Goal: Task Accomplishment & Management: Use online tool/utility

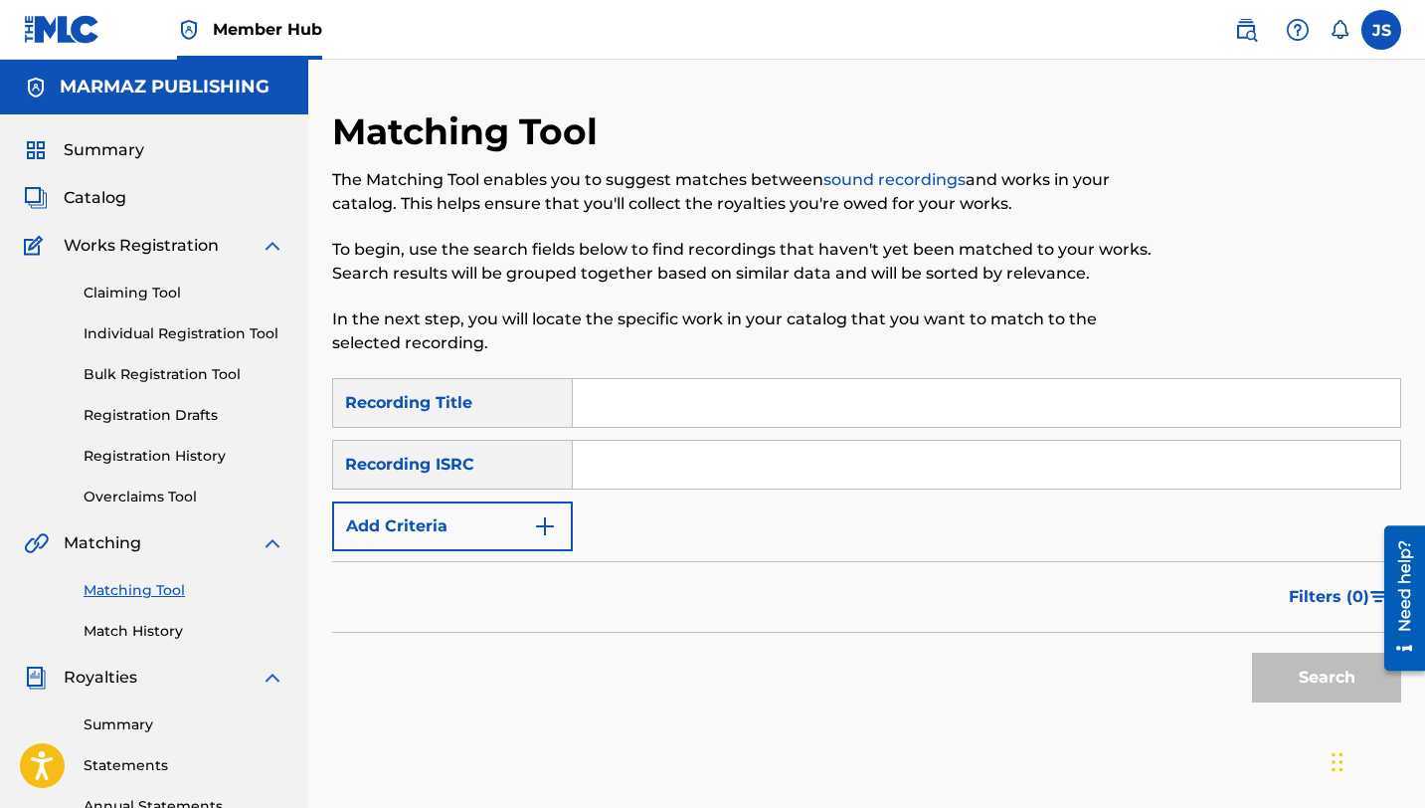
click at [605, 396] on input "Search Form" at bounding box center [986, 403] width 827 height 48
paste input "AVISO CLASIFICADO (feat. [PERSON_NAME])"
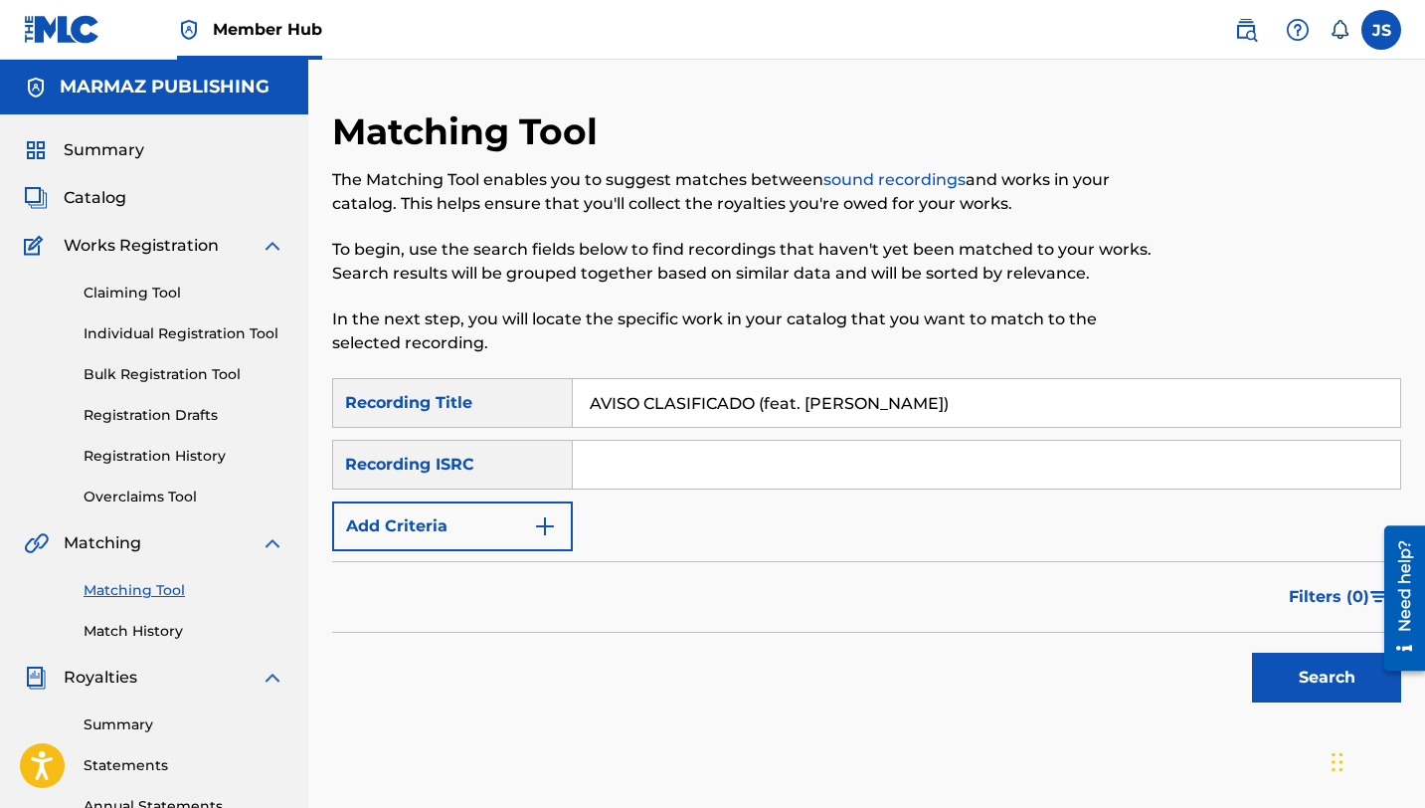
type input "AVISO CLASIFICADO (feat. [PERSON_NAME])"
click at [1252, 652] on button "Search" at bounding box center [1326, 677] width 149 height 50
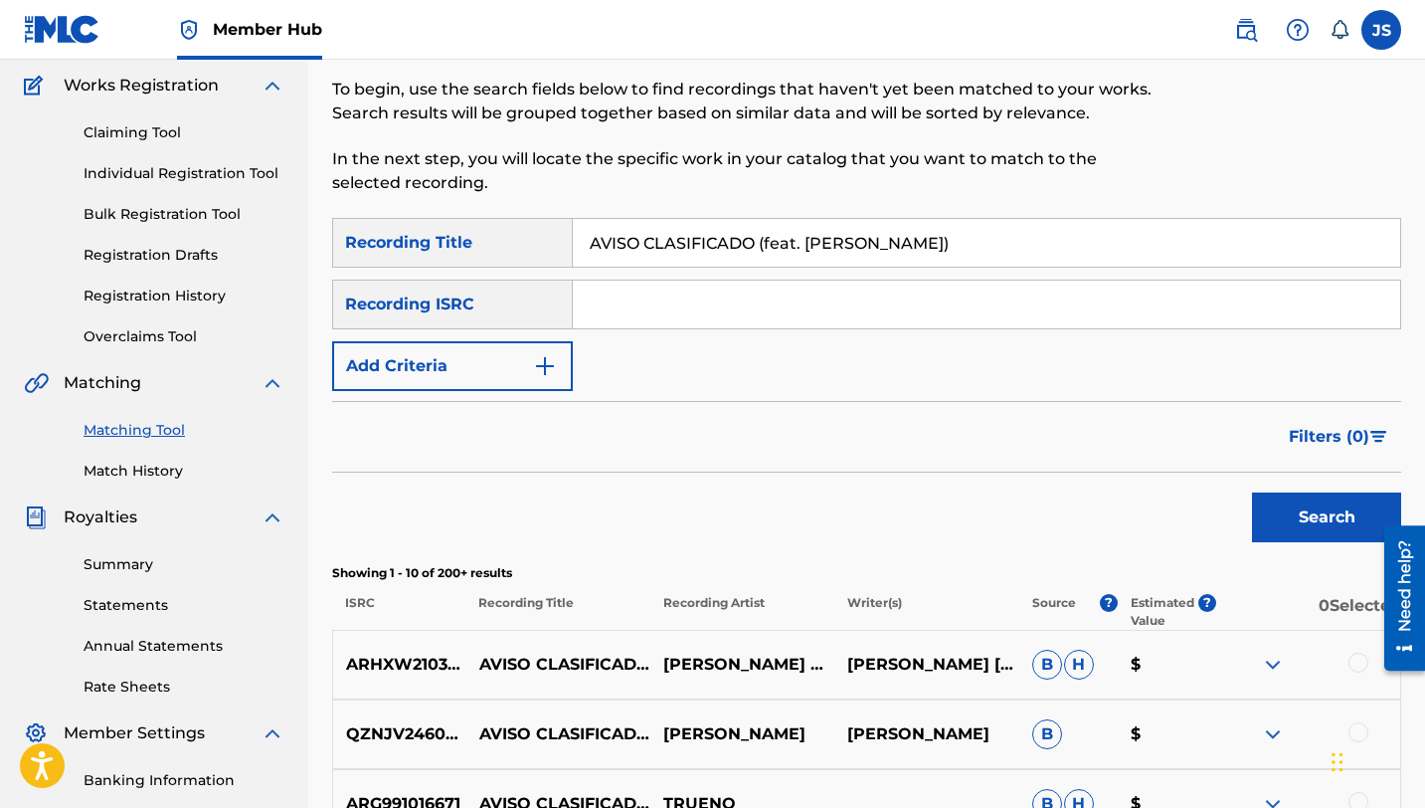
scroll to position [159, 0]
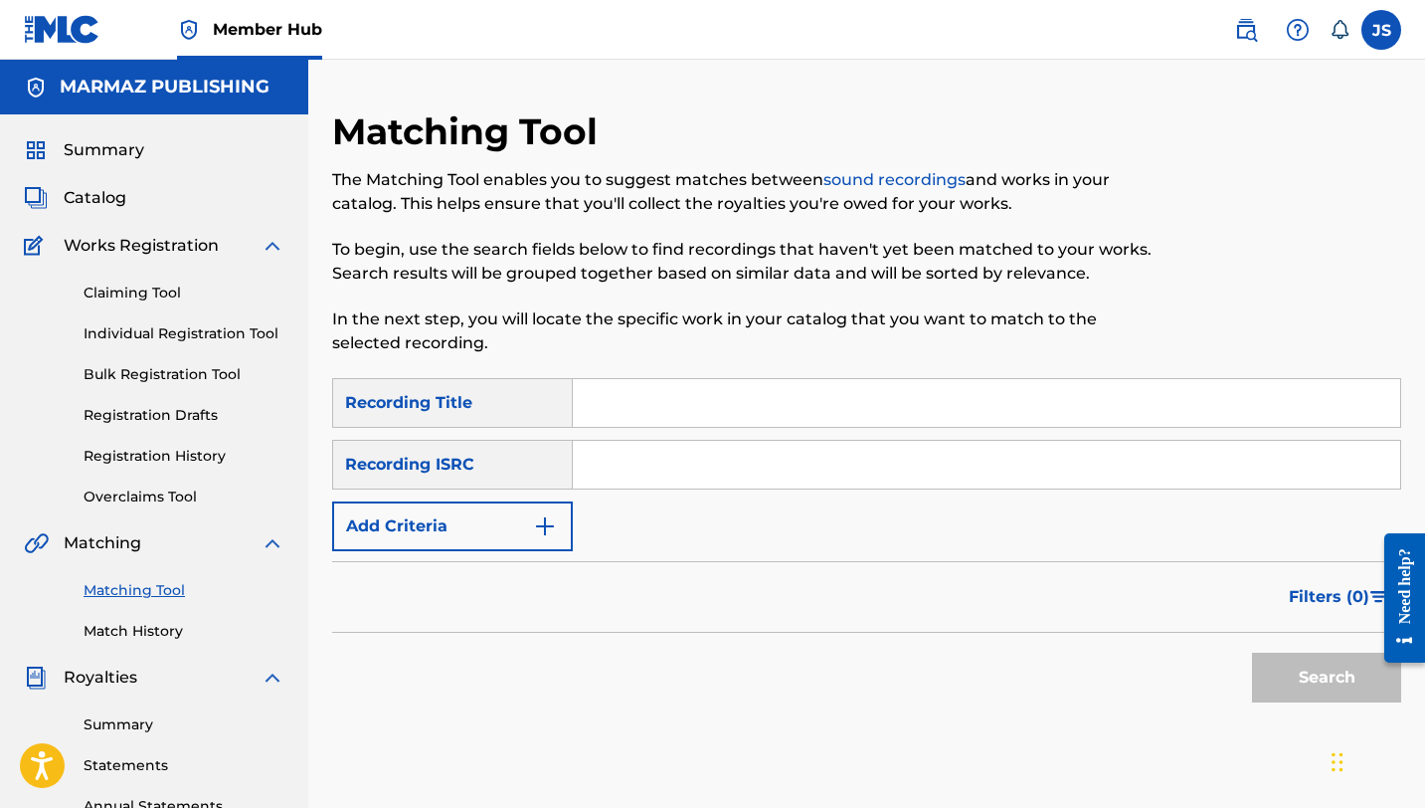
click at [615, 405] on input "Search Form" at bounding box center [986, 403] width 827 height 48
paste input "AVISO CLASIFICADO (feat. [PERSON_NAME])"
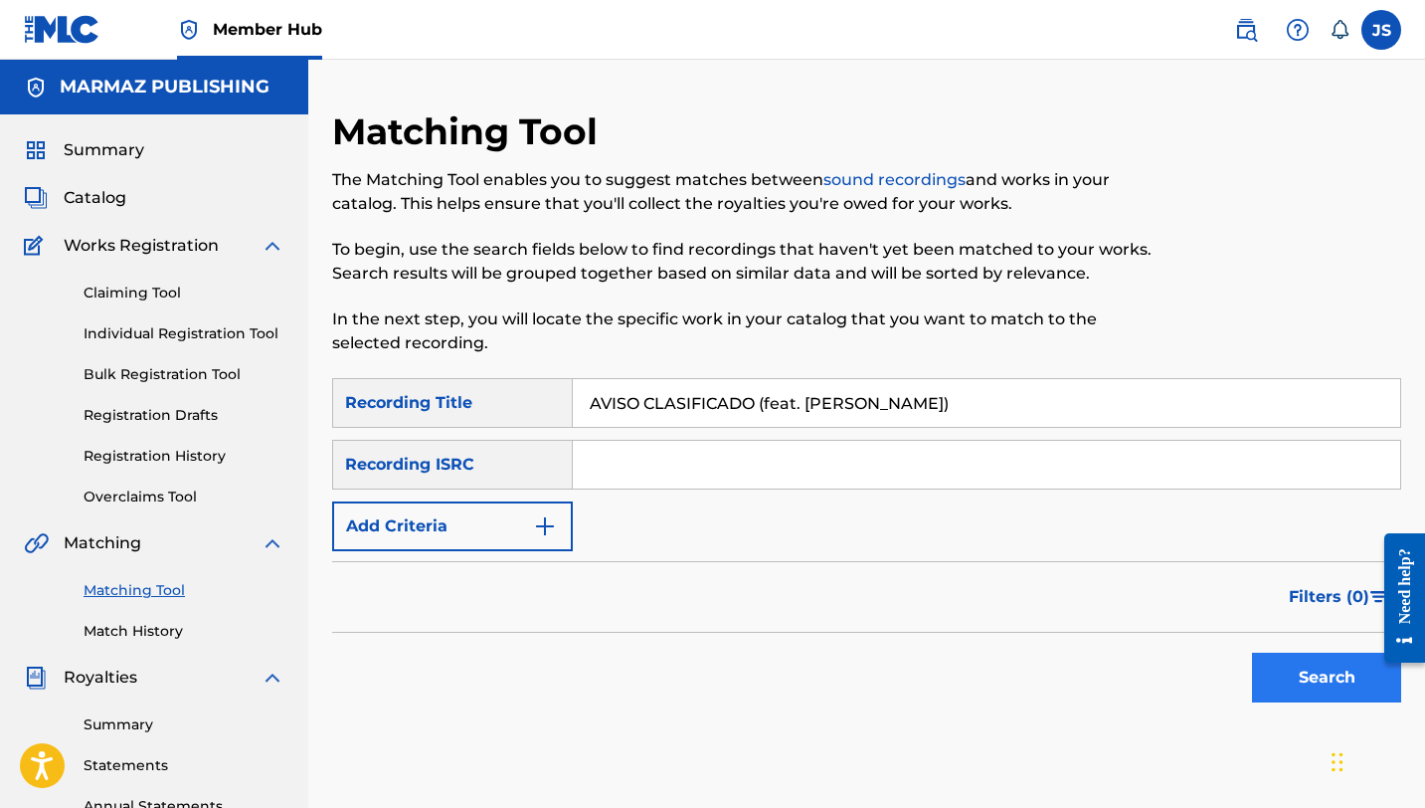
type input "AVISO CLASIFICADO (feat. [PERSON_NAME])"
click at [1348, 689] on button "Search" at bounding box center [1326, 677] width 149 height 50
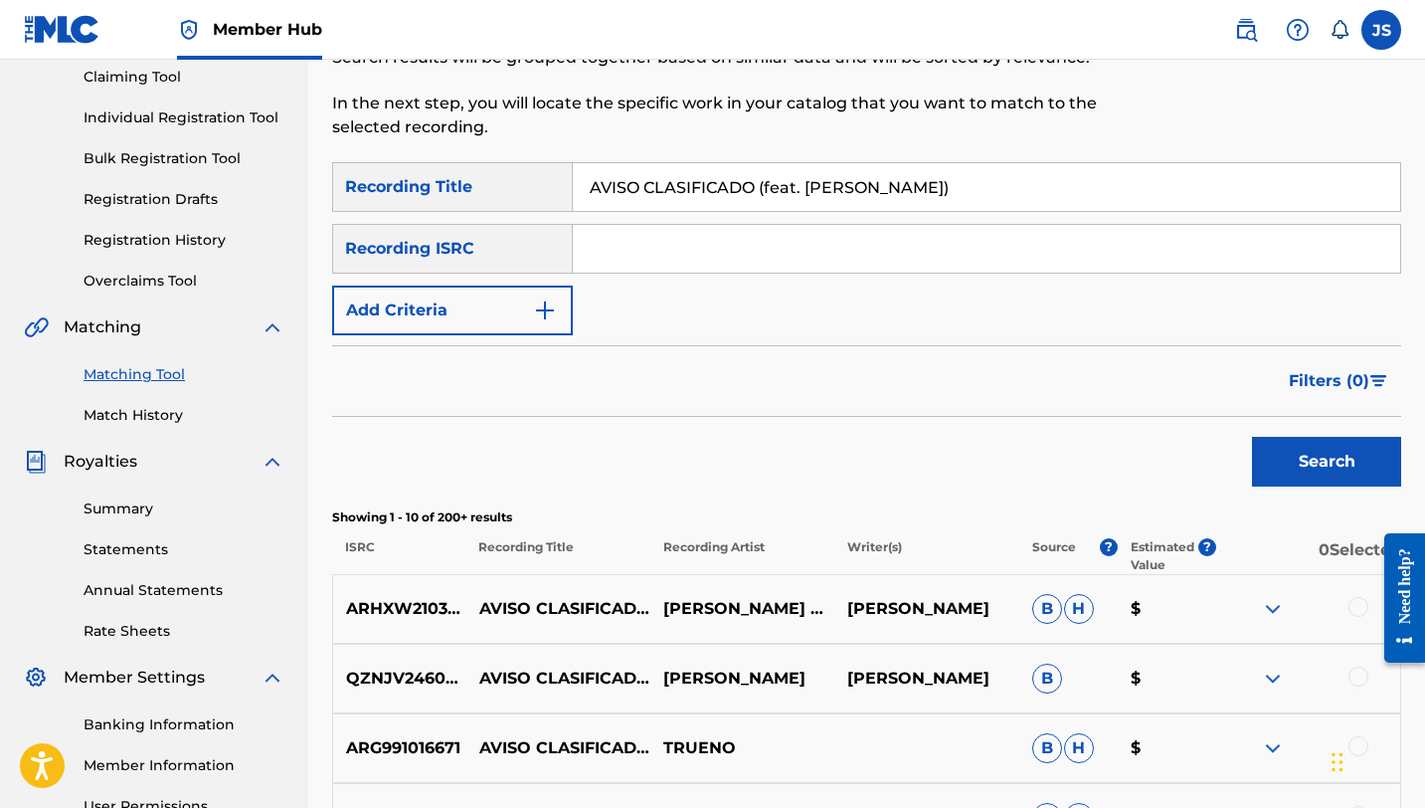
scroll to position [312, 0]
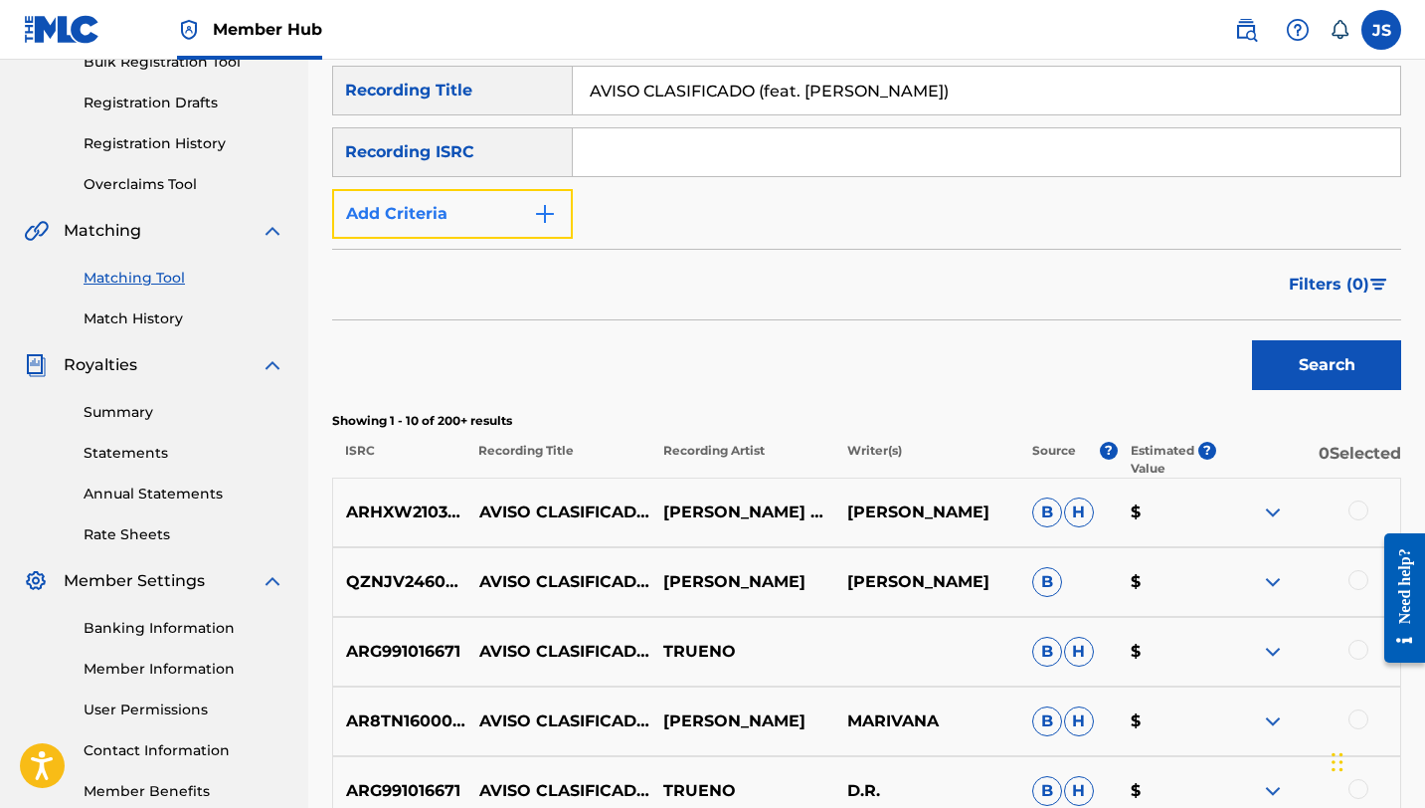
click at [539, 218] on img "Search Form" at bounding box center [545, 214] width 24 height 24
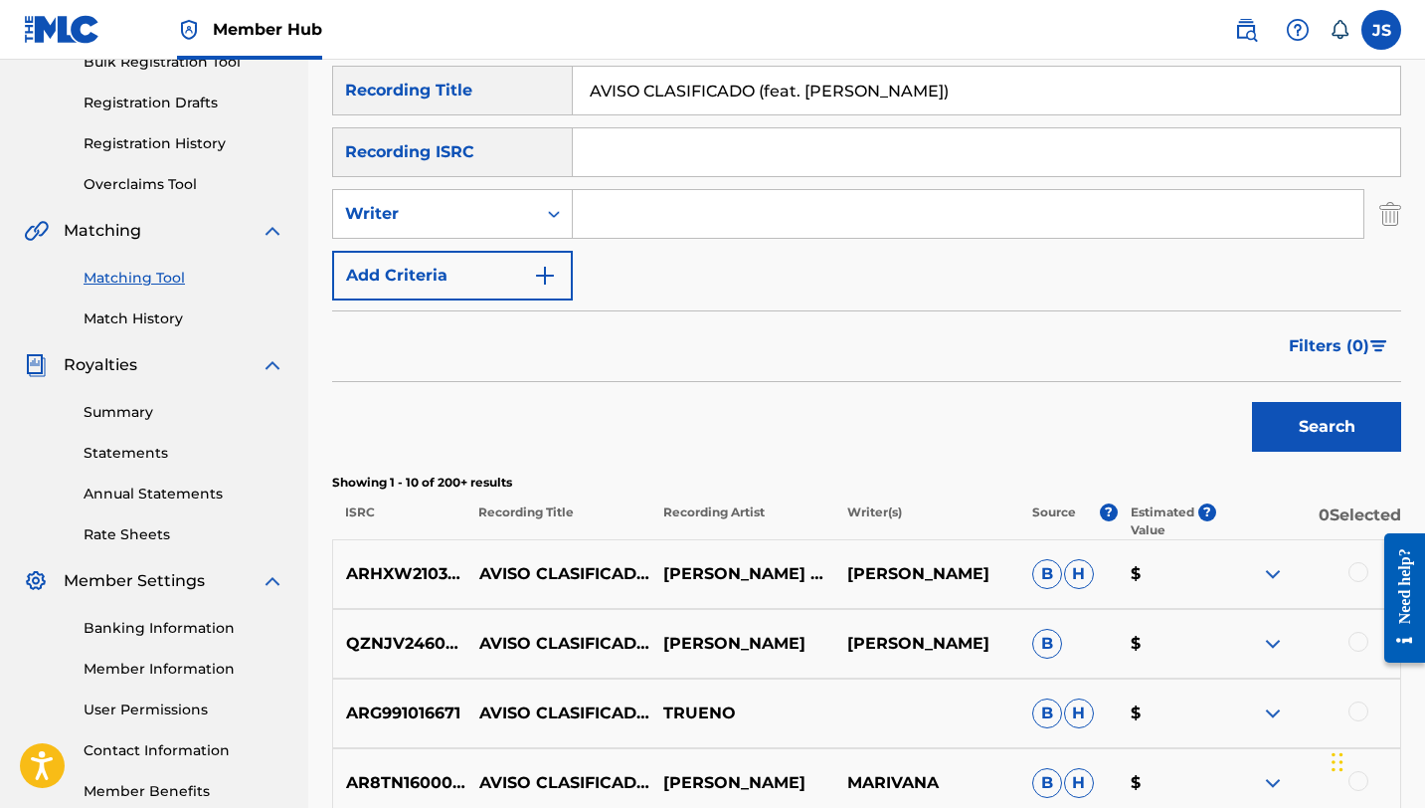
click at [605, 221] on input "Search Form" at bounding box center [968, 214] width 791 height 48
click at [635, 217] on input "Search Form" at bounding box center [968, 214] width 791 height 48
type input "[PERSON_NAME]"
click at [1252, 402] on button "Search" at bounding box center [1326, 427] width 149 height 50
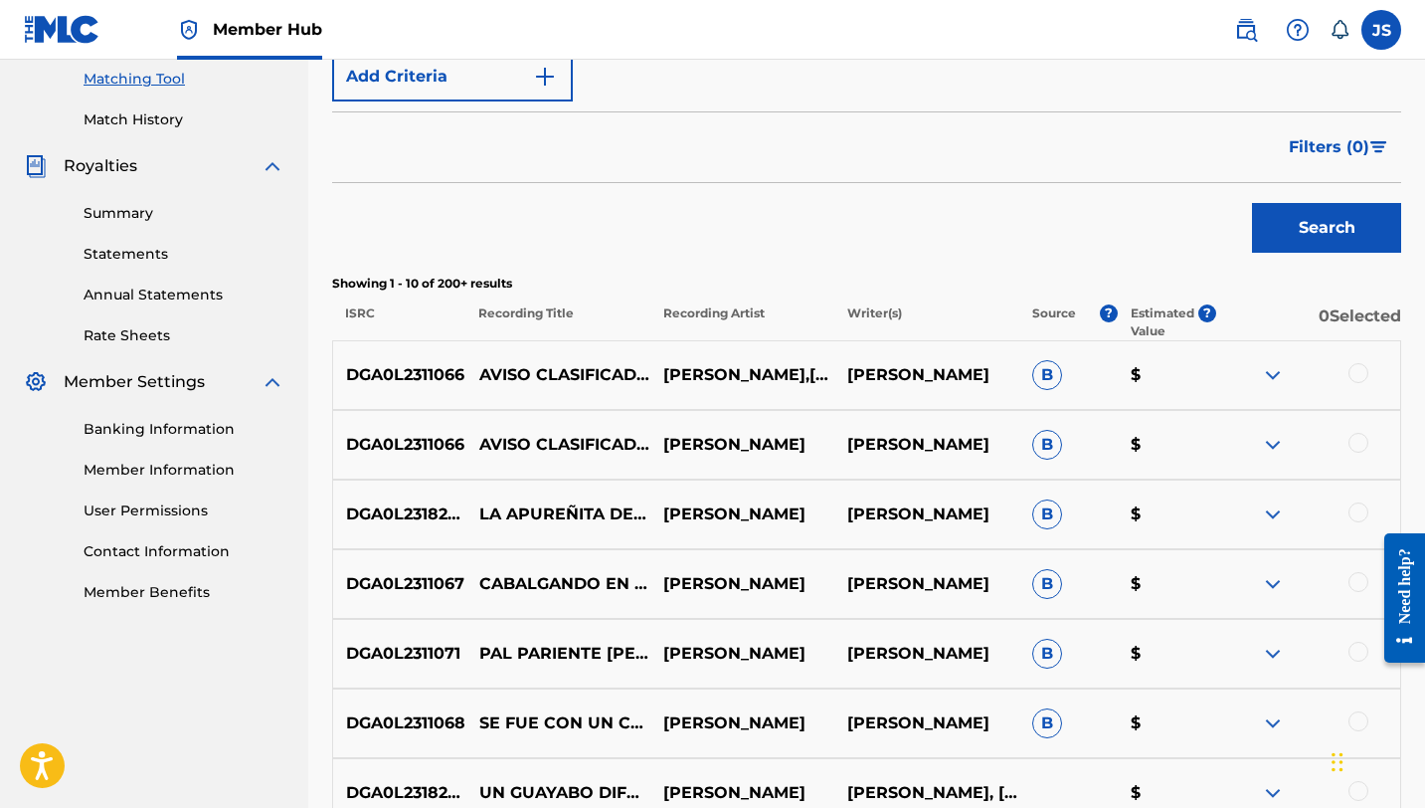
scroll to position [514, 0]
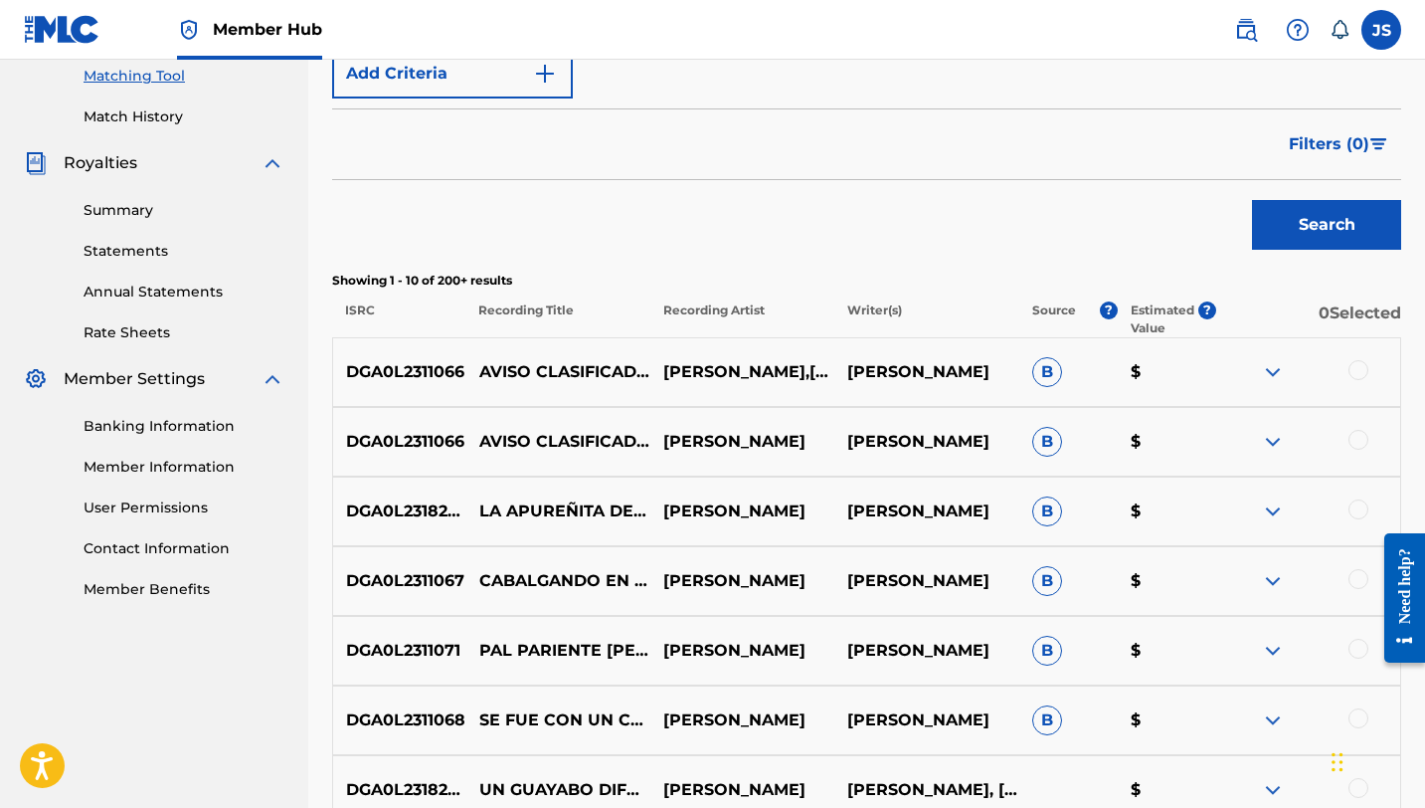
click at [1354, 366] on div at bounding box center [1359, 370] width 20 height 20
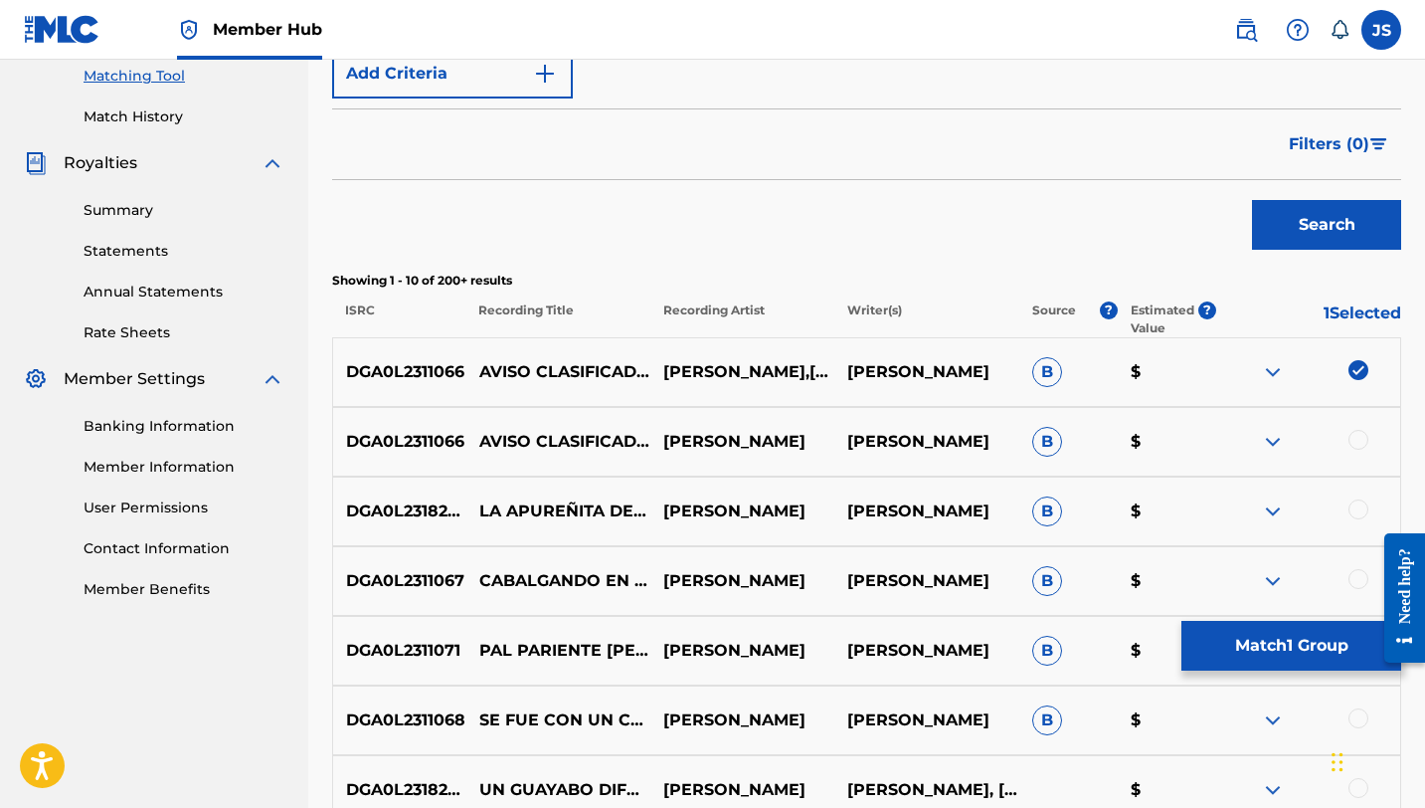
click at [1358, 441] on div at bounding box center [1359, 440] width 20 height 20
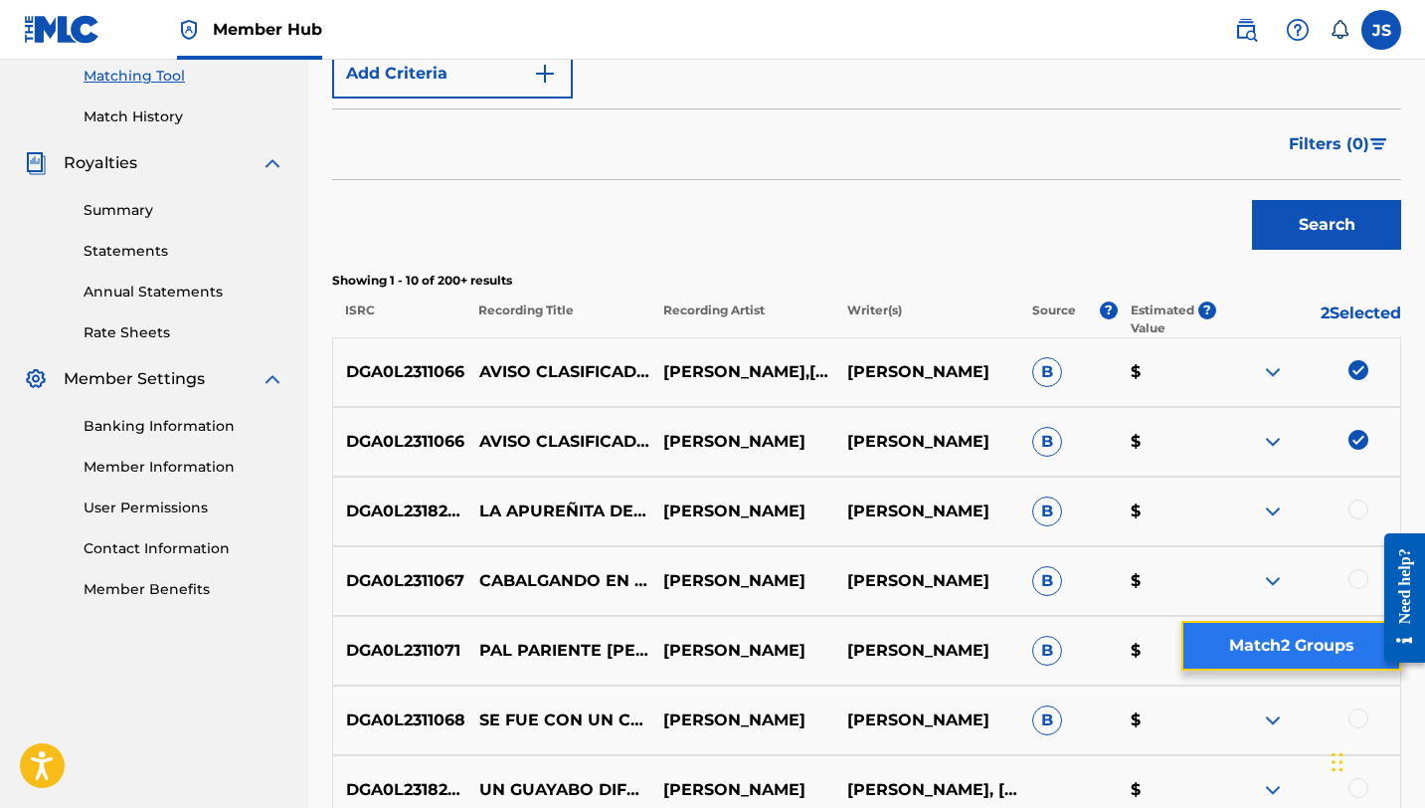
click at [1301, 649] on button "Match 2 Groups" at bounding box center [1291, 646] width 220 height 50
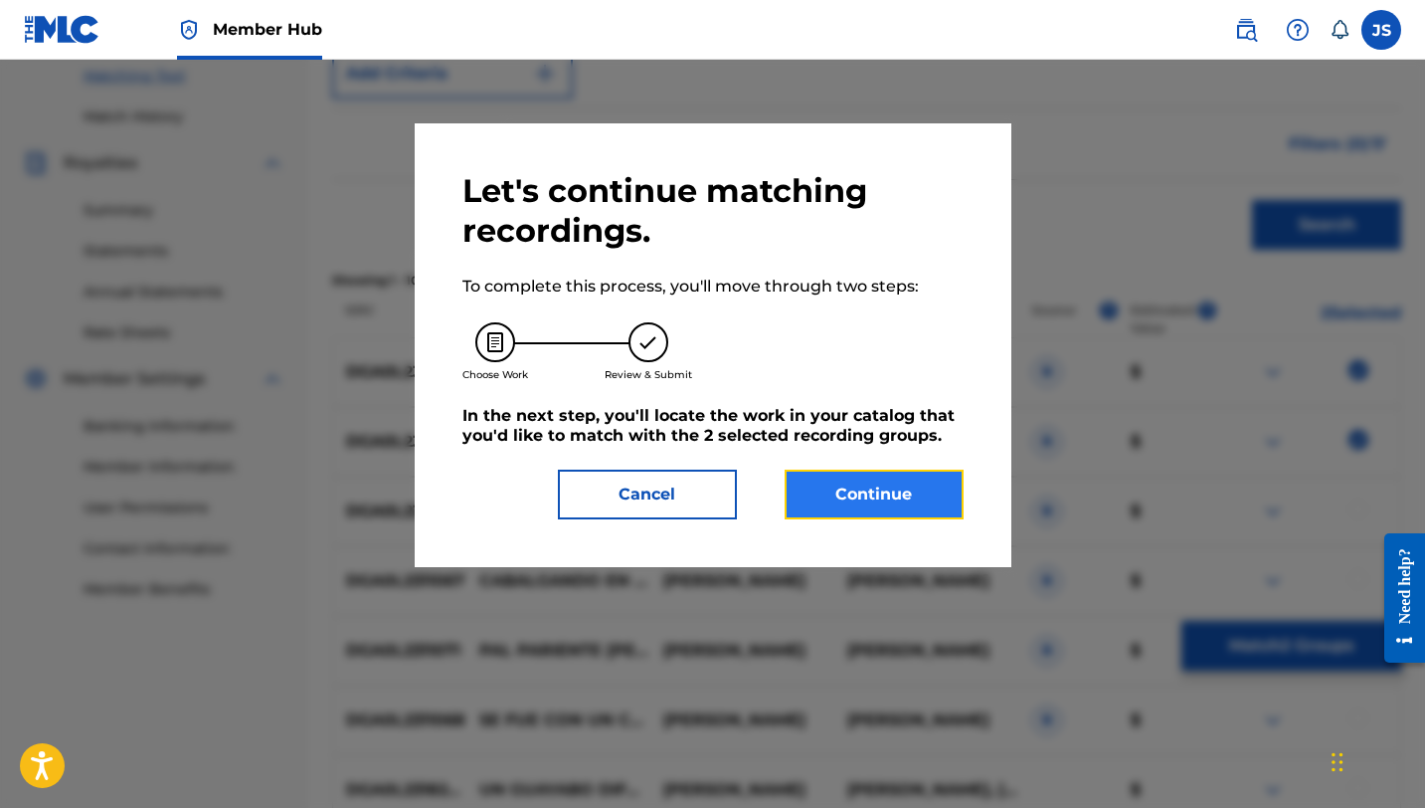
click at [914, 477] on button "Continue" at bounding box center [874, 494] width 179 height 50
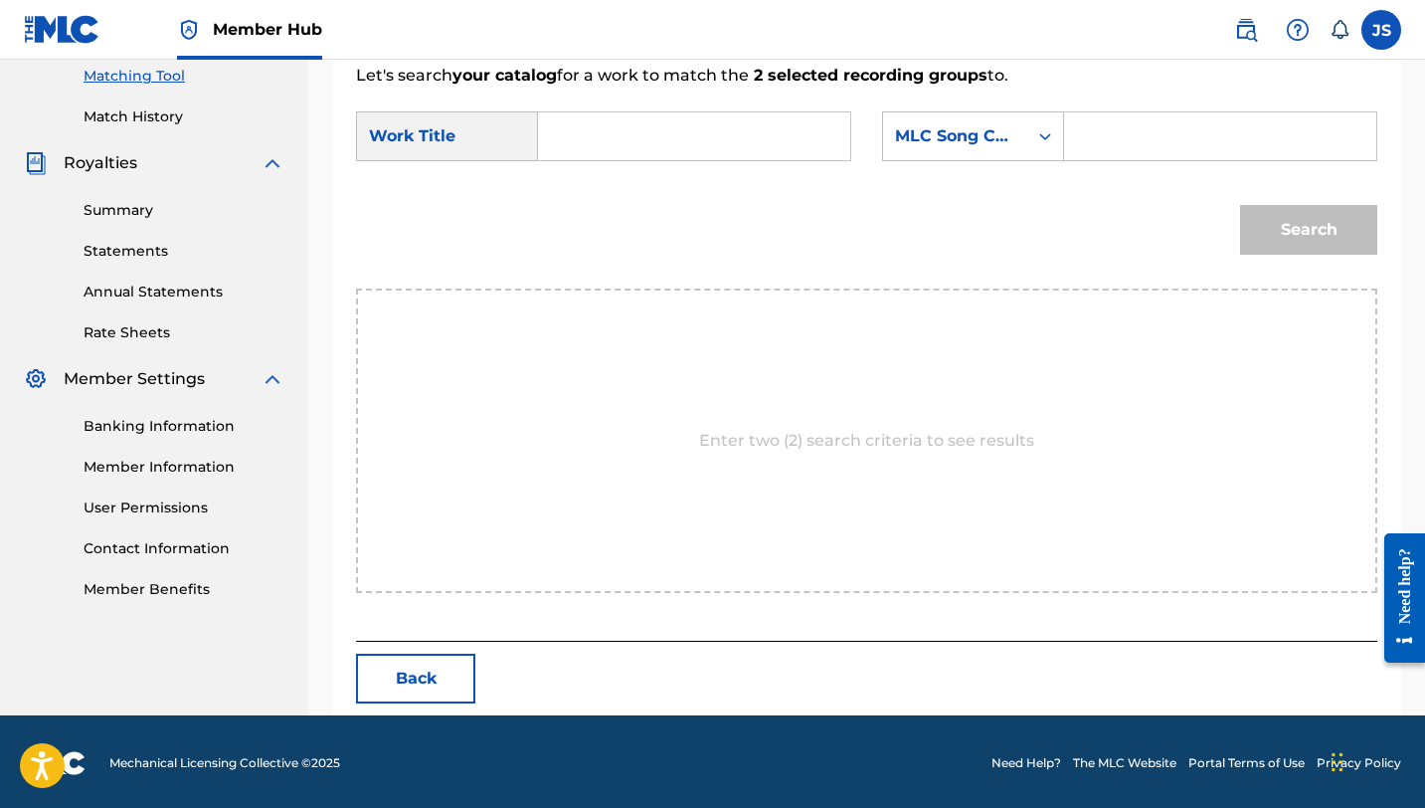
click at [709, 133] on input "Search Form" at bounding box center [694, 136] width 278 height 48
paste input "AVISO CLASIFICADO (feat. [PERSON_NAME])"
type input "AVISO CLASIFICADO (feat. [PERSON_NAME])"
click at [1087, 137] on input "Search Form" at bounding box center [1220, 136] width 278 height 48
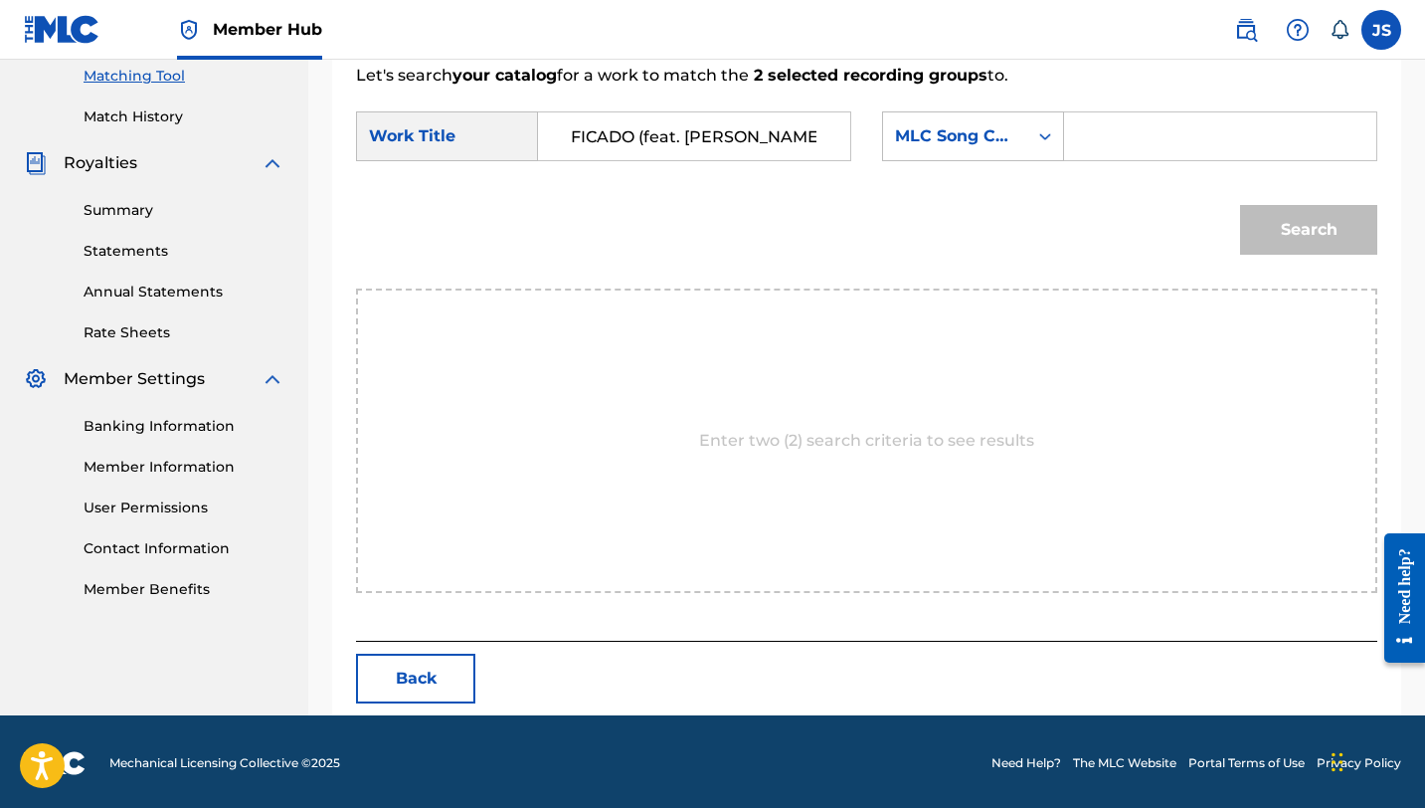
scroll to position [0, 0]
paste input "AW89PJ"
type input "AW89PJ"
click at [1240, 205] on button "Search" at bounding box center [1308, 230] width 137 height 50
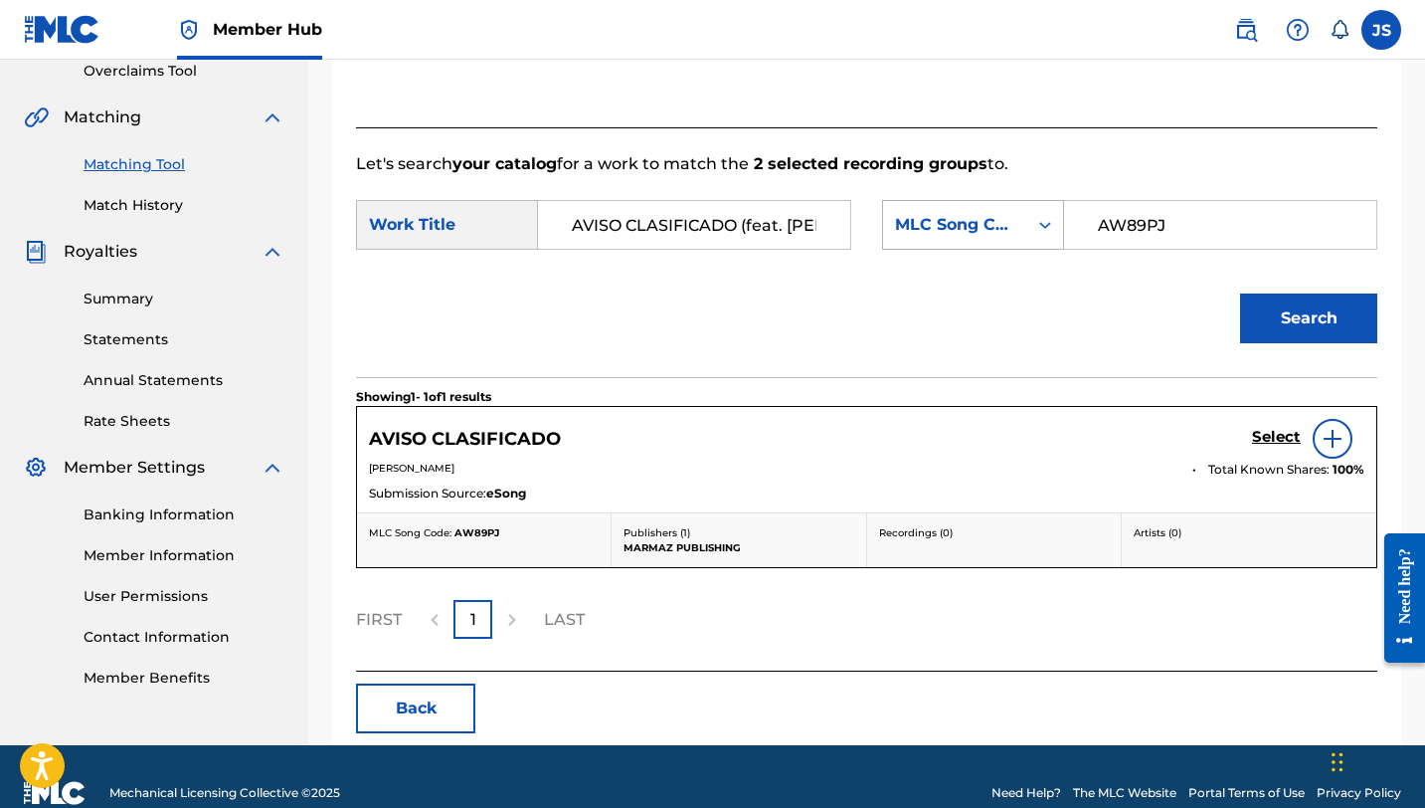
scroll to position [458, 0]
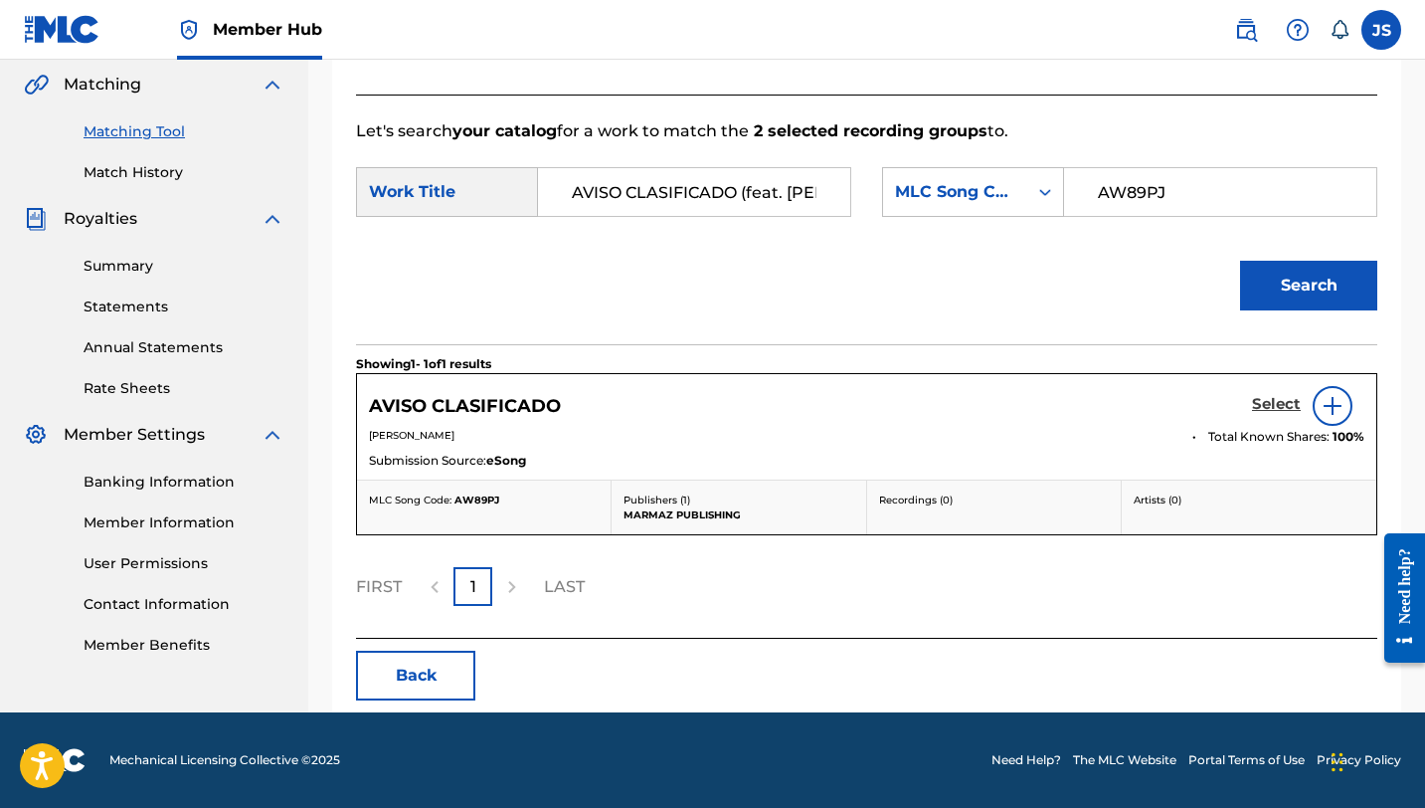
click at [1266, 407] on h5 "Select" at bounding box center [1276, 404] width 49 height 19
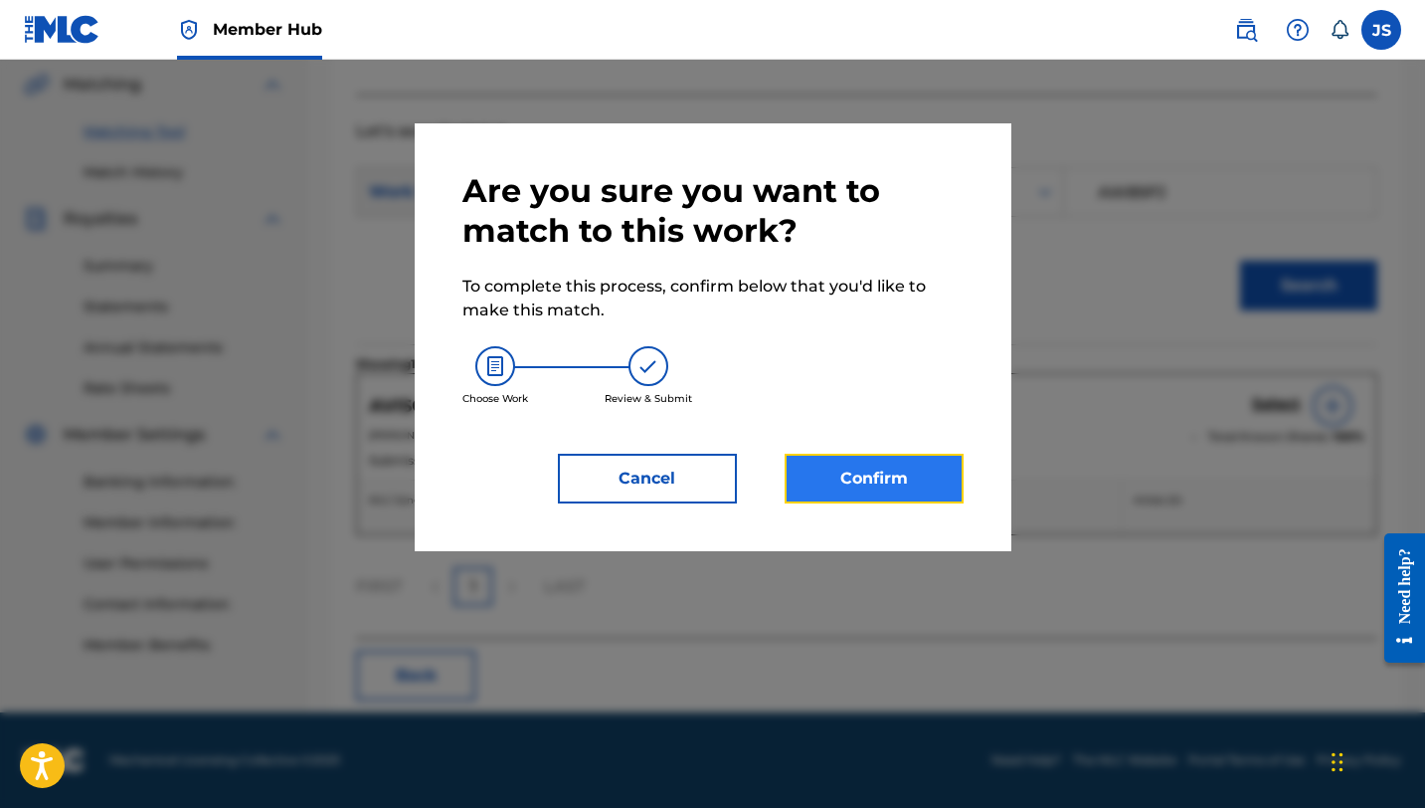
click at [884, 471] on button "Confirm" at bounding box center [874, 478] width 179 height 50
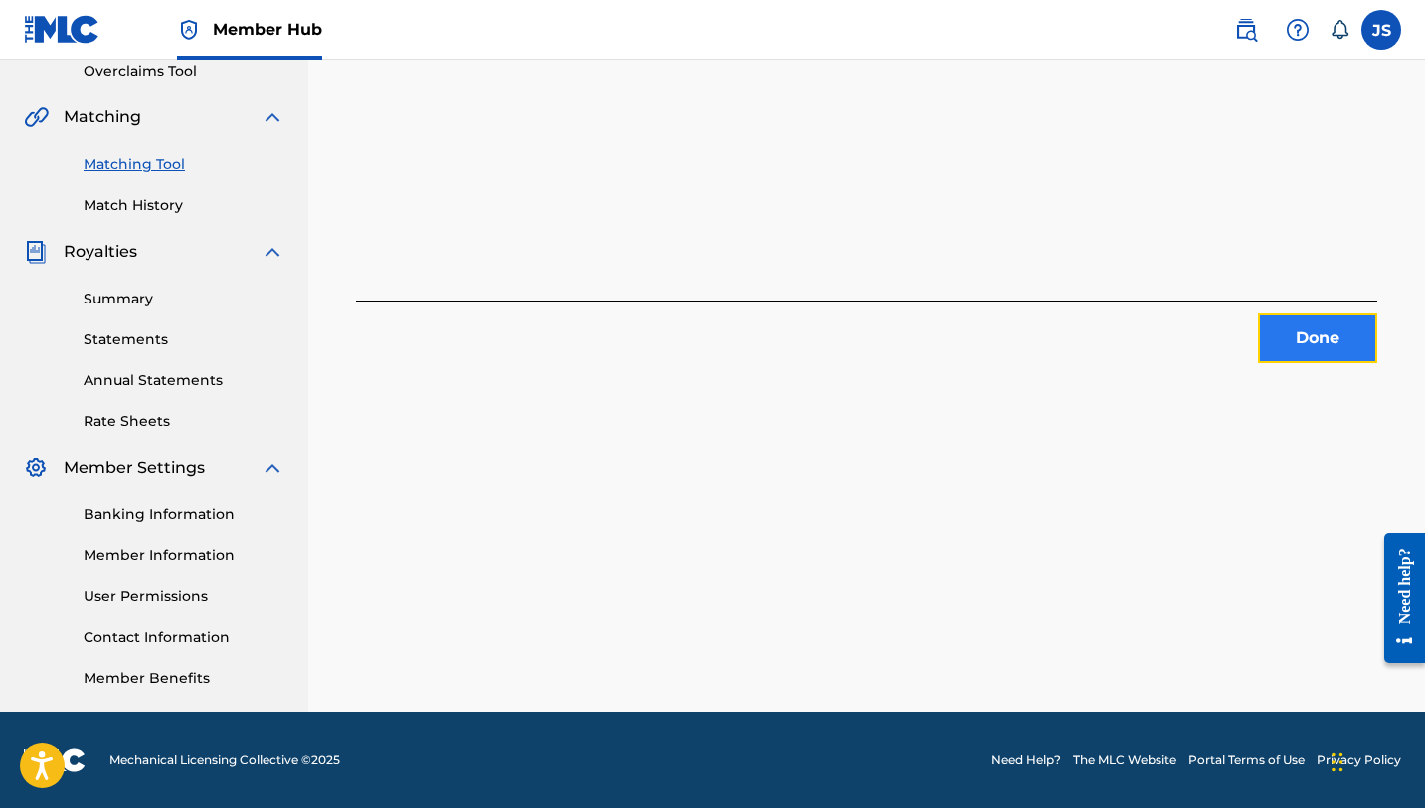
click at [1313, 332] on button "Done" at bounding box center [1317, 338] width 119 height 50
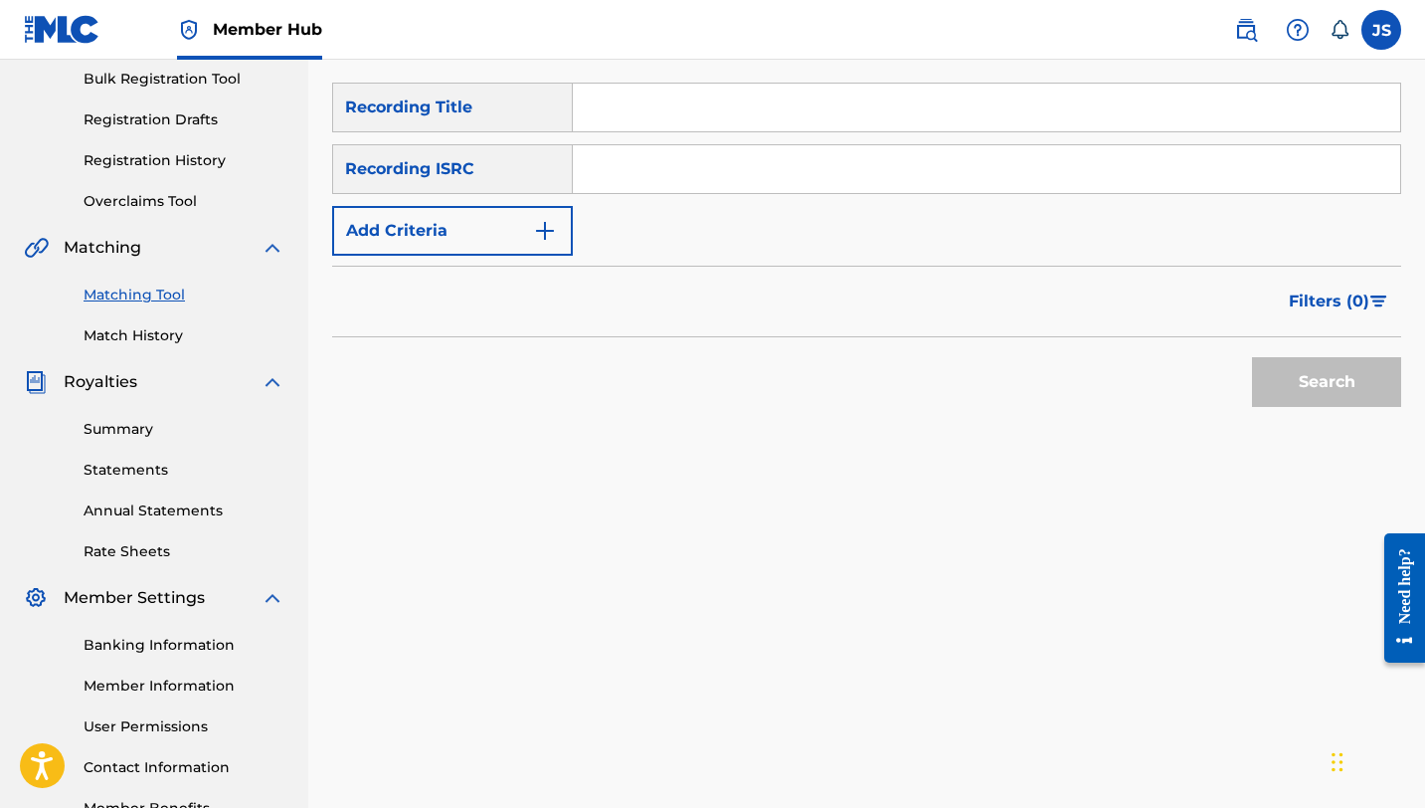
scroll to position [72, 0]
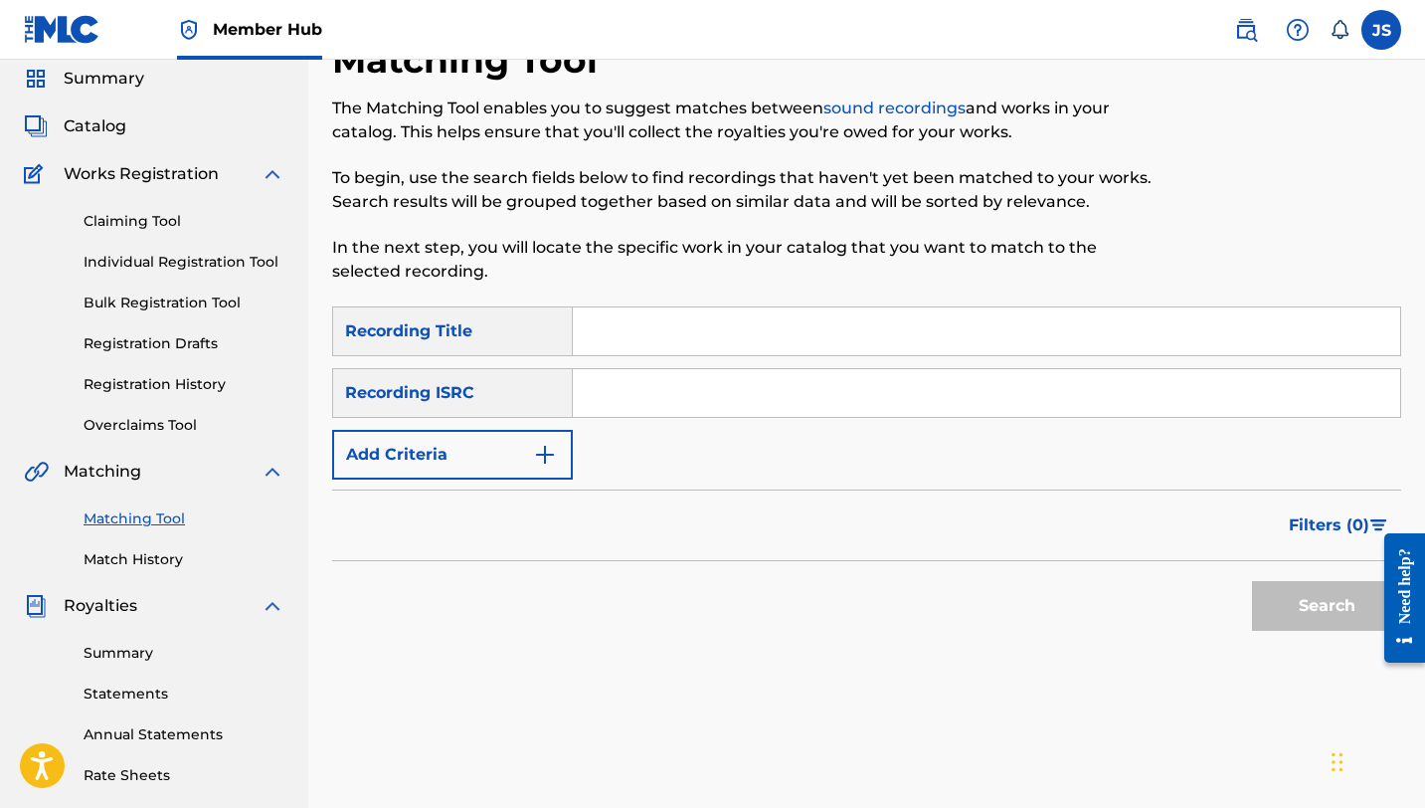
click at [626, 320] on input "Search Form" at bounding box center [986, 331] width 827 height 48
paste input "BAILA CONMIGO MORENA (feat. [PERSON_NAME])"
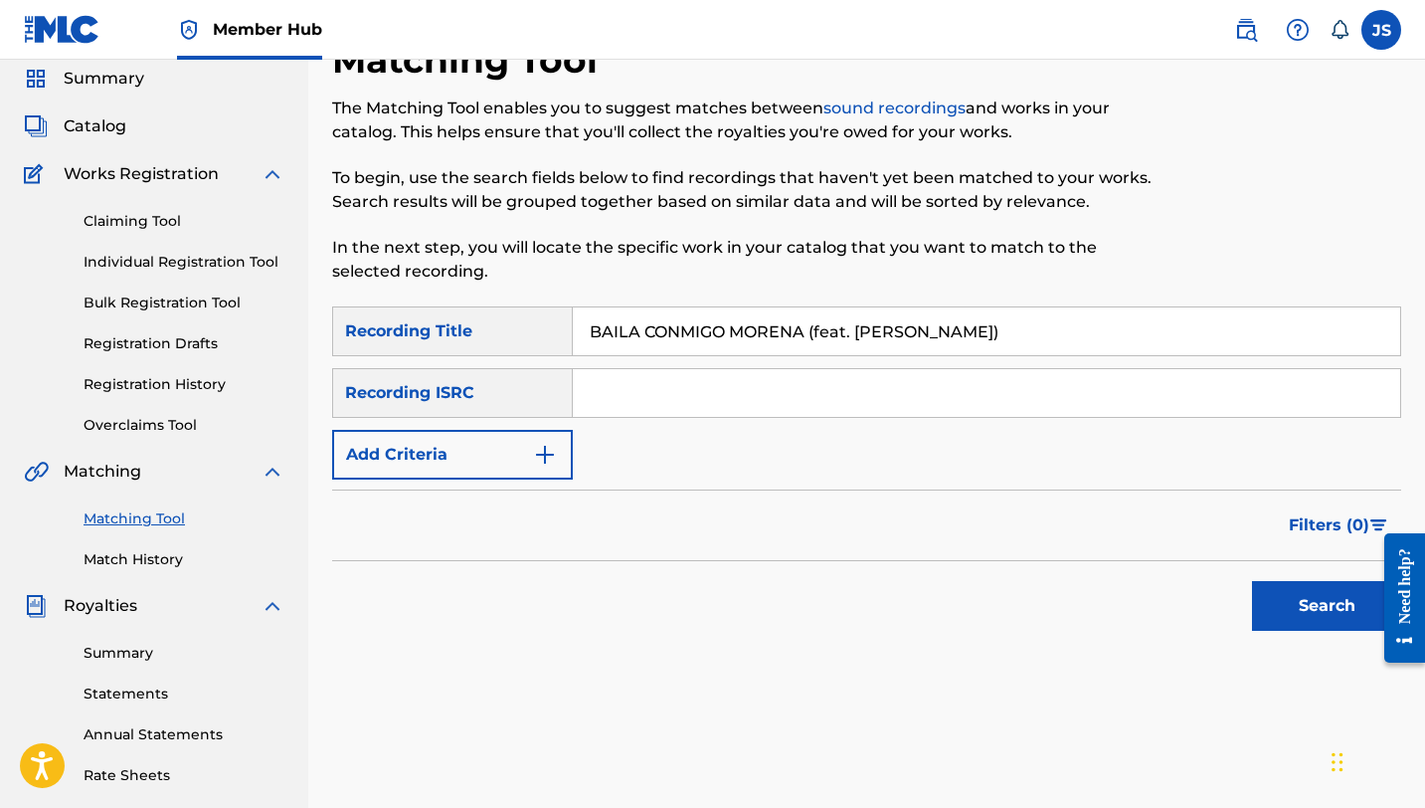
type input "BAILA CONMIGO MORENA (feat. [PERSON_NAME])"
click at [1252, 581] on button "Search" at bounding box center [1326, 606] width 149 height 50
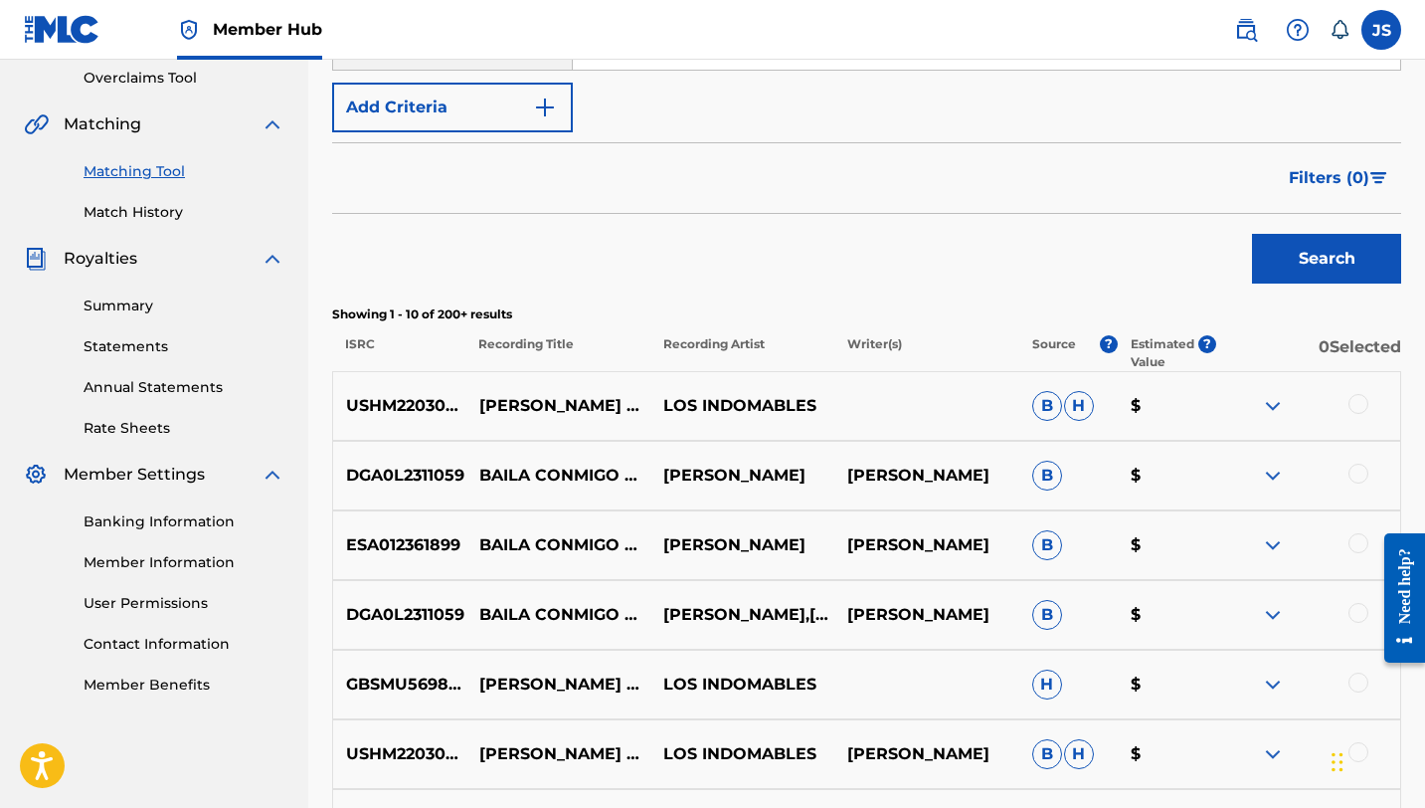
scroll to position [420, 0]
click at [1363, 478] on div at bounding box center [1359, 472] width 20 height 20
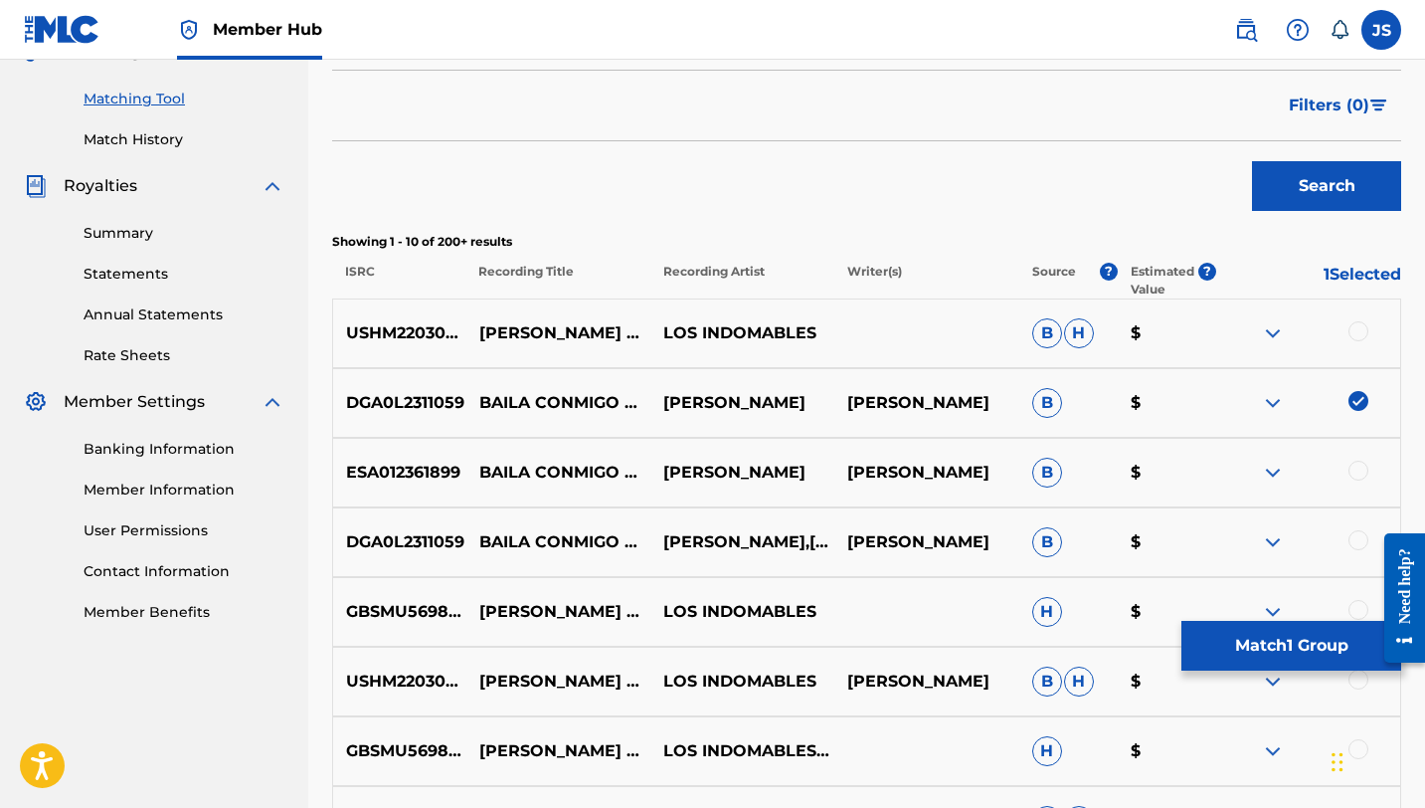
scroll to position [492, 0]
click at [1355, 541] on div at bounding box center [1359, 539] width 20 height 20
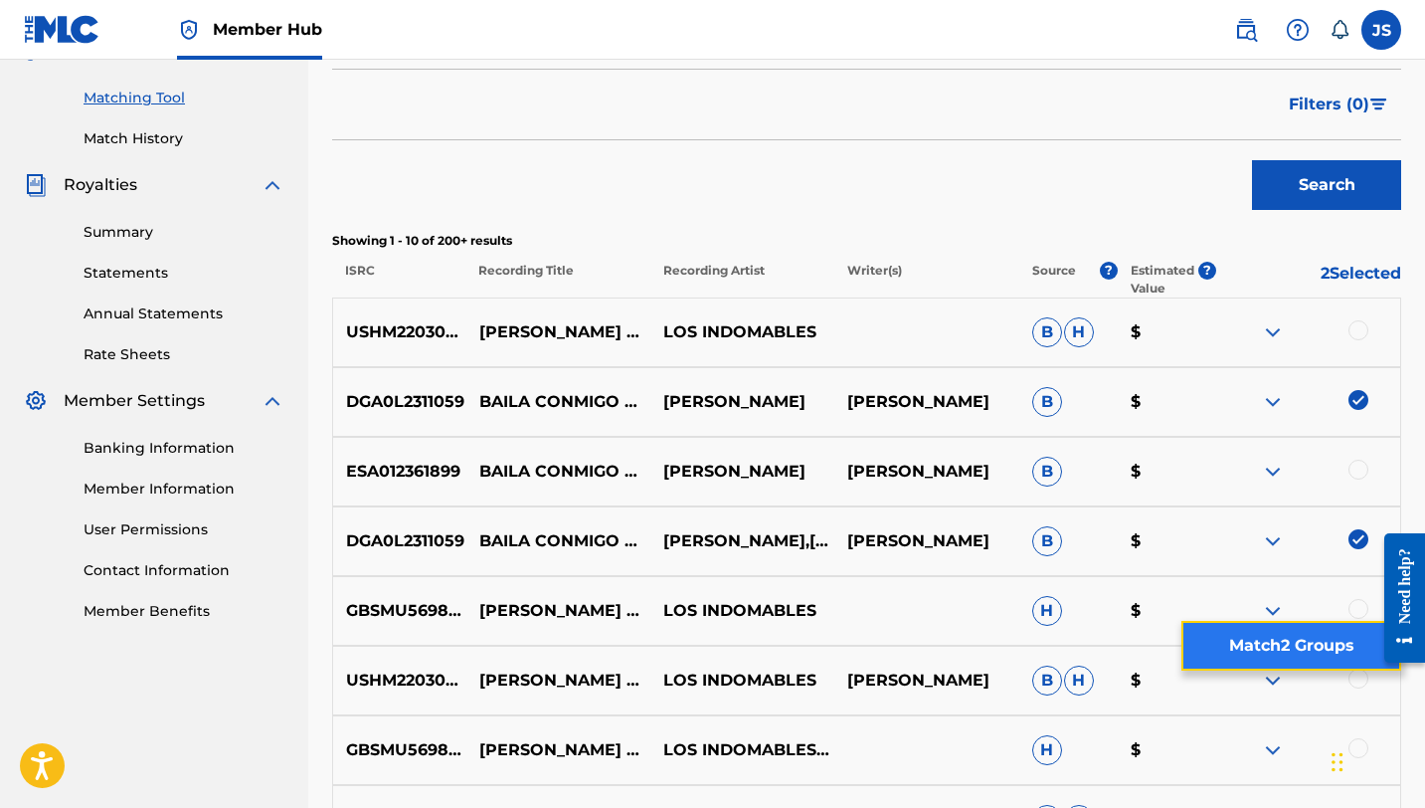
click at [1268, 635] on button "Match 2 Groups" at bounding box center [1291, 646] width 220 height 50
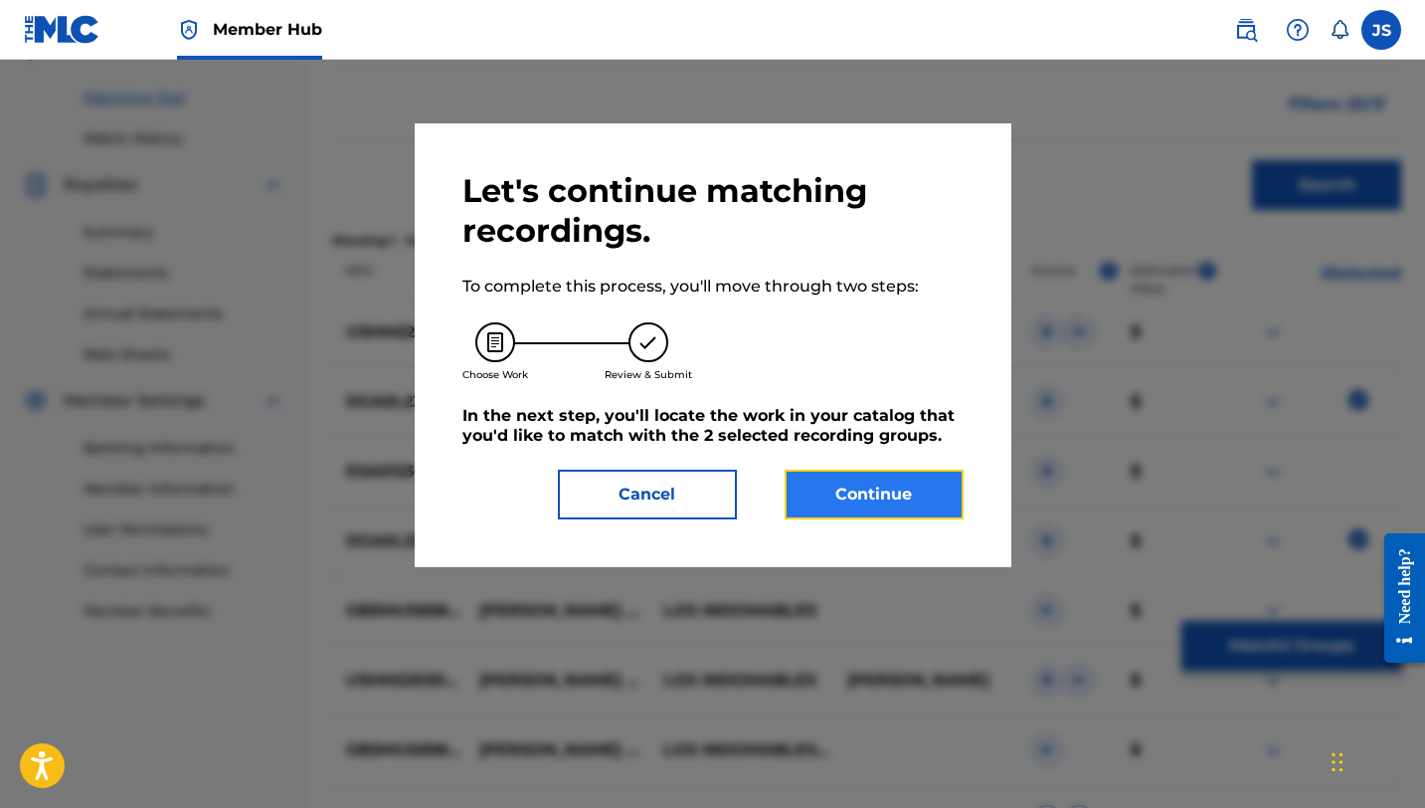
click at [908, 497] on button "Continue" at bounding box center [874, 494] width 179 height 50
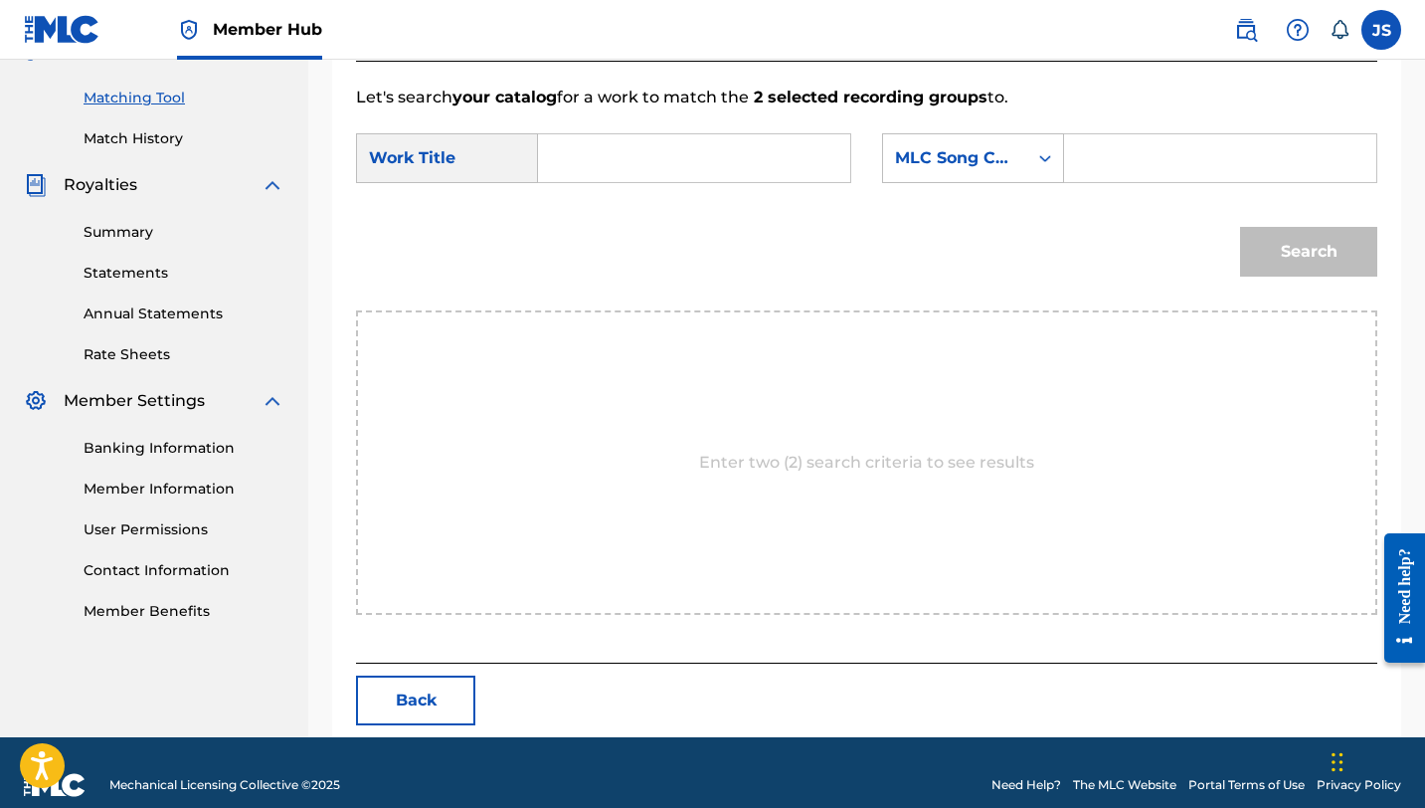
click at [767, 161] on input "Search Form" at bounding box center [694, 158] width 278 height 48
paste input "BAILA CONMIGO MORENA (feat. [PERSON_NAME])"
type input "BAILA CONMIGO MORENA (feat. [PERSON_NAME])"
click at [1088, 159] on input "Search Form" at bounding box center [1220, 158] width 278 height 48
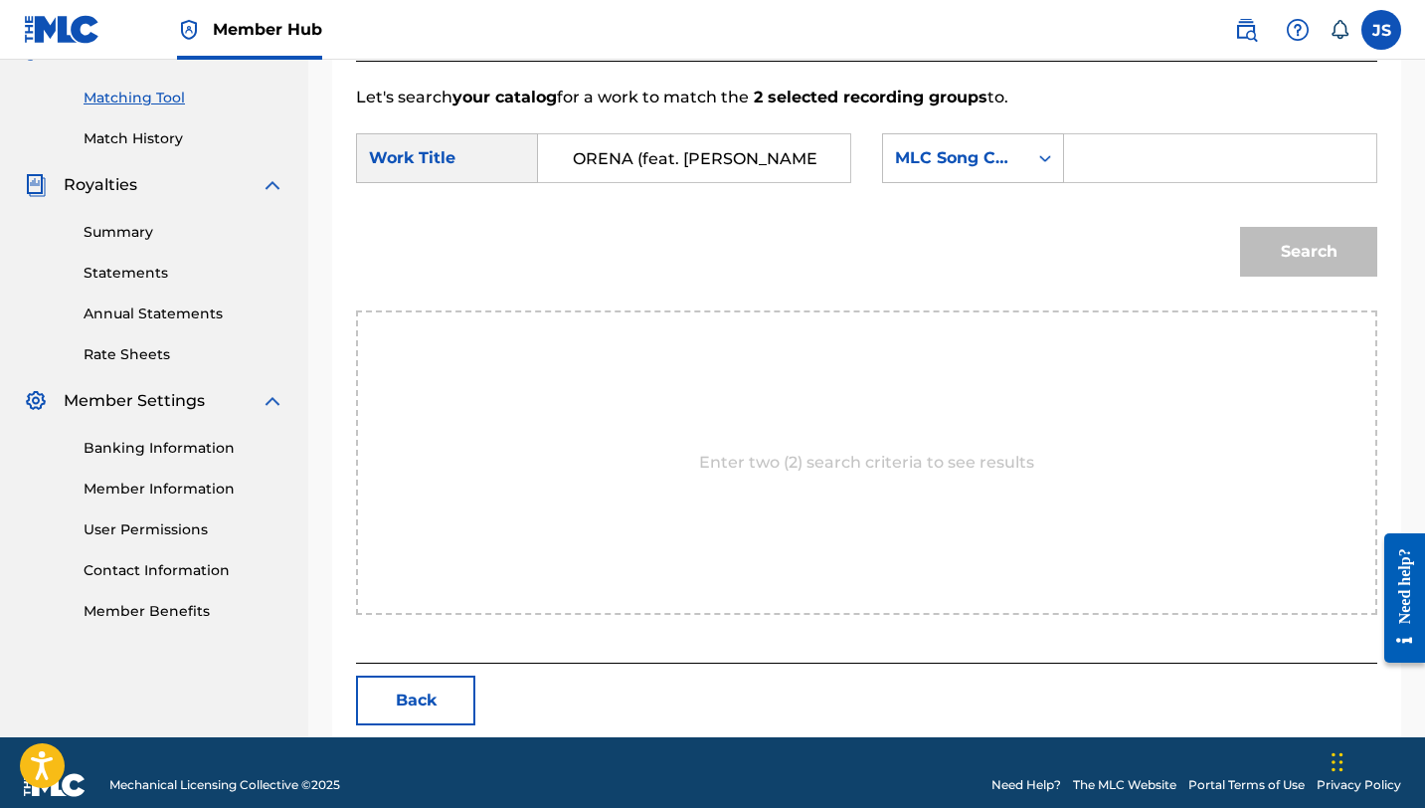
scroll to position [0, 0]
paste input "BD9SBT"
type input "BD9SBT"
click at [1240, 227] on button "Search" at bounding box center [1308, 252] width 137 height 50
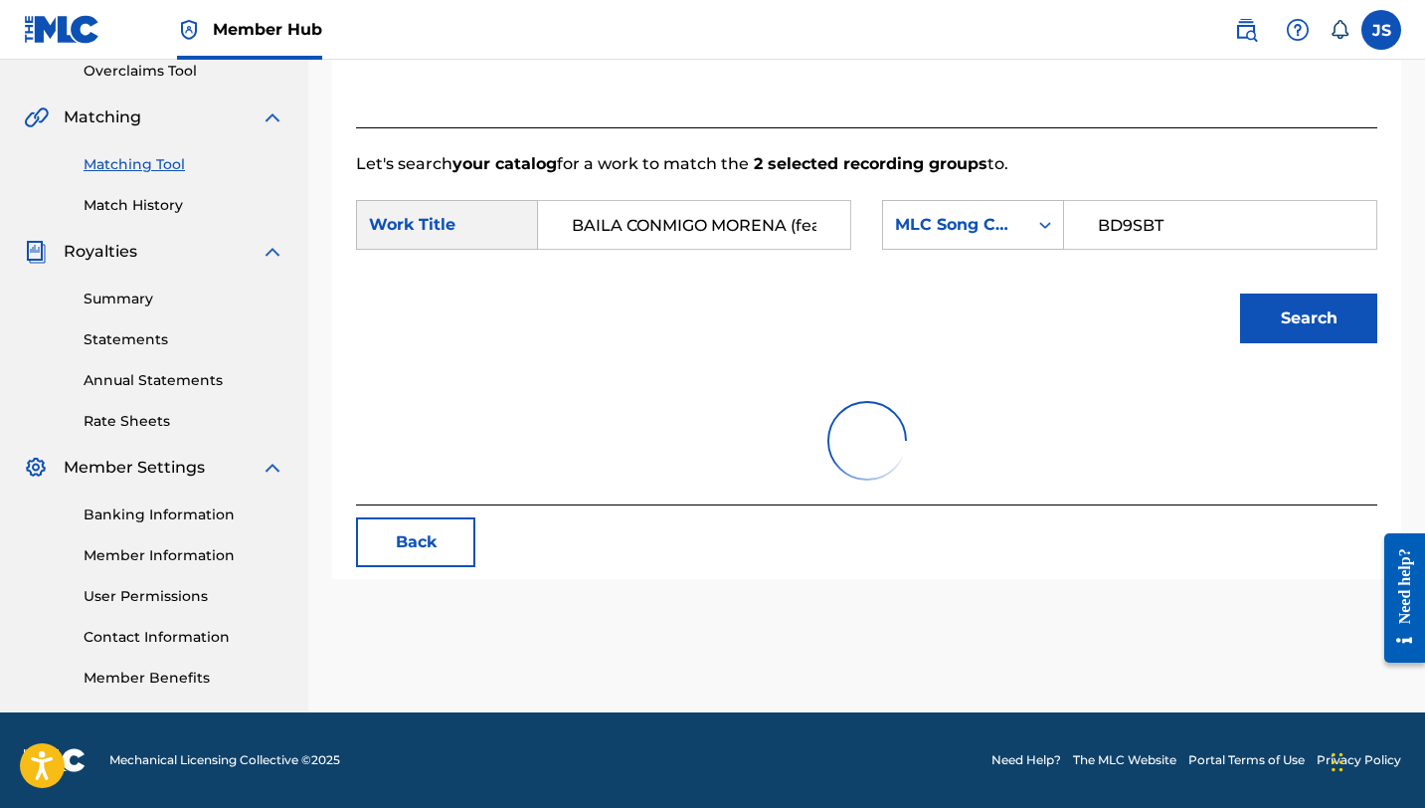
scroll to position [458, 0]
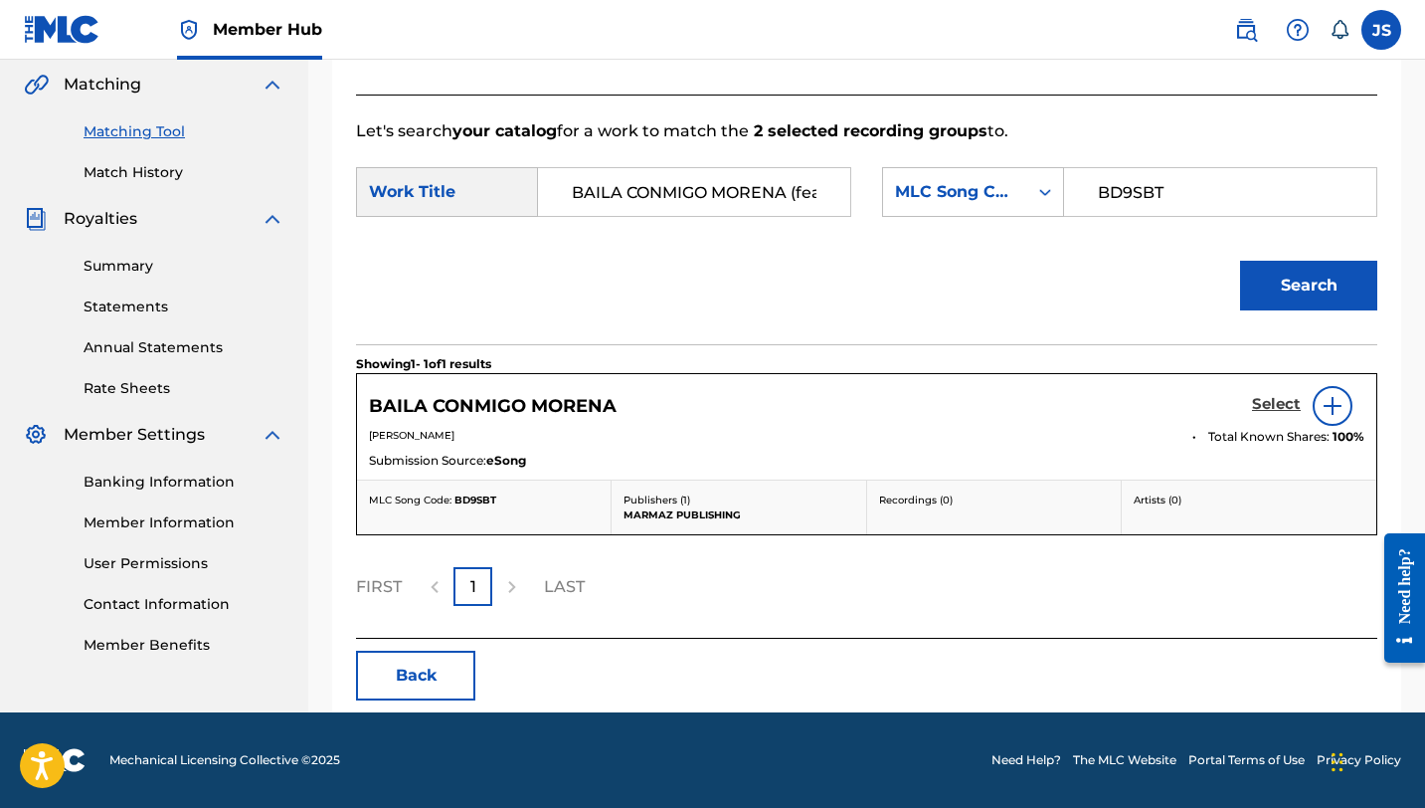
click at [1264, 401] on h5 "Select" at bounding box center [1276, 404] width 49 height 19
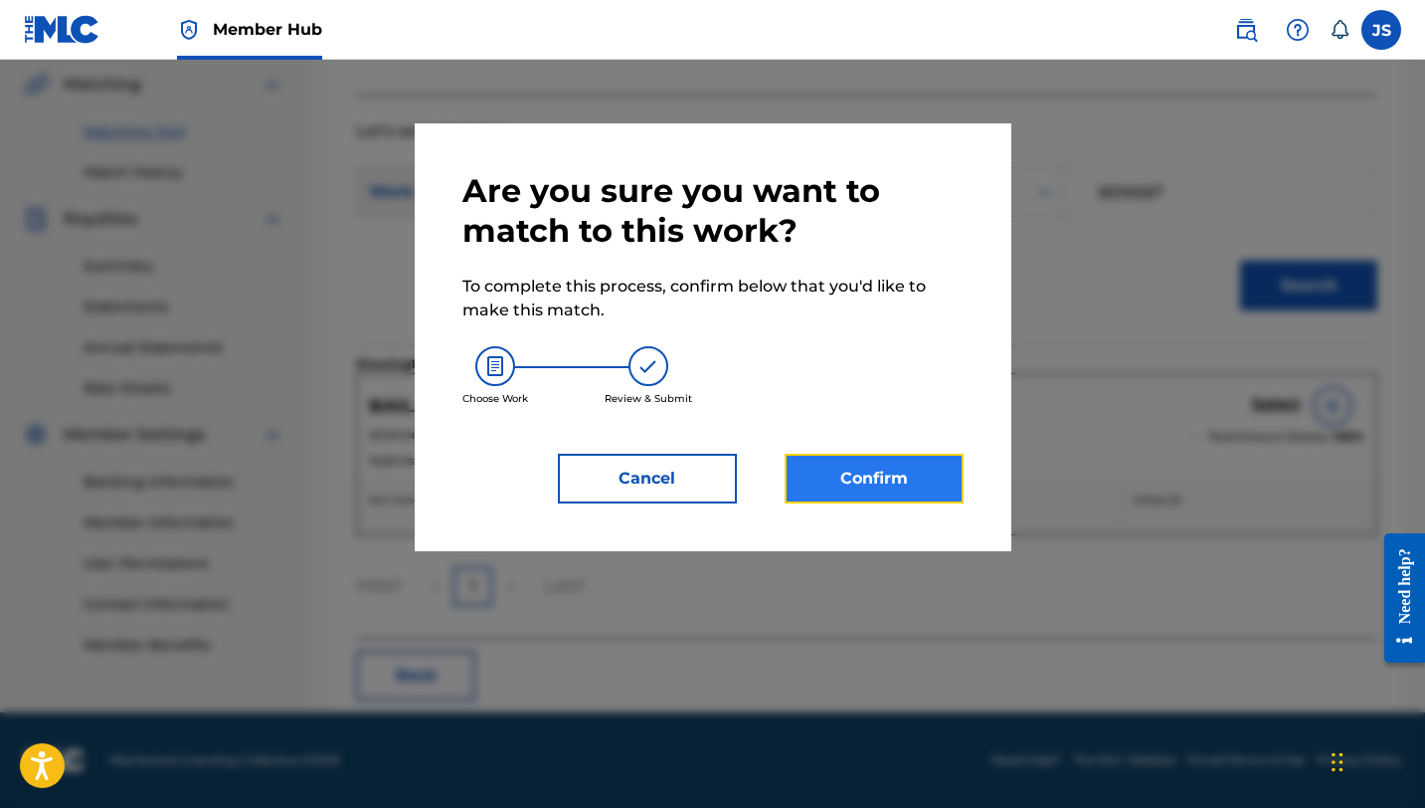
click at [889, 477] on button "Confirm" at bounding box center [874, 478] width 179 height 50
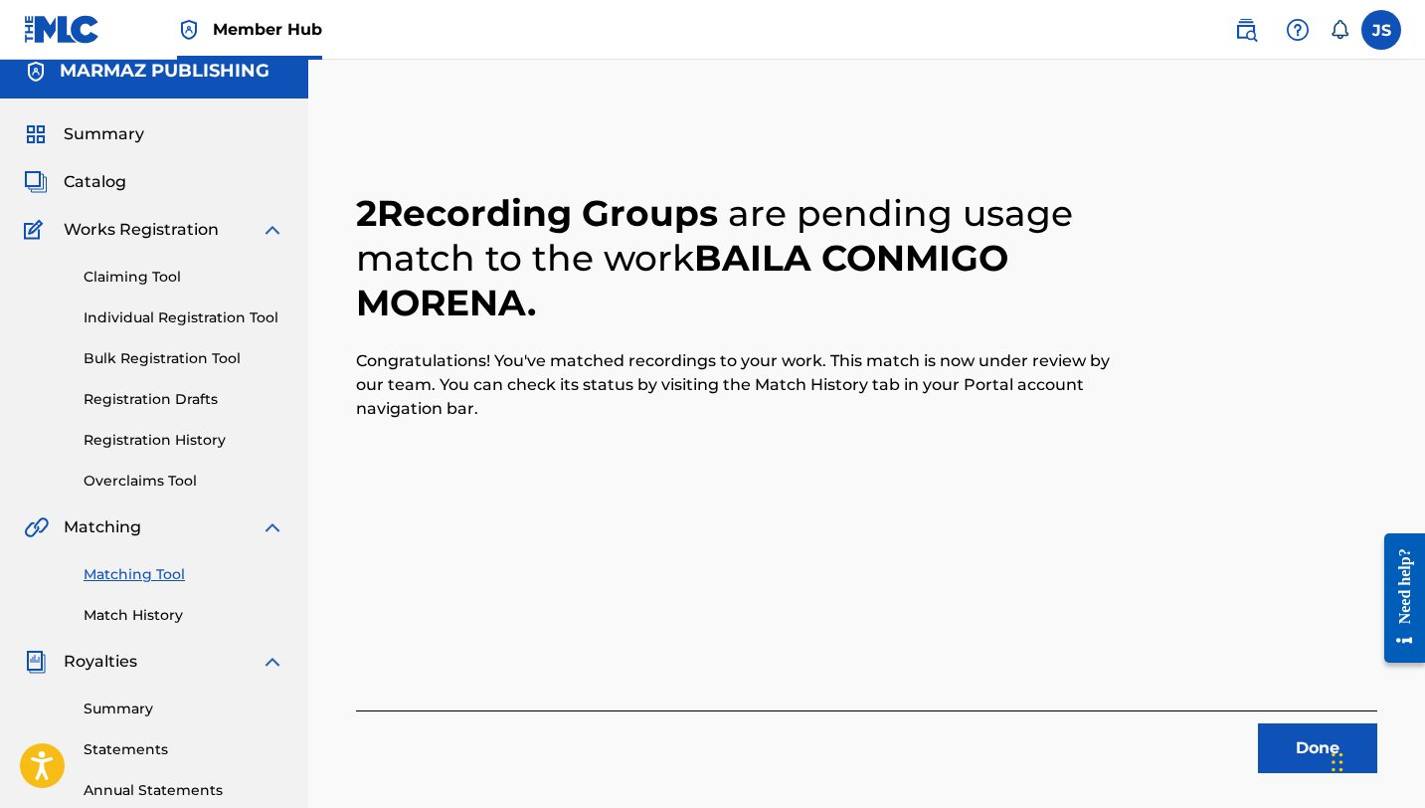
scroll to position [207, 0]
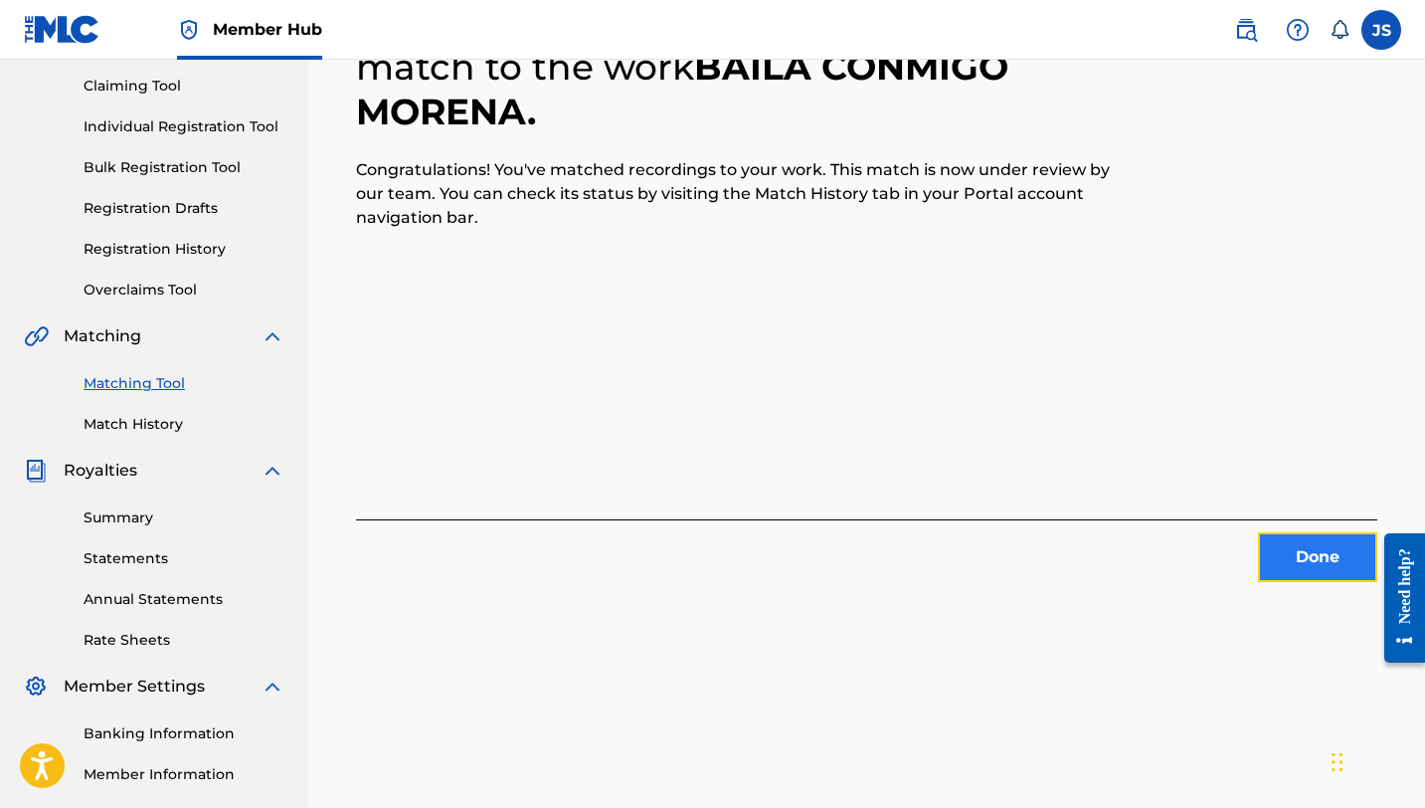
click at [1289, 551] on button "Done" at bounding box center [1317, 557] width 119 height 50
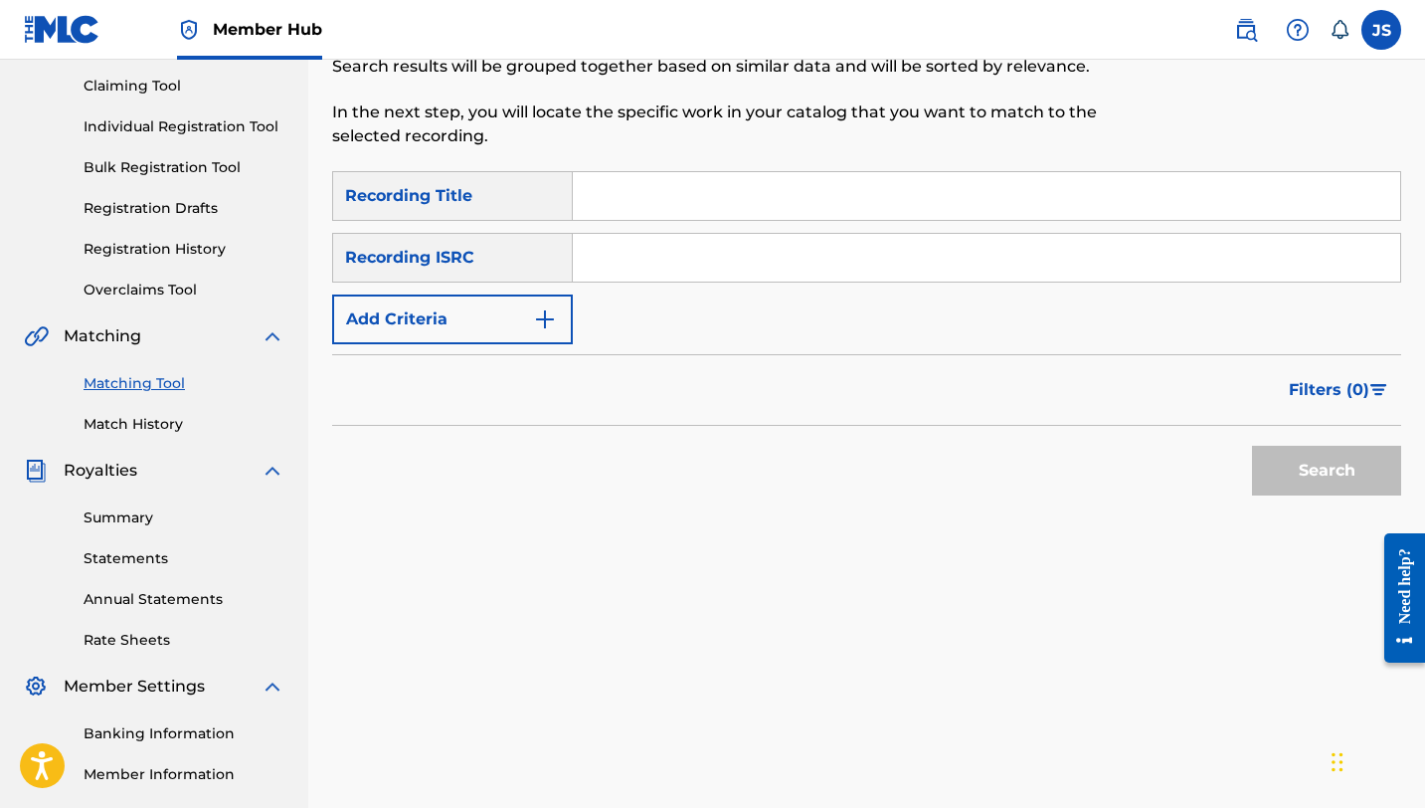
click at [661, 207] on input "Search Form" at bounding box center [986, 196] width 827 height 48
paste input "BUSCANDO UN AMOR"
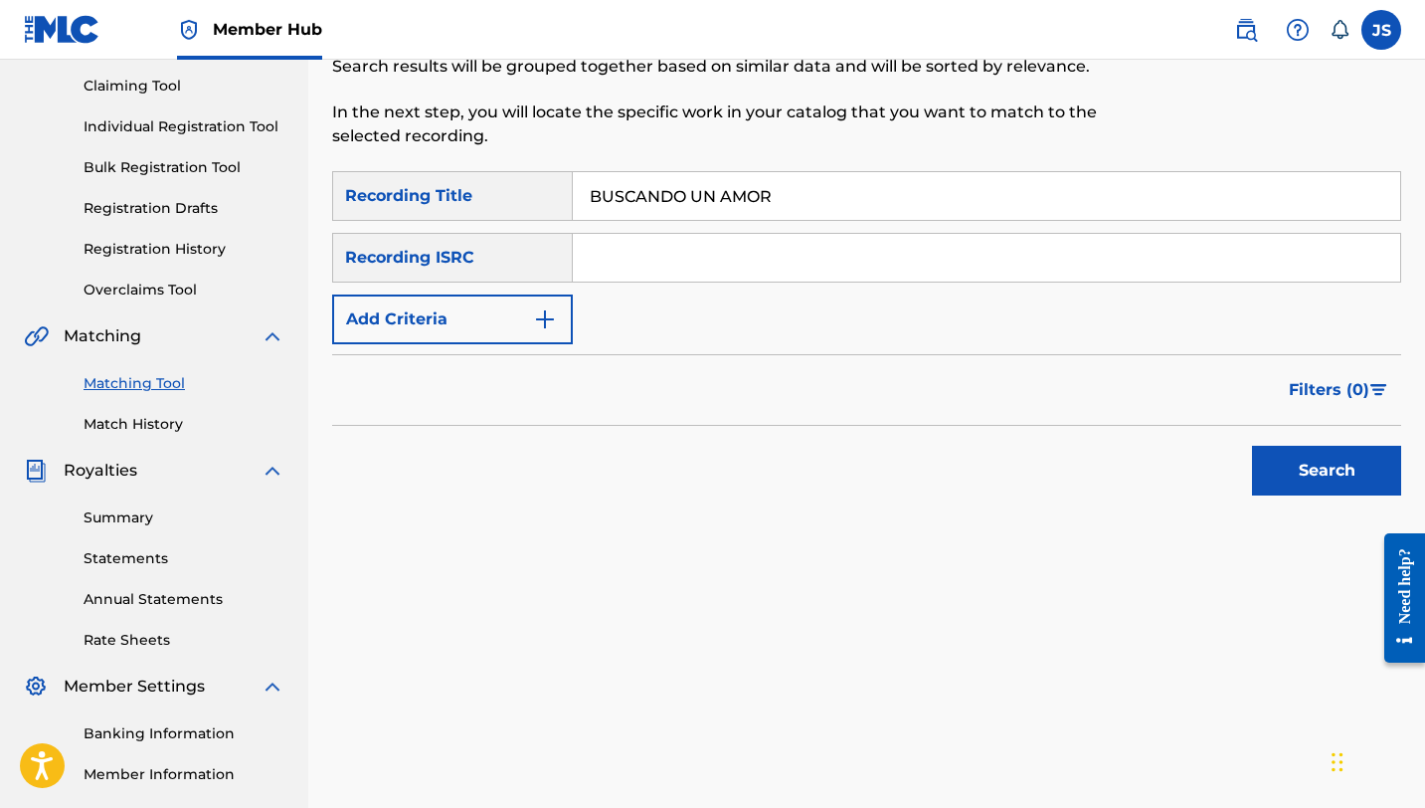
type input "BUSCANDO UN AMOR"
click at [1252, 446] on button "Search" at bounding box center [1326, 471] width 149 height 50
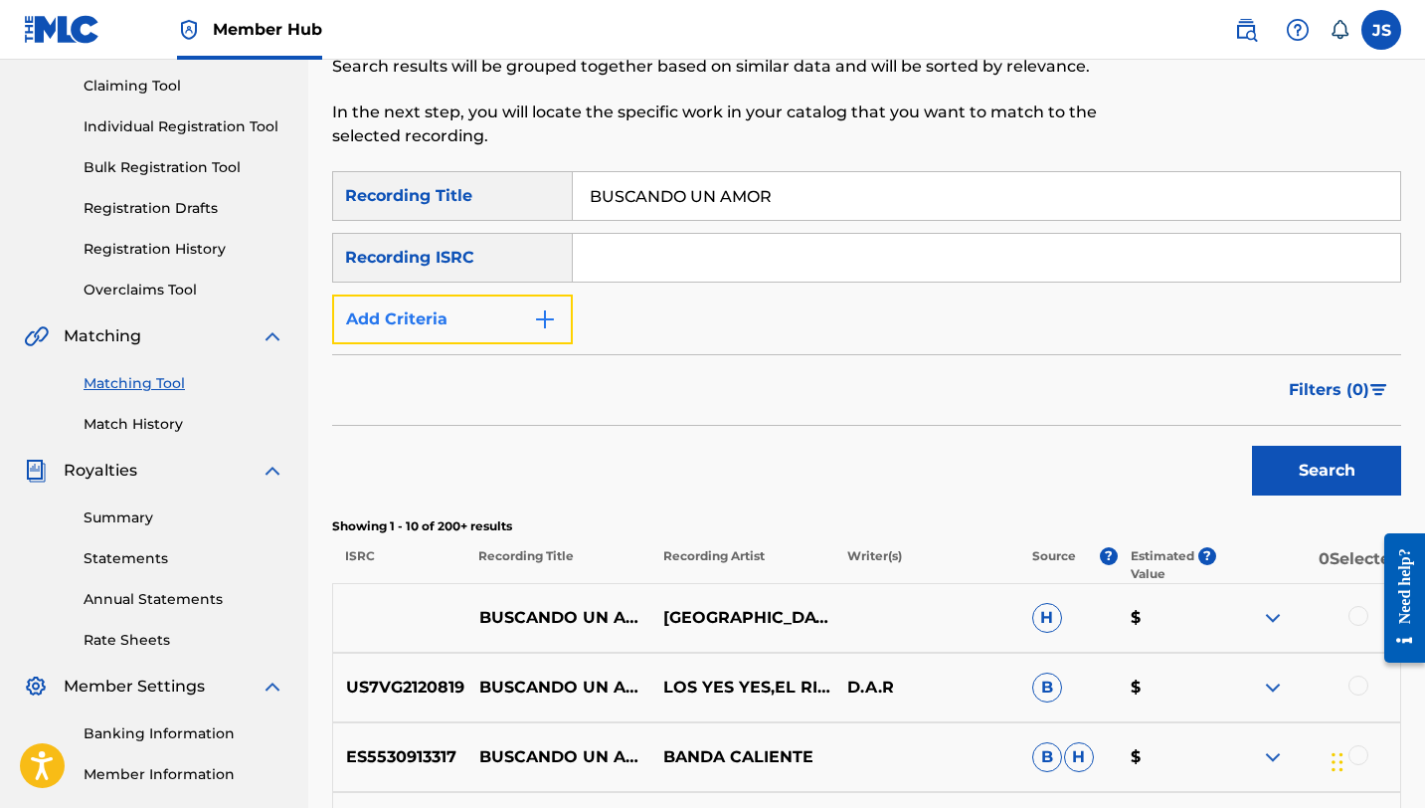
click at [551, 315] on img "Search Form" at bounding box center [545, 319] width 24 height 24
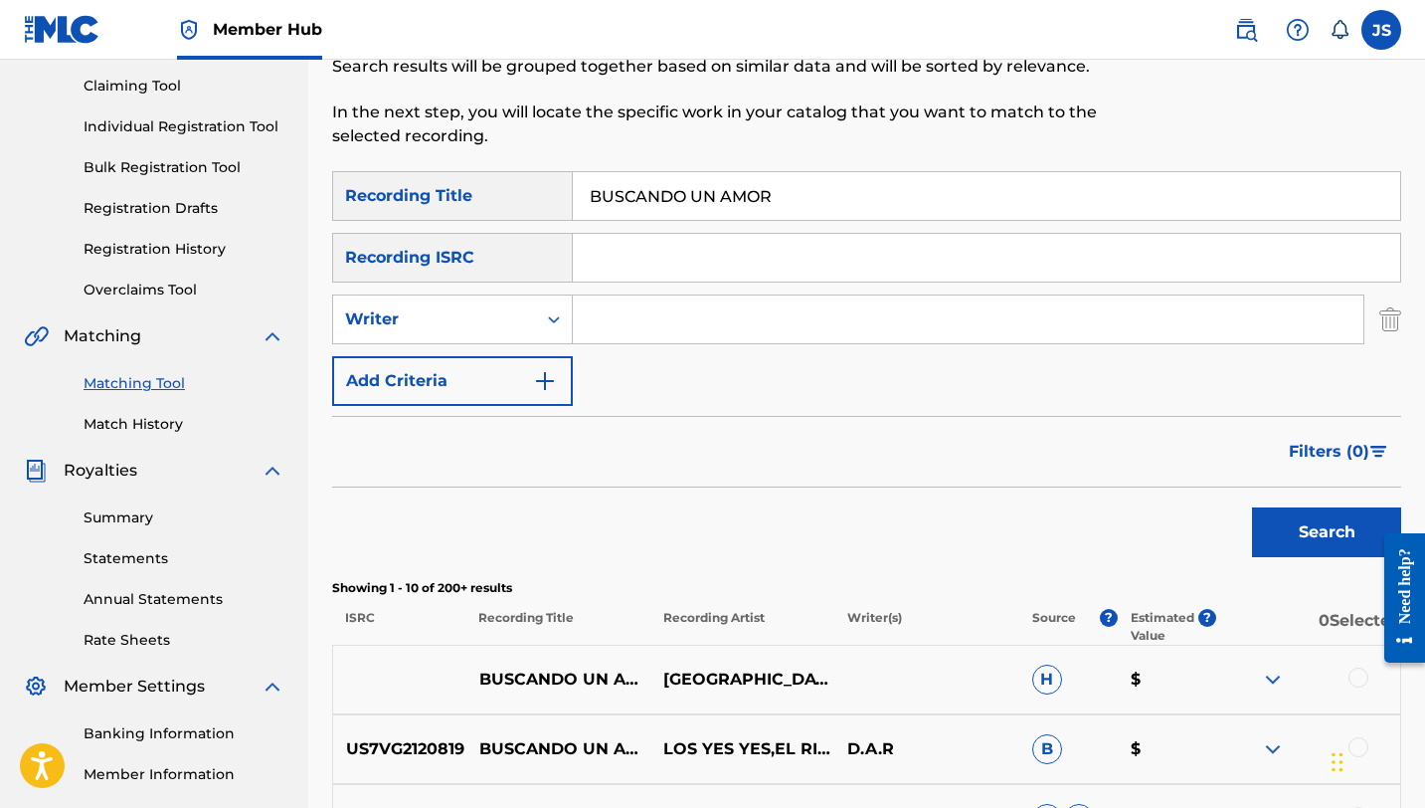
click at [591, 313] on input "Search Form" at bounding box center [968, 319] width 791 height 48
type input "[PERSON_NAME]"
click at [1252, 507] on button "Search" at bounding box center [1326, 532] width 149 height 50
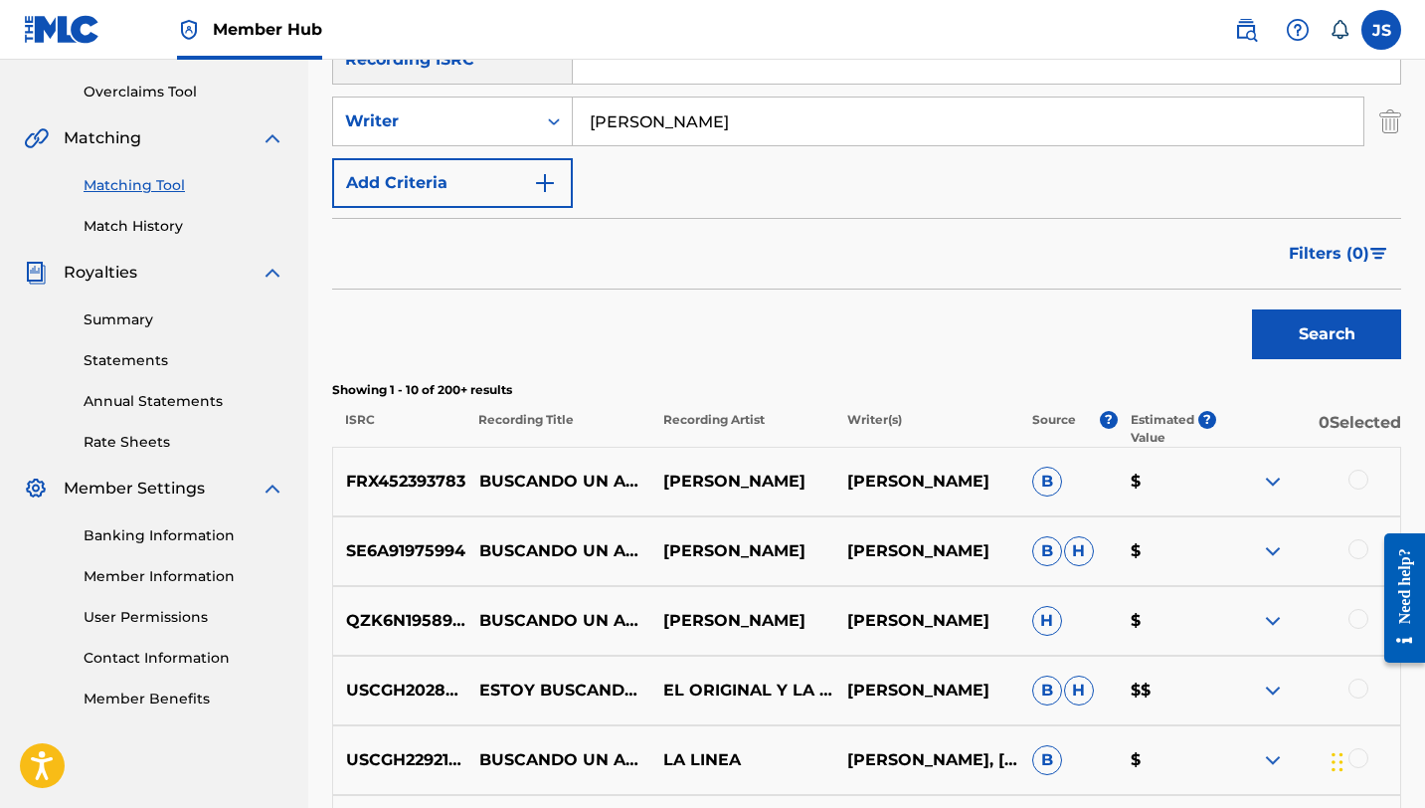
scroll to position [234, 0]
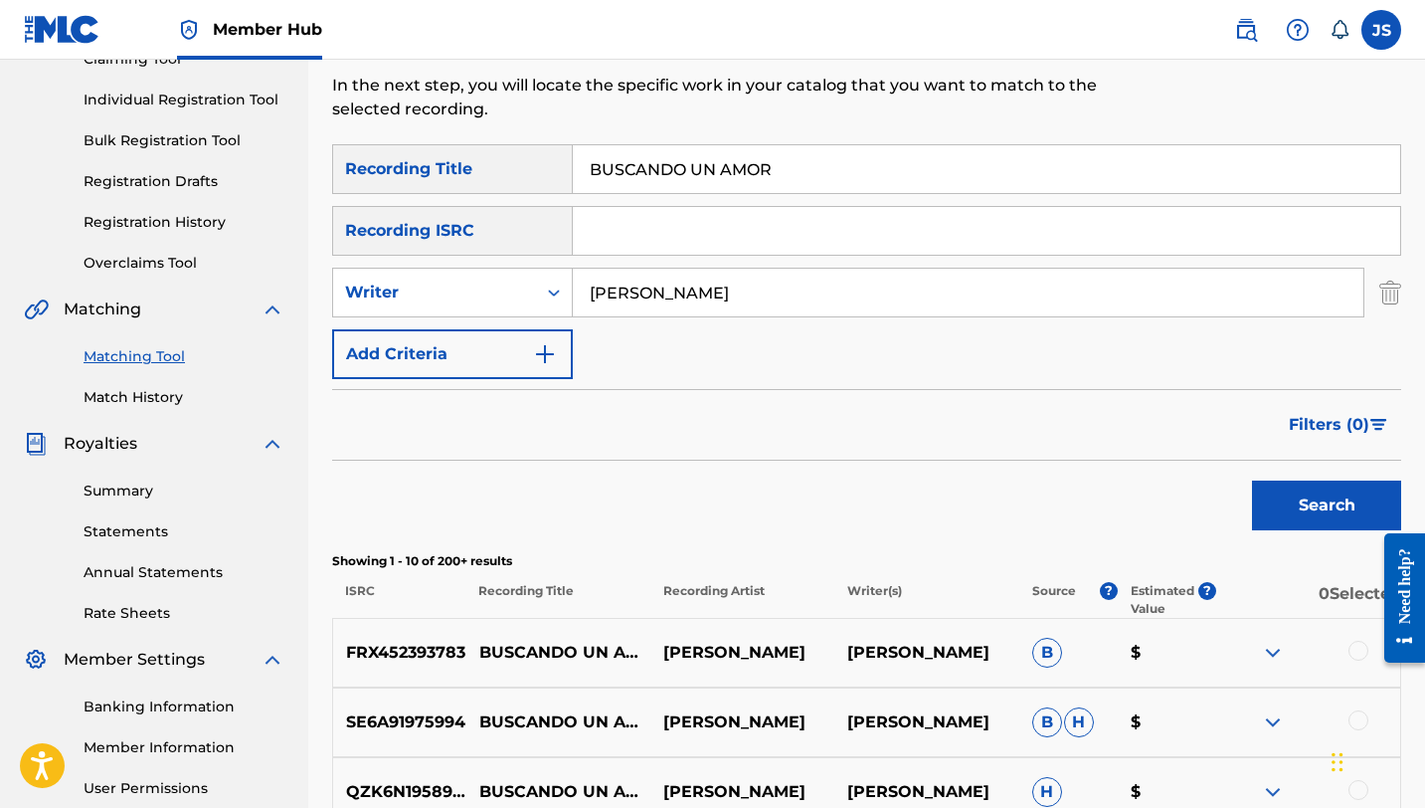
click at [687, 141] on div "Matching Tool The Matching Tool enables you to suggest matches between sound re…" at bounding box center [743, 10] width 823 height 269
click at [679, 166] on input "BUSCANDO UN AMOR" at bounding box center [986, 169] width 827 height 48
paste input "CABALGANDO EN CHURUGUARA (feat. [PERSON_NAME])"
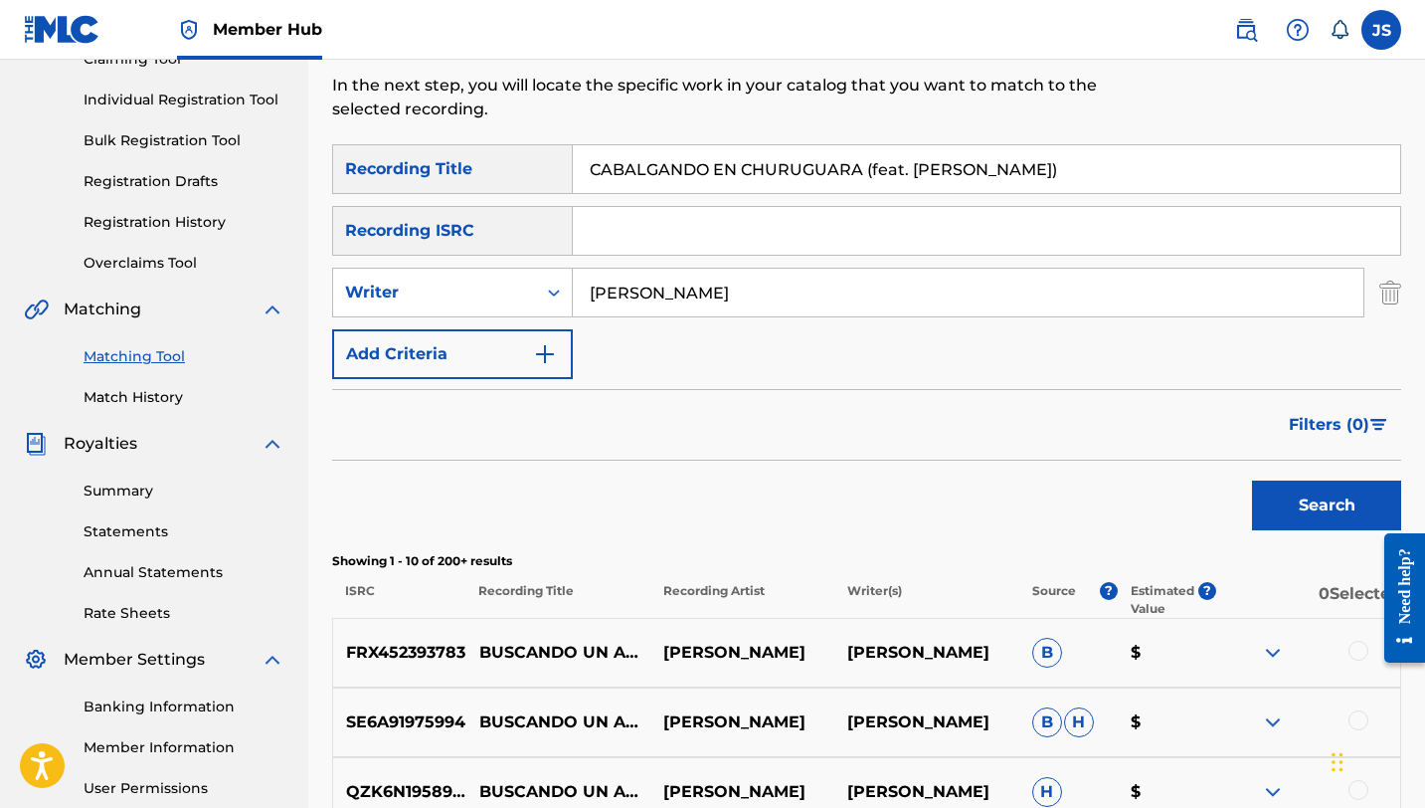
type input "CABALGANDO EN CHURUGUARA (feat. [PERSON_NAME])"
click at [1252, 480] on button "Search" at bounding box center [1326, 505] width 149 height 50
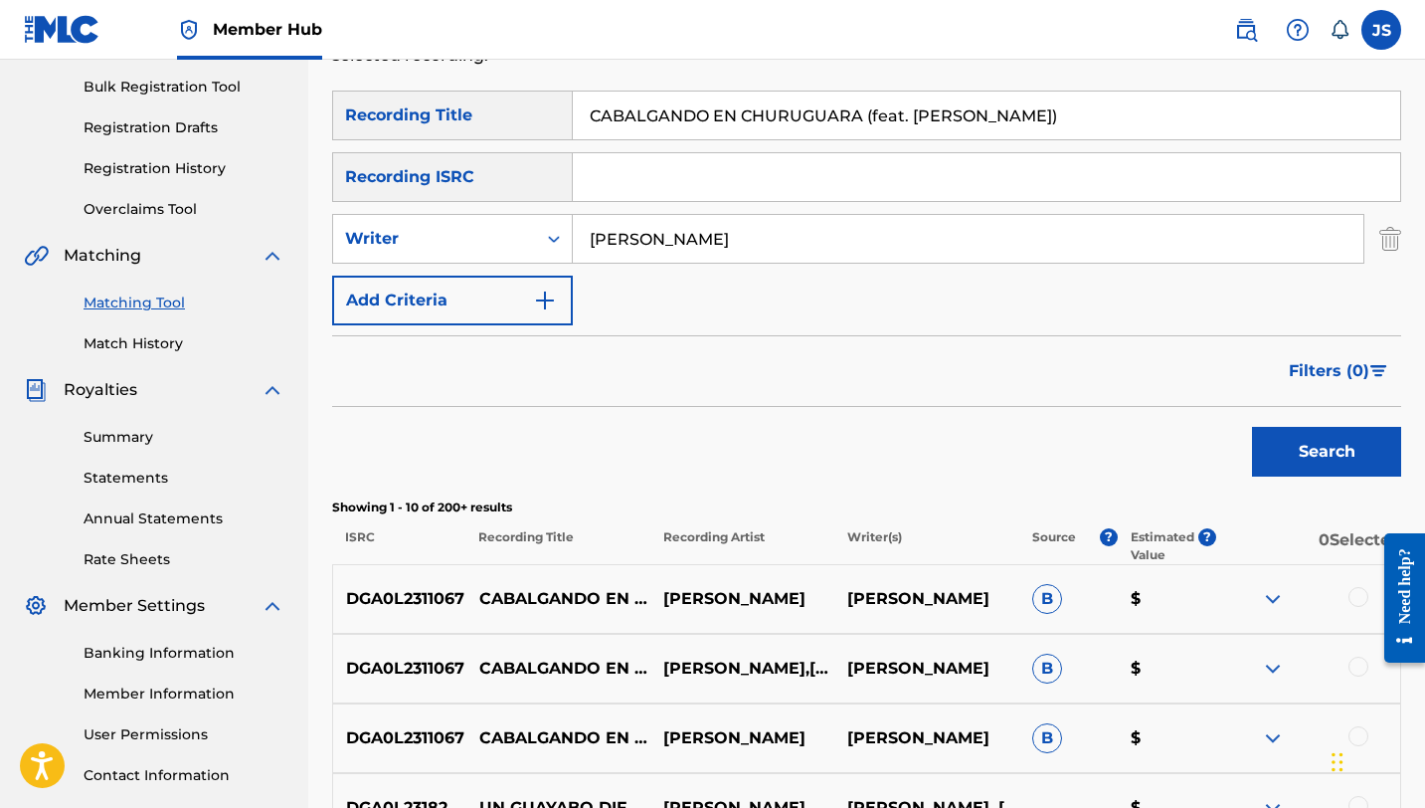
click at [1357, 597] on div at bounding box center [1359, 597] width 20 height 20
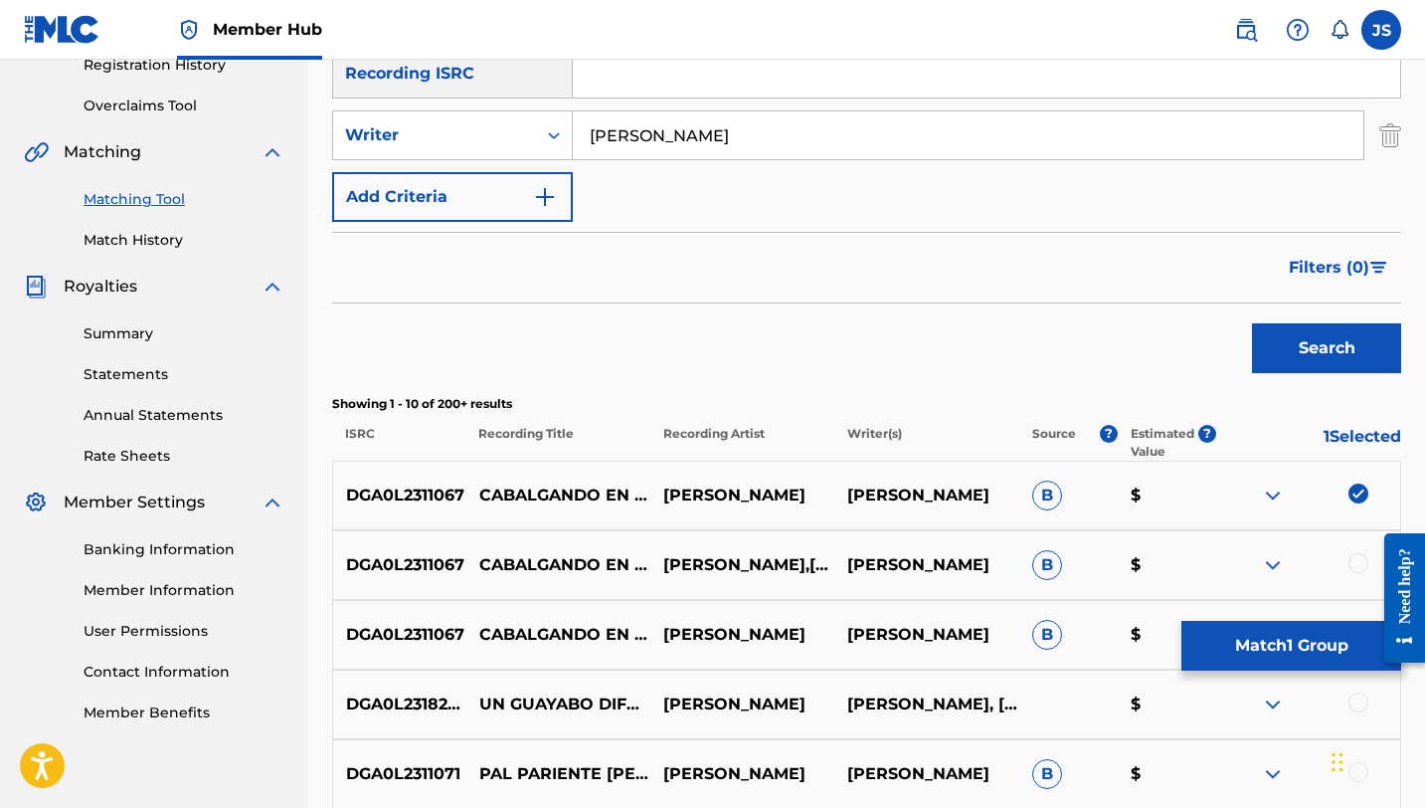
scroll to position [397, 0]
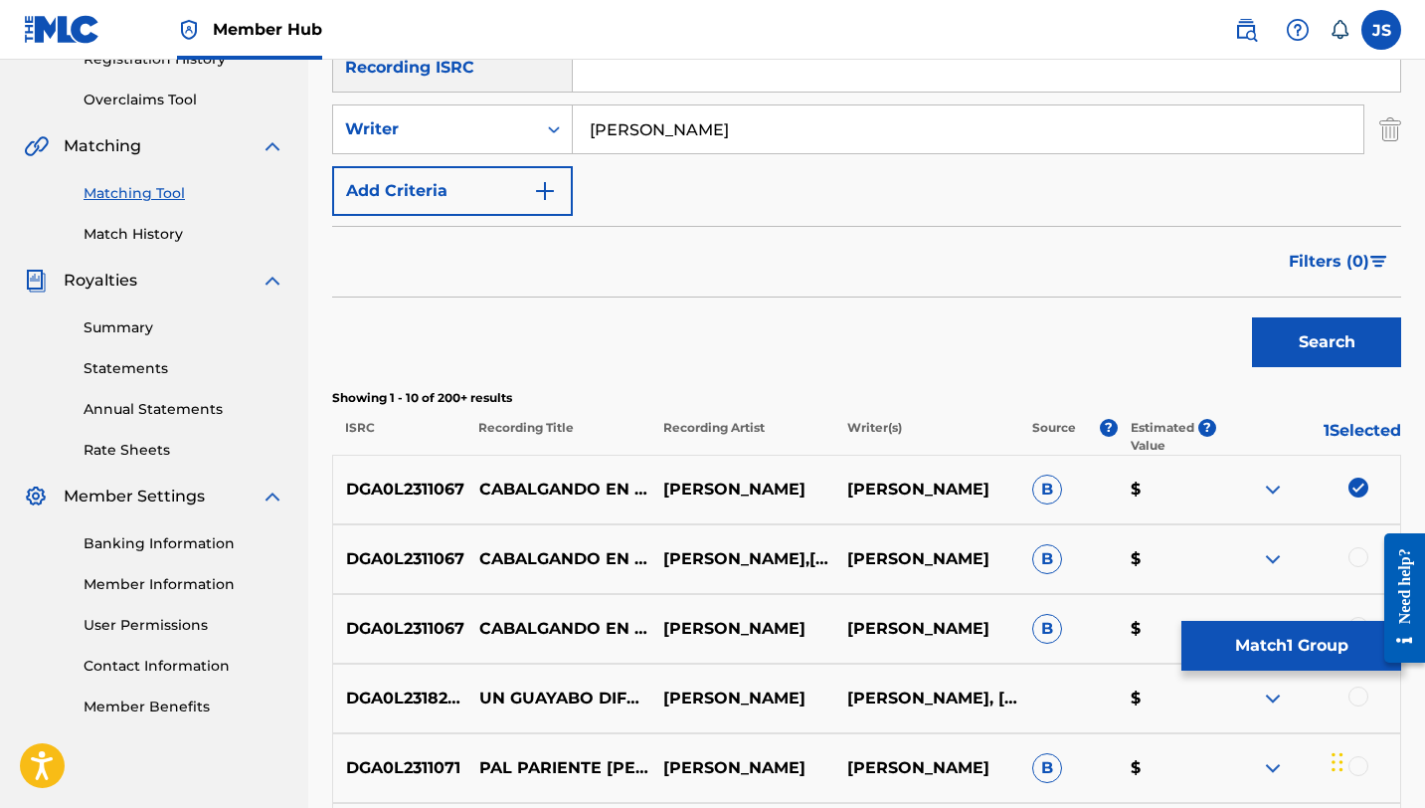
click at [1354, 553] on div at bounding box center [1359, 557] width 20 height 20
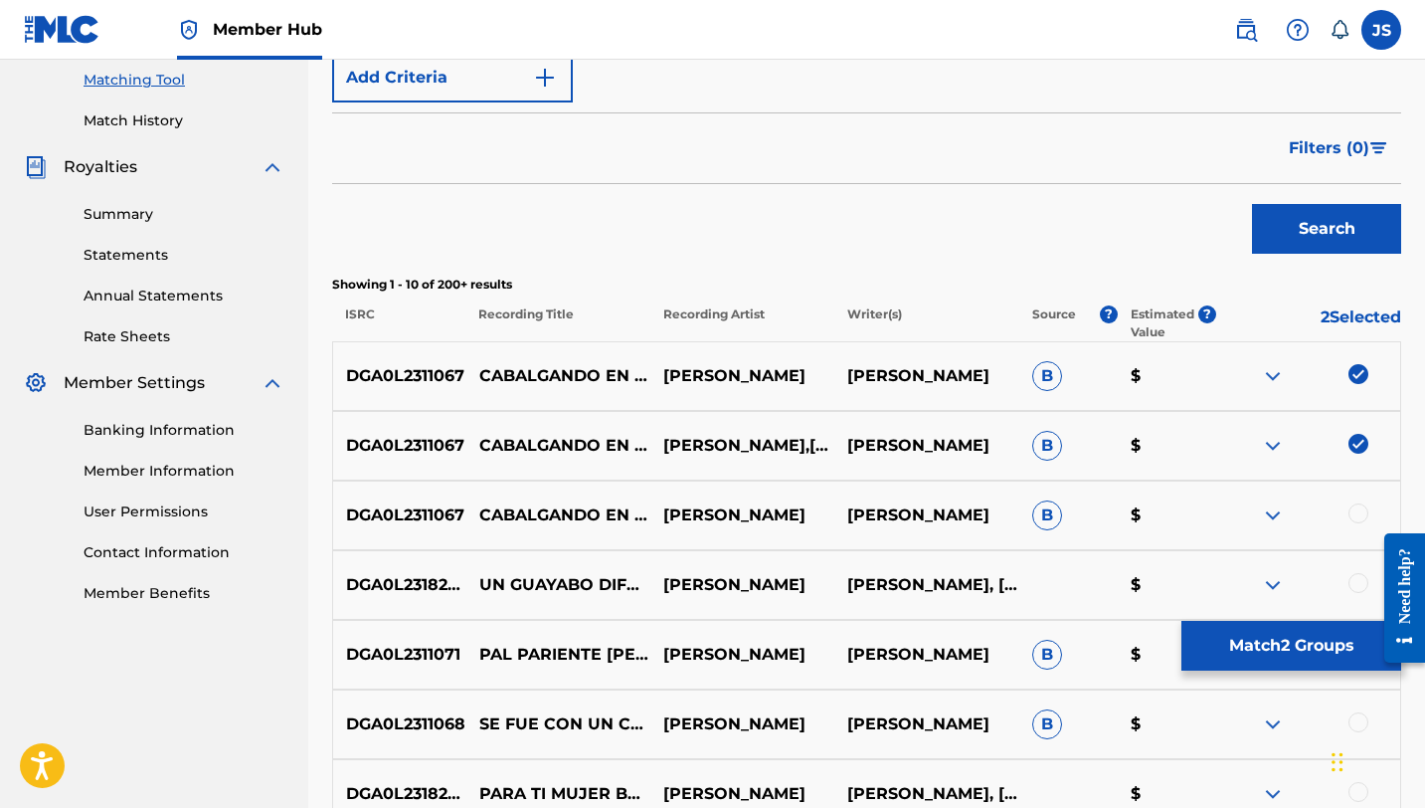
scroll to position [523, 0]
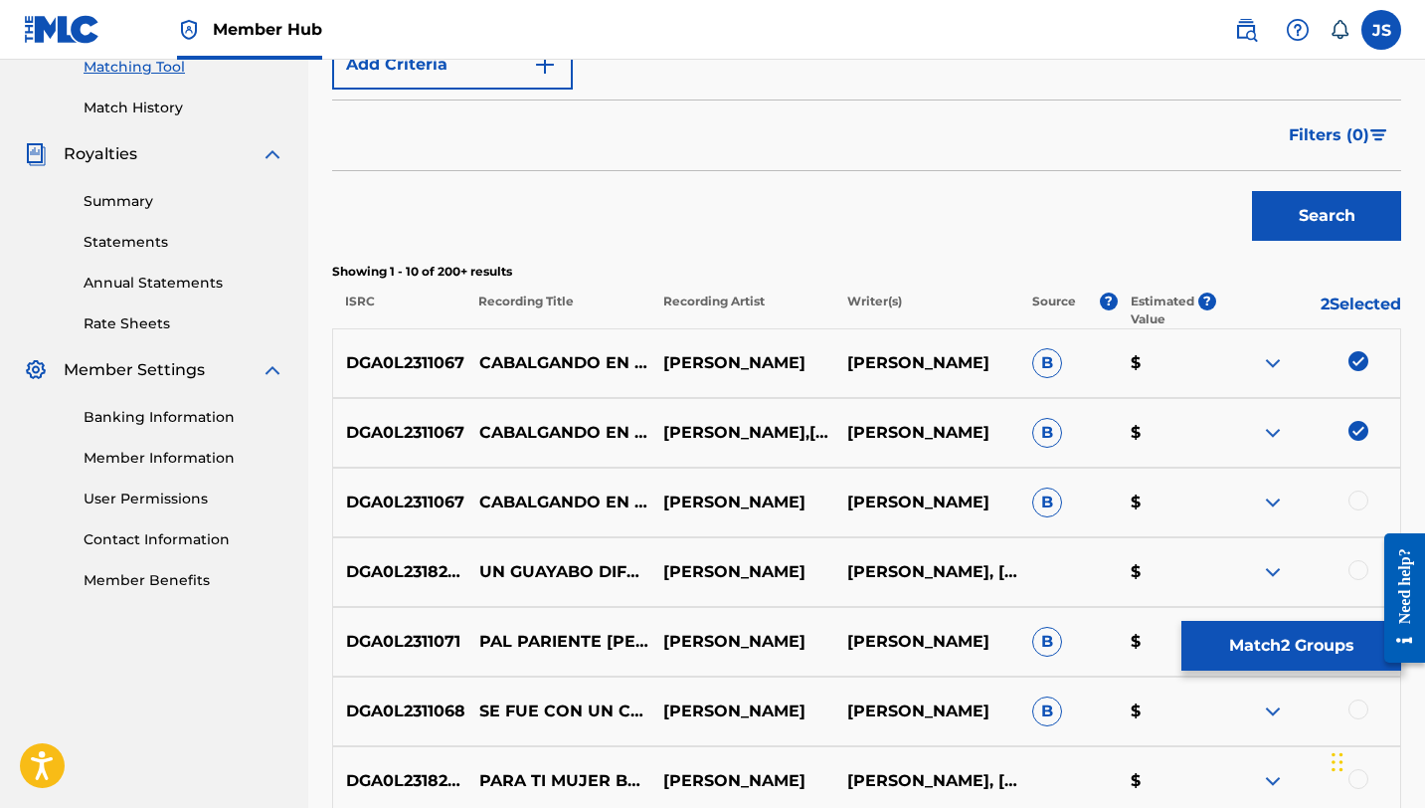
click at [1358, 499] on div at bounding box center [1359, 500] width 20 height 20
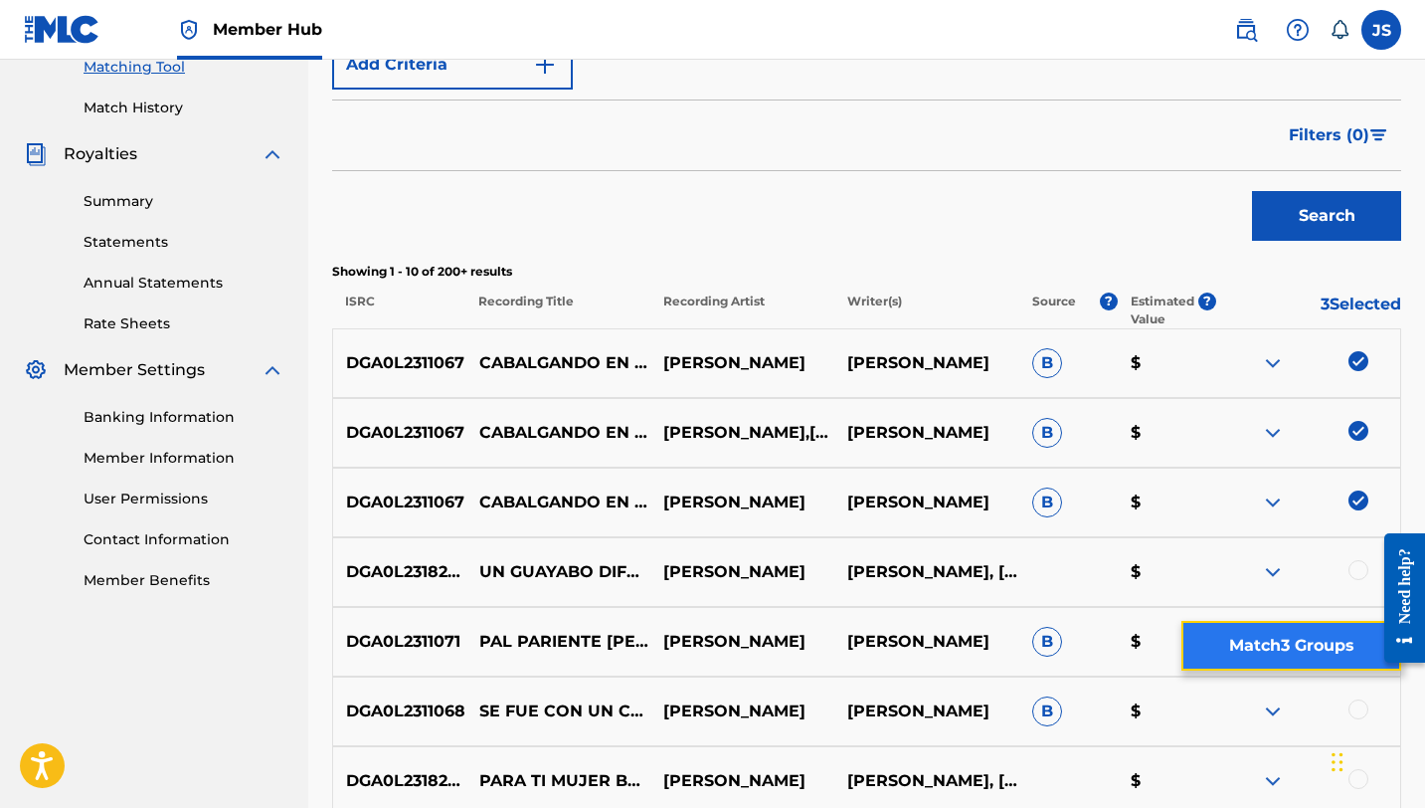
click at [1301, 663] on button "Match 3 Groups" at bounding box center [1291, 646] width 220 height 50
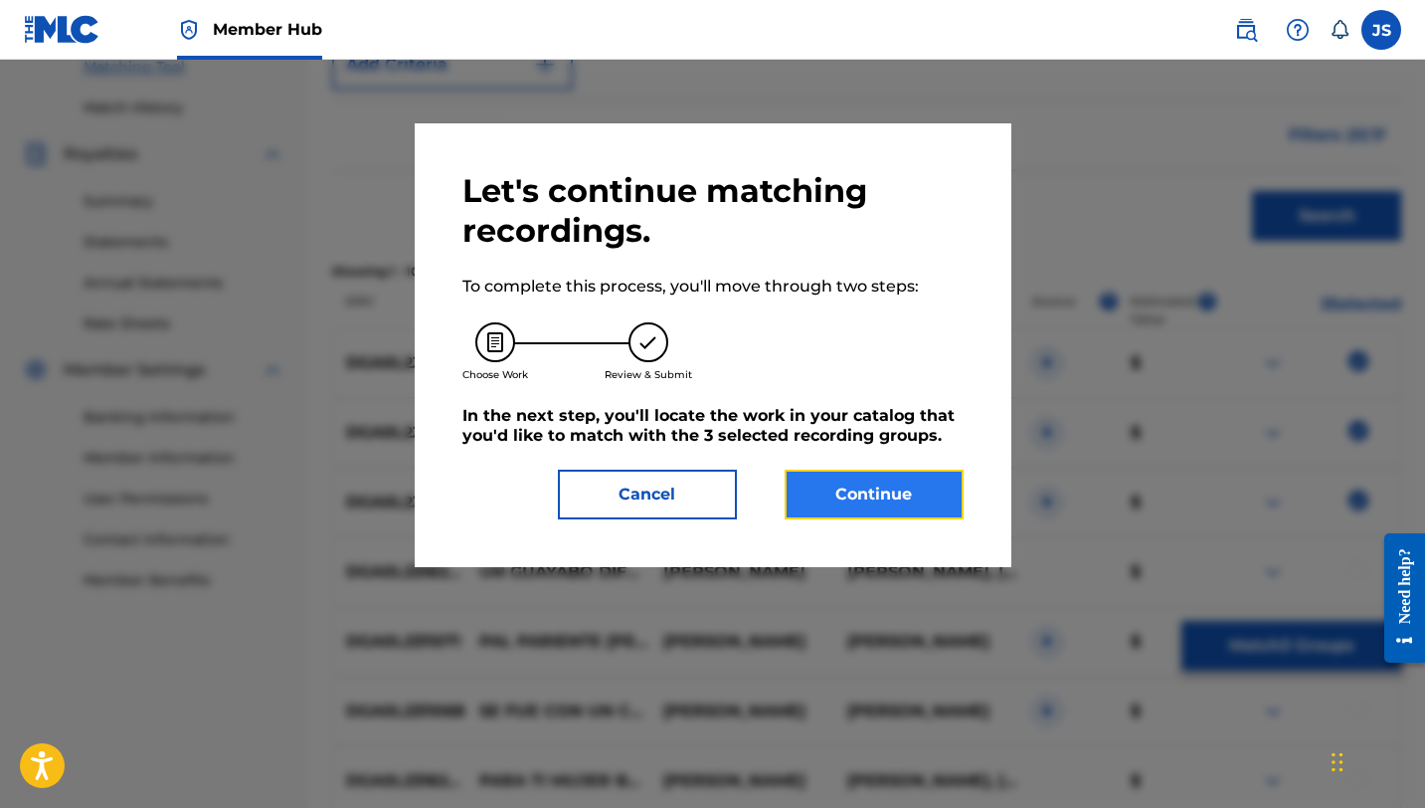
click at [917, 488] on button "Continue" at bounding box center [874, 494] width 179 height 50
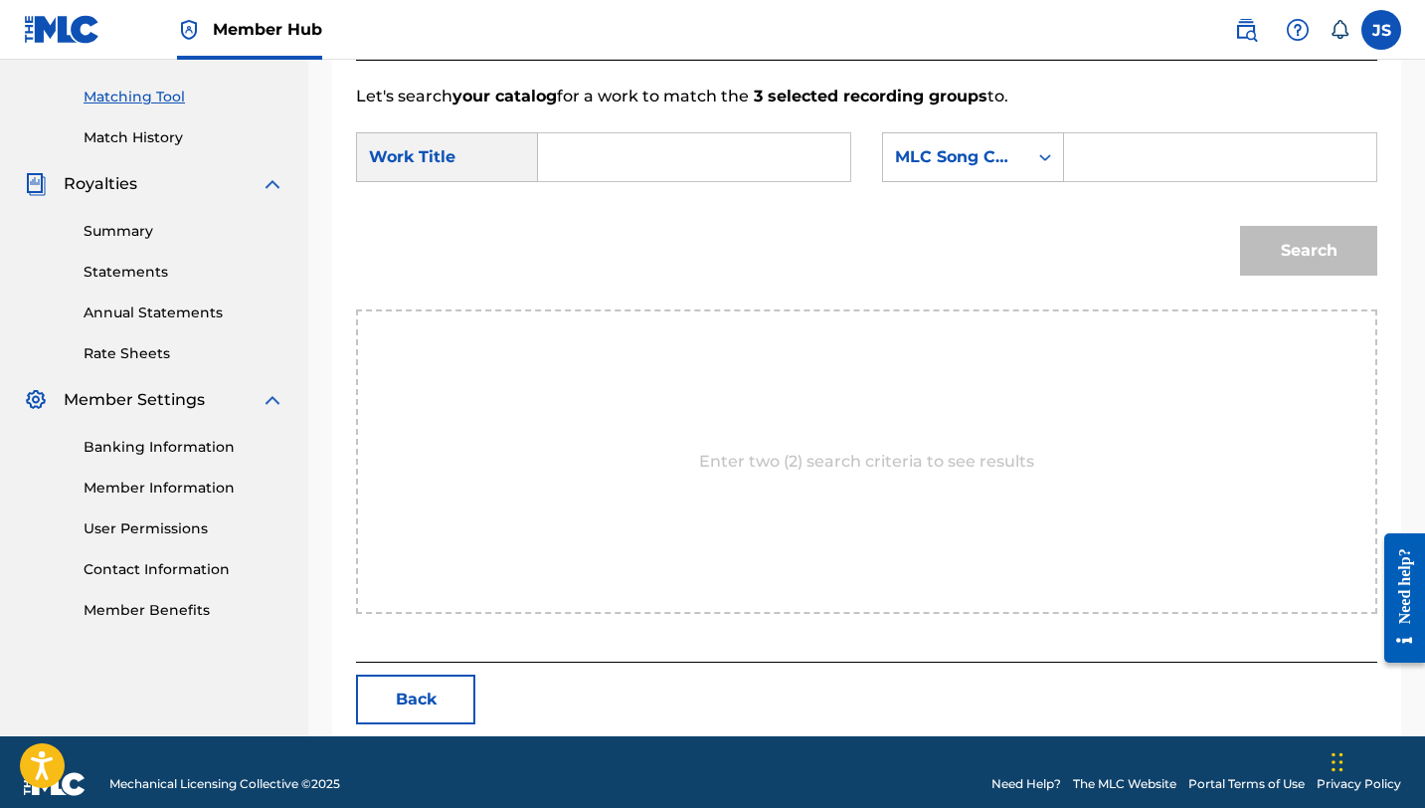
scroll to position [517, 0]
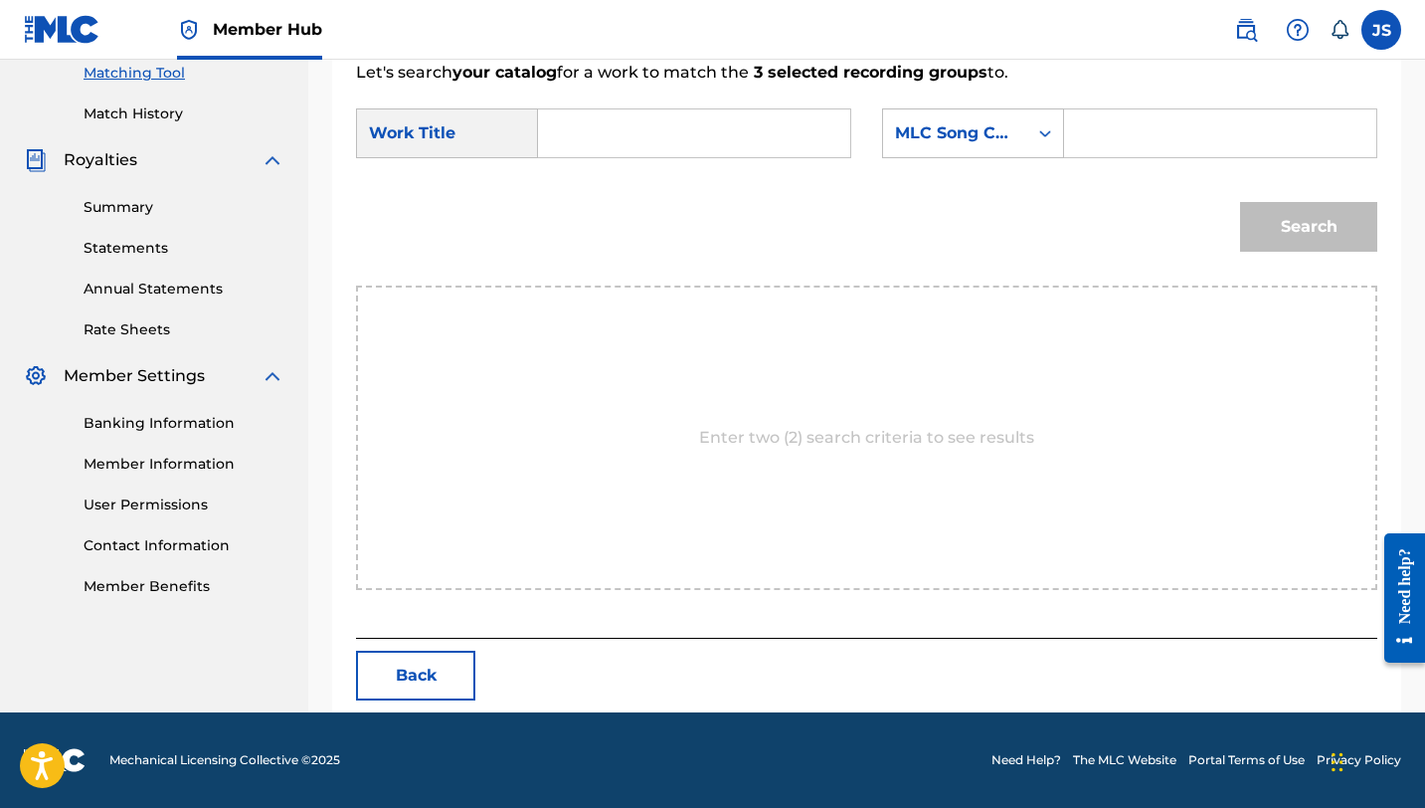
click at [733, 147] on input "Search Form" at bounding box center [694, 133] width 278 height 48
paste input "CABALGANDO EN CHURUGUARA (feat. [PERSON_NAME])"
paste input "CK8LV2"
type input "CABALGANDO EN CHURUGUARA (feat. [PERSON_NAME])"
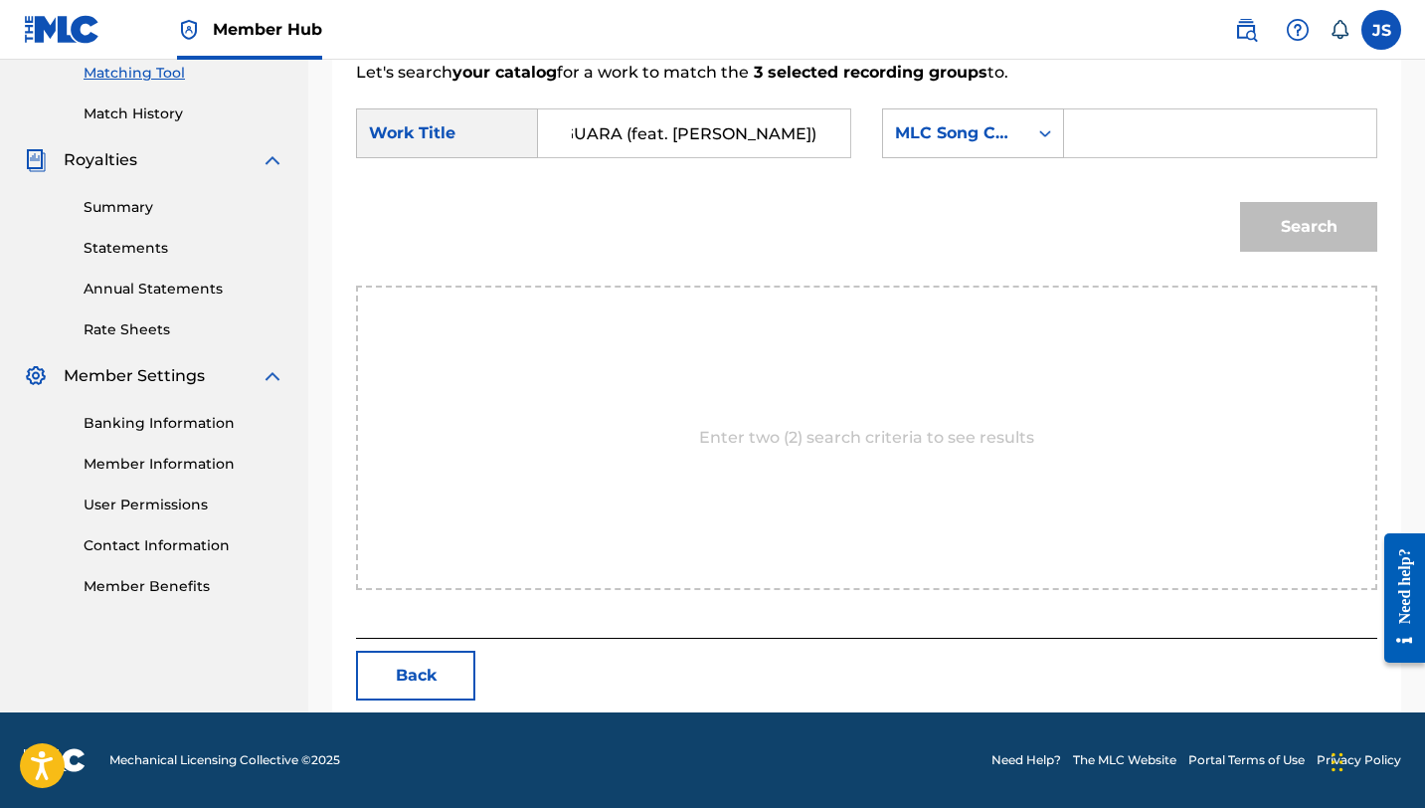
scroll to position [0, 222]
click at [1174, 112] on input "Search Form" at bounding box center [1220, 133] width 278 height 48
paste input "CK8LV2"
type input "CK8LV2"
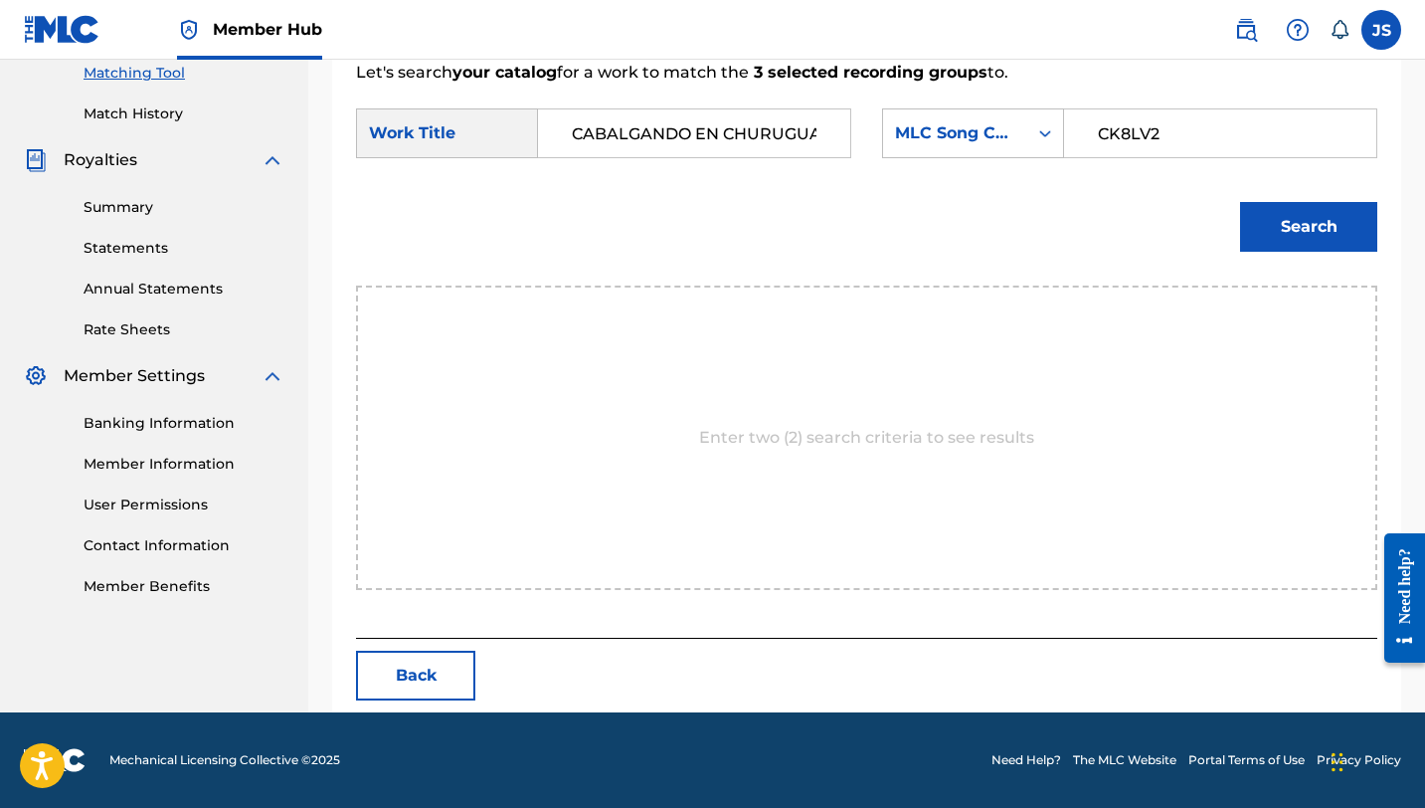
click at [1240, 202] on button "Search" at bounding box center [1308, 227] width 137 height 50
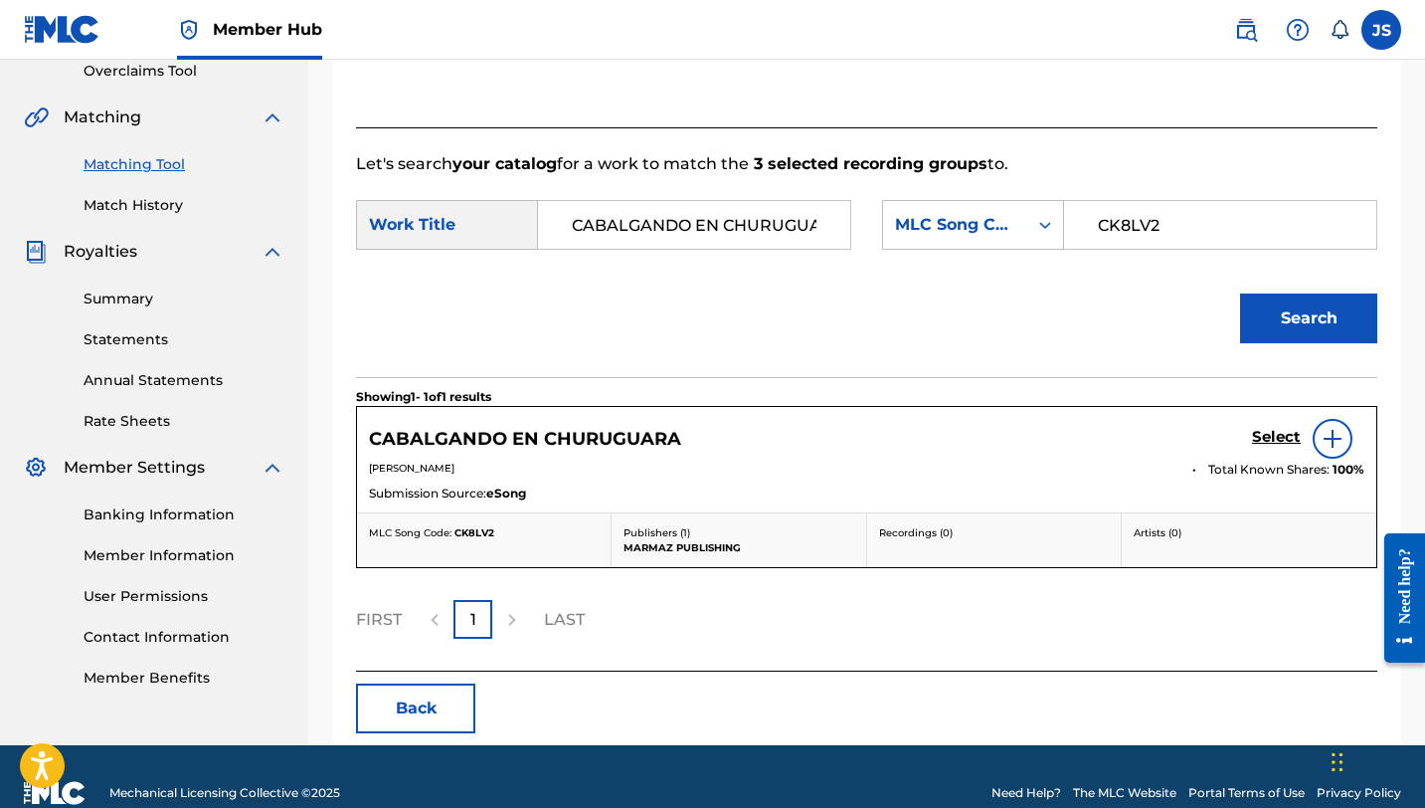
scroll to position [458, 0]
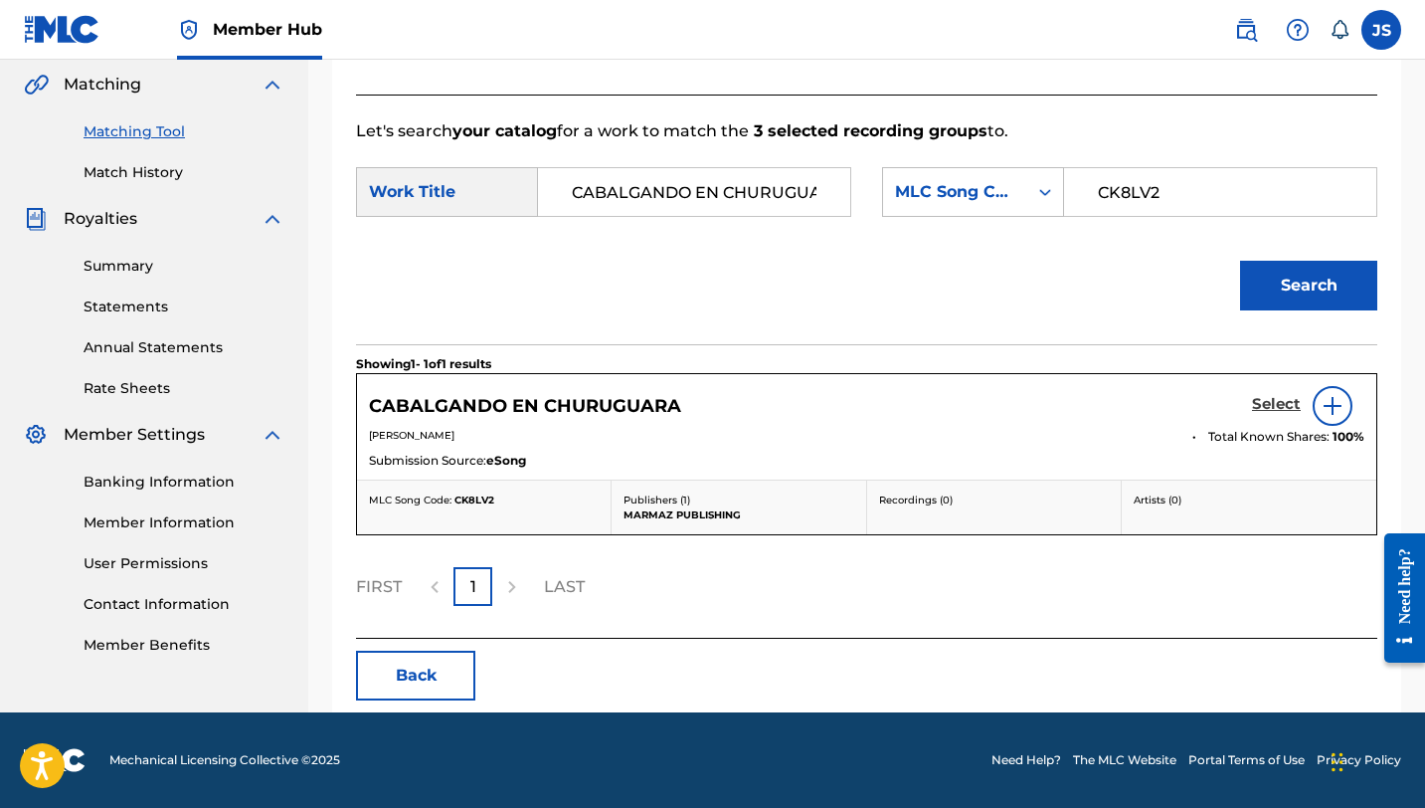
click at [1272, 412] on h5 "Select" at bounding box center [1276, 404] width 49 height 19
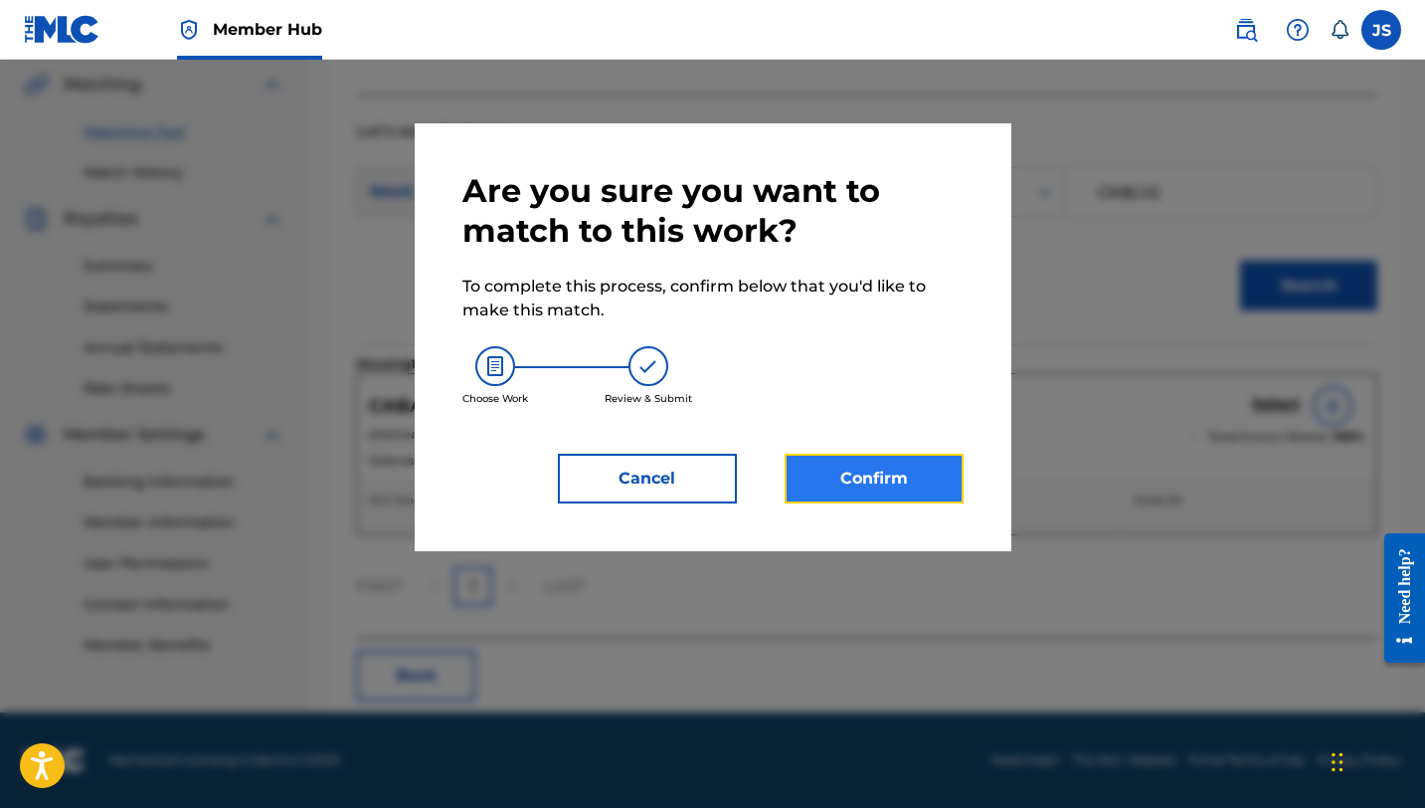
click at [932, 471] on button "Confirm" at bounding box center [874, 478] width 179 height 50
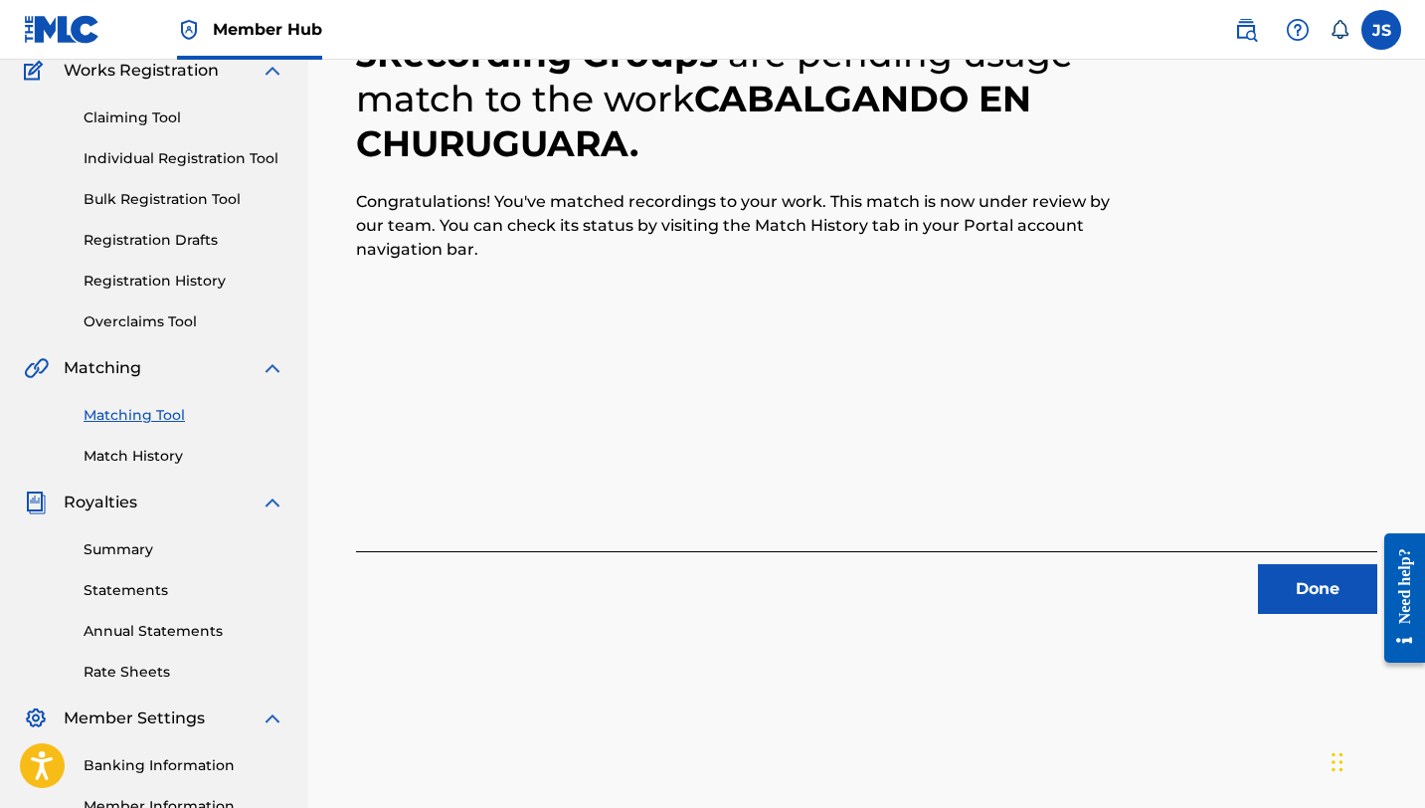
scroll to position [189, 0]
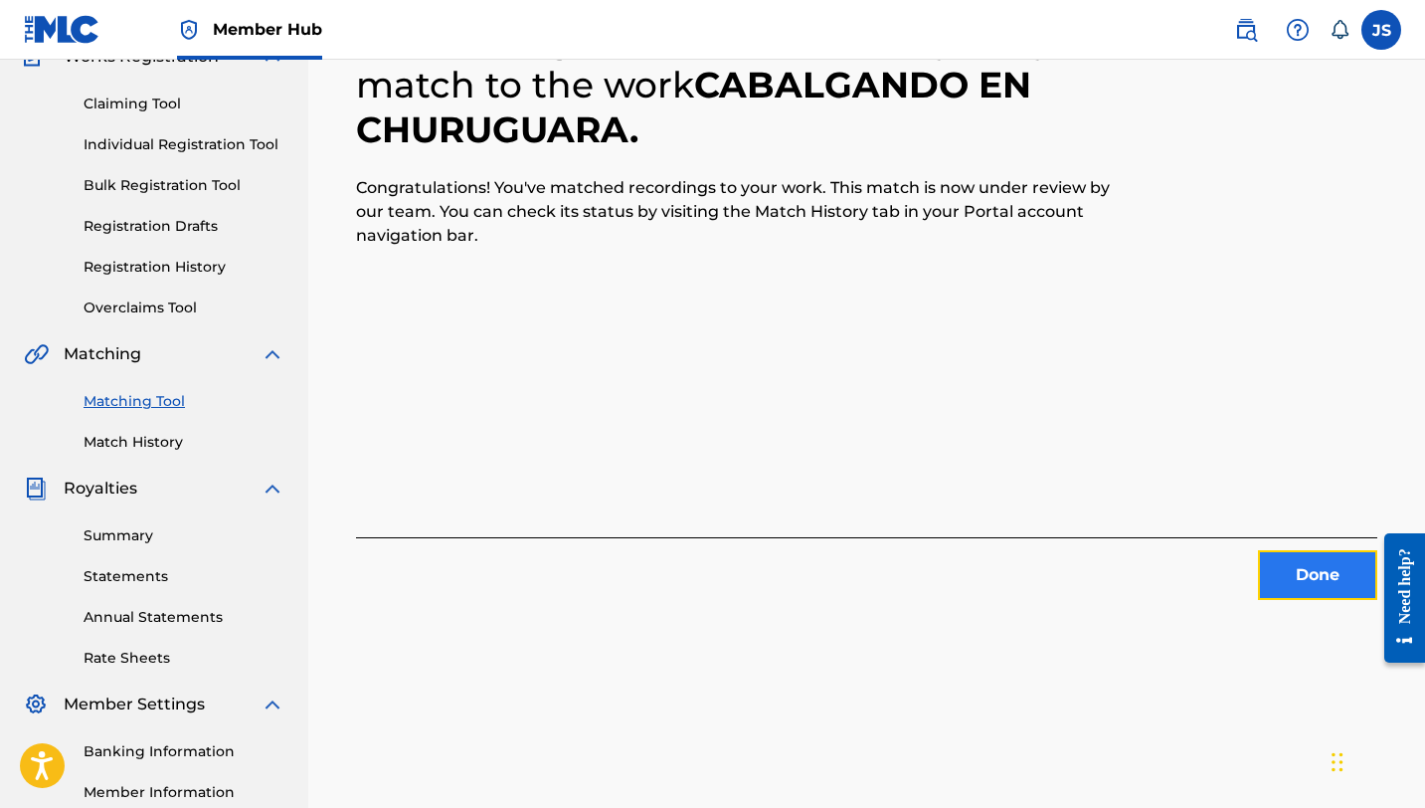
click at [1288, 584] on button "Done" at bounding box center [1317, 575] width 119 height 50
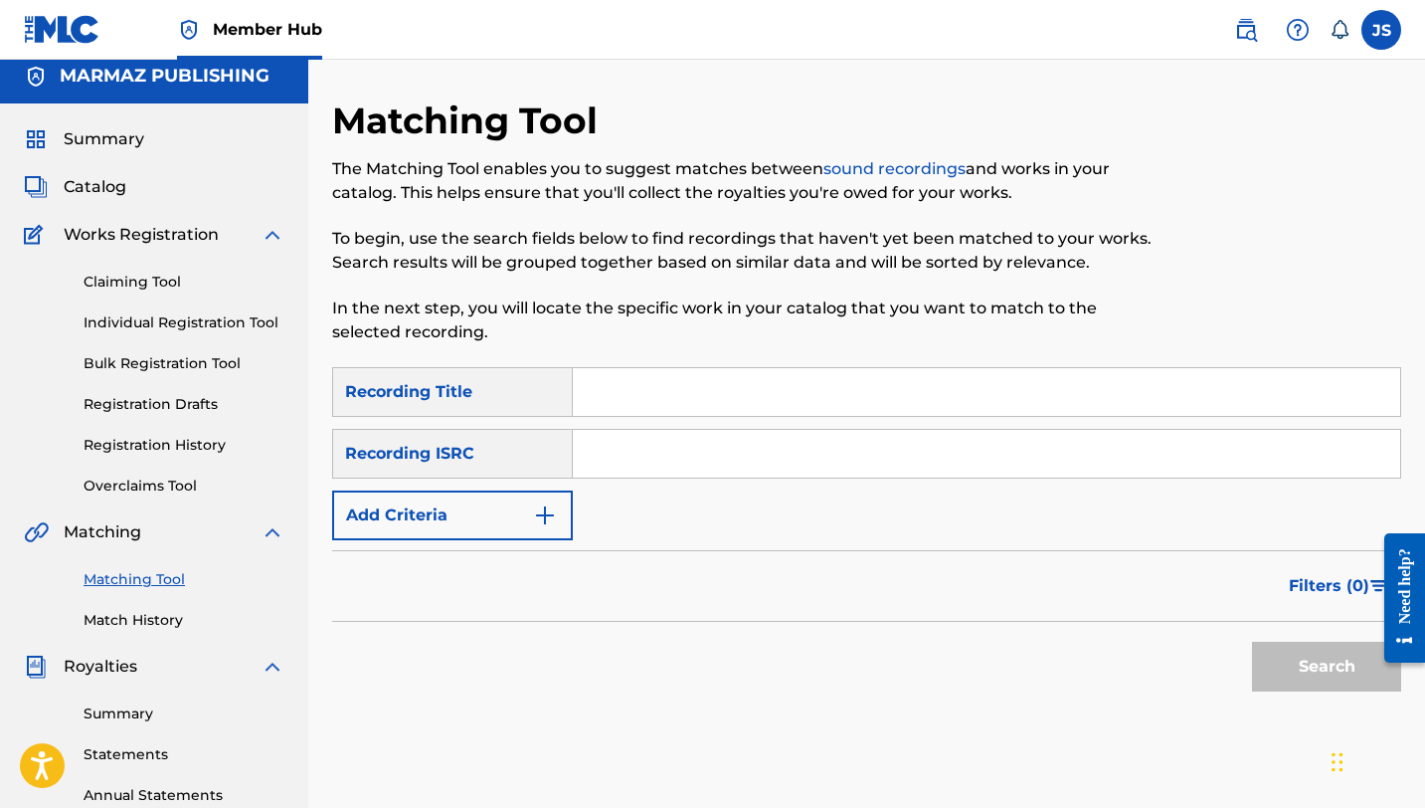
scroll to position [0, 0]
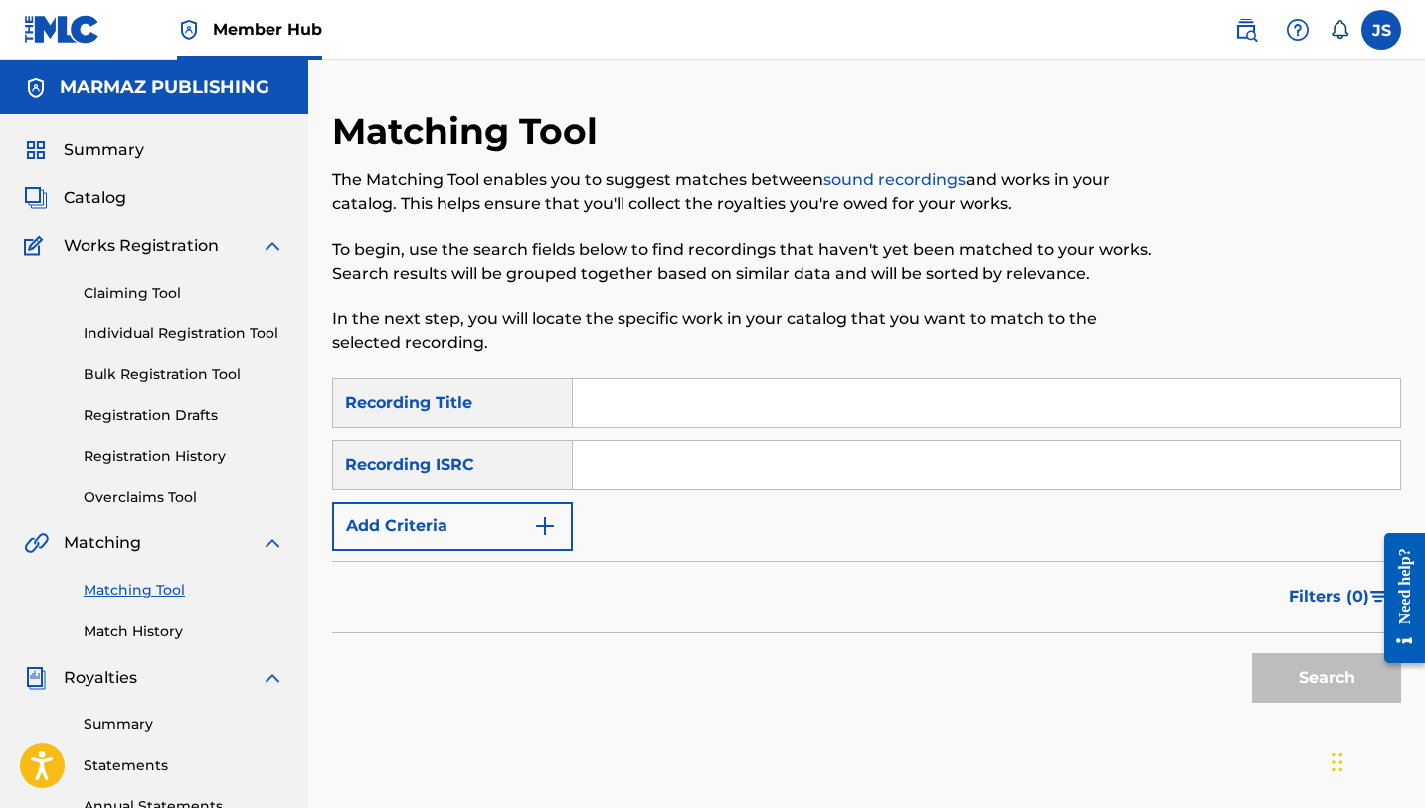
click at [616, 429] on div "SearchWithCriteriacc631ea2-fabf-40be-a4c8-df719842a89d Recording Title SearchWi…" at bounding box center [866, 464] width 1069 height 173
click at [617, 411] on input "Search Form" at bounding box center [986, 403] width 827 height 48
paste input "CACHOS VAN Y CACHOS VIENEN"
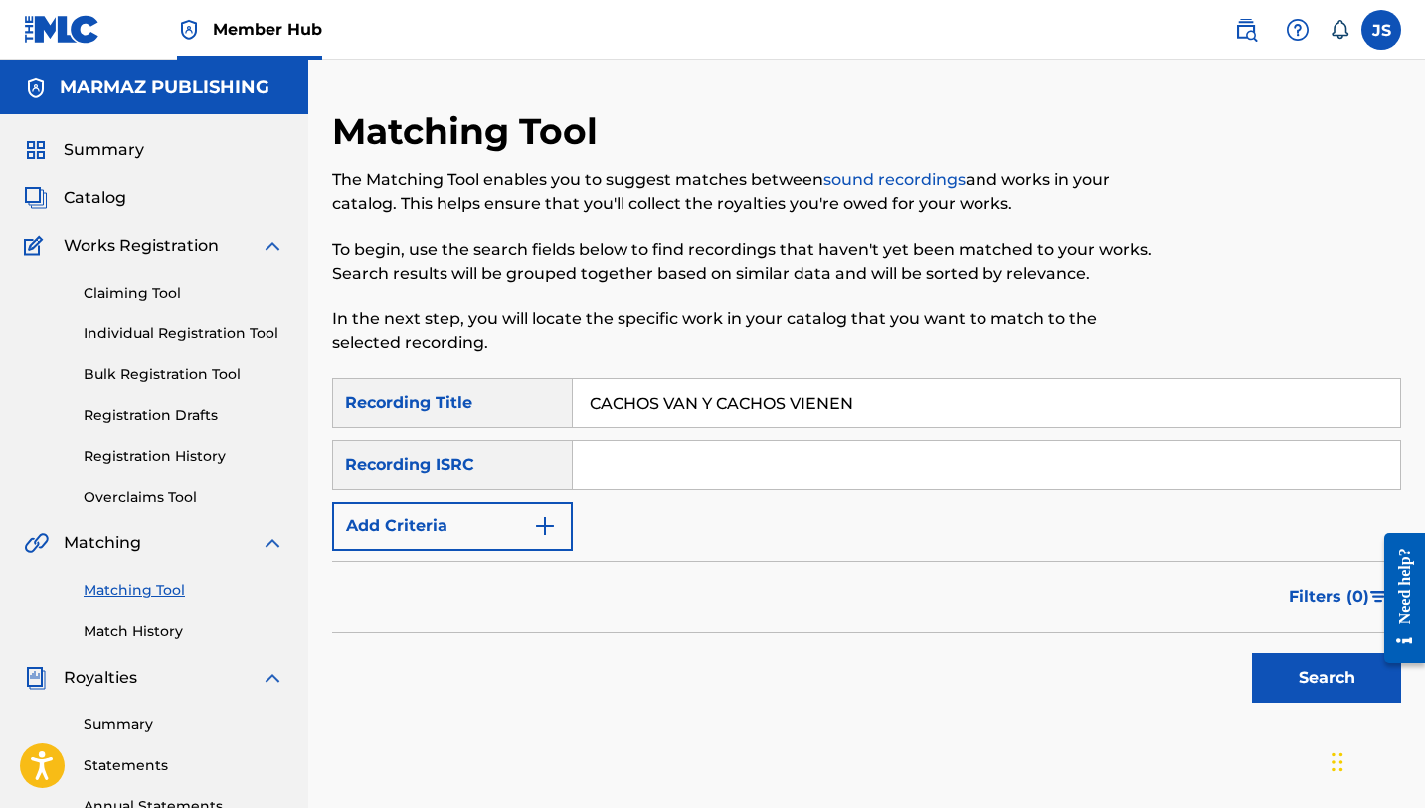
type input "CACHOS VAN Y CACHOS VIENEN"
click at [1252, 652] on button "Search" at bounding box center [1326, 677] width 149 height 50
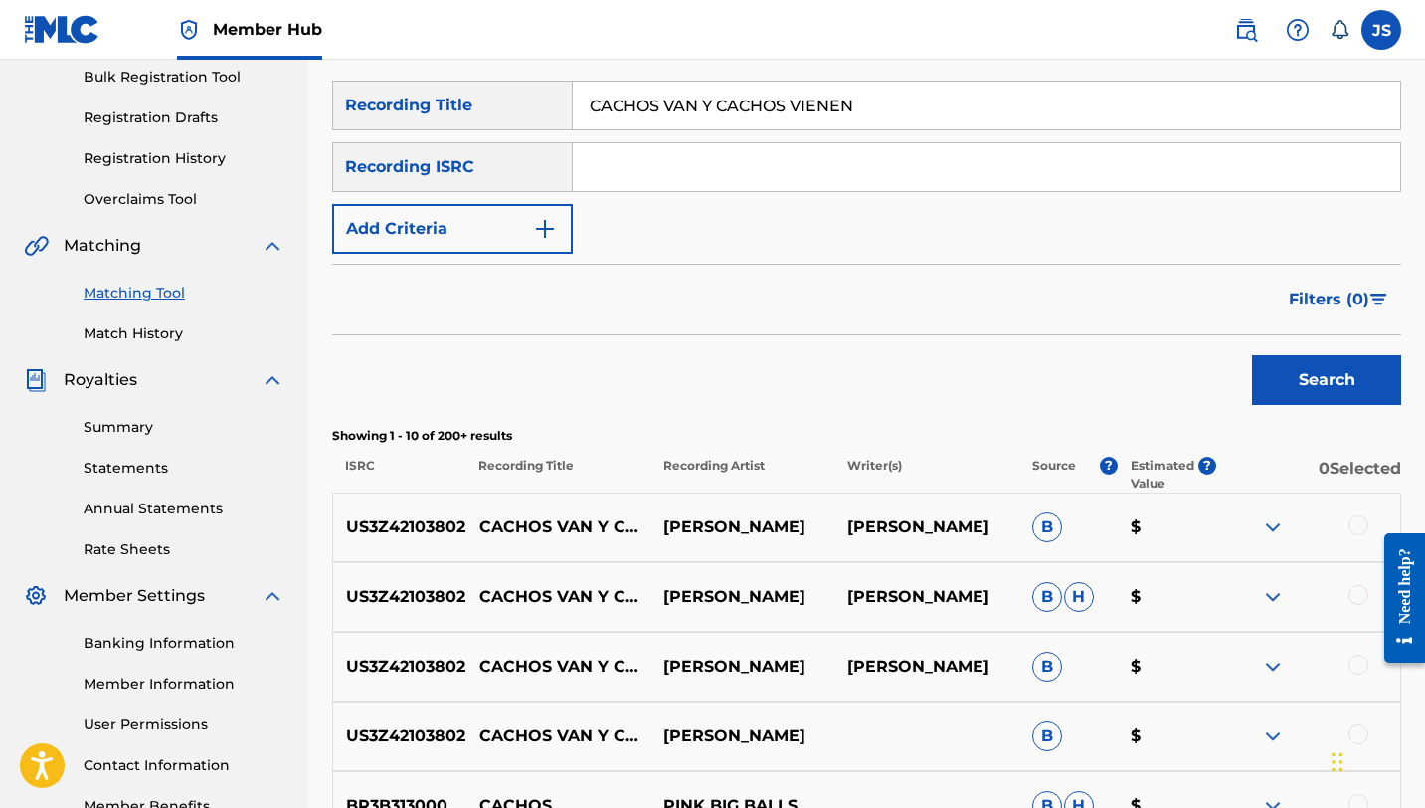
scroll to position [301, 0]
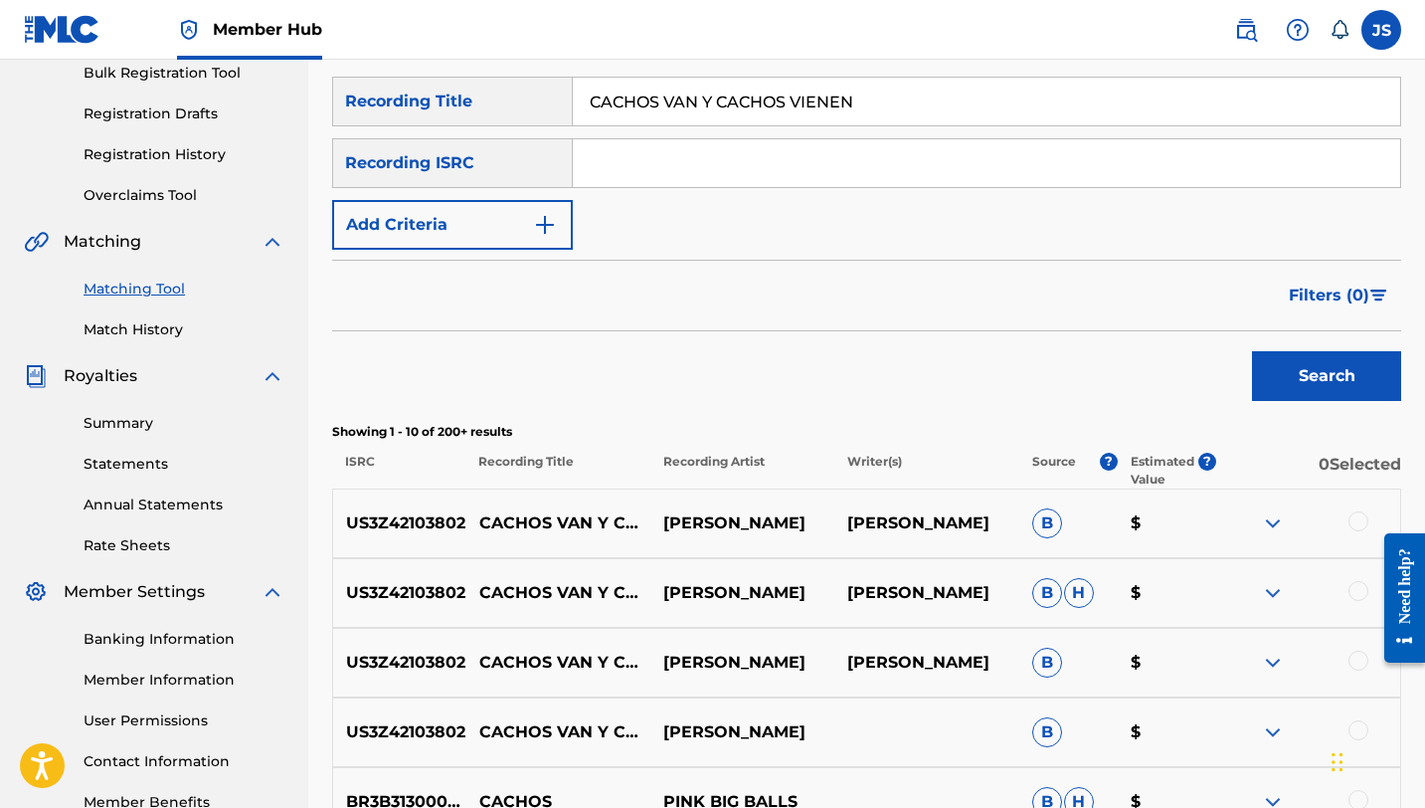
click at [1355, 517] on div at bounding box center [1359, 521] width 20 height 20
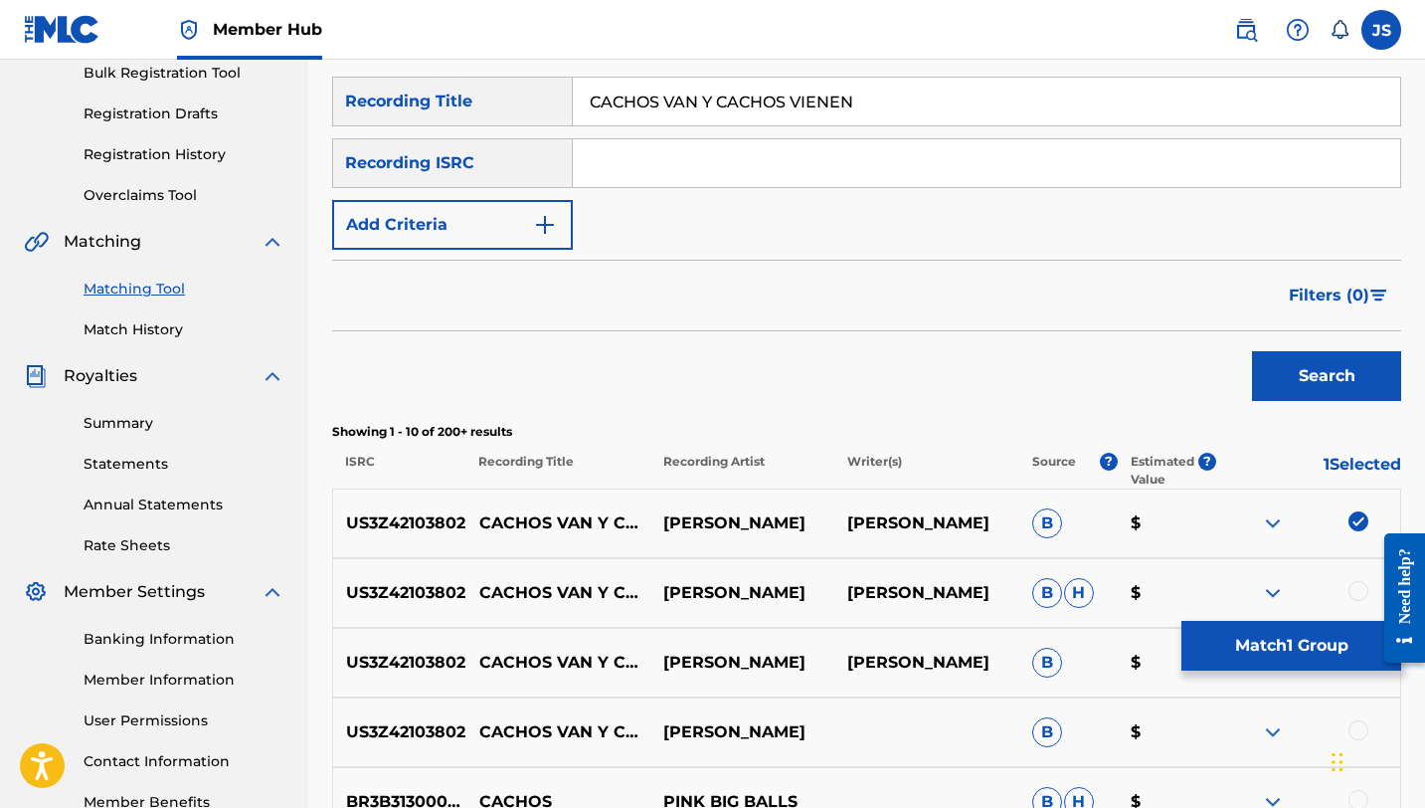
click at [1350, 590] on div at bounding box center [1359, 591] width 20 height 20
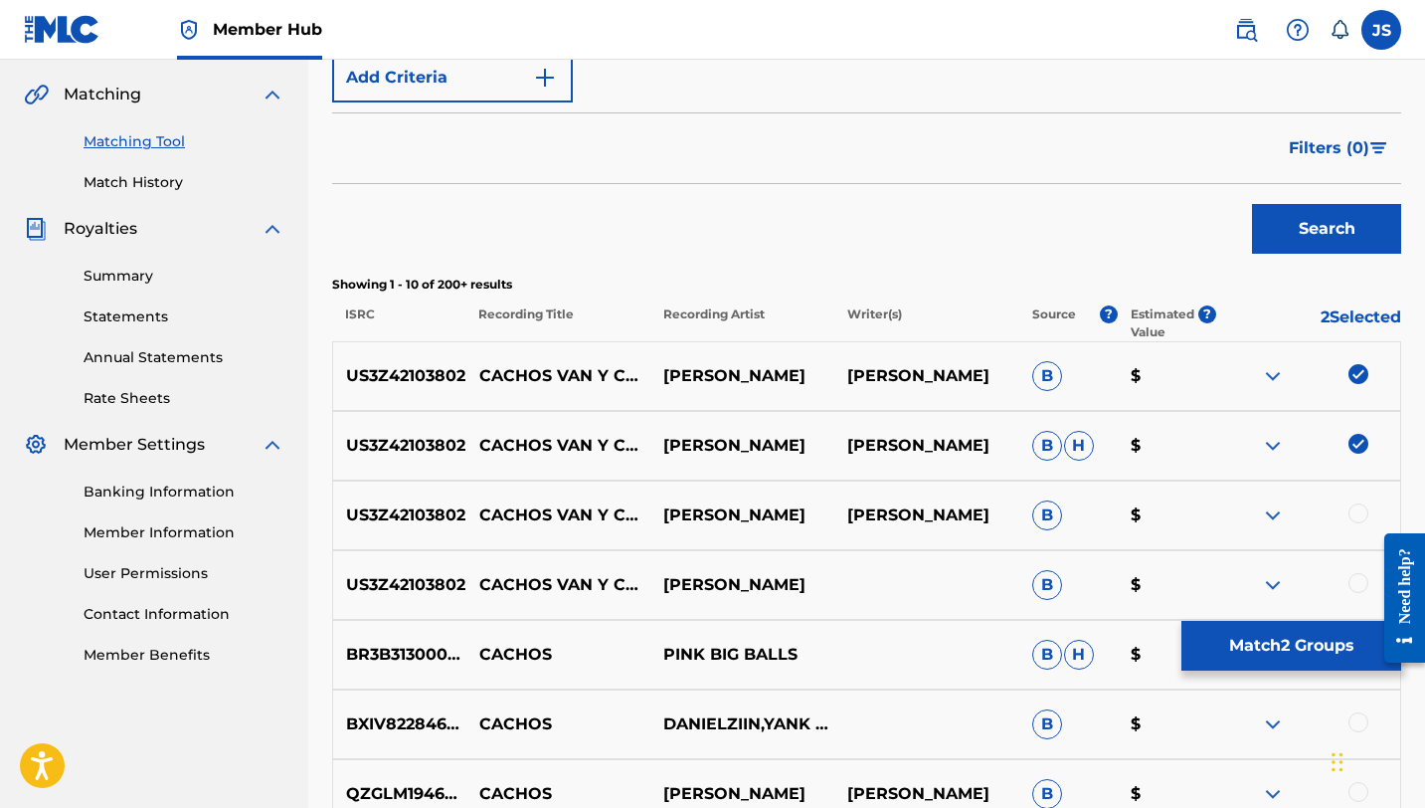
scroll to position [451, 0]
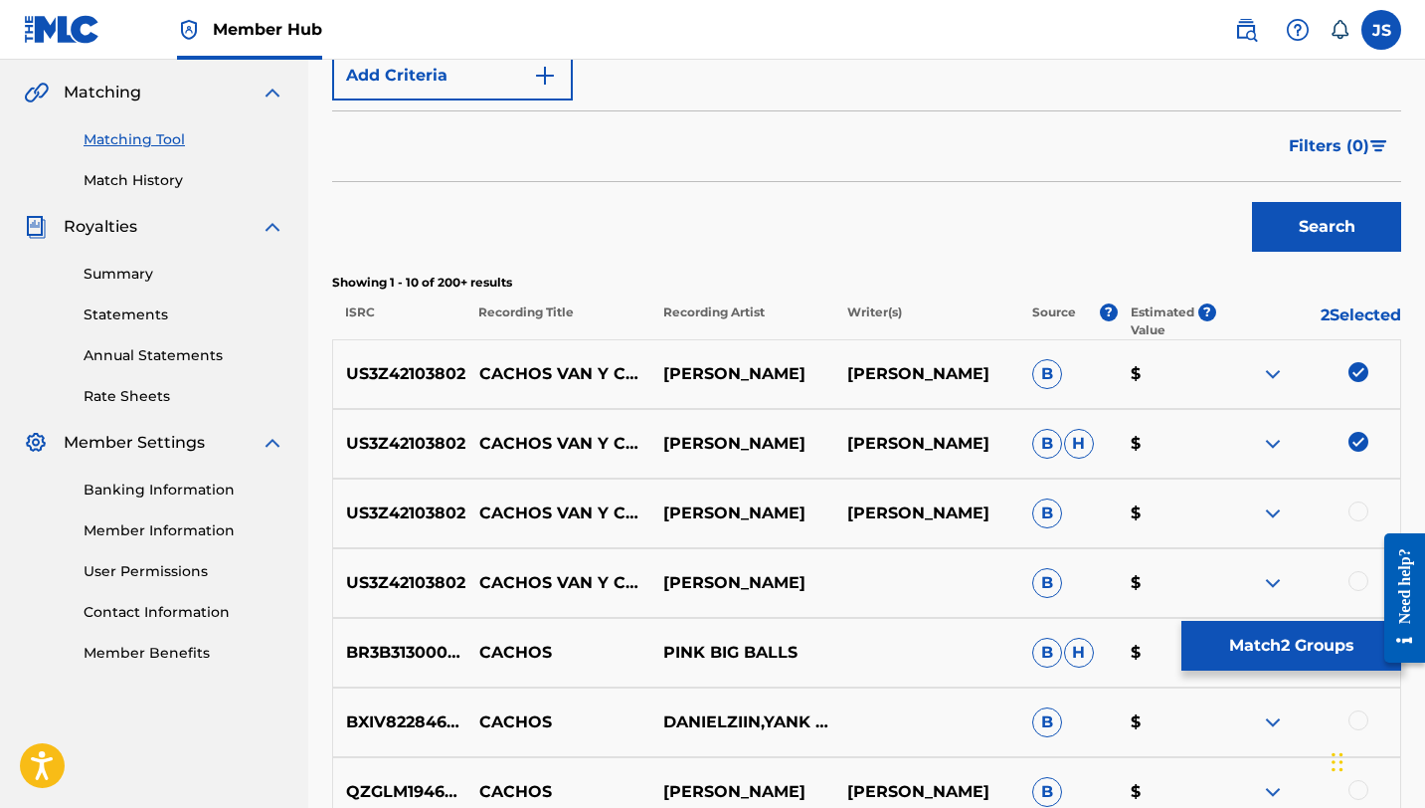
click at [1358, 519] on div at bounding box center [1359, 511] width 20 height 20
click at [1354, 584] on div at bounding box center [1359, 581] width 20 height 20
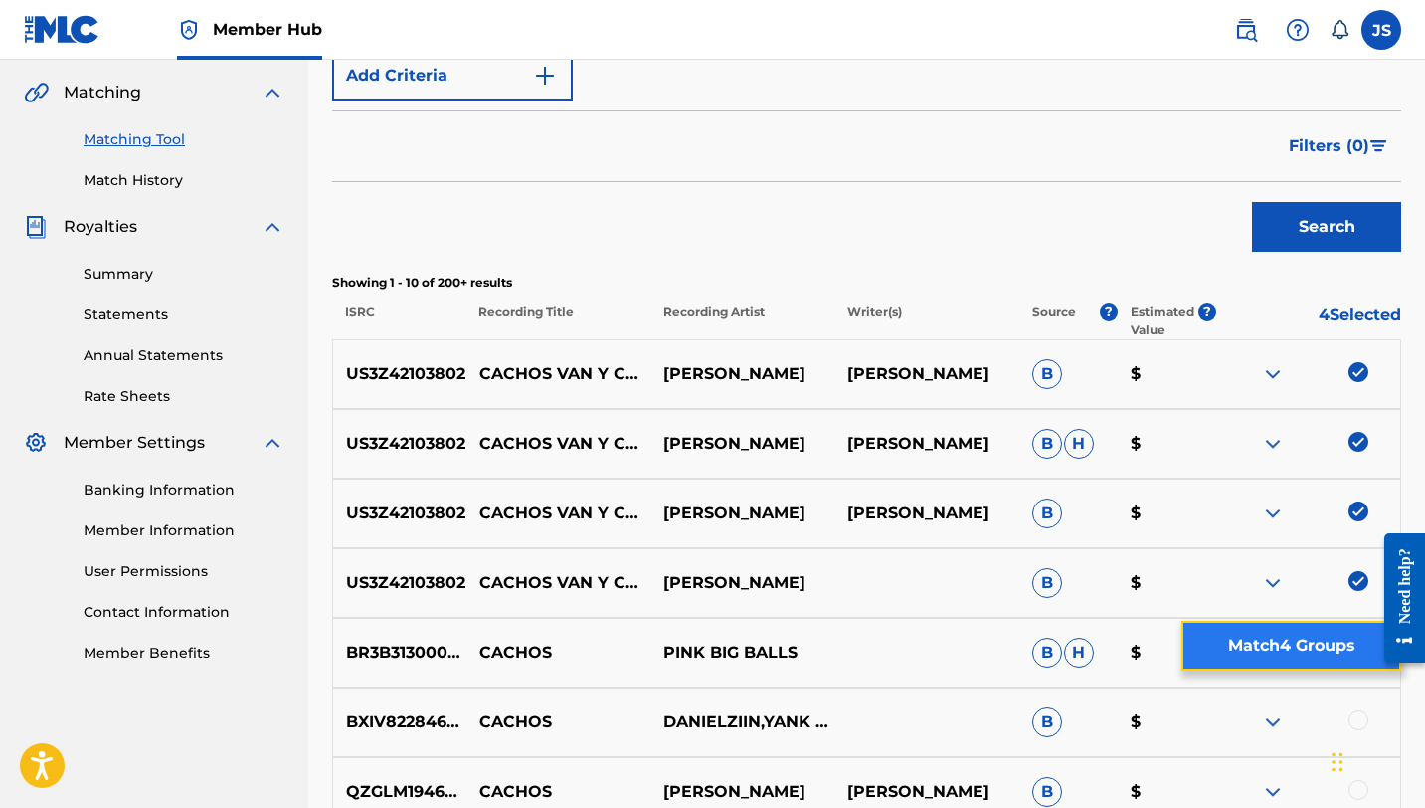
click at [1289, 646] on button "Match 4 Groups" at bounding box center [1291, 646] width 220 height 50
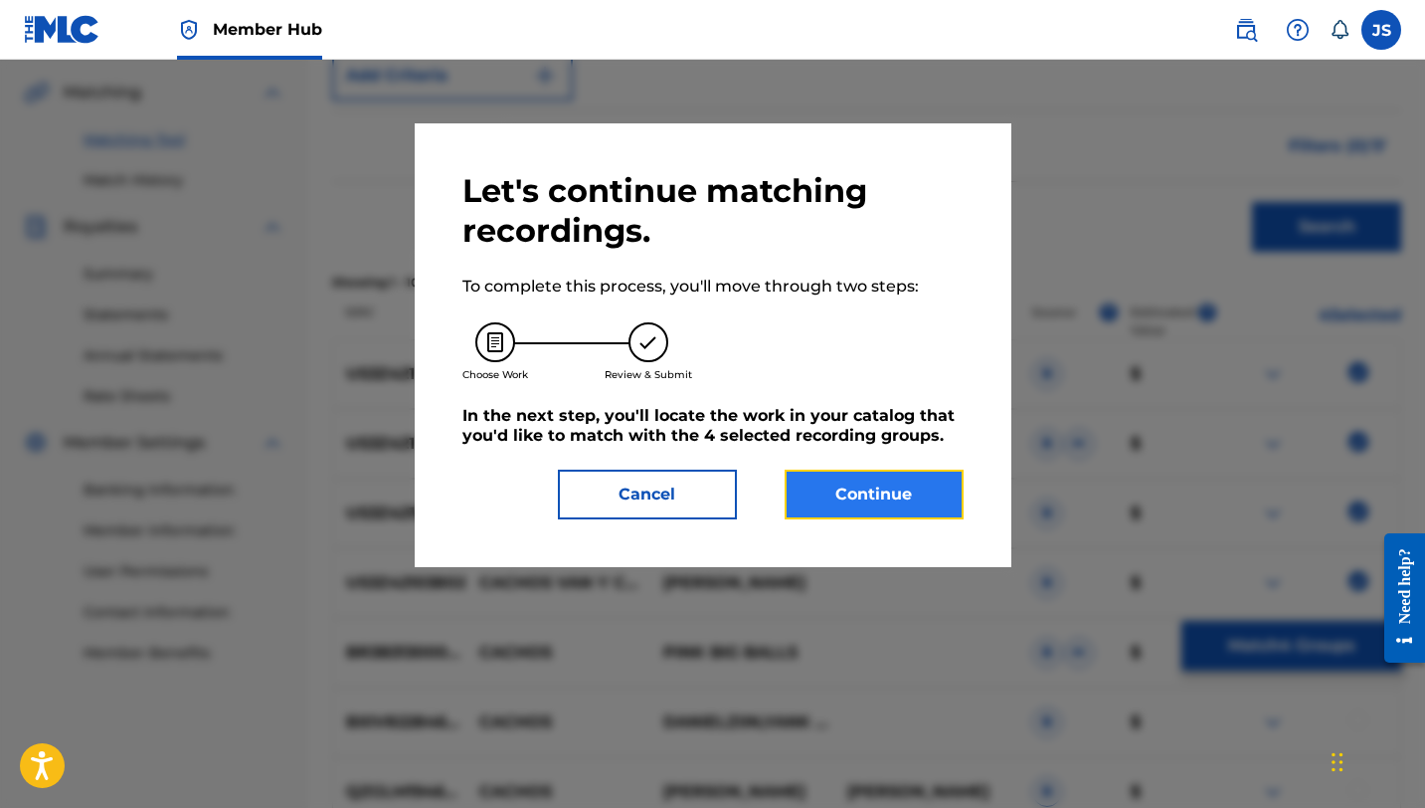
click at [880, 475] on button "Continue" at bounding box center [874, 494] width 179 height 50
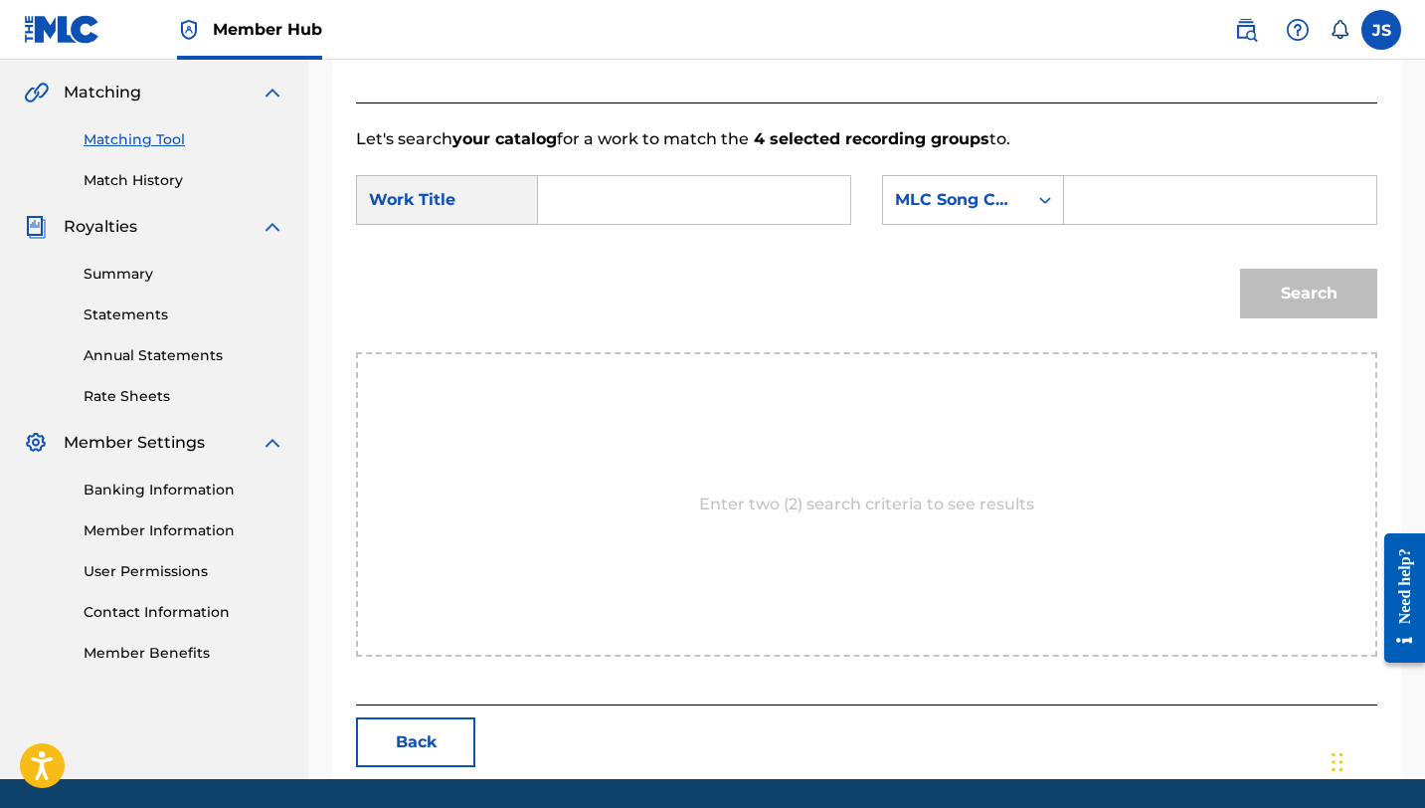
click at [603, 224] on div "Search Form" at bounding box center [694, 200] width 313 height 50
click at [603, 204] on input "Search Form" at bounding box center [694, 200] width 278 height 48
paste input "CACHOS VAN Y CACHOS VIENEN"
type input "CACHOS VAN Y CACHOS VIENEN"
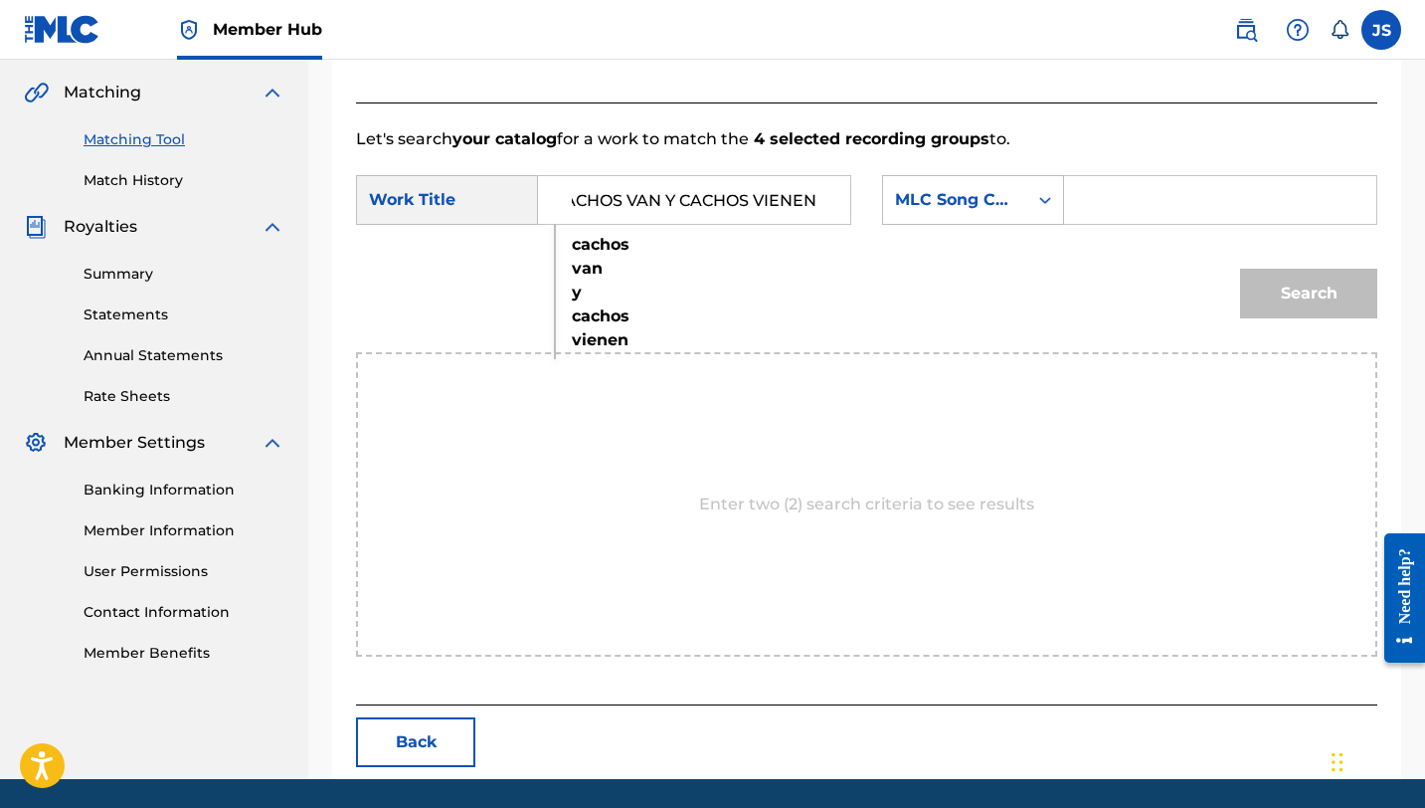
scroll to position [0, 0]
click at [1161, 211] on input "Search Form" at bounding box center [1220, 200] width 278 height 48
paste input "CK7663"
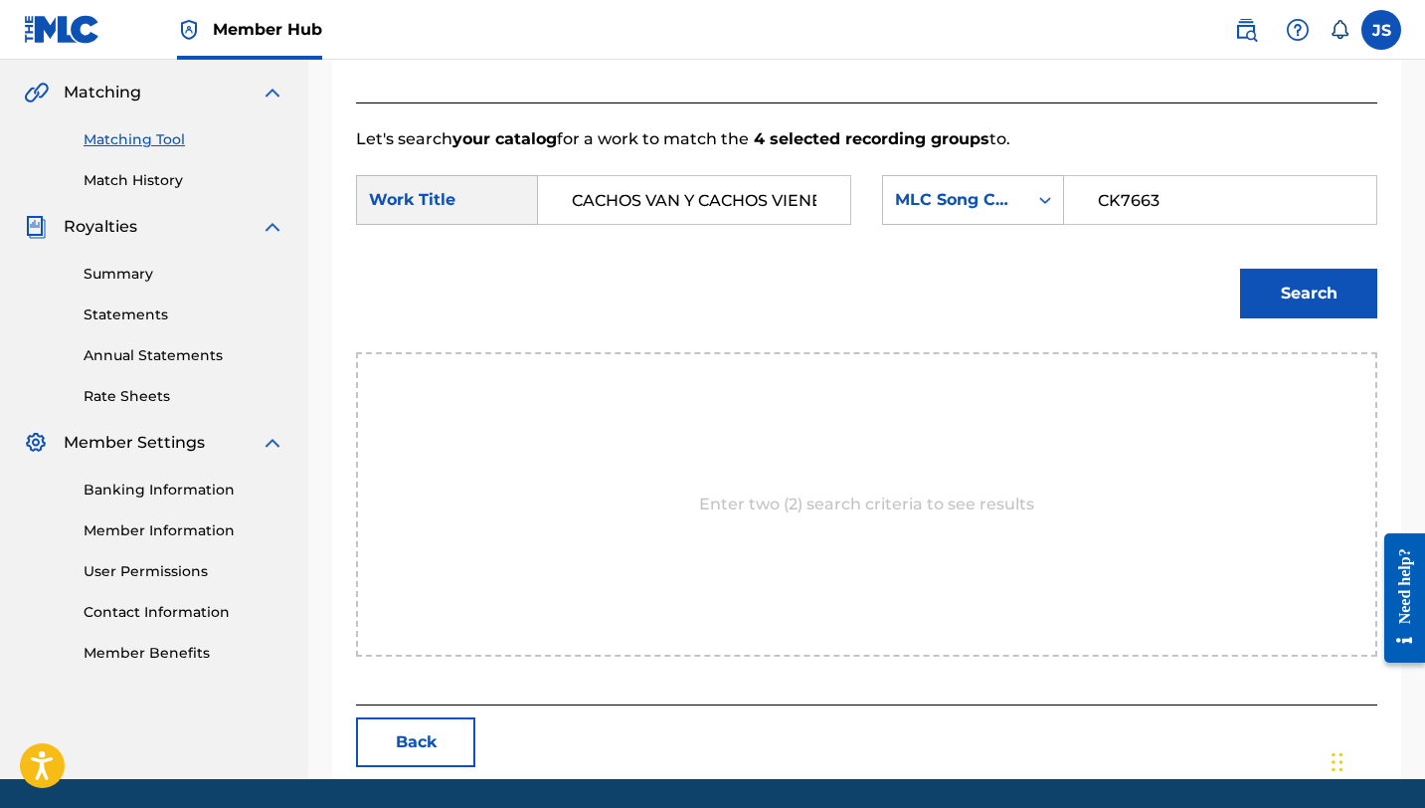
type input "CK7663"
click at [1240, 269] on button "Search" at bounding box center [1308, 294] width 137 height 50
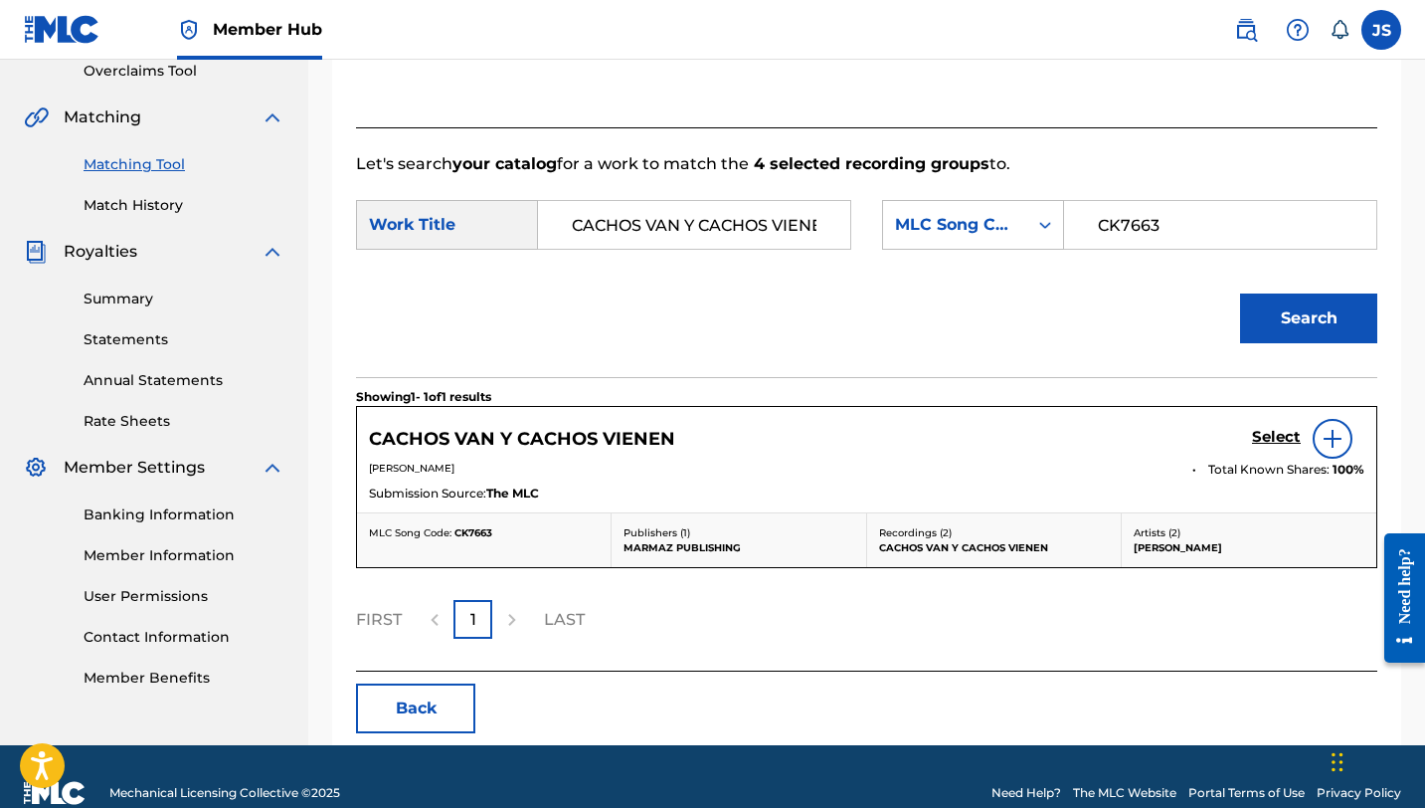
scroll to position [451, 0]
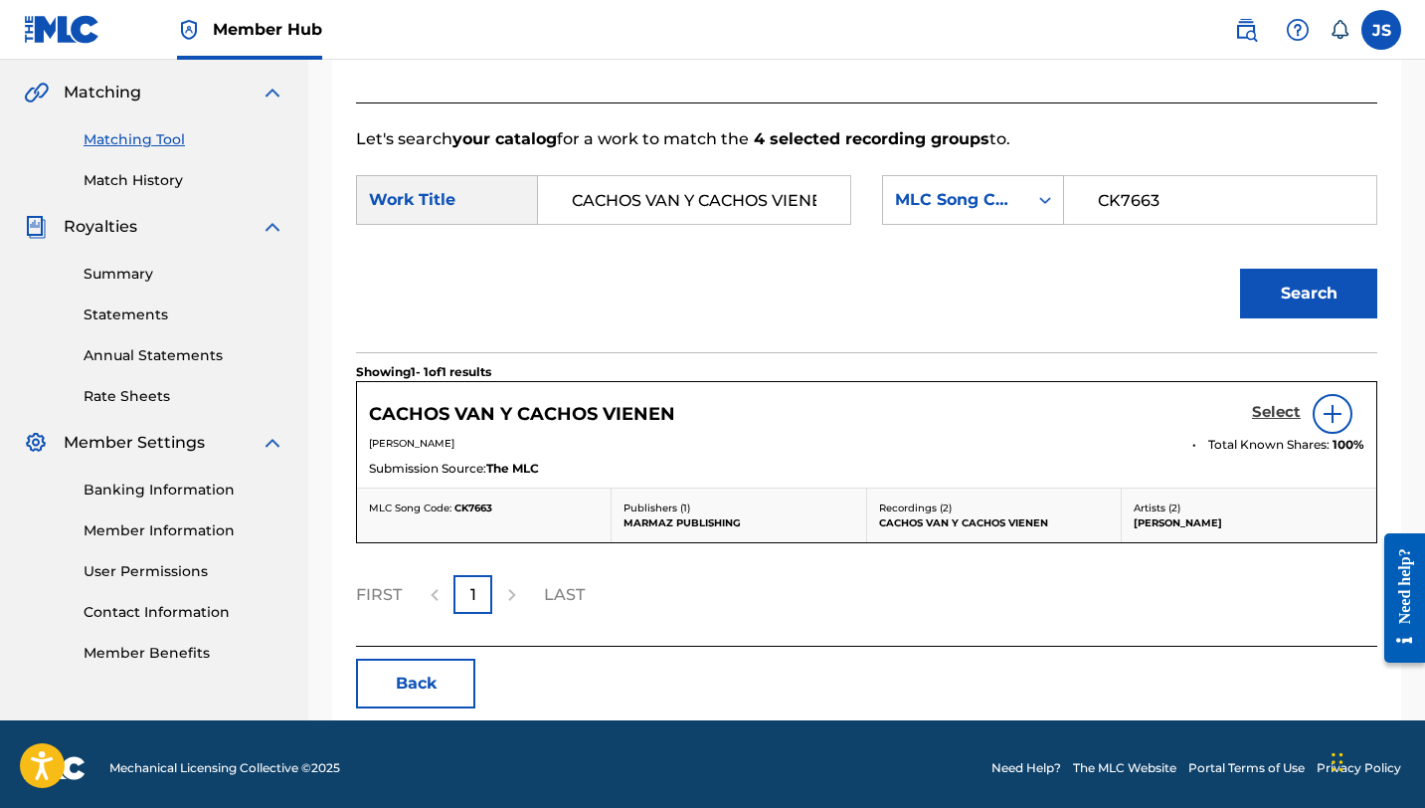
click at [1273, 416] on h5 "Select" at bounding box center [1276, 412] width 49 height 19
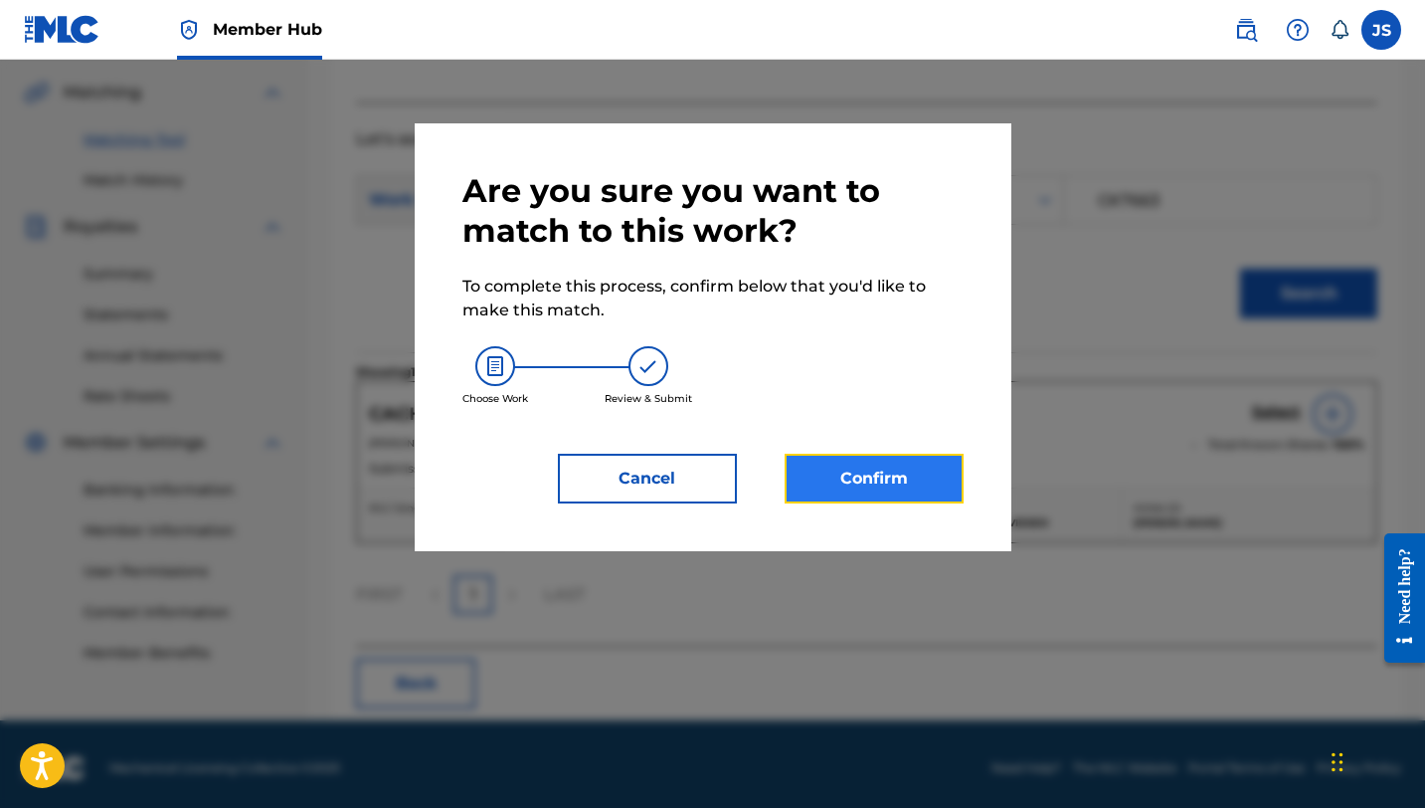
click at [921, 458] on button "Confirm" at bounding box center [874, 478] width 179 height 50
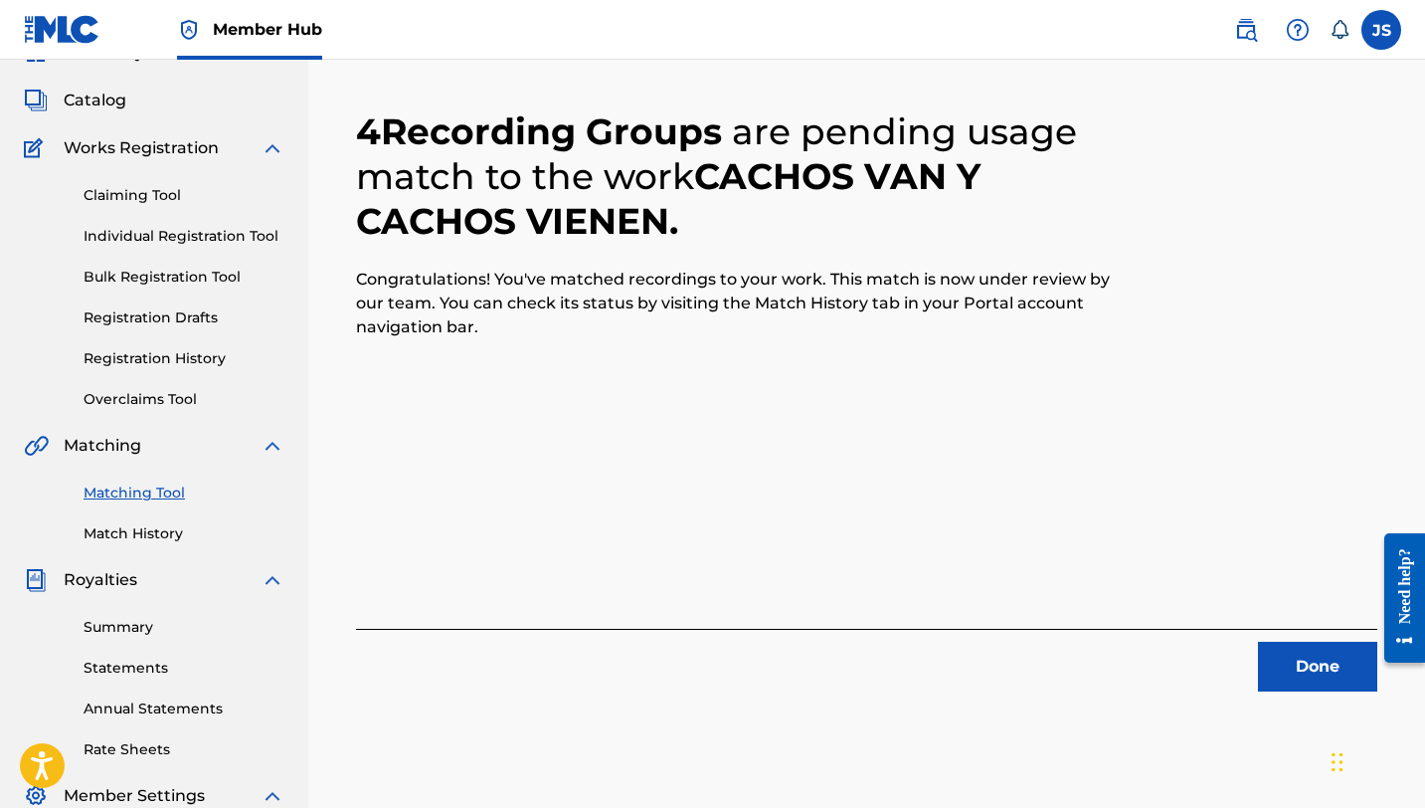
scroll to position [109, 0]
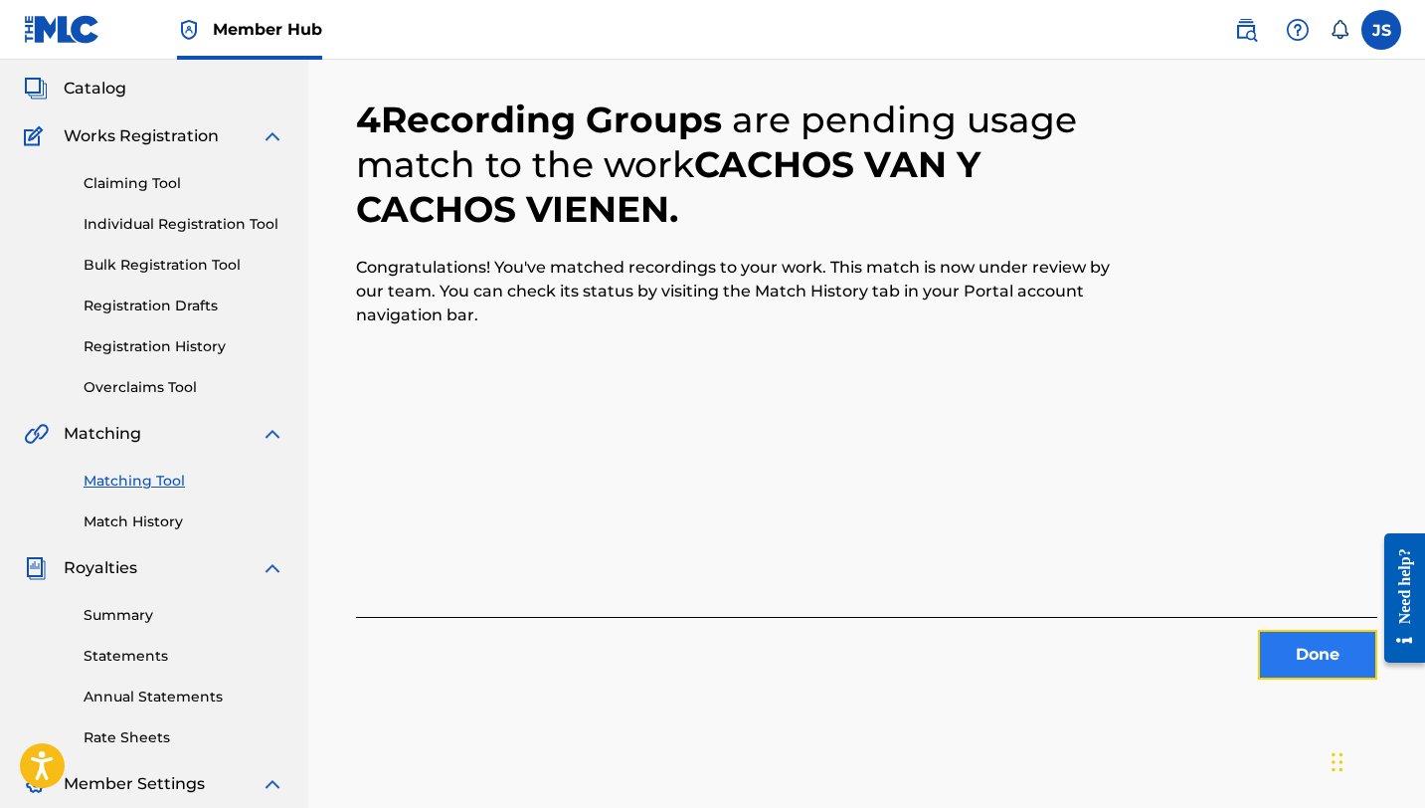
click at [1298, 657] on button "Done" at bounding box center [1317, 655] width 119 height 50
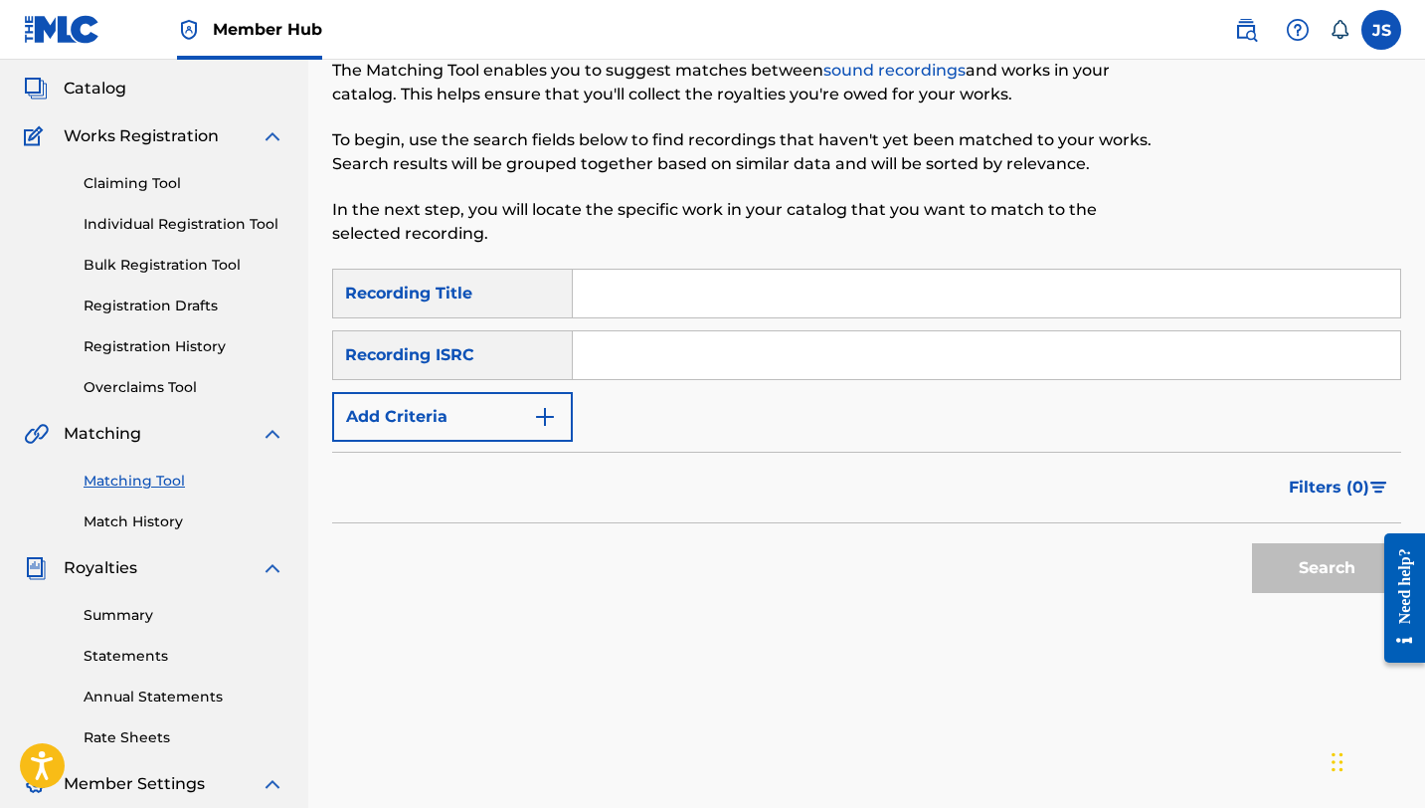
click at [966, 288] on input "Search Form" at bounding box center [986, 294] width 827 height 48
paste input "CK7663"
type input "CK7663"
click at [622, 281] on input "Search Form" at bounding box center [986, 294] width 827 height 48
paste input "CASITA VIEJA [PERSON_NAME]"
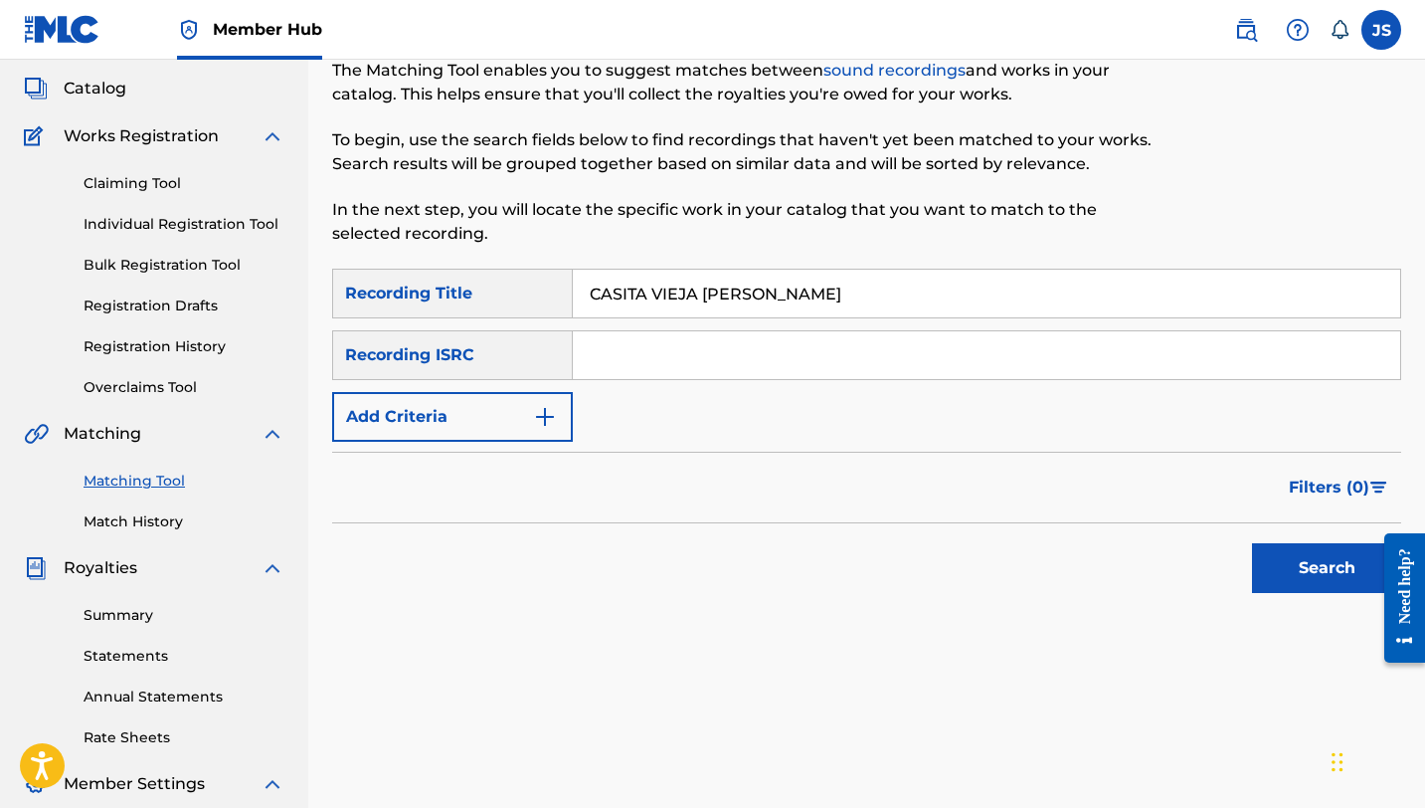
type input "CASITA VIEJA [PERSON_NAME]"
click at [1252, 543] on button "Search" at bounding box center [1326, 568] width 149 height 50
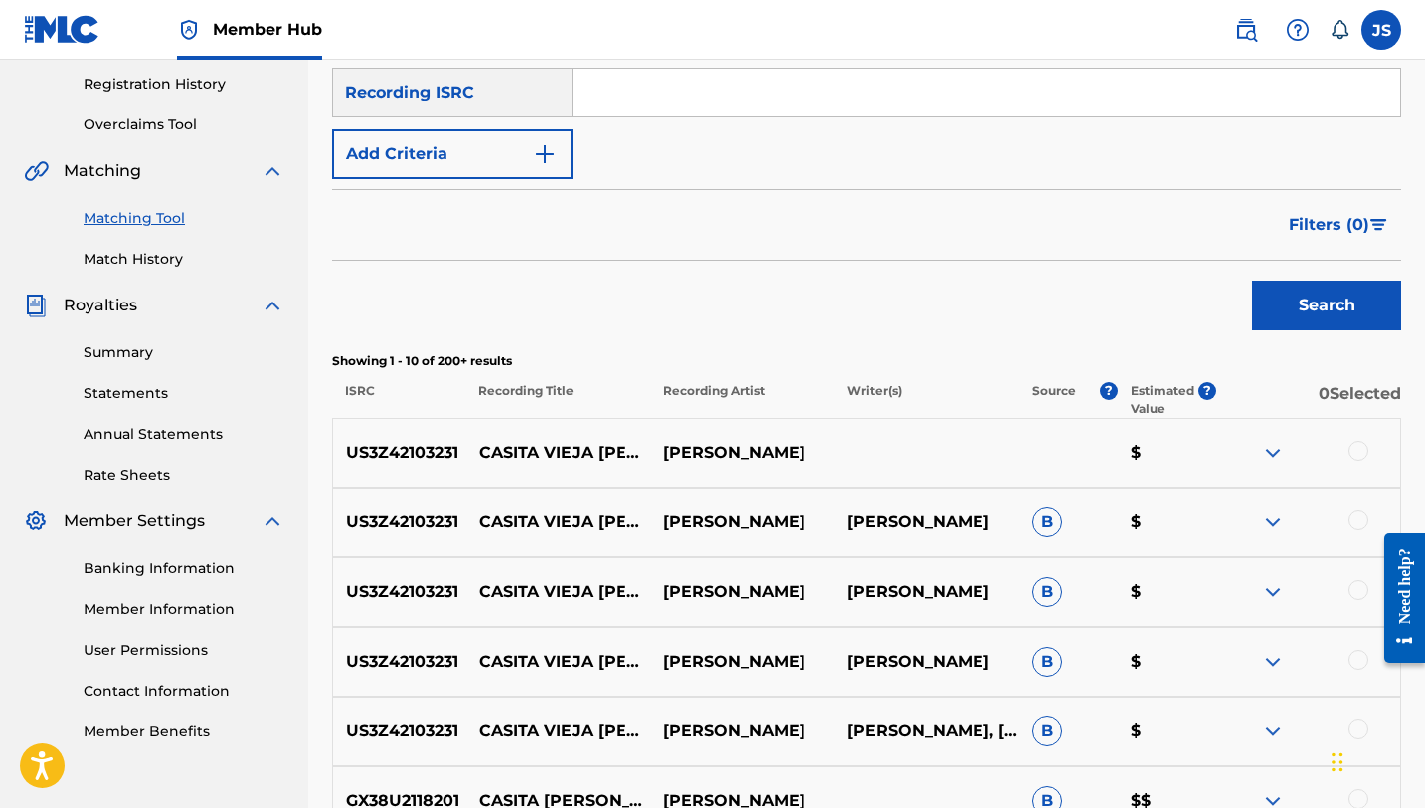
scroll to position [478, 0]
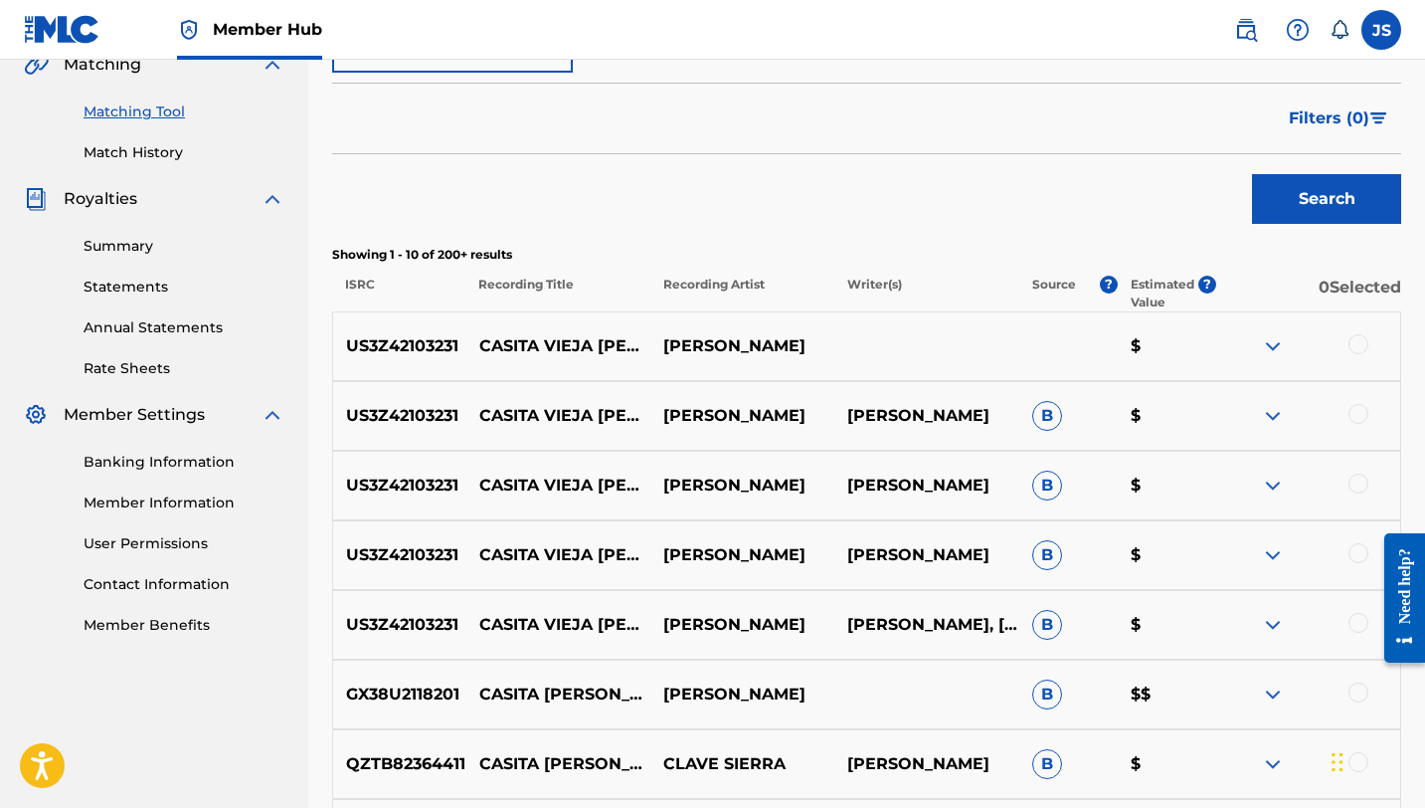
click at [1359, 338] on div at bounding box center [1359, 344] width 20 height 20
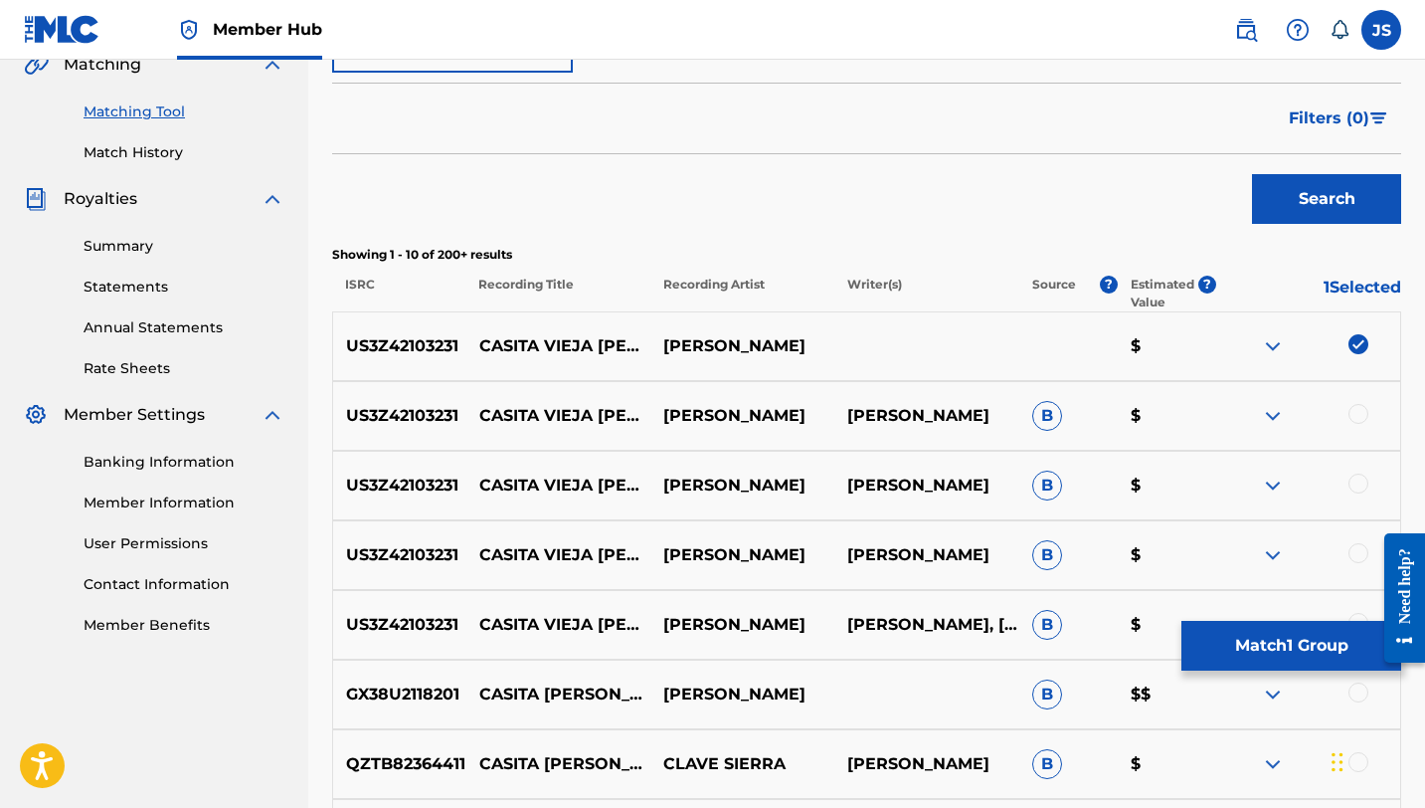
click at [1354, 405] on div at bounding box center [1359, 414] width 20 height 20
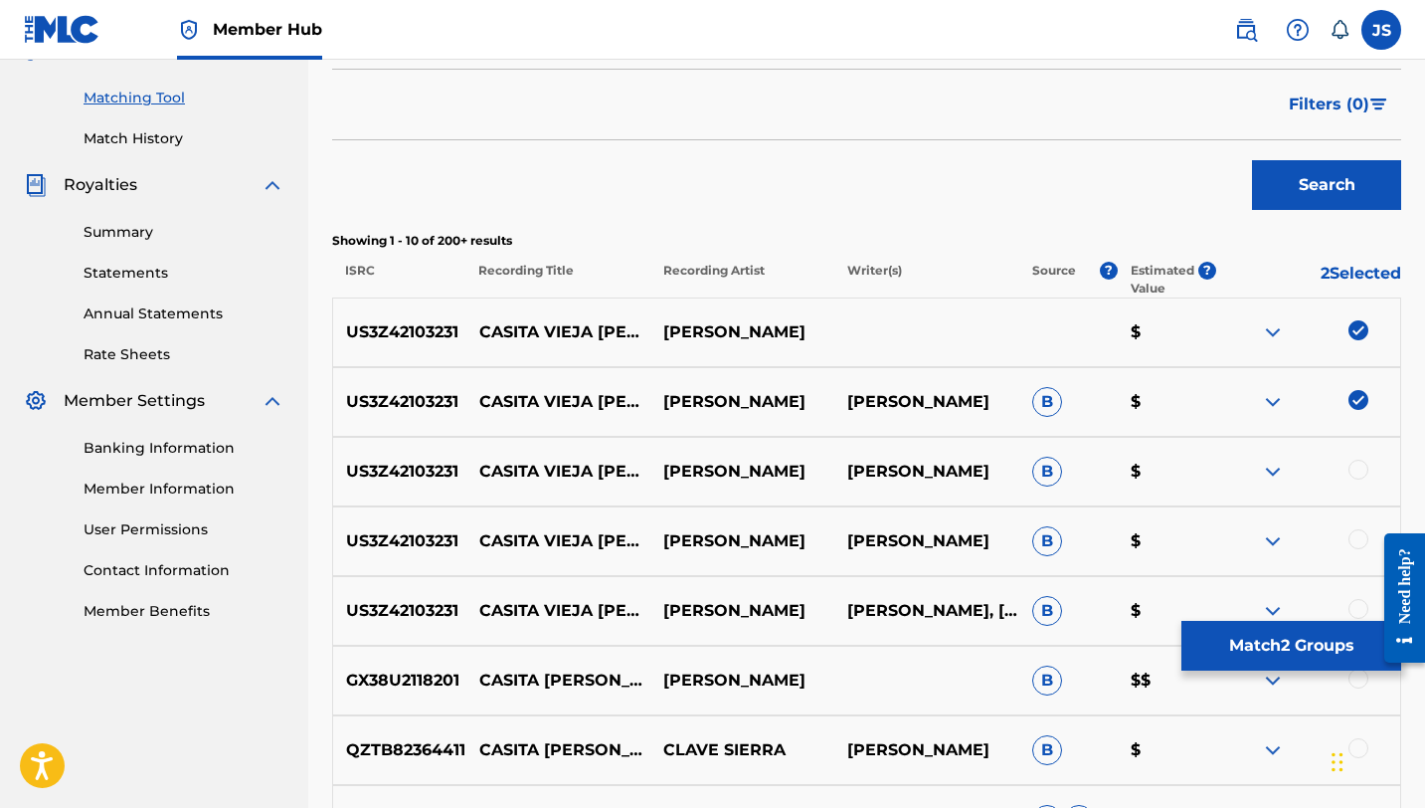
scroll to position [513, 0]
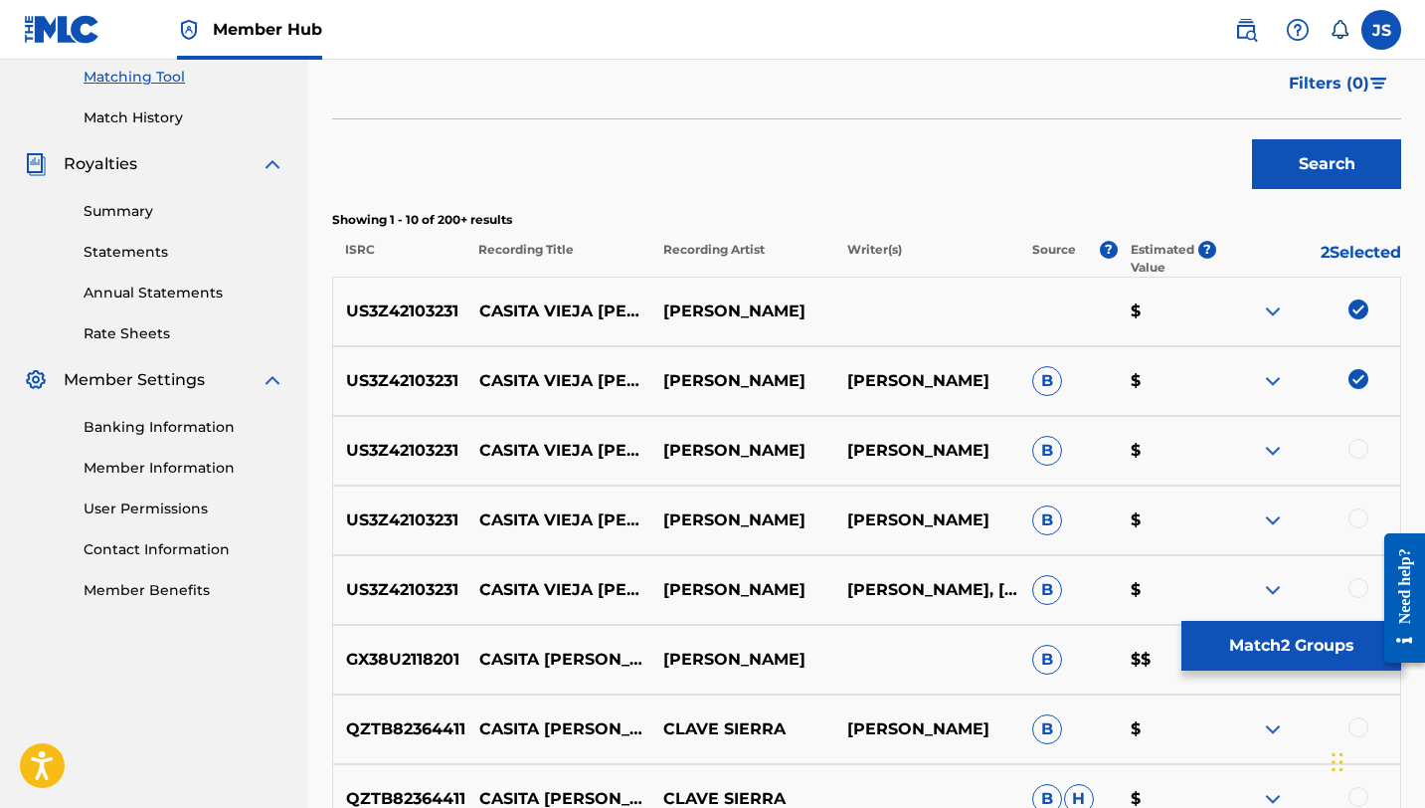
click at [1355, 460] on div at bounding box center [1308, 451] width 184 height 24
click at [1351, 453] on div at bounding box center [1359, 449] width 20 height 20
click at [1352, 524] on div at bounding box center [1359, 518] width 20 height 20
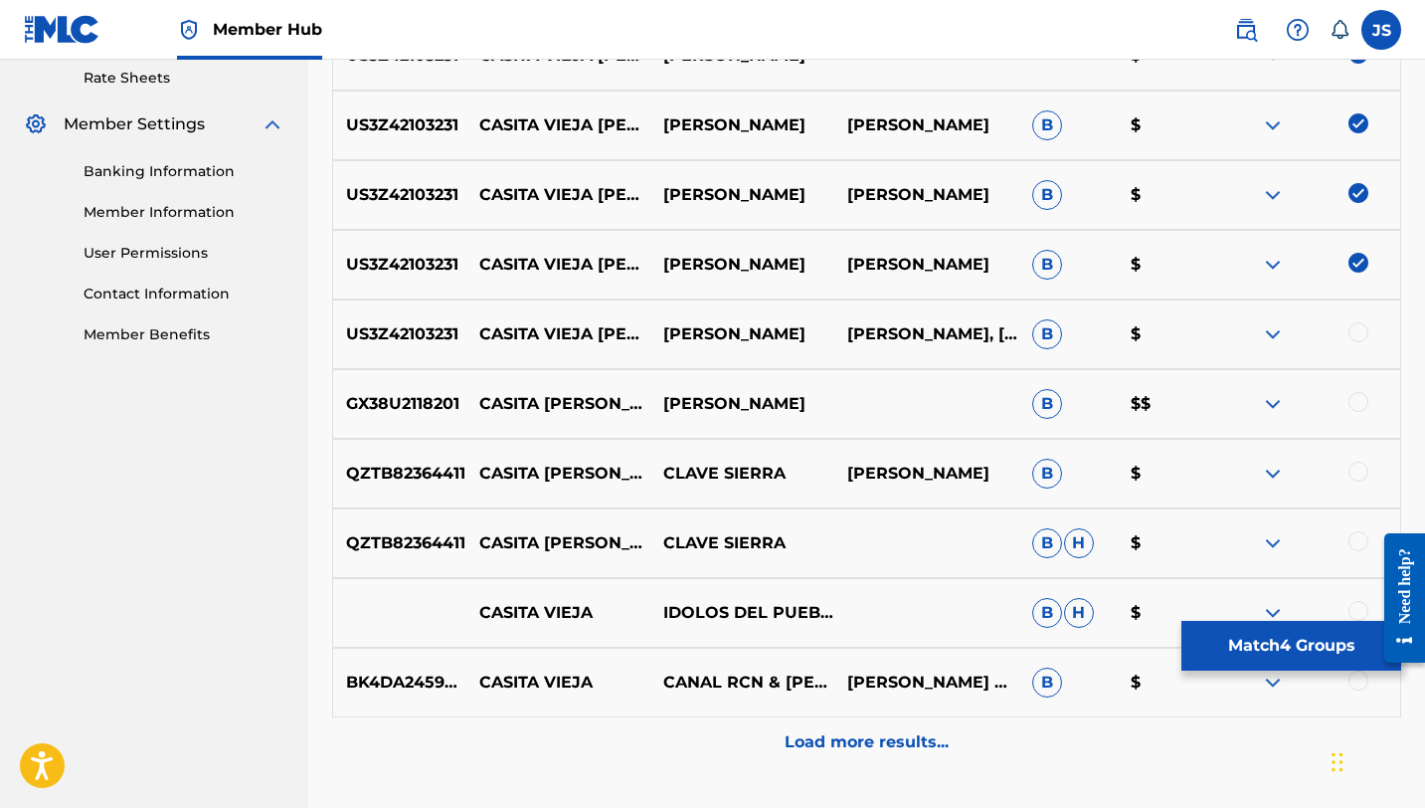
scroll to position [783, 0]
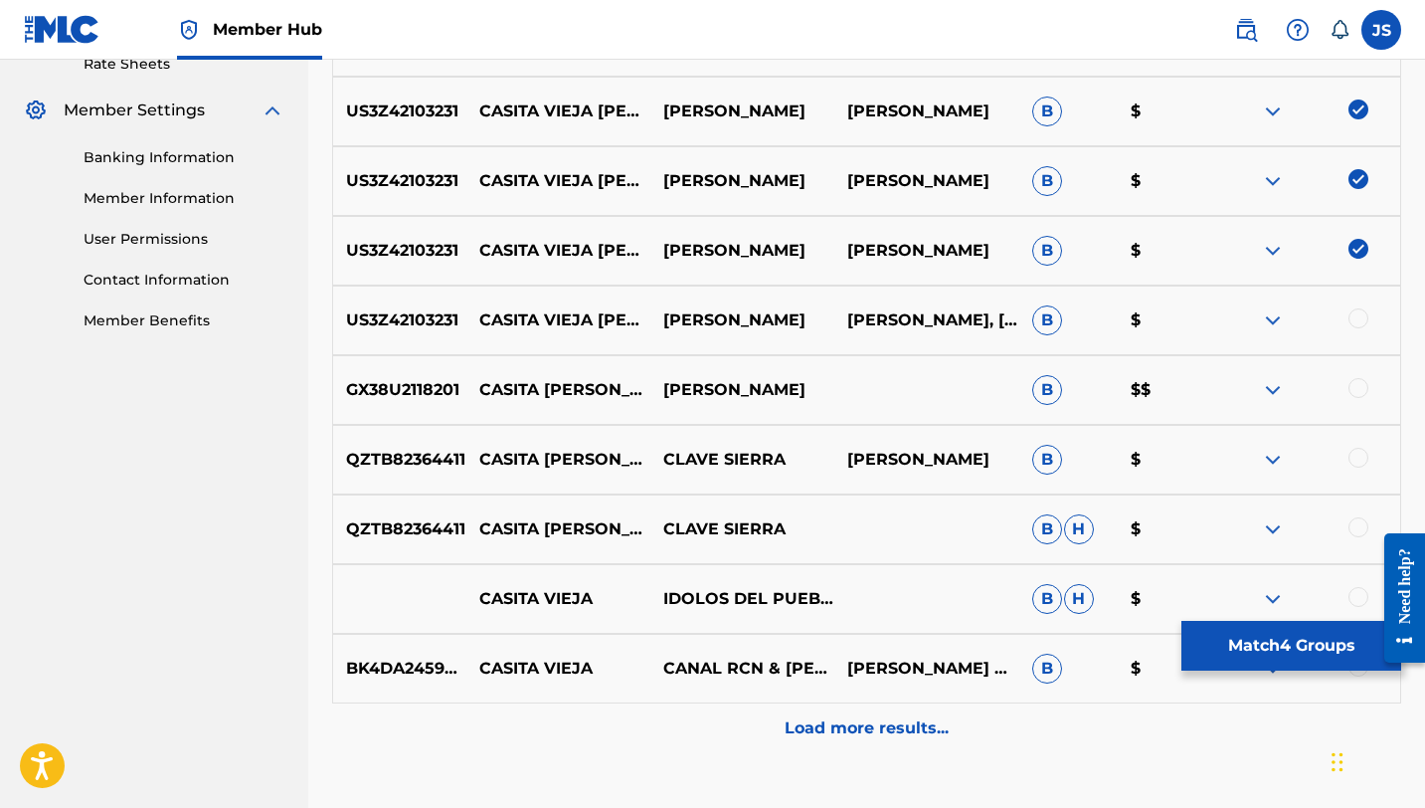
click at [1361, 316] on div at bounding box center [1359, 318] width 20 height 20
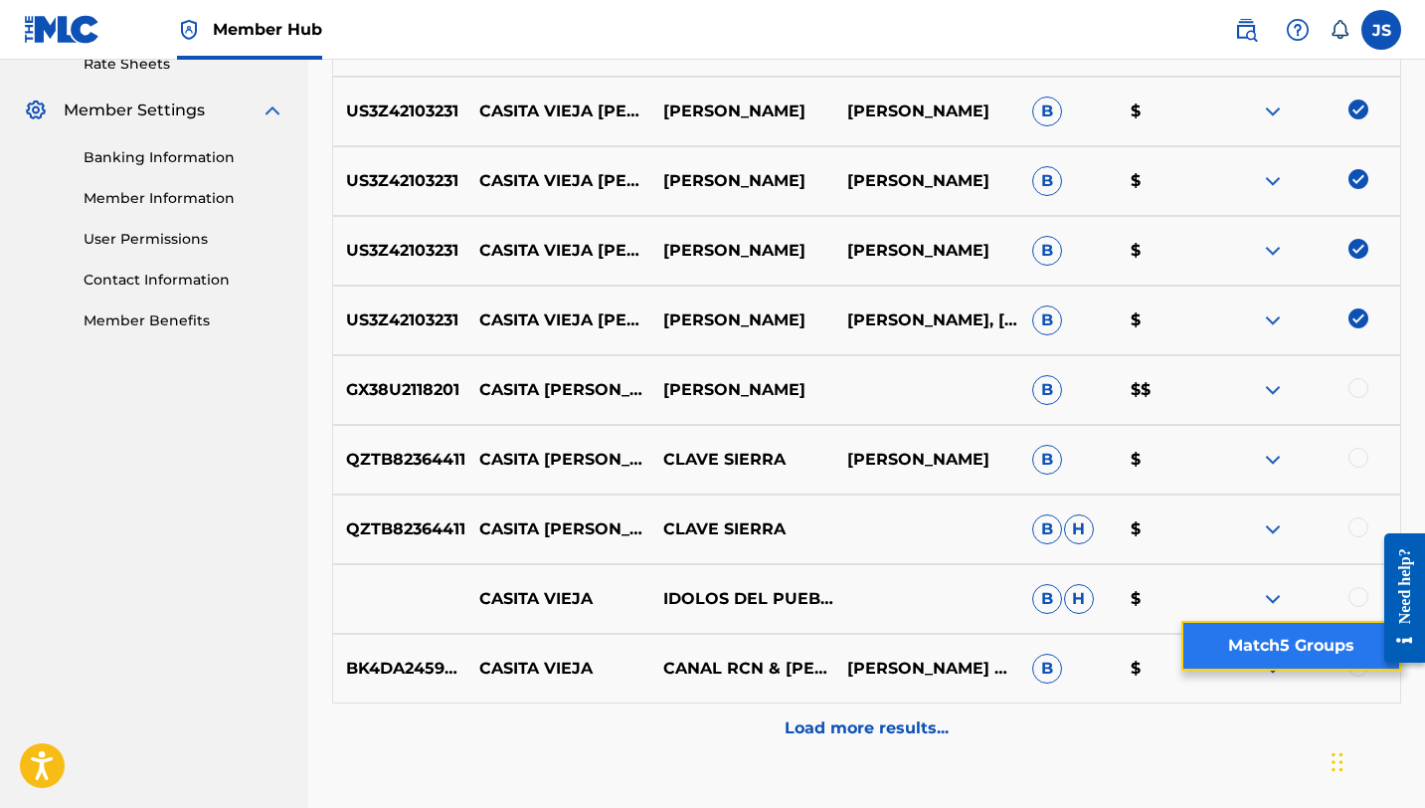
click at [1210, 635] on button "Match 5 Groups" at bounding box center [1291, 646] width 220 height 50
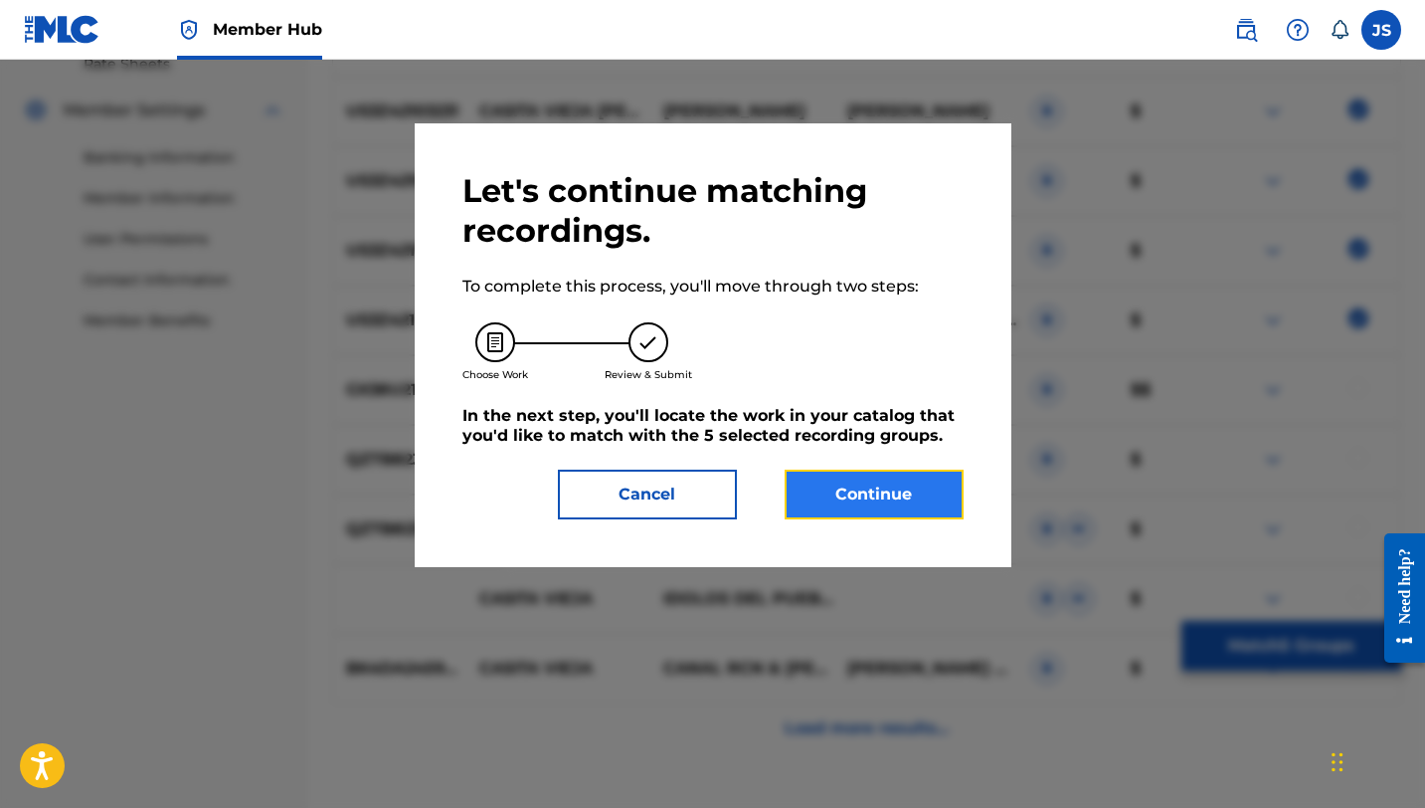
click at [869, 502] on button "Continue" at bounding box center [874, 494] width 179 height 50
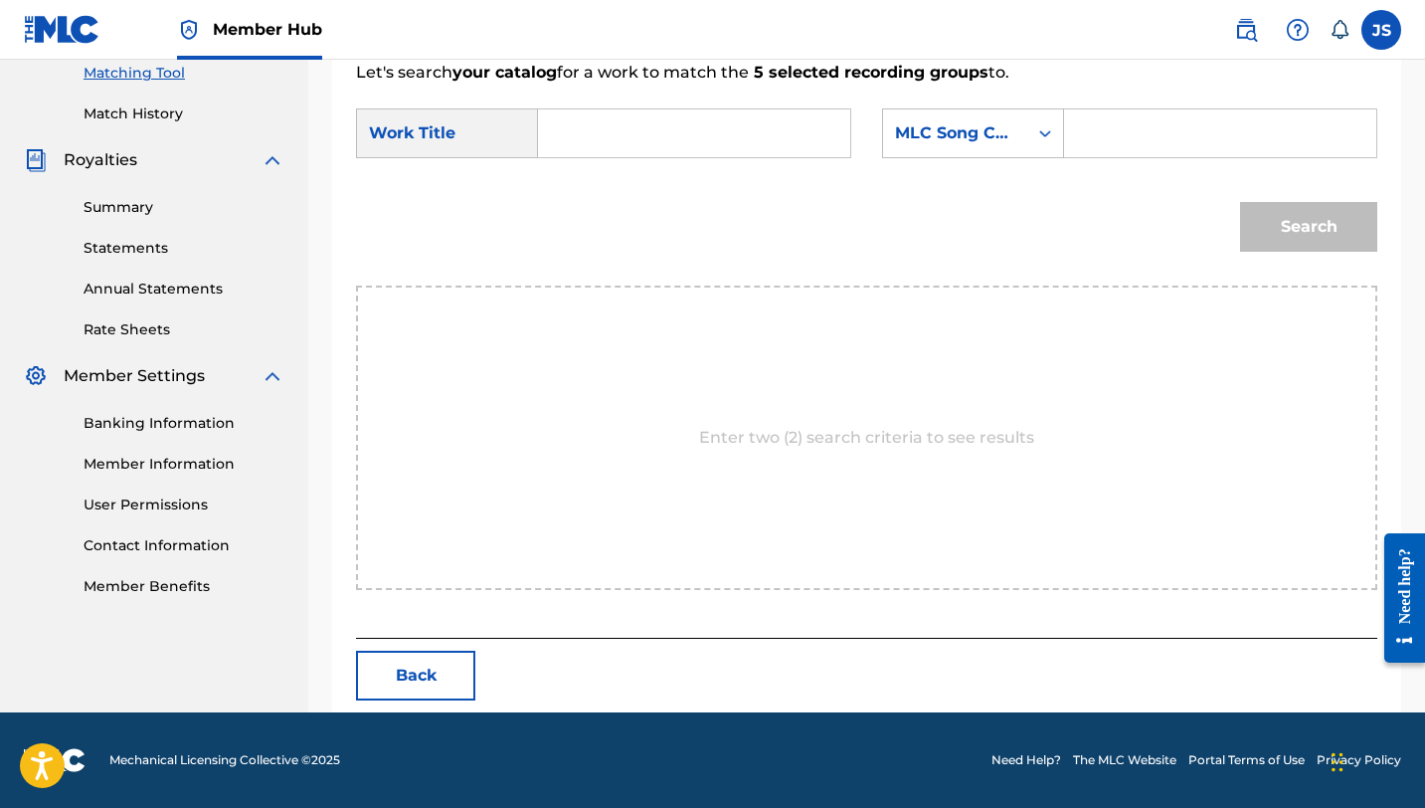
click at [647, 150] on input "Search Form" at bounding box center [694, 133] width 278 height 48
paste input "CASITA VIEJA [PERSON_NAME]"
type input "CASITA VIEJA [PERSON_NAME]"
click at [1081, 134] on input "Search Form" at bounding box center [1220, 133] width 278 height 48
paste input "CK769T"
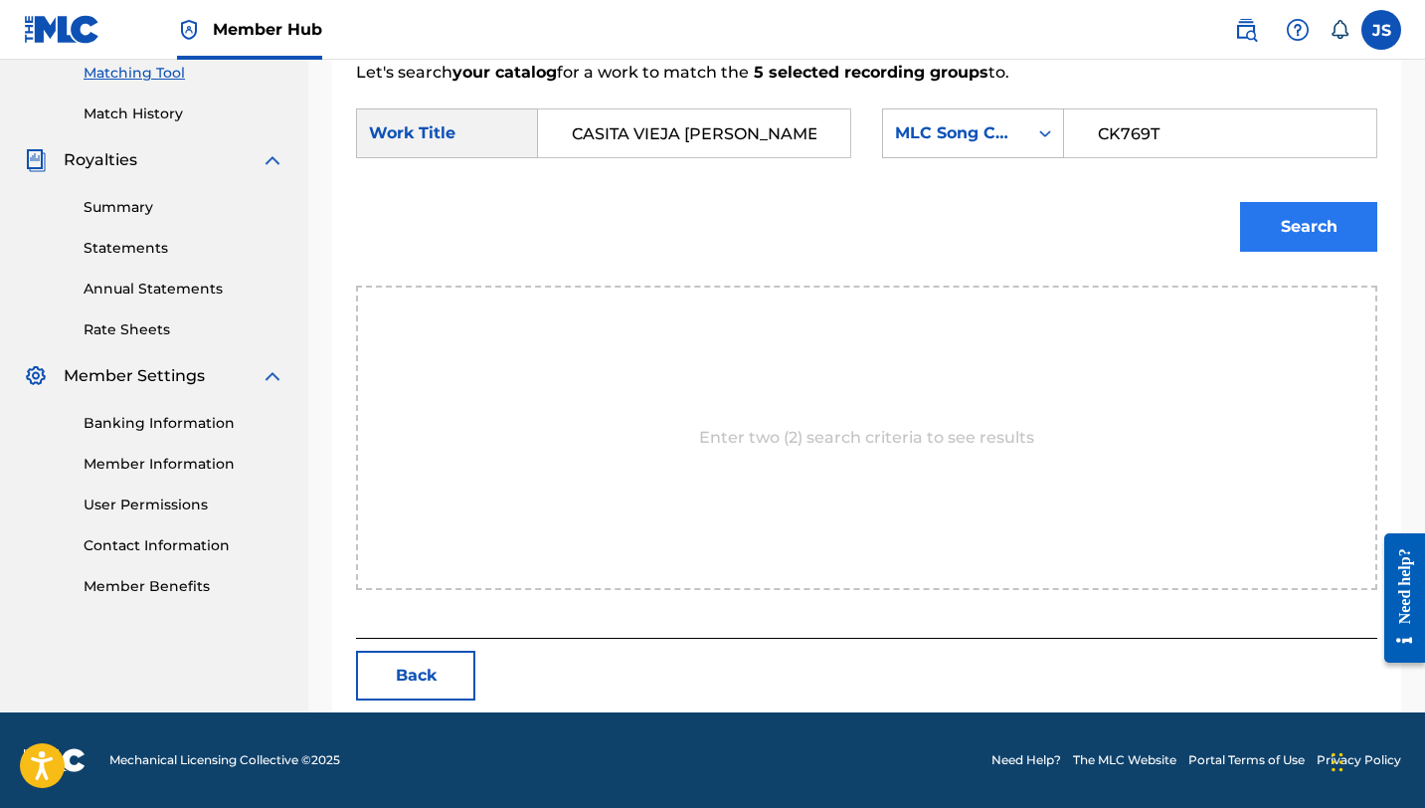
type input "CK769T"
click at [1273, 216] on button "Search" at bounding box center [1308, 227] width 137 height 50
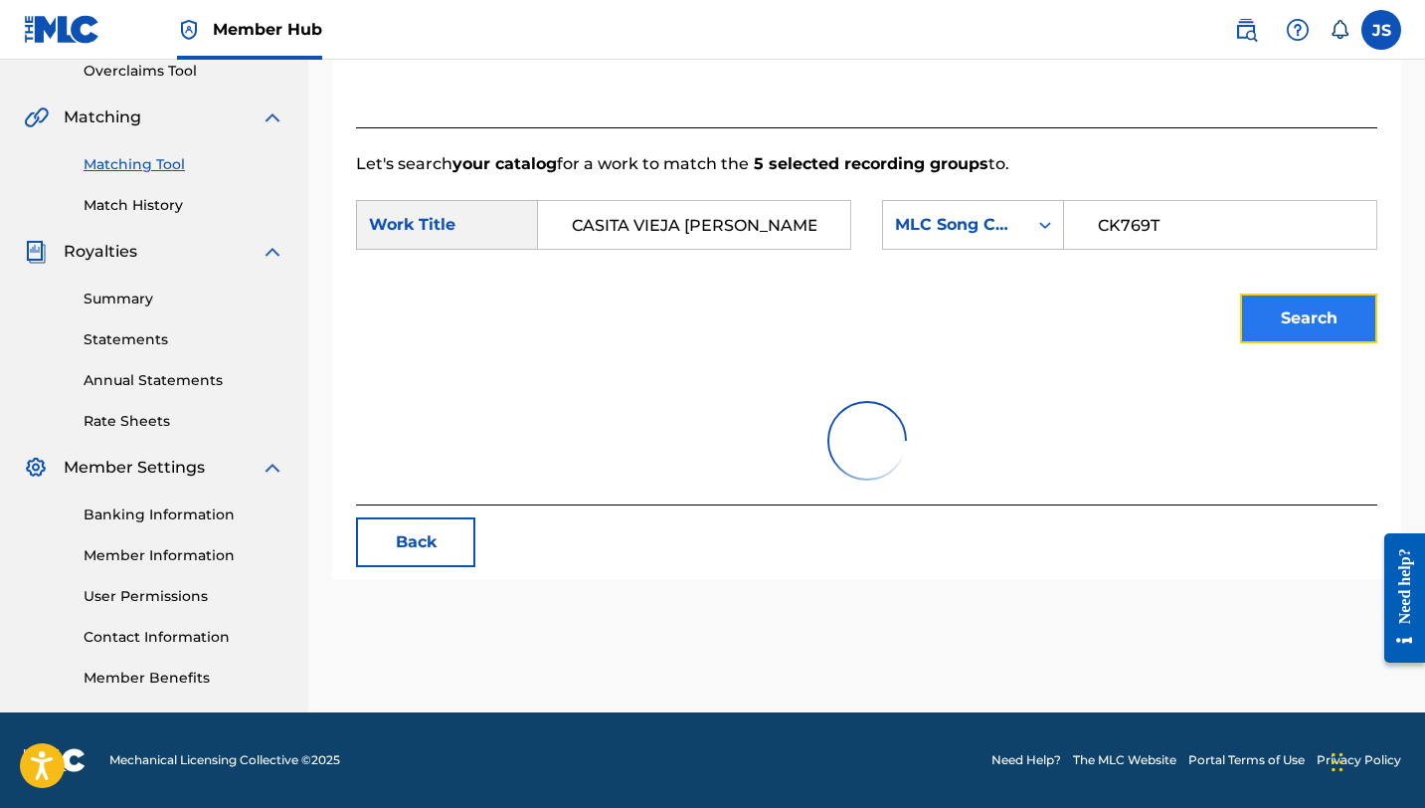
scroll to position [458, 0]
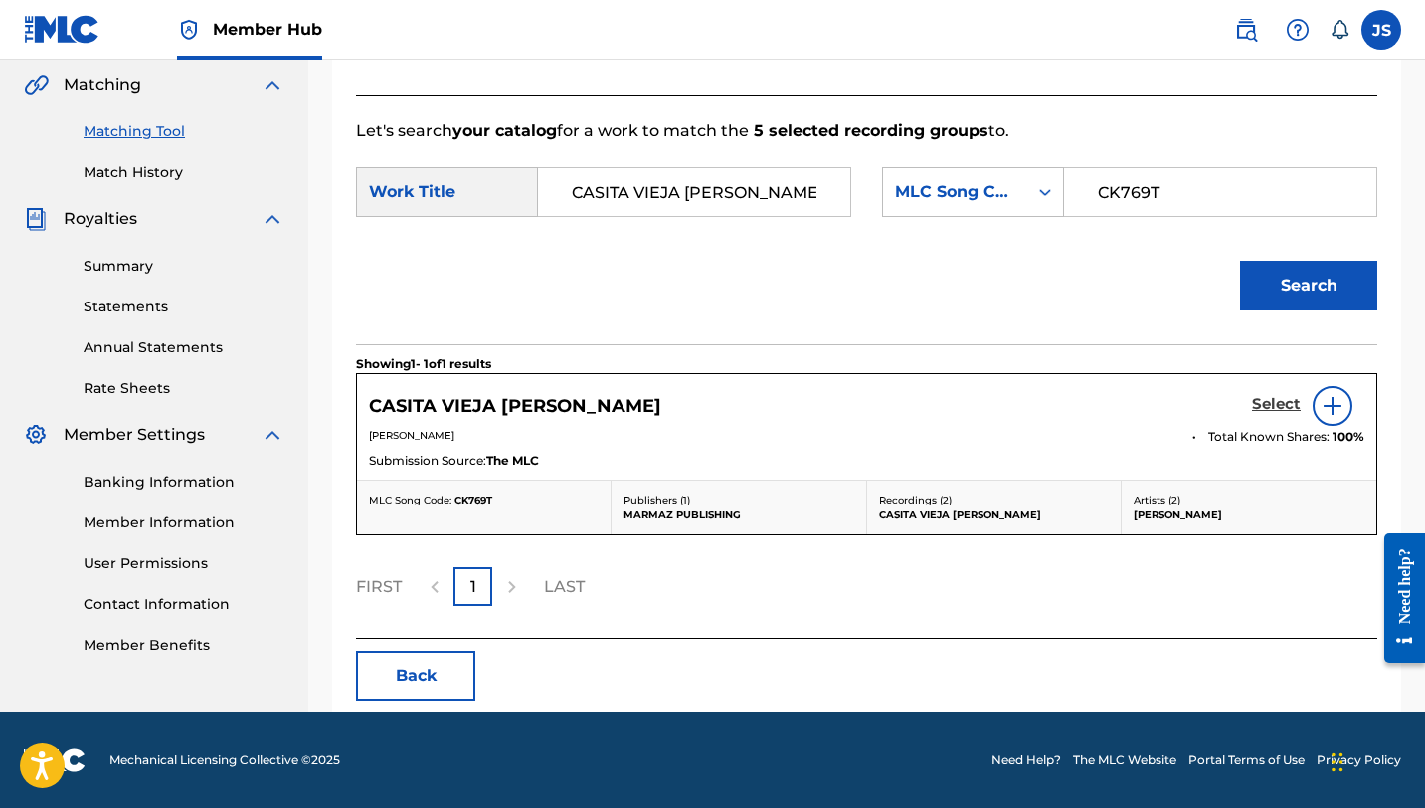
click at [1266, 410] on h5 "Select" at bounding box center [1276, 404] width 49 height 19
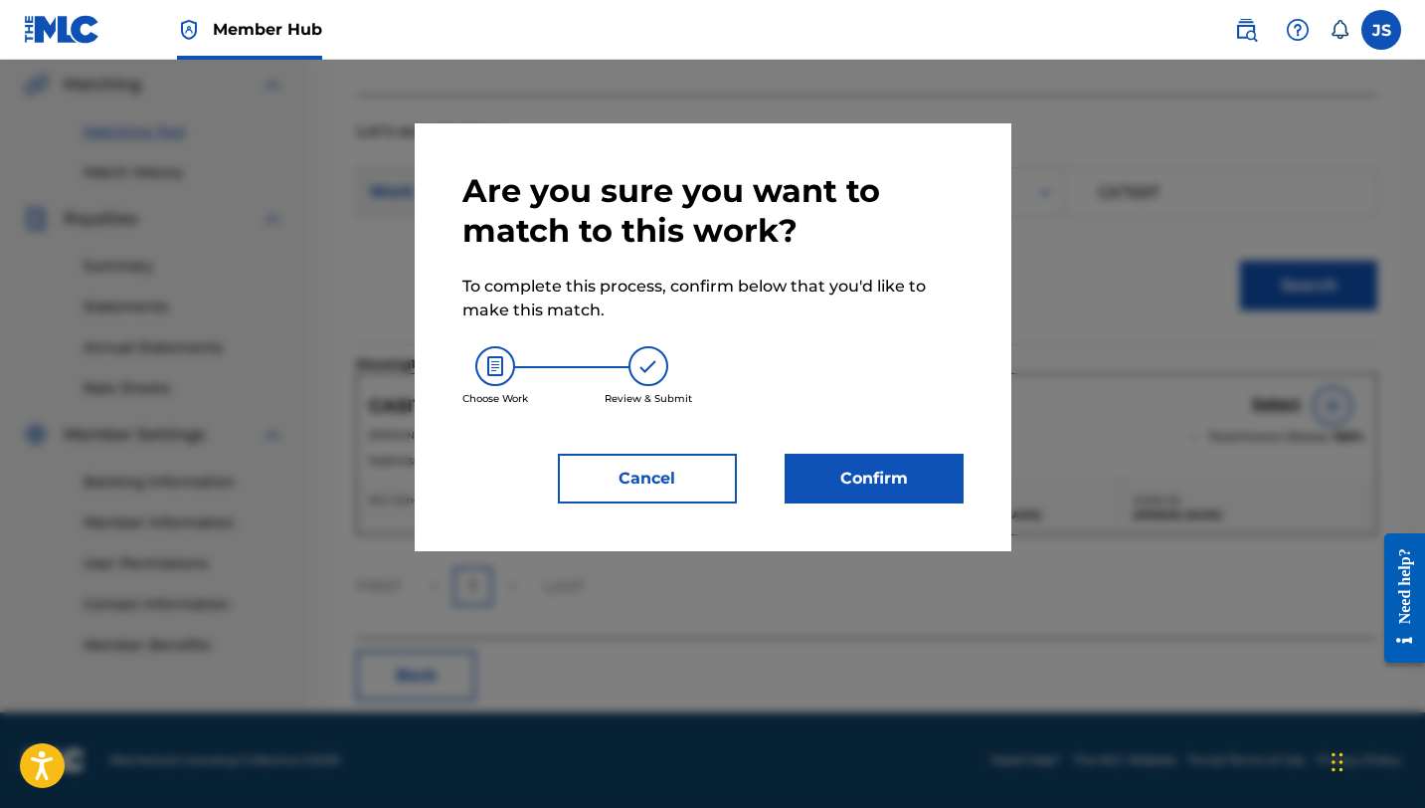
click at [896, 428] on div "Choose Work Review & Submit" at bounding box center [712, 375] width 501 height 107
click at [899, 479] on button "Confirm" at bounding box center [874, 478] width 179 height 50
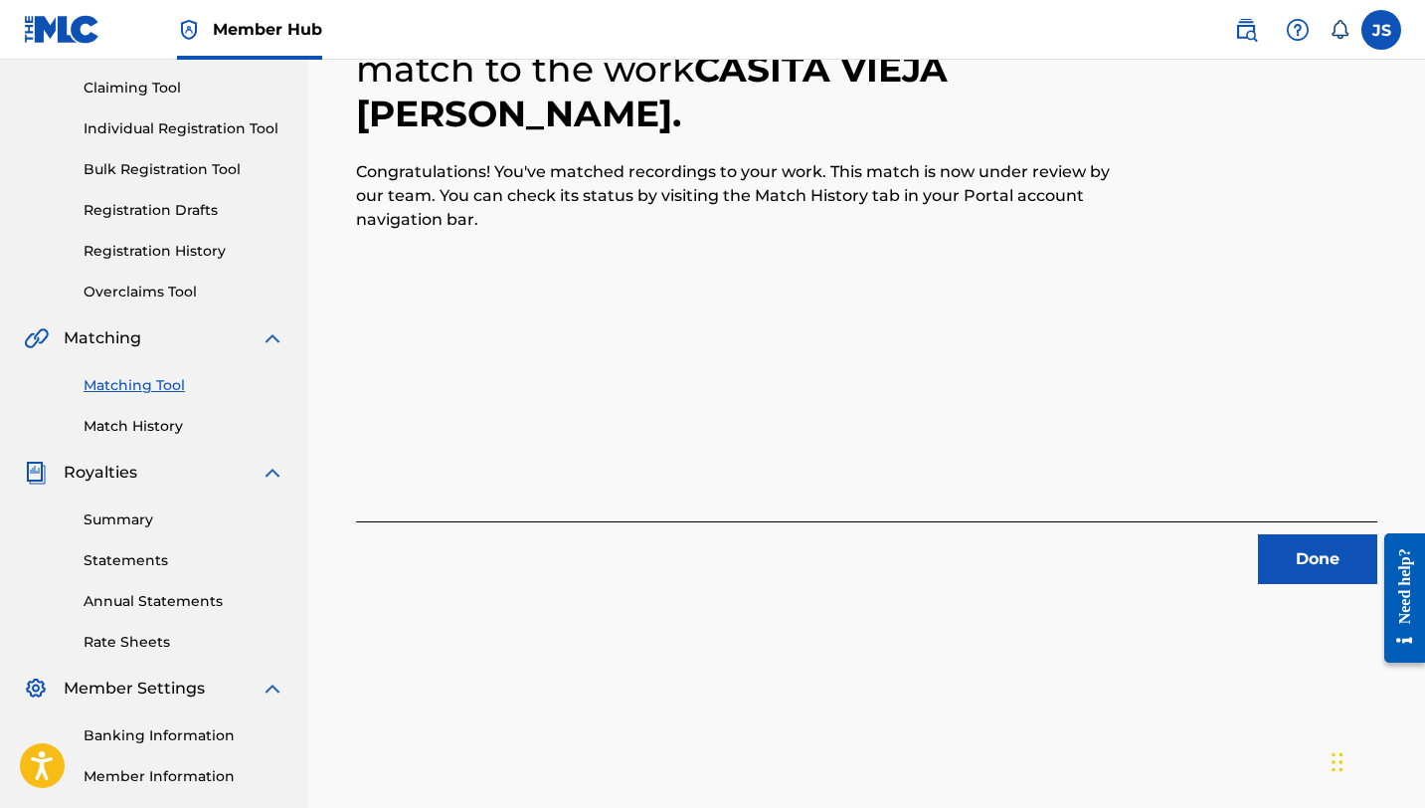
scroll to position [175, 0]
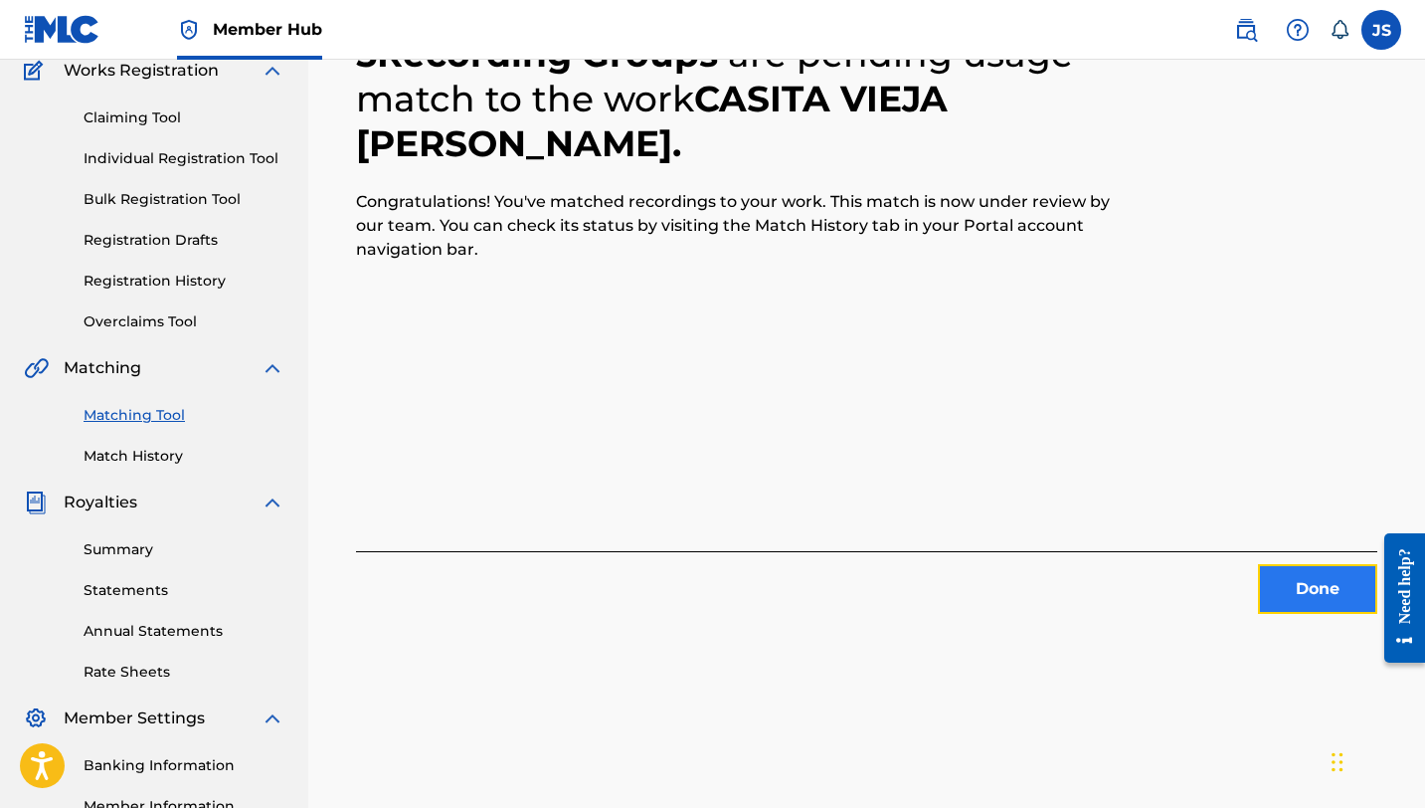
click at [1270, 572] on button "Done" at bounding box center [1317, 589] width 119 height 50
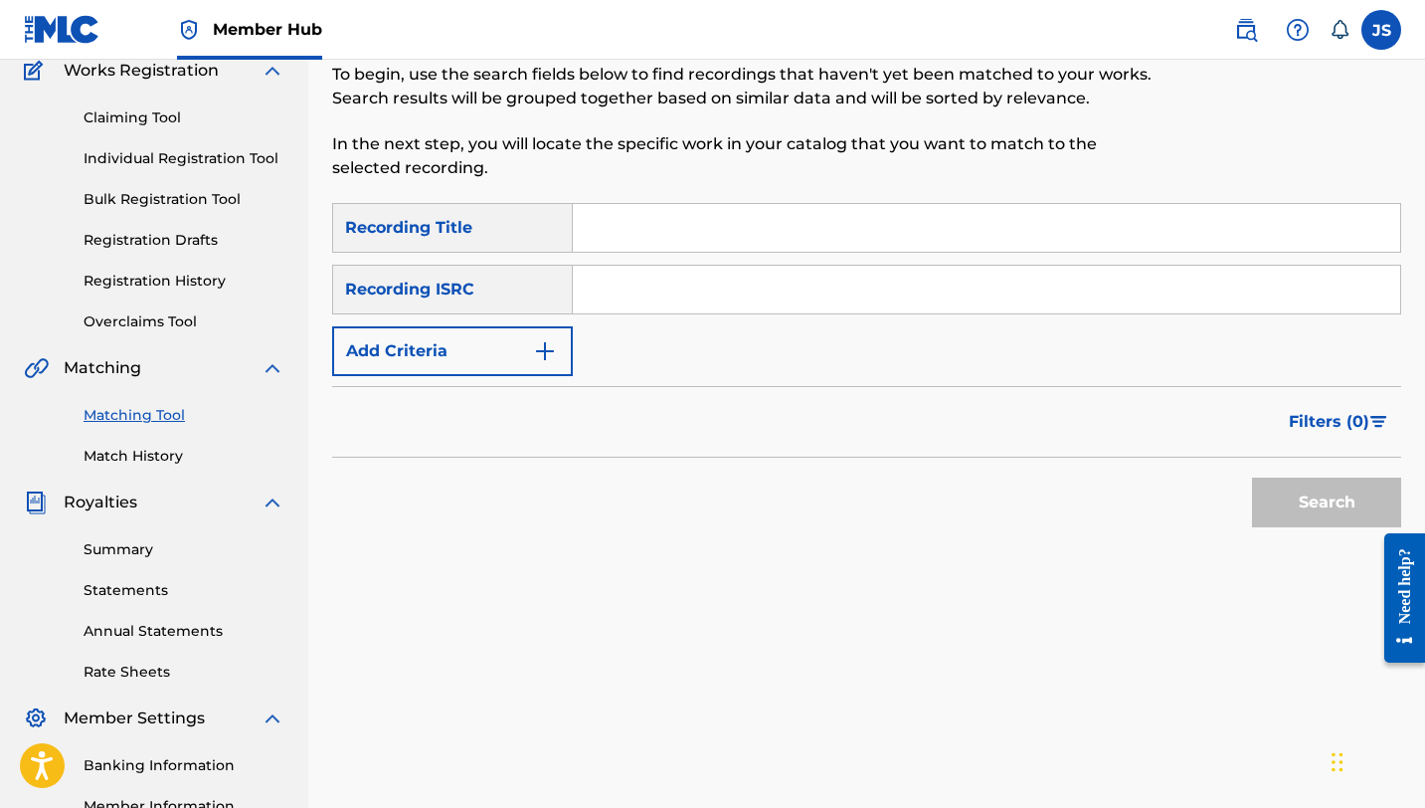
click at [649, 204] on input "Search Form" at bounding box center [986, 228] width 827 height 48
paste input "CITADINA Y VEGUERA (feat. [PERSON_NAME])"
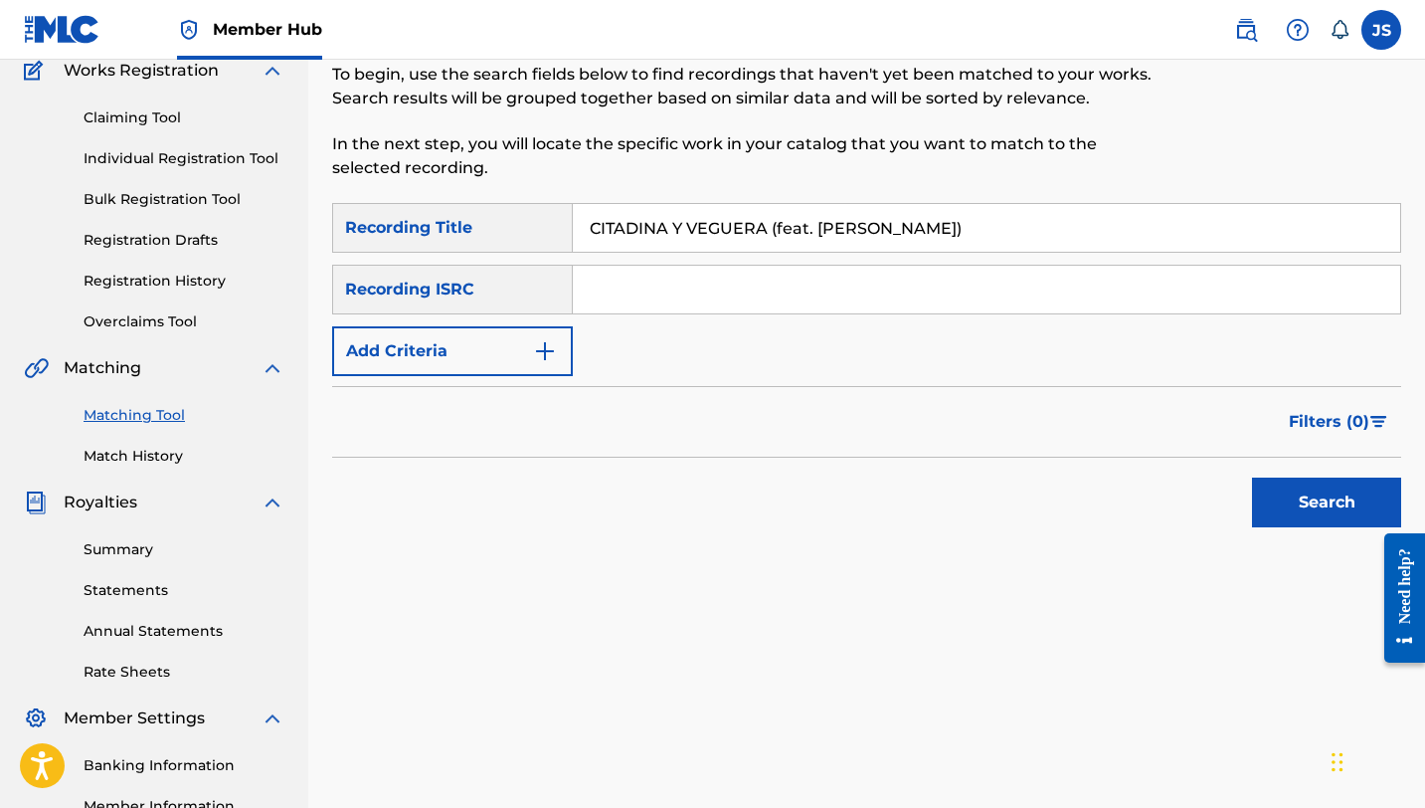
type input "CITADINA Y VEGUERA (feat. [PERSON_NAME])"
click at [1252, 477] on button "Search" at bounding box center [1326, 502] width 149 height 50
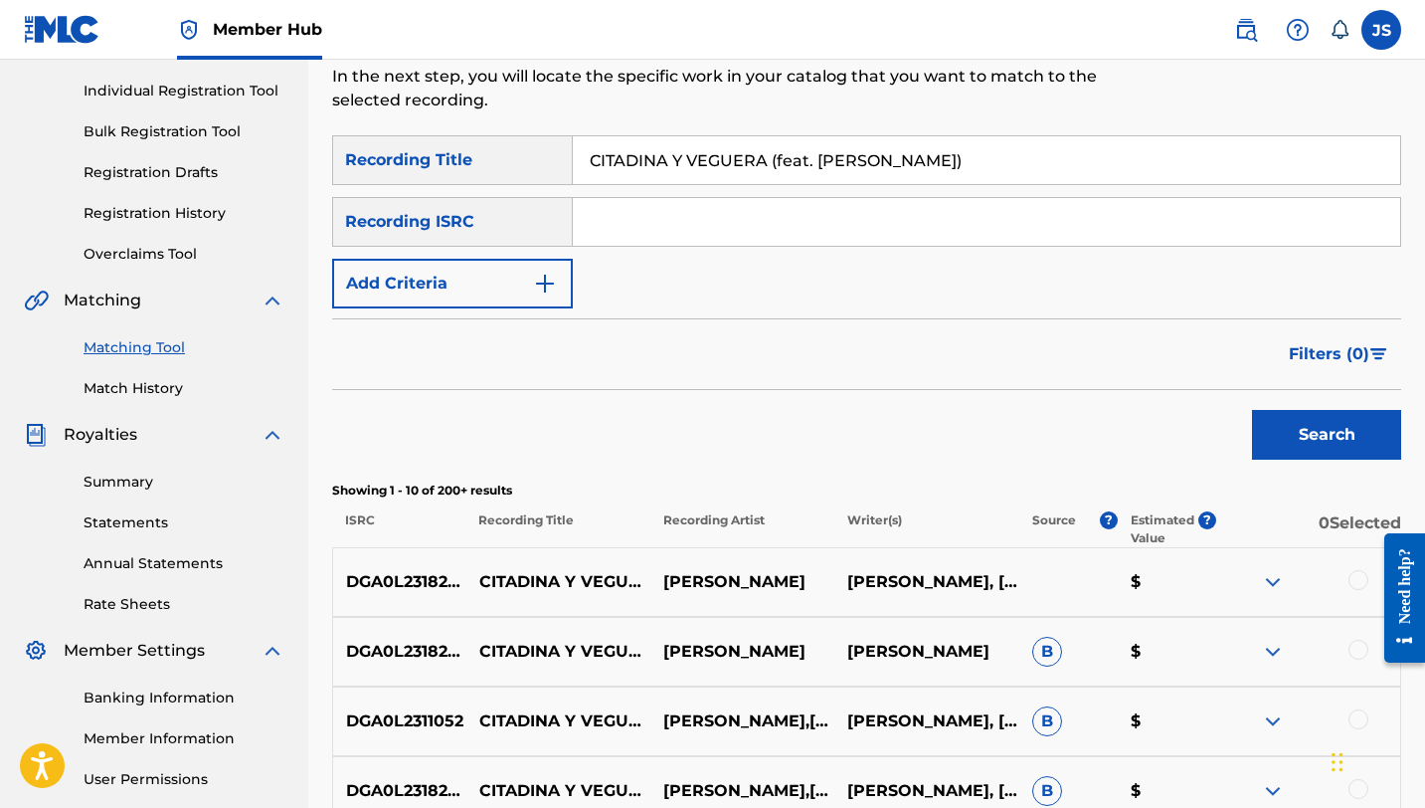
scroll to position [252, 0]
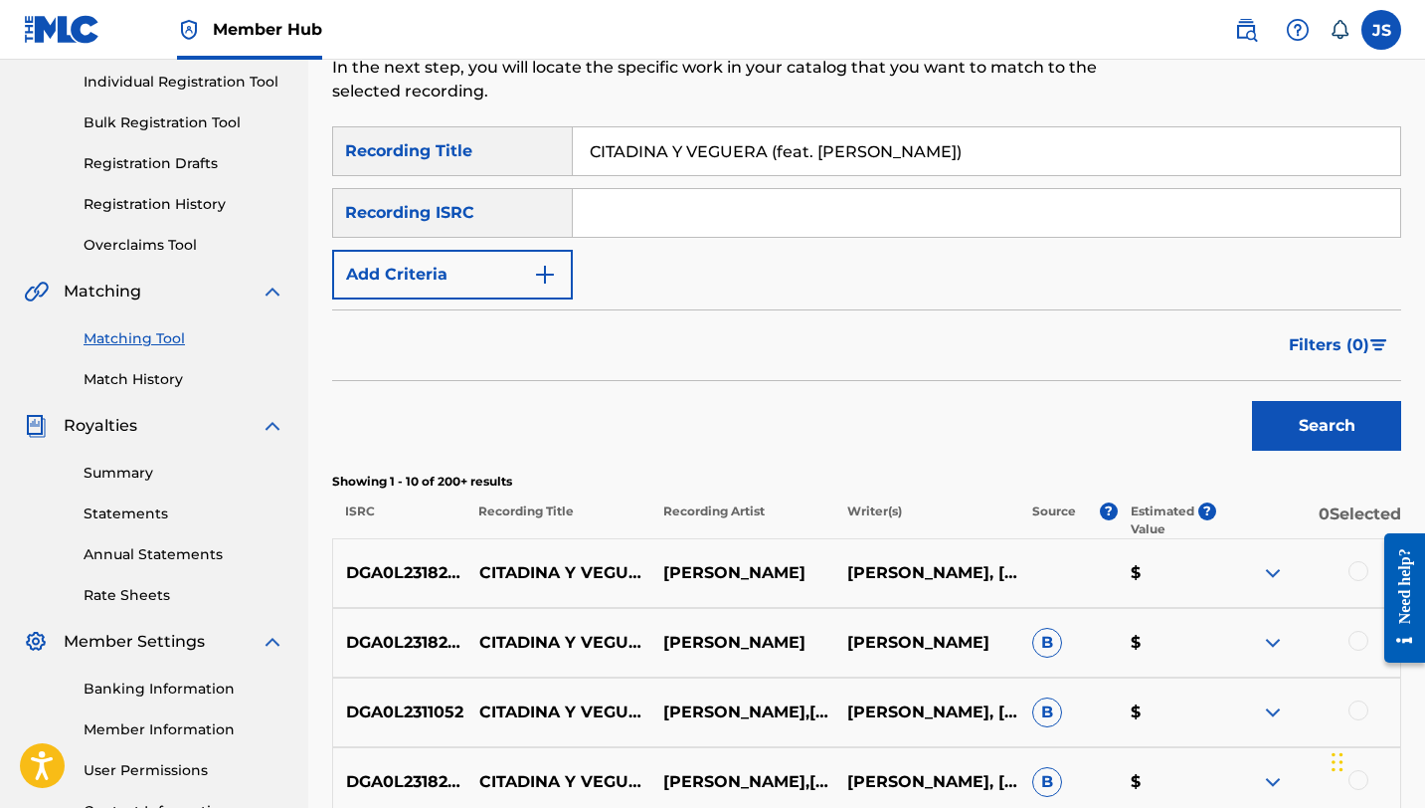
click at [1356, 570] on div at bounding box center [1359, 571] width 20 height 20
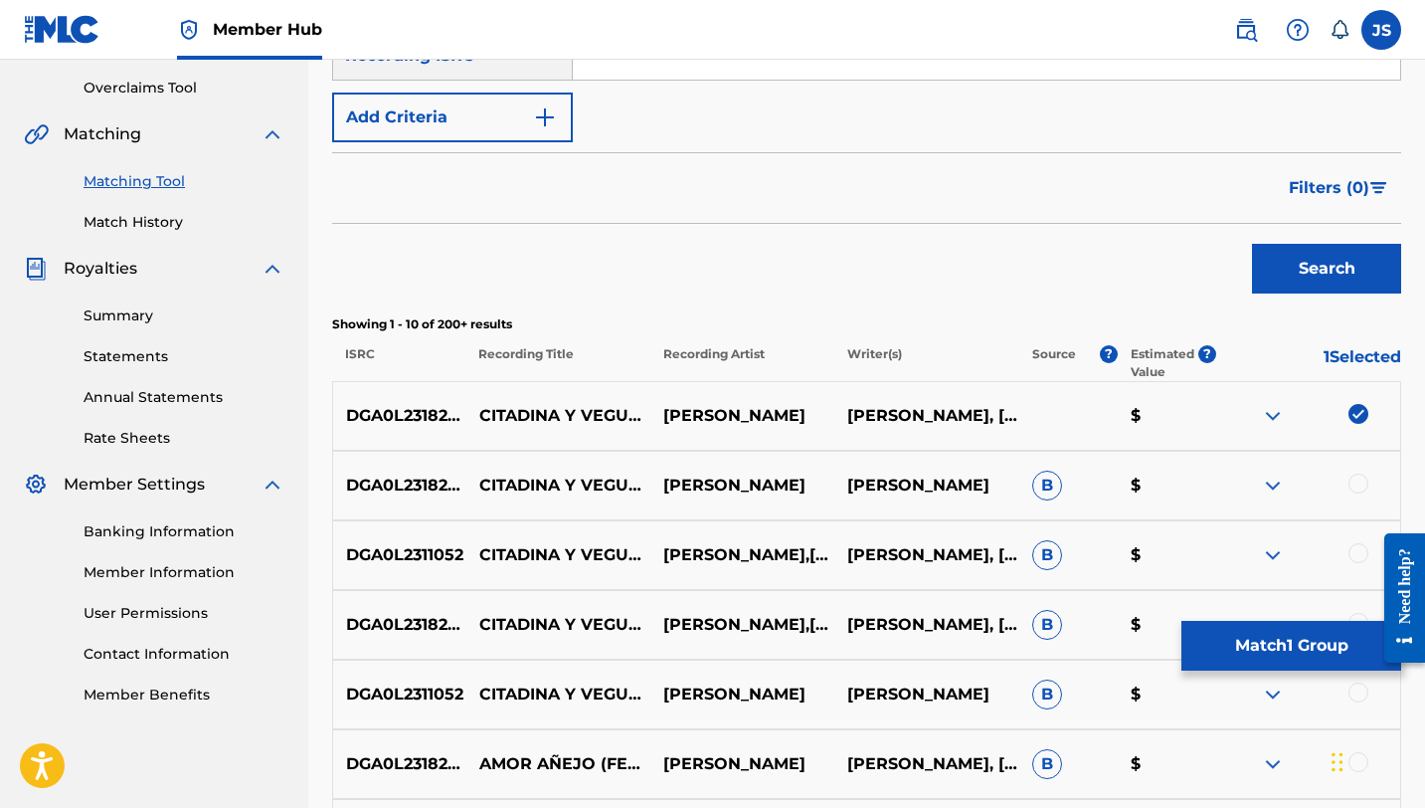
scroll to position [414, 0]
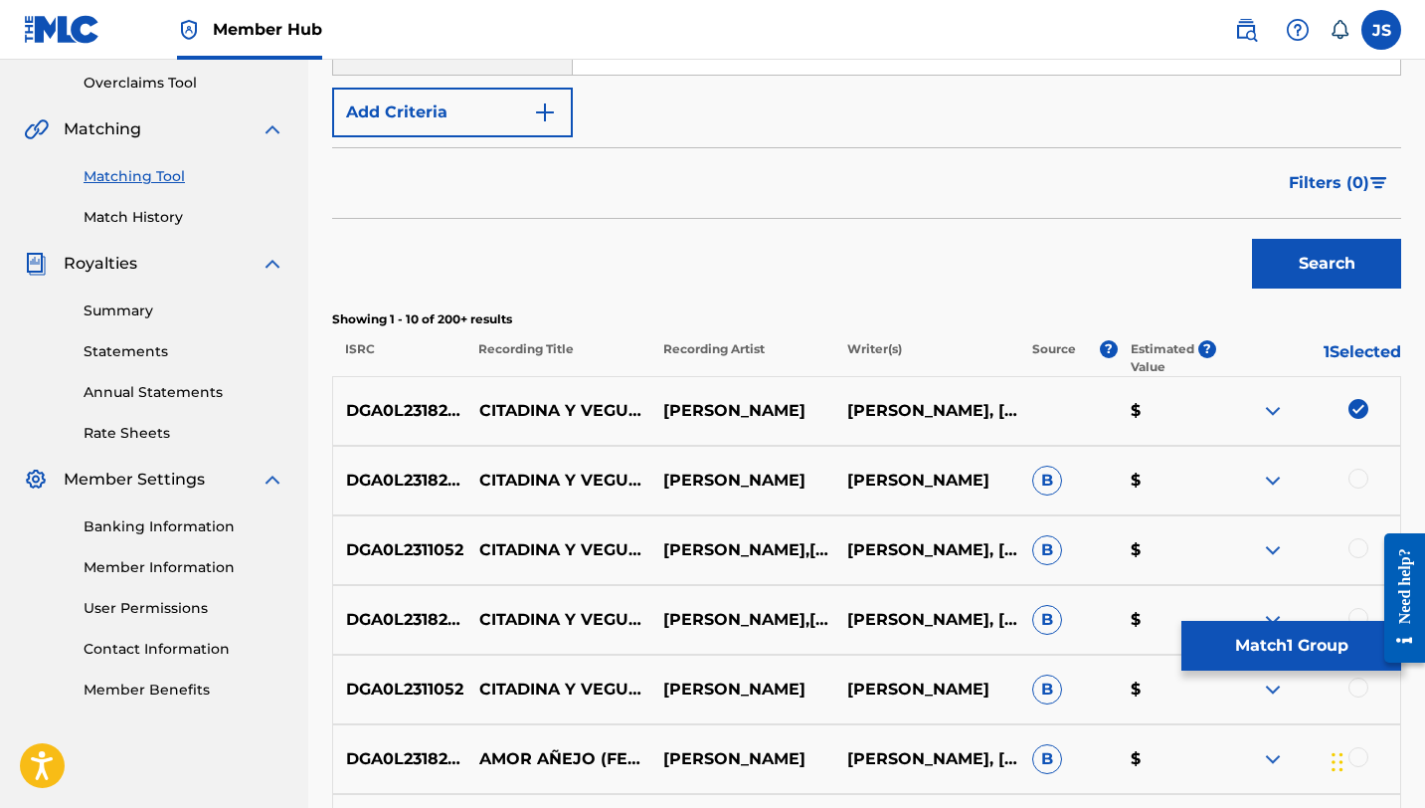
click at [1358, 472] on div at bounding box center [1359, 478] width 20 height 20
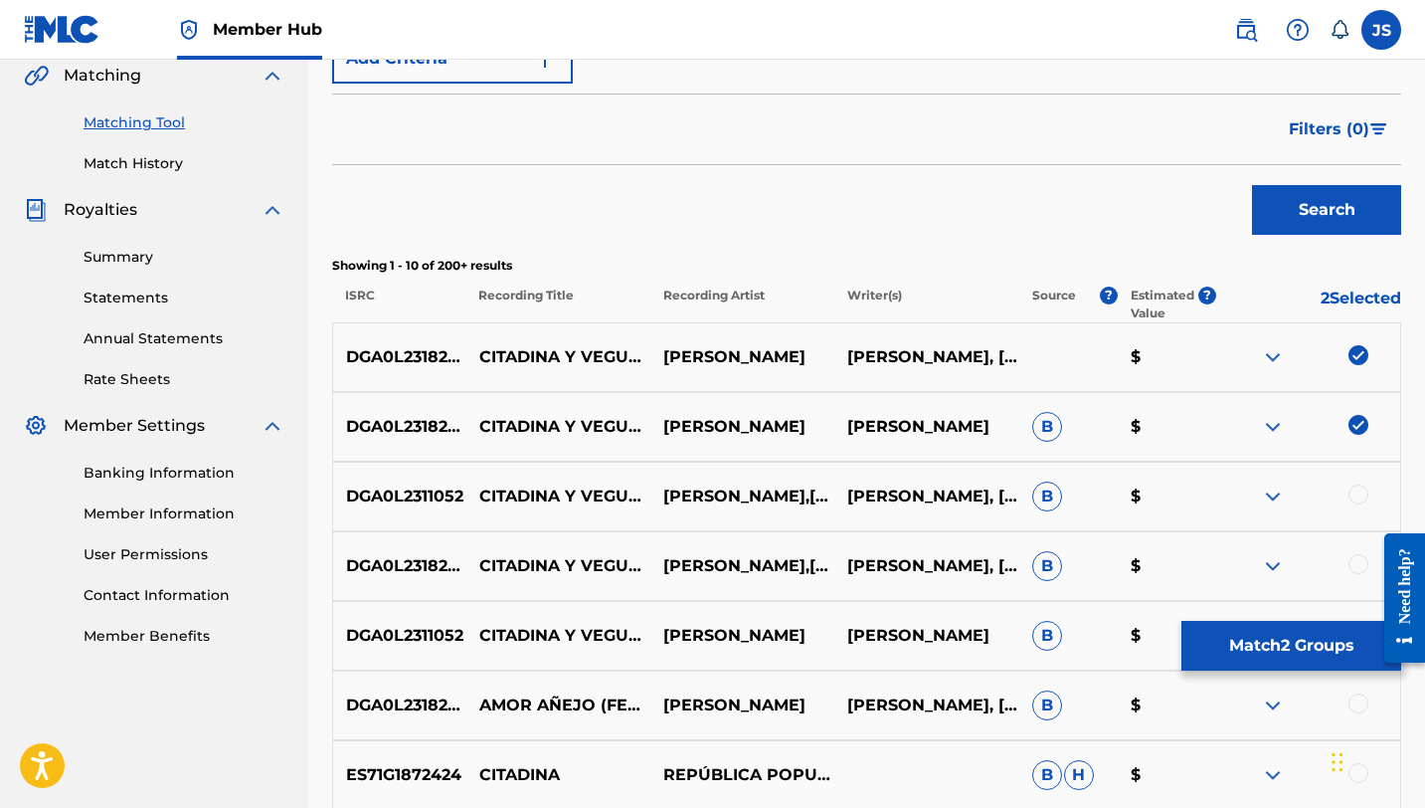
scroll to position [472, 0]
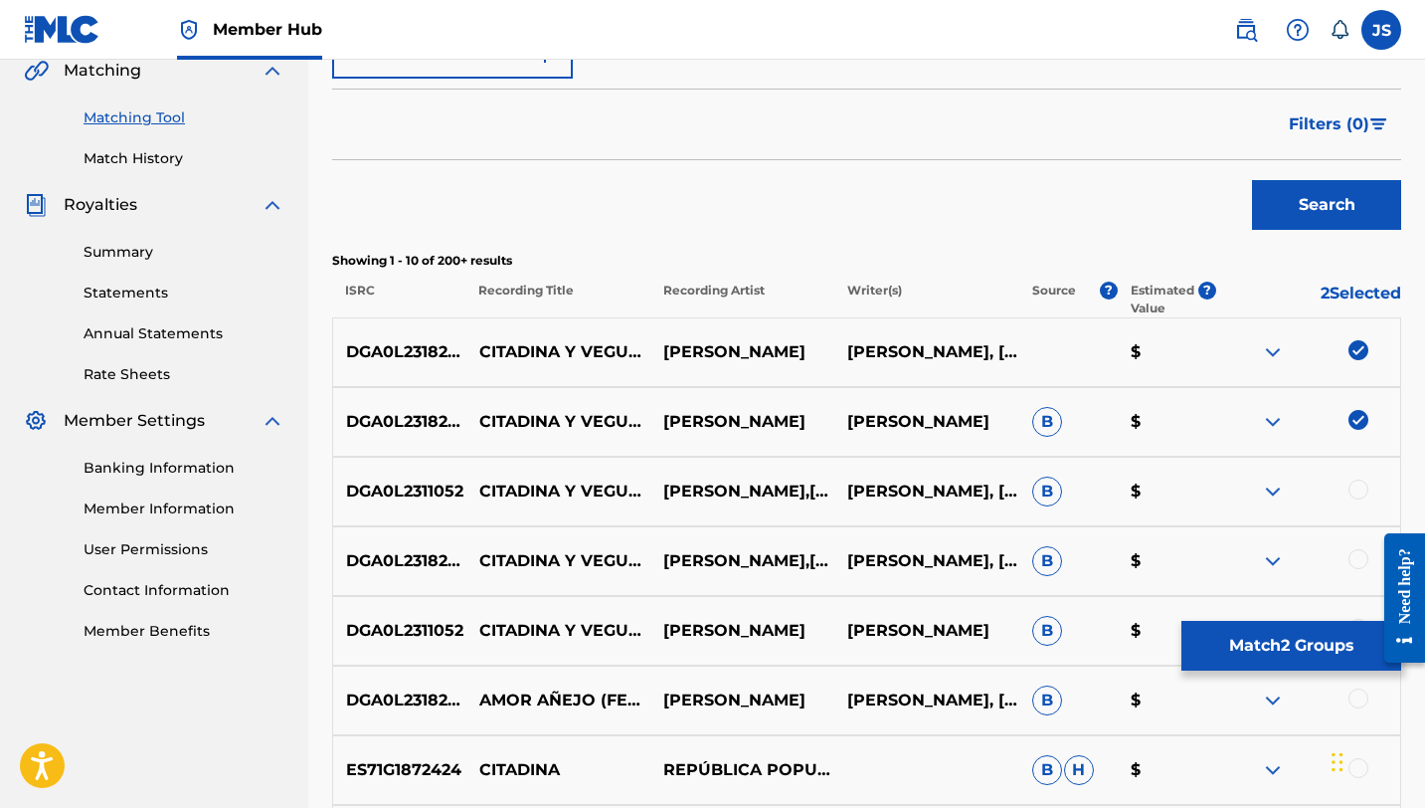
click at [1358, 493] on div at bounding box center [1359, 489] width 20 height 20
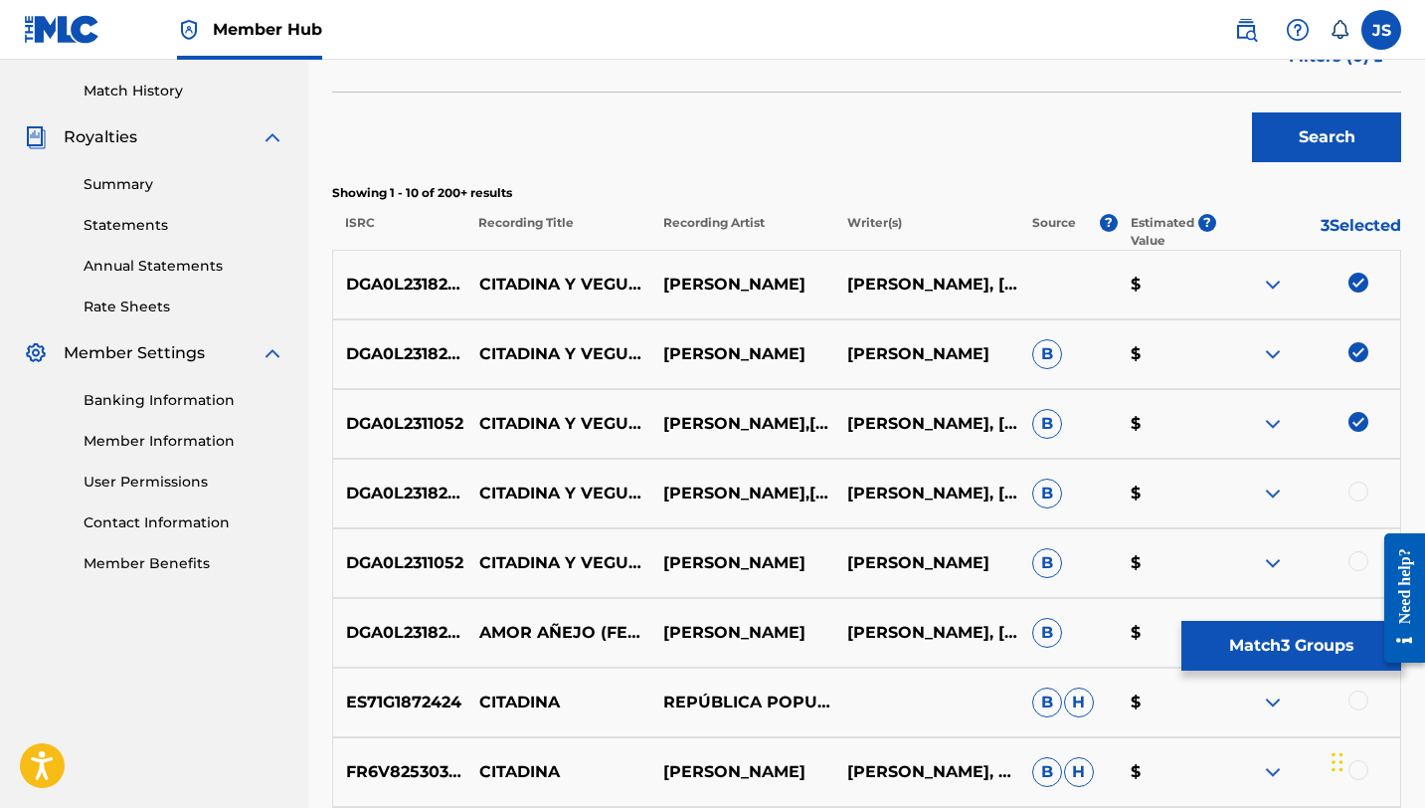
scroll to position [542, 0]
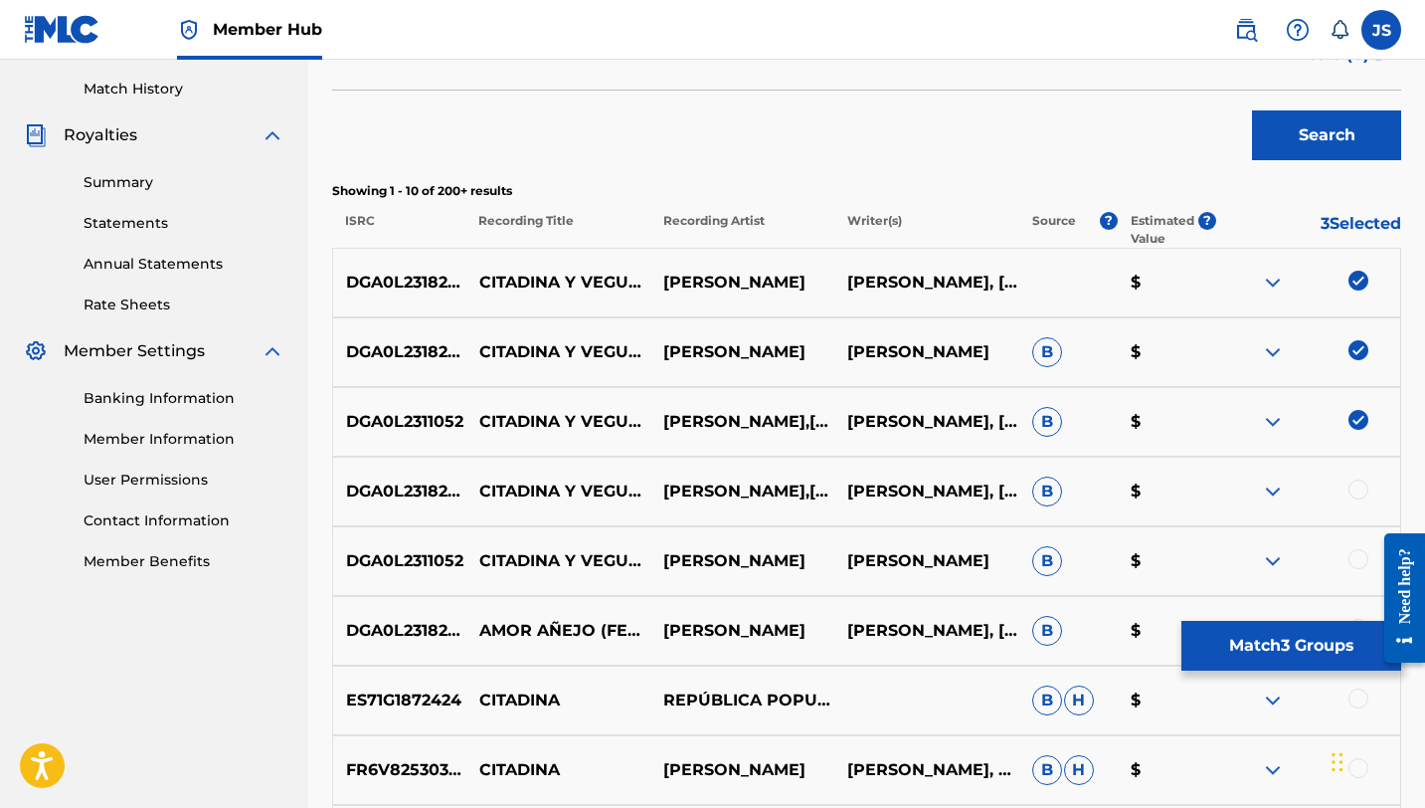
click at [1358, 493] on div at bounding box center [1359, 489] width 20 height 20
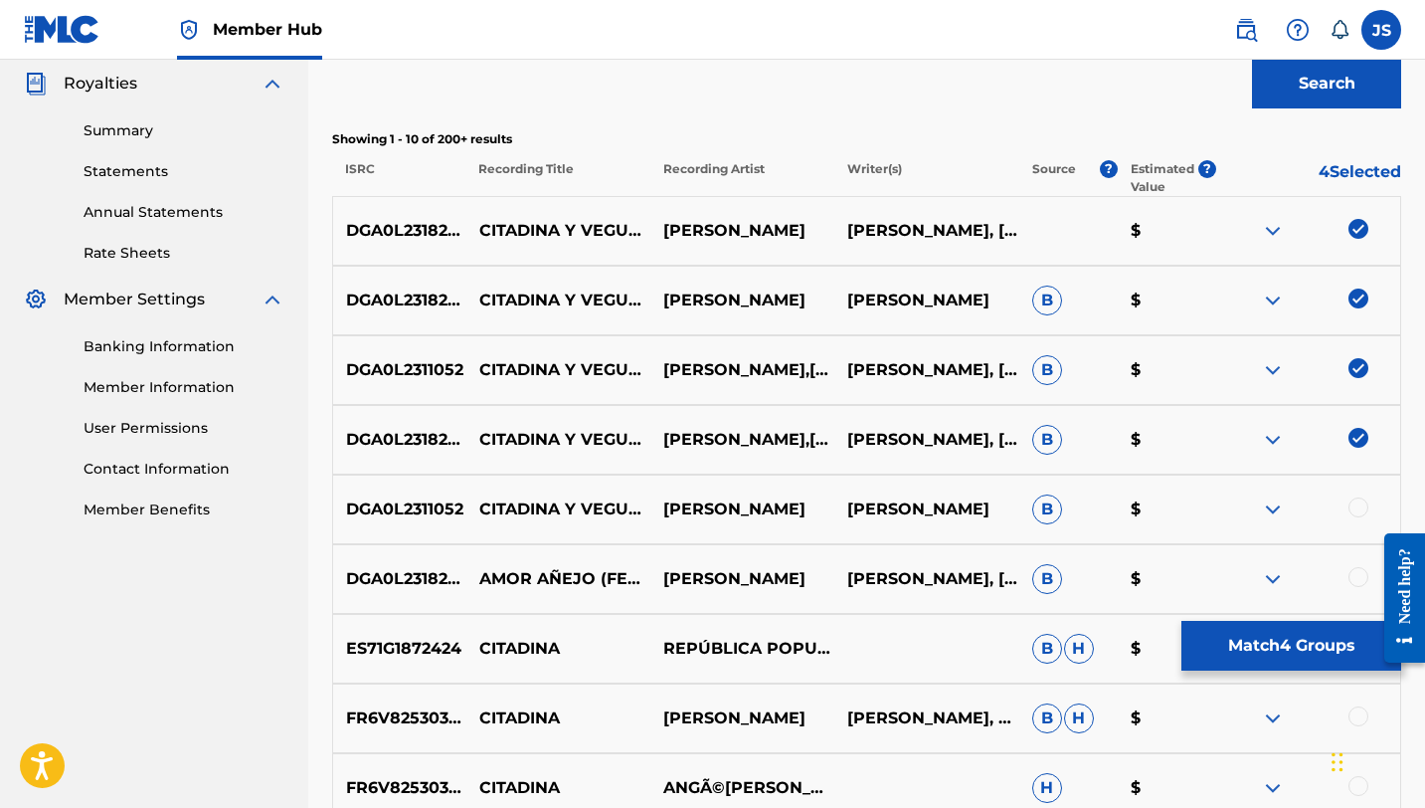
scroll to position [598, 0]
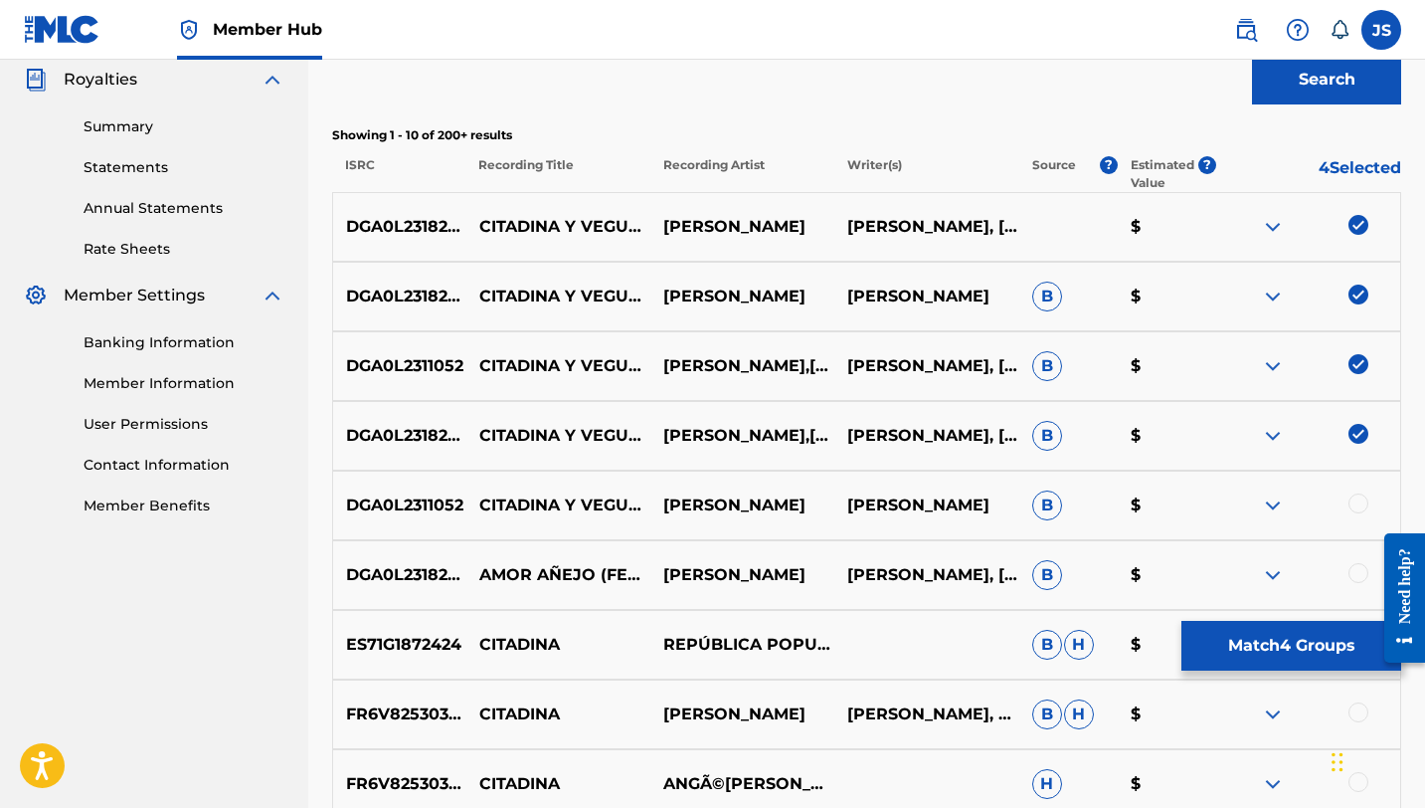
click at [1357, 505] on div at bounding box center [1359, 503] width 20 height 20
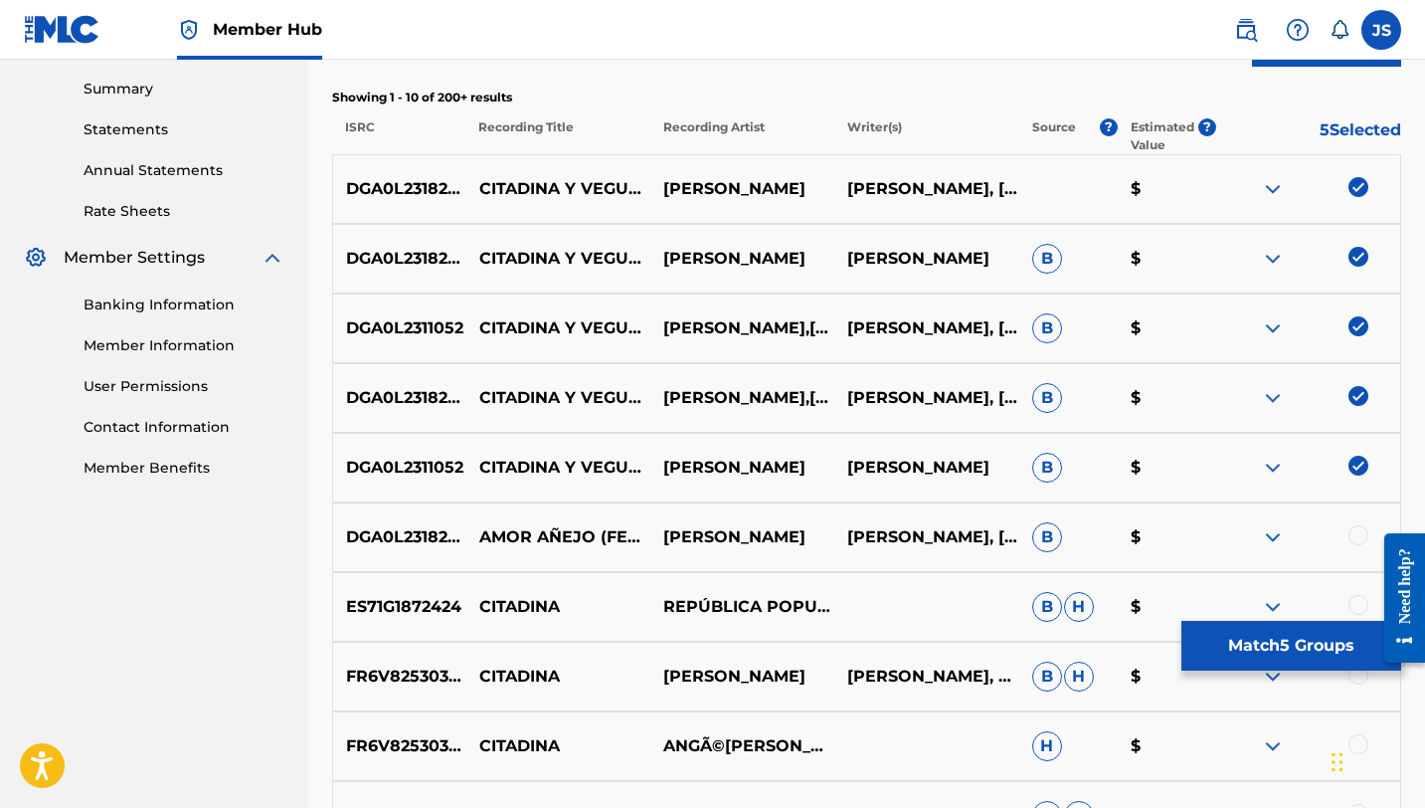
scroll to position [638, 0]
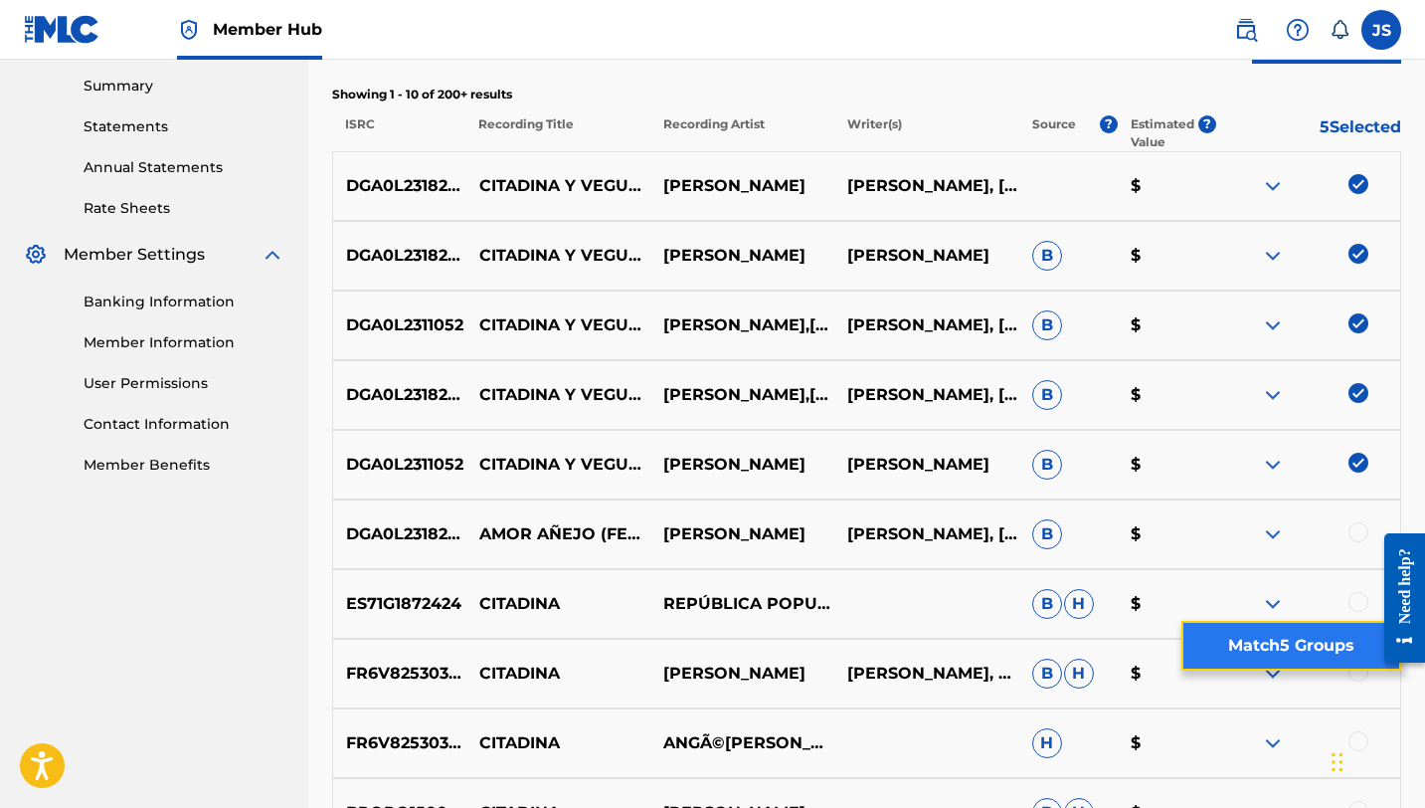
click at [1300, 638] on button "Match 5 Groups" at bounding box center [1291, 646] width 220 height 50
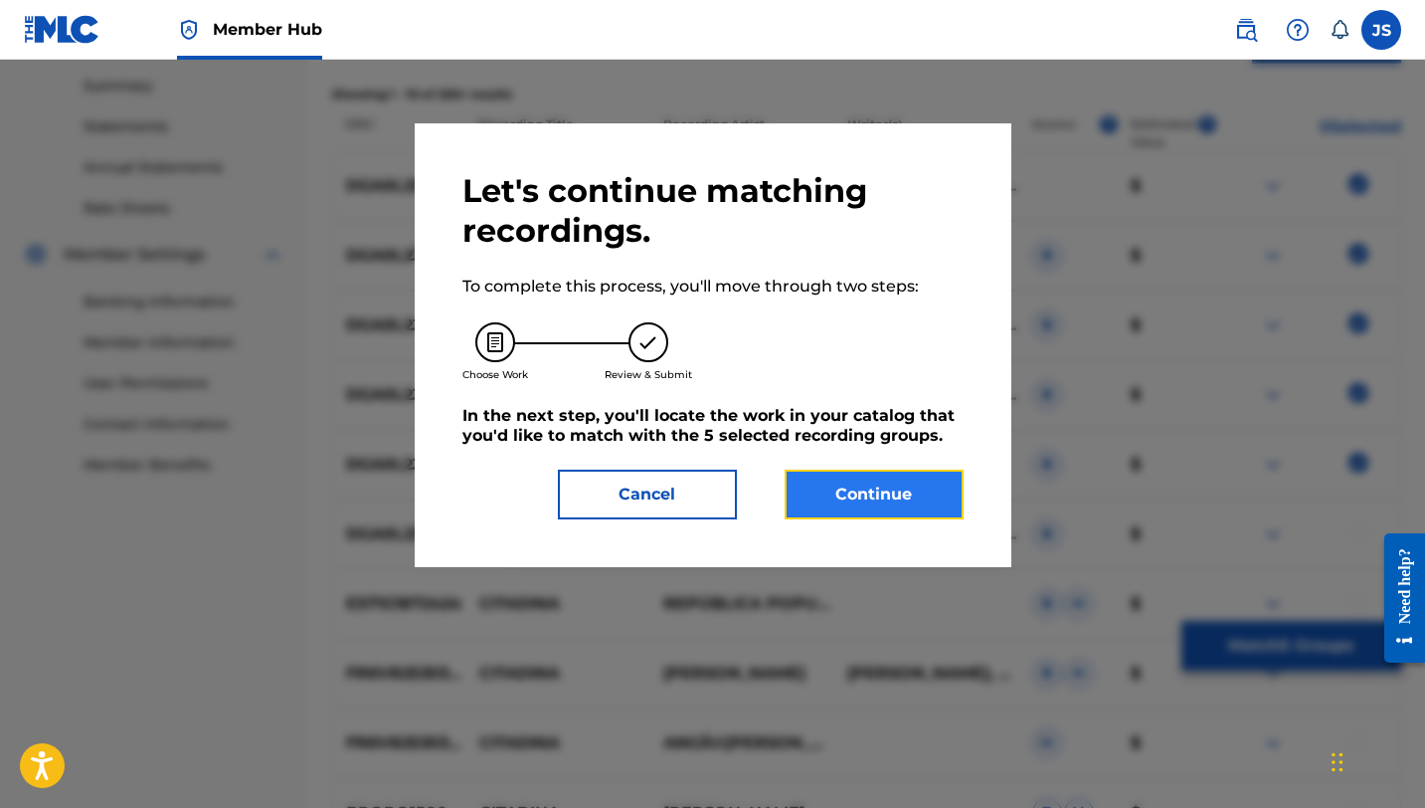
click at [921, 497] on button "Continue" at bounding box center [874, 494] width 179 height 50
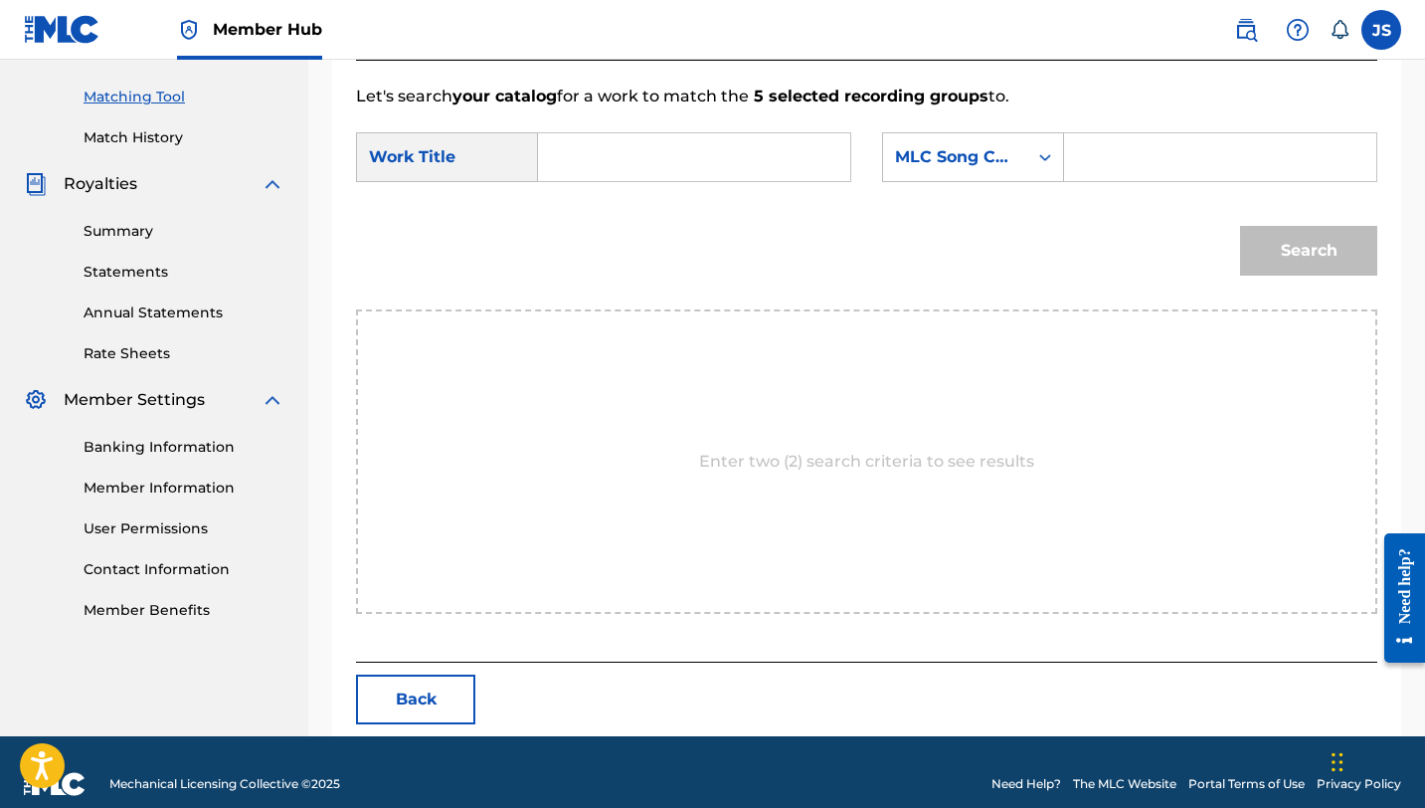
scroll to position [517, 0]
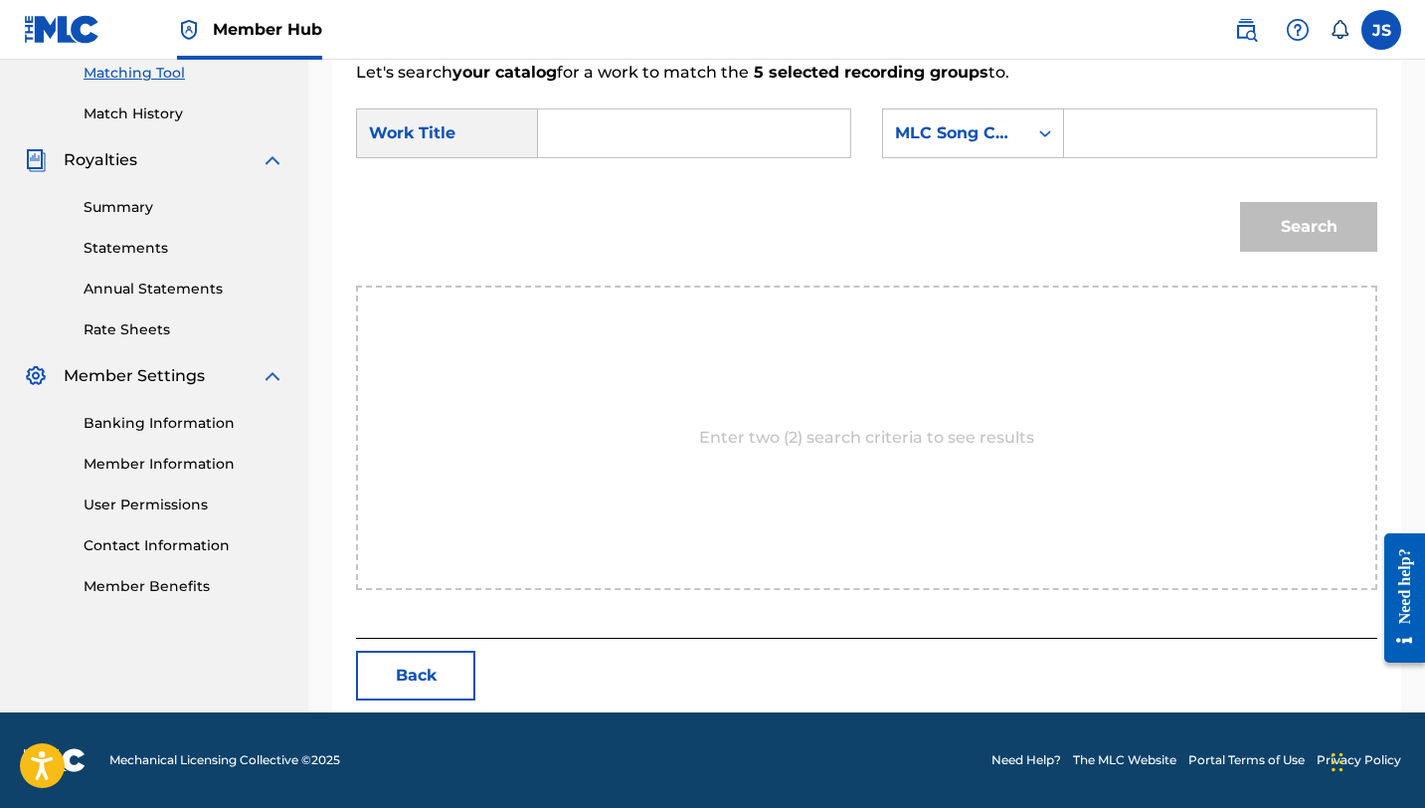
click at [761, 111] on input "Search Form" at bounding box center [694, 133] width 278 height 48
paste input "CITADINA Y VEGUERA (feat. [PERSON_NAME])"
type input "CITADINA Y VEGUERA (feat. [PERSON_NAME])"
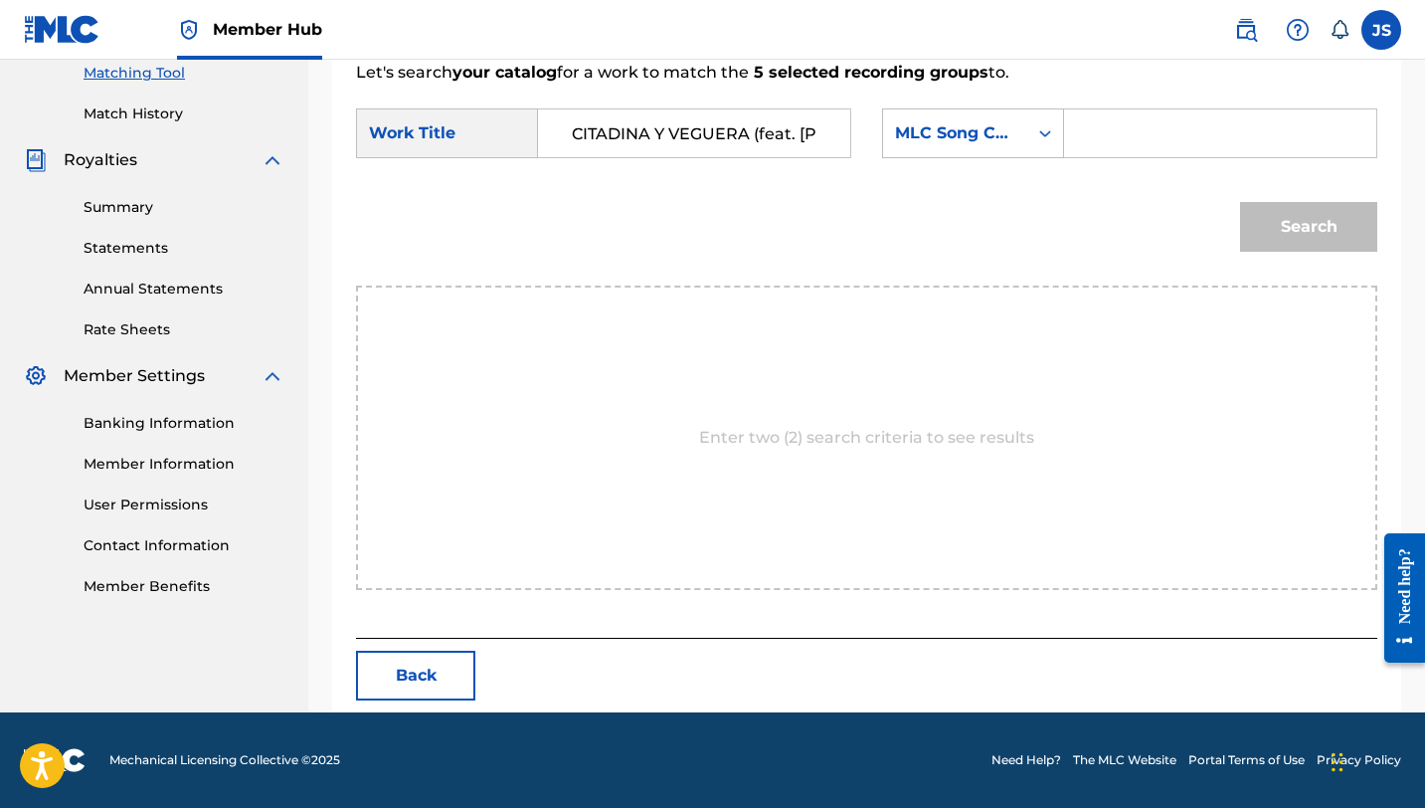
click at [1090, 135] on input "Search Form" at bounding box center [1220, 133] width 278 height 48
paste input "CK8EOX"
type input "CK8EOX"
click at [1240, 202] on button "Search" at bounding box center [1308, 227] width 137 height 50
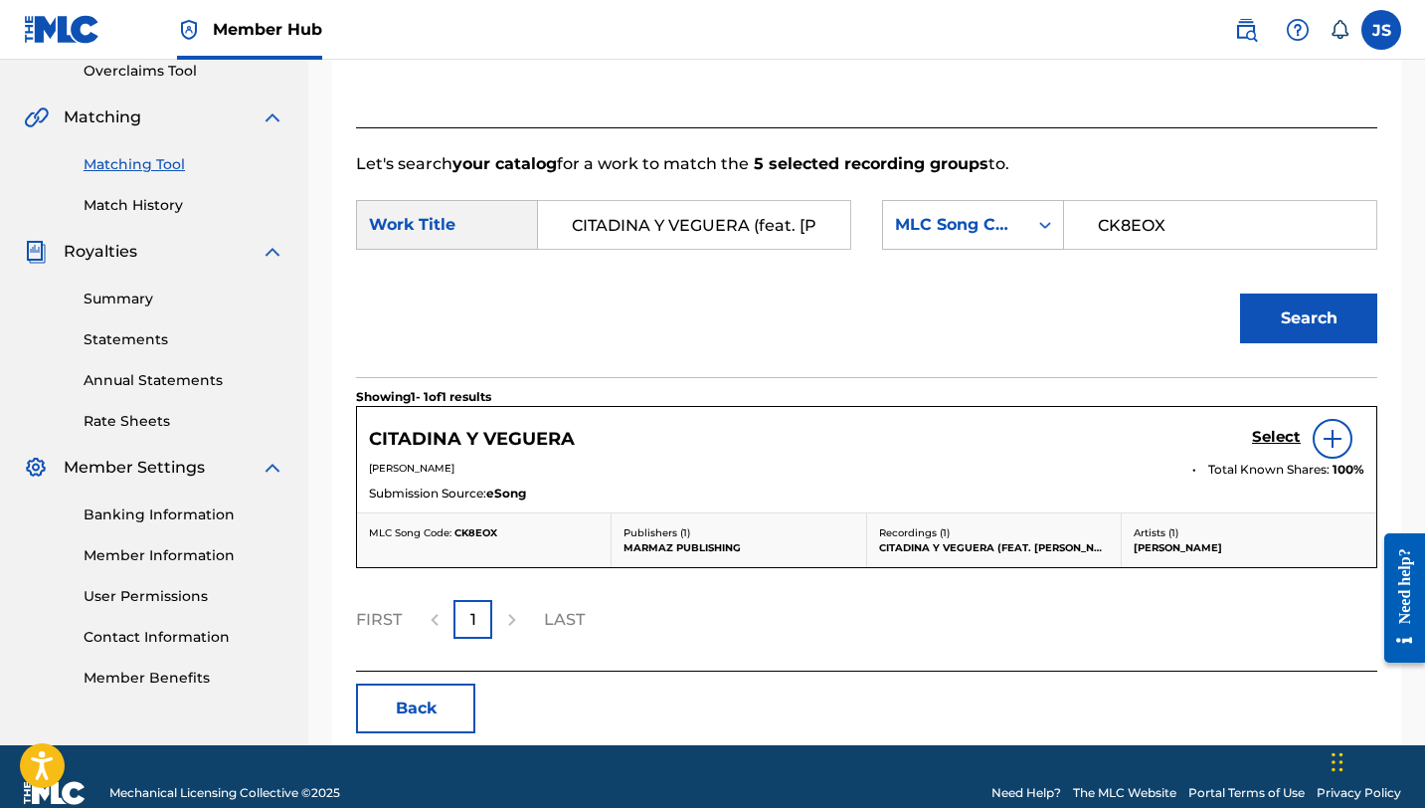
scroll to position [458, 0]
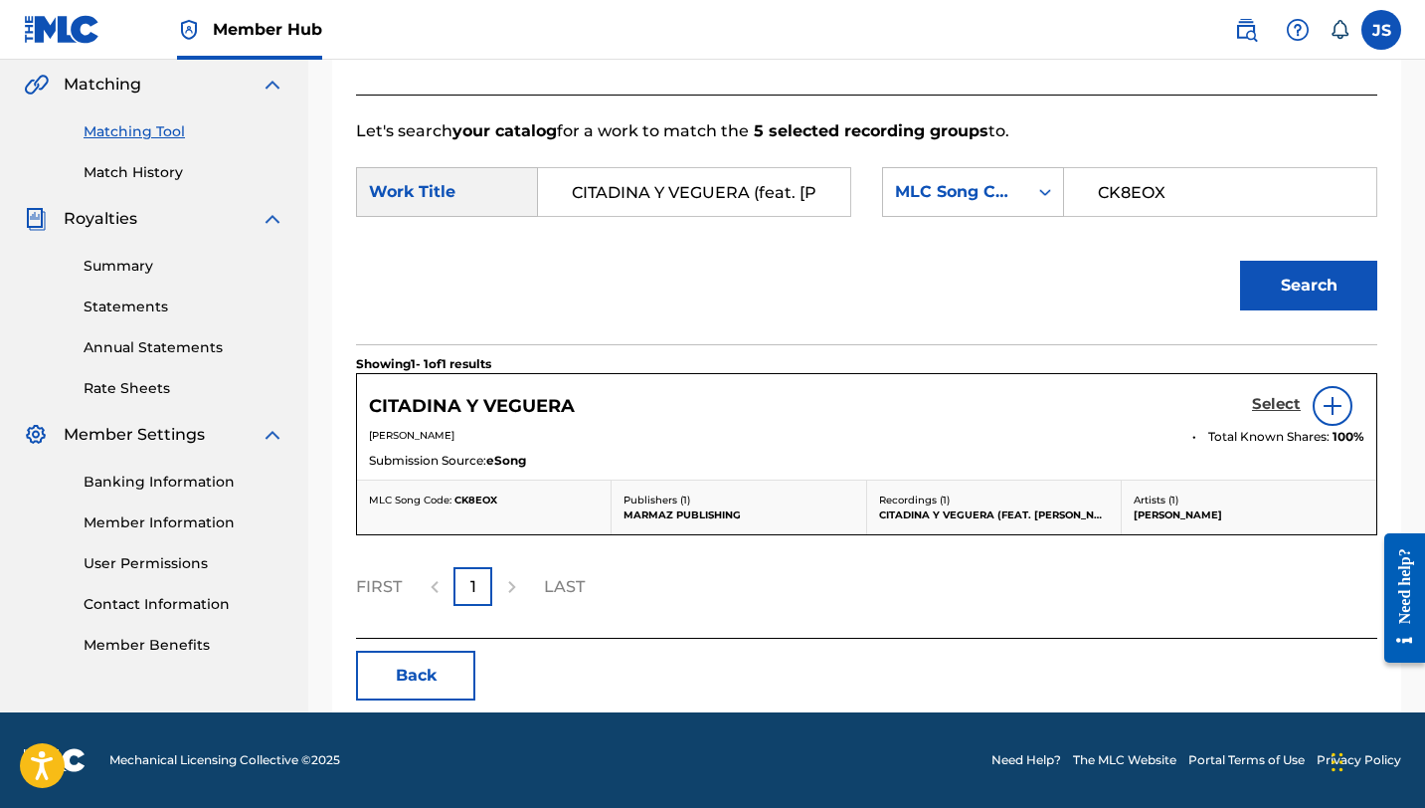
click at [1267, 407] on h5 "Select" at bounding box center [1276, 404] width 49 height 19
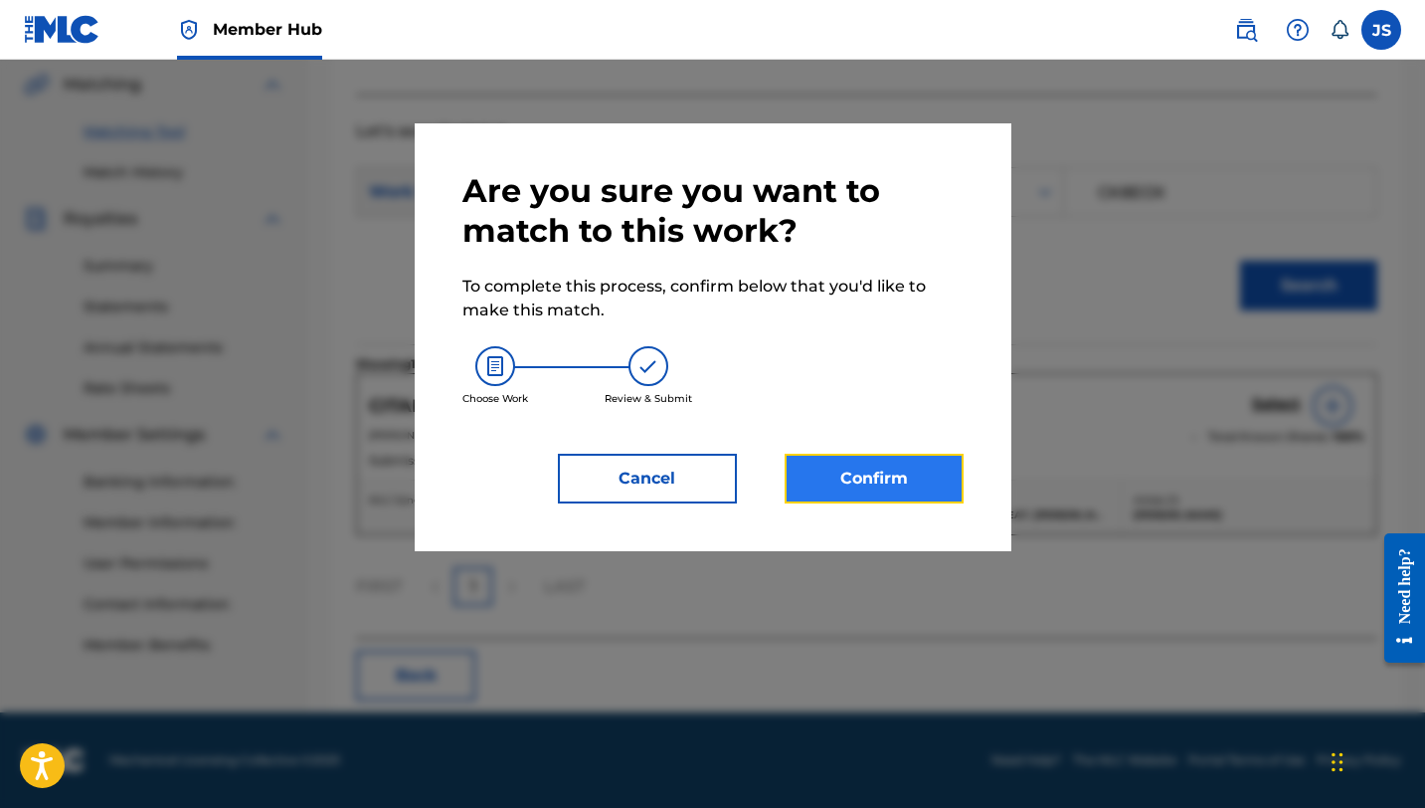
click at [856, 480] on button "Confirm" at bounding box center [874, 478] width 179 height 50
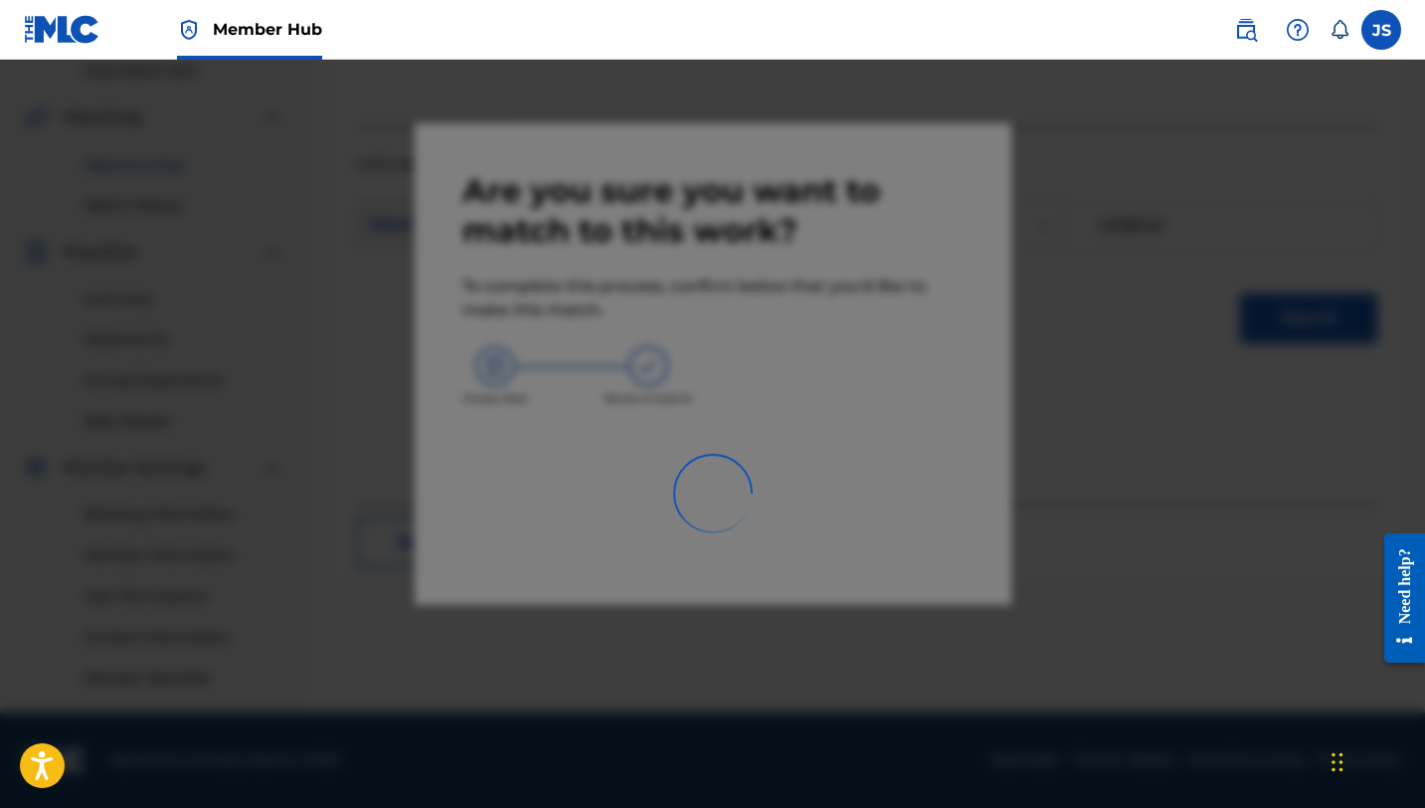
scroll to position [426, 0]
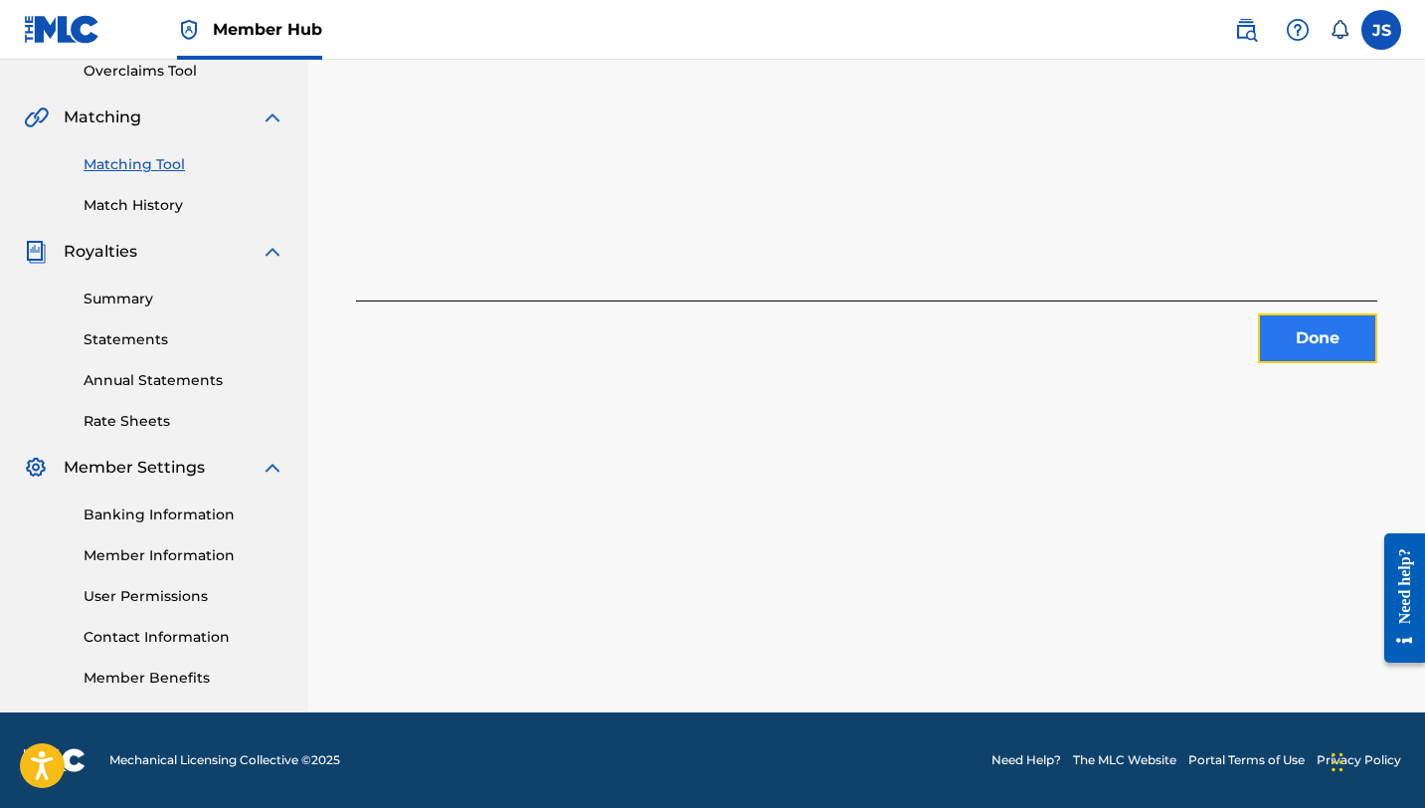
click at [1265, 336] on button "Done" at bounding box center [1317, 338] width 119 height 50
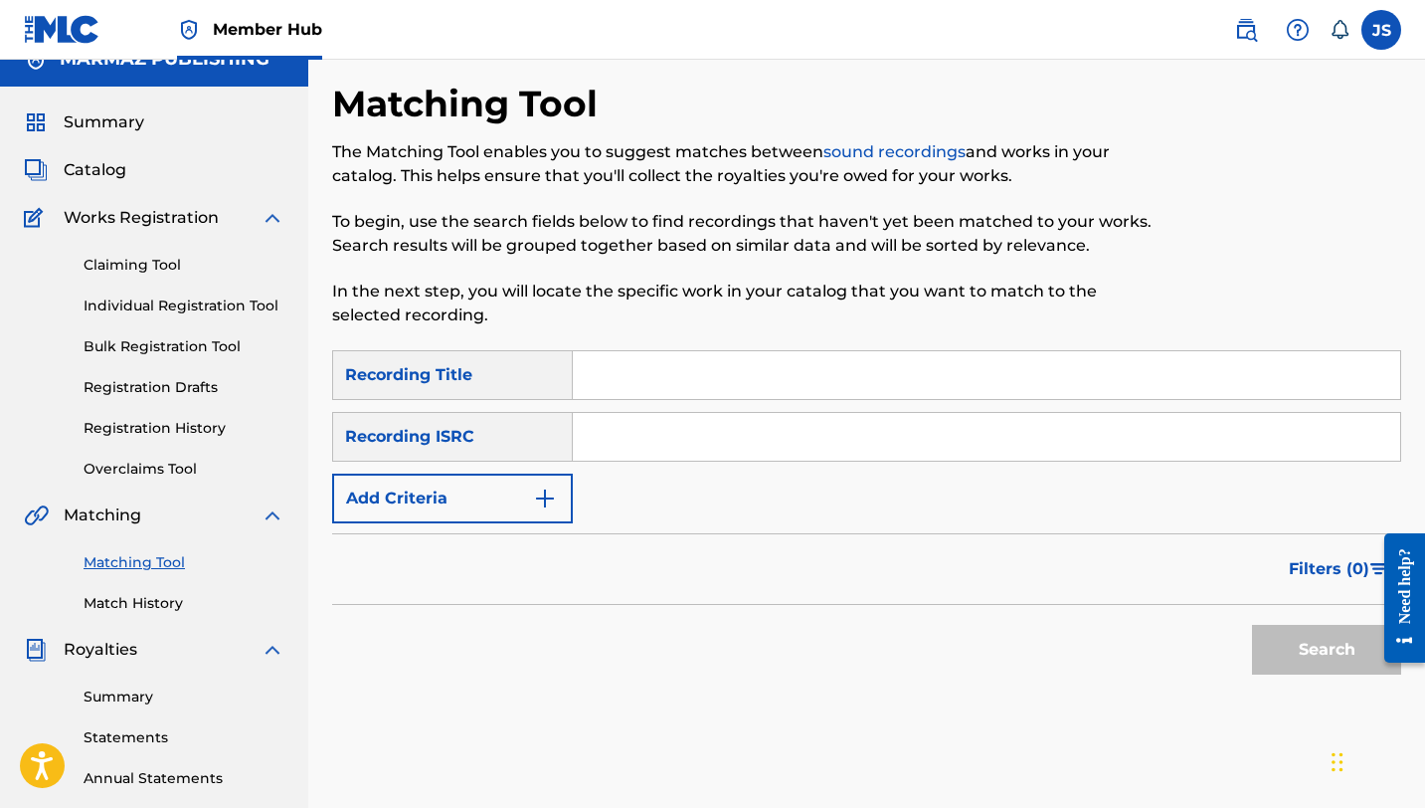
scroll to position [0, 0]
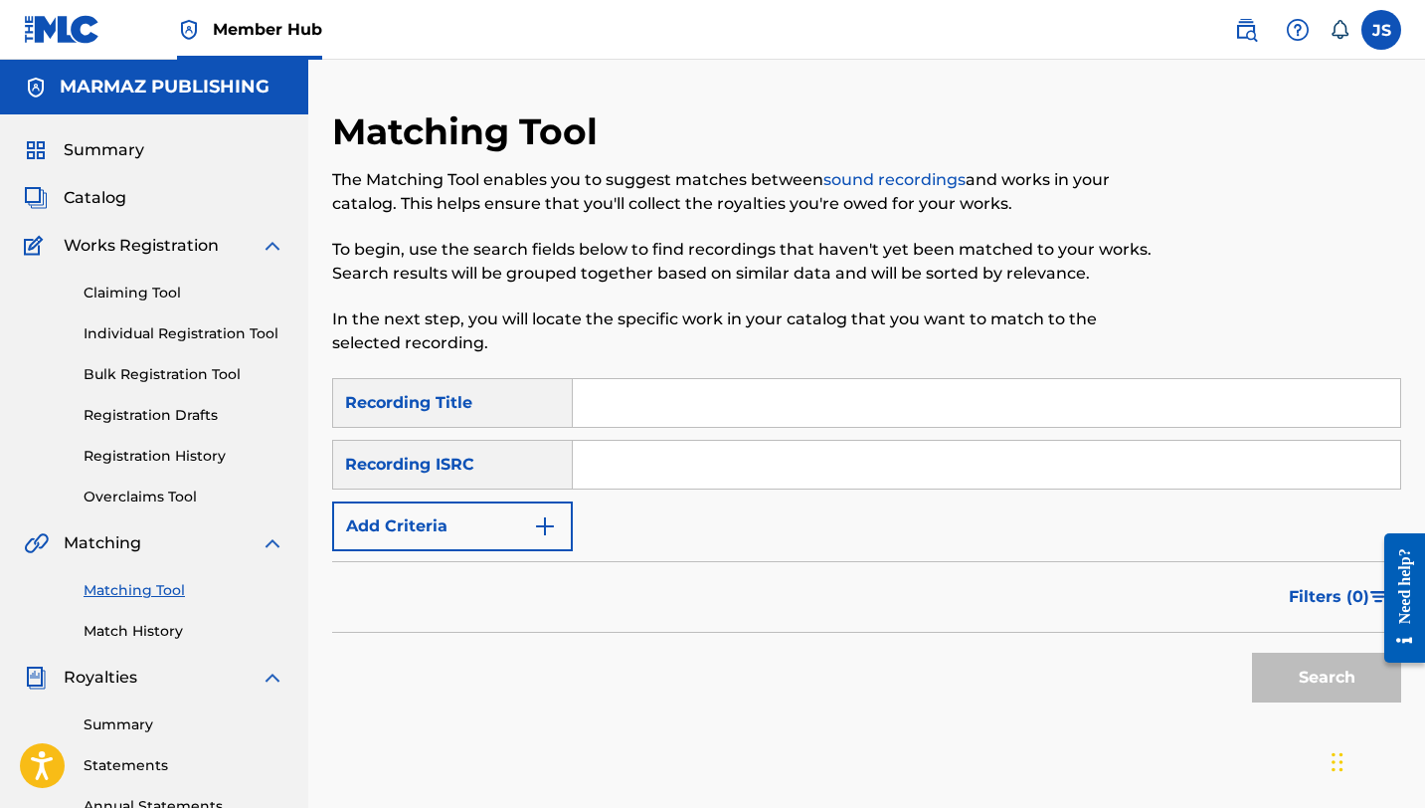
click at [624, 416] on input "Search Form" at bounding box center [986, 403] width 827 height 48
paste input "COLEANDO NO SOY PIPIOLO"
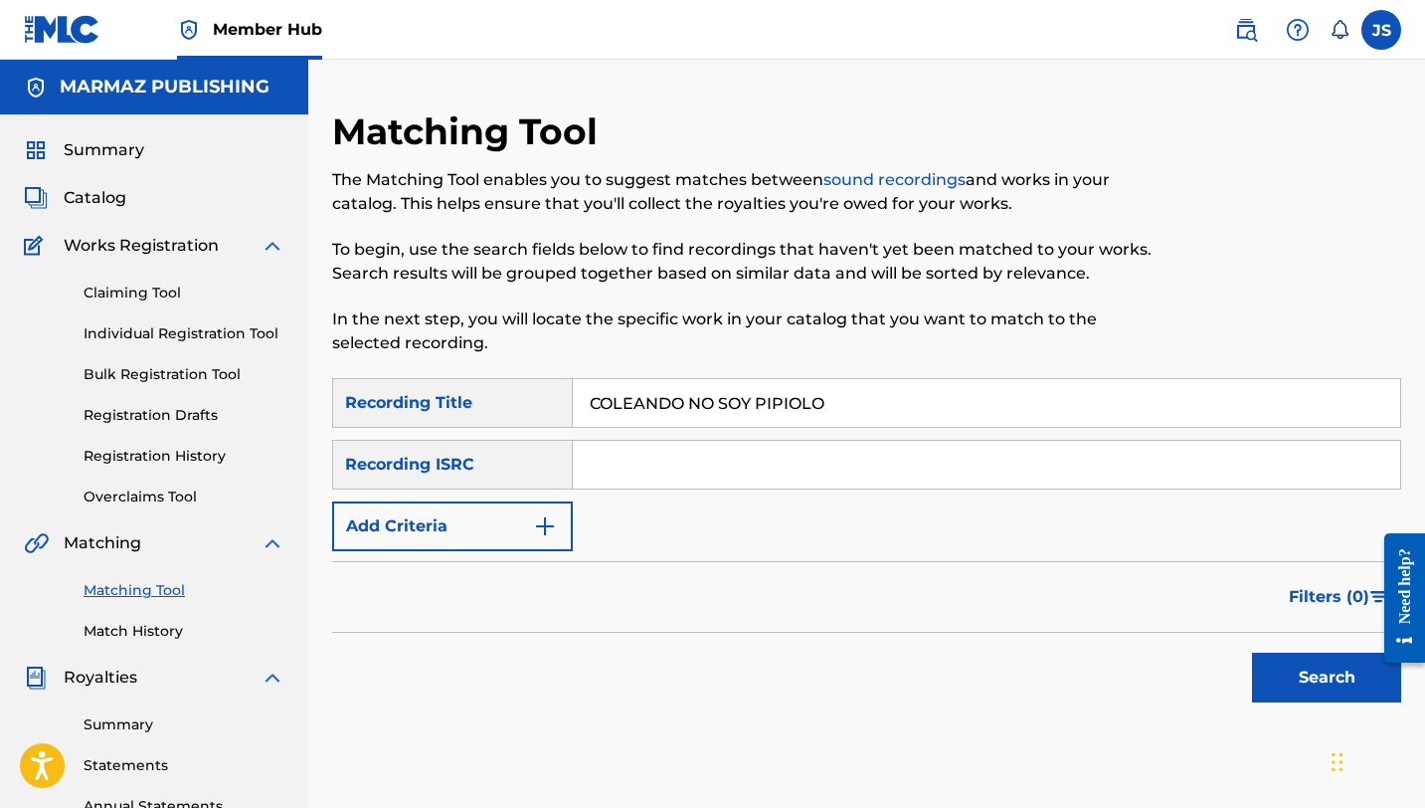
type input "COLEANDO NO SOY PIPIOLO"
click at [1252, 652] on button "Search" at bounding box center [1326, 677] width 149 height 50
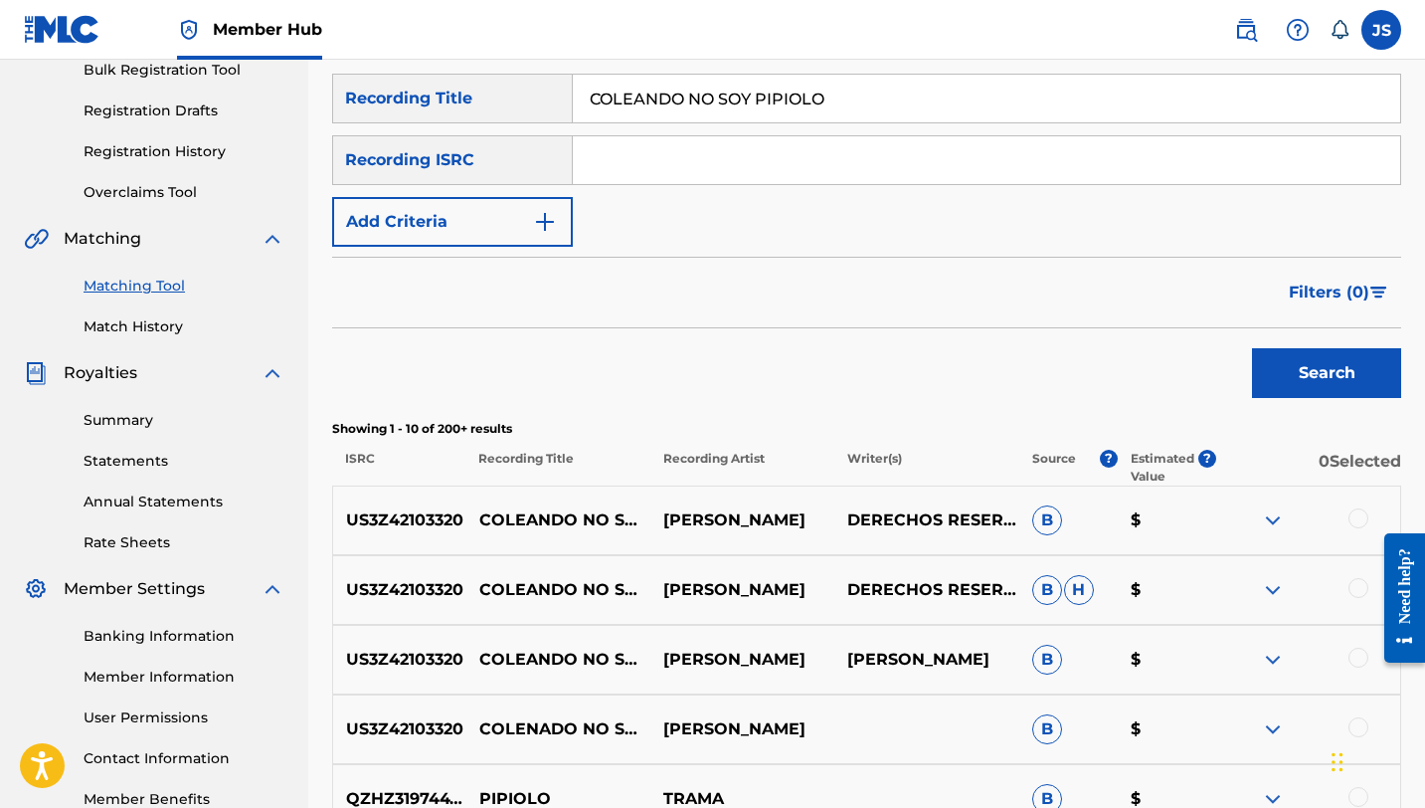
scroll to position [305, 0]
click at [1354, 518] on div at bounding box center [1359, 517] width 20 height 20
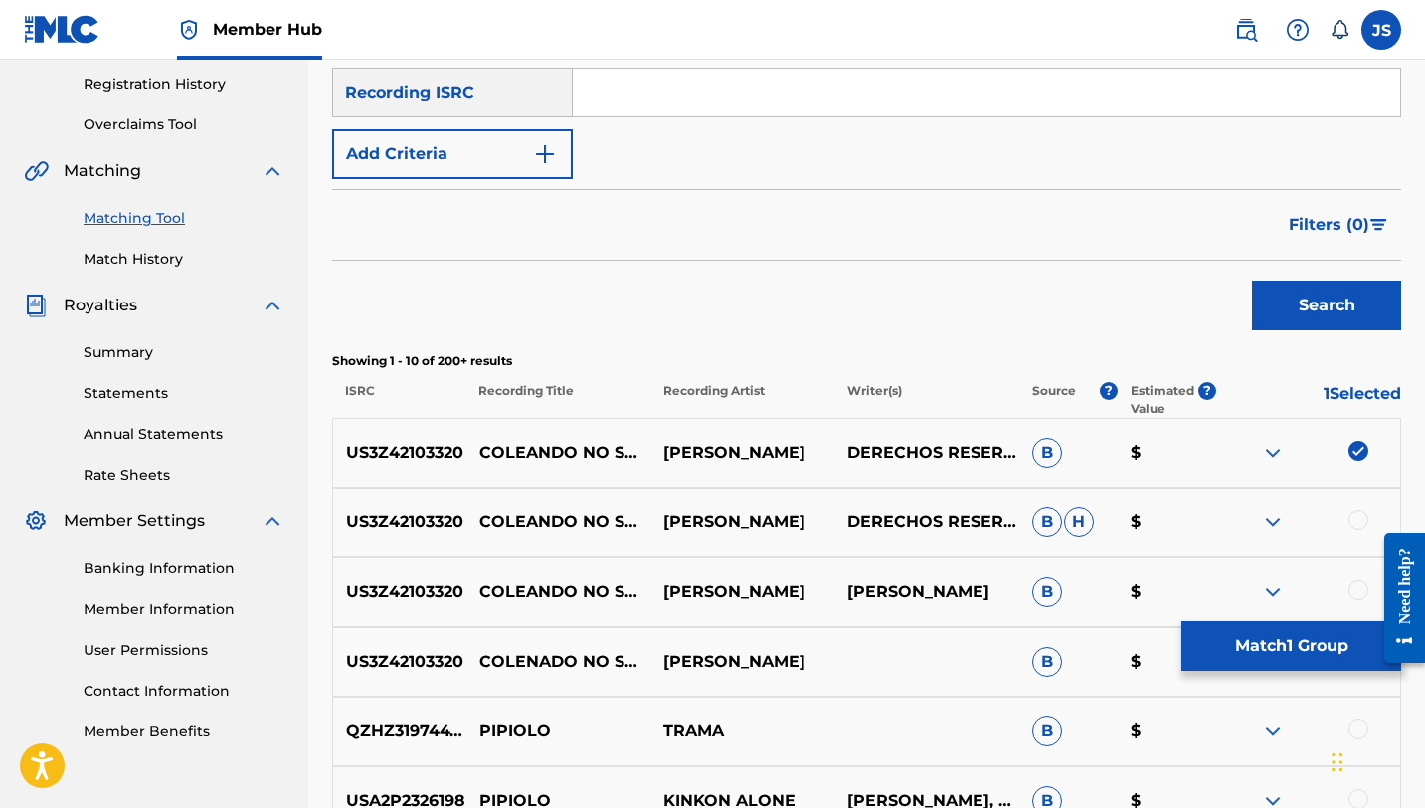
scroll to position [383, 0]
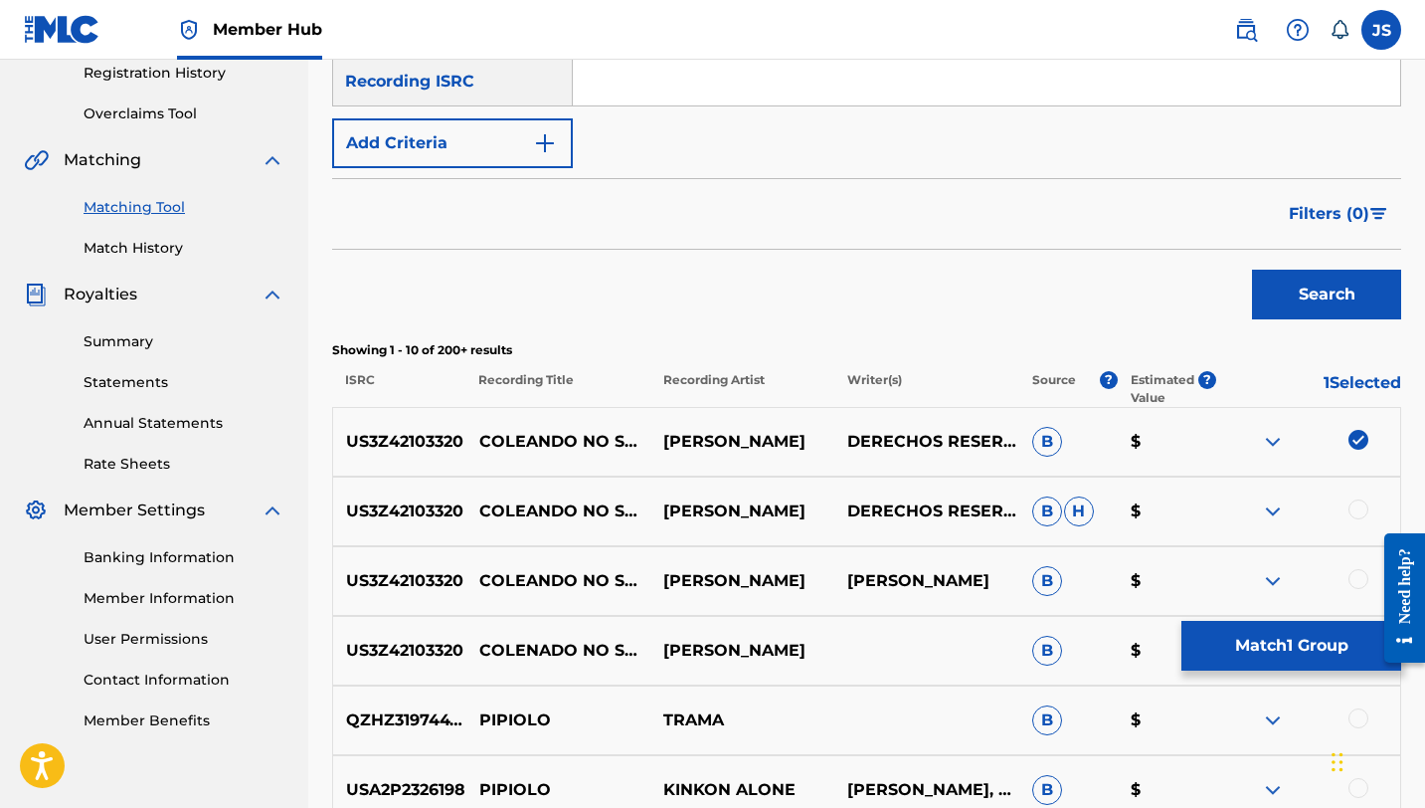
click at [1356, 508] on div at bounding box center [1359, 509] width 20 height 20
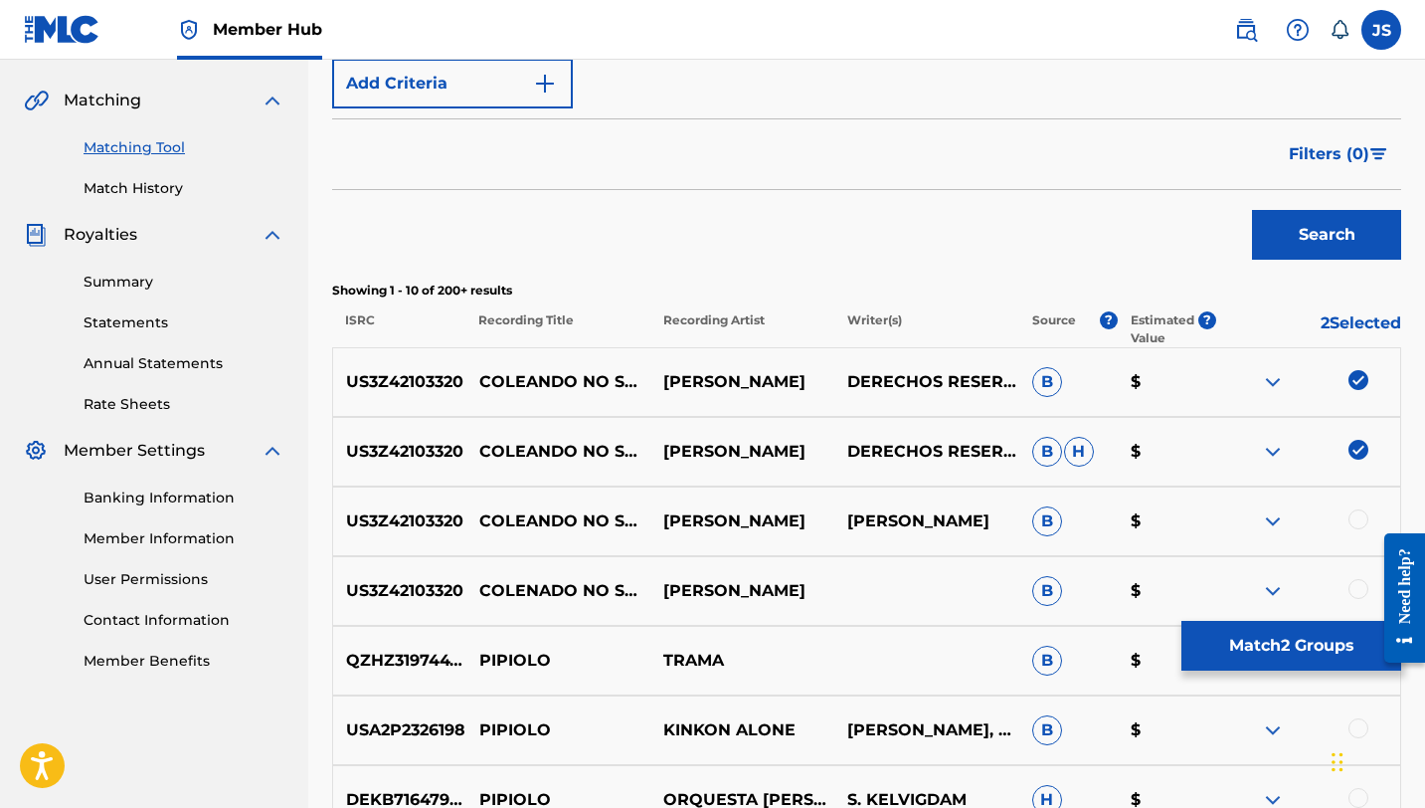
scroll to position [444, 0]
click at [1356, 518] on div at bounding box center [1359, 518] width 20 height 20
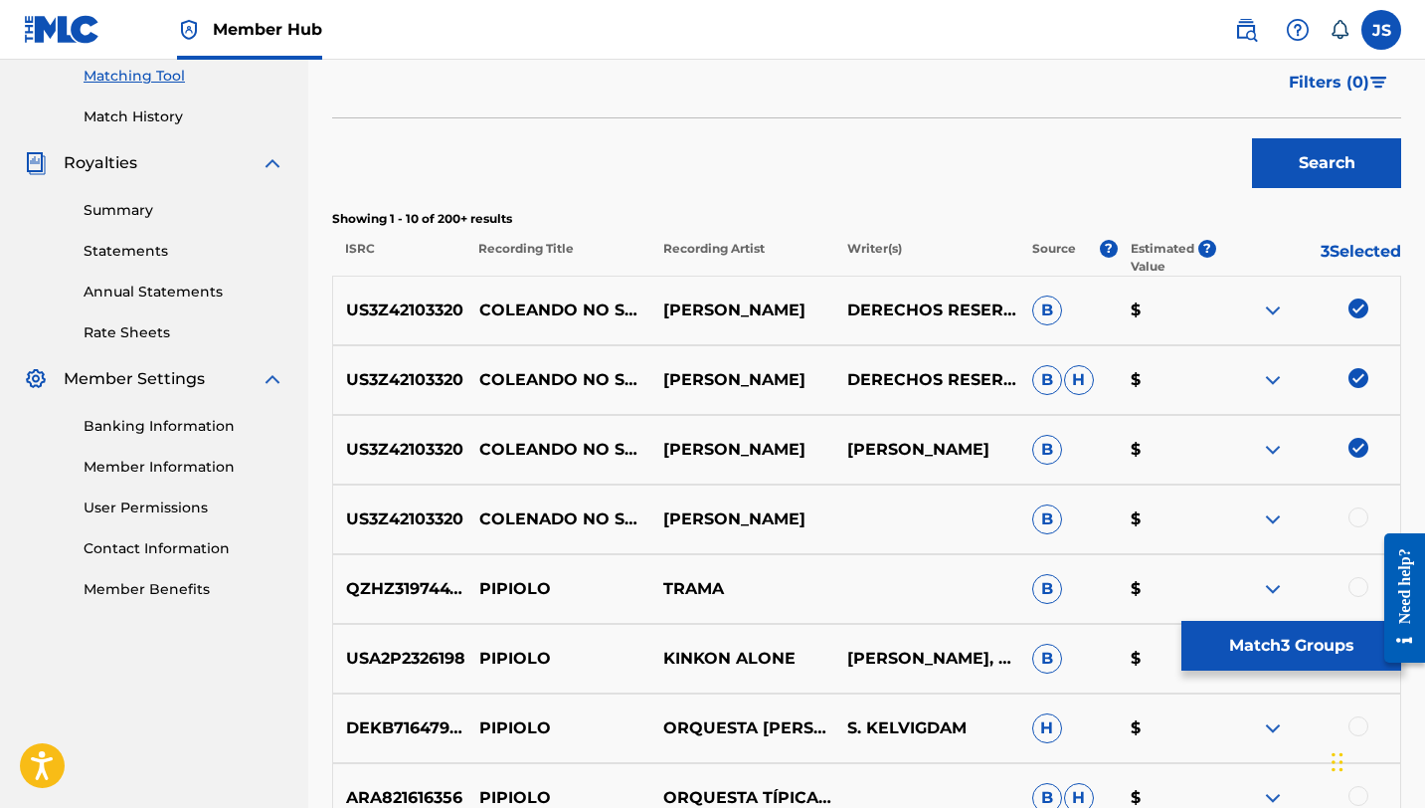
scroll to position [515, 0]
click at [1355, 515] on div at bounding box center [1359, 516] width 20 height 20
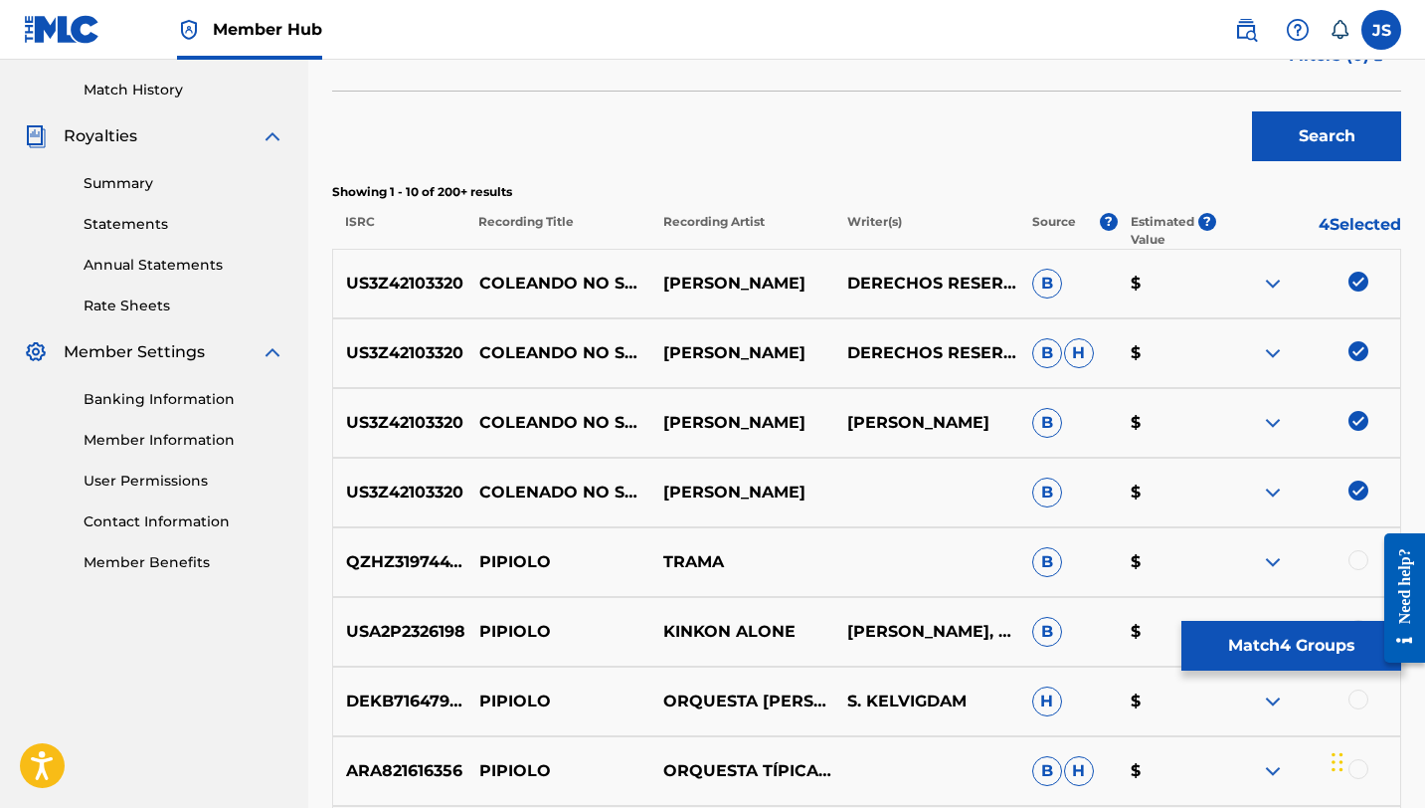
scroll to position [544, 0]
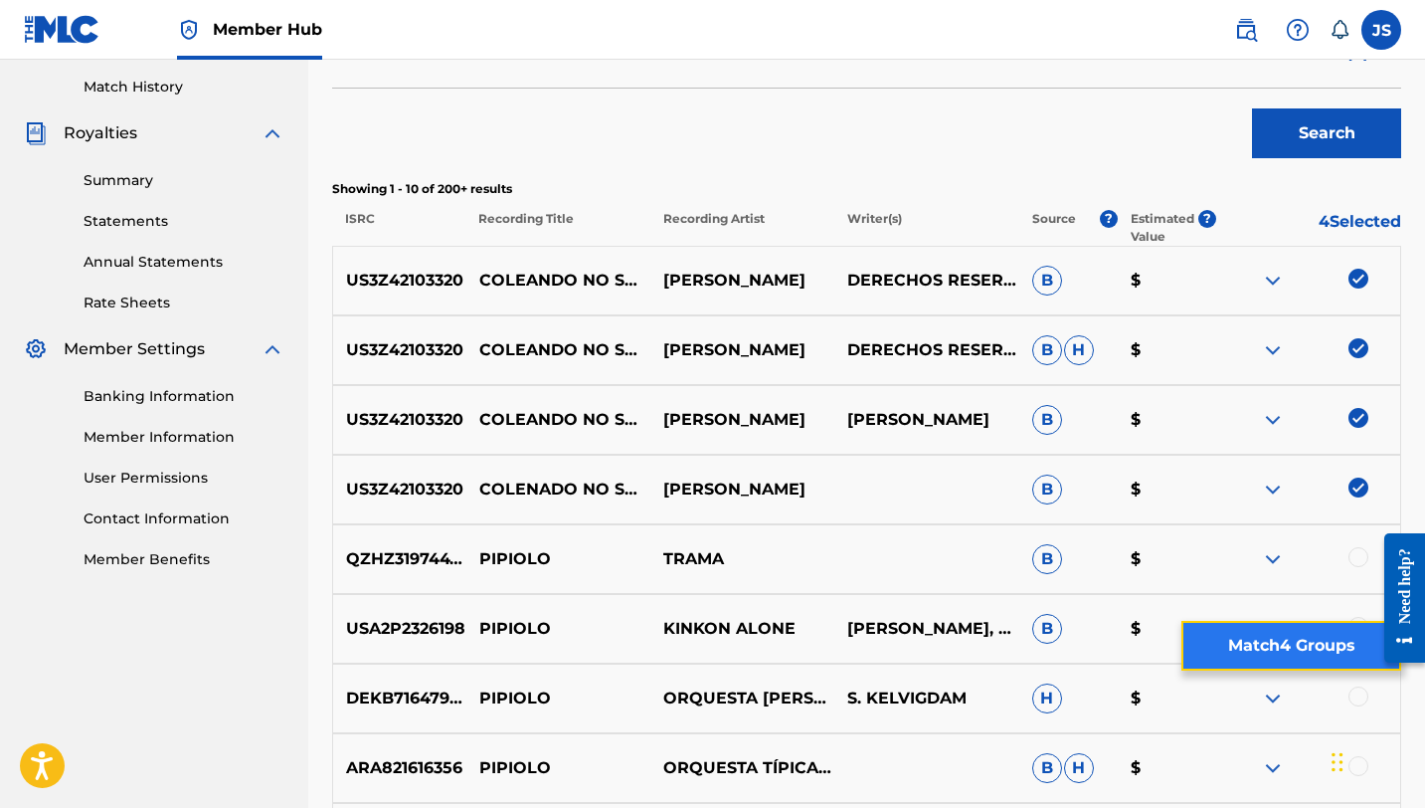
click at [1316, 637] on button "Match 4 Groups" at bounding box center [1291, 646] width 220 height 50
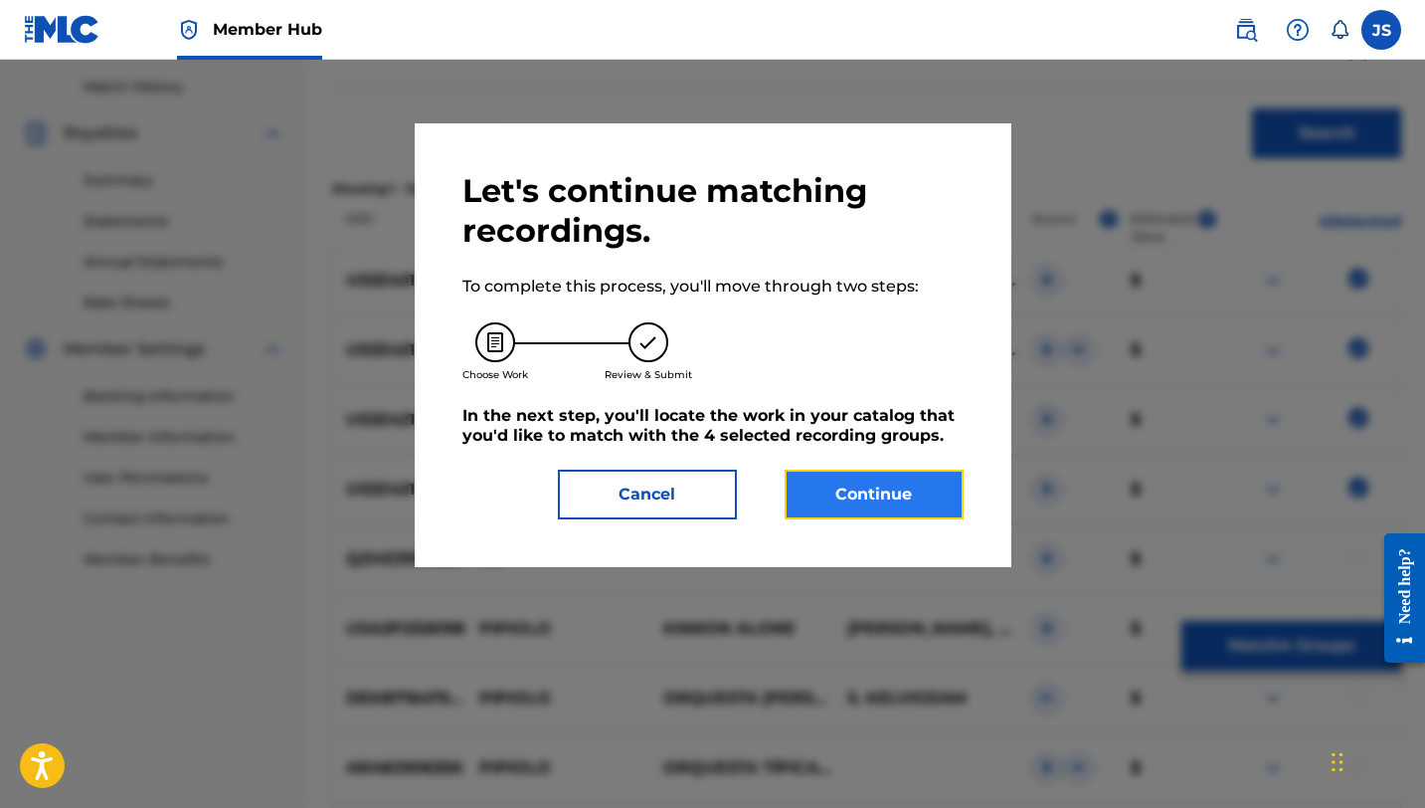
click at [919, 499] on button "Continue" at bounding box center [874, 494] width 179 height 50
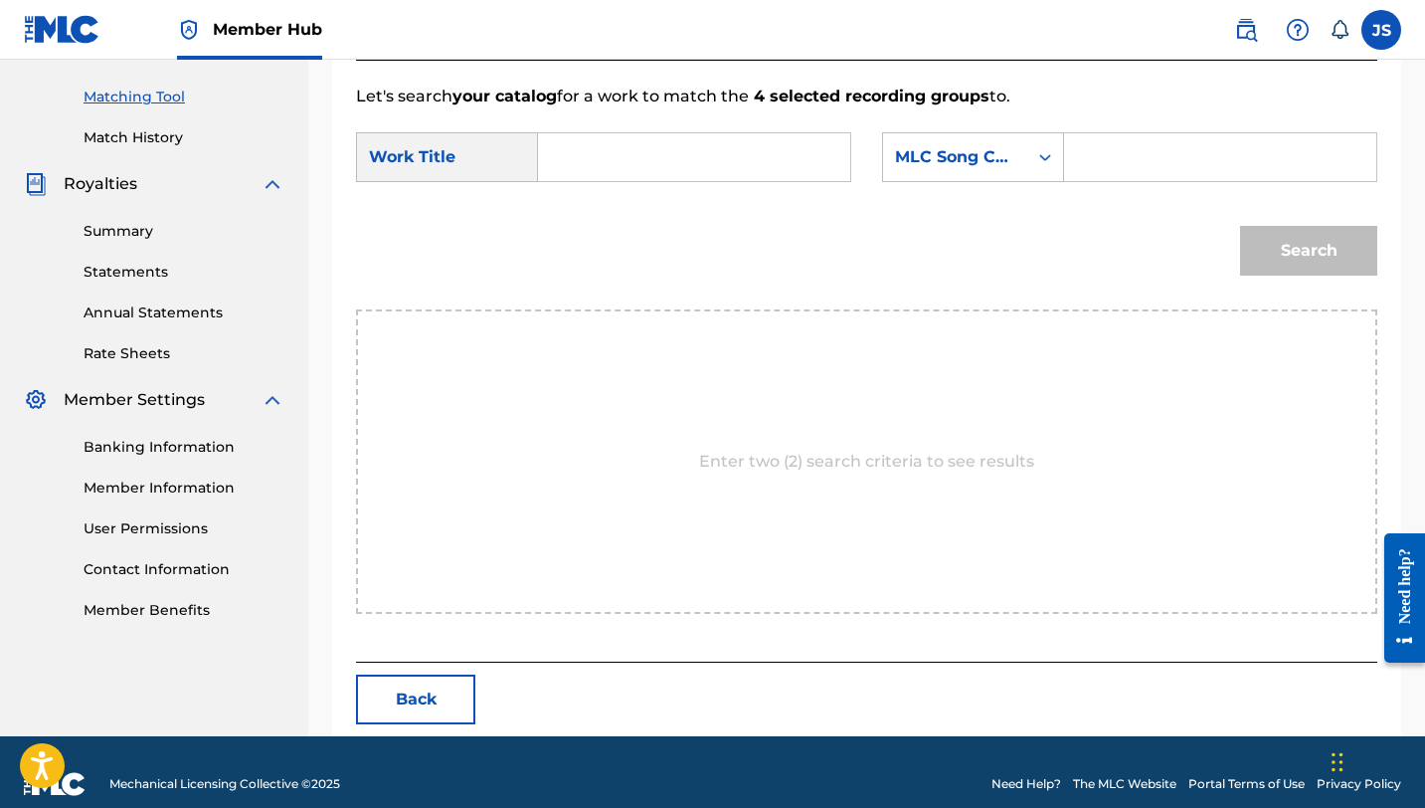
scroll to position [517, 0]
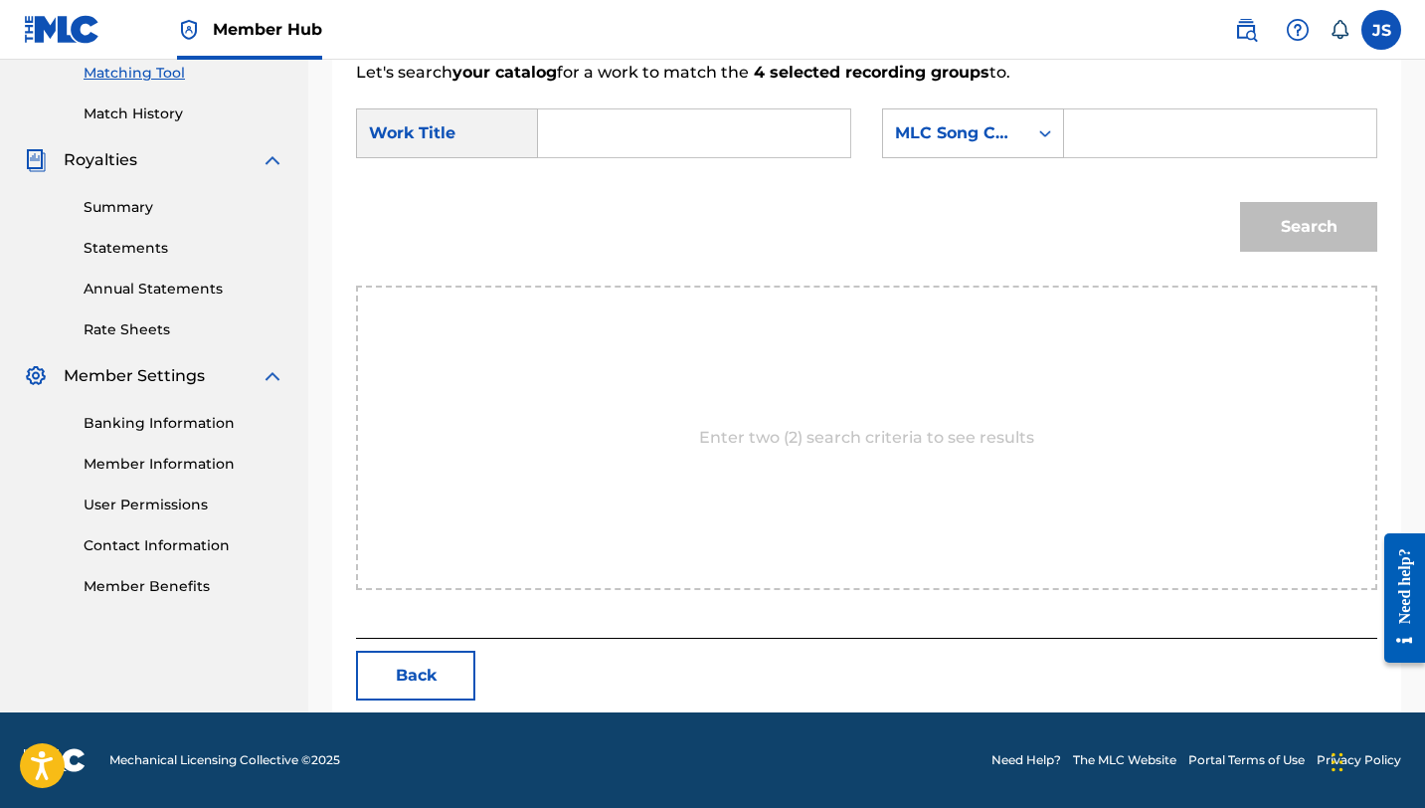
click at [781, 125] on input "Search Form" at bounding box center [694, 133] width 278 height 48
paste input "COLEANDO NO SOY PIPIOLO"
type input "COLEANDO NO SOY PIPIOLO"
click at [1132, 126] on input "Search Form" at bounding box center [1220, 133] width 278 height 48
paste input "CK8EN8"
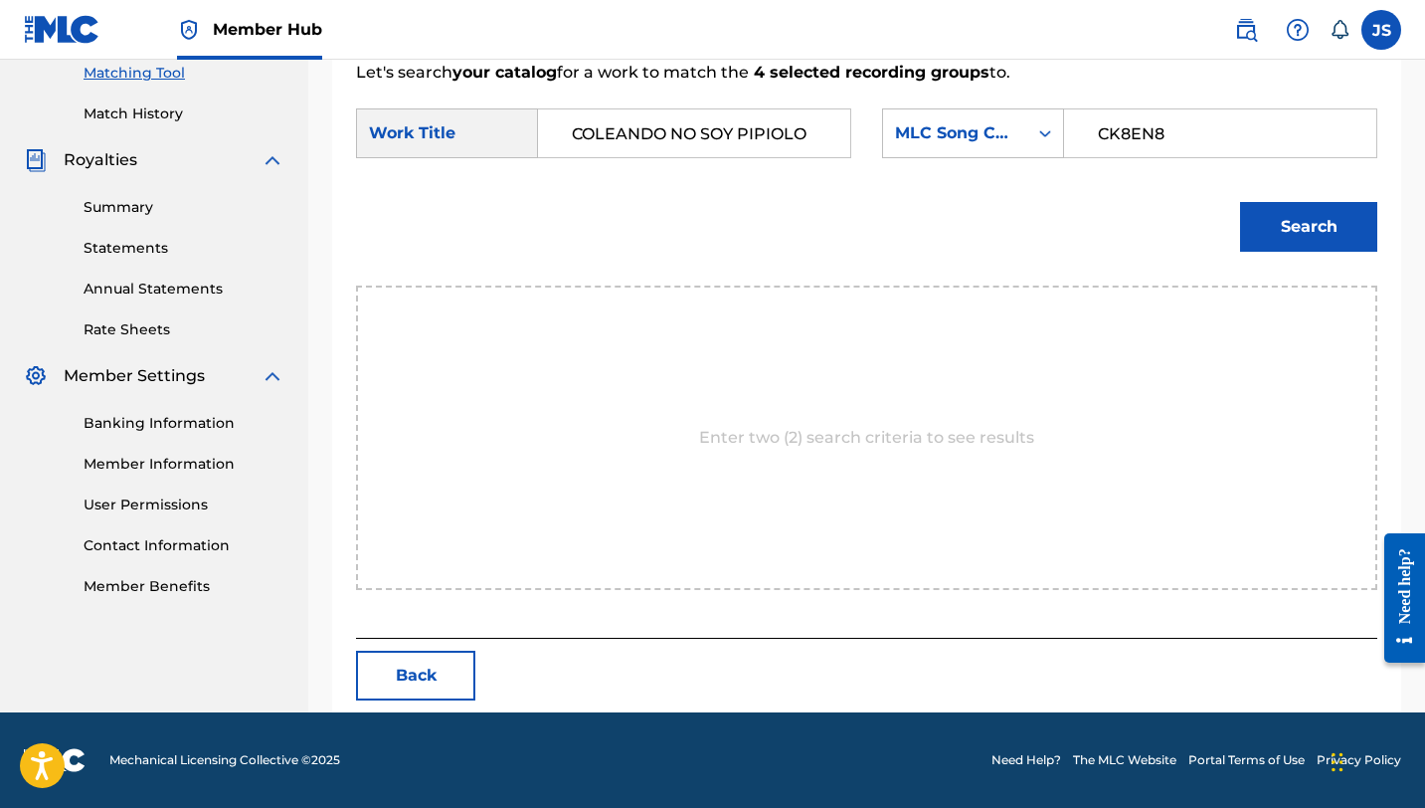
type input "CK8EN8"
click at [1240, 202] on button "Search" at bounding box center [1308, 227] width 137 height 50
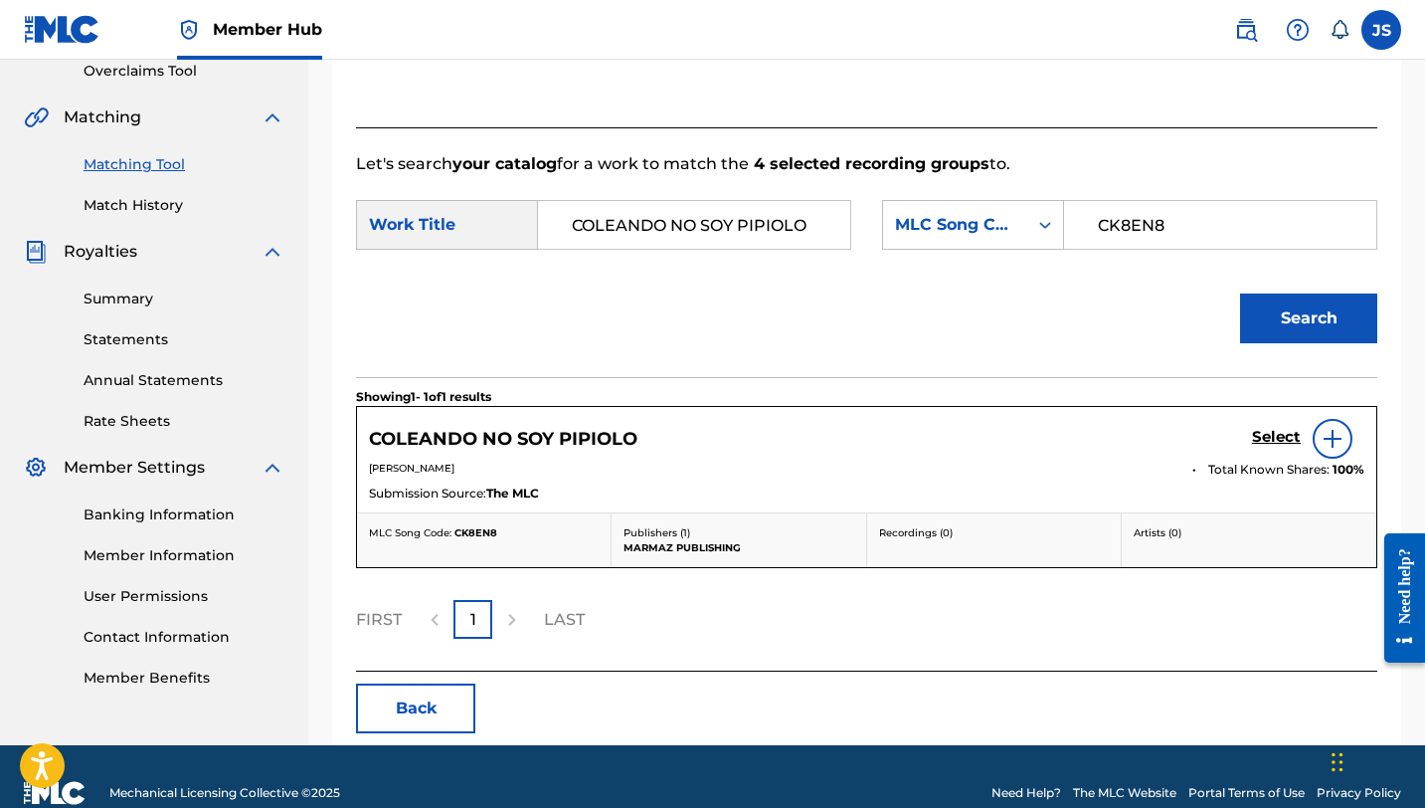
scroll to position [458, 0]
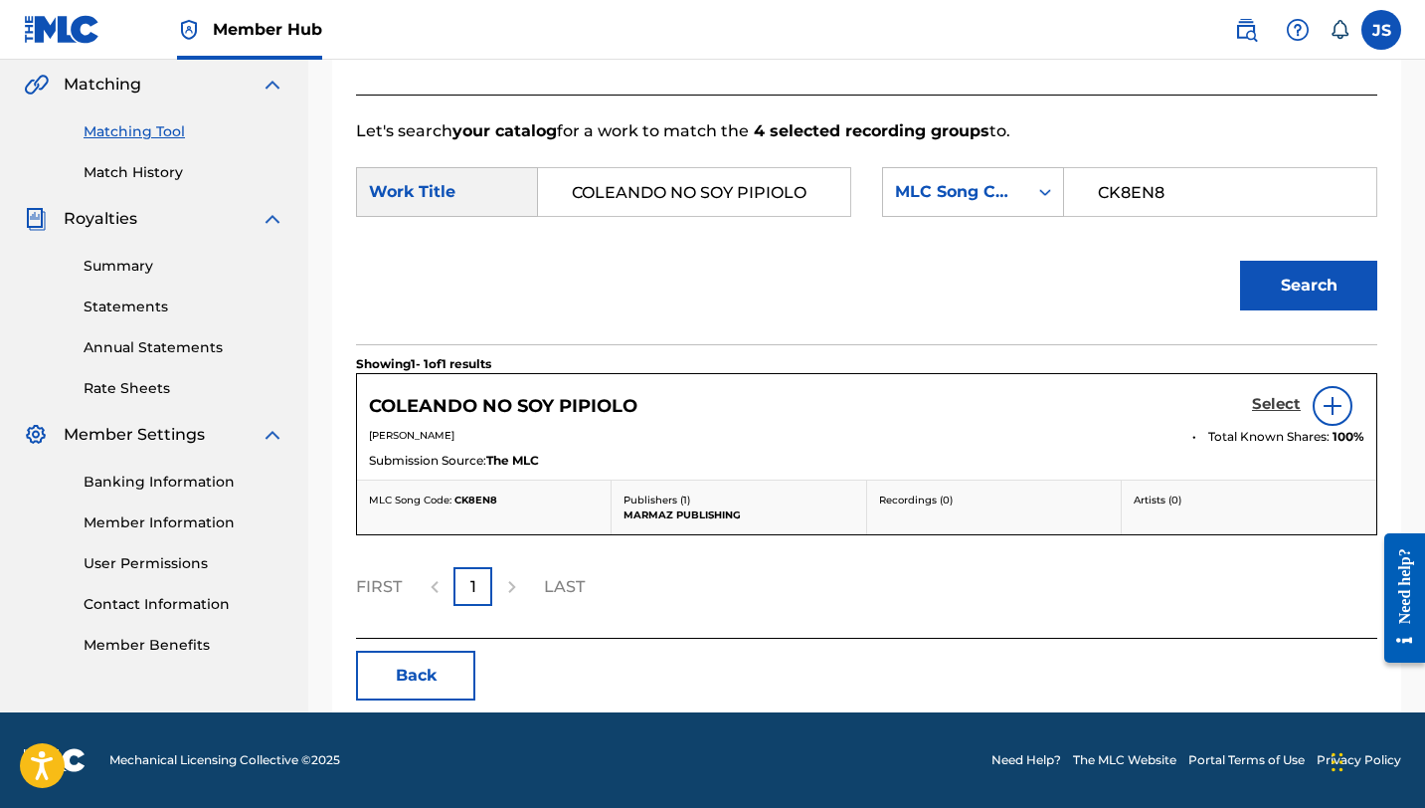
click at [1291, 399] on h5 "Select" at bounding box center [1276, 404] width 49 height 19
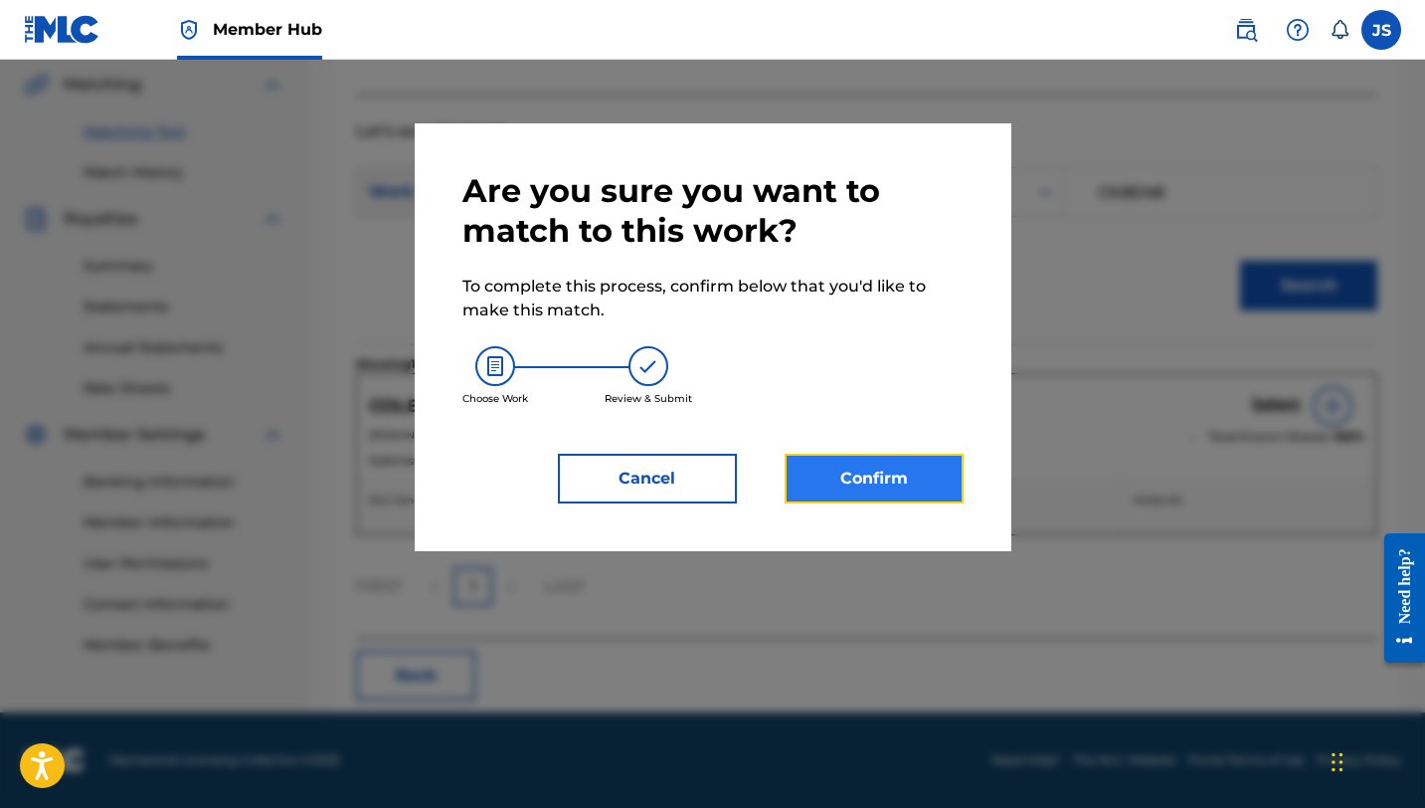
click at [835, 487] on button "Confirm" at bounding box center [874, 478] width 179 height 50
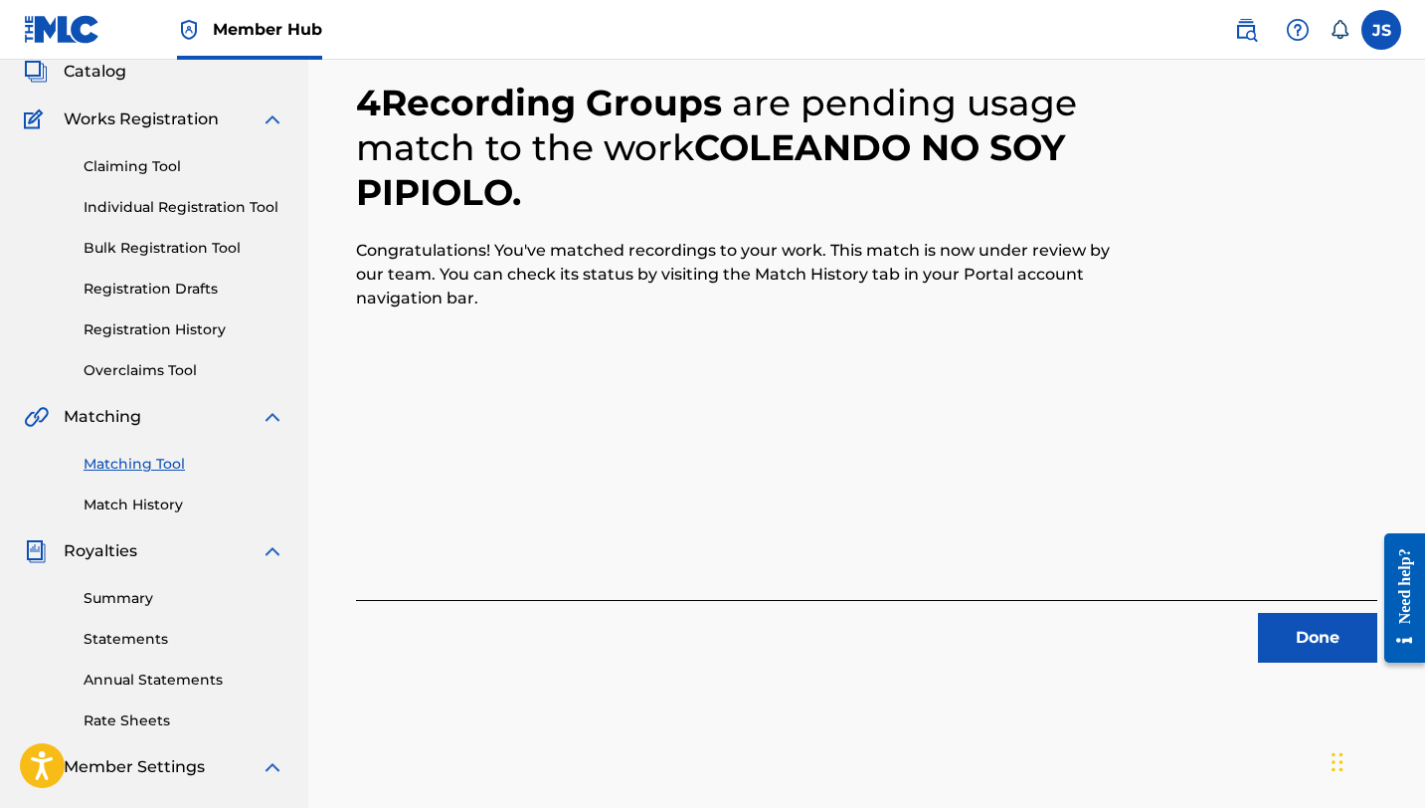
scroll to position [213, 0]
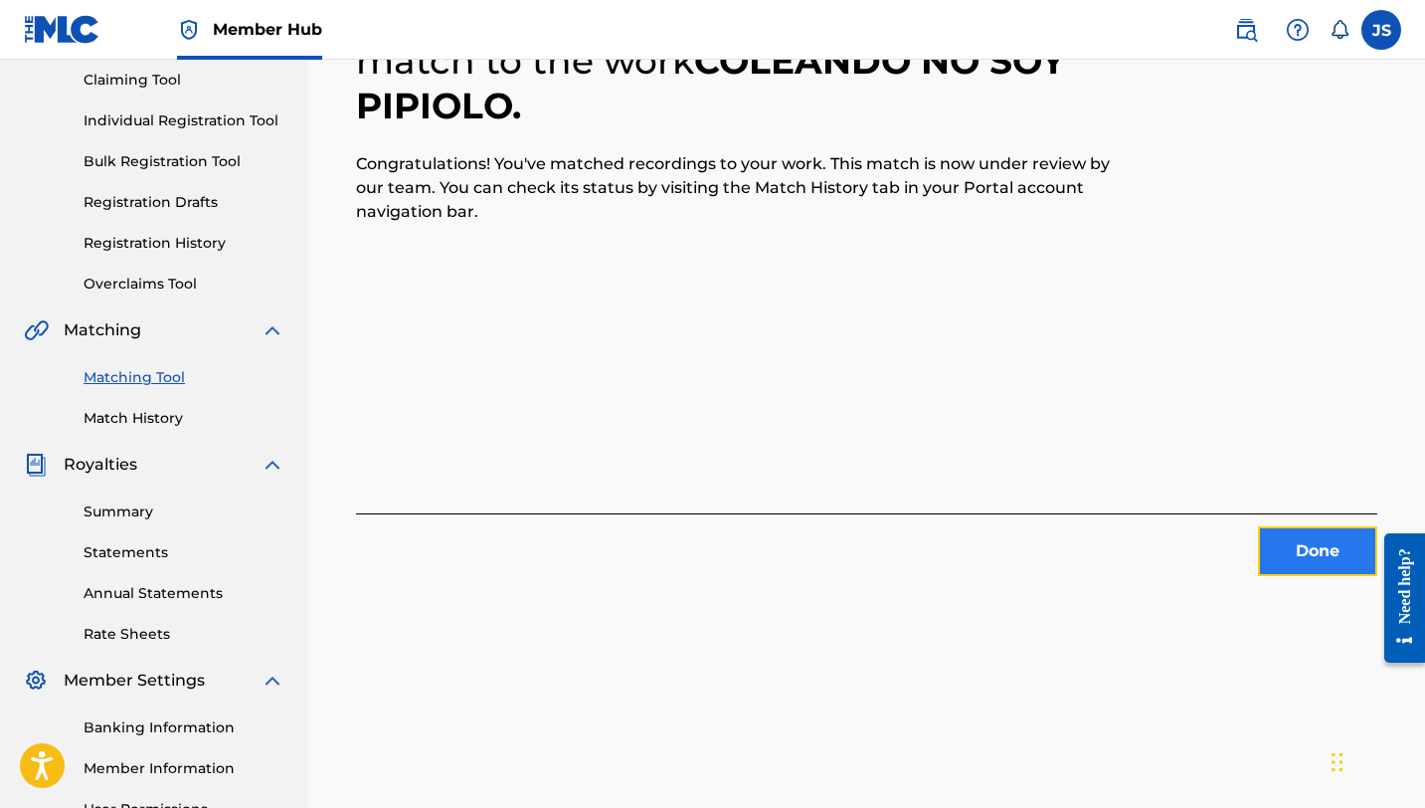
click at [1264, 553] on button "Done" at bounding box center [1317, 551] width 119 height 50
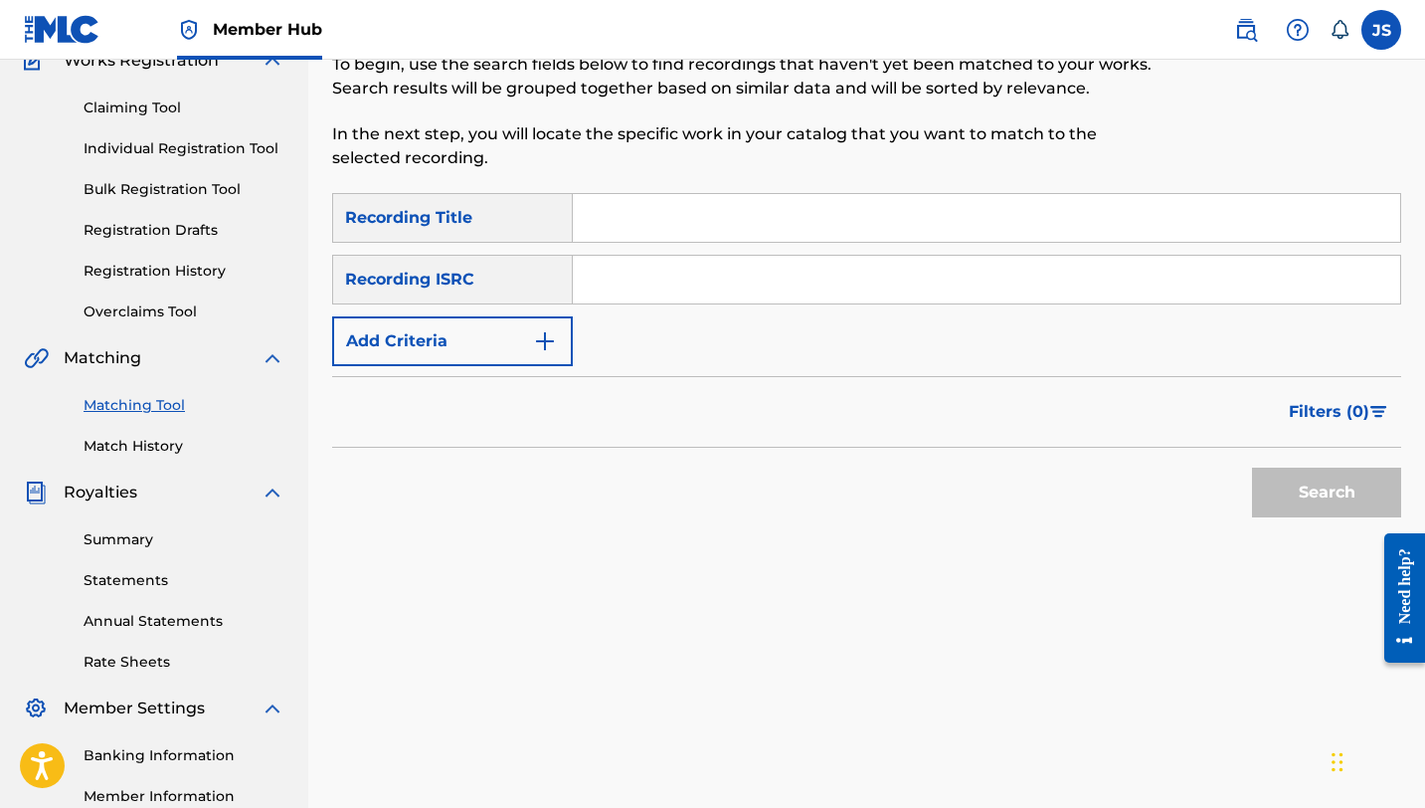
scroll to position [170, 0]
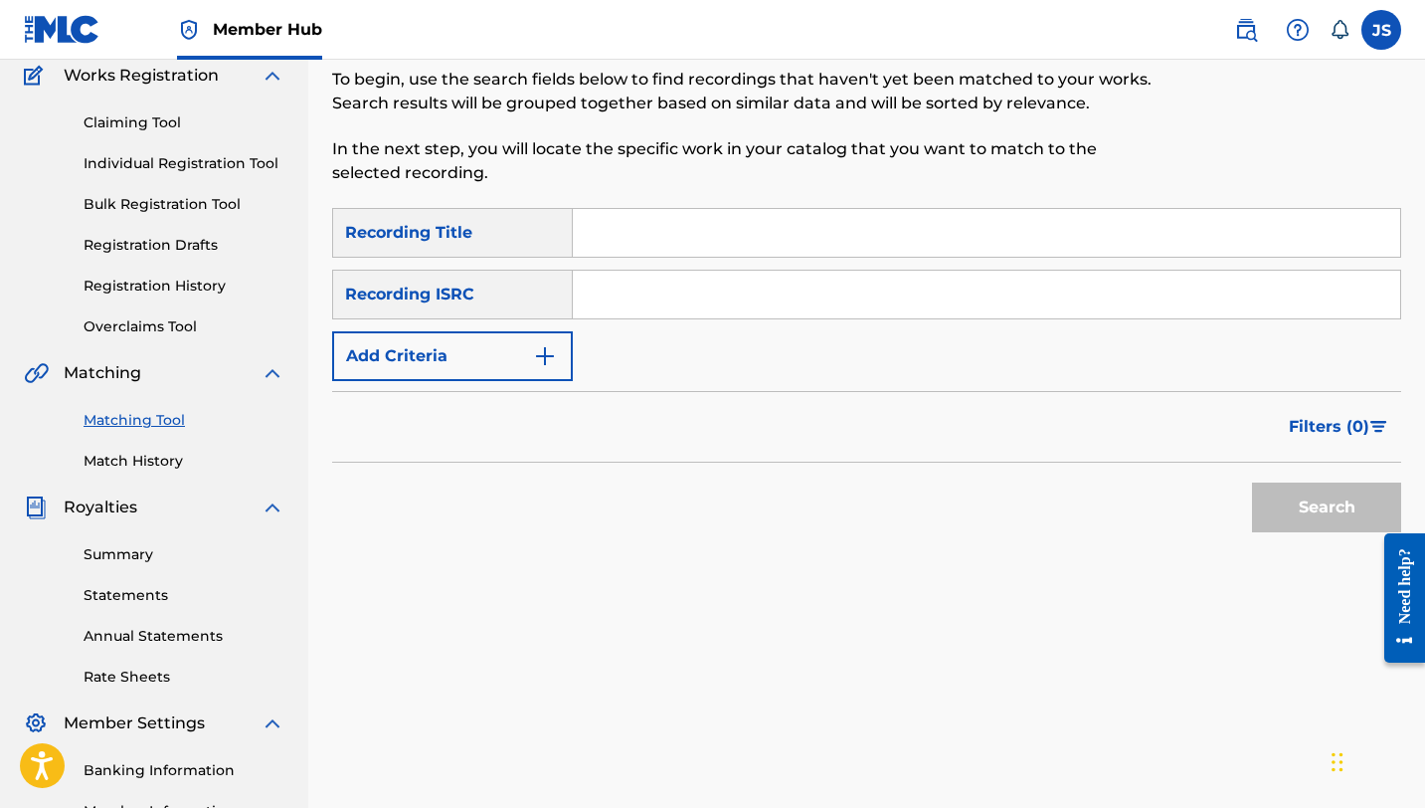
click at [658, 231] on input "Search Form" at bounding box center [986, 233] width 827 height 48
paste input "COMO ME GUSTA"
type input "COMO ME GUSTA"
click at [1252, 482] on button "Search" at bounding box center [1326, 507] width 149 height 50
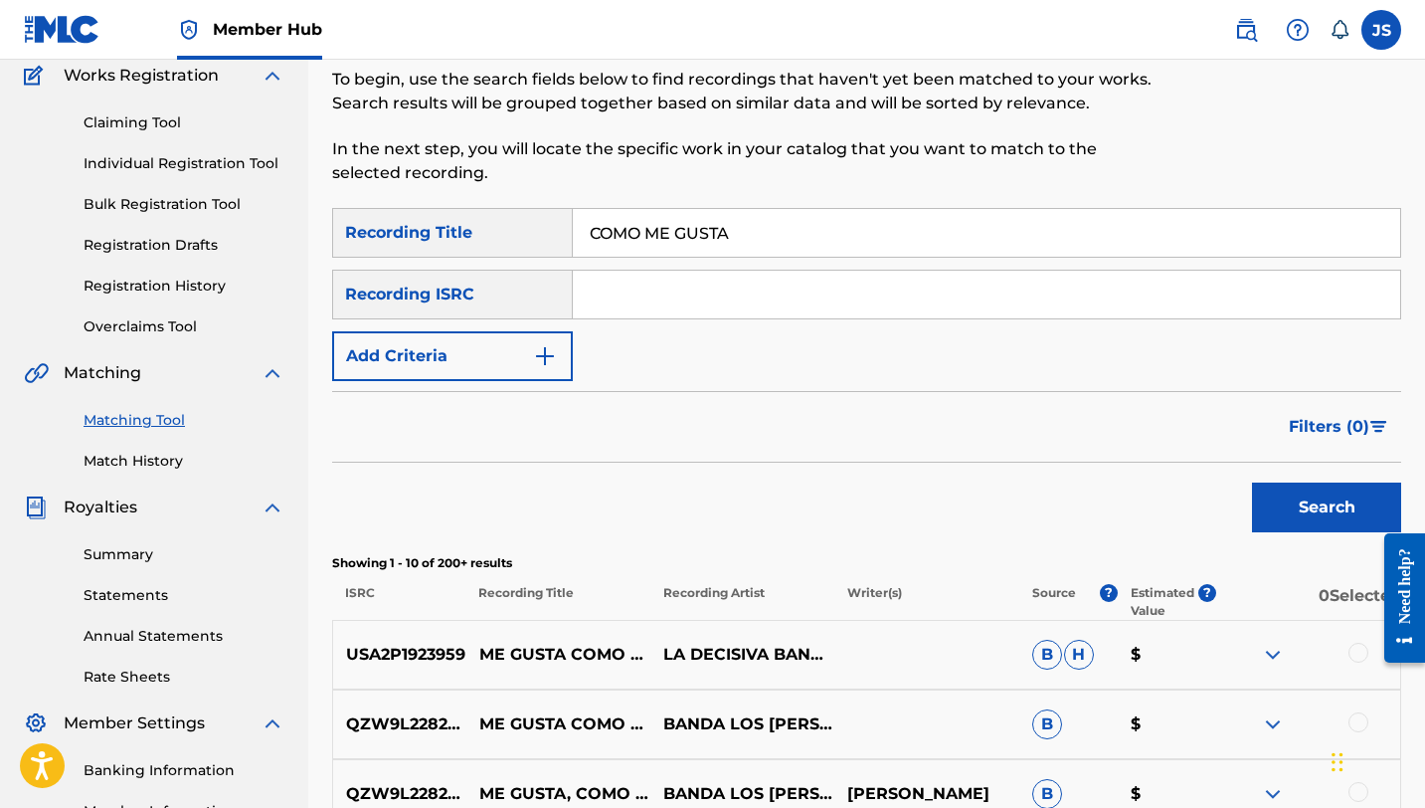
scroll to position [155, 0]
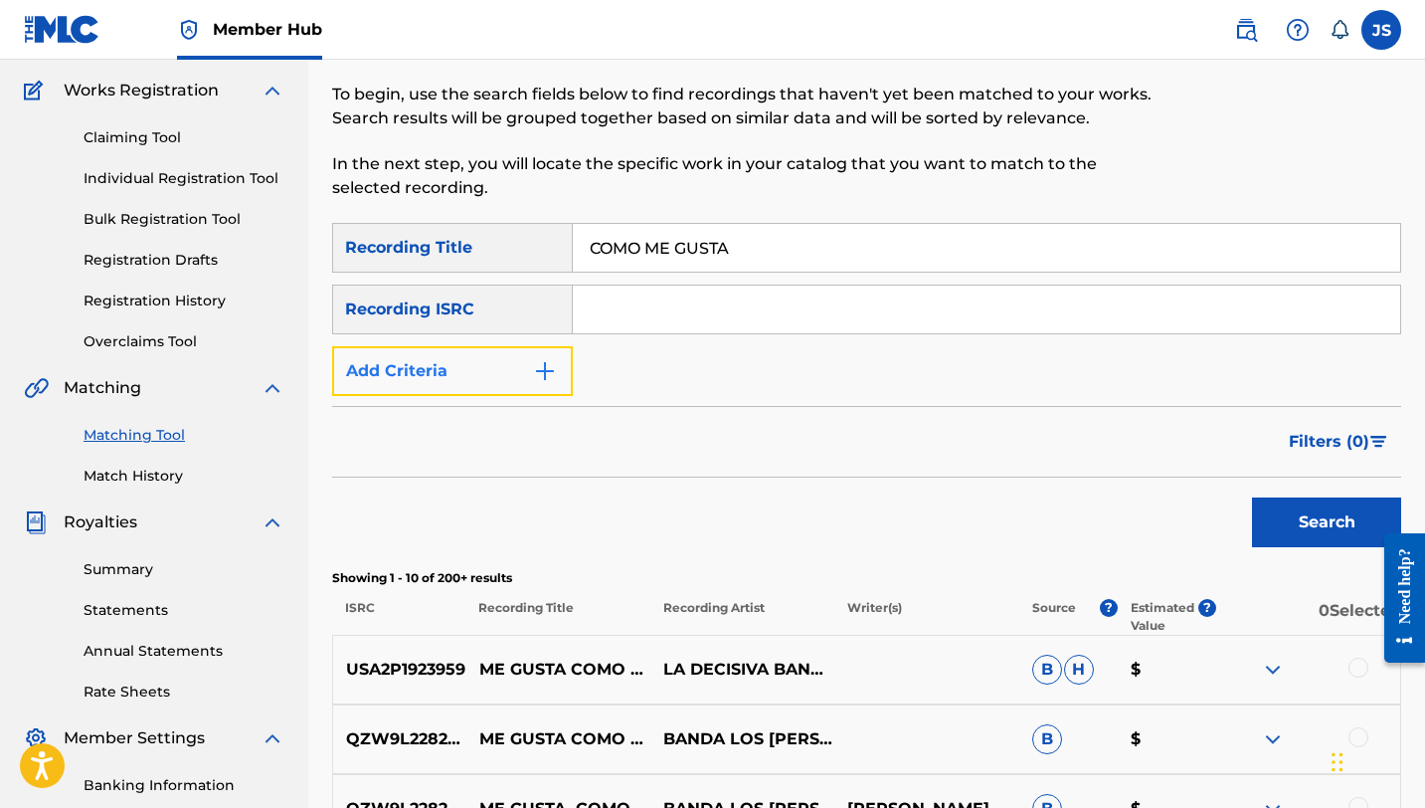
click at [537, 359] on img "Search Form" at bounding box center [545, 371] width 24 height 24
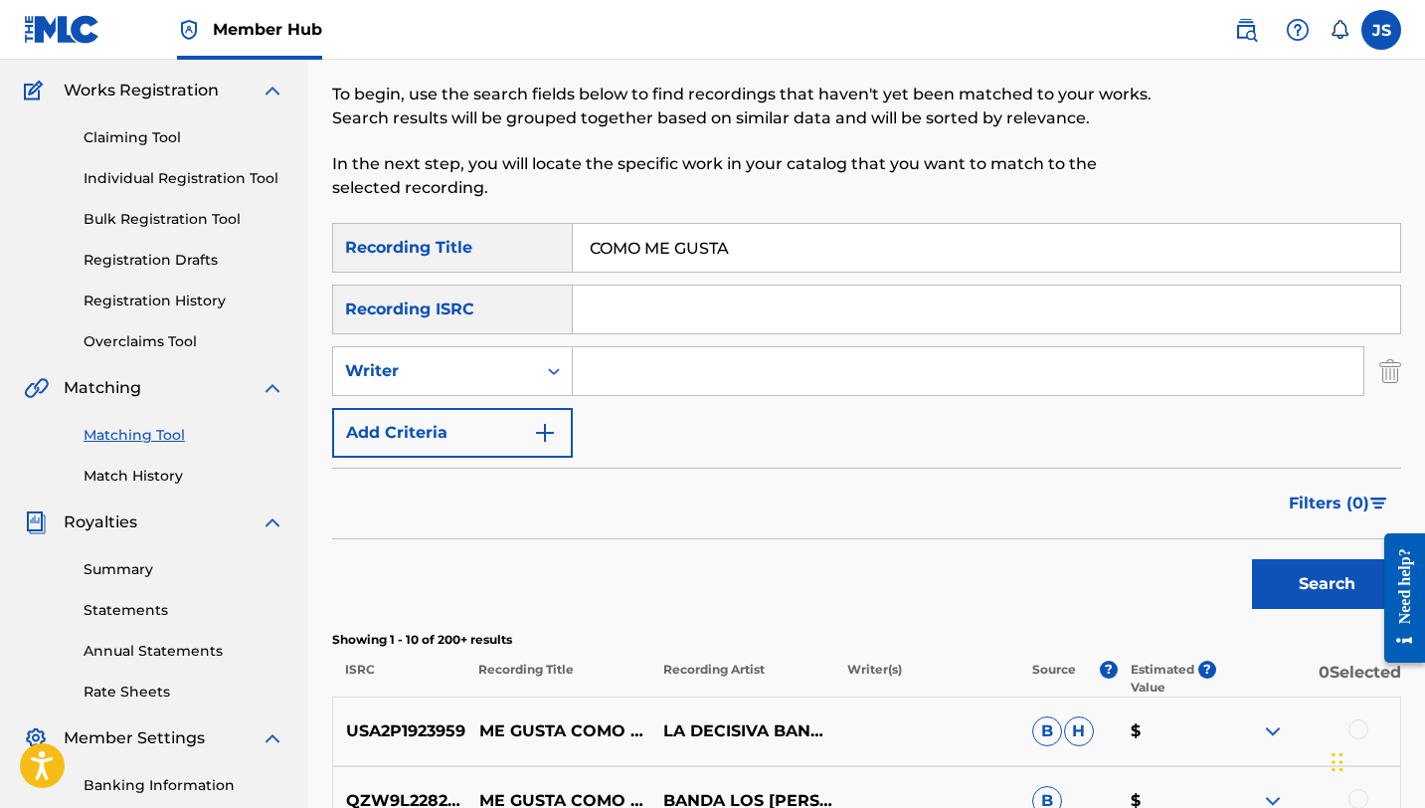
click at [625, 368] on input "Search Form" at bounding box center [968, 371] width 791 height 48
type input "r"
type input "[PERSON_NAME]"
click at [1252, 559] on button "Search" at bounding box center [1326, 584] width 149 height 50
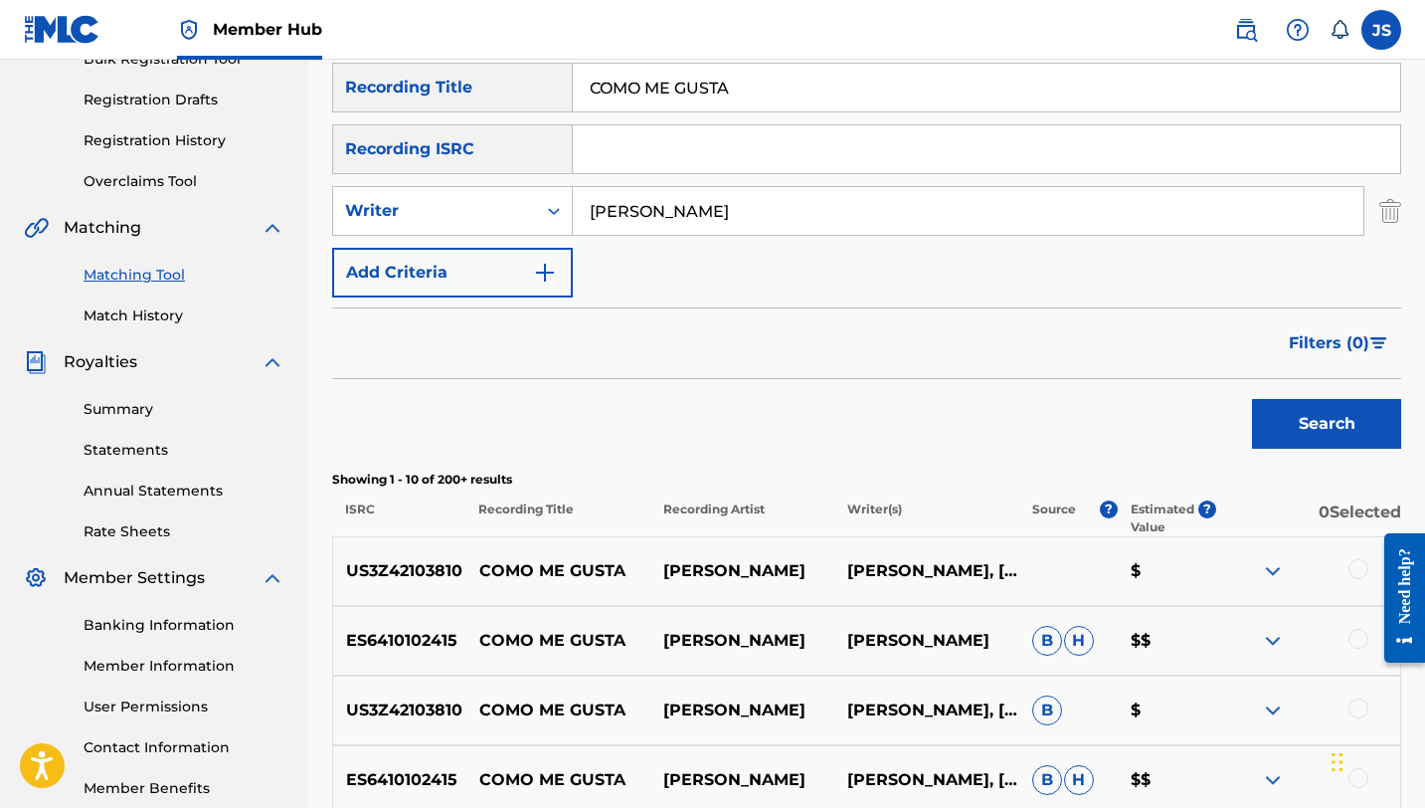
scroll to position [380, 0]
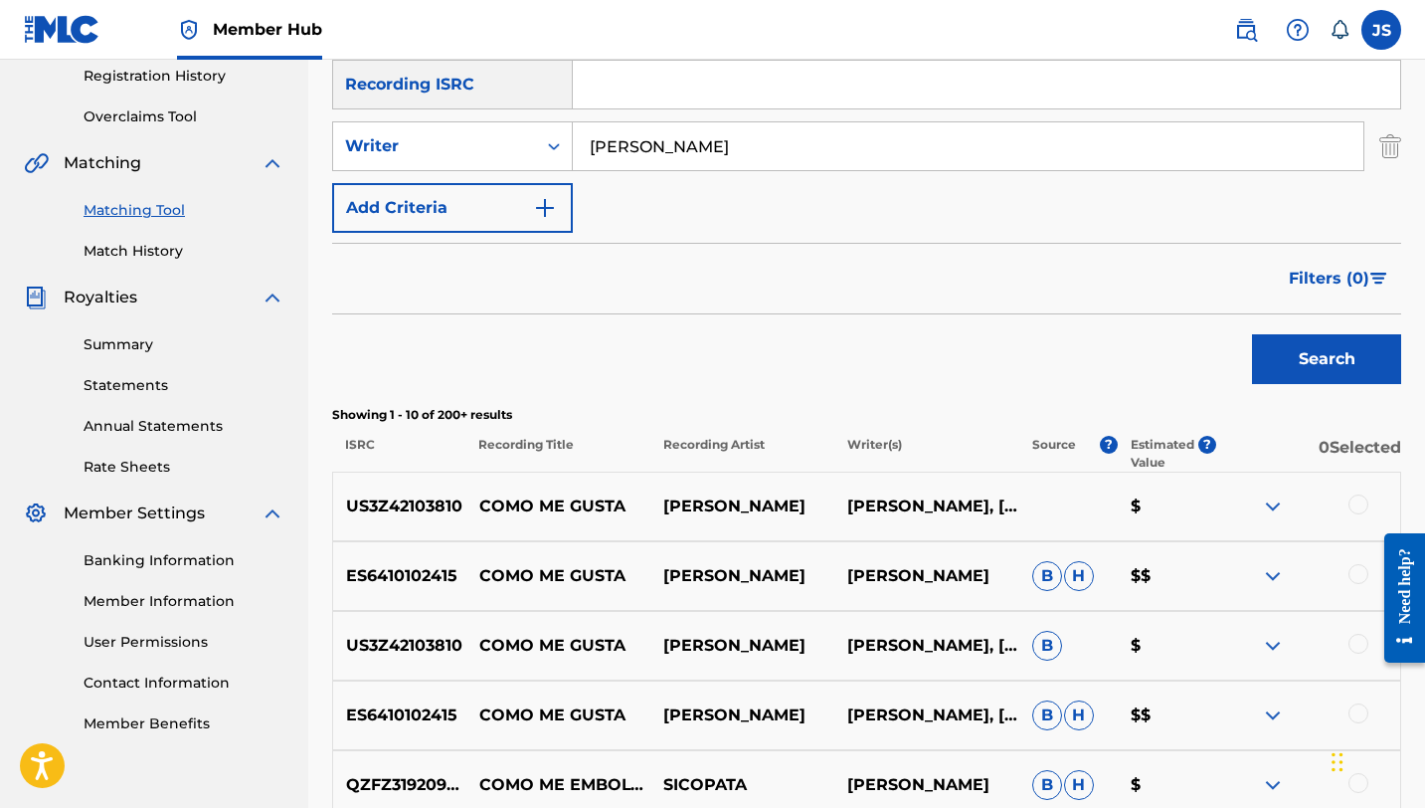
click at [1352, 501] on div at bounding box center [1359, 504] width 20 height 20
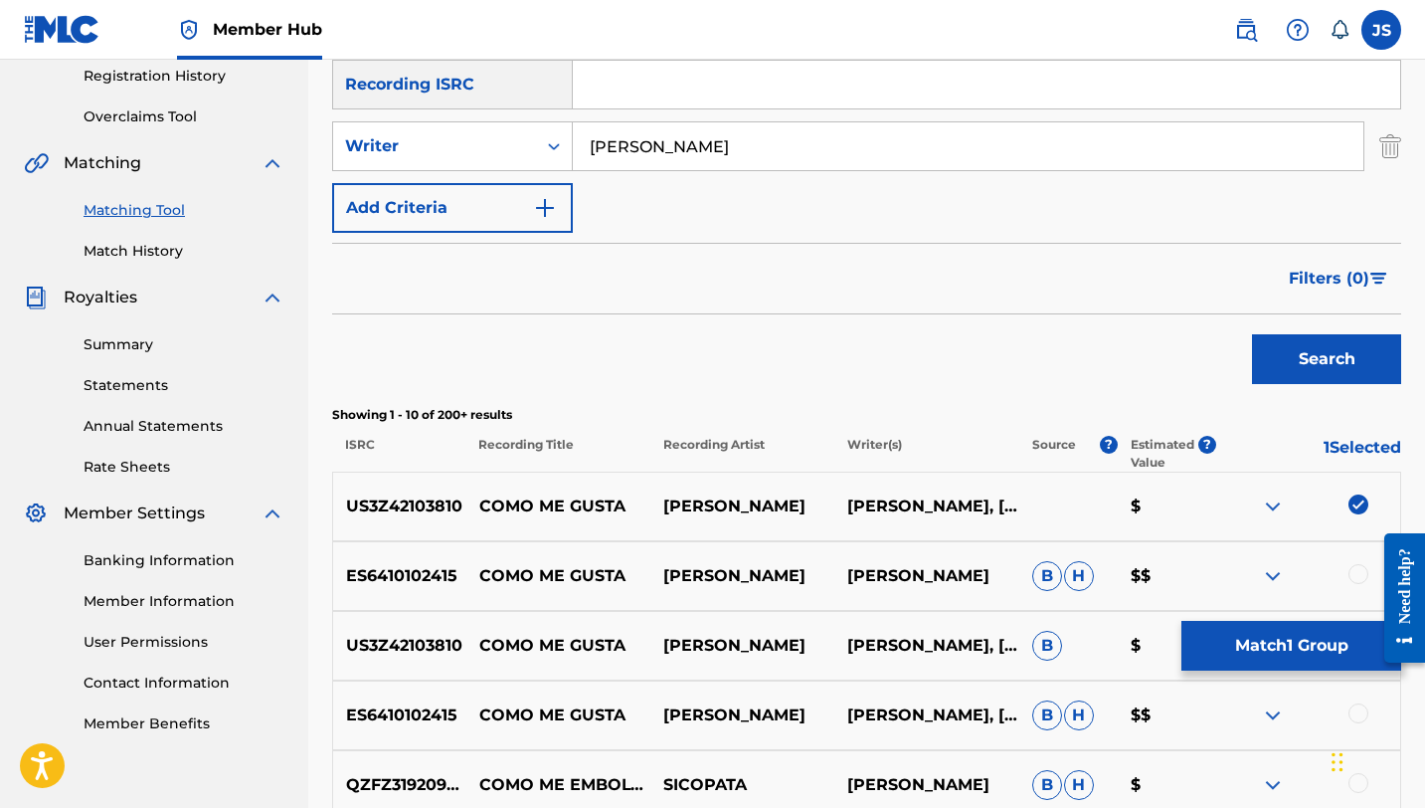
scroll to position [467, 0]
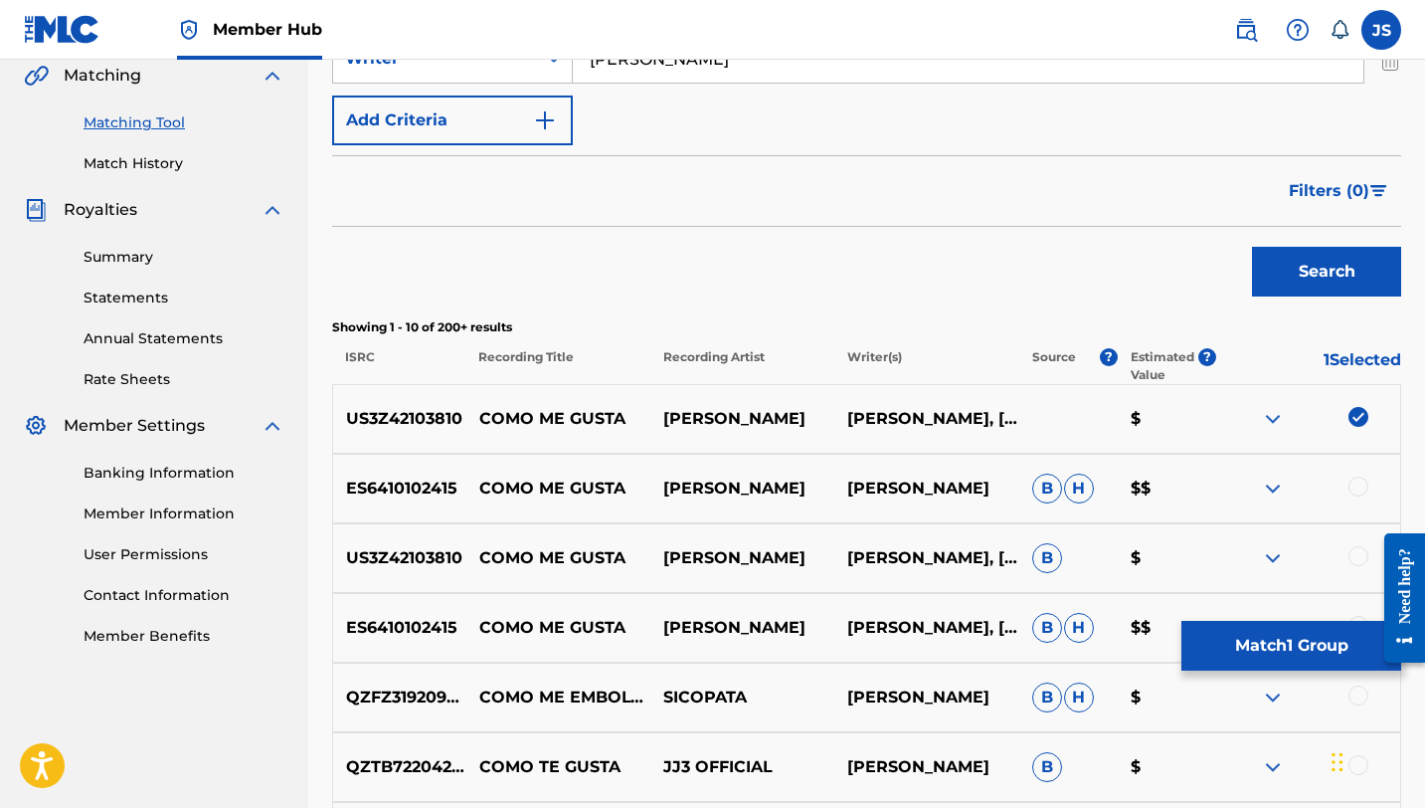
click at [1358, 548] on div at bounding box center [1359, 556] width 20 height 20
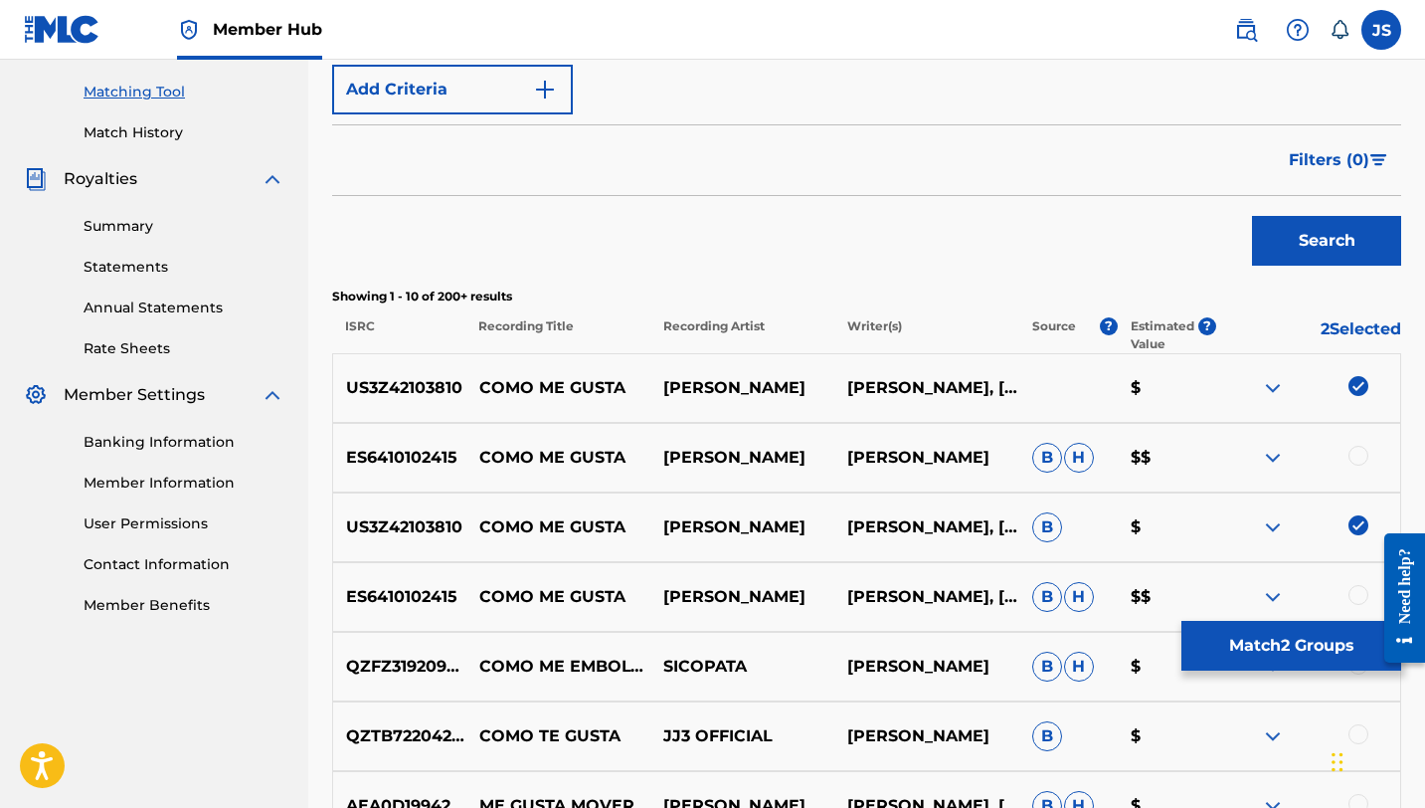
scroll to position [512, 0]
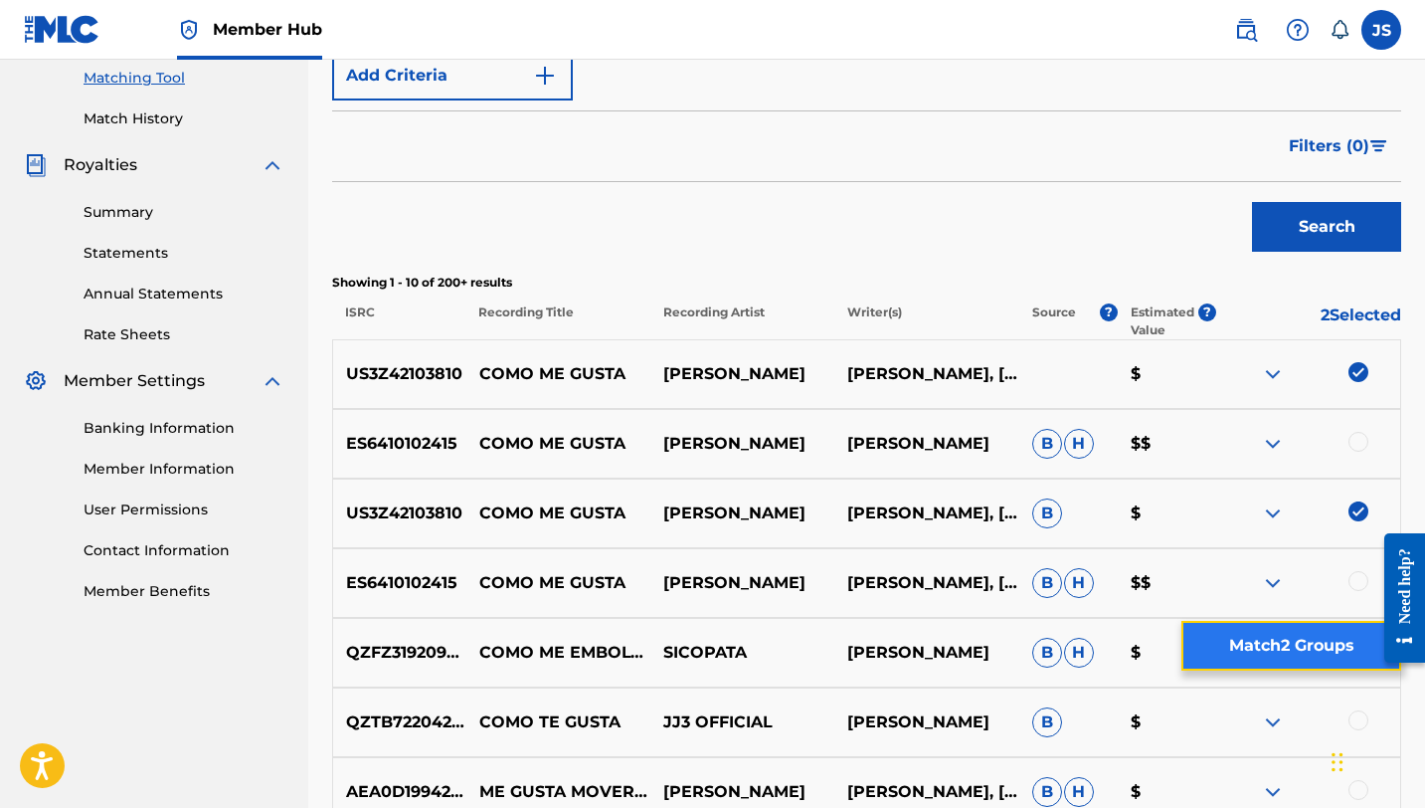
click at [1295, 638] on button "Match 2 Groups" at bounding box center [1291, 646] width 220 height 50
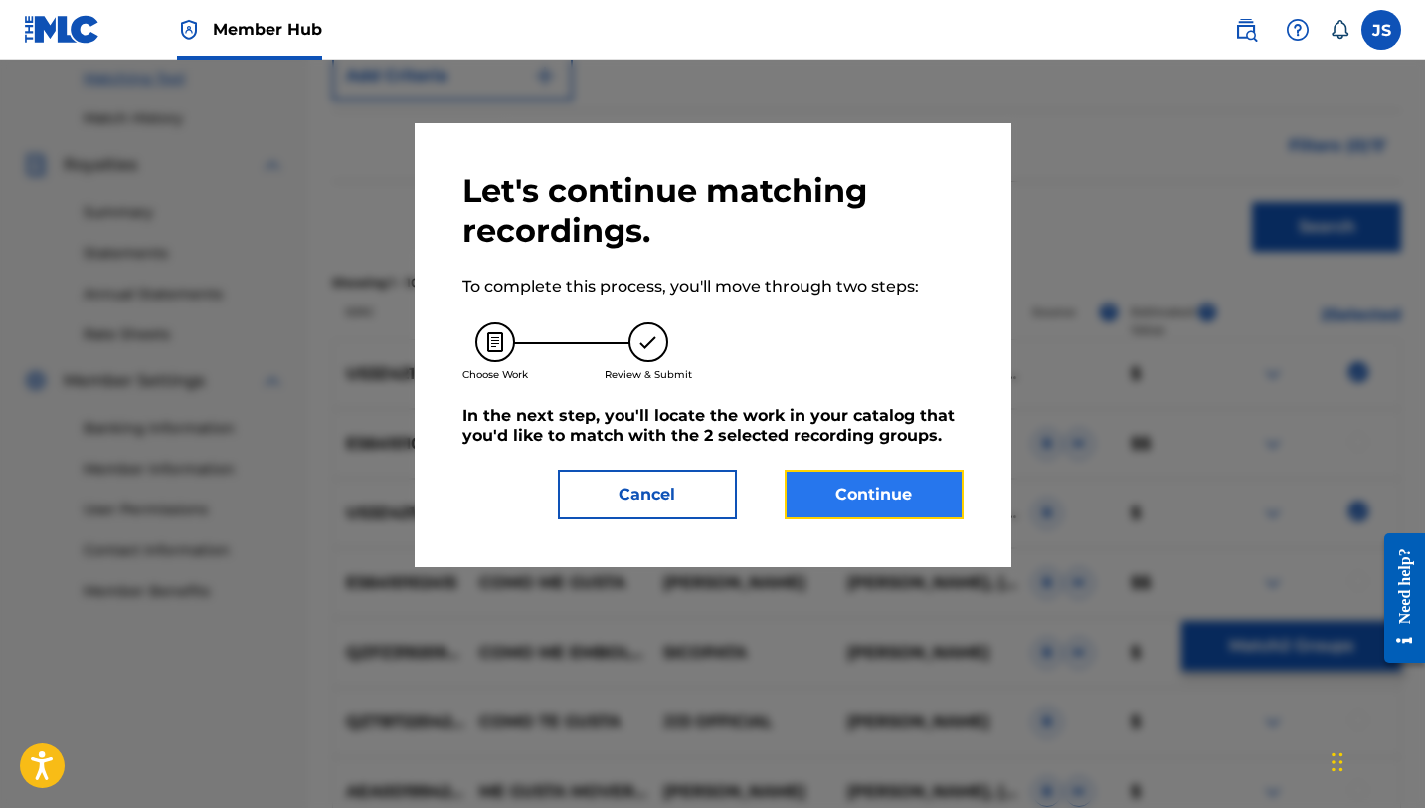
click at [962, 486] on button "Continue" at bounding box center [874, 494] width 179 height 50
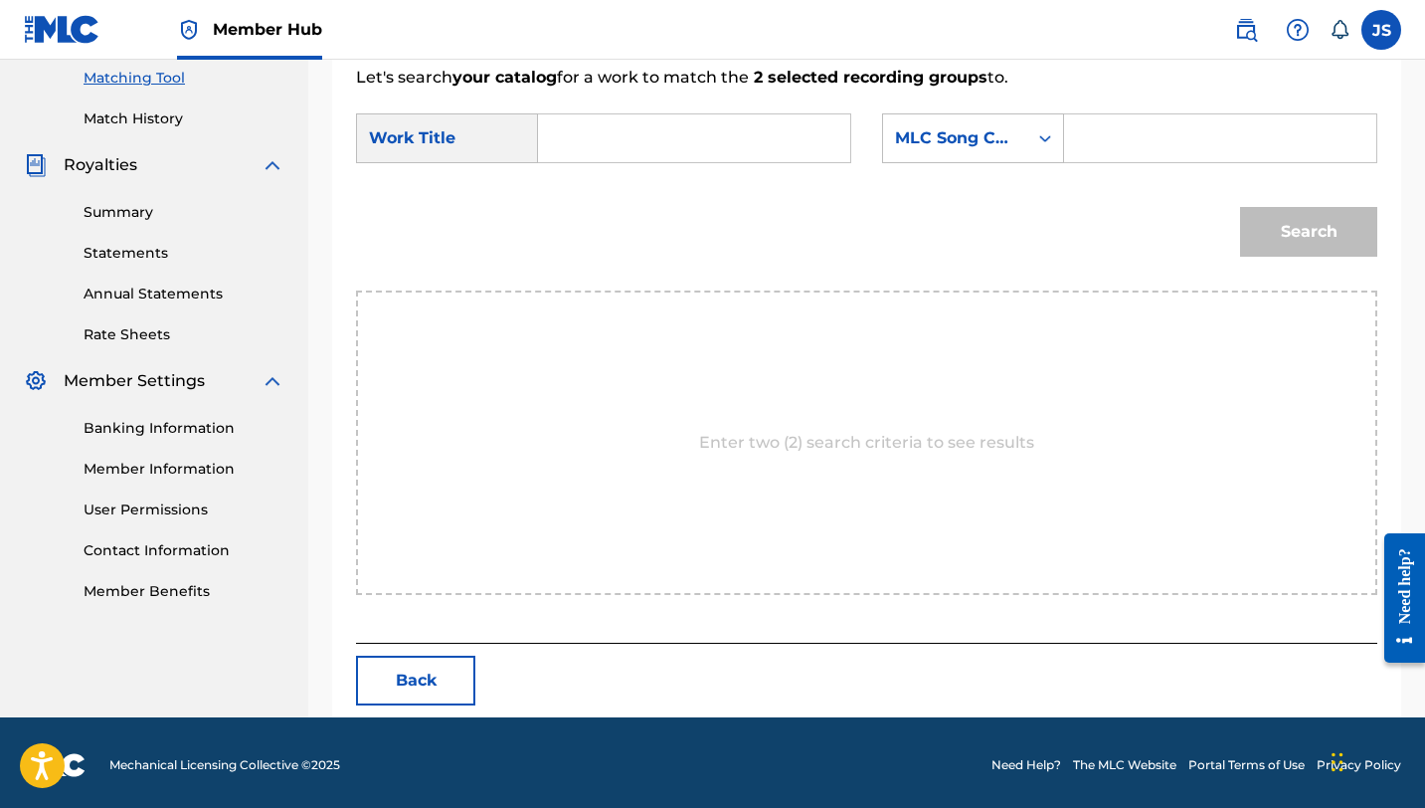
click at [621, 137] on input "Search Form" at bounding box center [694, 138] width 278 height 48
paste input "COMO ME GUSTA"
type input "COMO ME GUSTA"
click at [1082, 135] on input "Search Form" at bounding box center [1220, 138] width 278 height 48
paste input "CK7664"
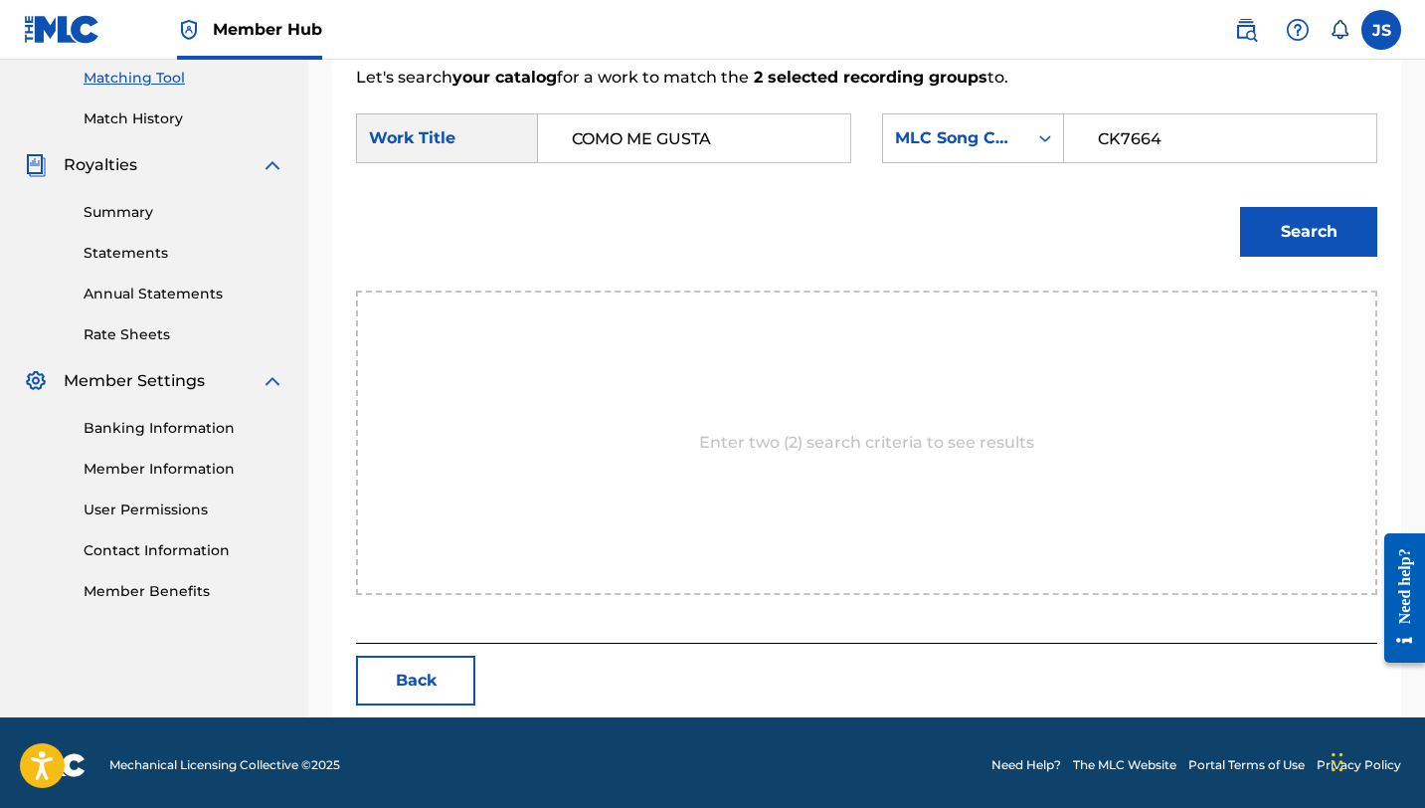
type input "CK7664"
click at [1240, 207] on button "Search" at bounding box center [1308, 232] width 137 height 50
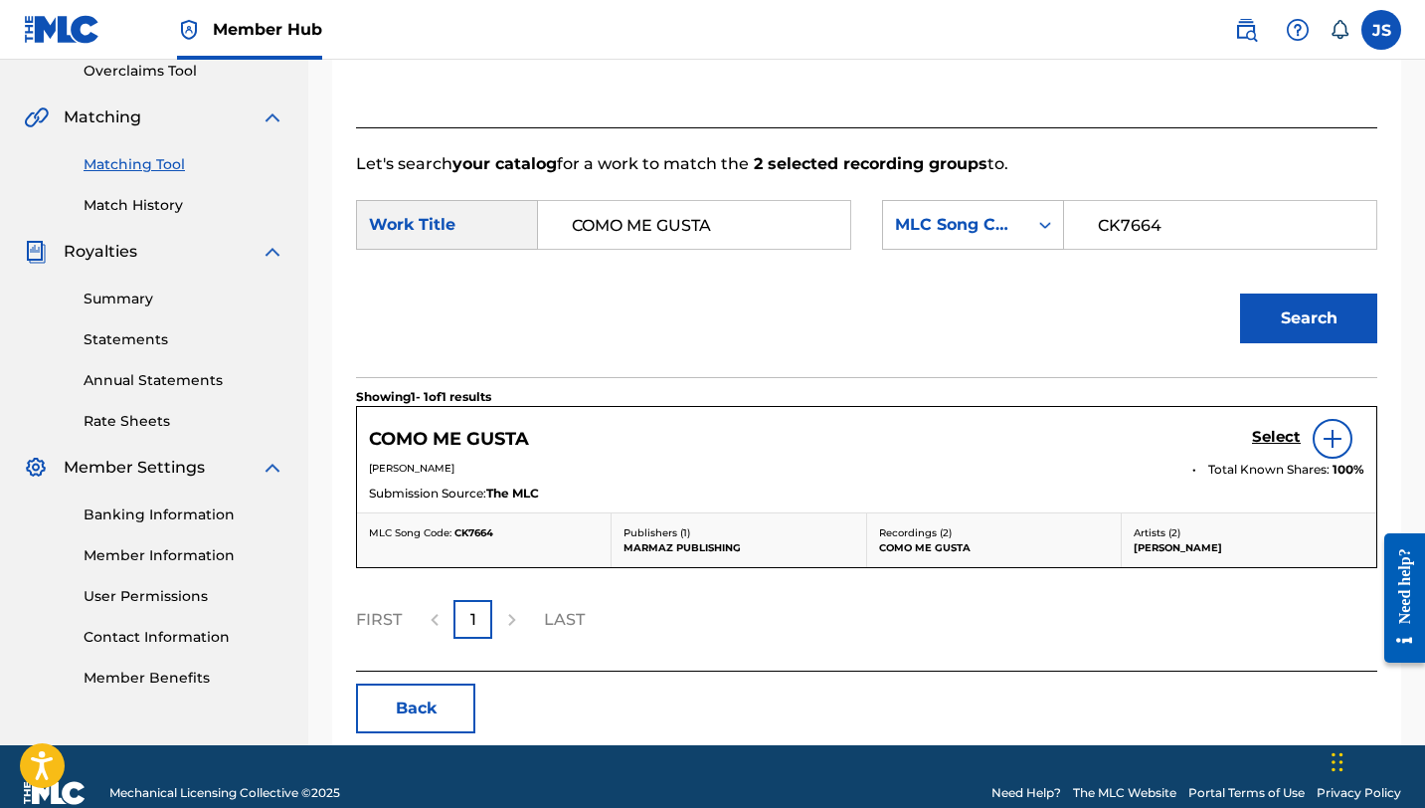
scroll to position [458, 0]
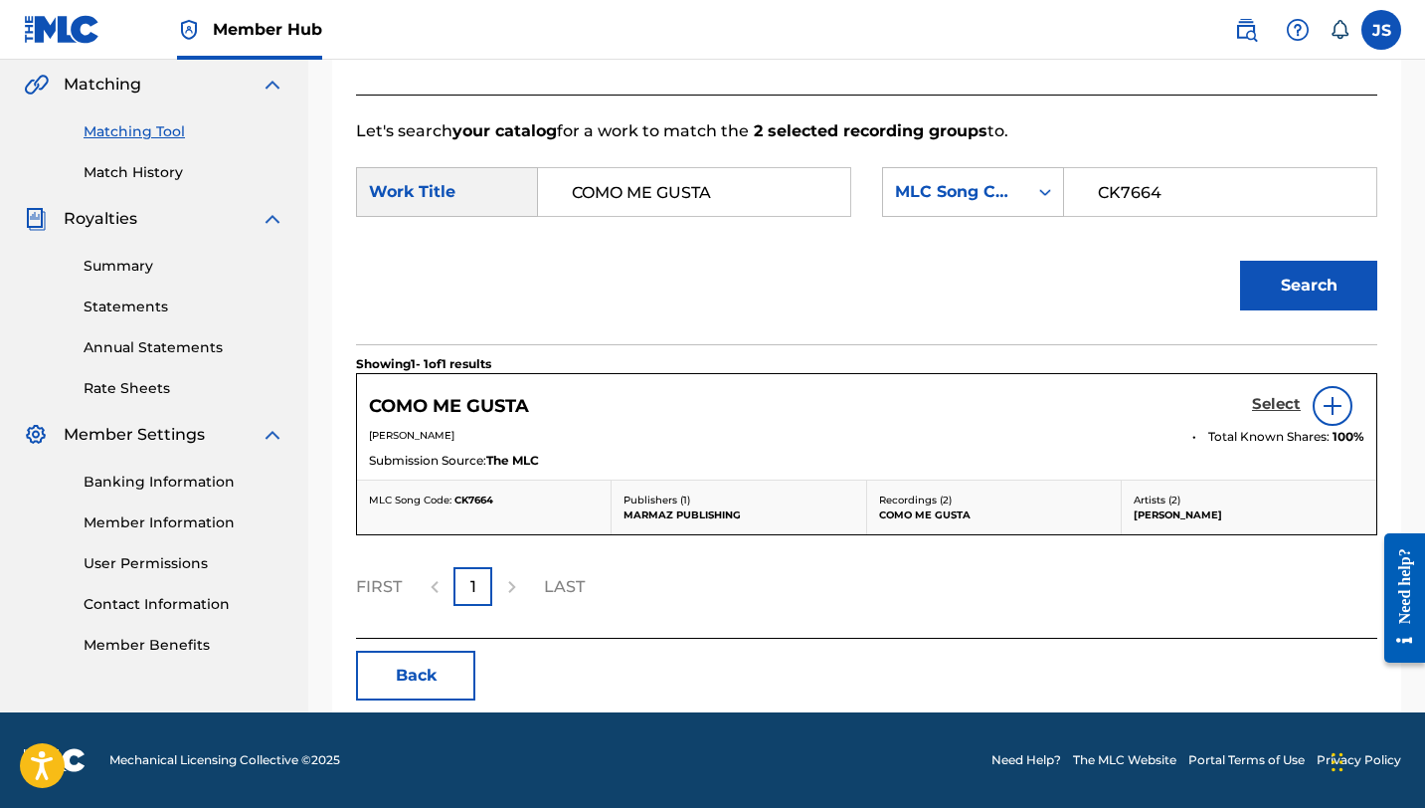
click at [1291, 400] on h5 "Select" at bounding box center [1276, 404] width 49 height 19
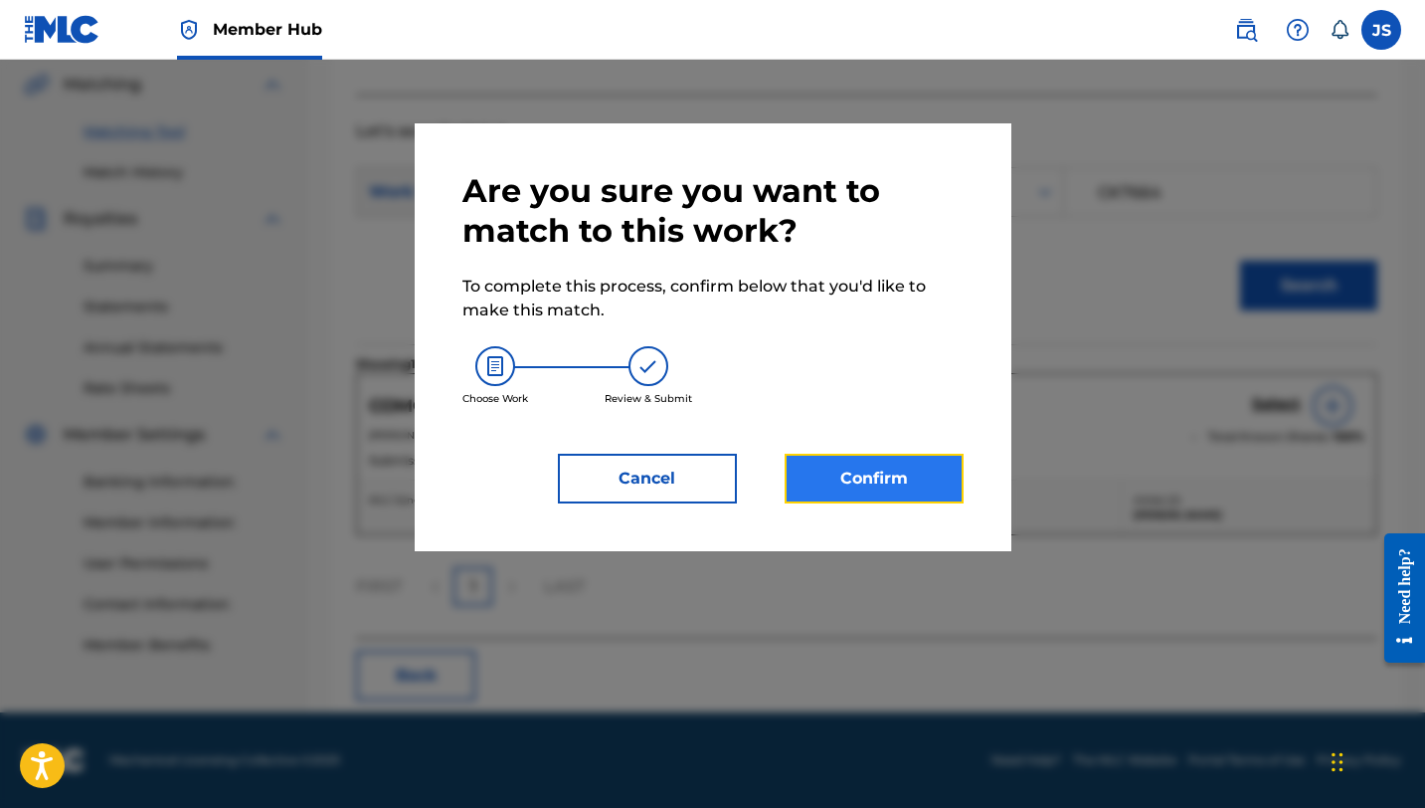
click at [912, 466] on button "Confirm" at bounding box center [874, 478] width 179 height 50
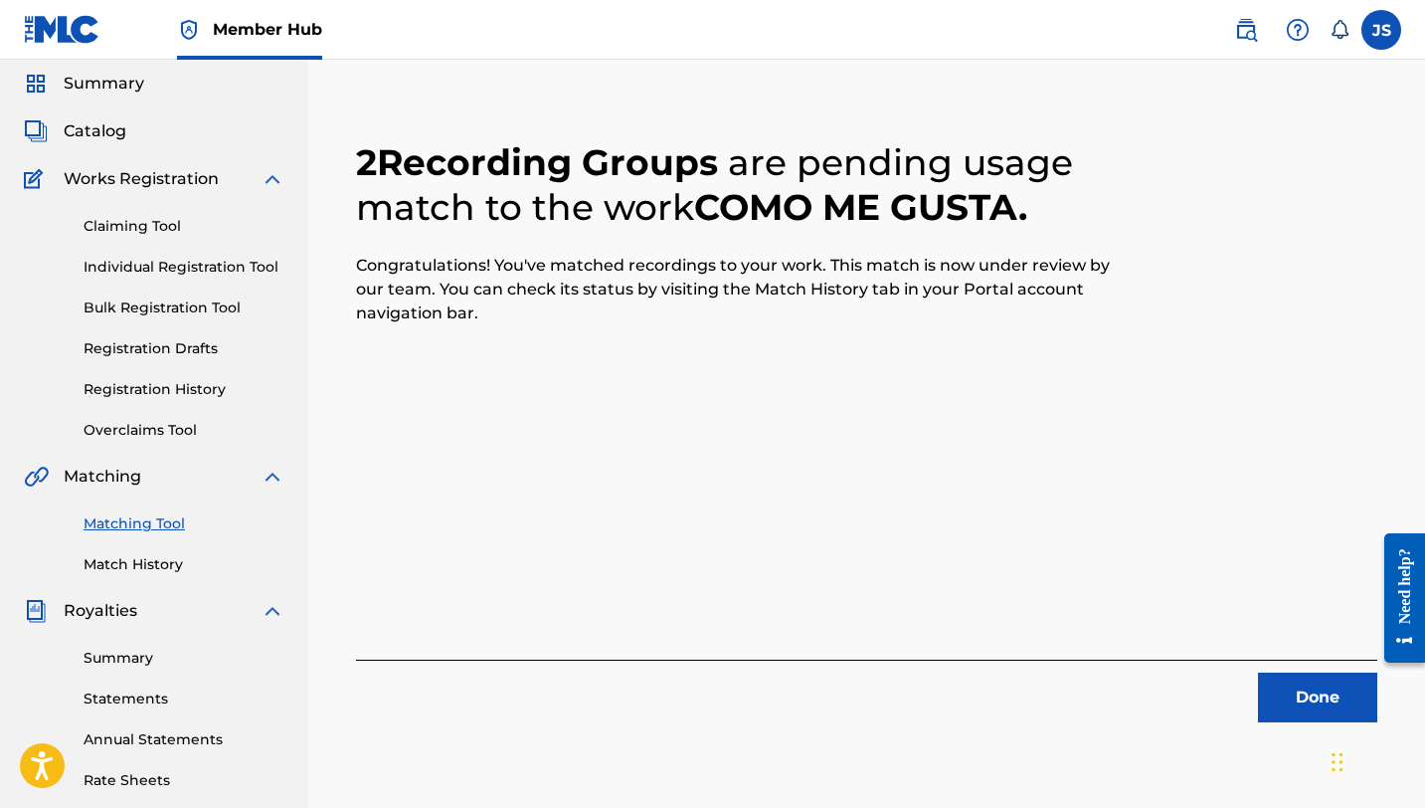
scroll to position [71, 0]
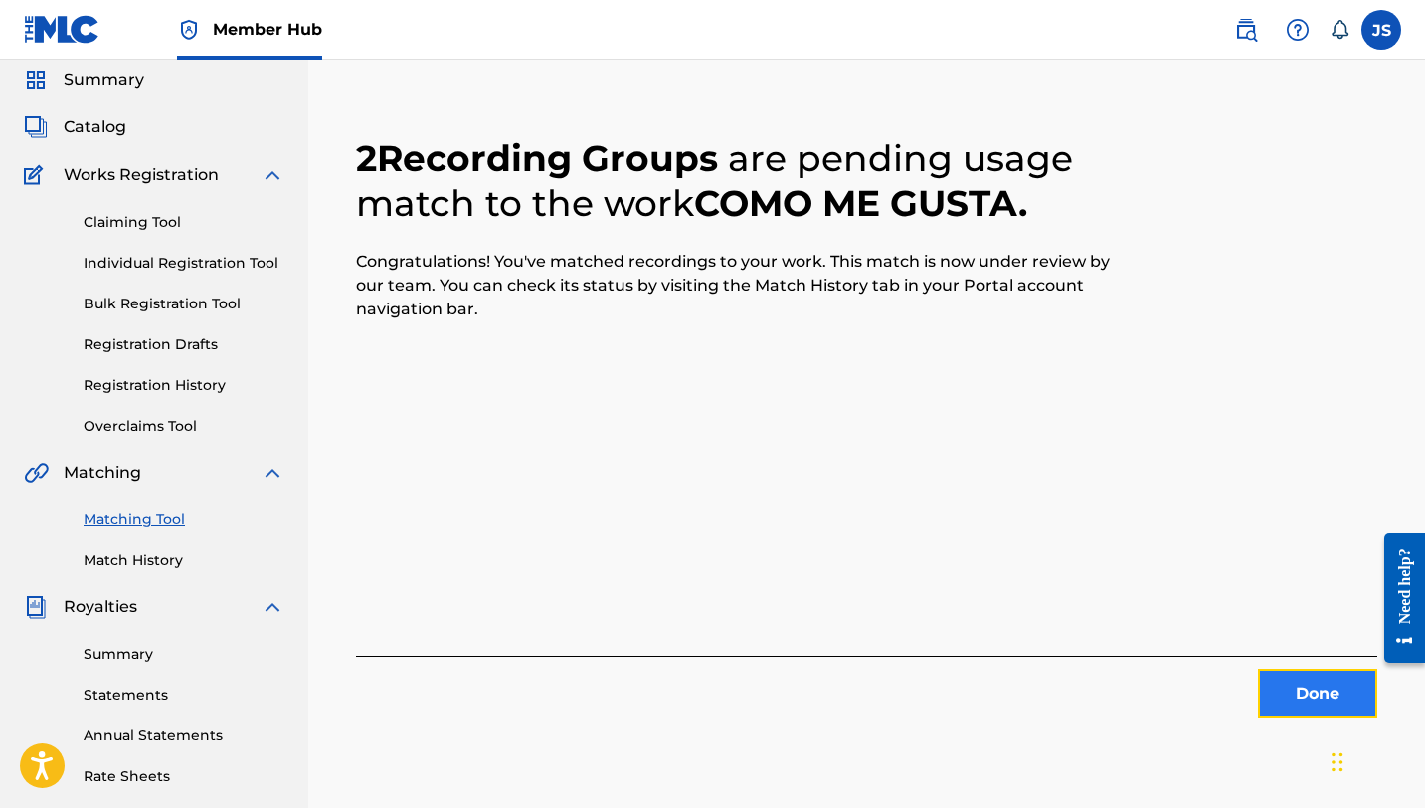
click at [1295, 694] on button "Done" at bounding box center [1317, 693] width 119 height 50
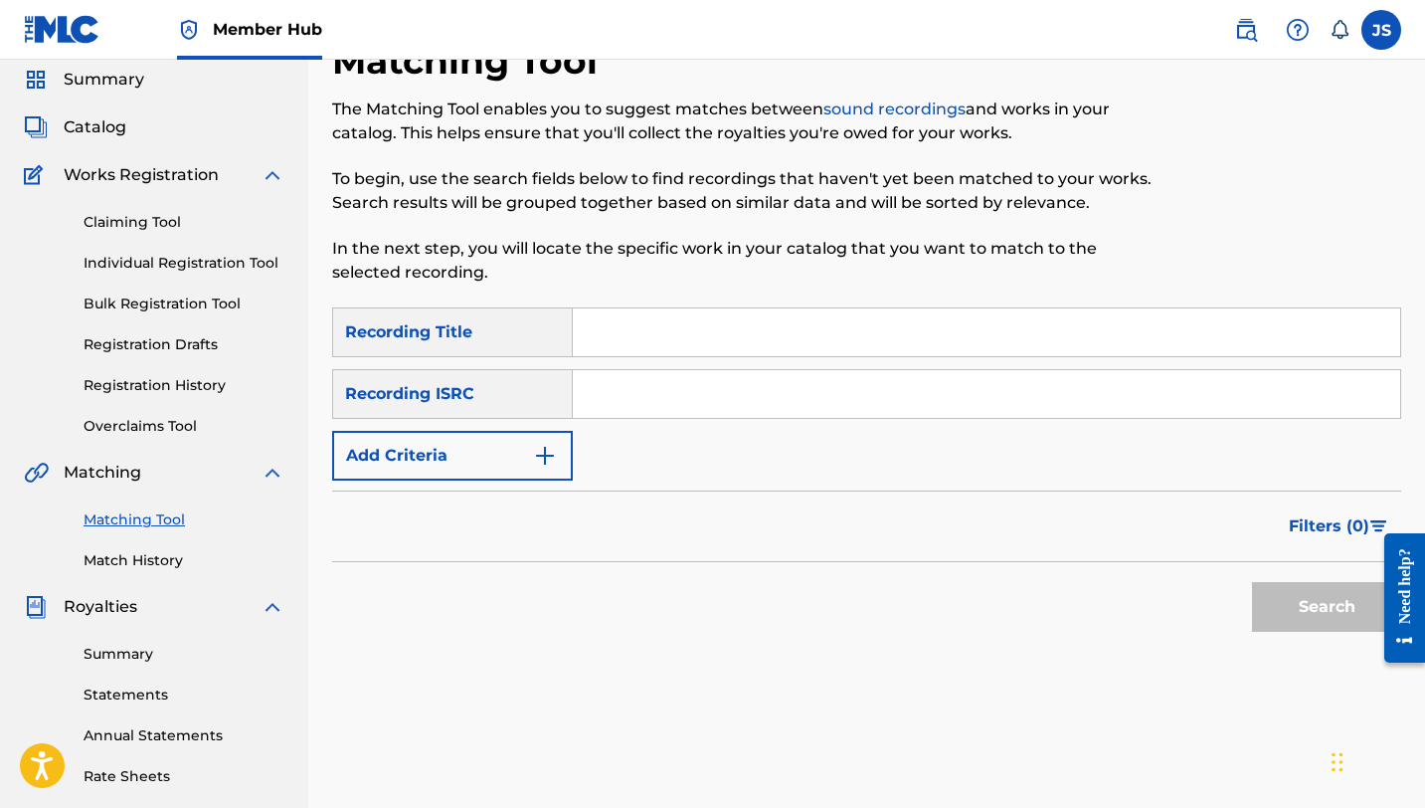
click at [815, 332] on input "Search Form" at bounding box center [986, 332] width 827 height 48
paste input "CK7664"
type input "CK7664"
paste input "COPLAS PARA [PERSON_NAME] (feat. [PERSON_NAME])"
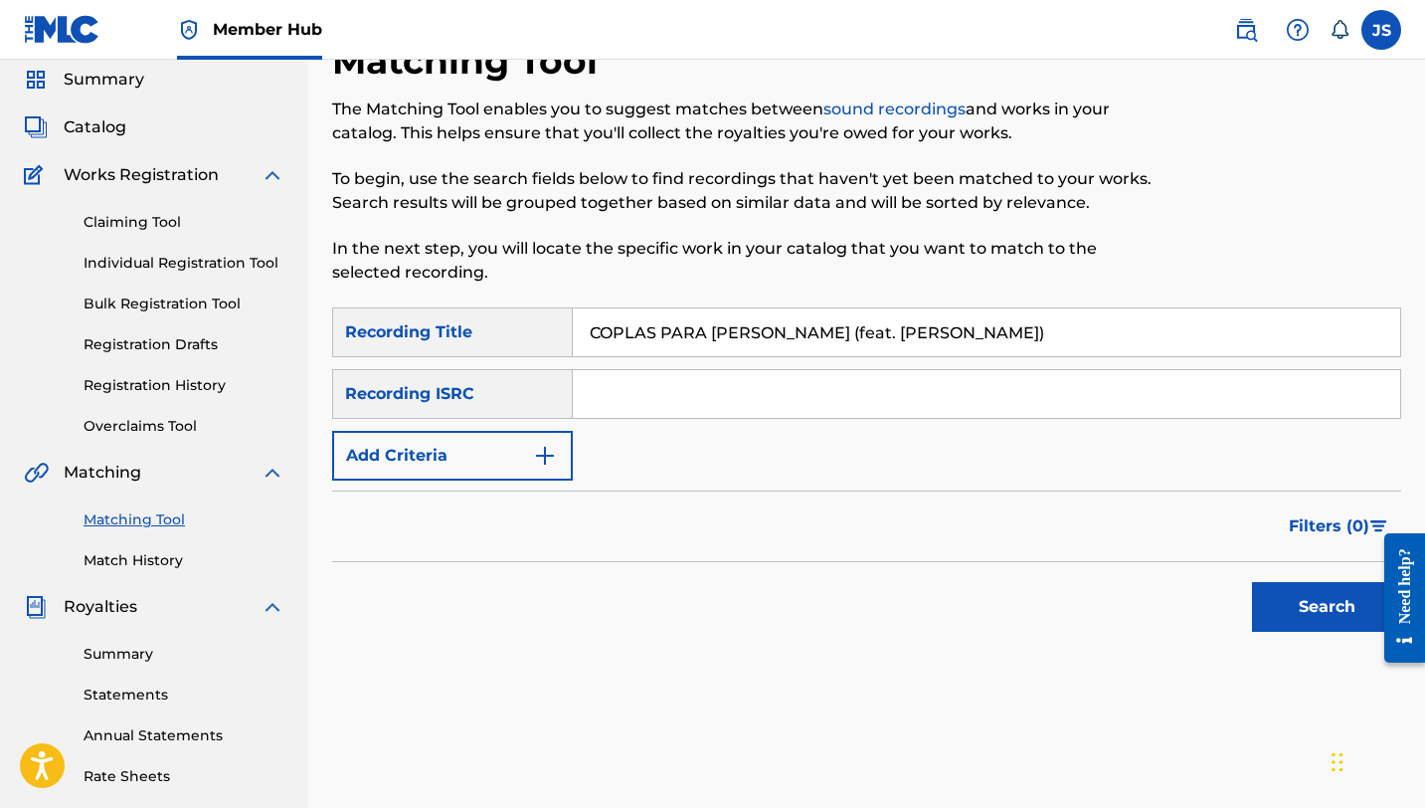
type input "COPLAS PARA [PERSON_NAME] (feat. [PERSON_NAME])"
click at [1252, 582] on button "Search" at bounding box center [1326, 607] width 149 height 50
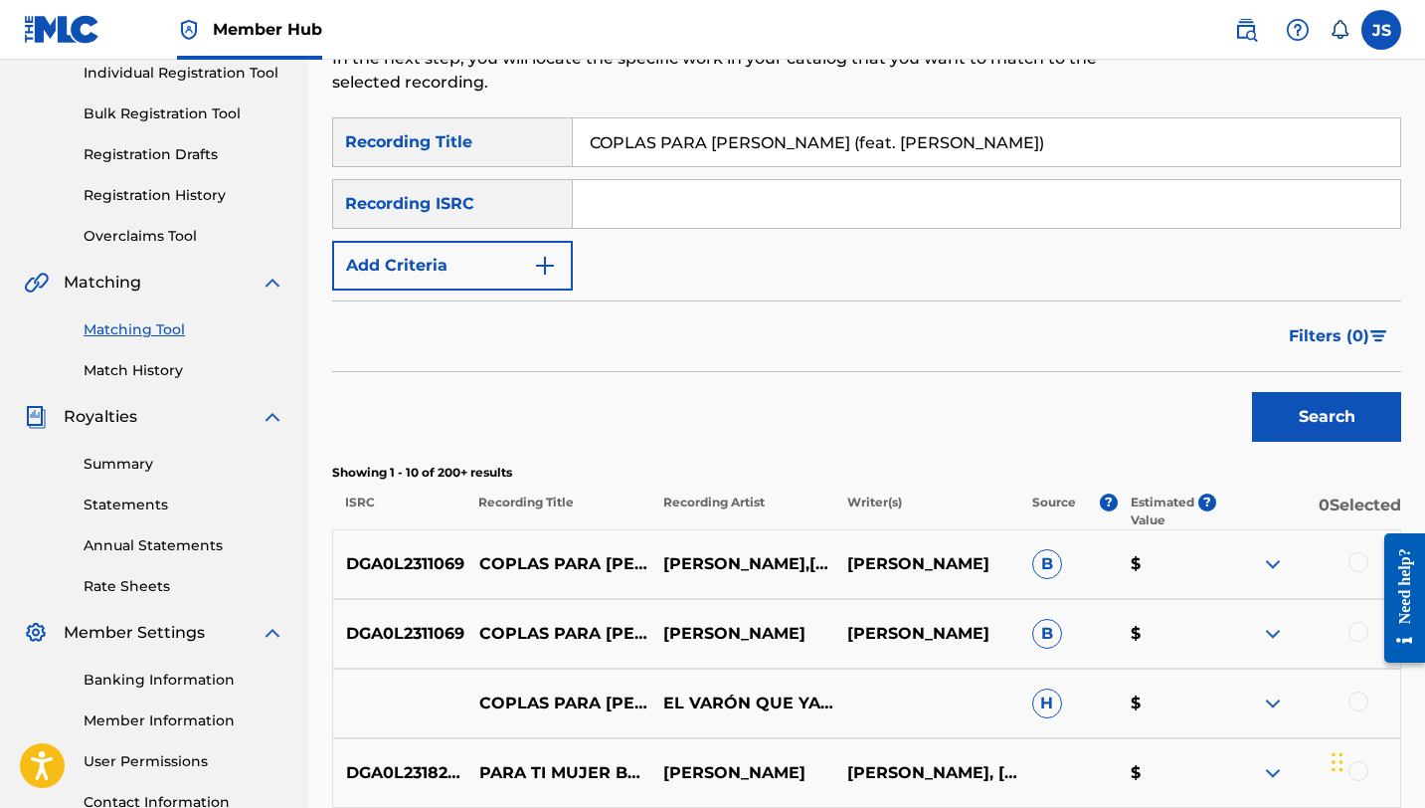
scroll to position [331, 0]
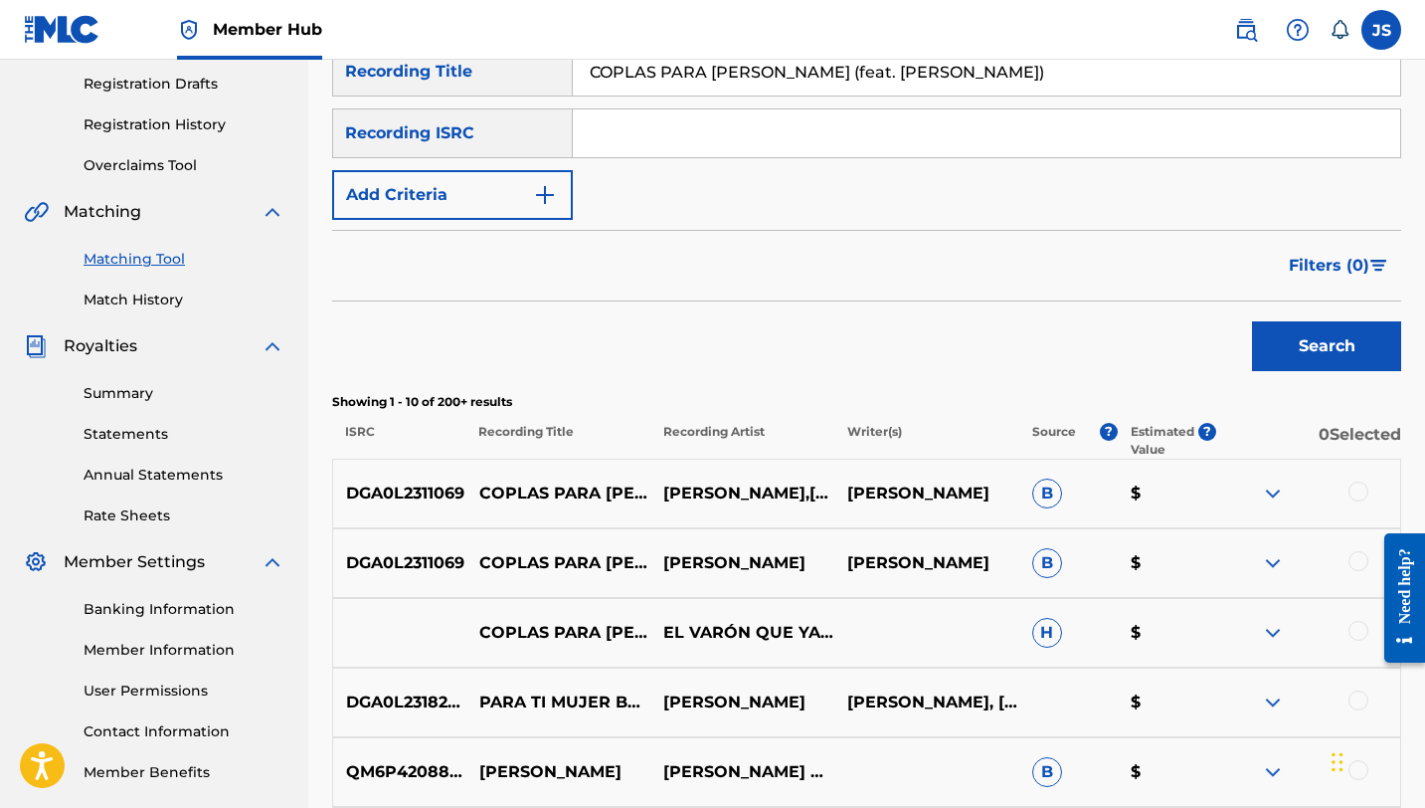
click at [1358, 486] on div at bounding box center [1359, 491] width 20 height 20
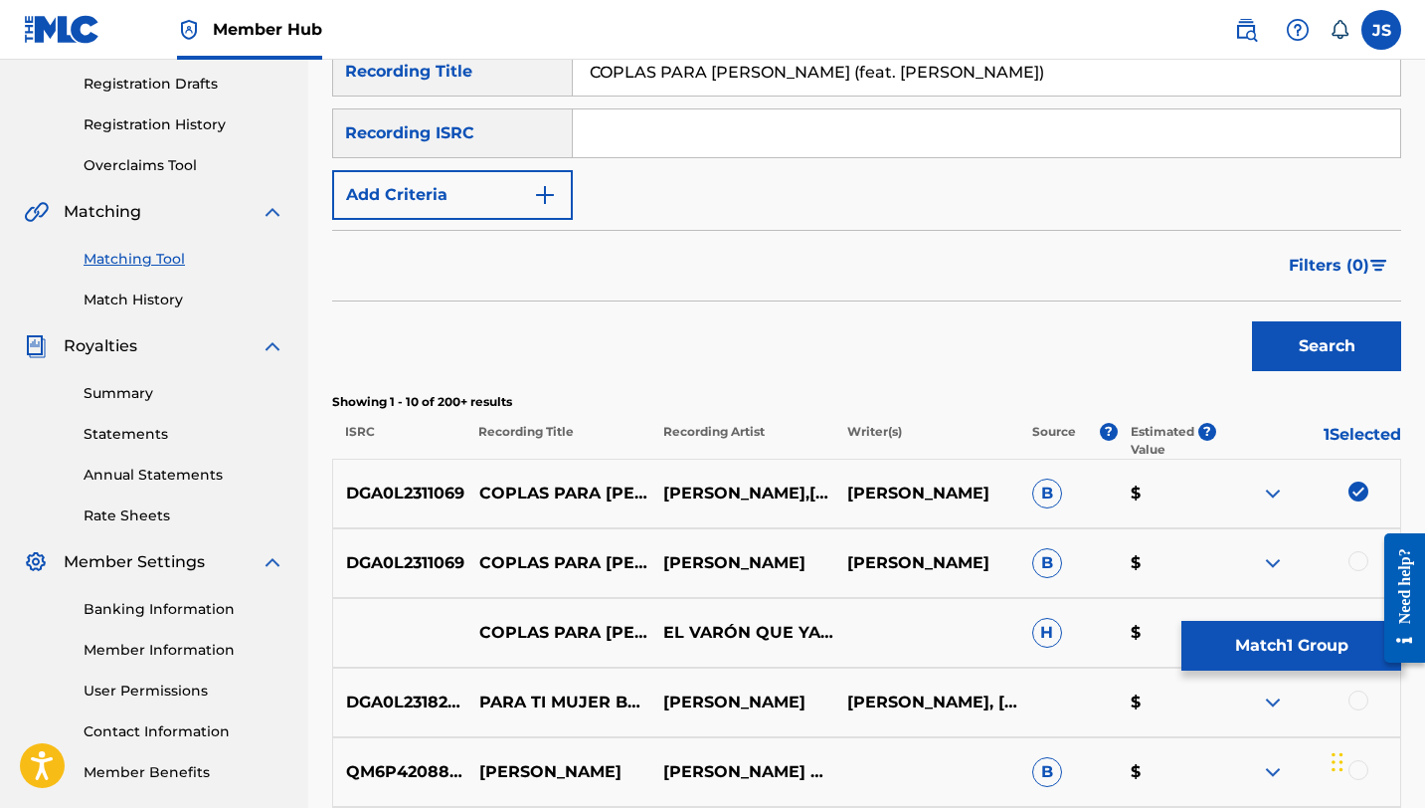
click at [1355, 563] on div at bounding box center [1359, 561] width 20 height 20
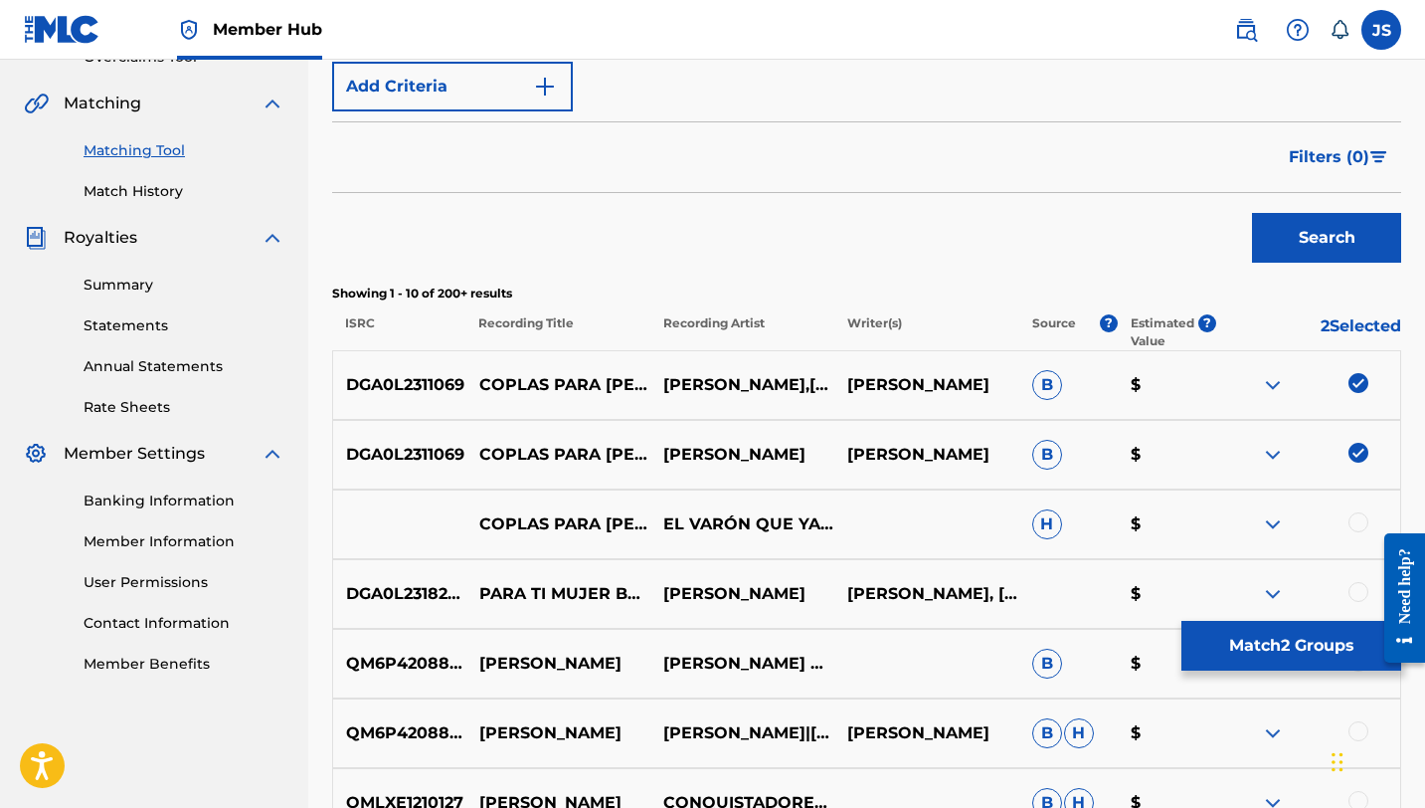
scroll to position [450, 0]
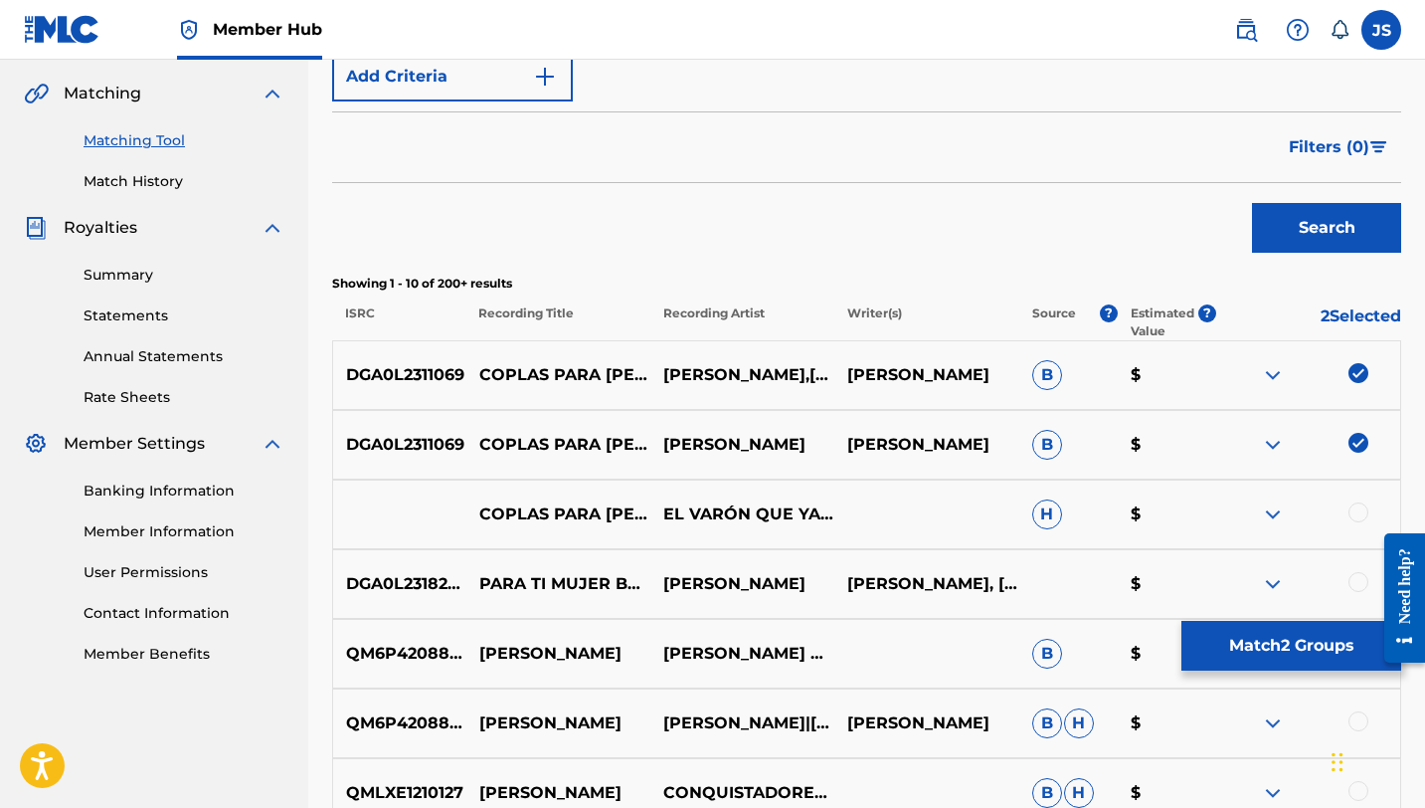
click at [1354, 507] on div at bounding box center [1359, 512] width 20 height 20
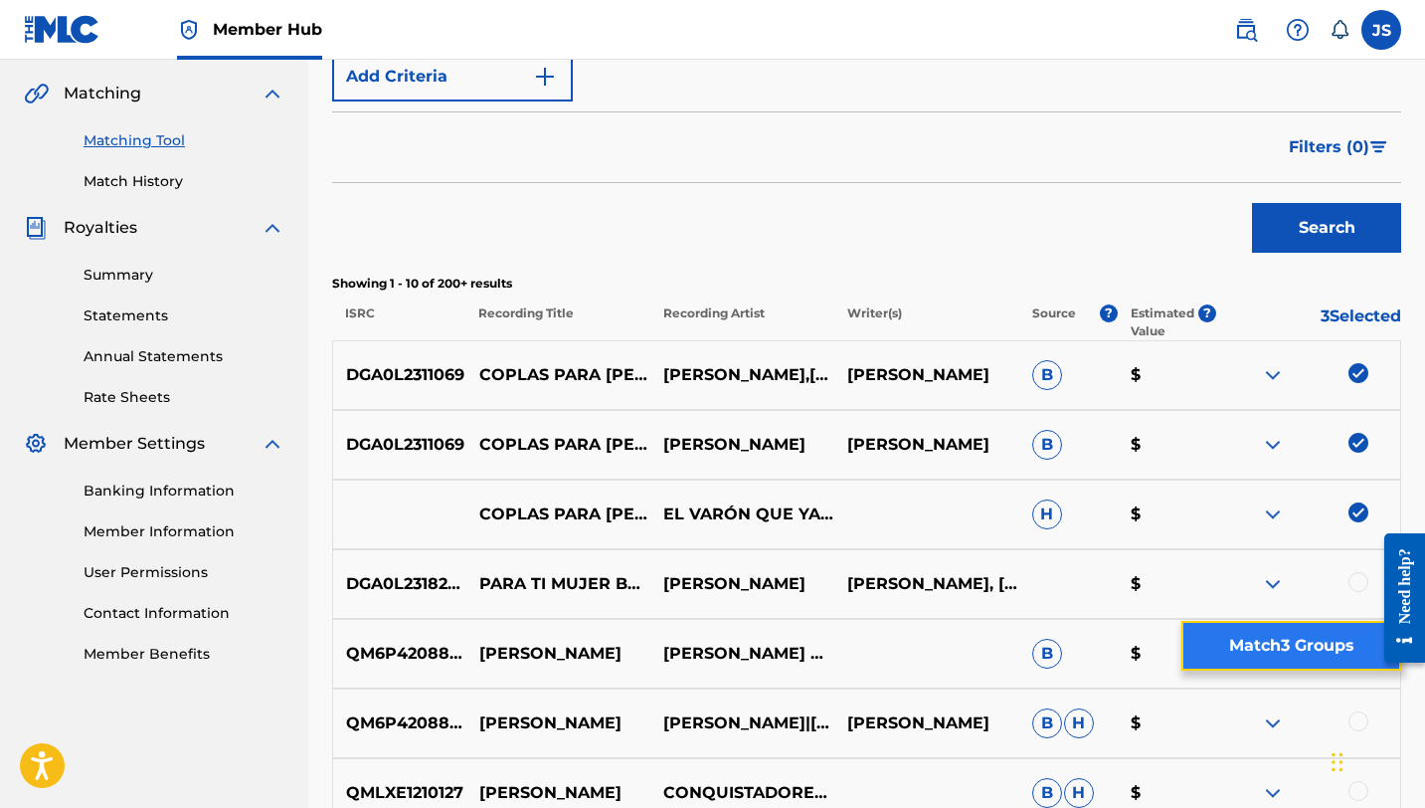
click at [1273, 652] on button "Match 3 Groups" at bounding box center [1291, 646] width 220 height 50
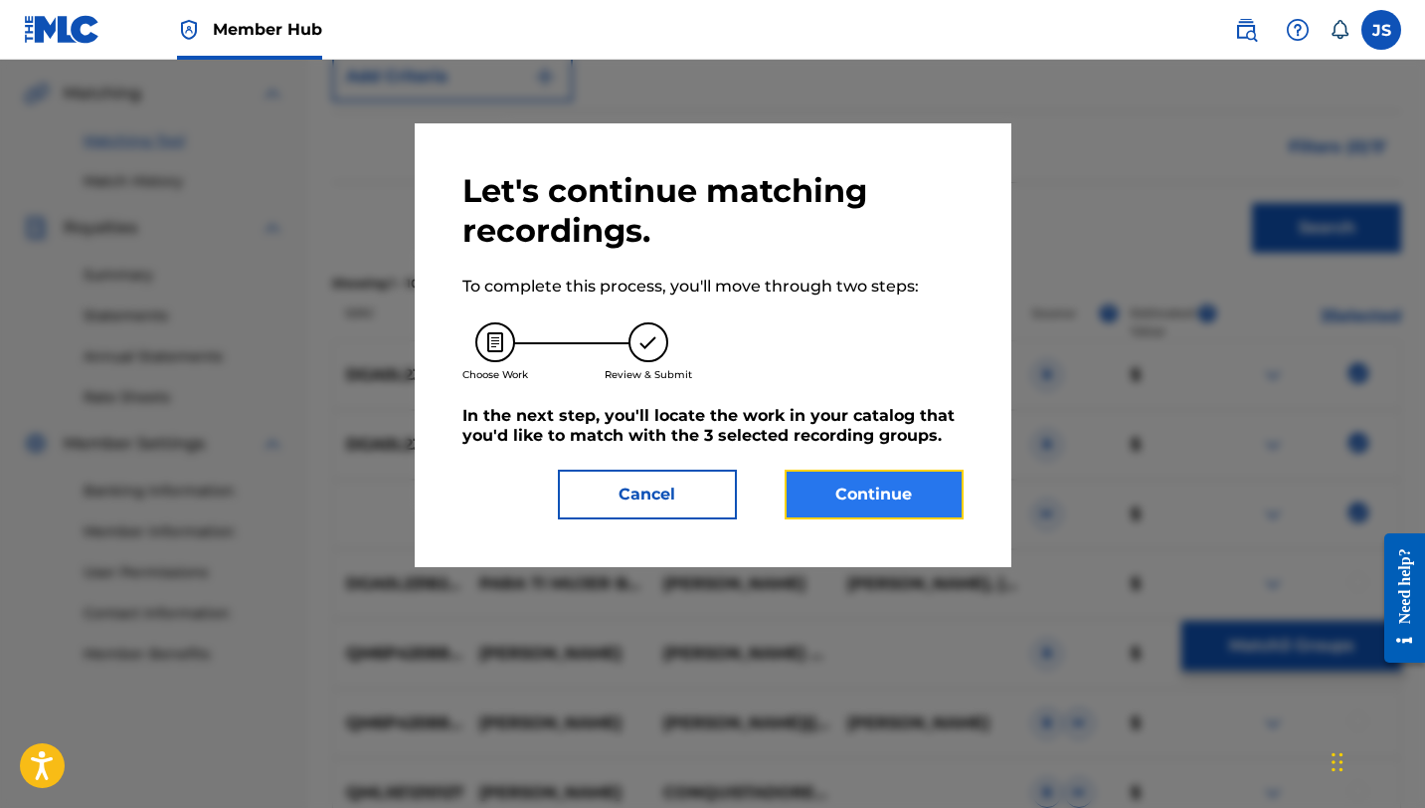
click at [903, 475] on button "Continue" at bounding box center [874, 494] width 179 height 50
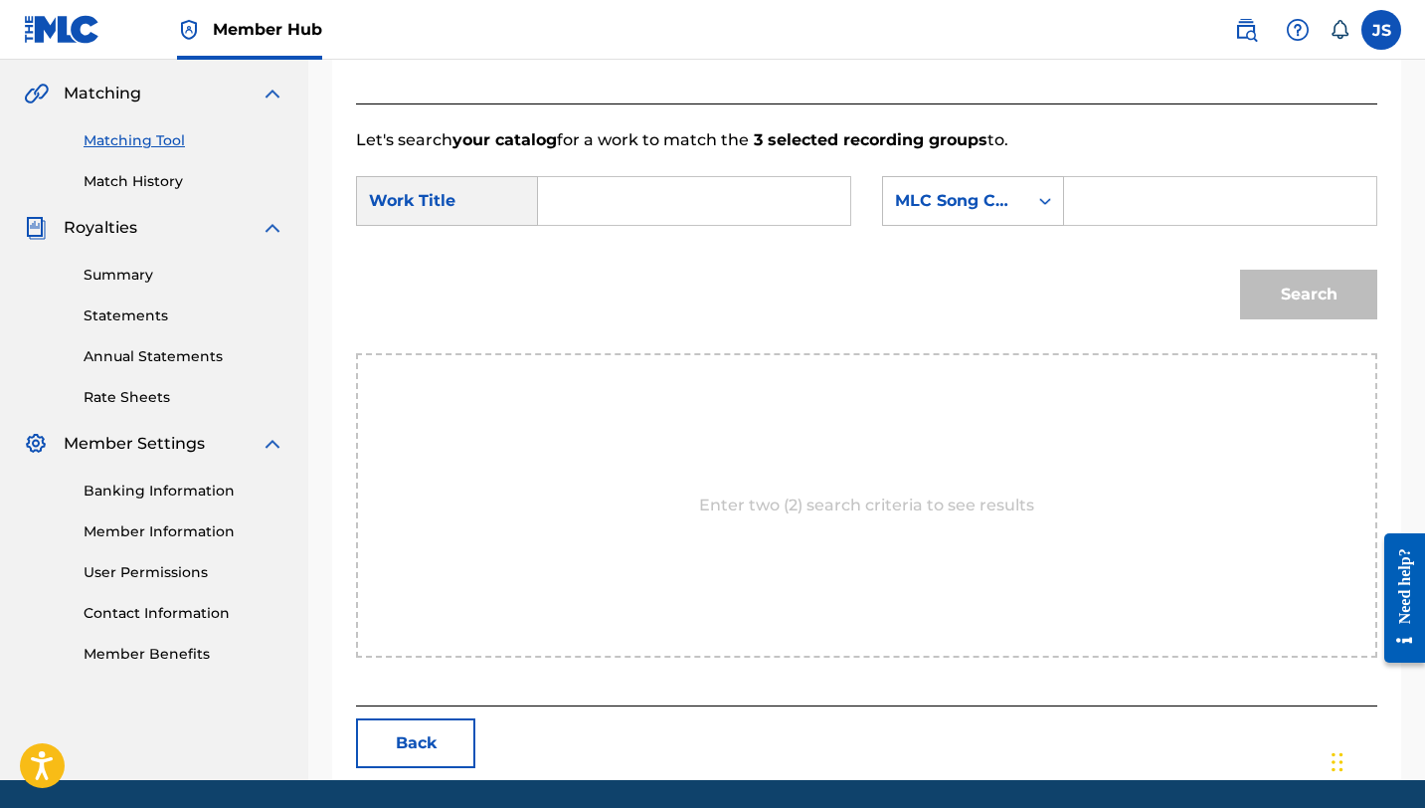
click at [690, 211] on input "Search Form" at bounding box center [694, 201] width 278 height 48
paste input "COPLAS PARA [PERSON_NAME] (feat. [PERSON_NAME])"
type input "COPLAS PARA [PERSON_NAME] (feat. [PERSON_NAME])"
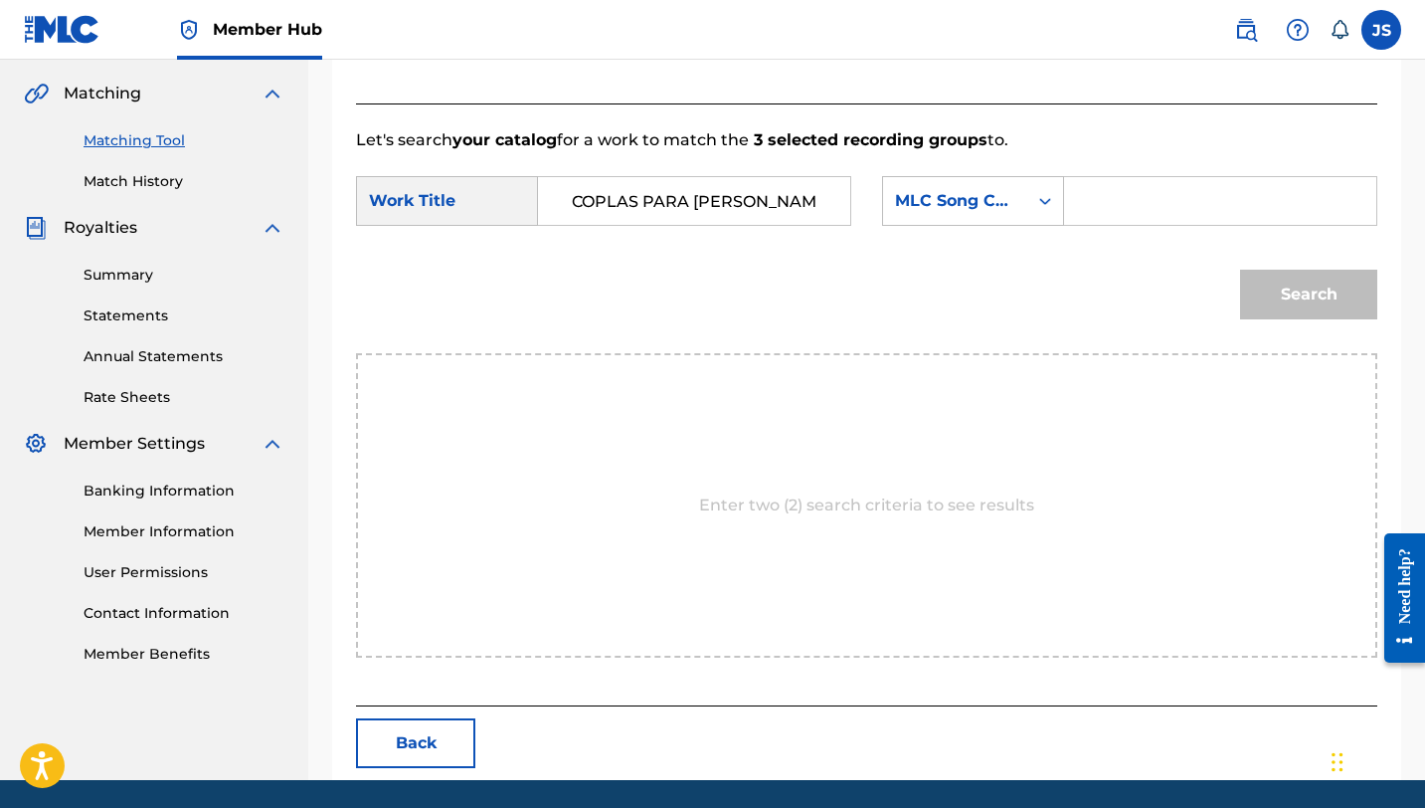
click at [1105, 212] on input "Search Form" at bounding box center [1220, 201] width 278 height 48
paste input "CK8EOQ"
type input "CK8EOQ"
click at [1346, 297] on button "Search" at bounding box center [1308, 295] width 137 height 50
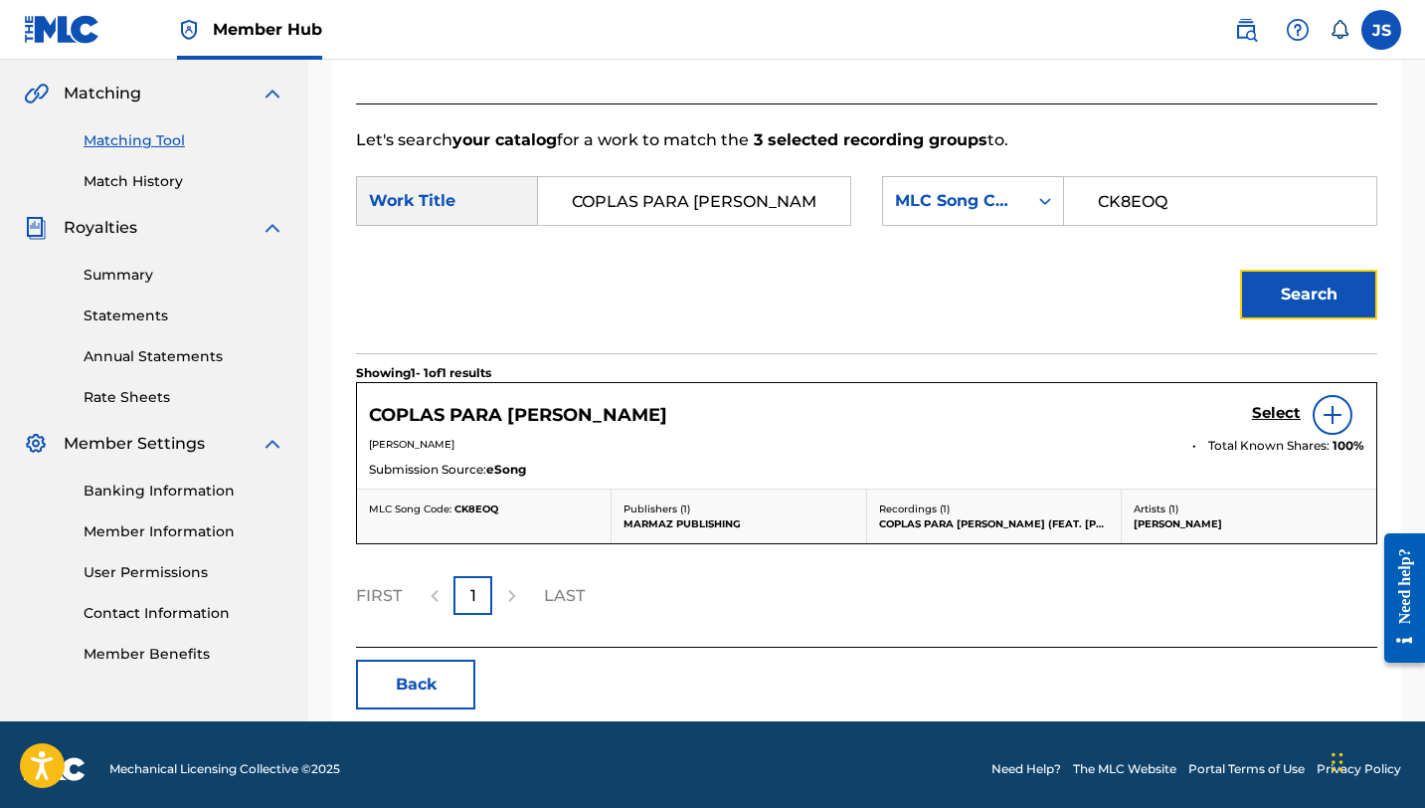
scroll to position [424, 0]
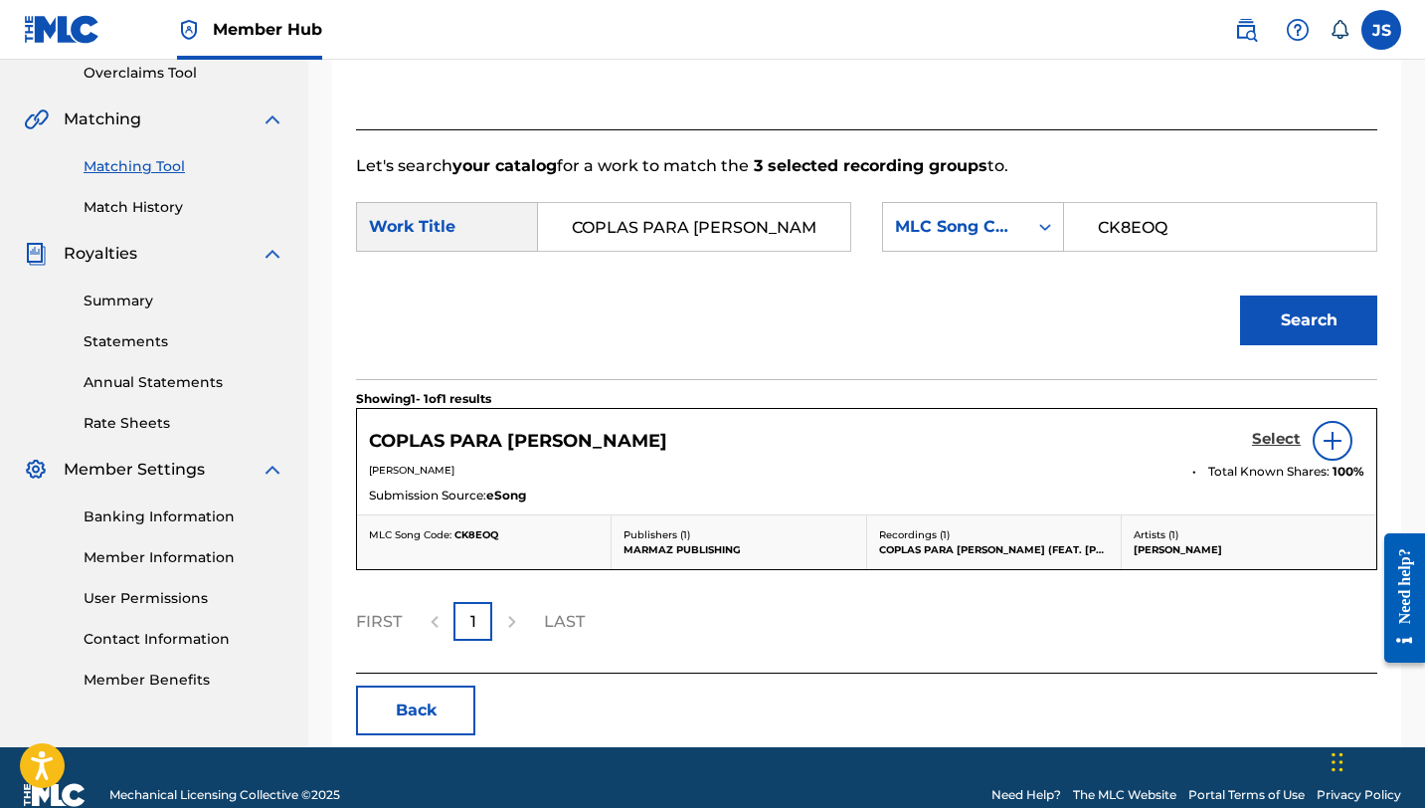
click at [1277, 433] on h5 "Select" at bounding box center [1276, 439] width 49 height 19
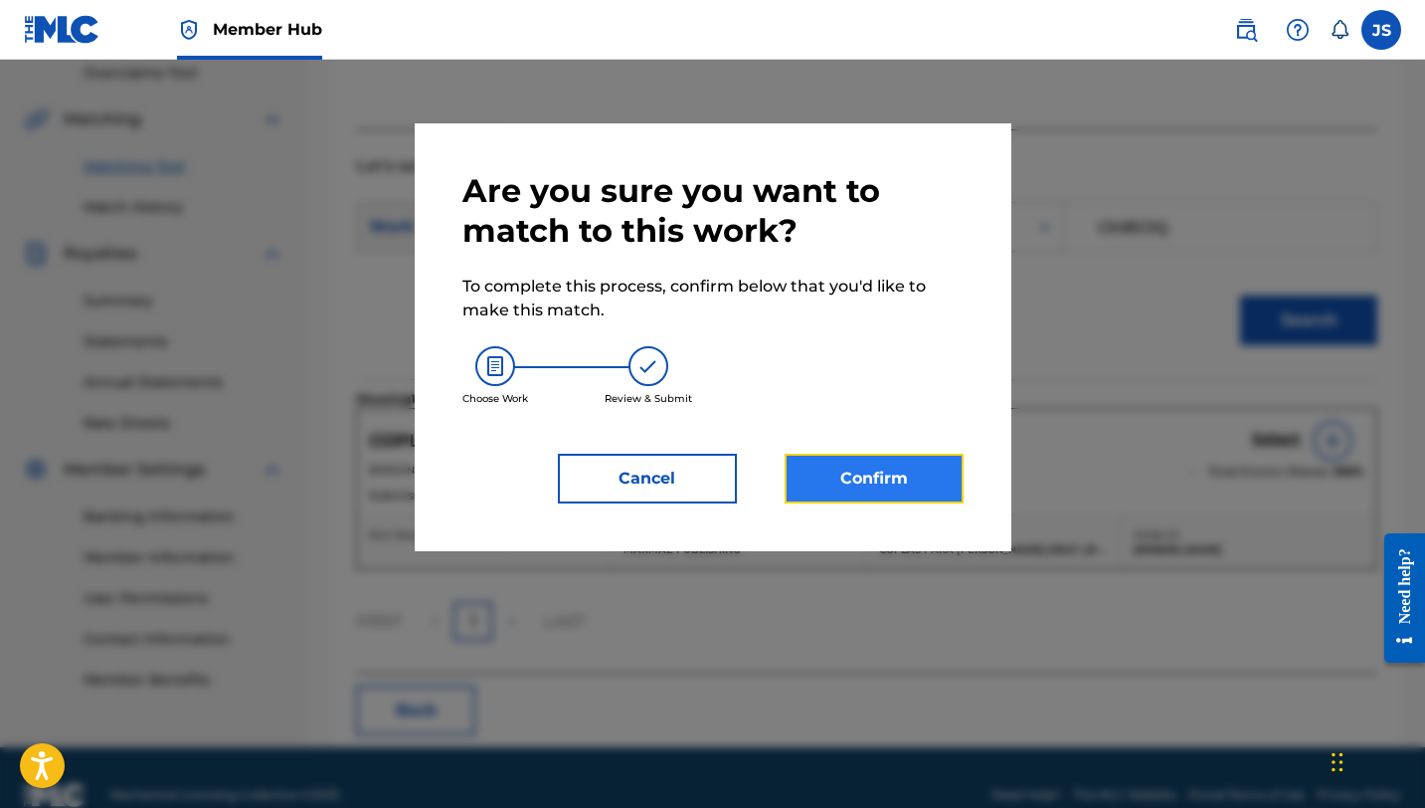
click at [812, 468] on button "Confirm" at bounding box center [874, 478] width 179 height 50
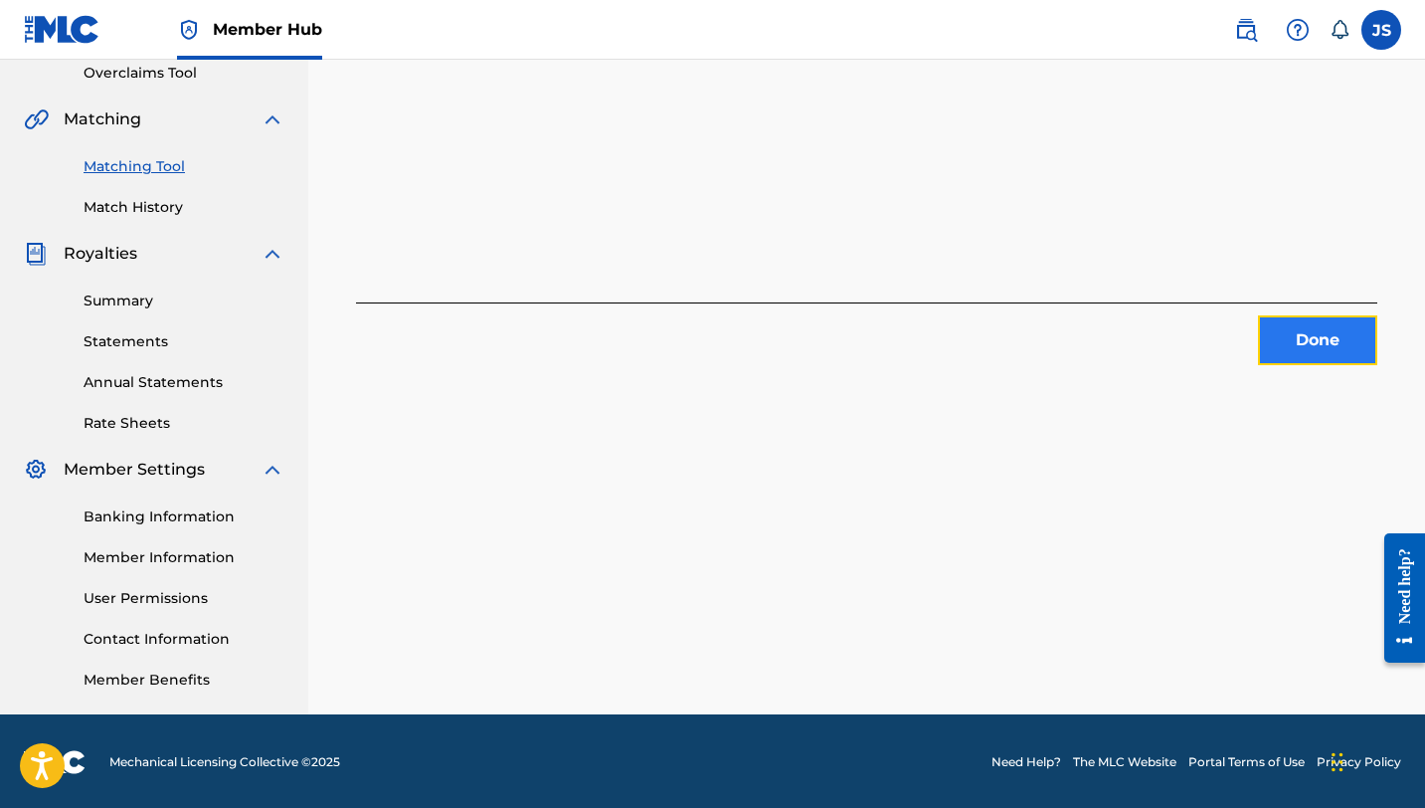
click at [1329, 340] on button "Done" at bounding box center [1317, 340] width 119 height 50
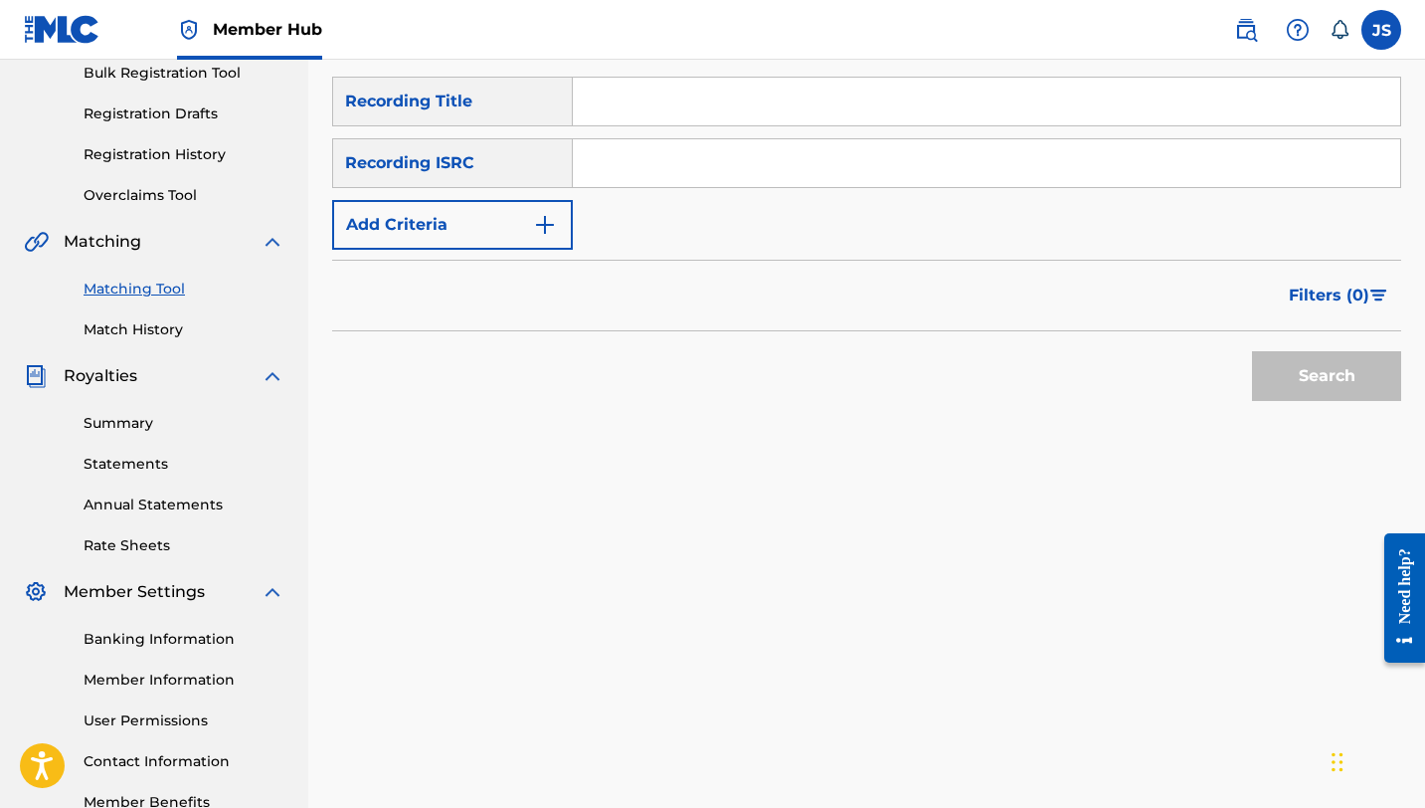
scroll to position [140, 0]
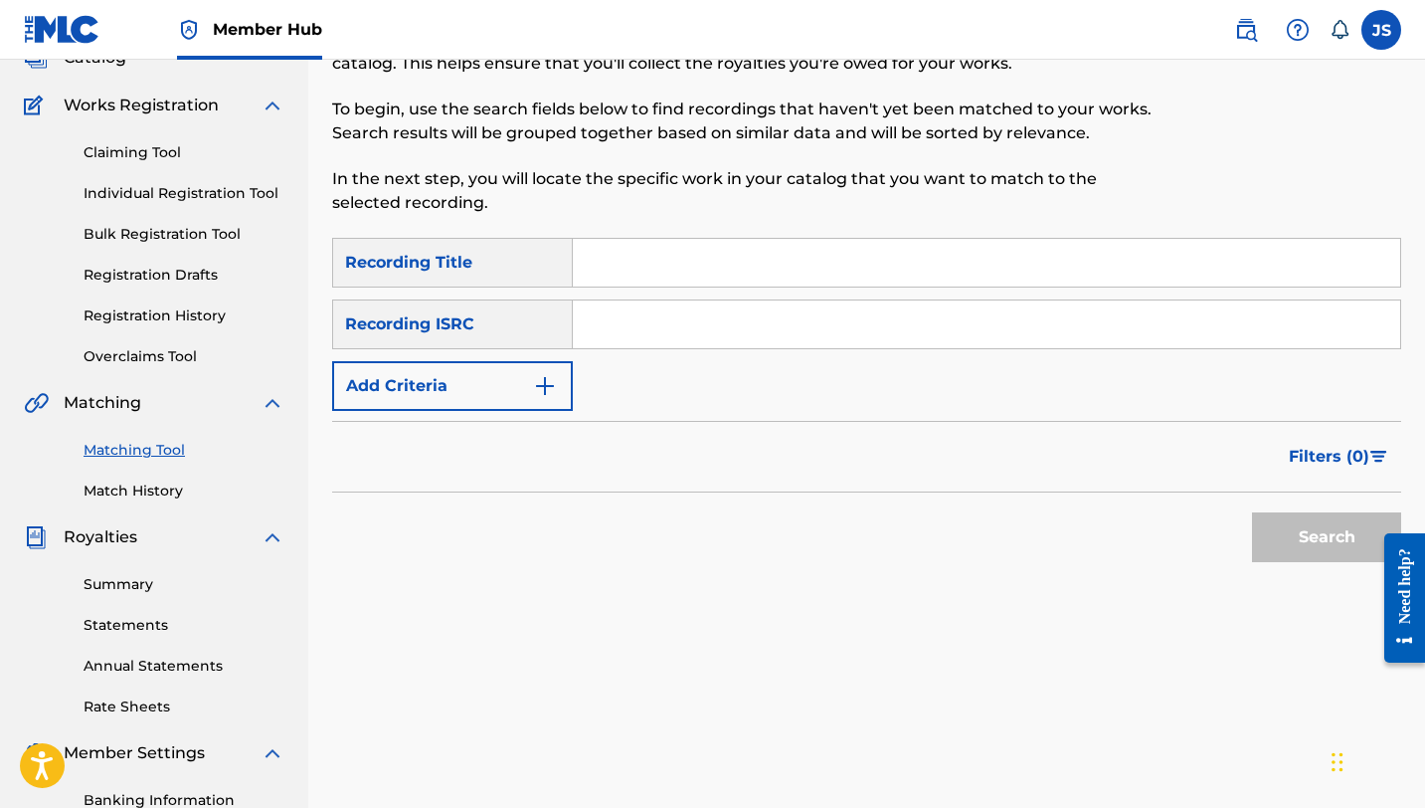
click at [641, 255] on input "Search Form" at bounding box center [986, 263] width 827 height 48
paste input "CORAZÓN DESECHO"
type input "CORAZÓN DESECHO"
click at [1087, 390] on div "SearchWithCriteriacc631ea2-fabf-40be-a4c8-df719842a89d Recording Title CORAZÓN …" at bounding box center [866, 324] width 1069 height 173
click at [1263, 535] on button "Search" at bounding box center [1326, 537] width 149 height 50
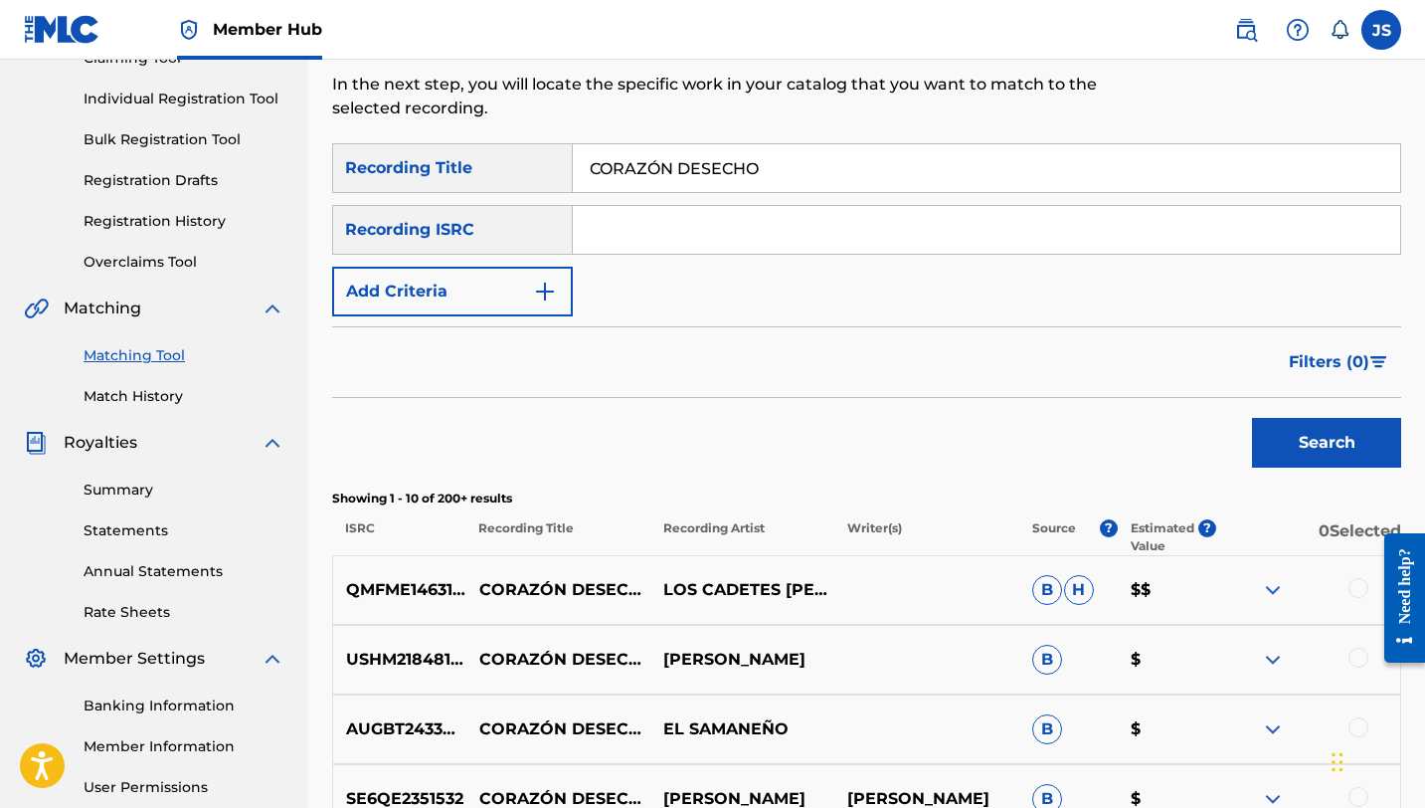
scroll to position [242, 0]
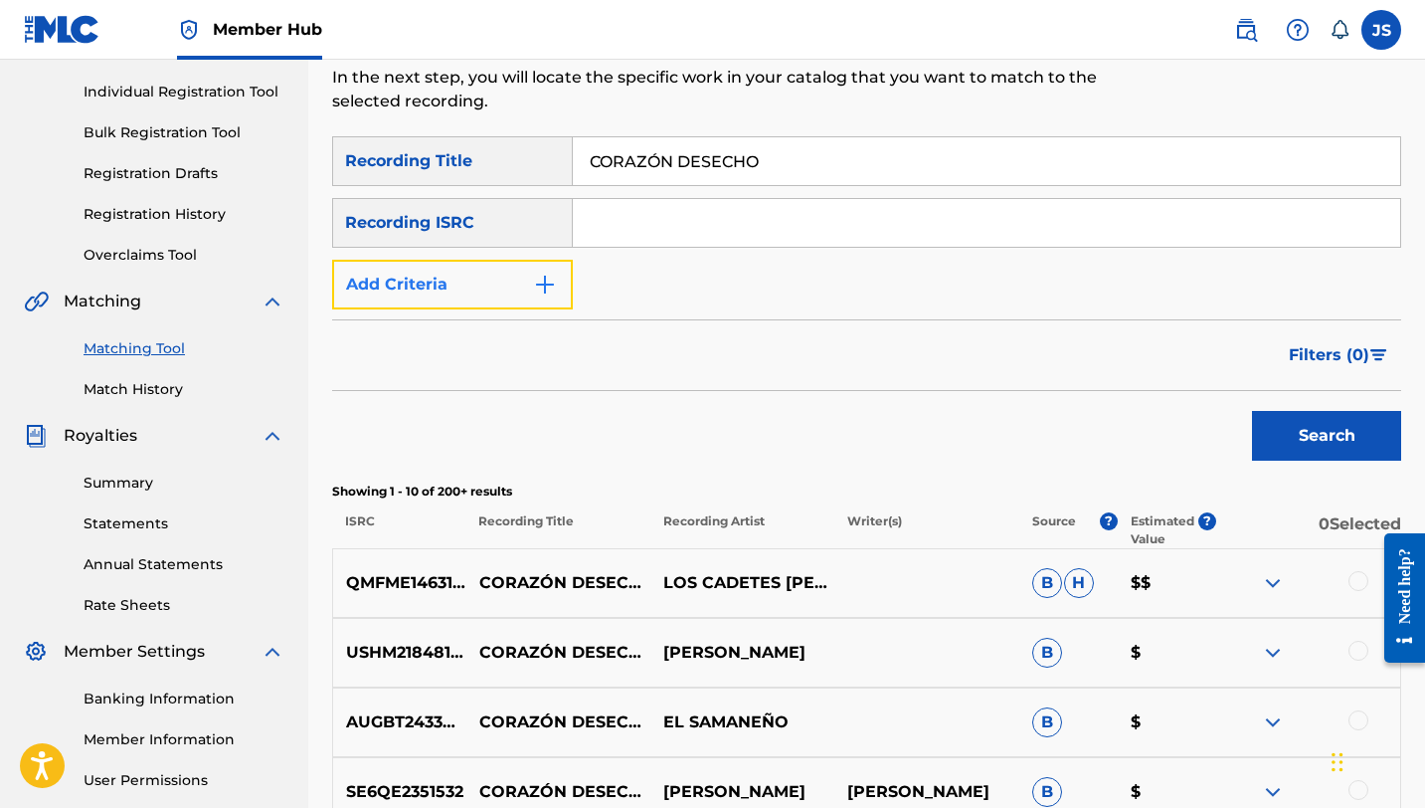
click at [456, 288] on button "Add Criteria" at bounding box center [452, 285] width 241 height 50
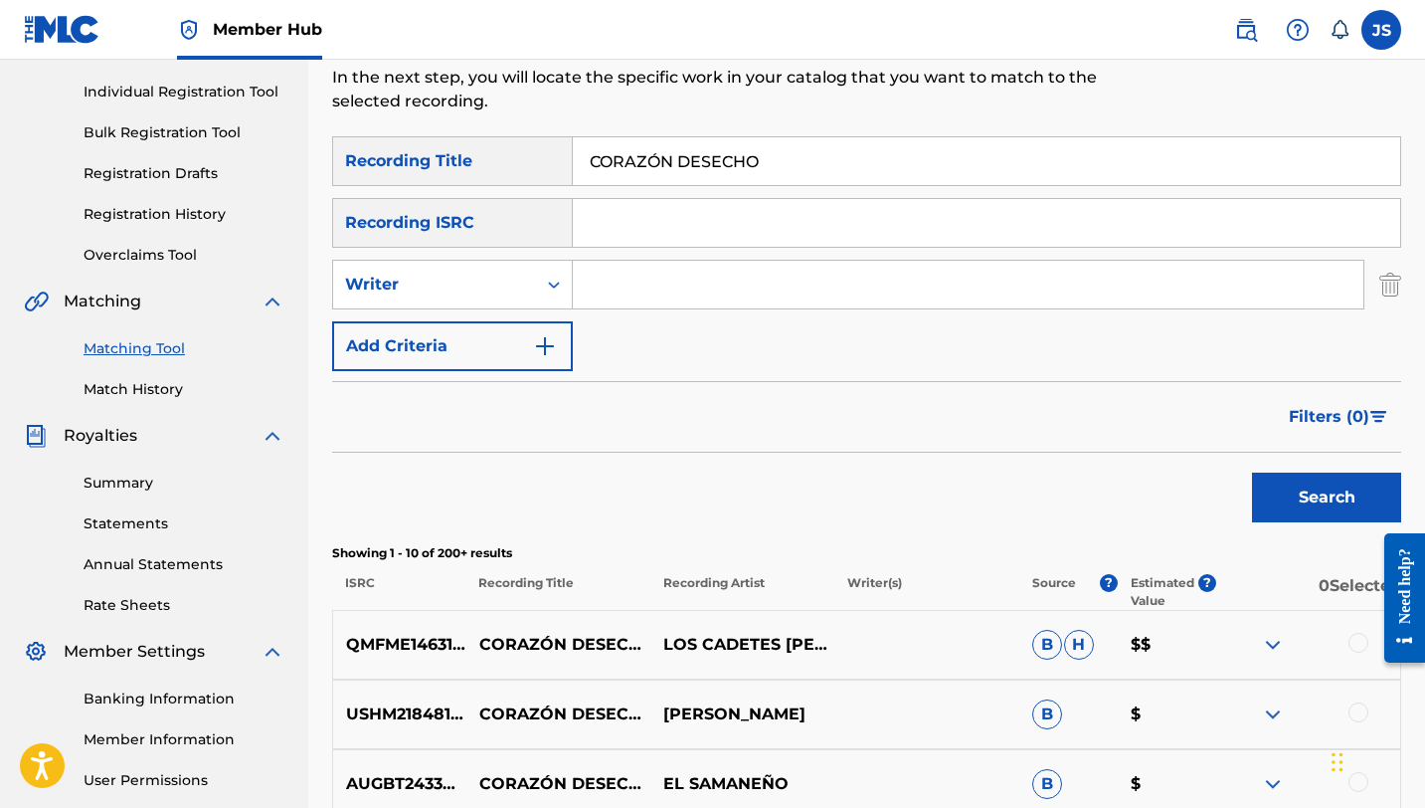
click at [650, 272] on input "Search Form" at bounding box center [968, 285] width 791 height 48
type input "[PERSON_NAME]"
click at [1252, 472] on button "Search" at bounding box center [1326, 497] width 149 height 50
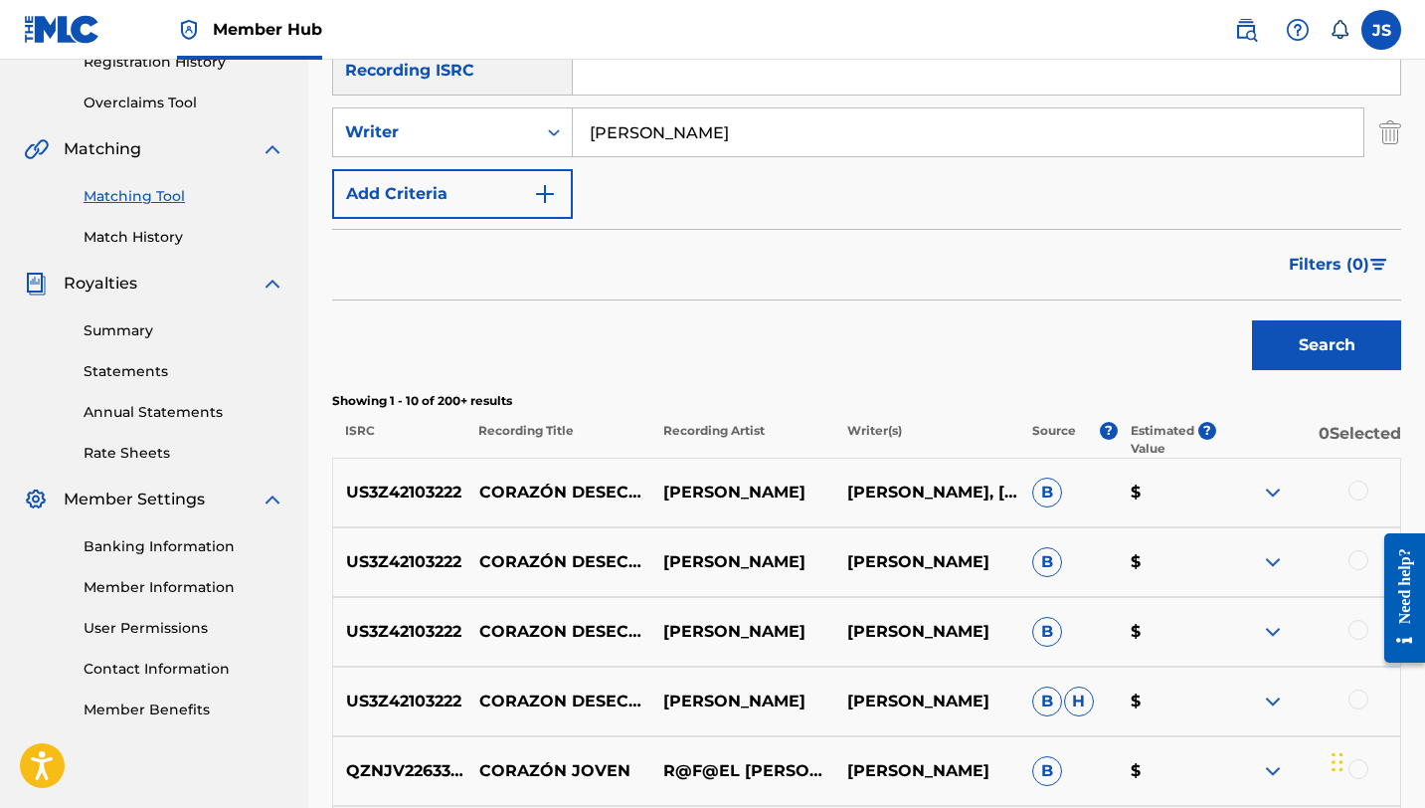
scroll to position [399, 0]
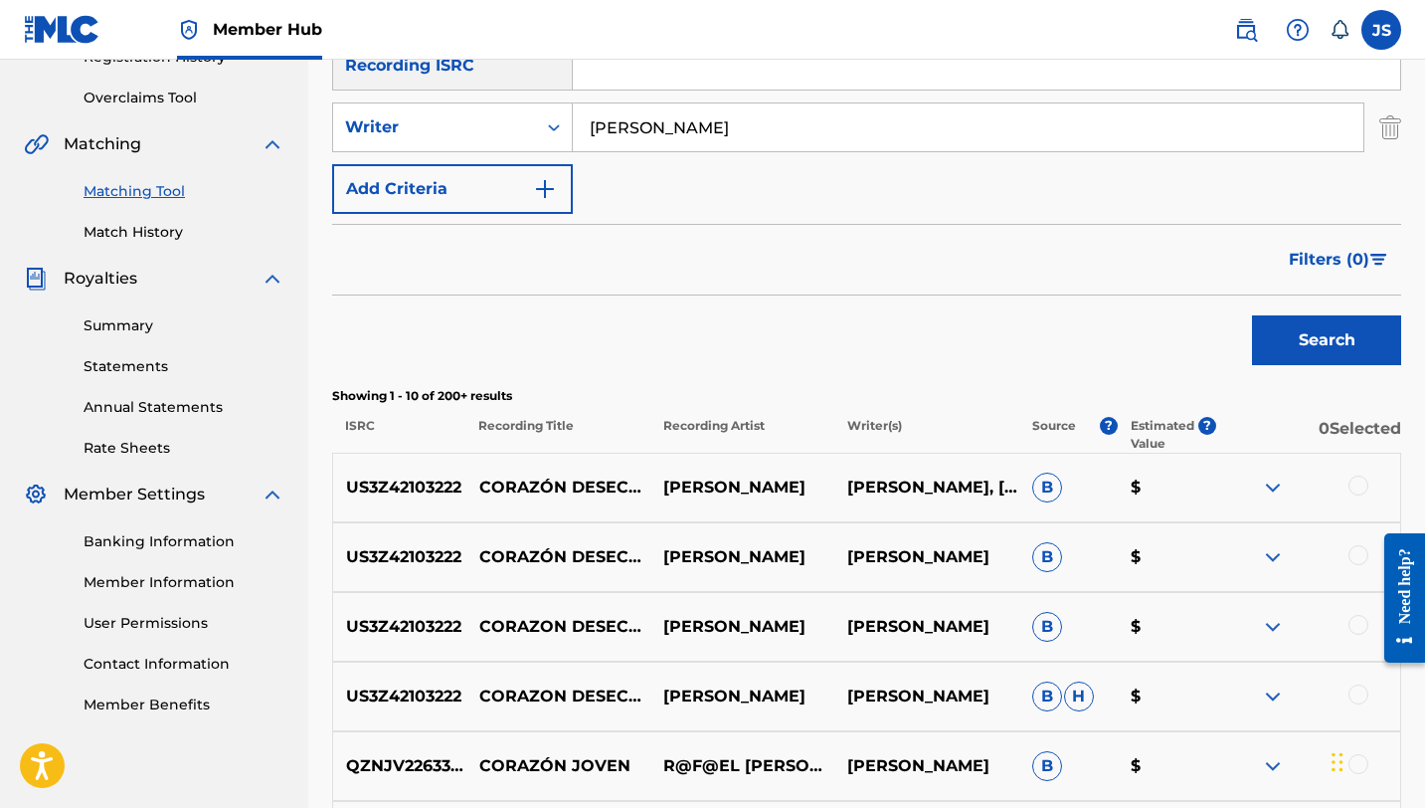
click at [1355, 490] on div at bounding box center [1359, 485] width 20 height 20
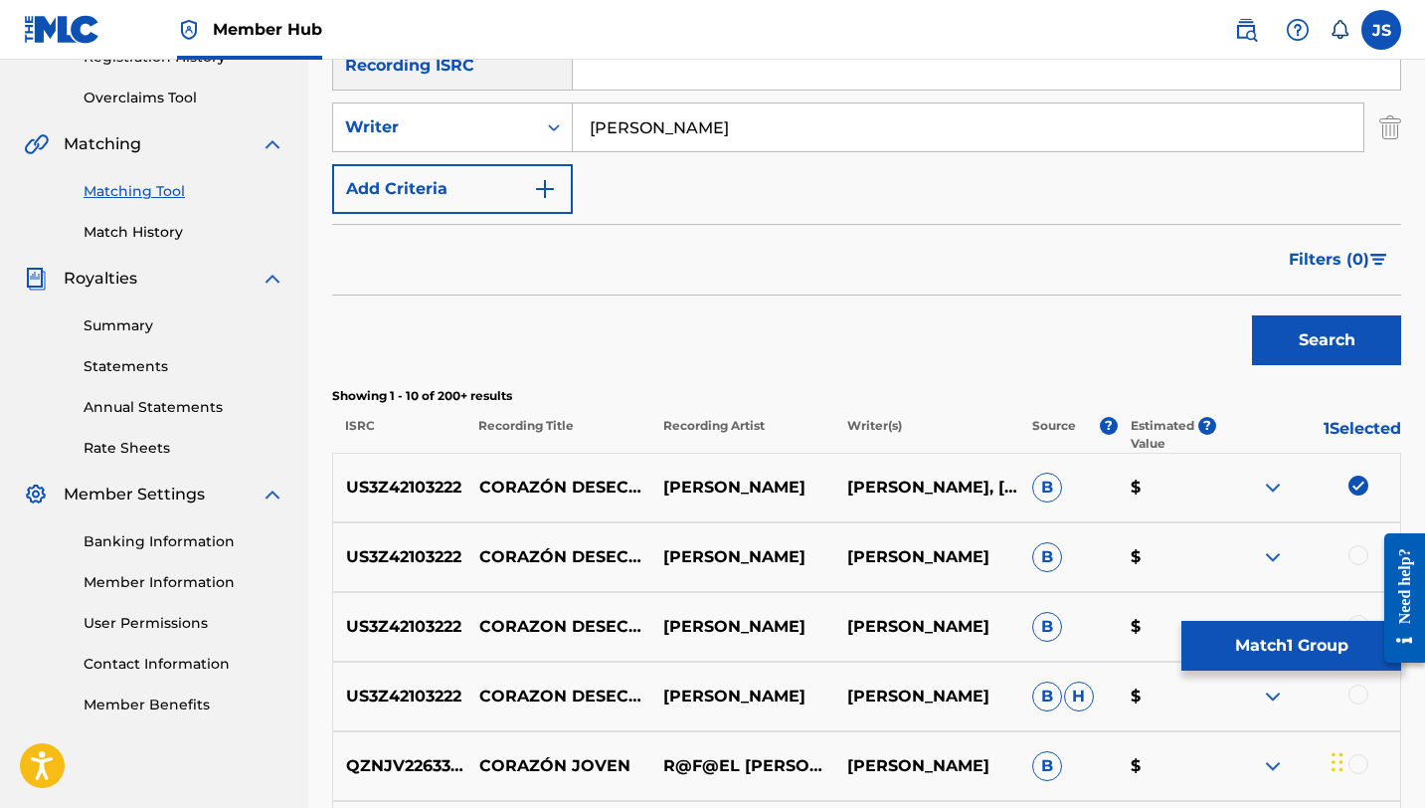
click at [1358, 549] on div at bounding box center [1359, 555] width 20 height 20
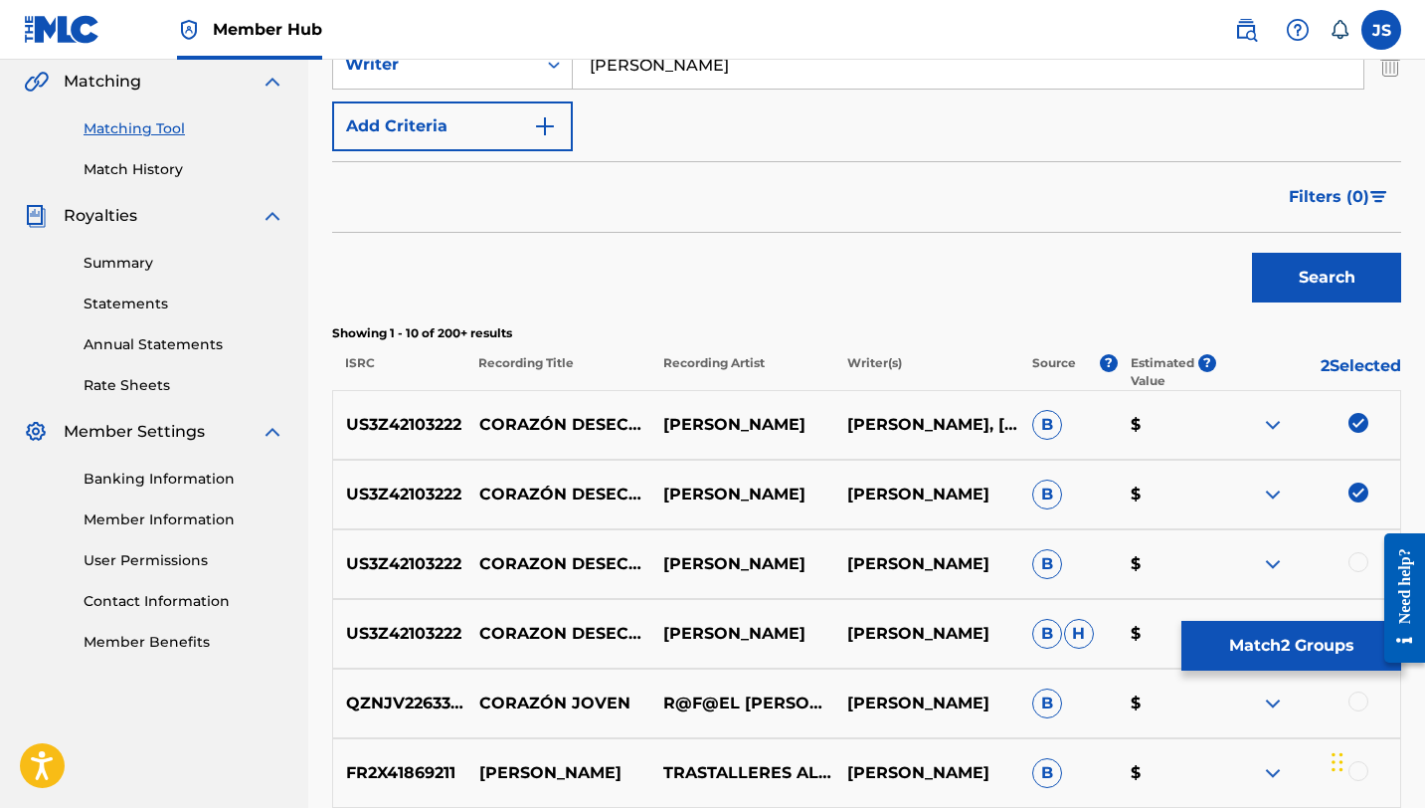
click at [1355, 561] on div at bounding box center [1359, 562] width 20 height 20
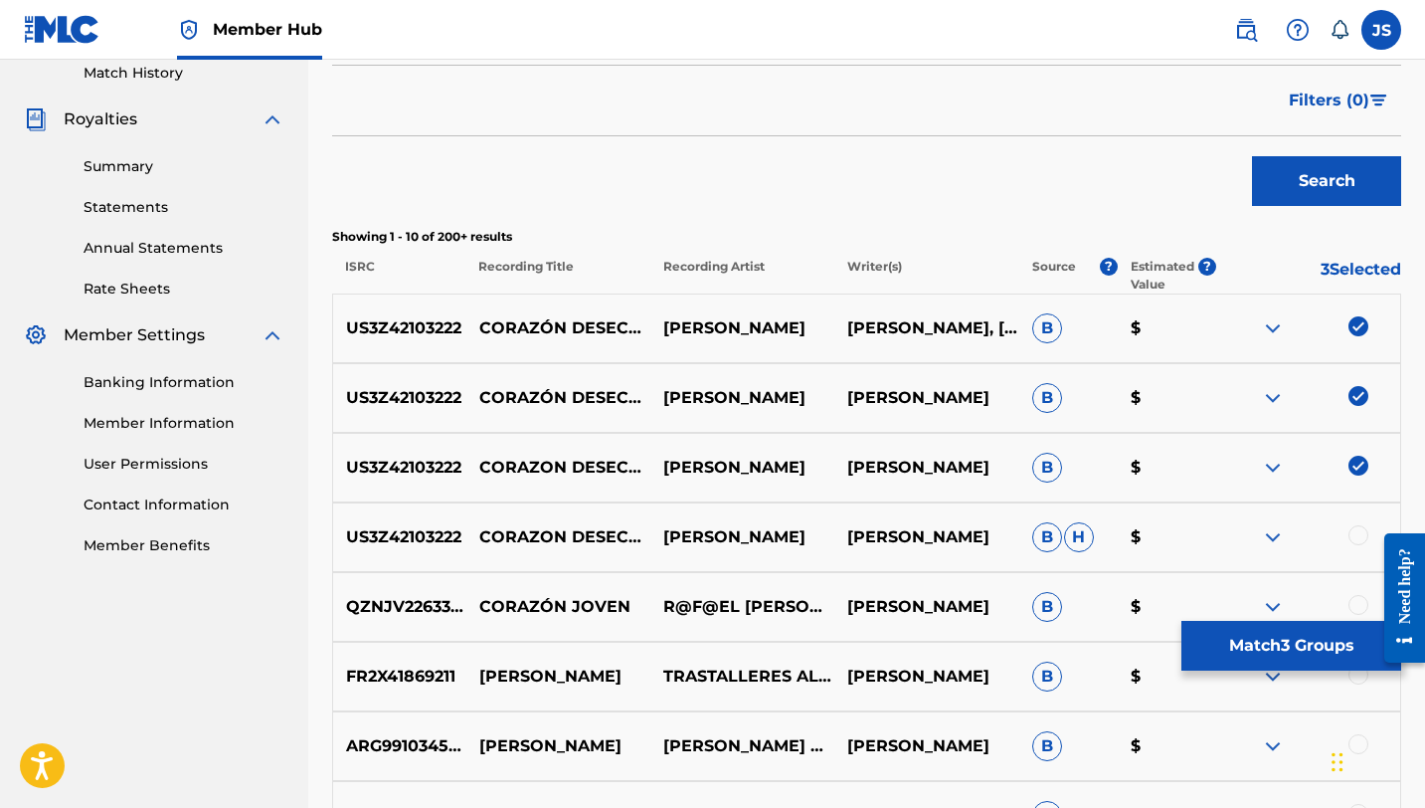
scroll to position [557, 0]
click at [1355, 537] on div at bounding box center [1359, 536] width 20 height 20
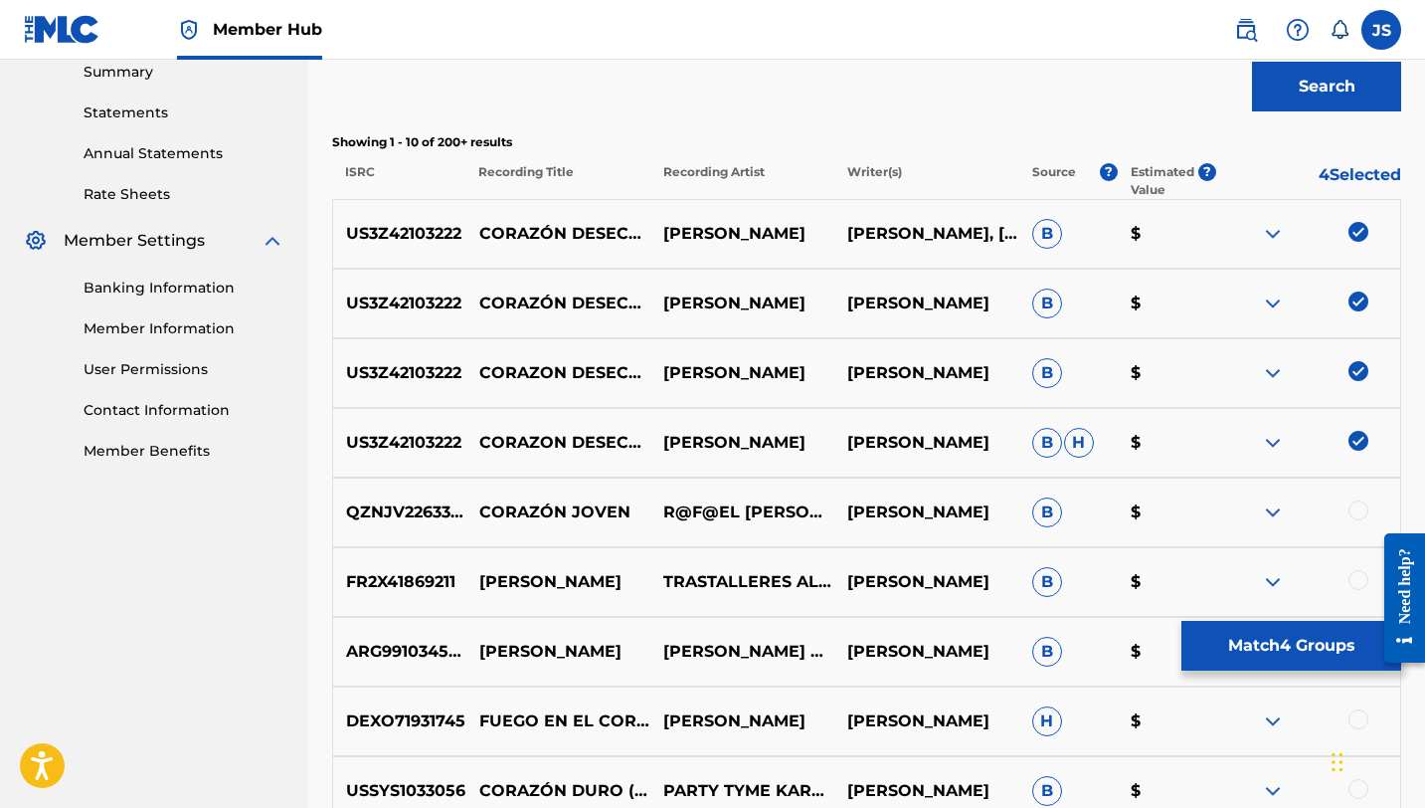
scroll to position [662, 0]
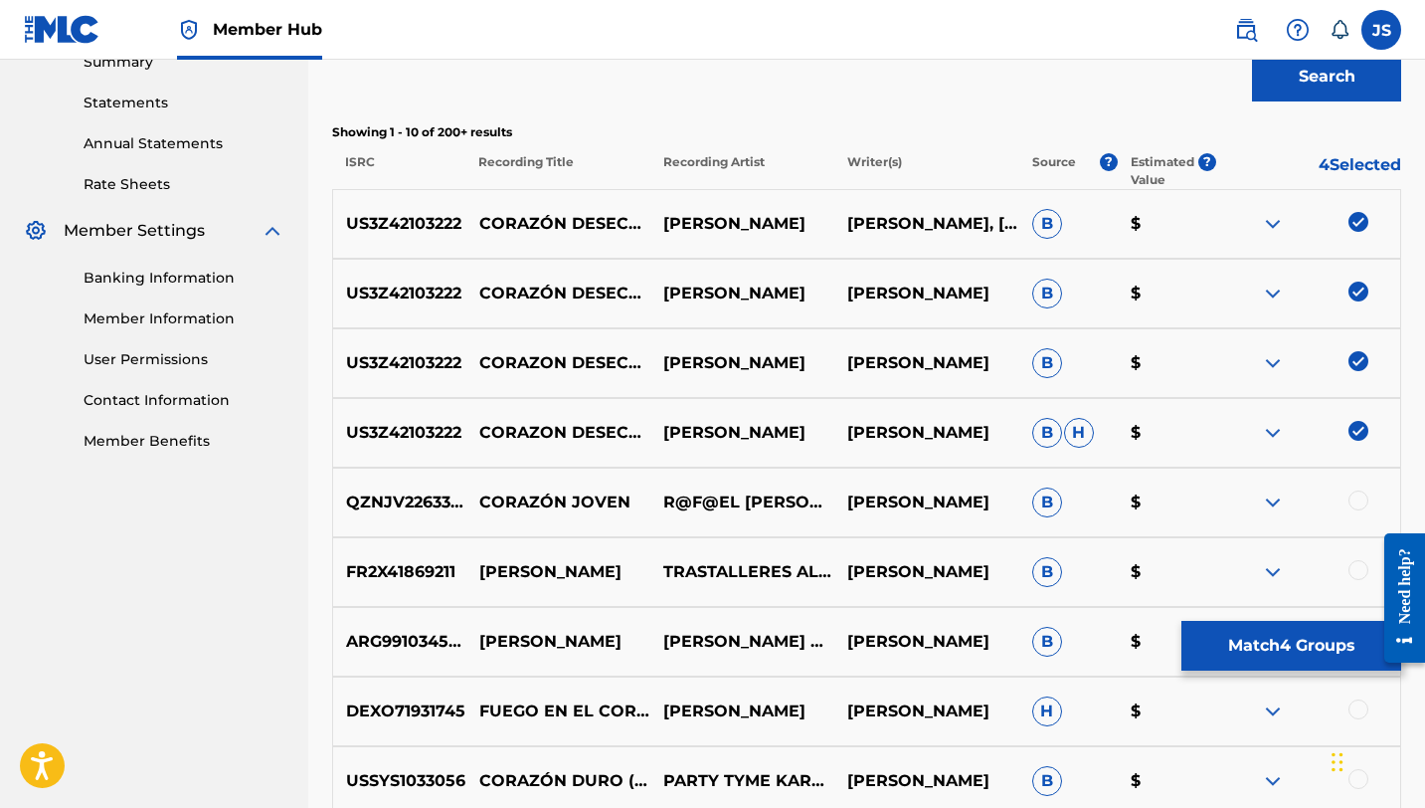
click at [1358, 503] on div at bounding box center [1359, 500] width 20 height 20
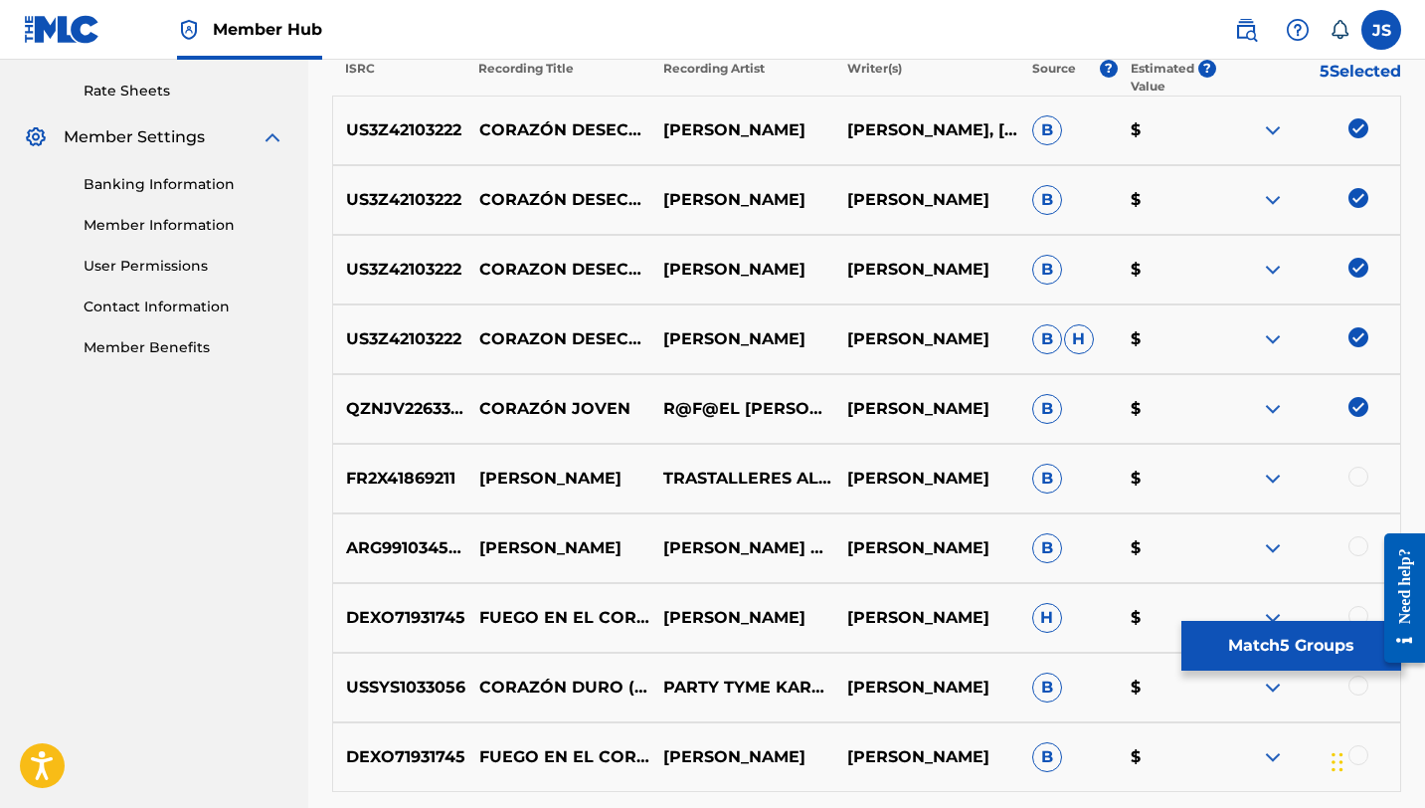
scroll to position [752, 0]
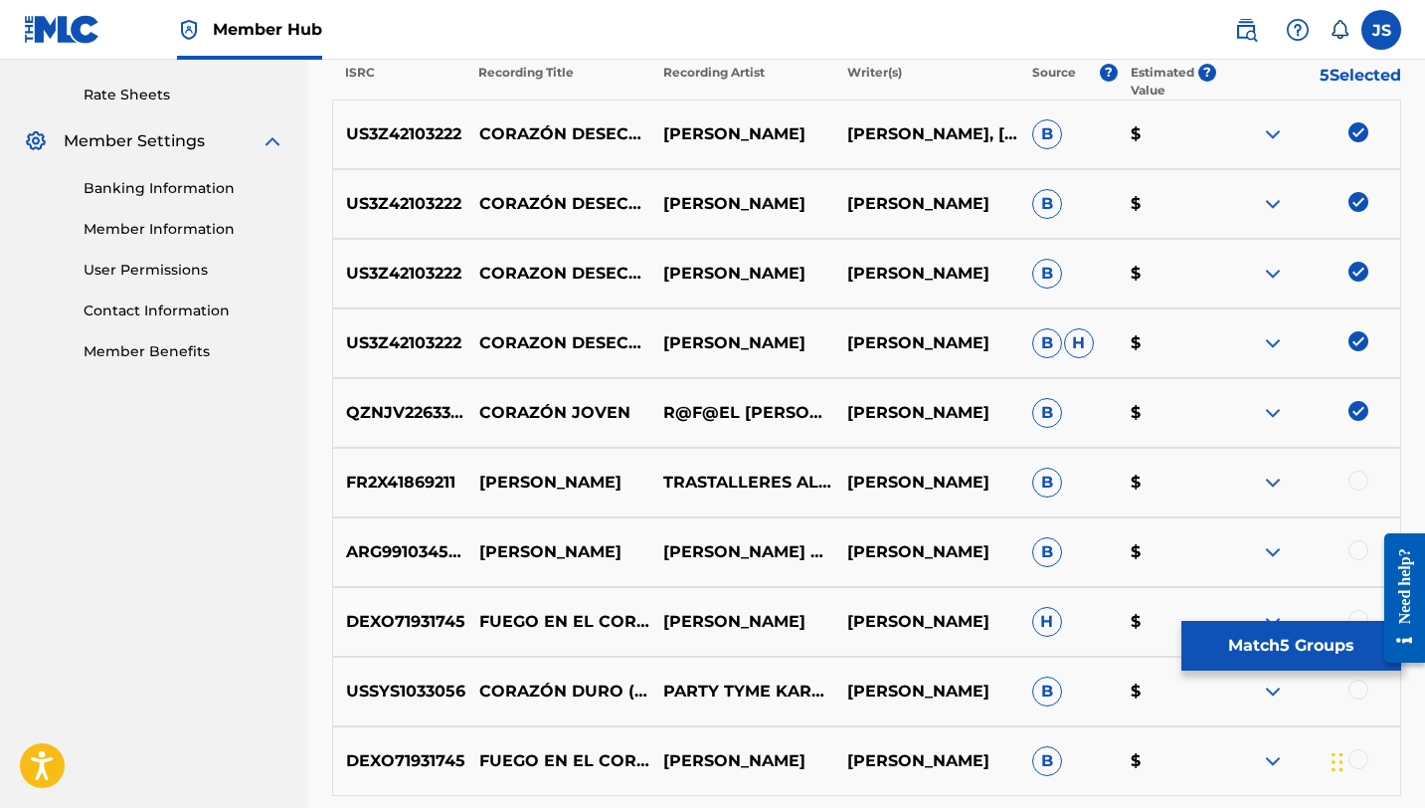
click at [1358, 410] on img at bounding box center [1359, 411] width 20 height 20
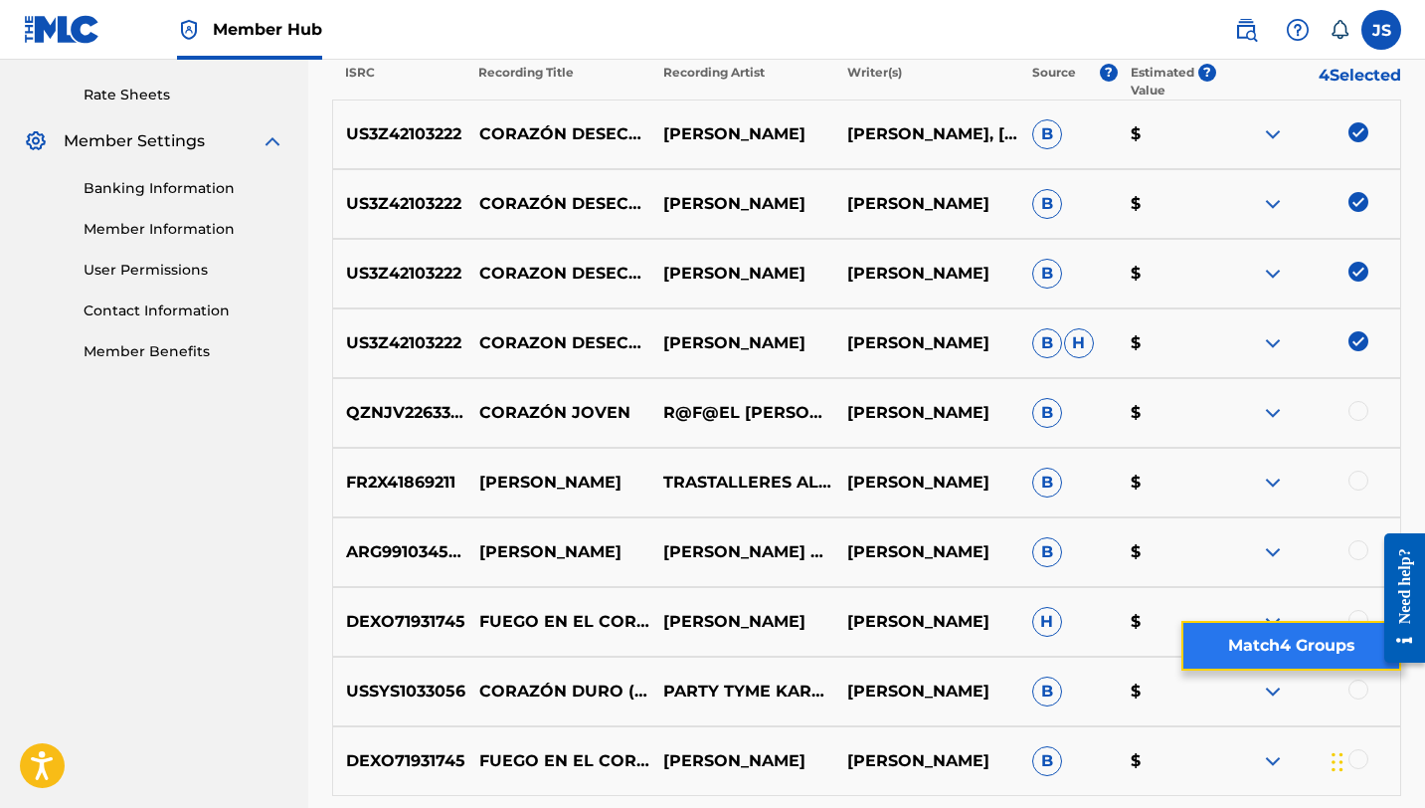
click at [1300, 636] on button "Match 4 Groups" at bounding box center [1291, 646] width 220 height 50
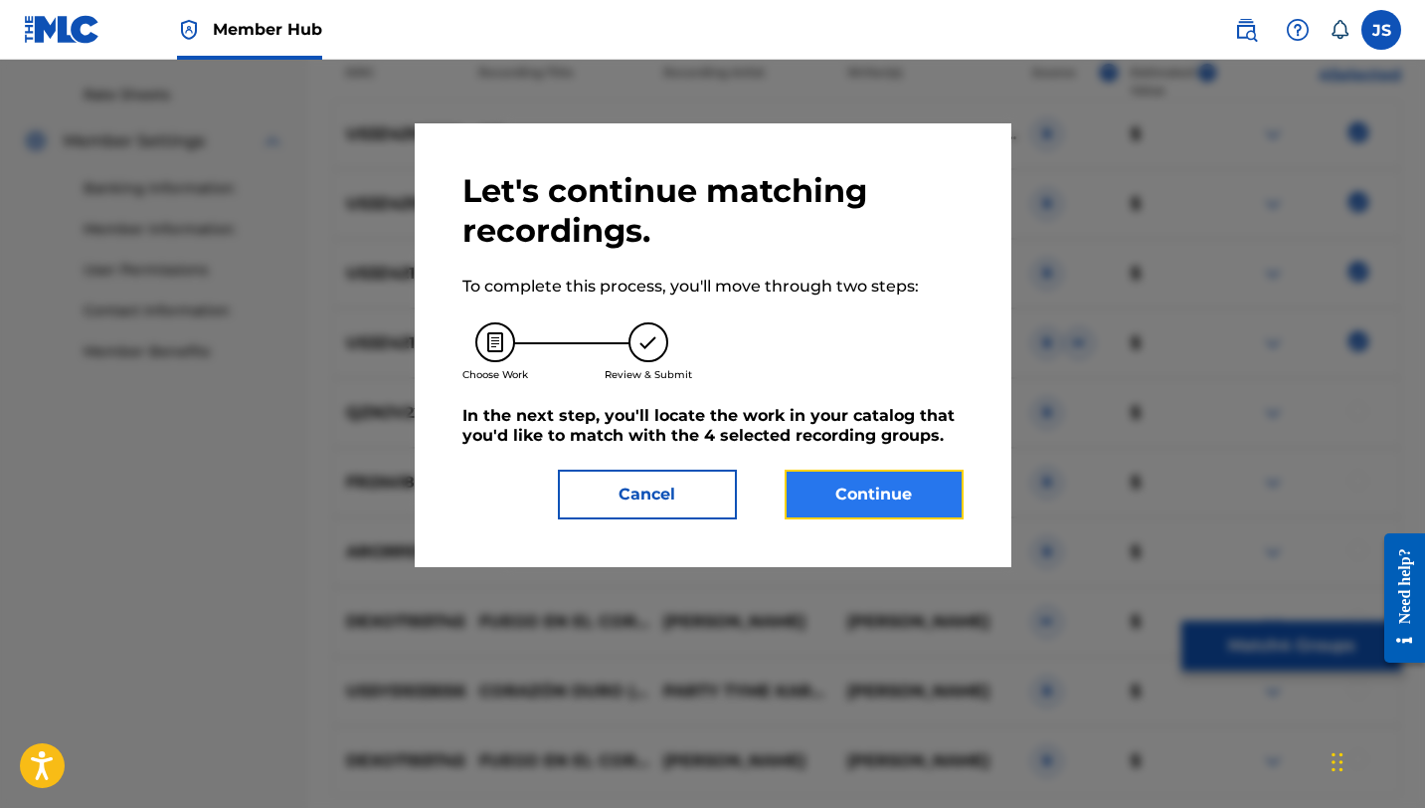
click at [914, 502] on button "Continue" at bounding box center [874, 494] width 179 height 50
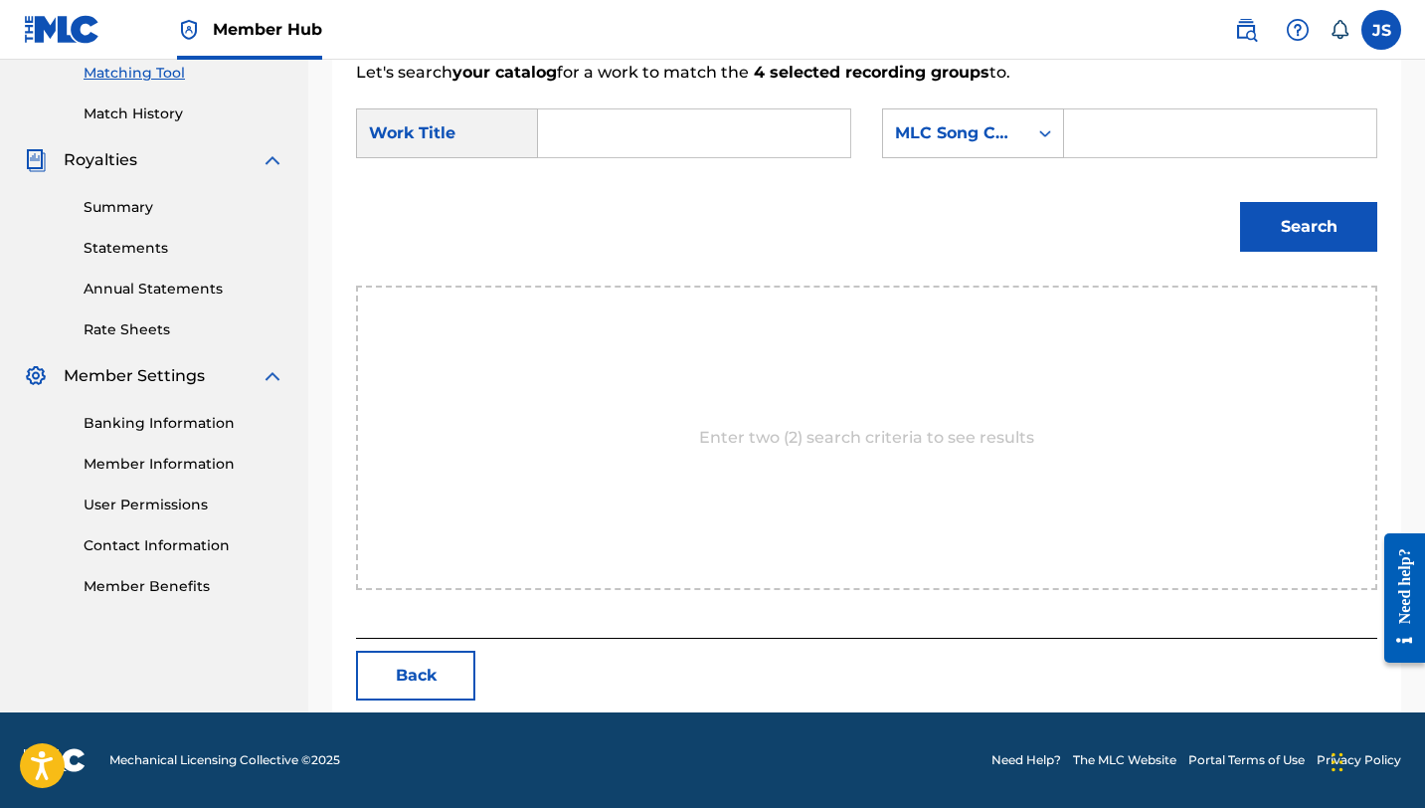
scroll to position [517, 0]
click at [702, 138] on input "Search Form" at bounding box center [694, 133] width 278 height 48
paste input "CORAZÓN DESECHO"
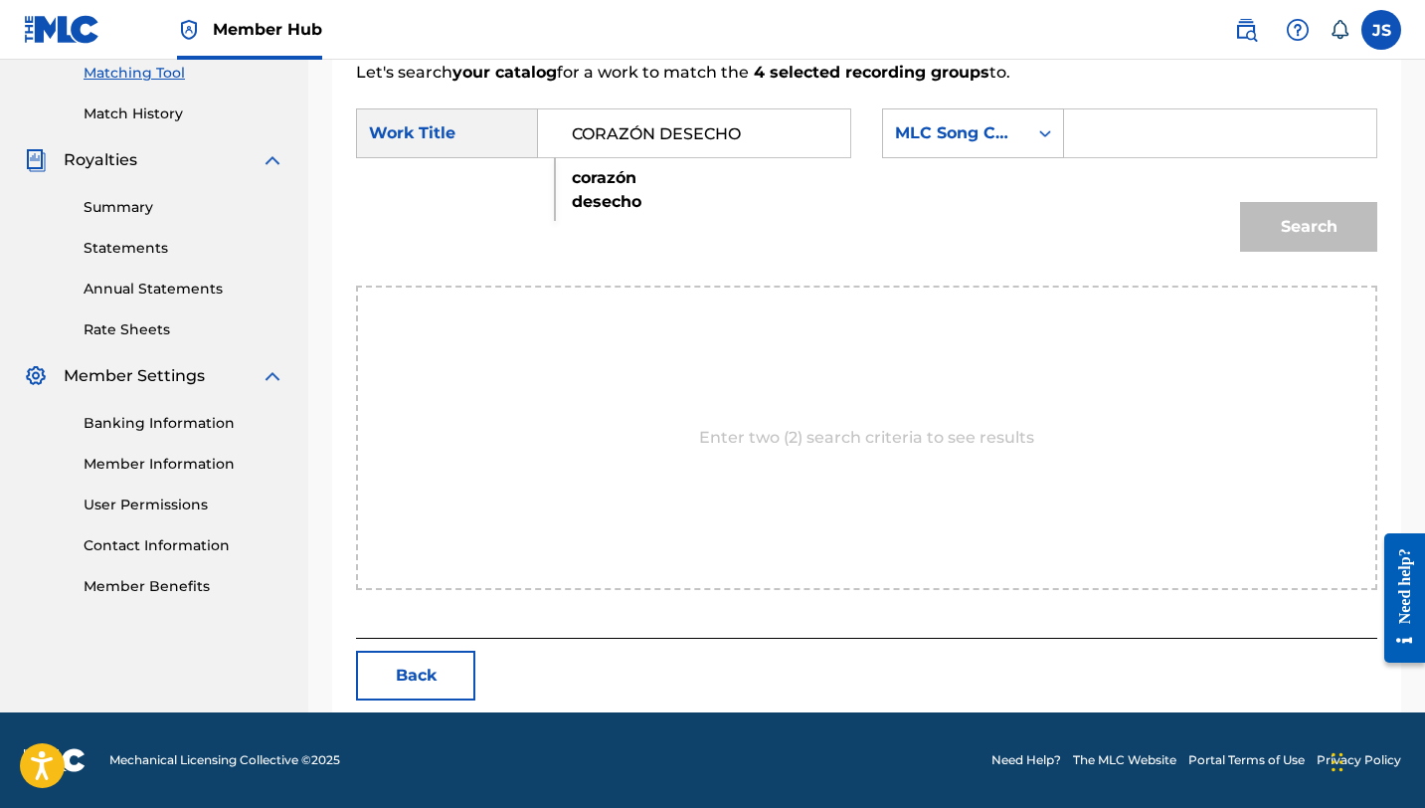
type input "CORAZÓN DESECHO"
click at [1153, 133] on input "Search Form" at bounding box center [1220, 133] width 278 height 48
paste input "CK769S"
type input "CK769S"
click at [1240, 202] on button "Search" at bounding box center [1308, 227] width 137 height 50
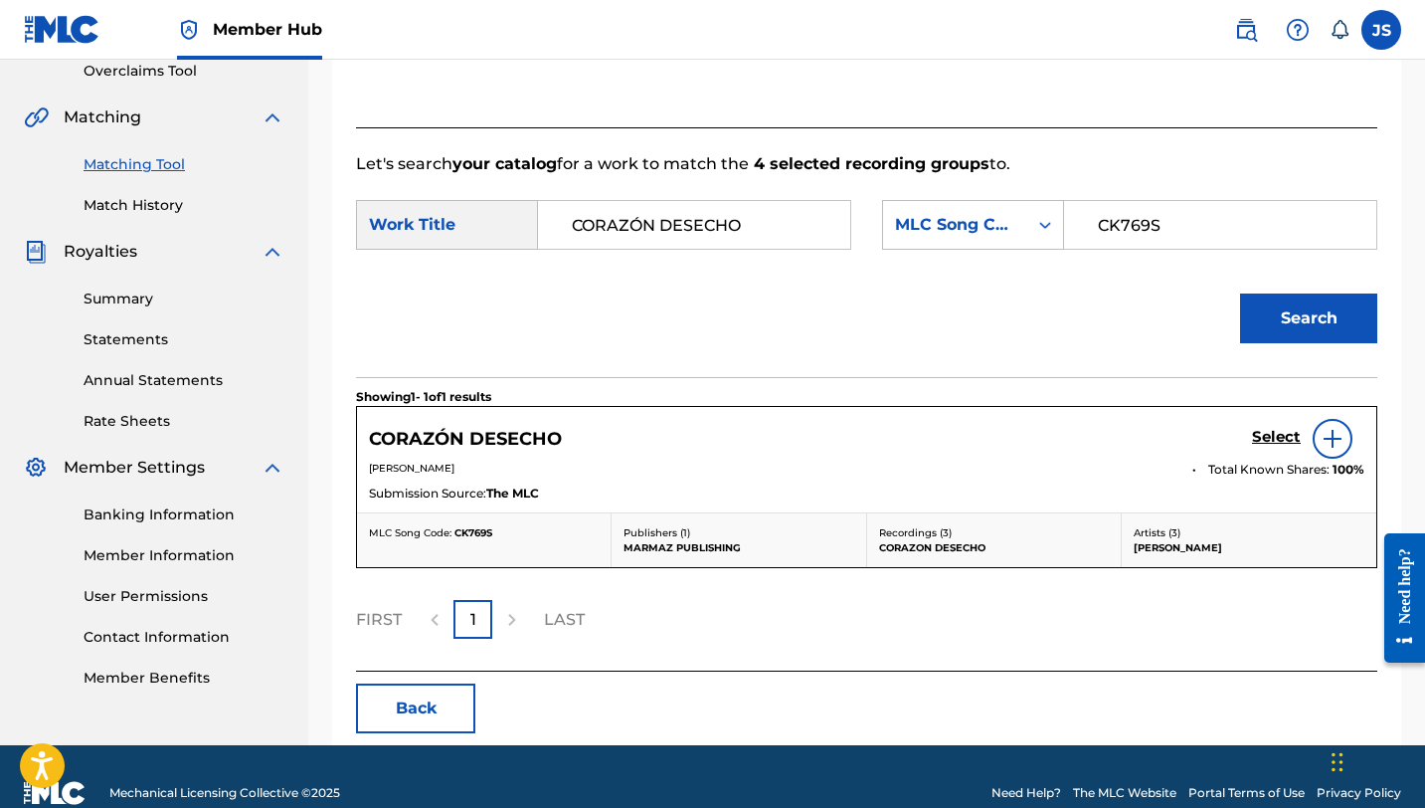
scroll to position [458, 0]
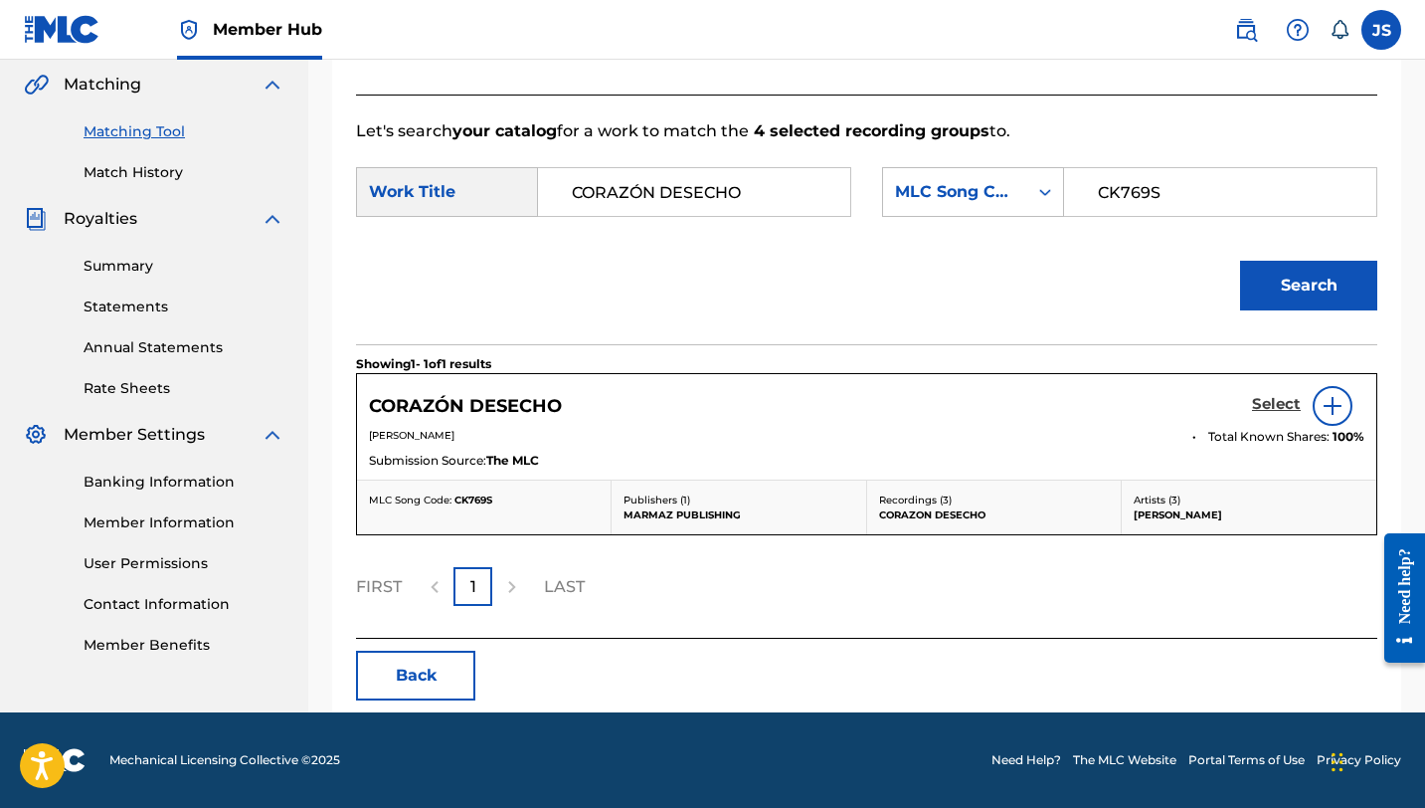
click at [1258, 403] on h5 "Select" at bounding box center [1276, 404] width 49 height 19
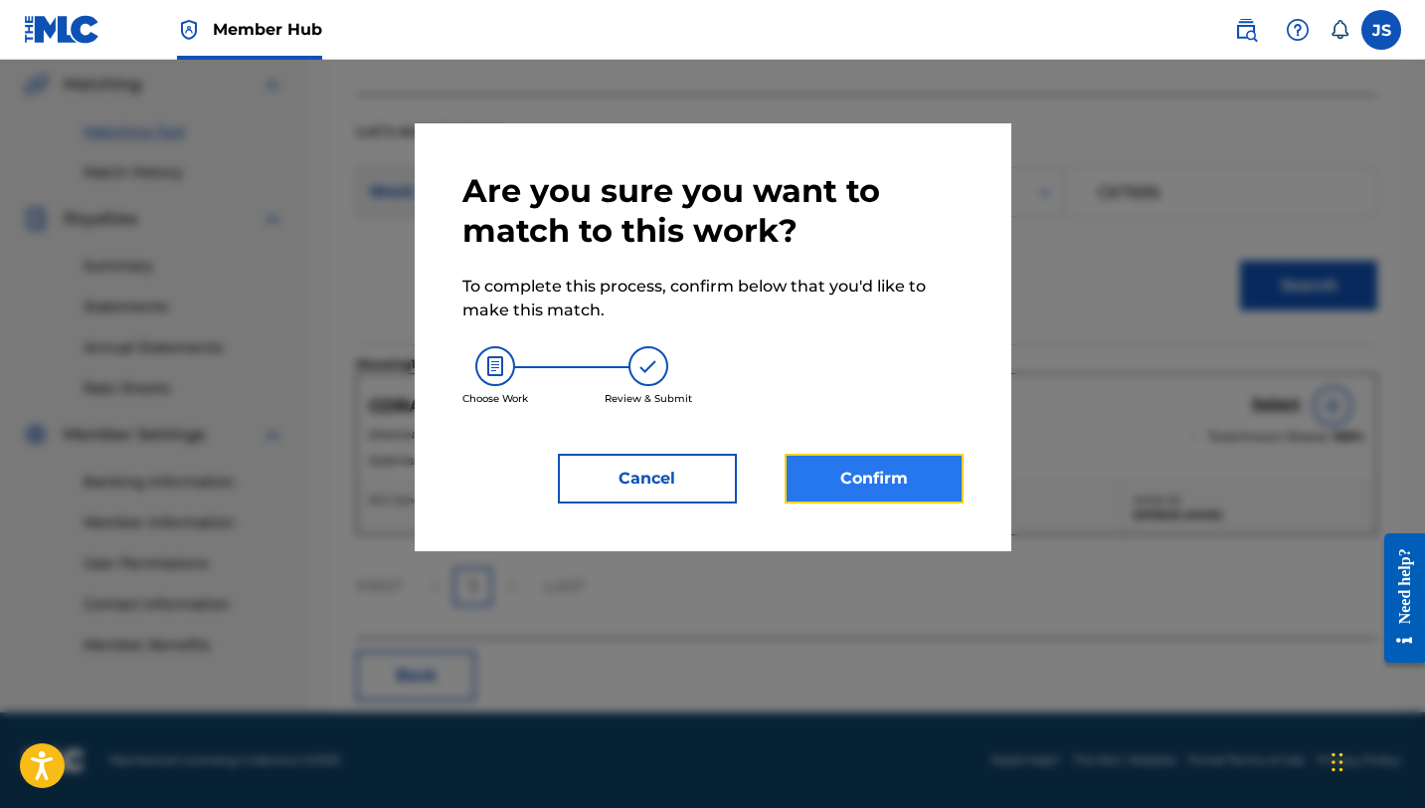
click at [809, 493] on button "Confirm" at bounding box center [874, 478] width 179 height 50
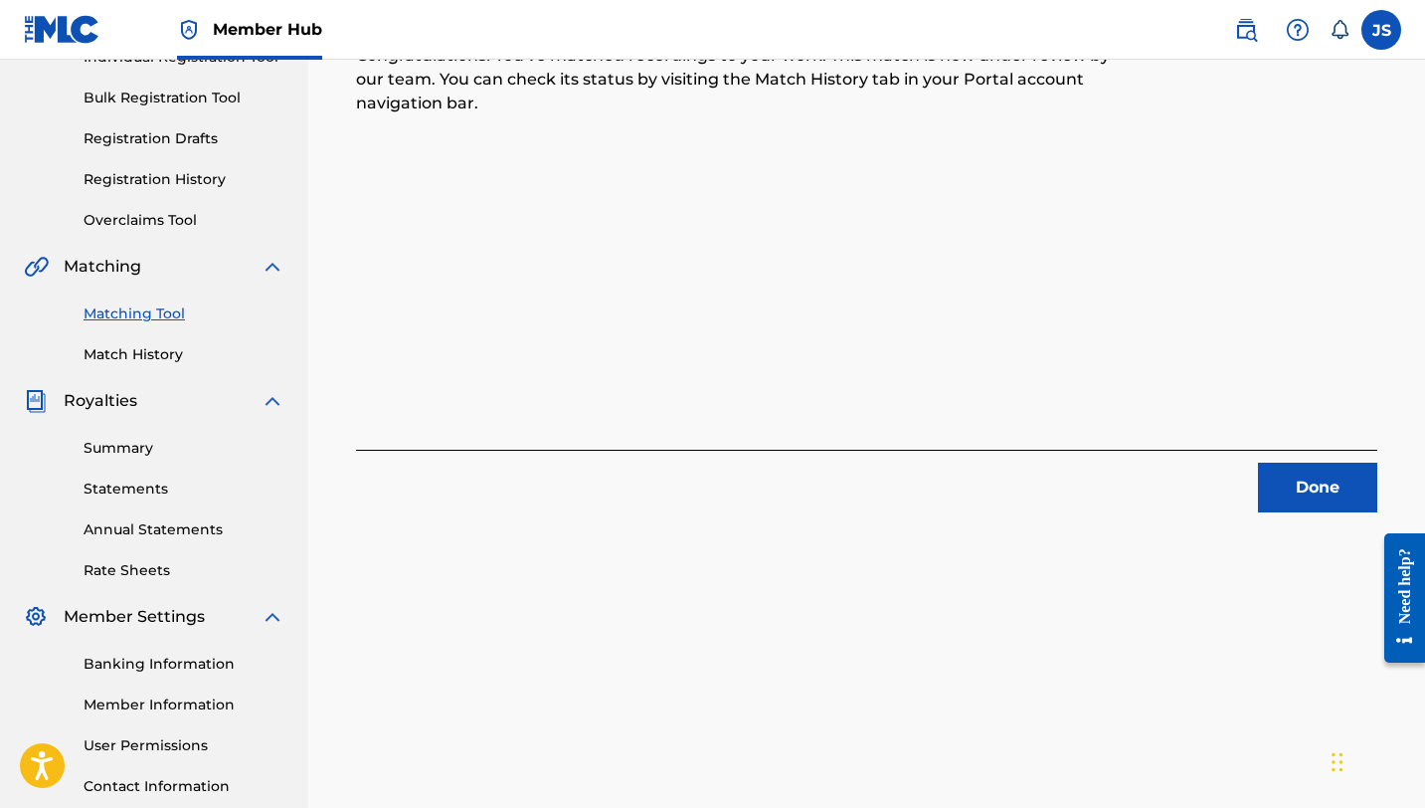
scroll to position [245, 0]
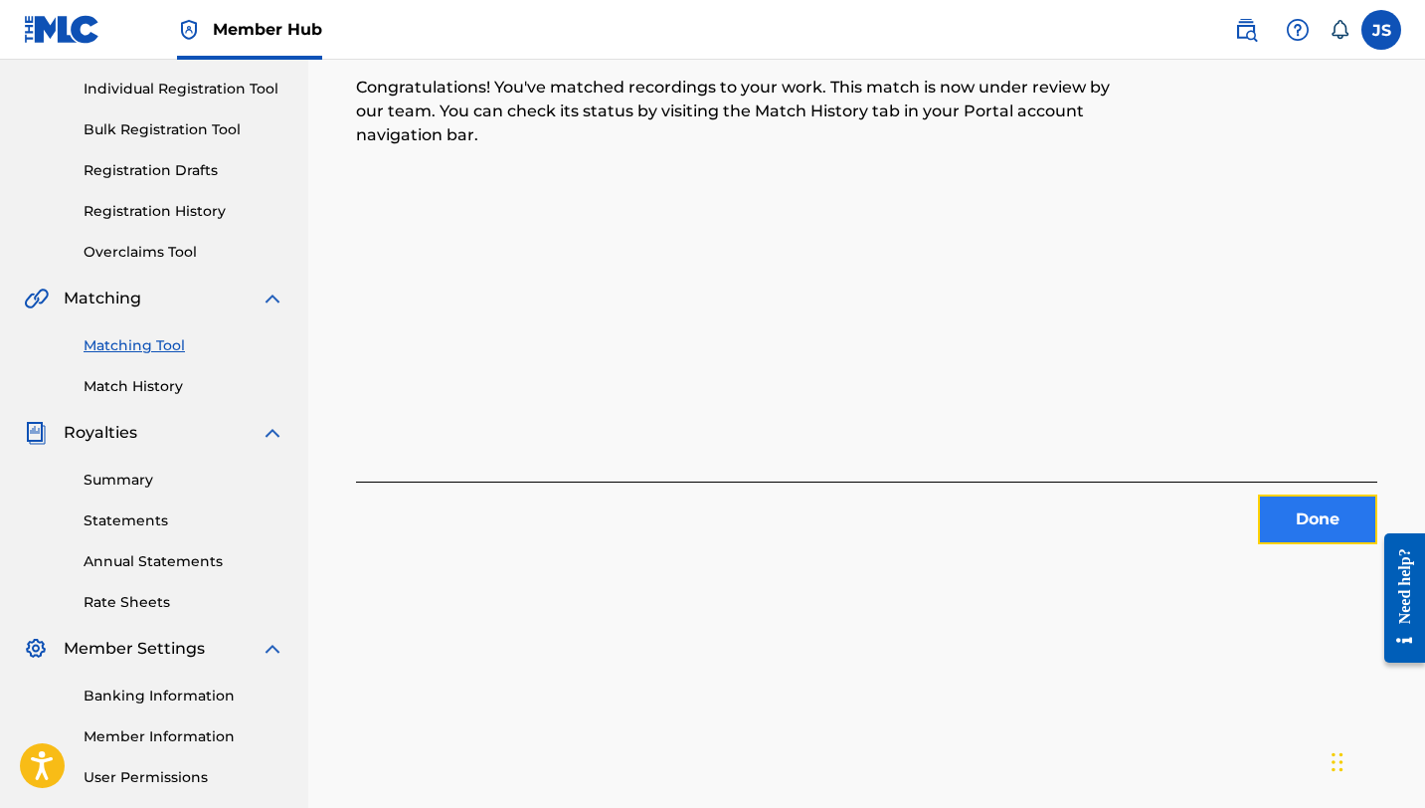
click at [1306, 509] on button "Done" at bounding box center [1317, 519] width 119 height 50
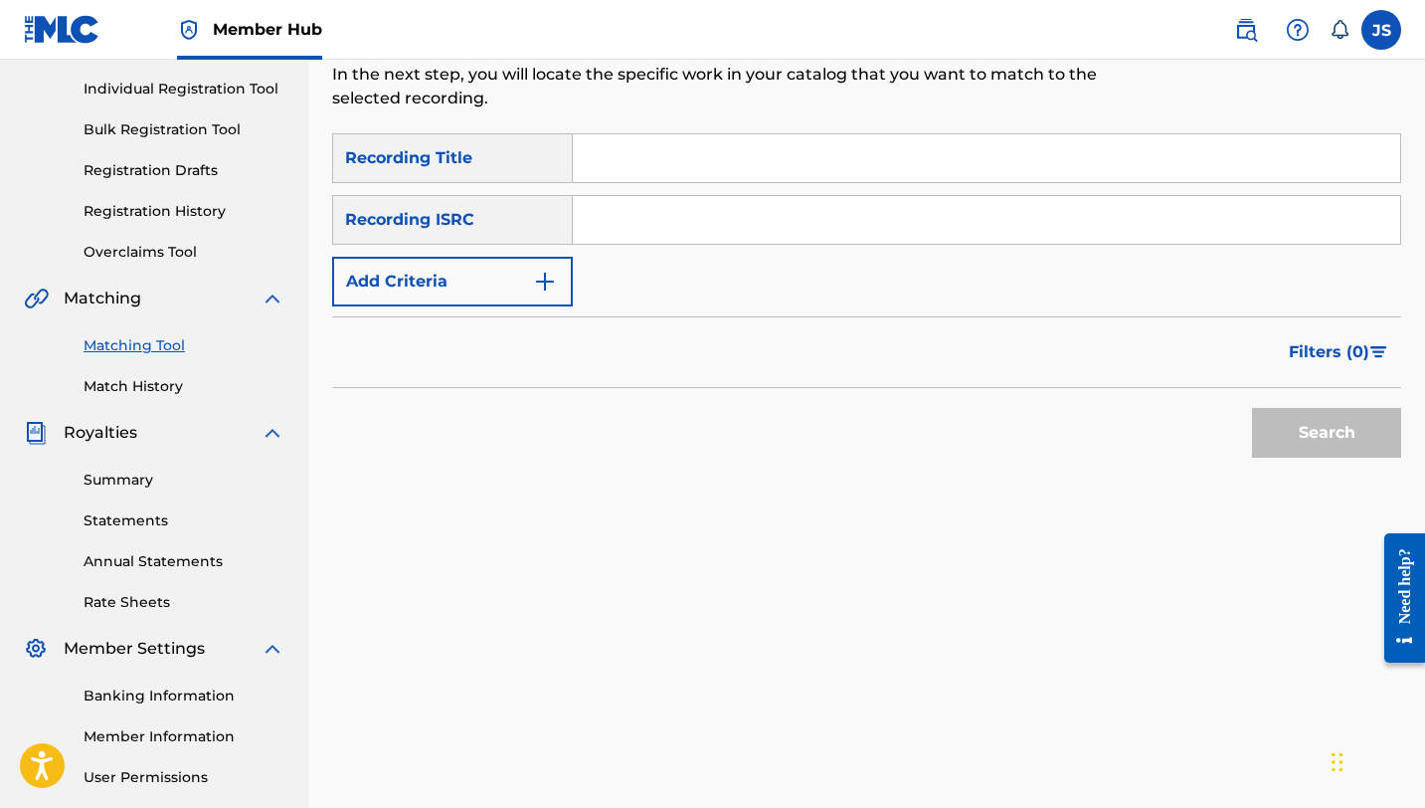
scroll to position [212, 0]
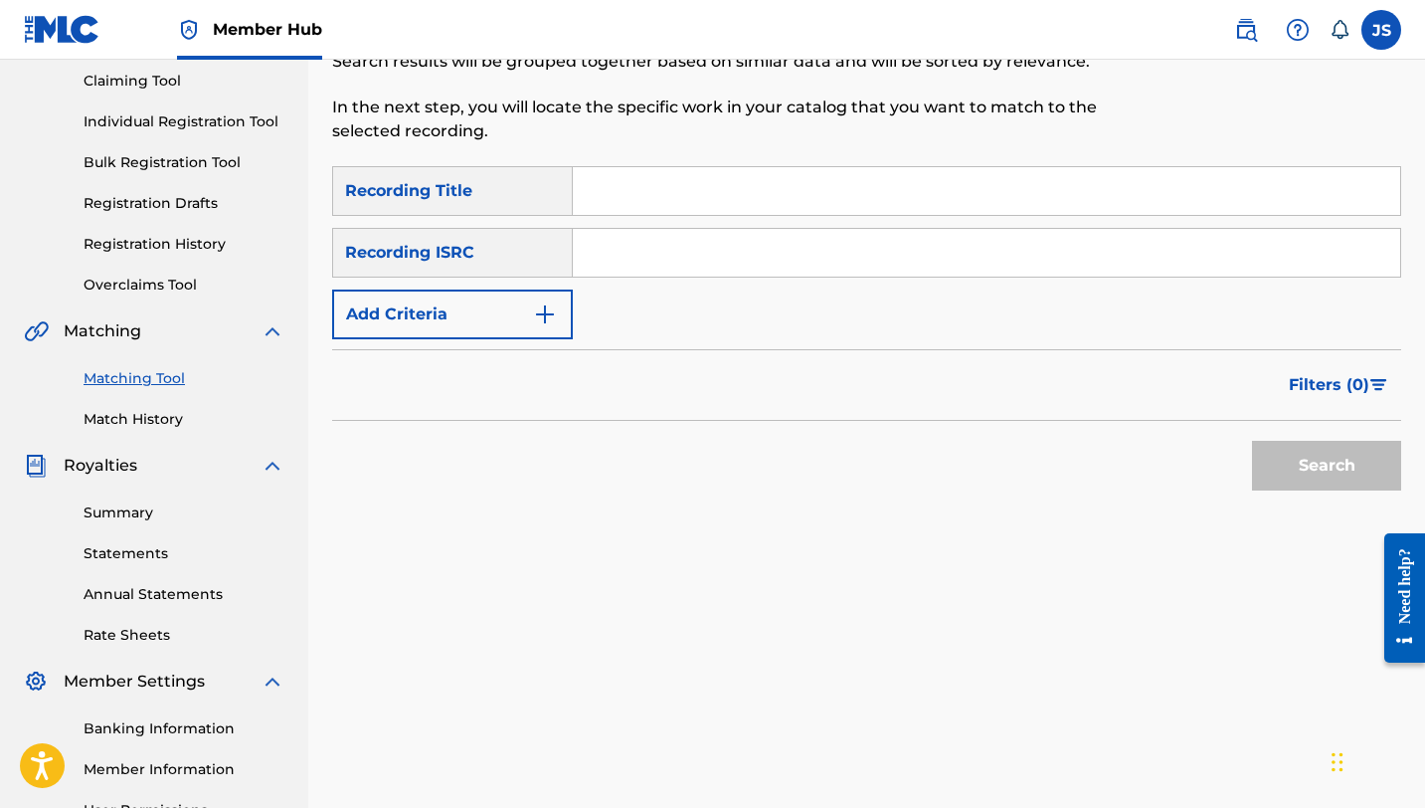
click at [624, 190] on input "Search Form" at bounding box center [986, 191] width 827 height 48
paste input "COSA BUENA ES ESTAR VIVO"
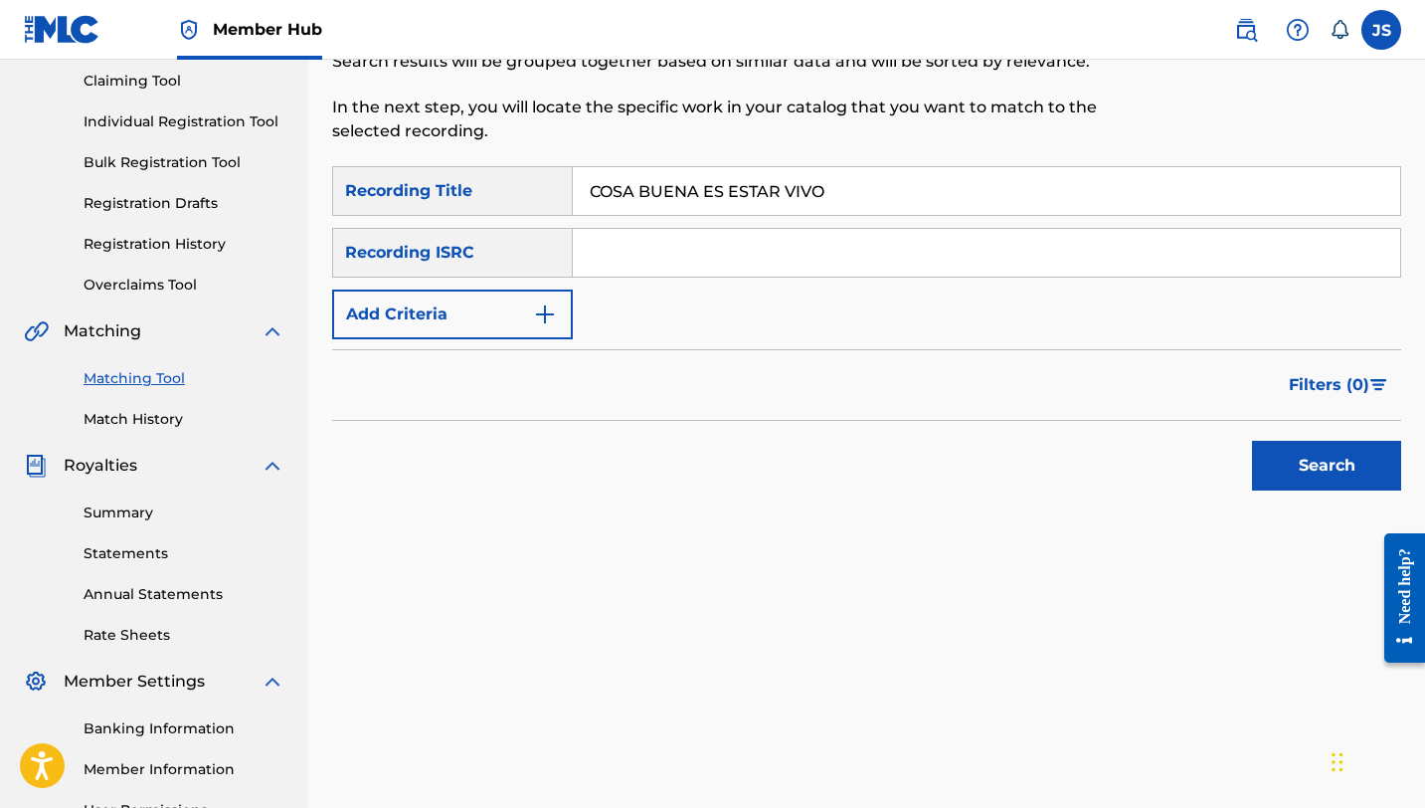
type input "COSA BUENA ES ESTAR VIVO"
click at [1252, 441] on button "Search" at bounding box center [1326, 466] width 149 height 50
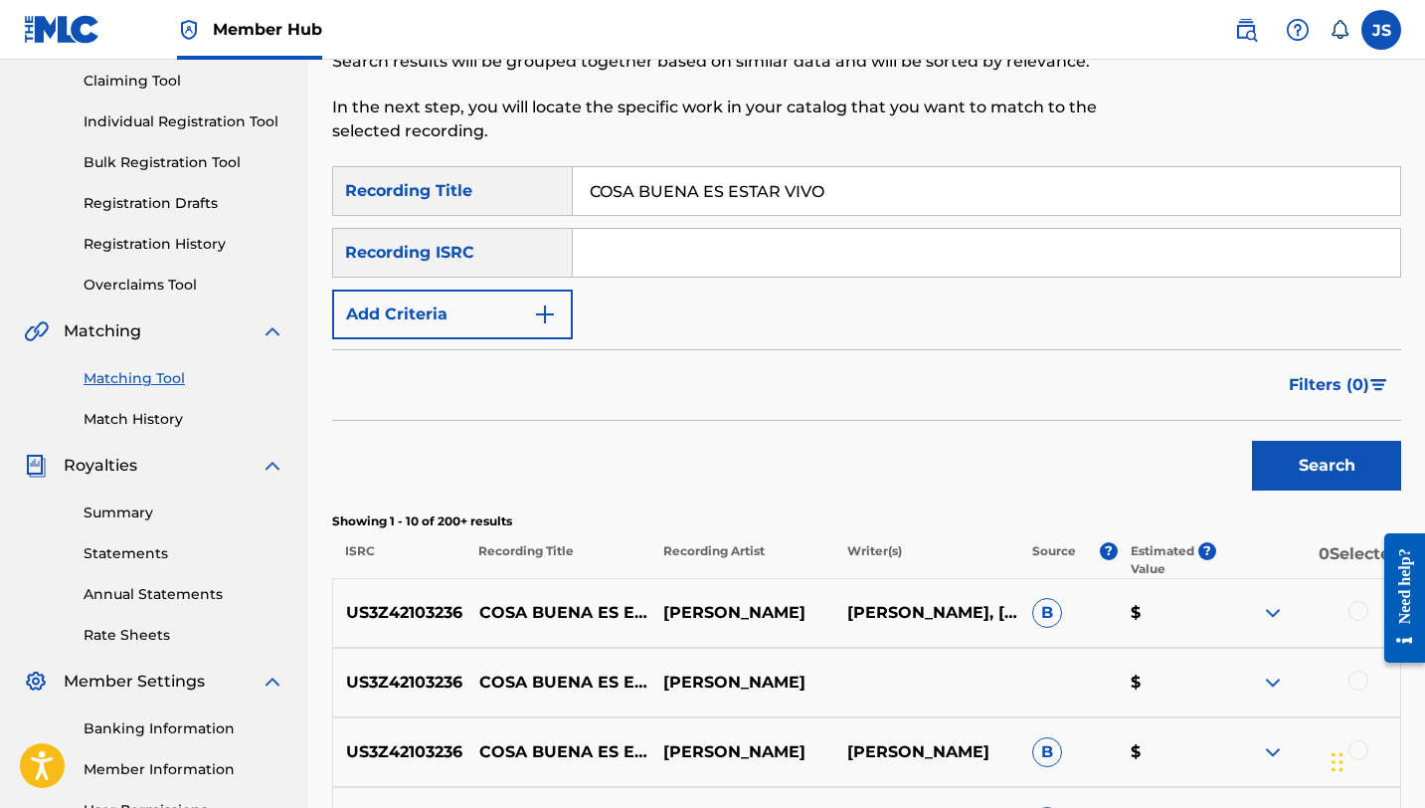
click at [1354, 610] on div at bounding box center [1359, 611] width 20 height 20
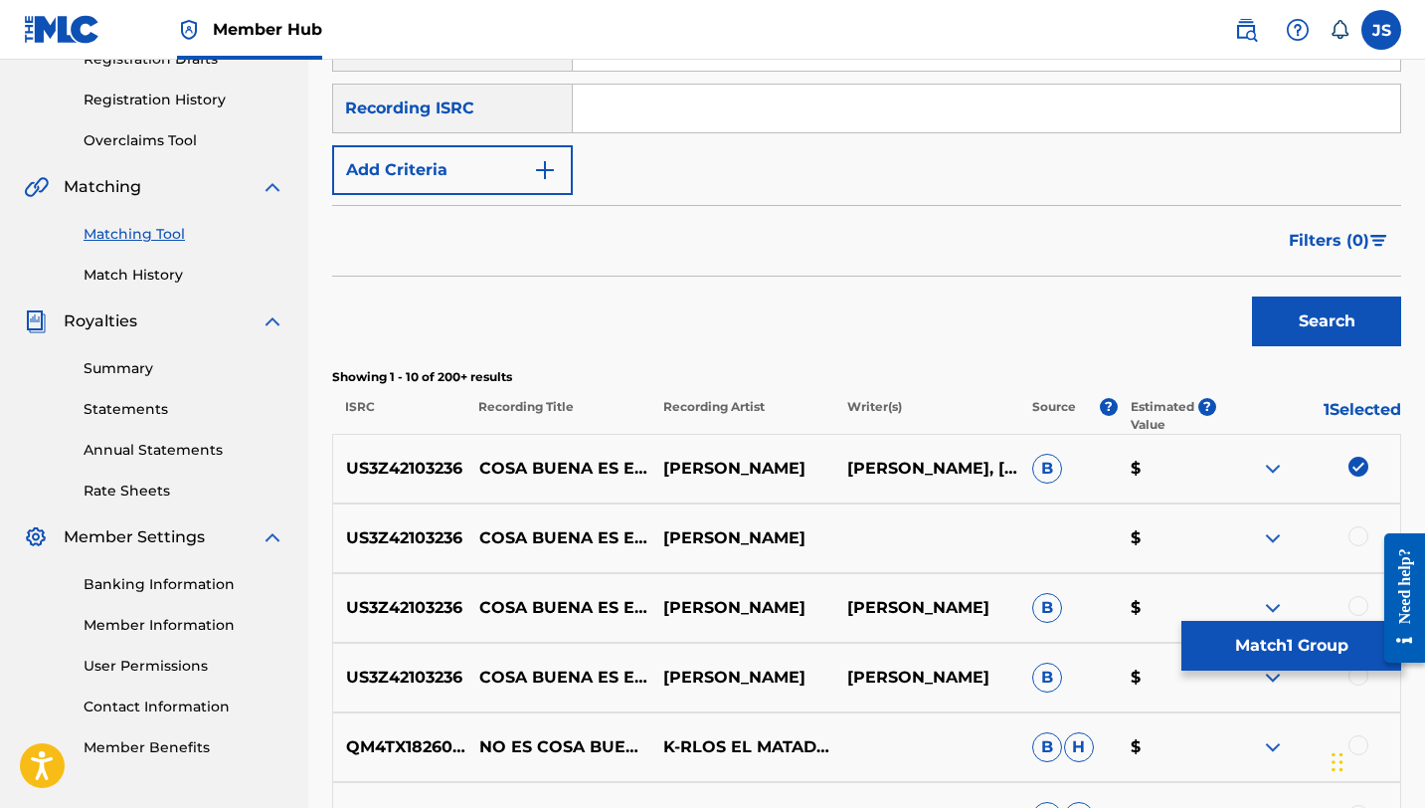
scroll to position [391, 0]
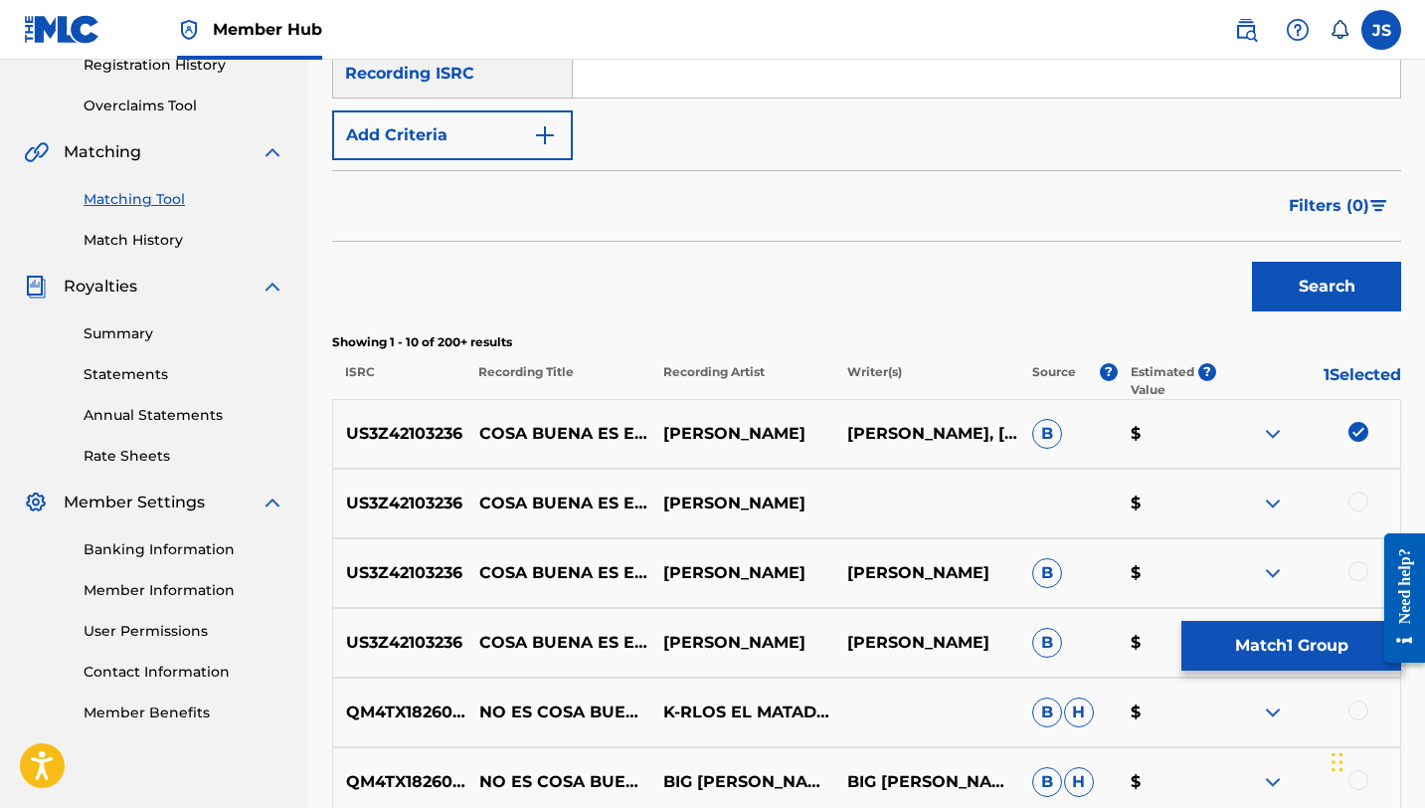
click at [1364, 494] on div at bounding box center [1359, 501] width 20 height 20
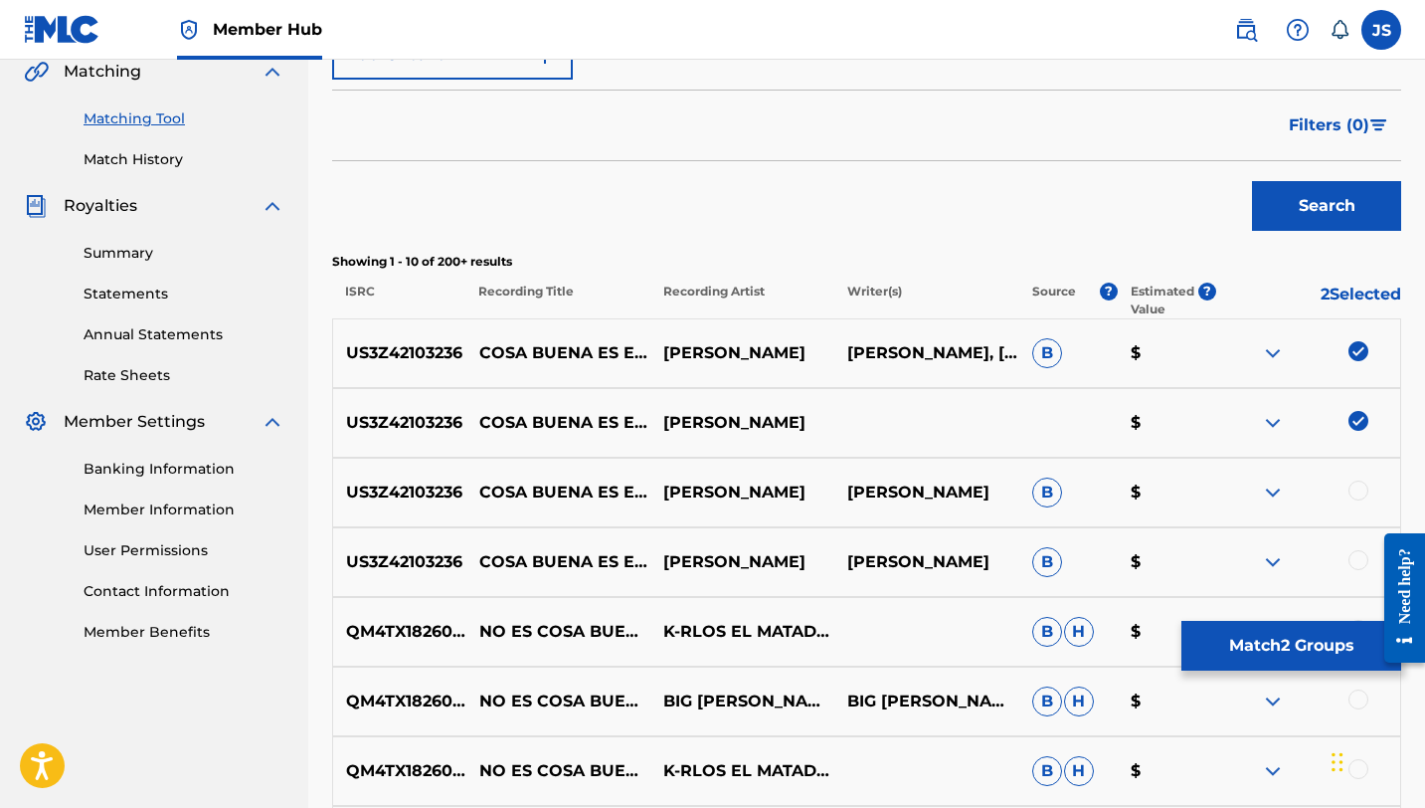
scroll to position [472, 0]
click at [1359, 490] on div at bounding box center [1359, 489] width 20 height 20
click at [1359, 563] on div at bounding box center [1359, 559] width 20 height 20
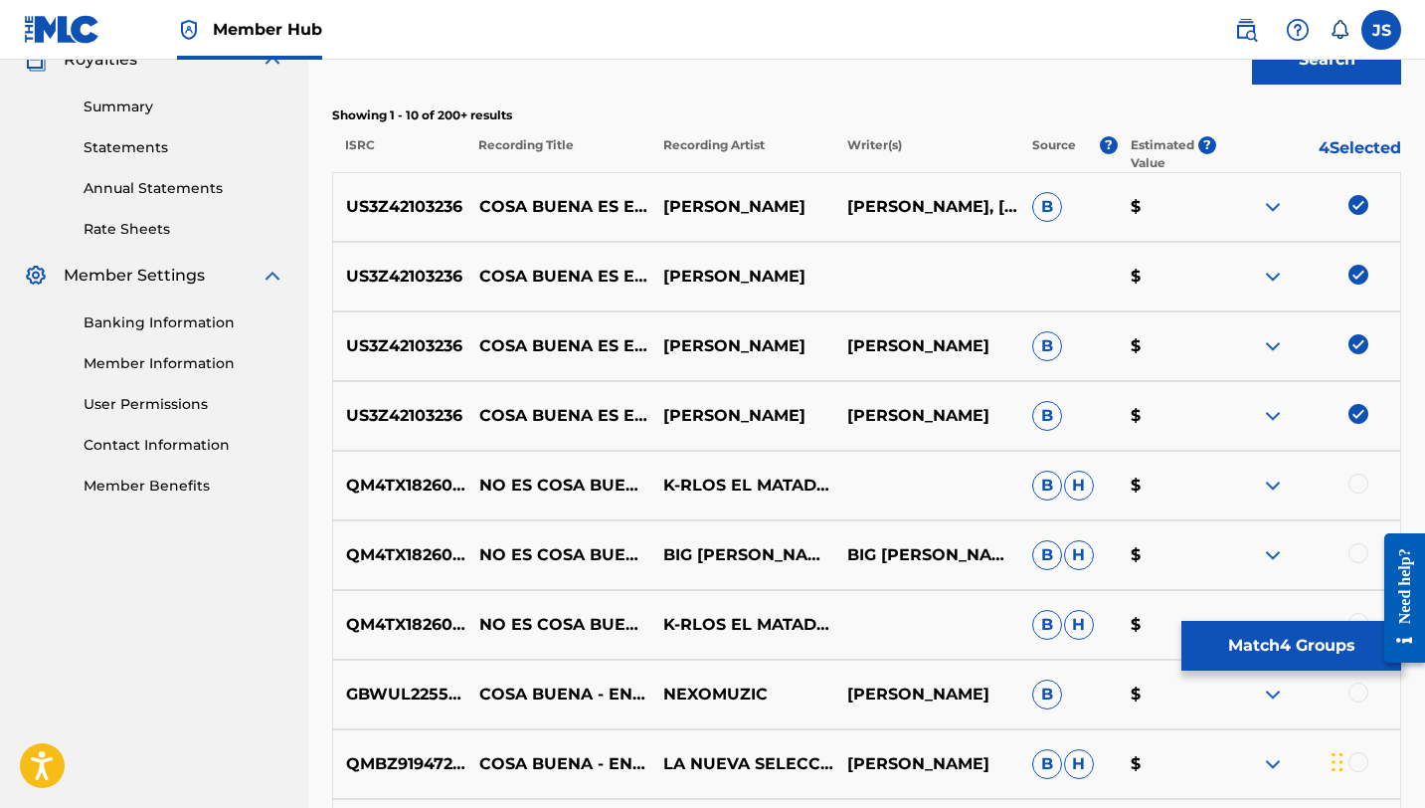
scroll to position [623, 0]
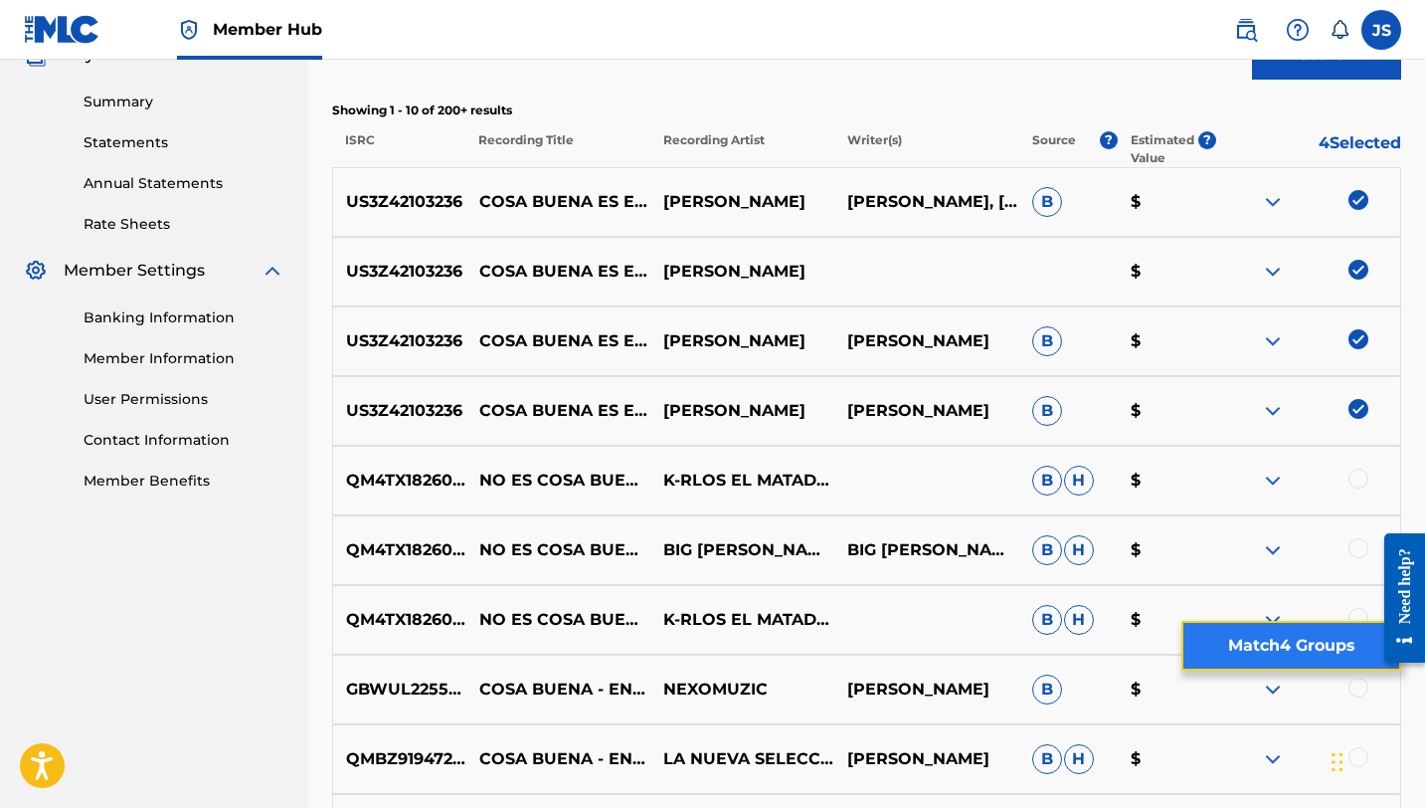
click at [1271, 647] on button "Match 4 Groups" at bounding box center [1291, 646] width 220 height 50
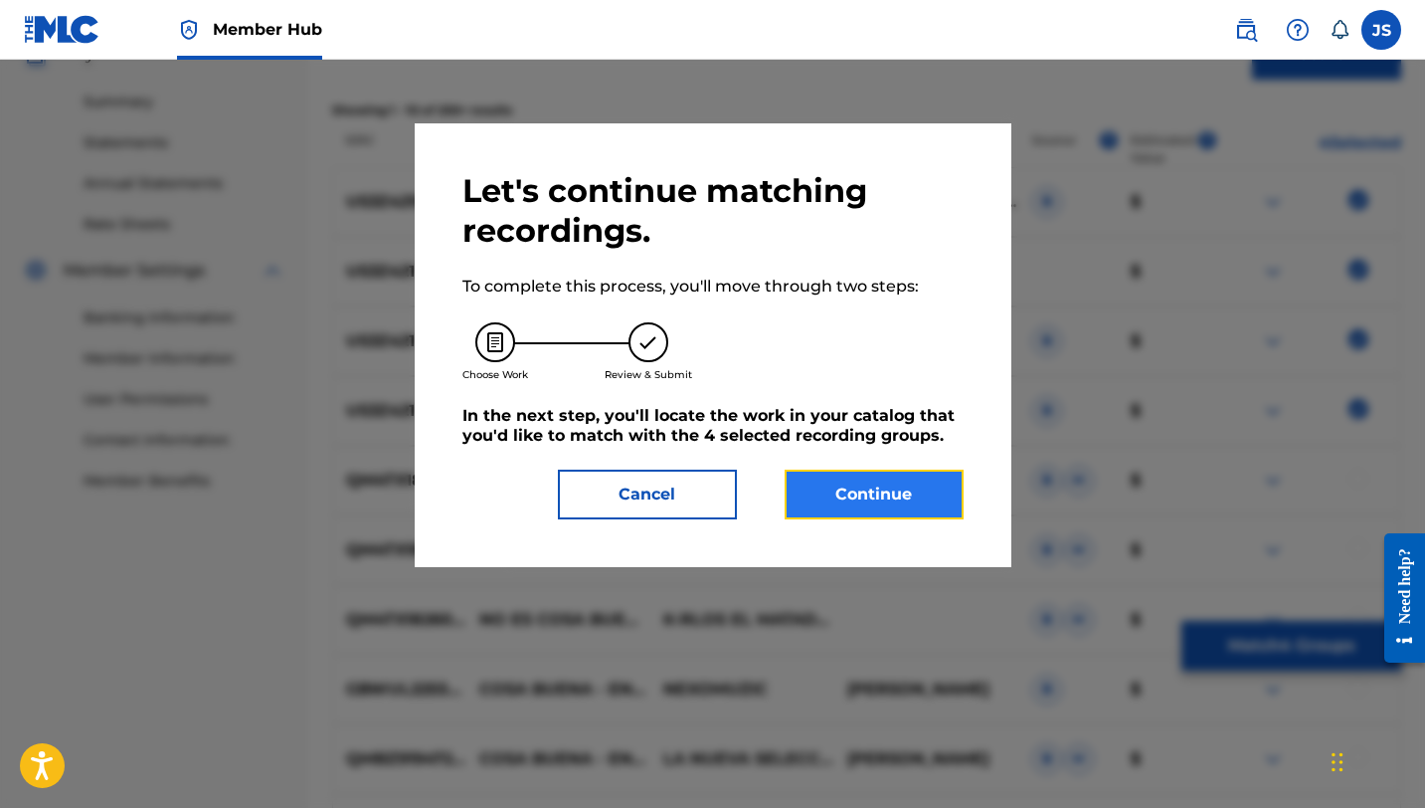
click at [815, 498] on button "Continue" at bounding box center [874, 494] width 179 height 50
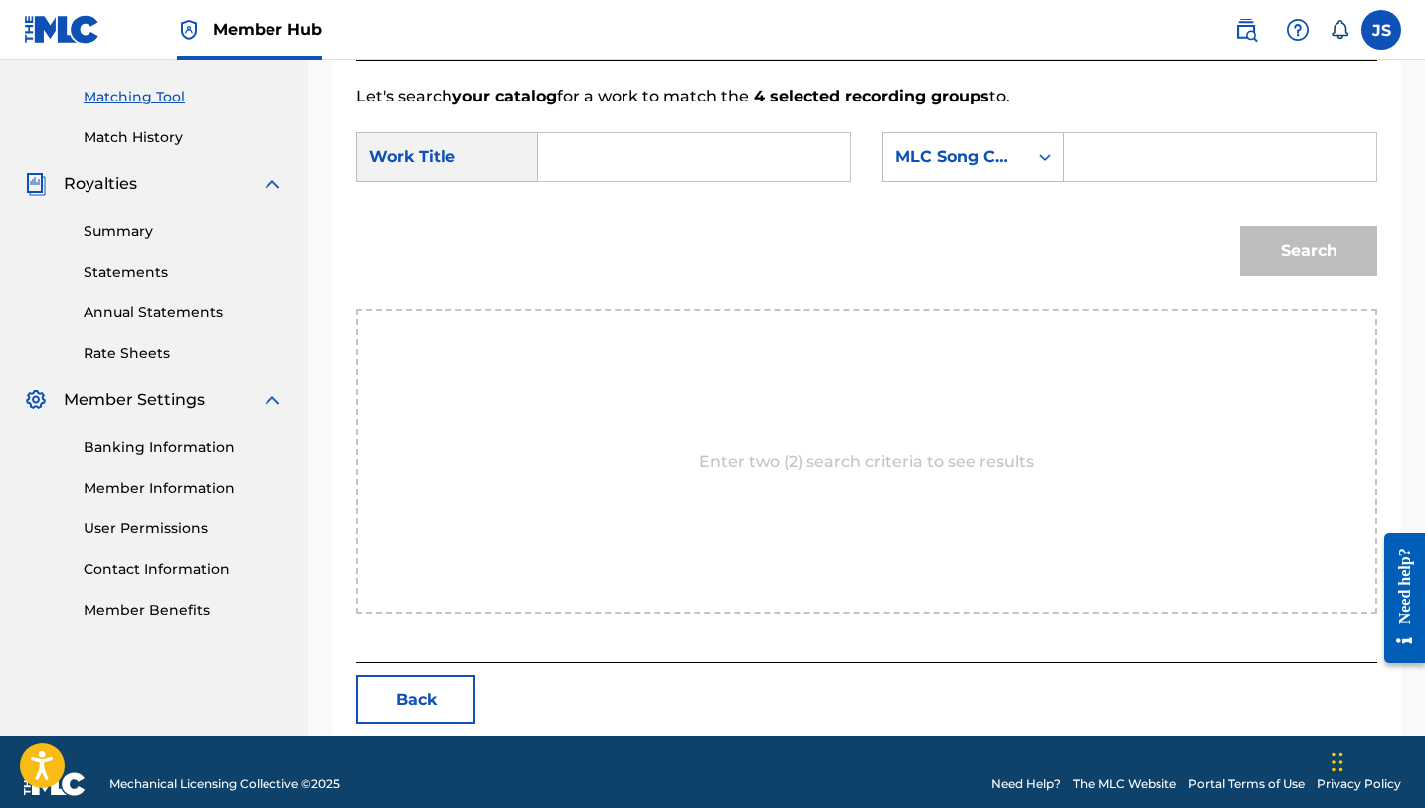
scroll to position [517, 0]
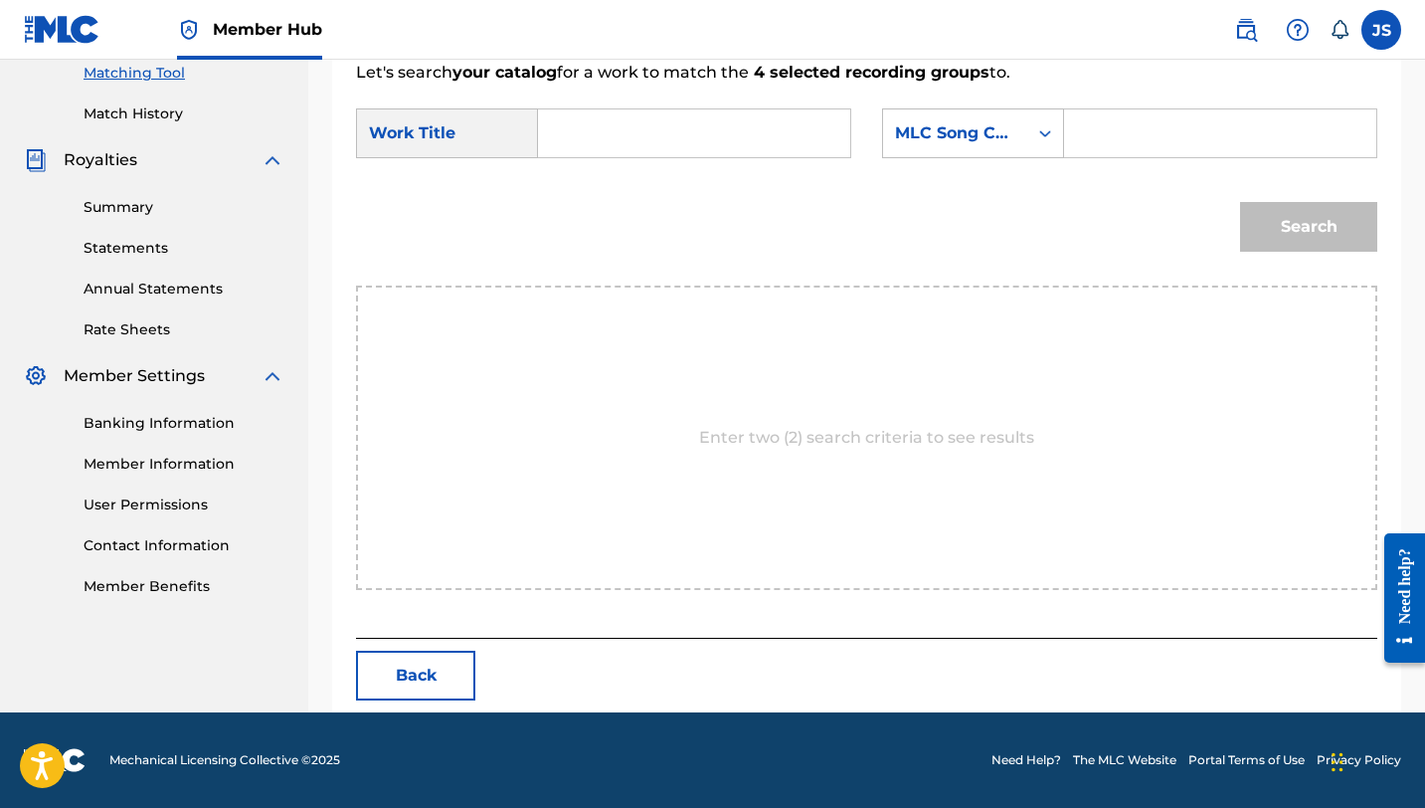
click at [589, 134] on input "Search Form" at bounding box center [694, 133] width 278 height 48
paste input "COSA BUENA ES ESTAR VIVO"
type input "COSA BUENA ES ESTAR VIVO"
click at [1135, 120] on input "Search Form" at bounding box center [1220, 133] width 278 height 48
paste input "CK7662"
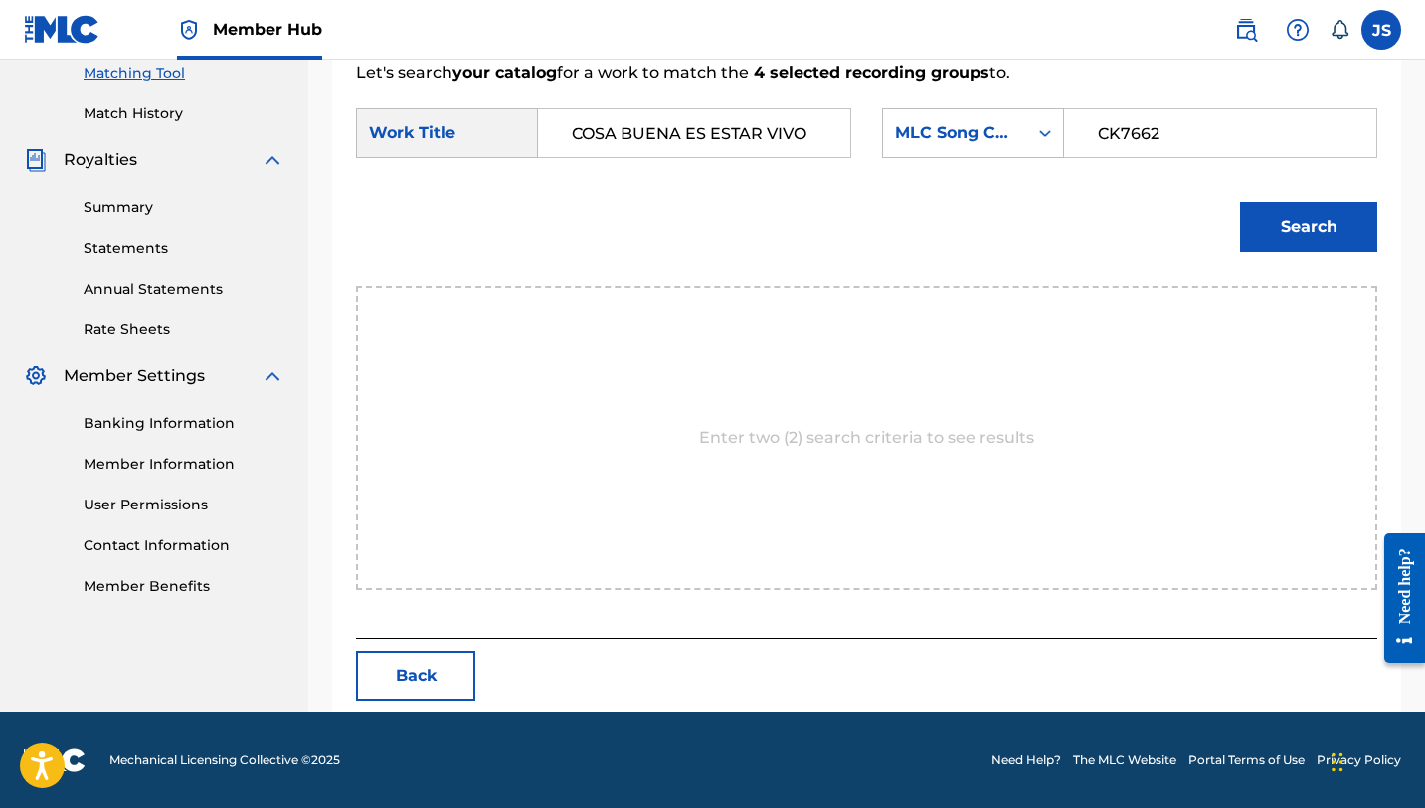
type input "CK7662"
click at [1240, 202] on button "Search" at bounding box center [1308, 227] width 137 height 50
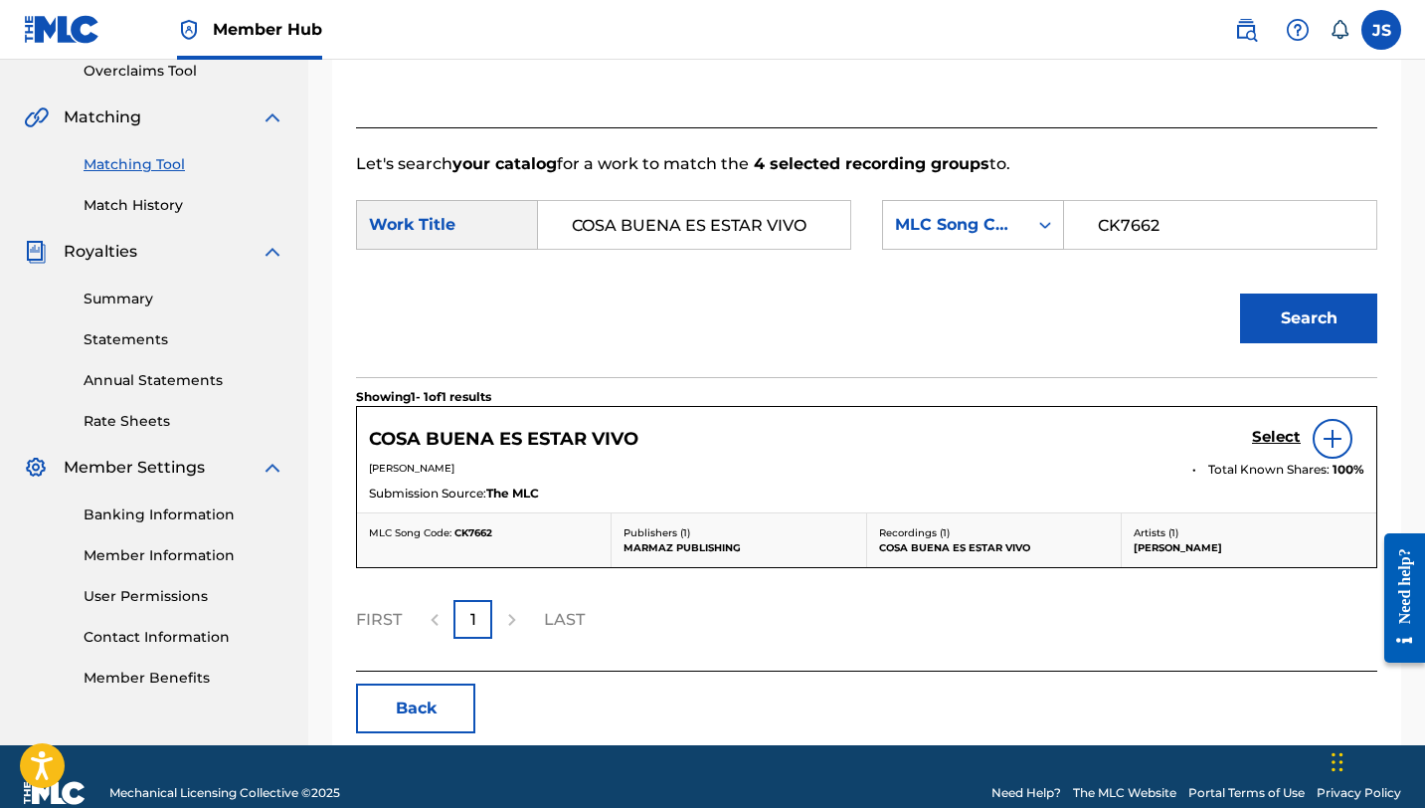
scroll to position [458, 0]
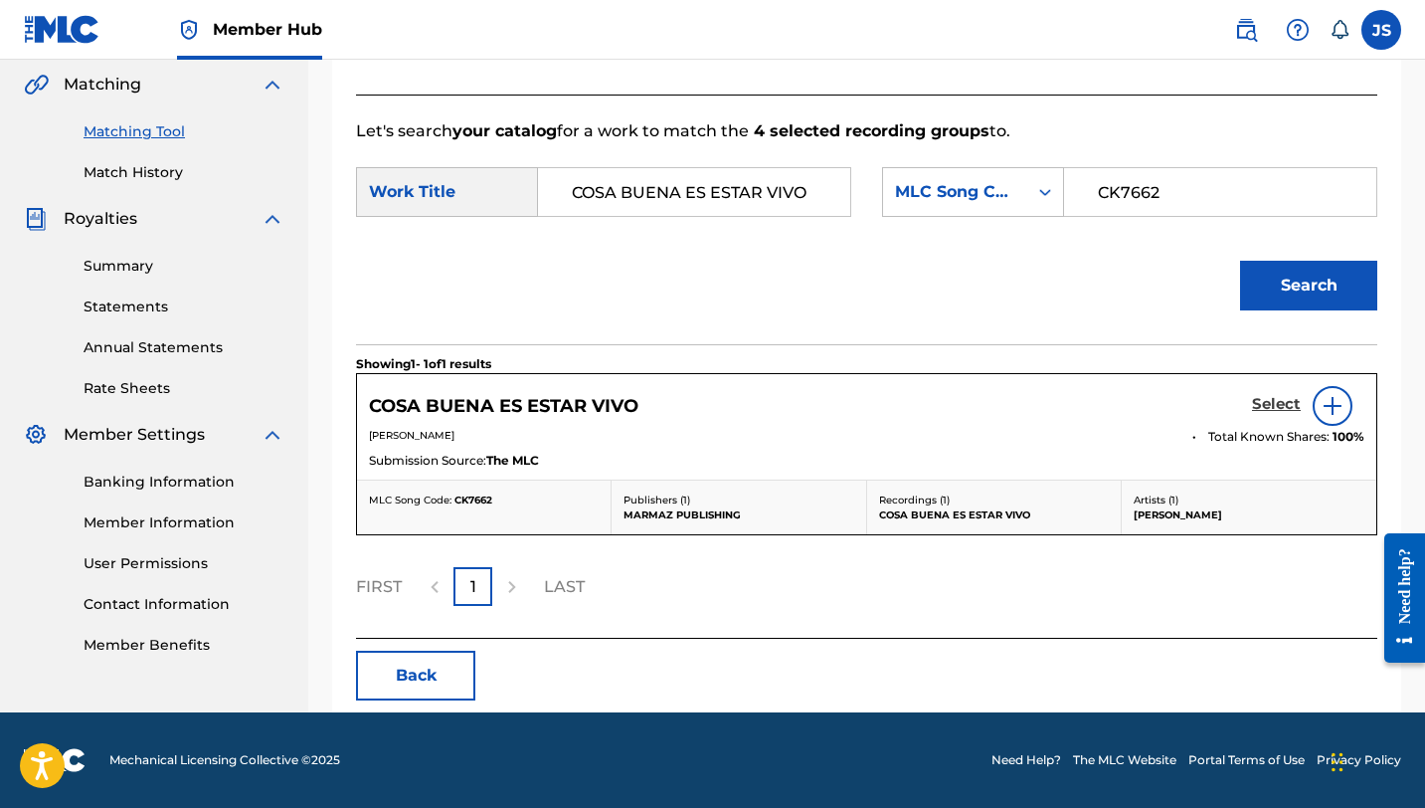
click at [1266, 406] on h5 "Select" at bounding box center [1276, 404] width 49 height 19
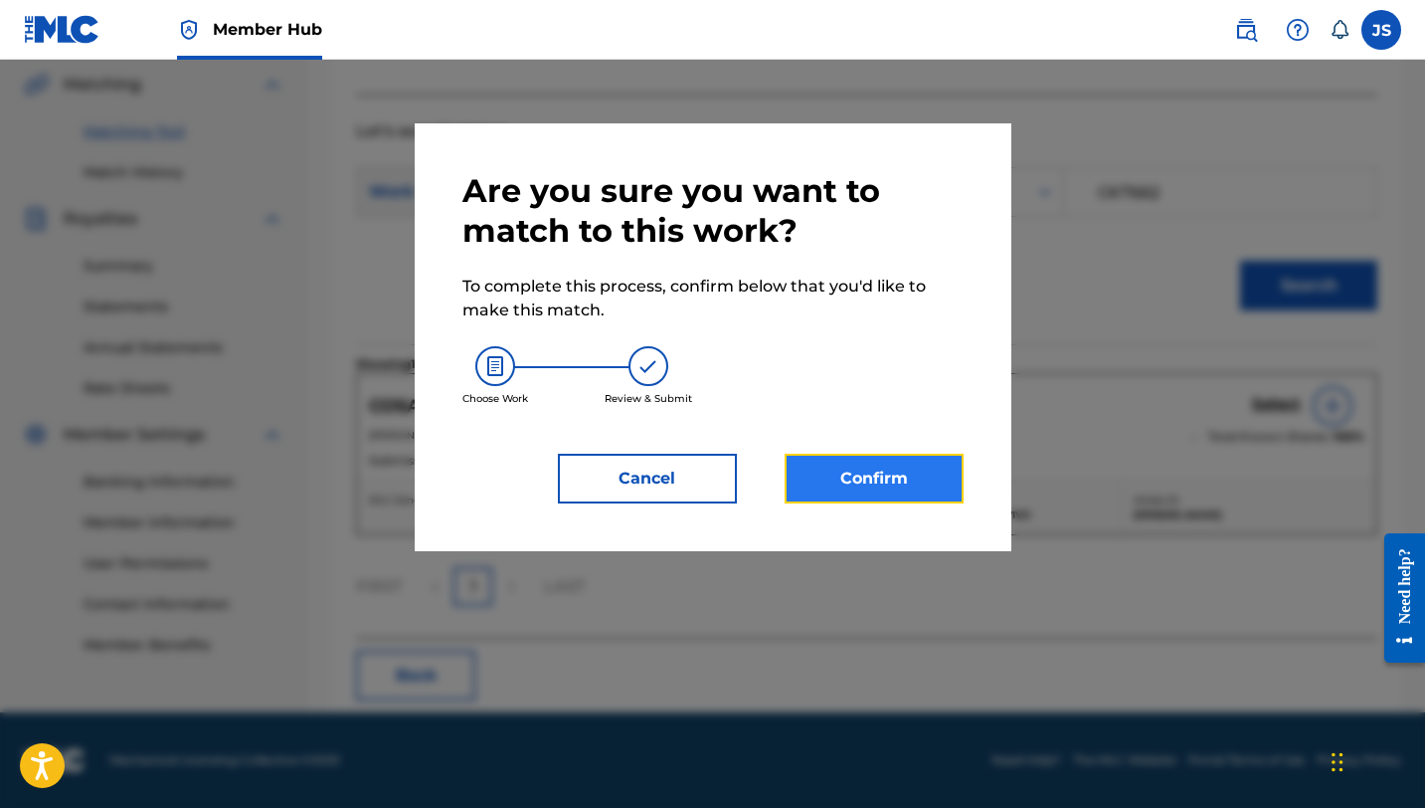
click at [867, 486] on button "Confirm" at bounding box center [874, 478] width 179 height 50
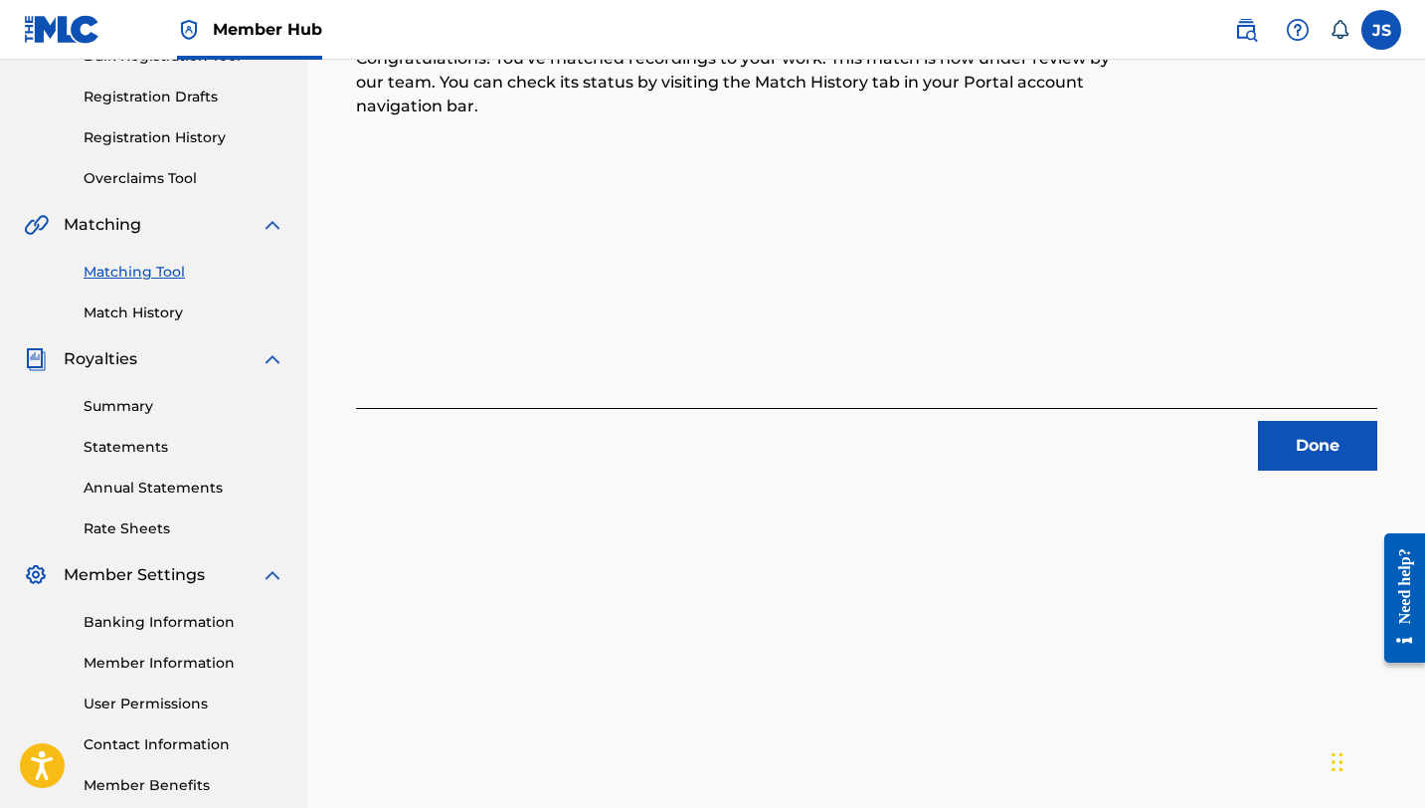
scroll to position [292, 0]
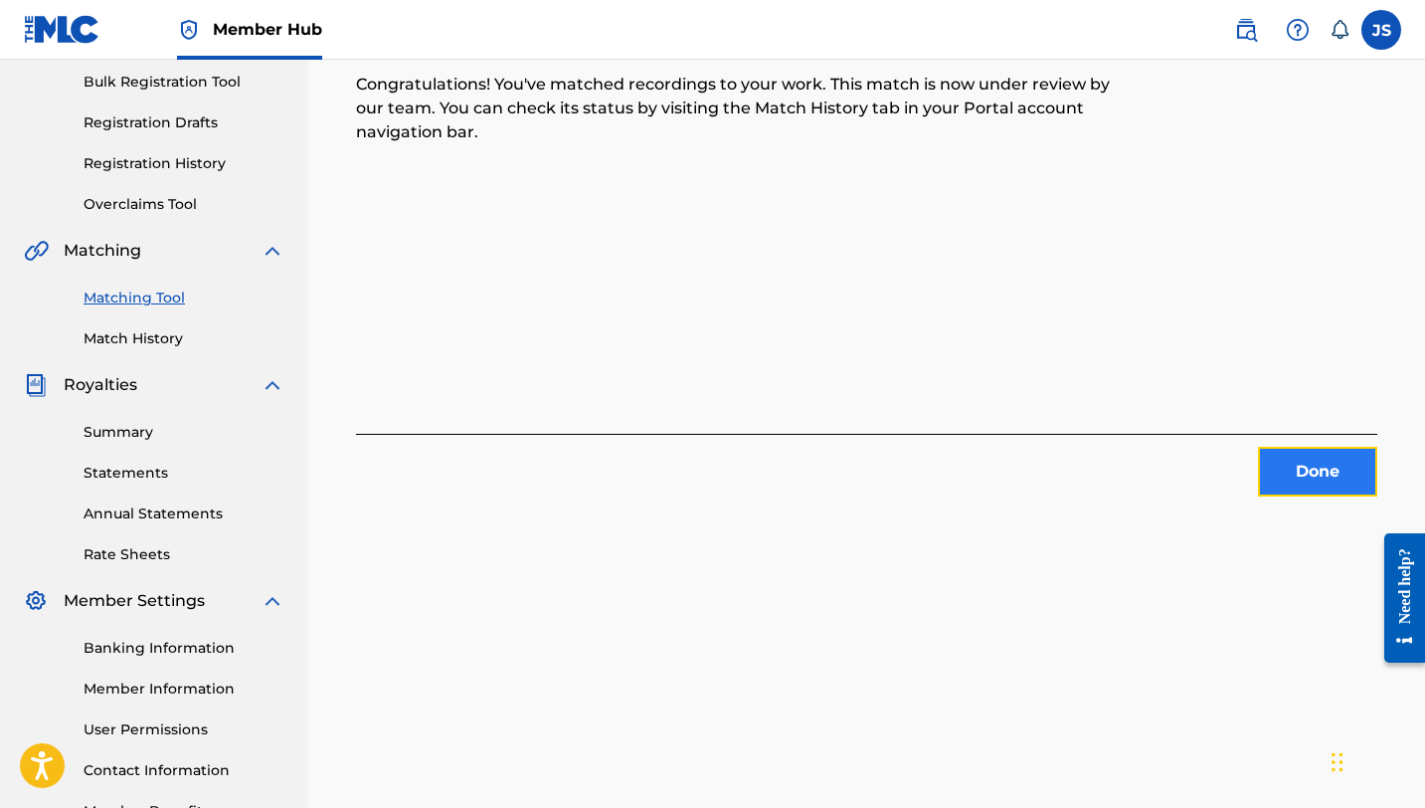
click at [1316, 472] on button "Done" at bounding box center [1317, 472] width 119 height 50
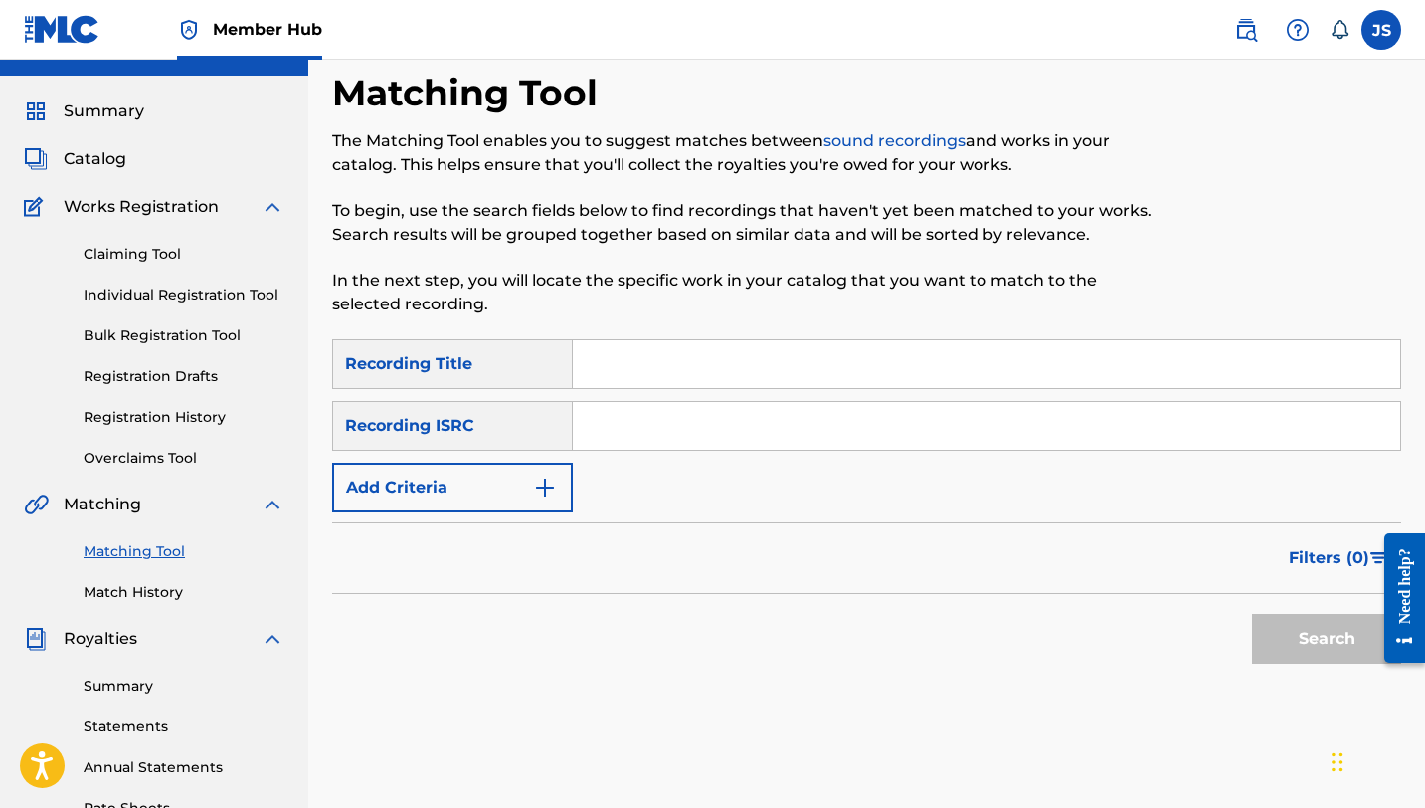
scroll to position [27, 0]
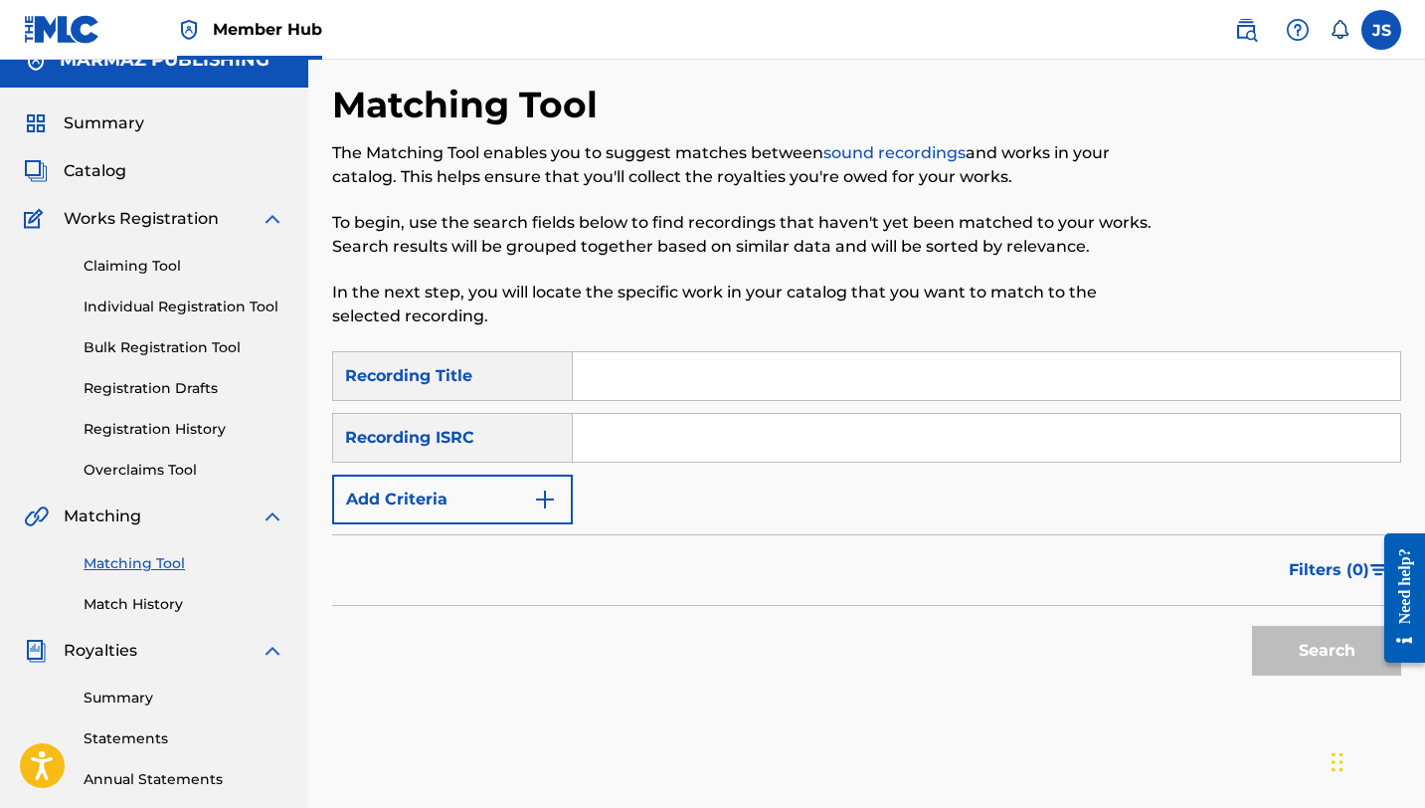
click at [775, 358] on input "Search Form" at bounding box center [986, 376] width 827 height 48
click at [609, 356] on input "Search Form" at bounding box center [986, 376] width 827 height 48
paste input "DE QUE LA ENCUENTRO LA ENCUENTRO"
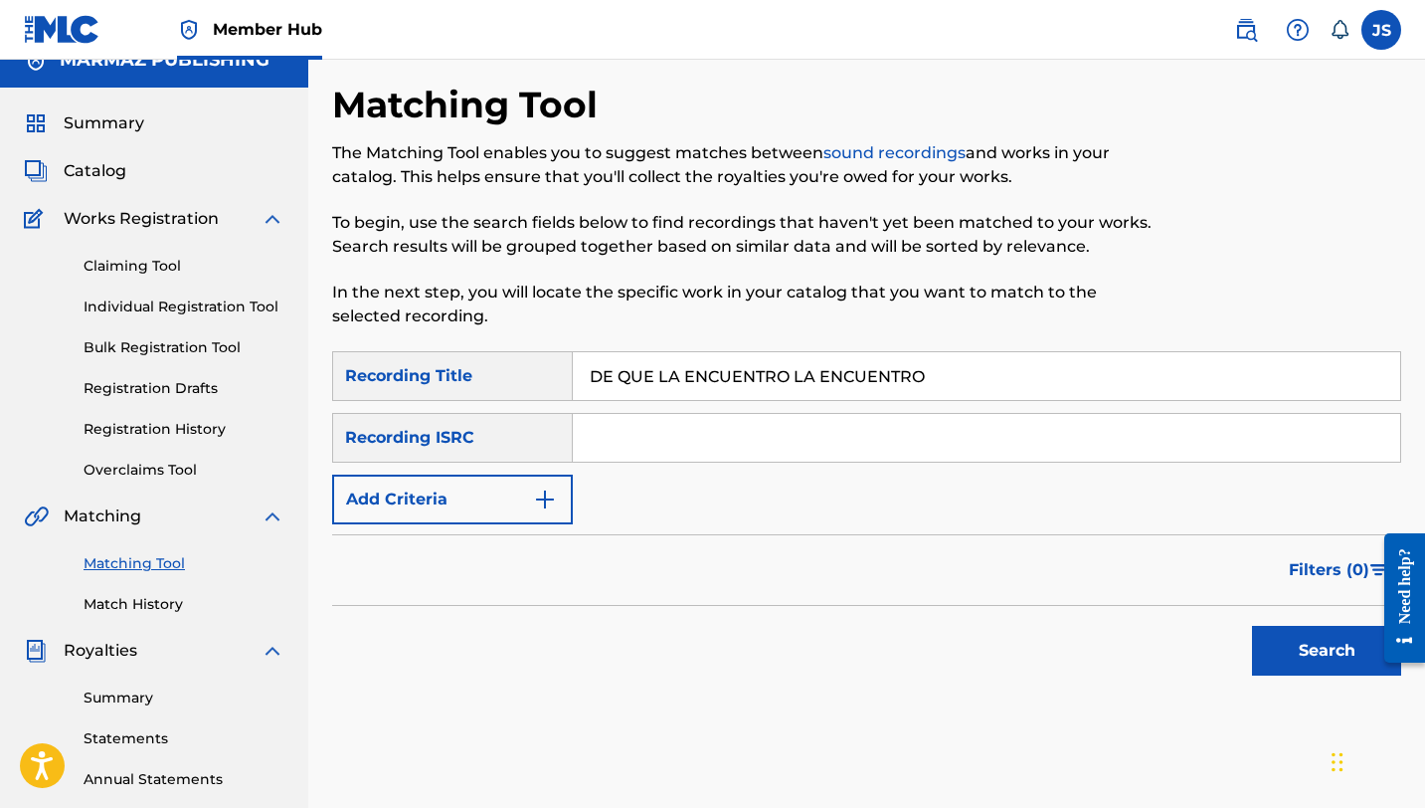
type input "DE QUE LA ENCUENTRO LA ENCUENTRO"
click at [1252, 626] on button "Search" at bounding box center [1326, 651] width 149 height 50
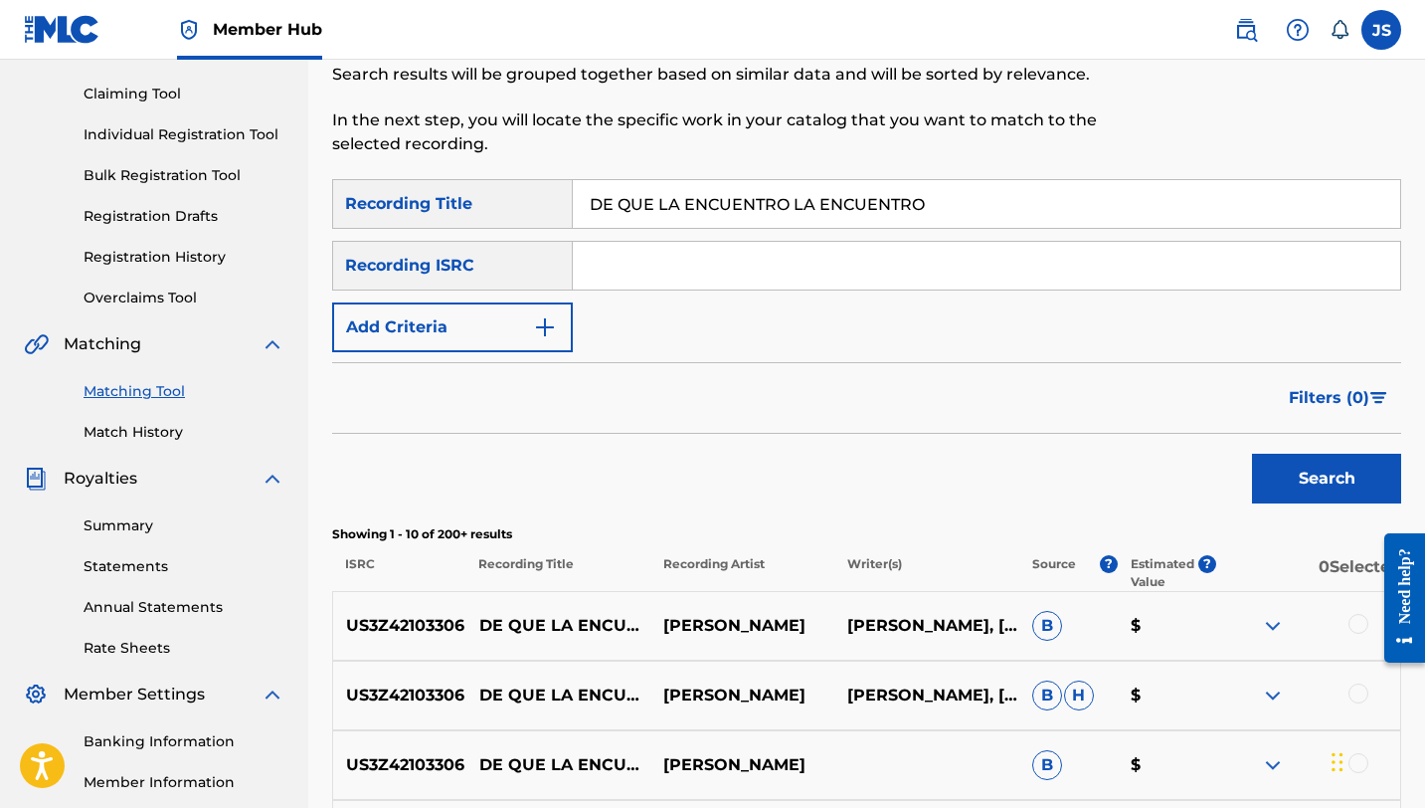
scroll to position [290, 0]
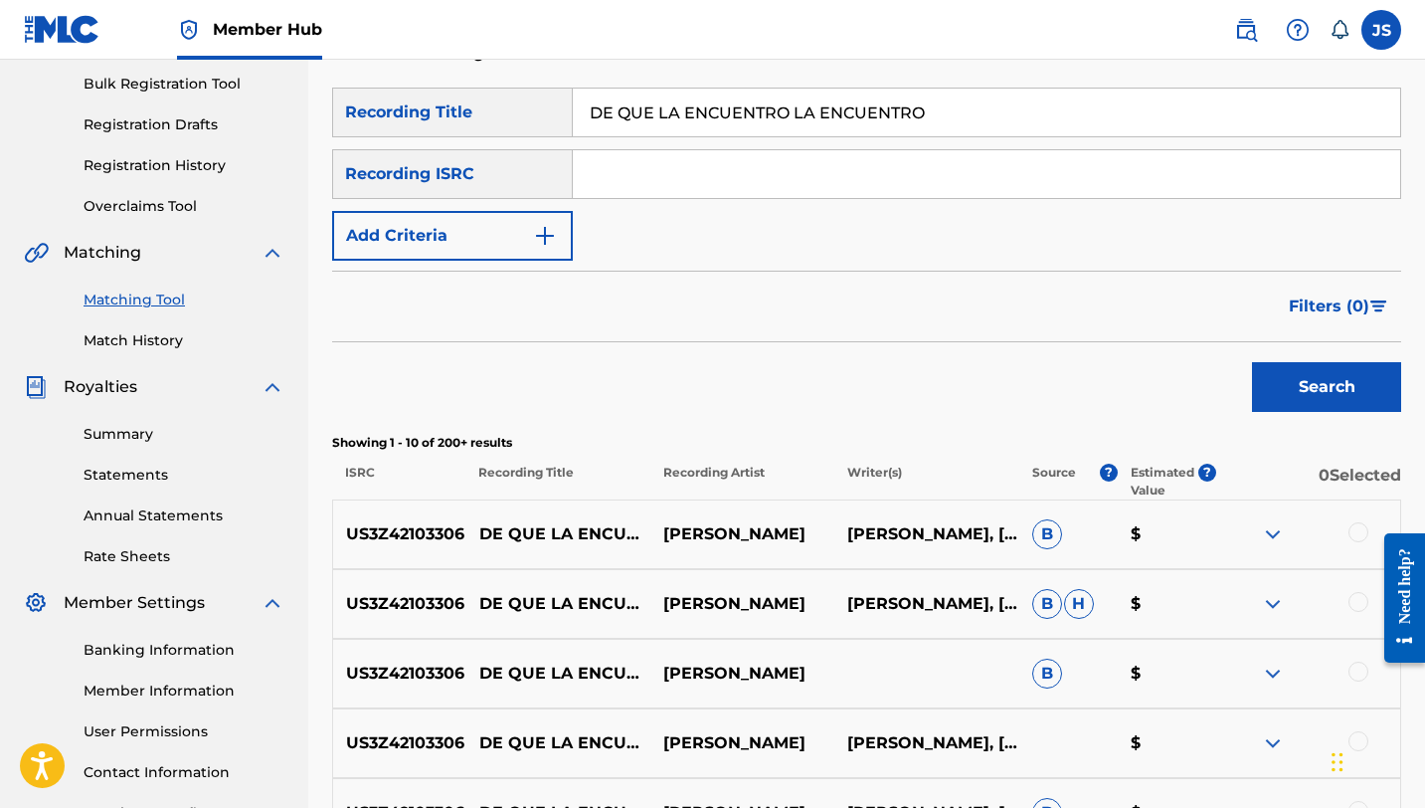
click at [1351, 532] on div at bounding box center [1359, 532] width 20 height 20
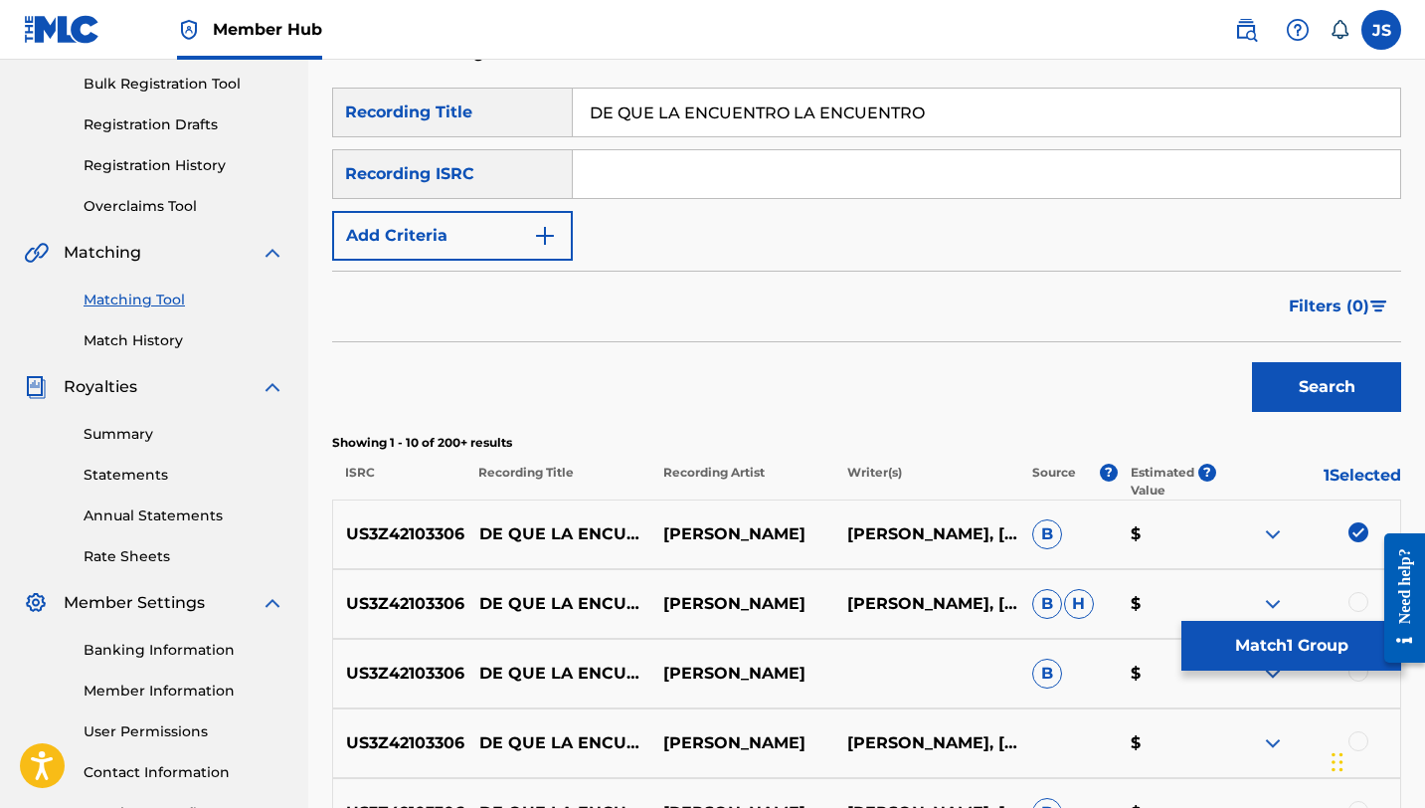
click at [1356, 601] on div at bounding box center [1359, 602] width 20 height 20
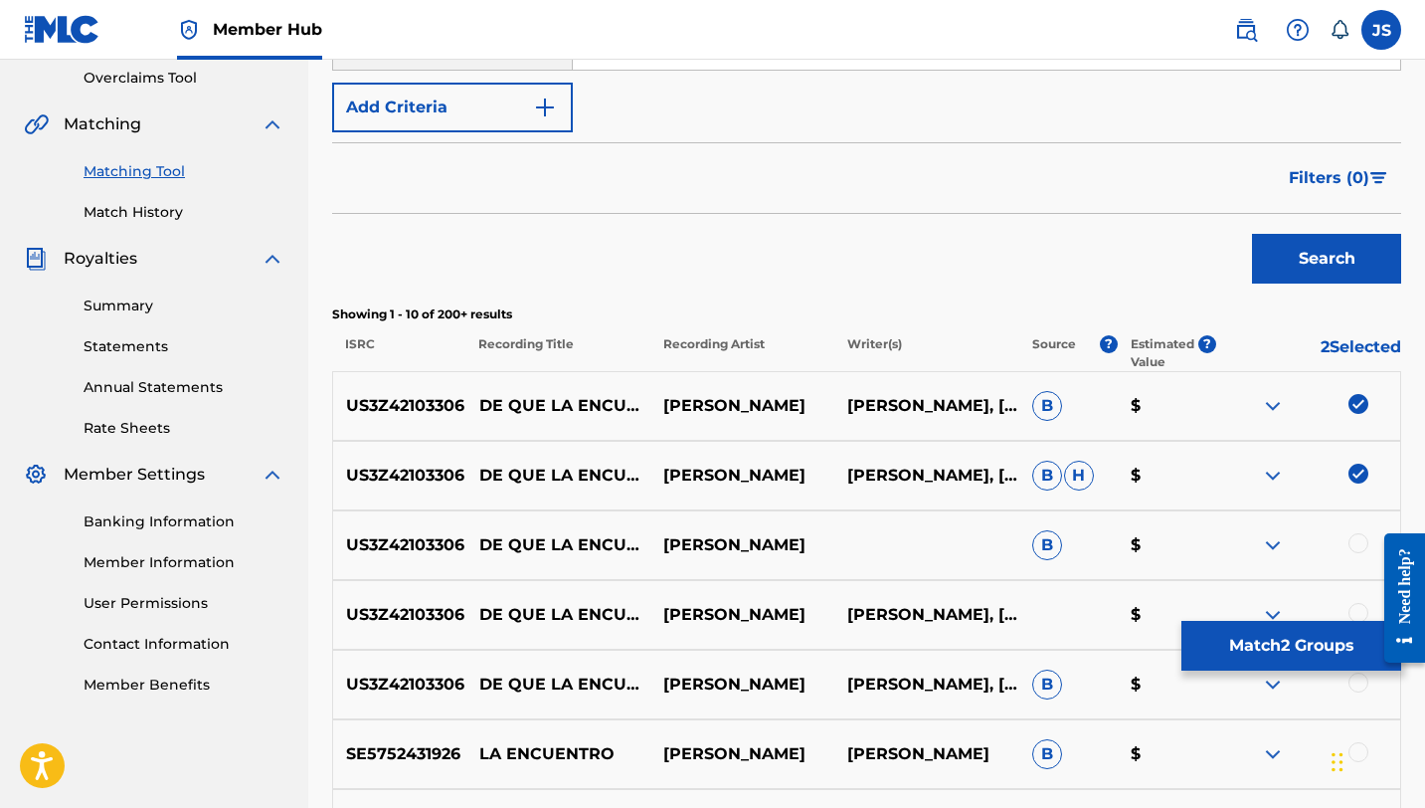
scroll to position [422, 0]
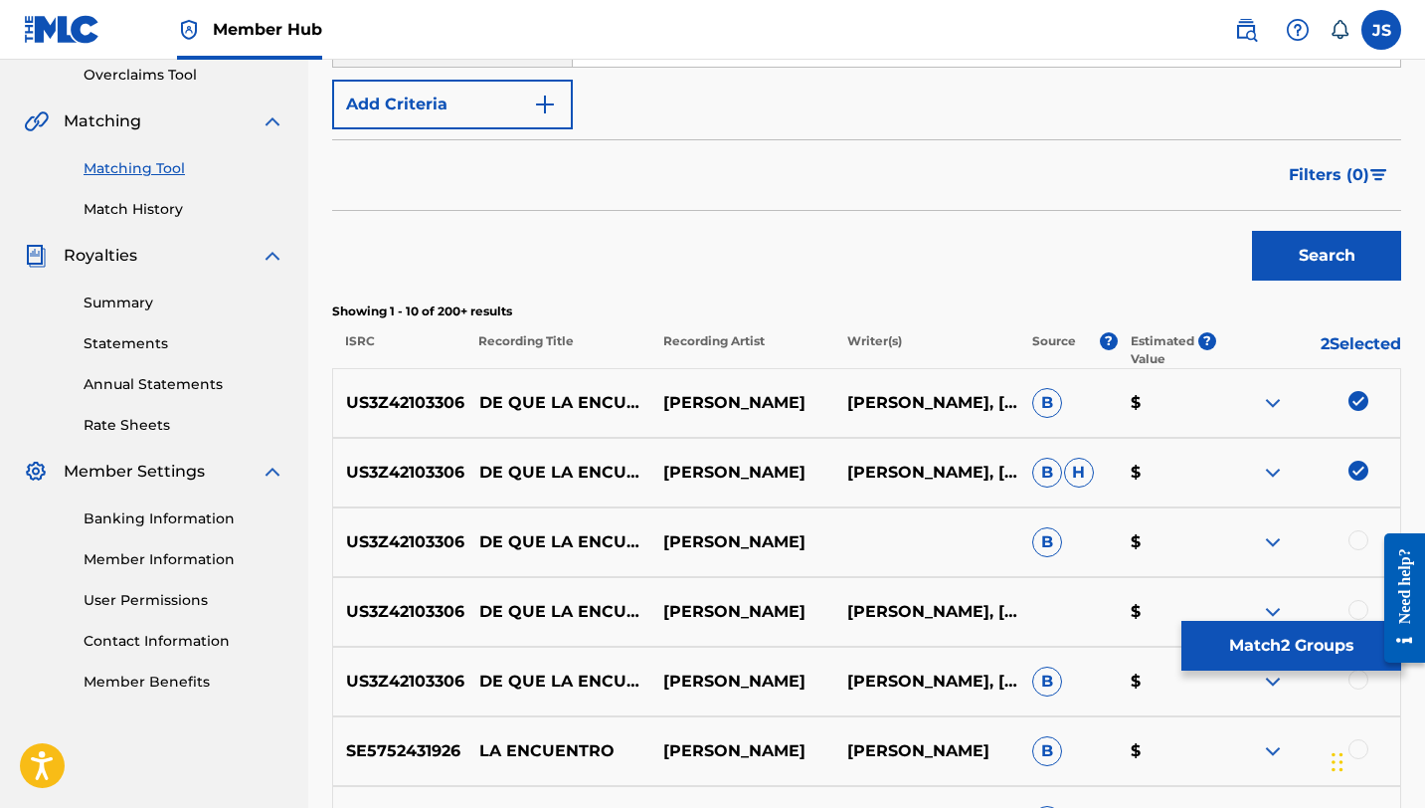
click at [1355, 536] on div at bounding box center [1359, 540] width 20 height 20
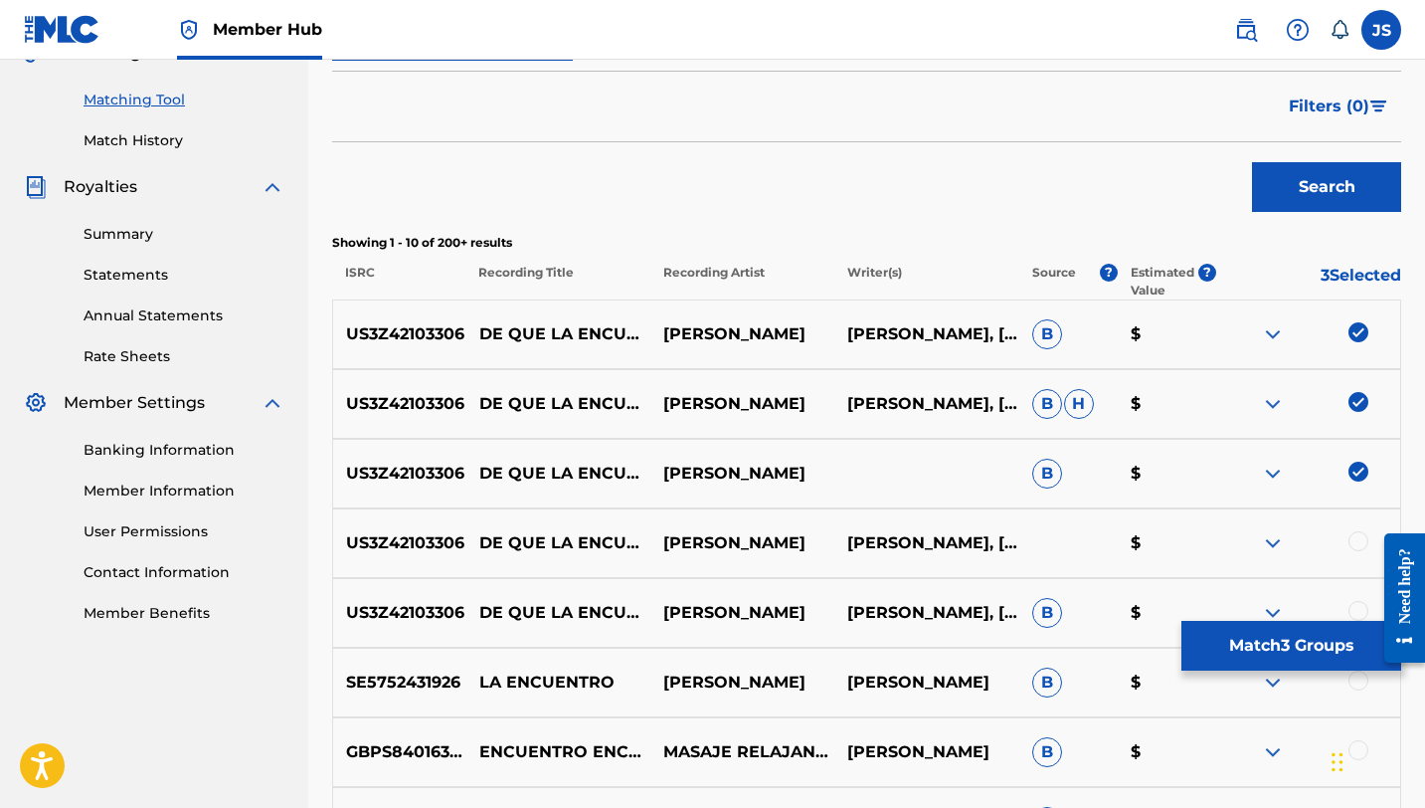
scroll to position [506, 0]
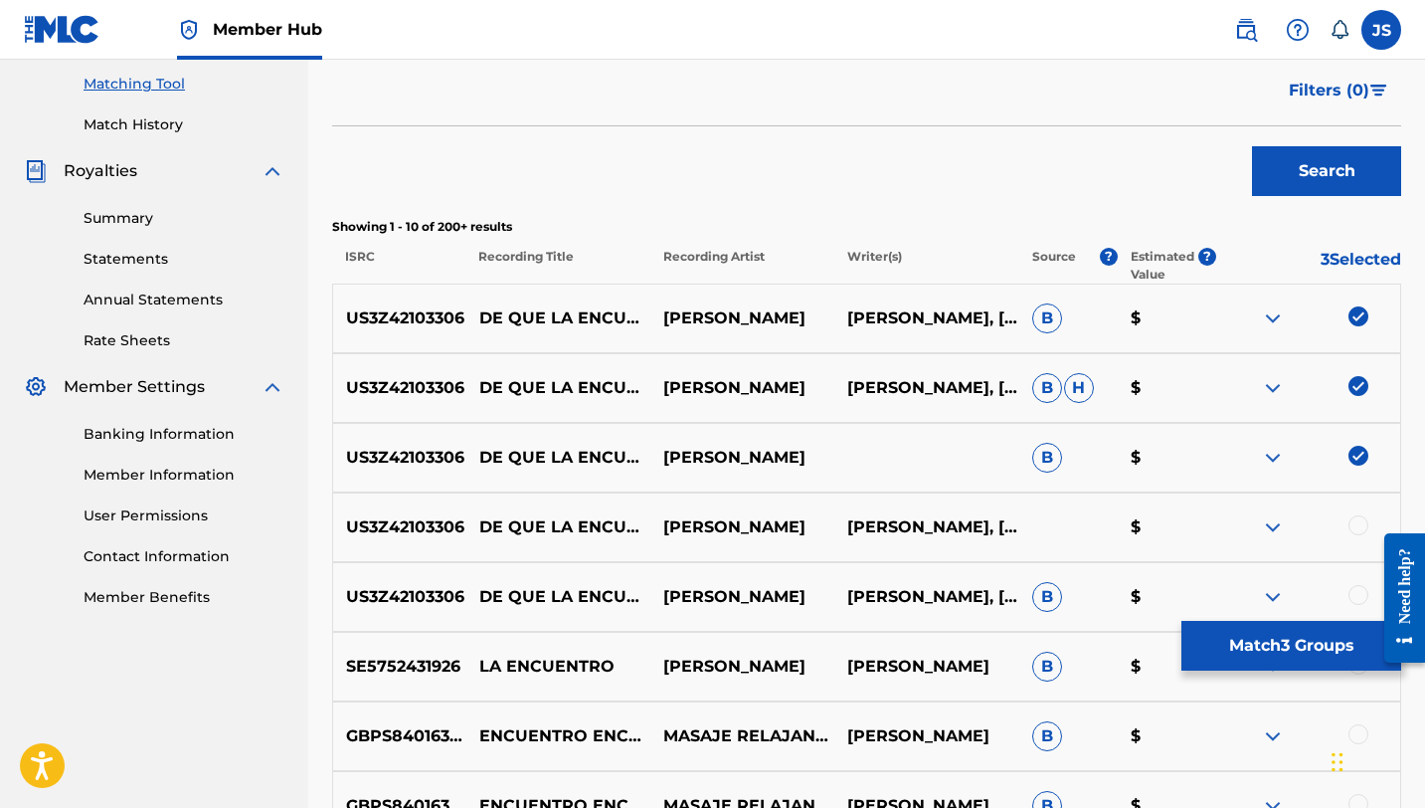
click at [1357, 522] on div at bounding box center [1359, 525] width 20 height 20
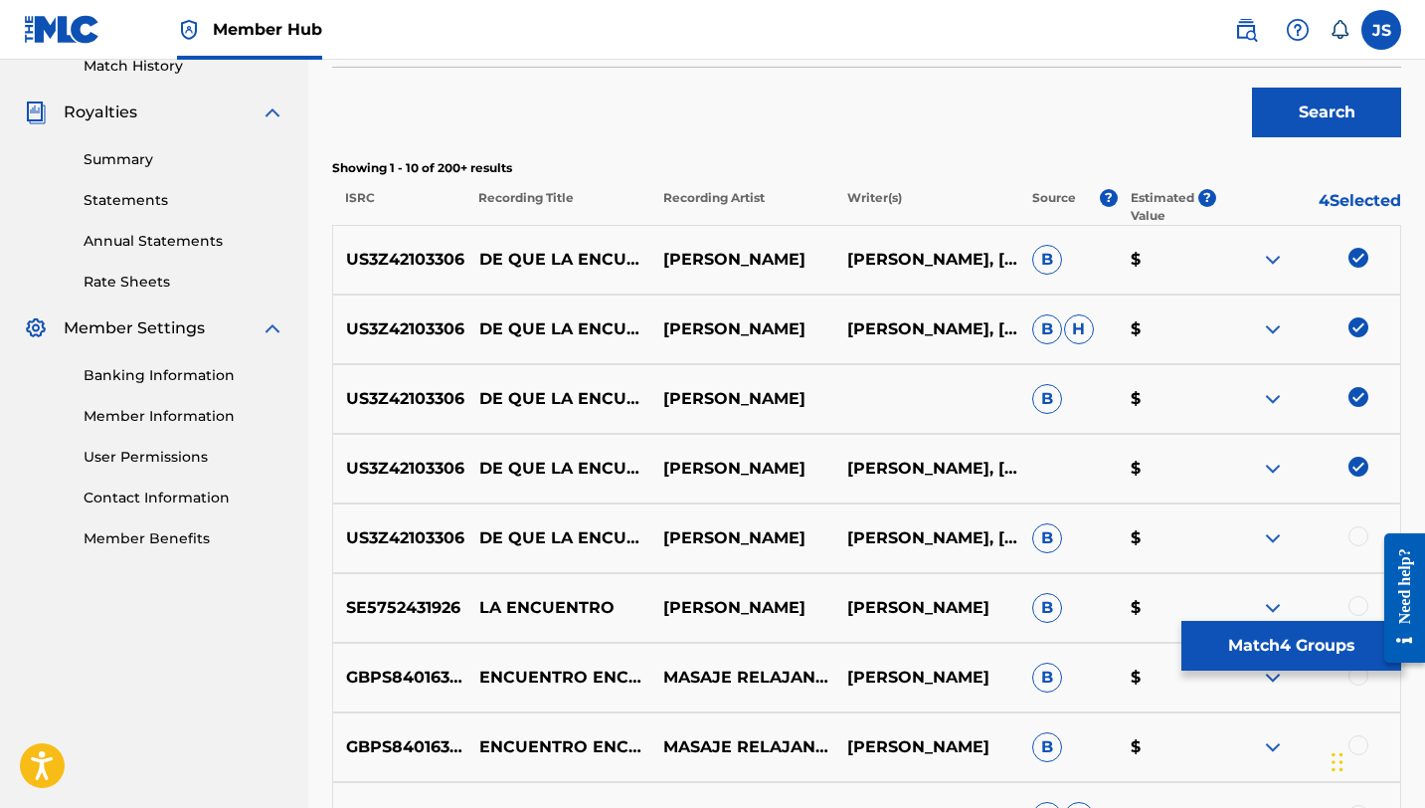
scroll to position [572, 0]
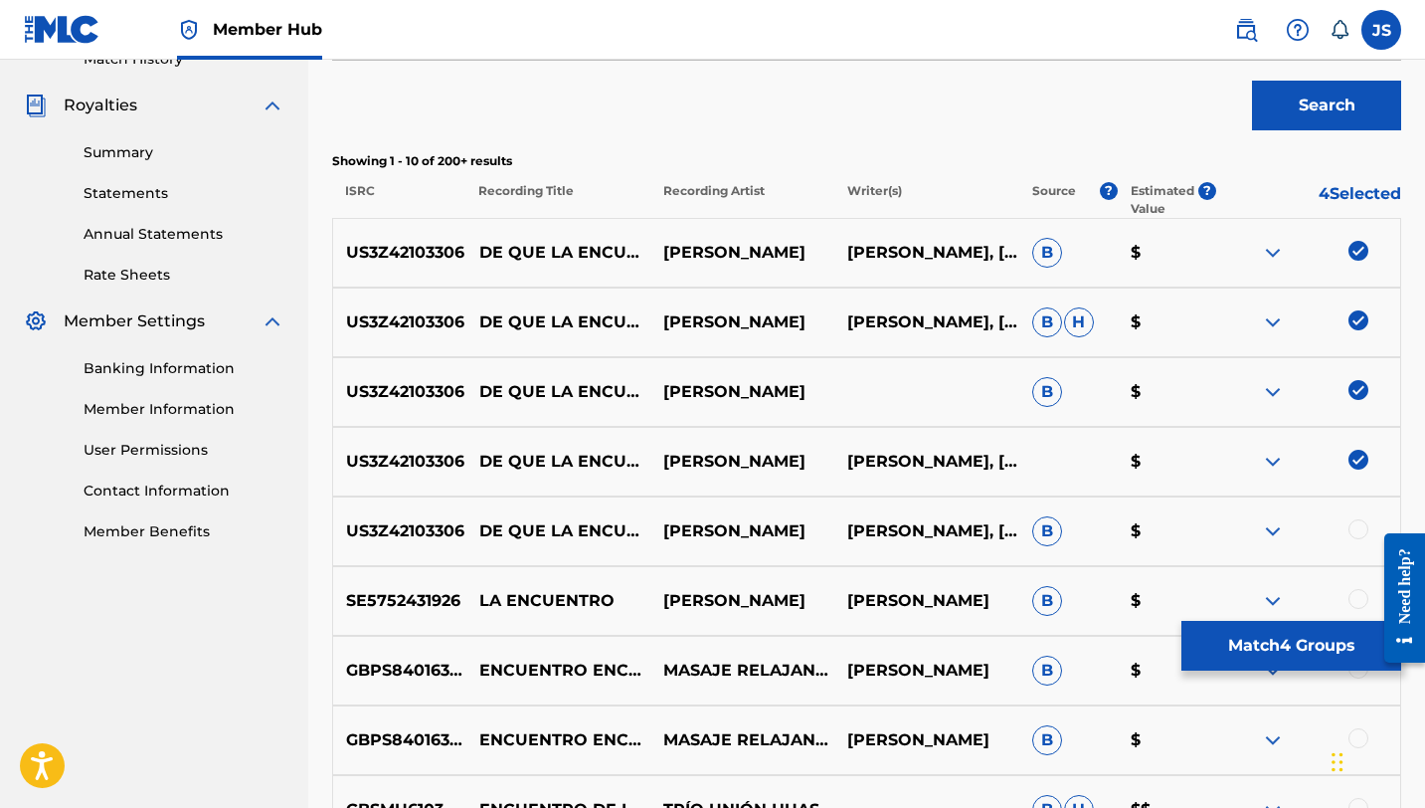
click at [1360, 524] on div at bounding box center [1359, 529] width 20 height 20
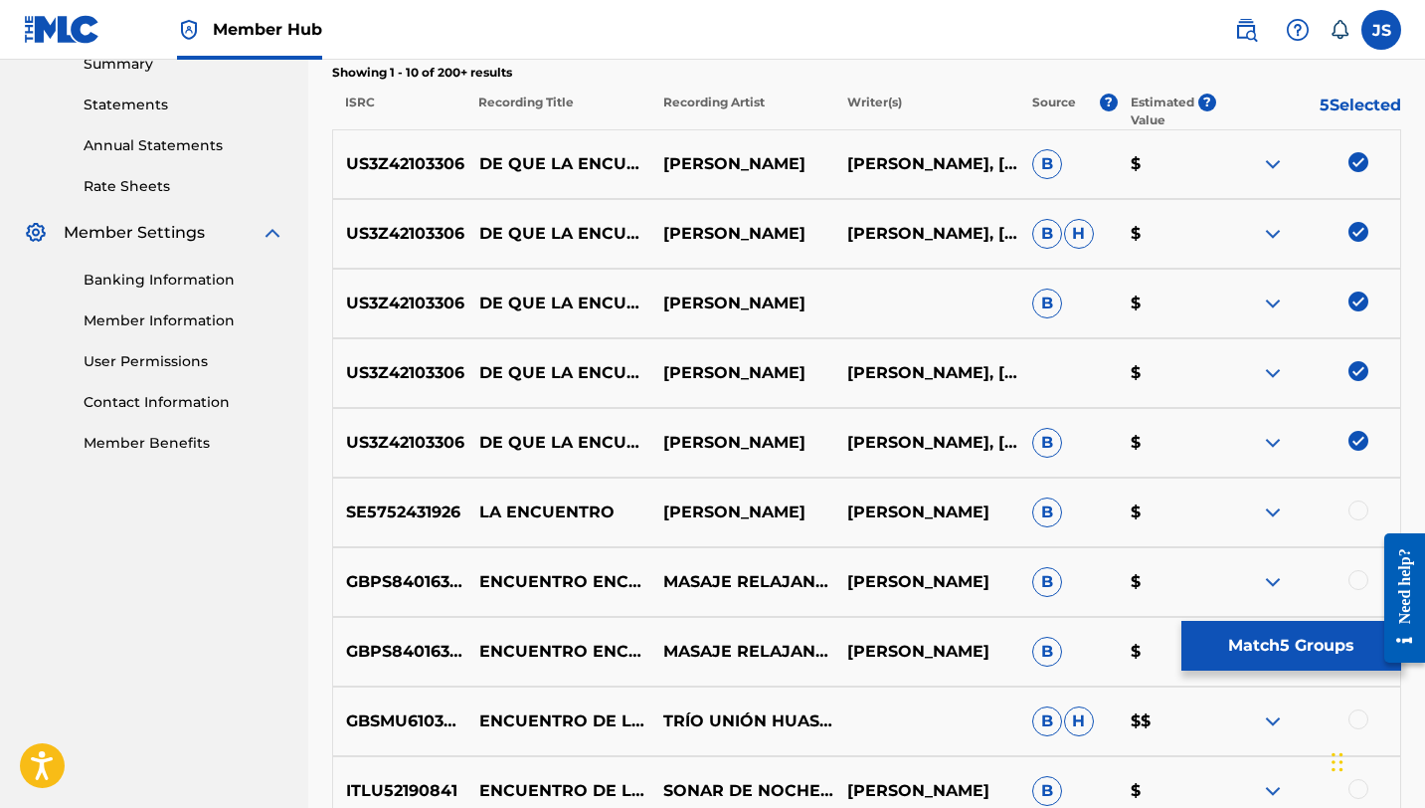
scroll to position [663, 0]
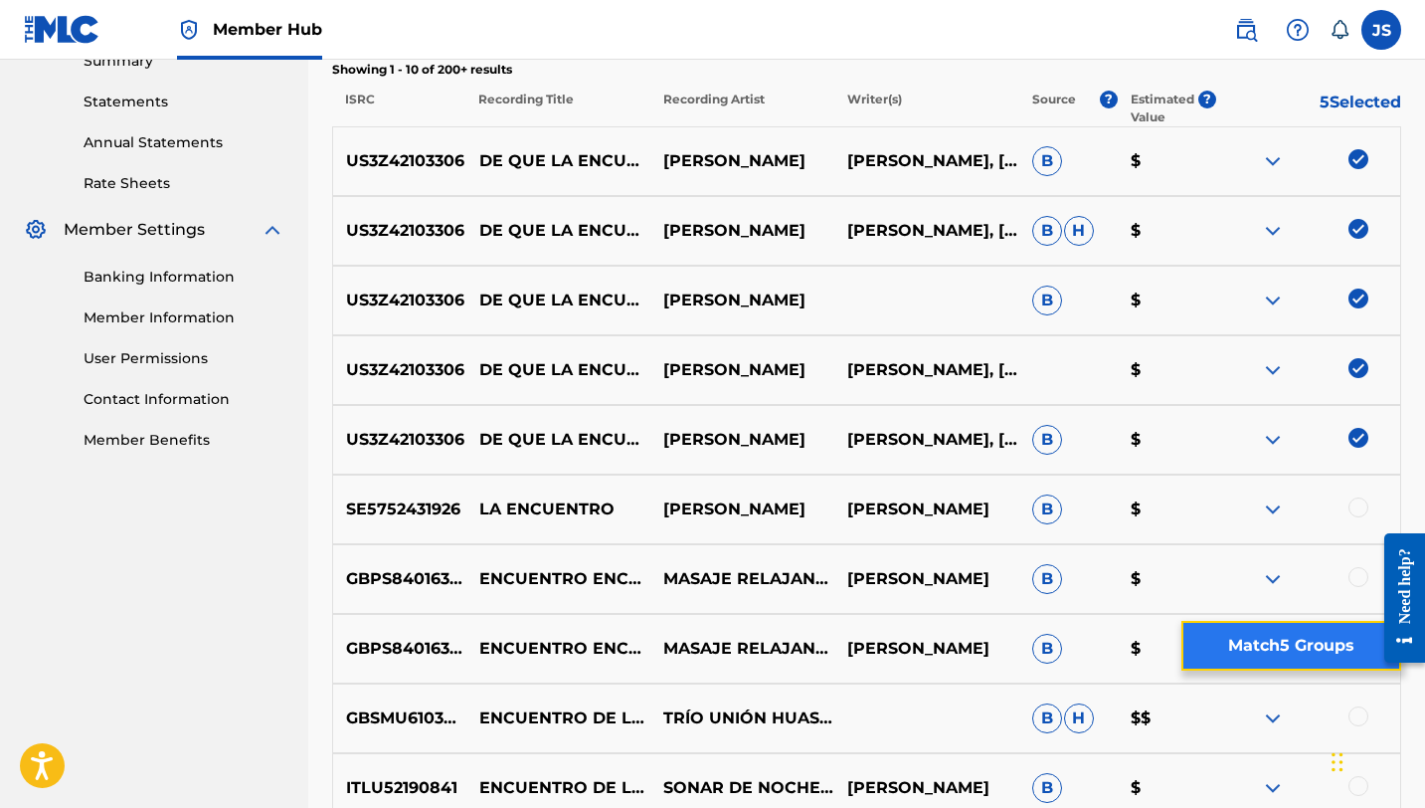
click at [1321, 638] on button "Match 5 Groups" at bounding box center [1291, 646] width 220 height 50
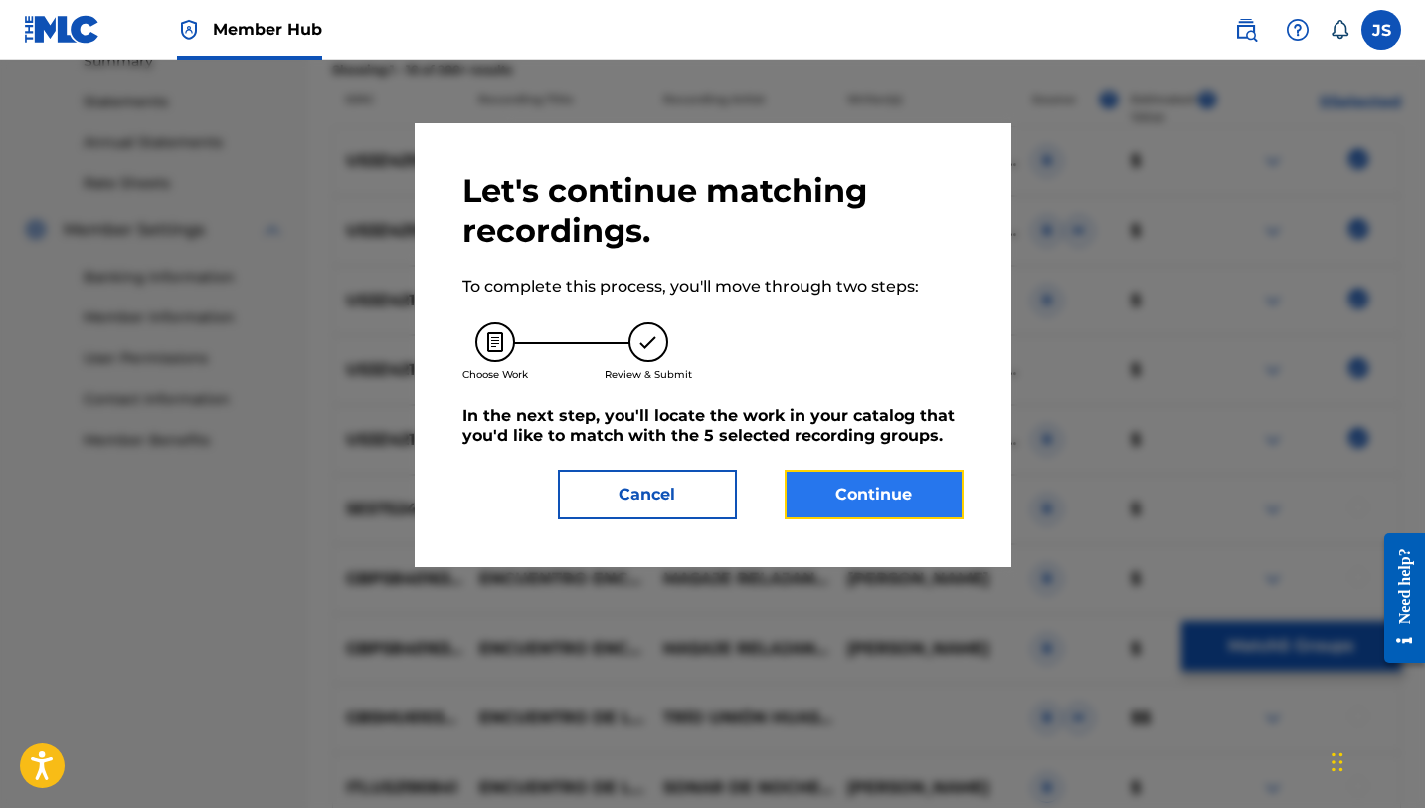
click at [954, 498] on button "Continue" at bounding box center [874, 494] width 179 height 50
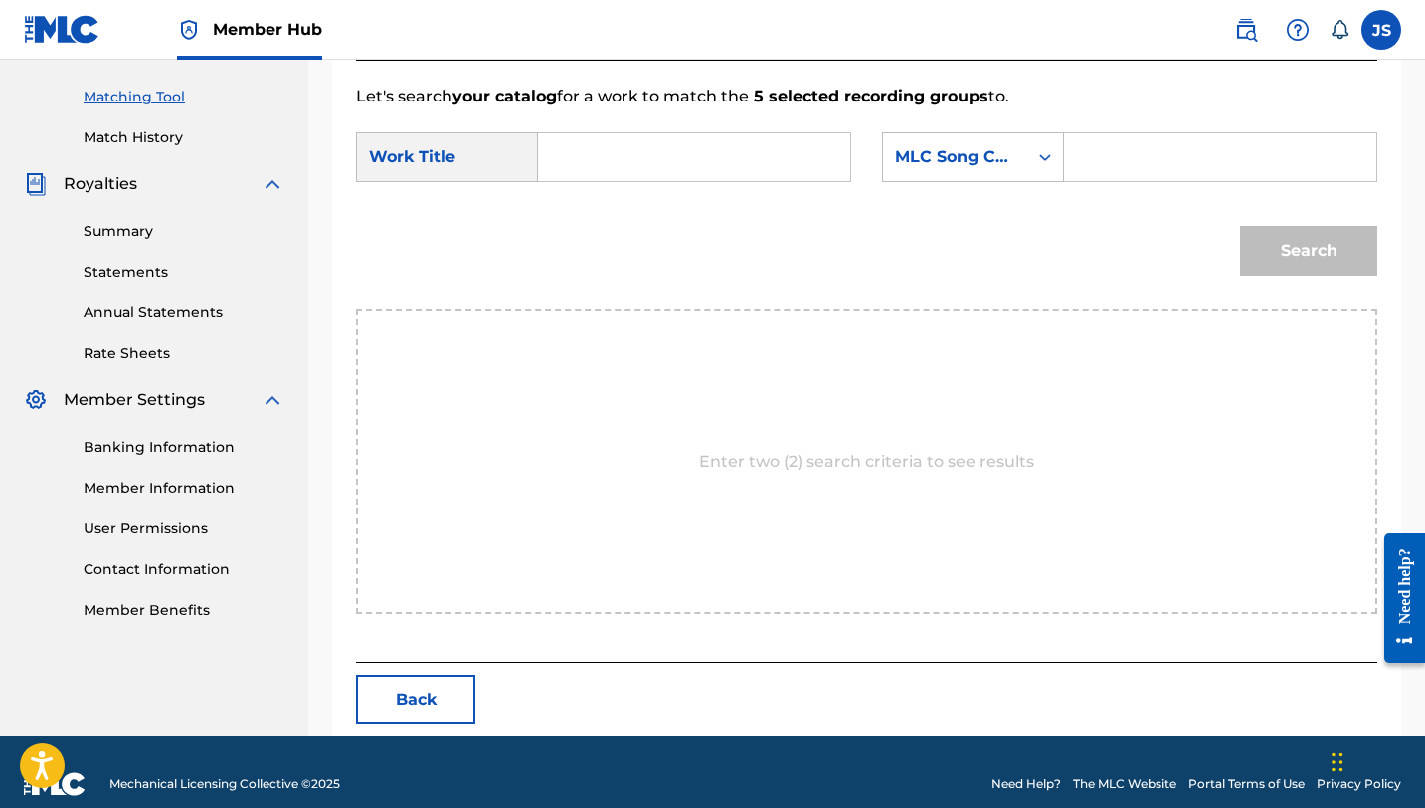
scroll to position [517, 0]
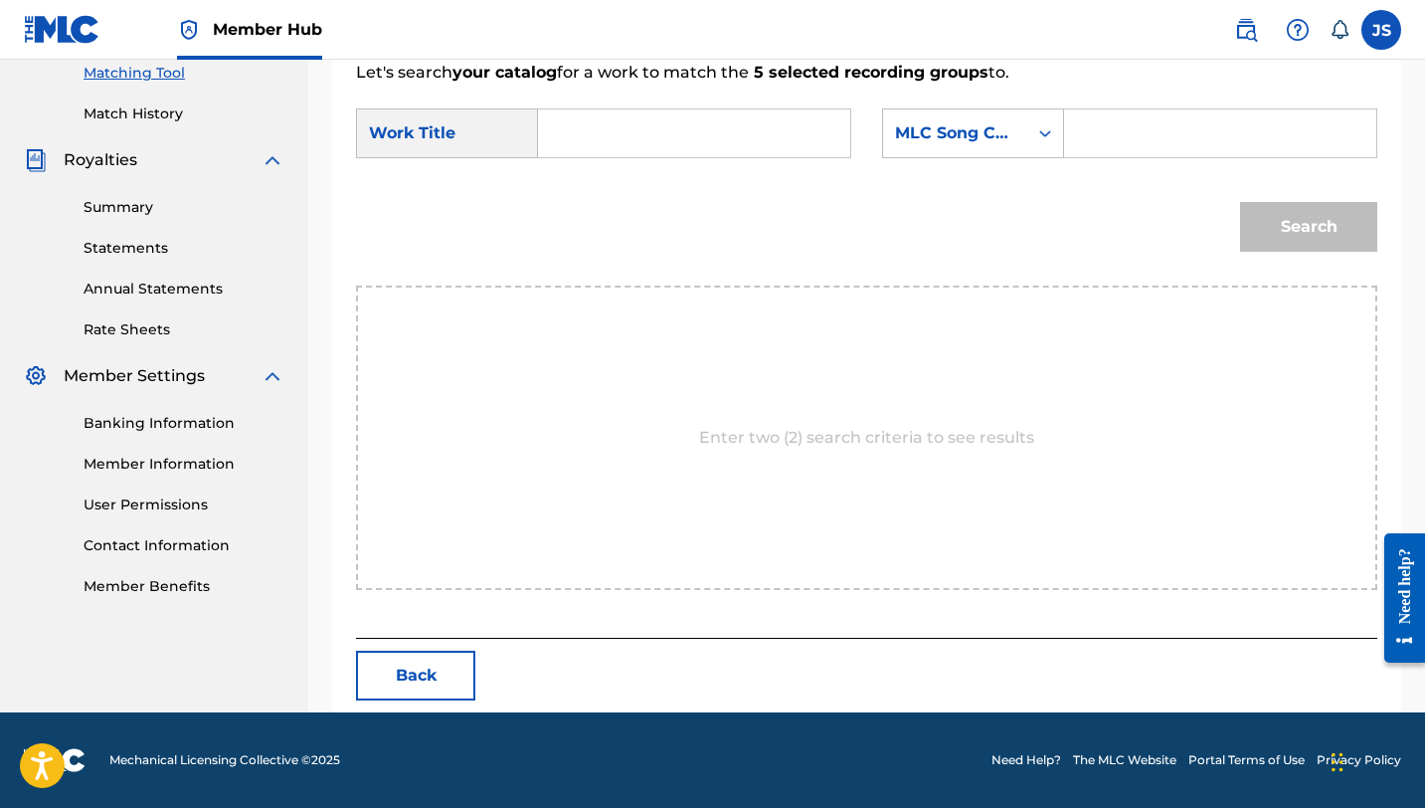
click at [733, 130] on input "Search Form" at bounding box center [694, 133] width 278 height 48
paste input "DE QUE LA ENCUENTRO LA ENCUENTRO"
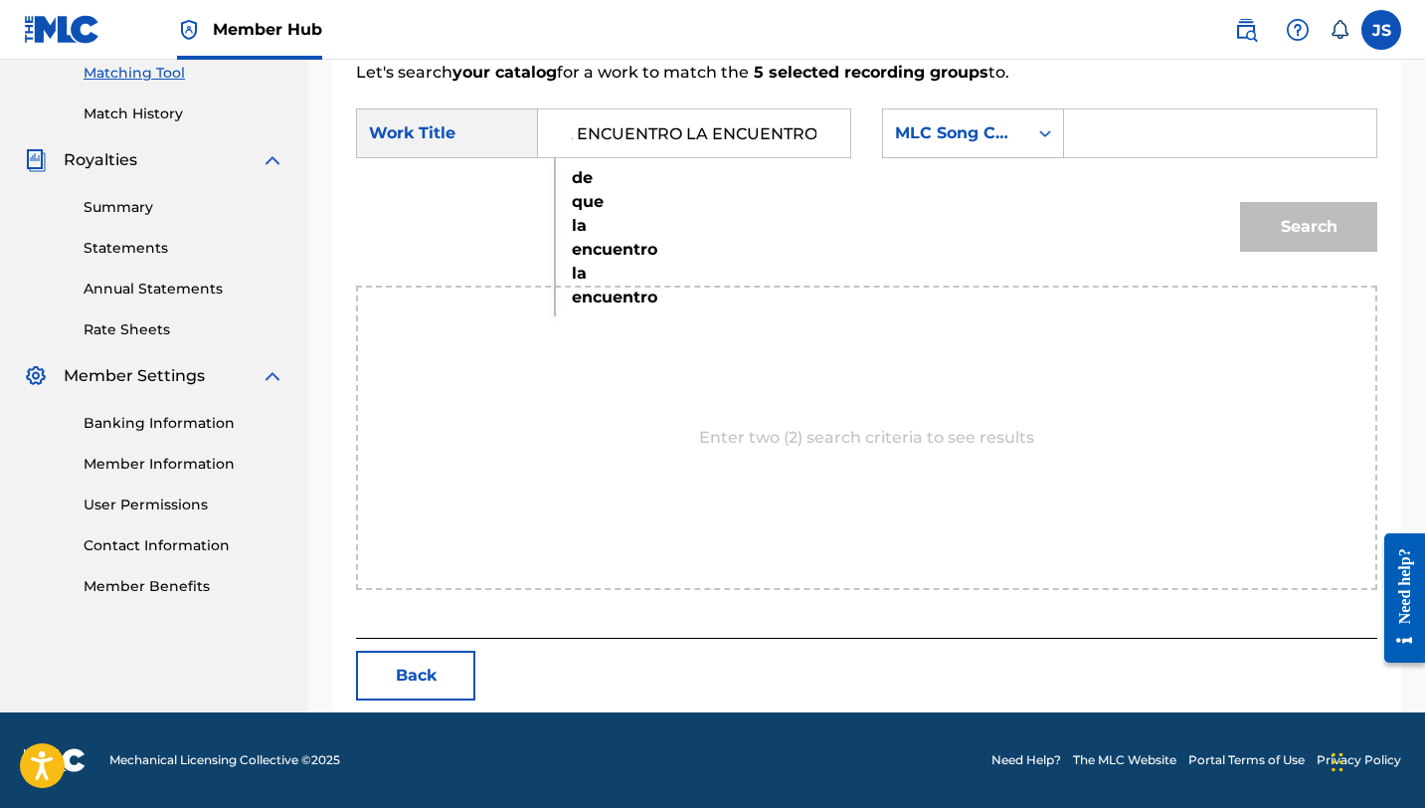
type input "DE QUE LA ENCUENTRO LA ENCUENTRO"
click at [1112, 119] on input "Search Form" at bounding box center [1220, 133] width 278 height 48
paste input "DQ607R"
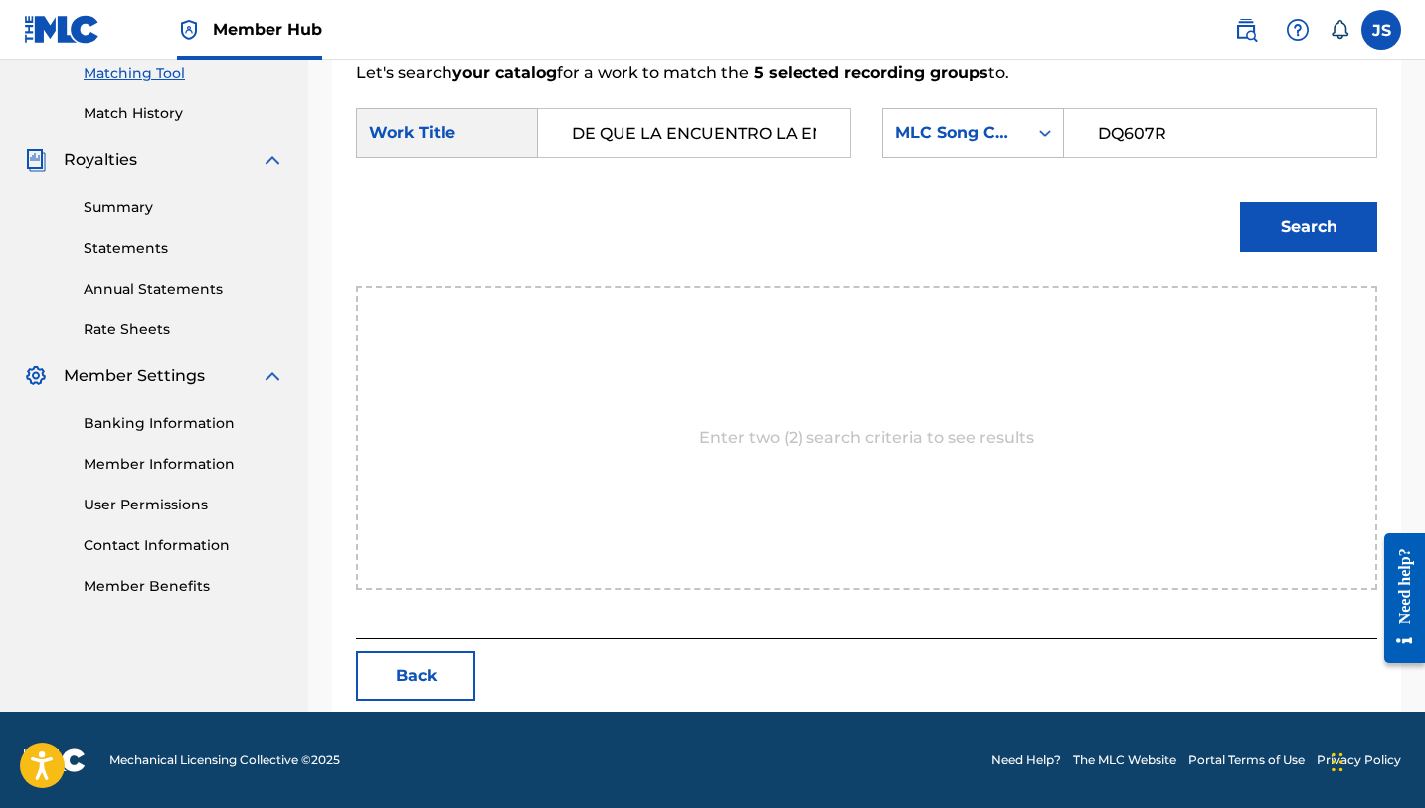
type input "DQ607R"
click at [1240, 202] on button "Search" at bounding box center [1308, 227] width 137 height 50
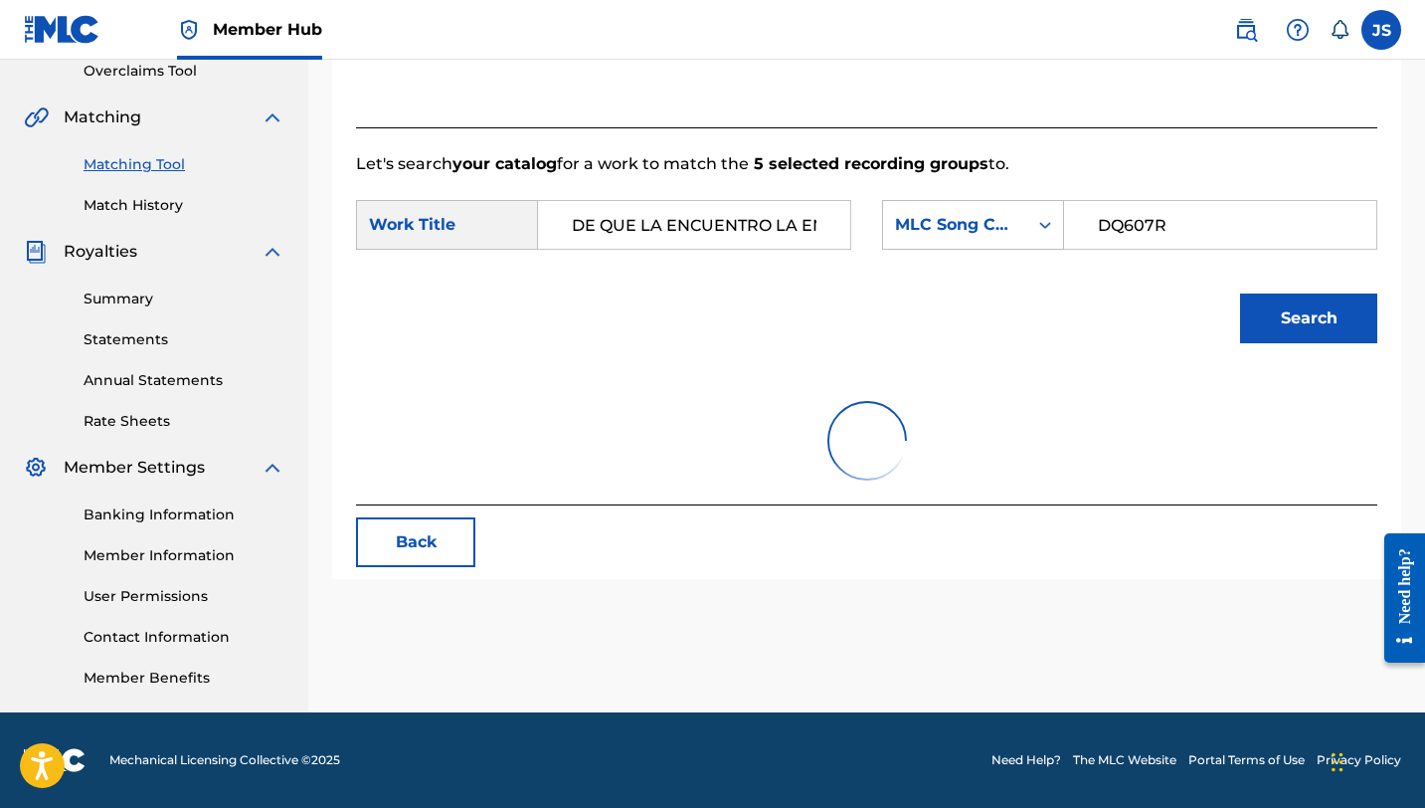
scroll to position [458, 0]
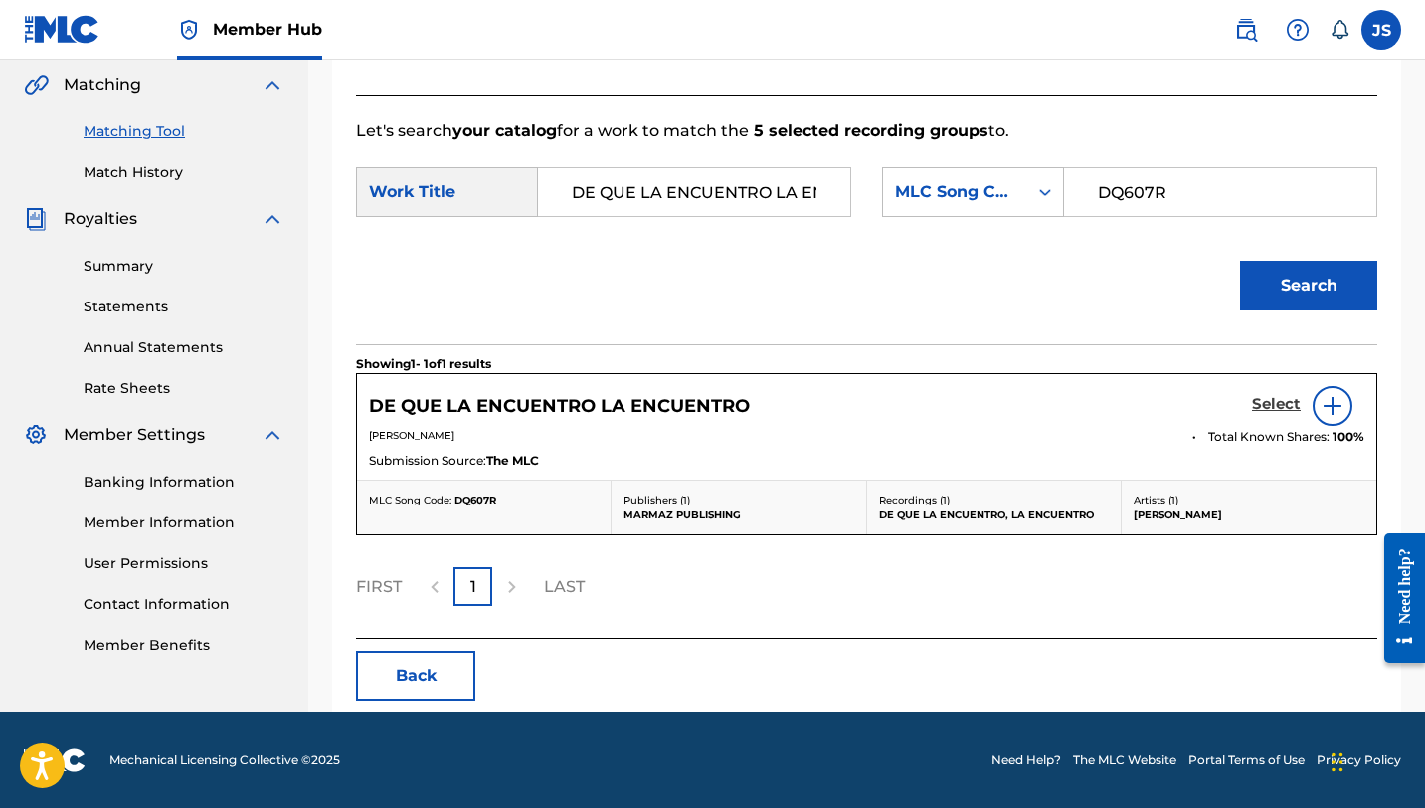
click at [1274, 405] on h5 "Select" at bounding box center [1276, 404] width 49 height 19
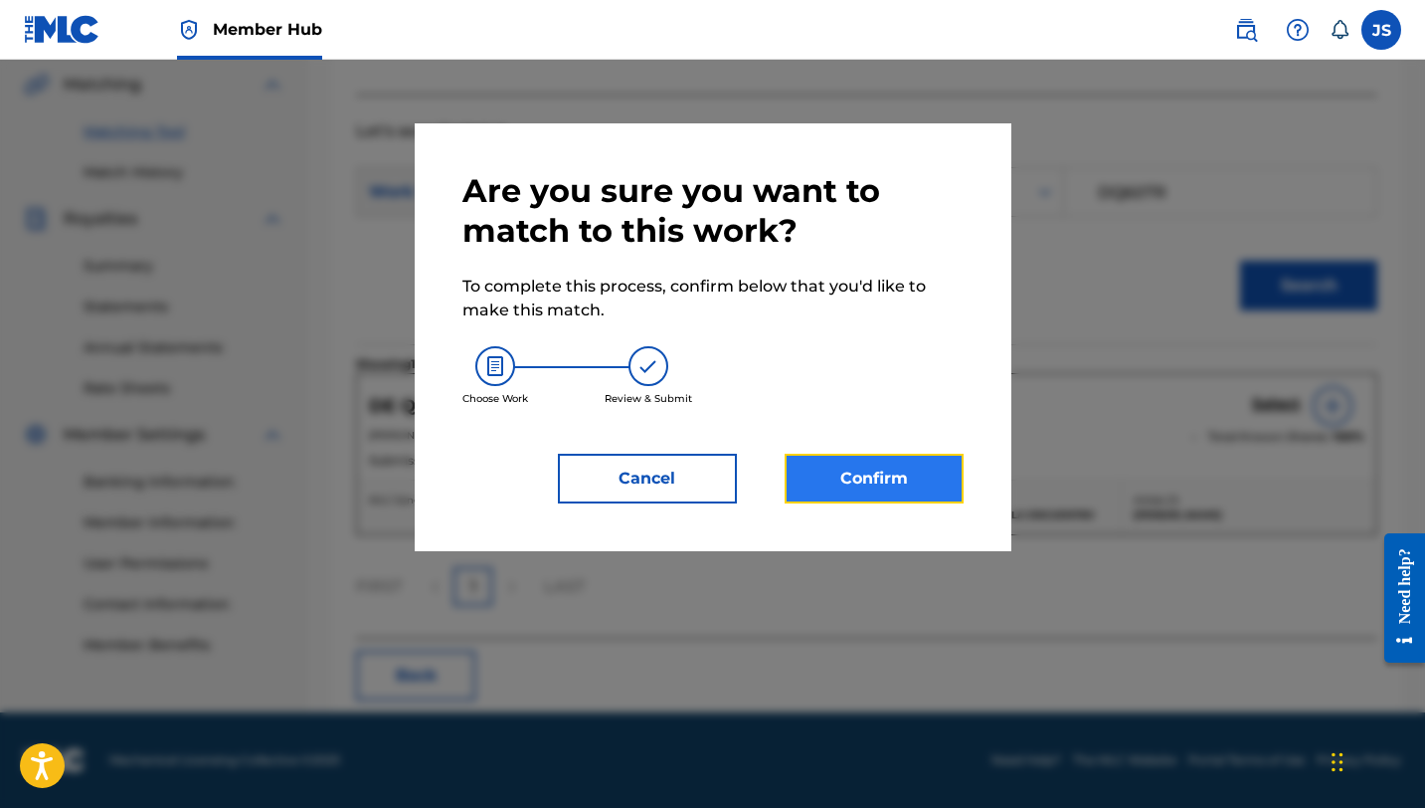
click at [936, 460] on button "Confirm" at bounding box center [874, 478] width 179 height 50
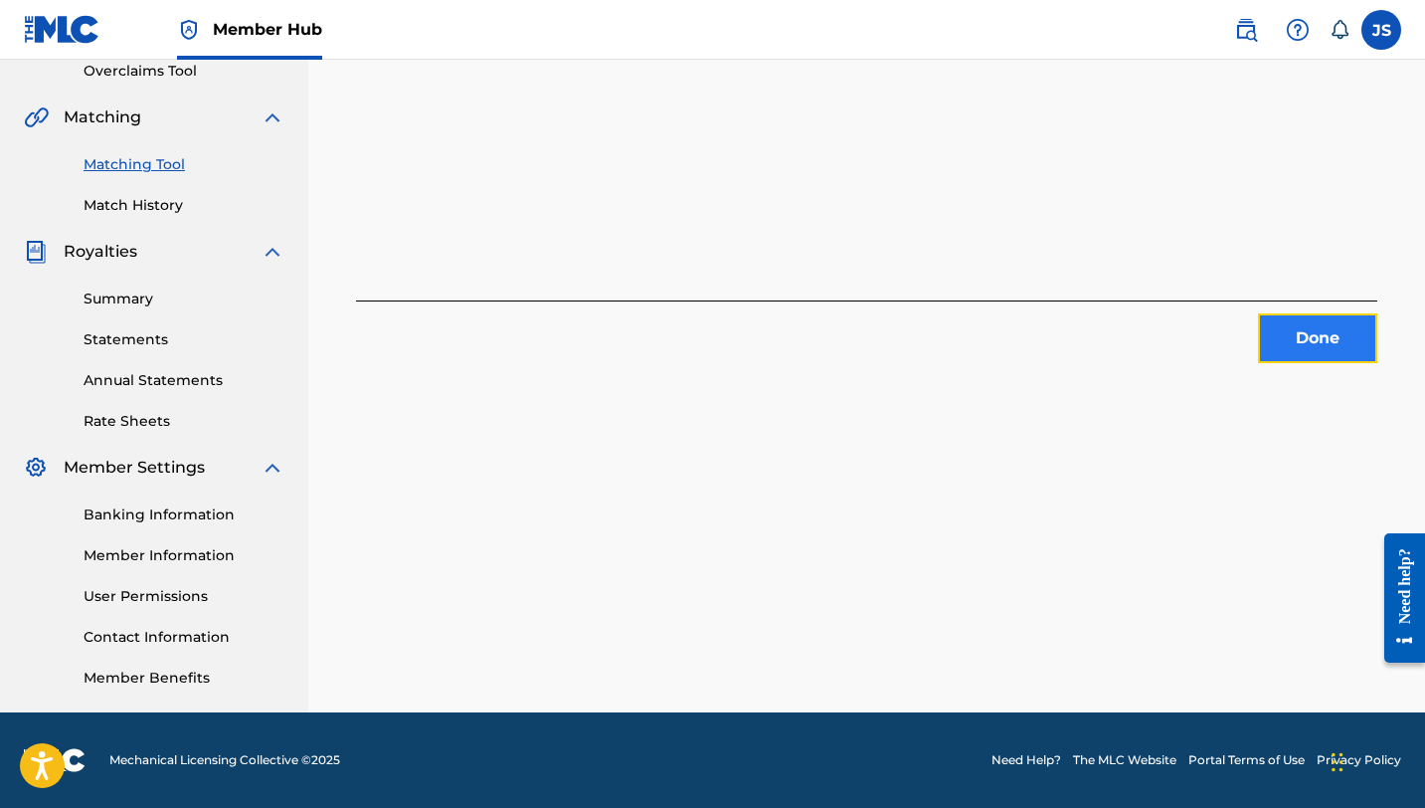
click at [1270, 332] on button "Done" at bounding box center [1317, 338] width 119 height 50
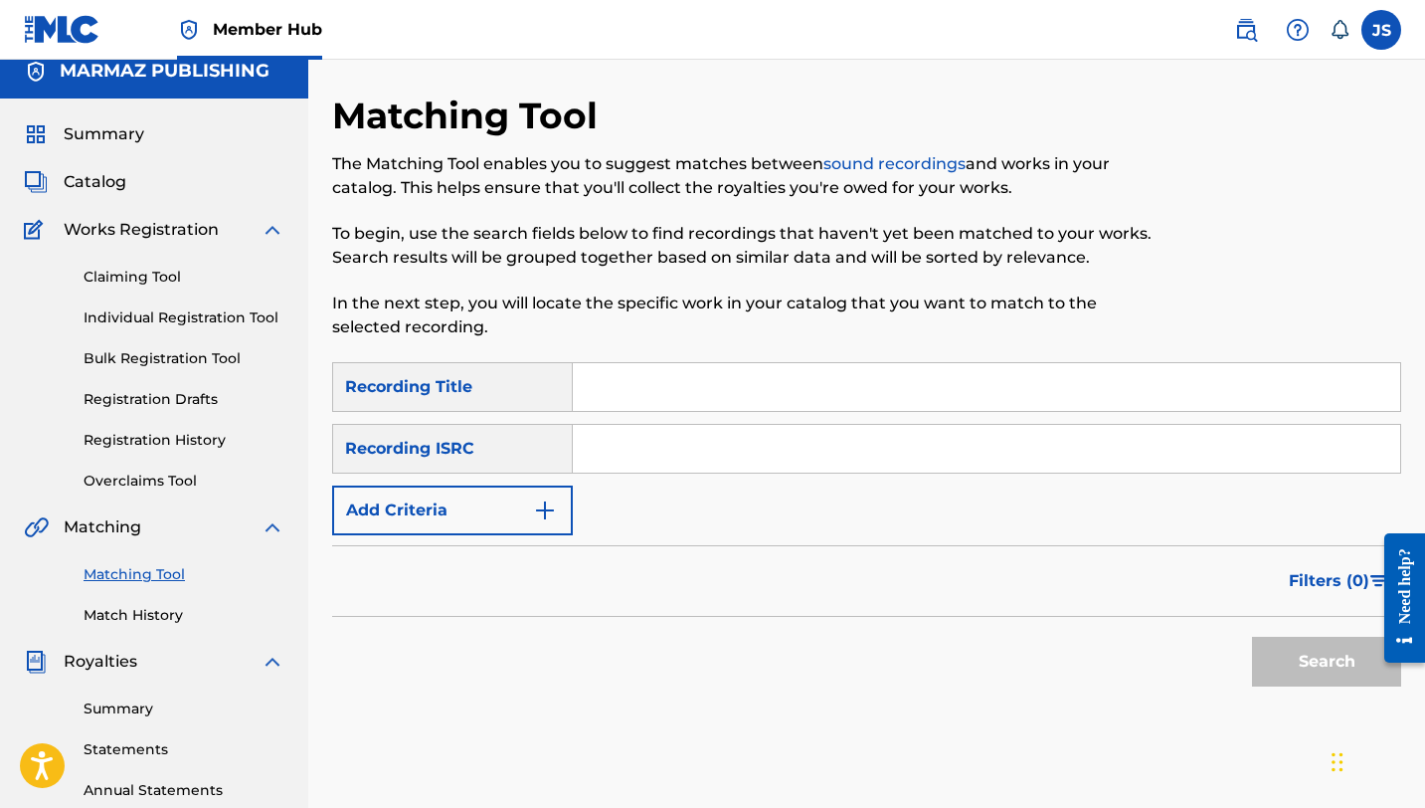
scroll to position [0, 0]
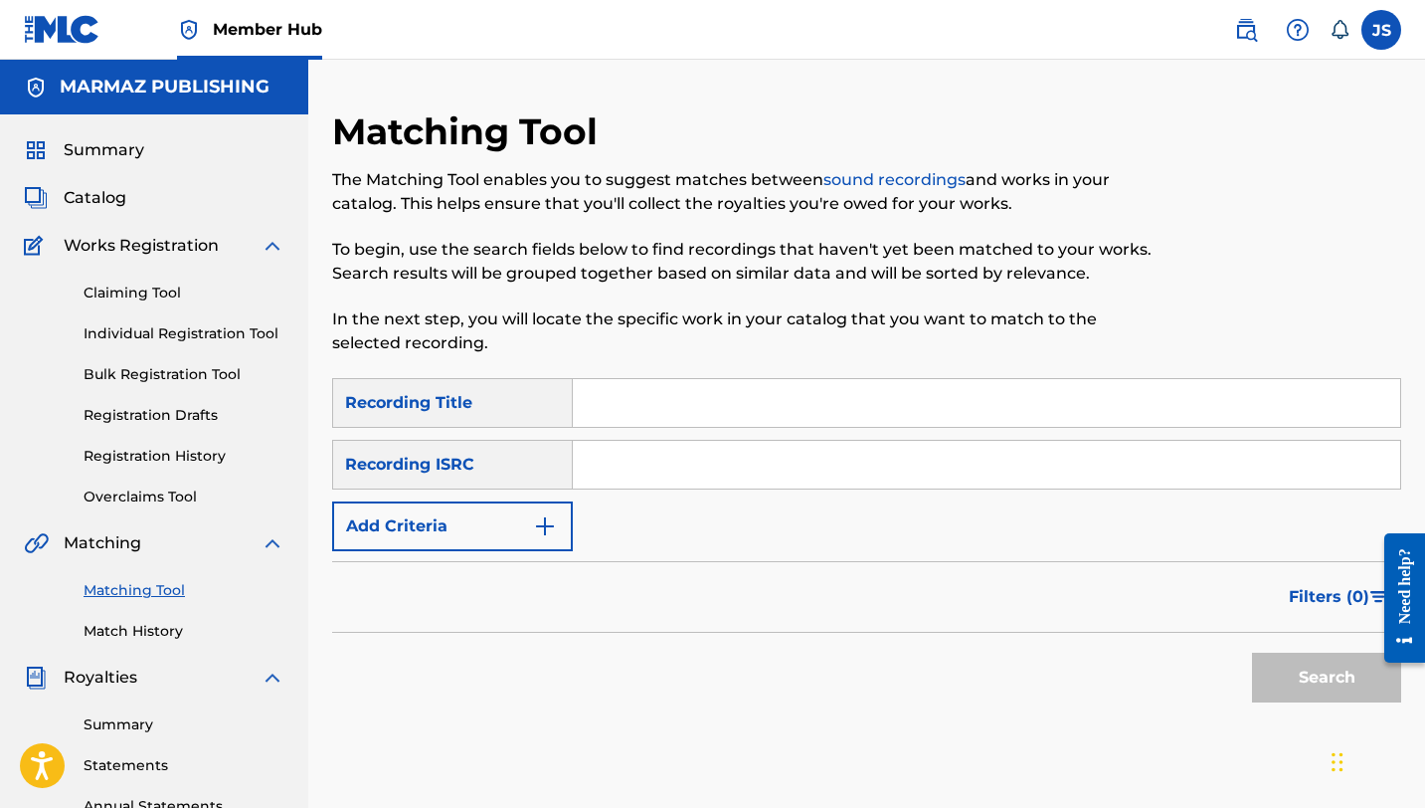
click at [743, 388] on input "Search Form" at bounding box center [986, 403] width 827 height 48
click at [671, 395] on input "Search Form" at bounding box center [986, 403] width 827 height 48
paste input "DE QUIÉN SERÁ"
type input "DE QUIÉN SERÁ"
click at [1252, 652] on button "Search" at bounding box center [1326, 677] width 149 height 50
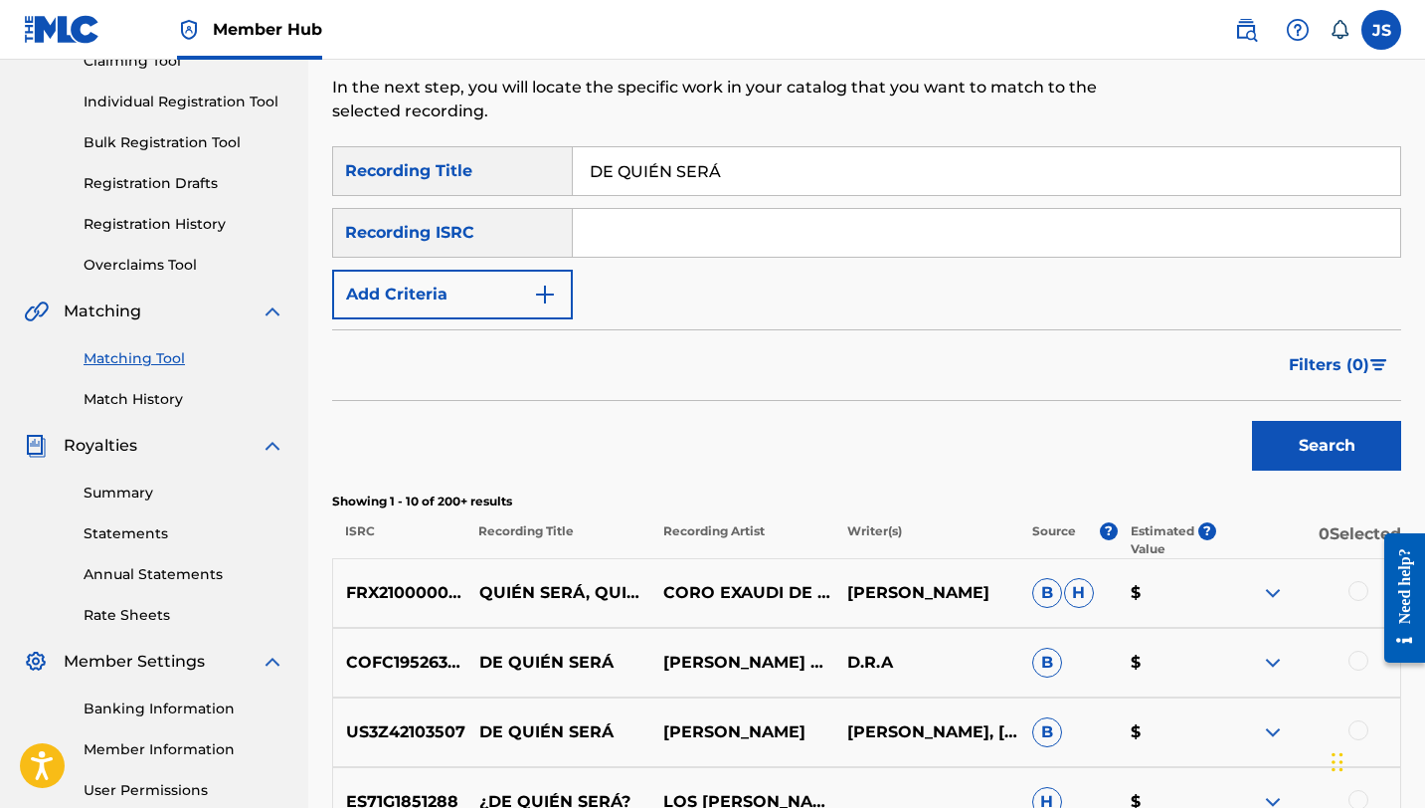
scroll to position [233, 0]
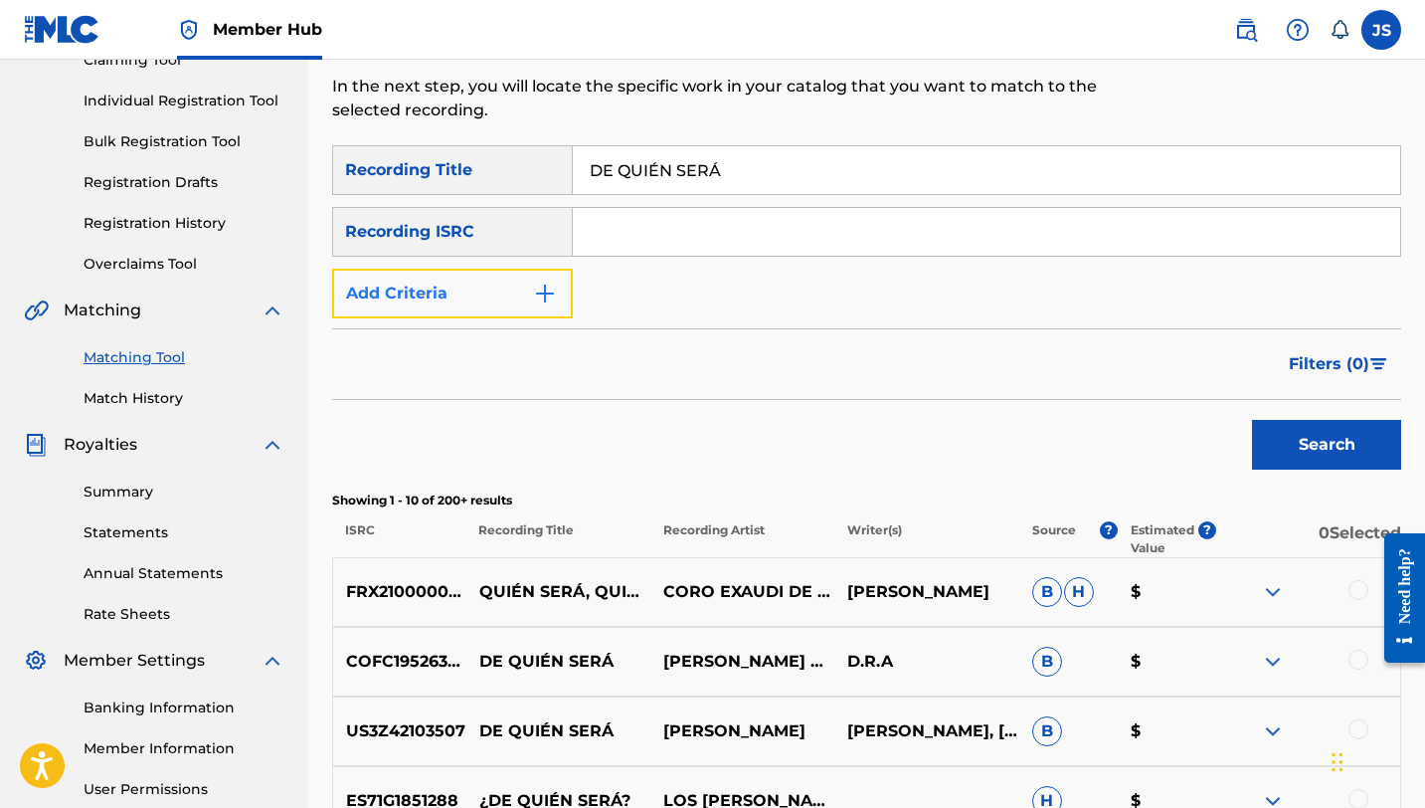
click at [521, 283] on button "Add Criteria" at bounding box center [452, 294] width 241 height 50
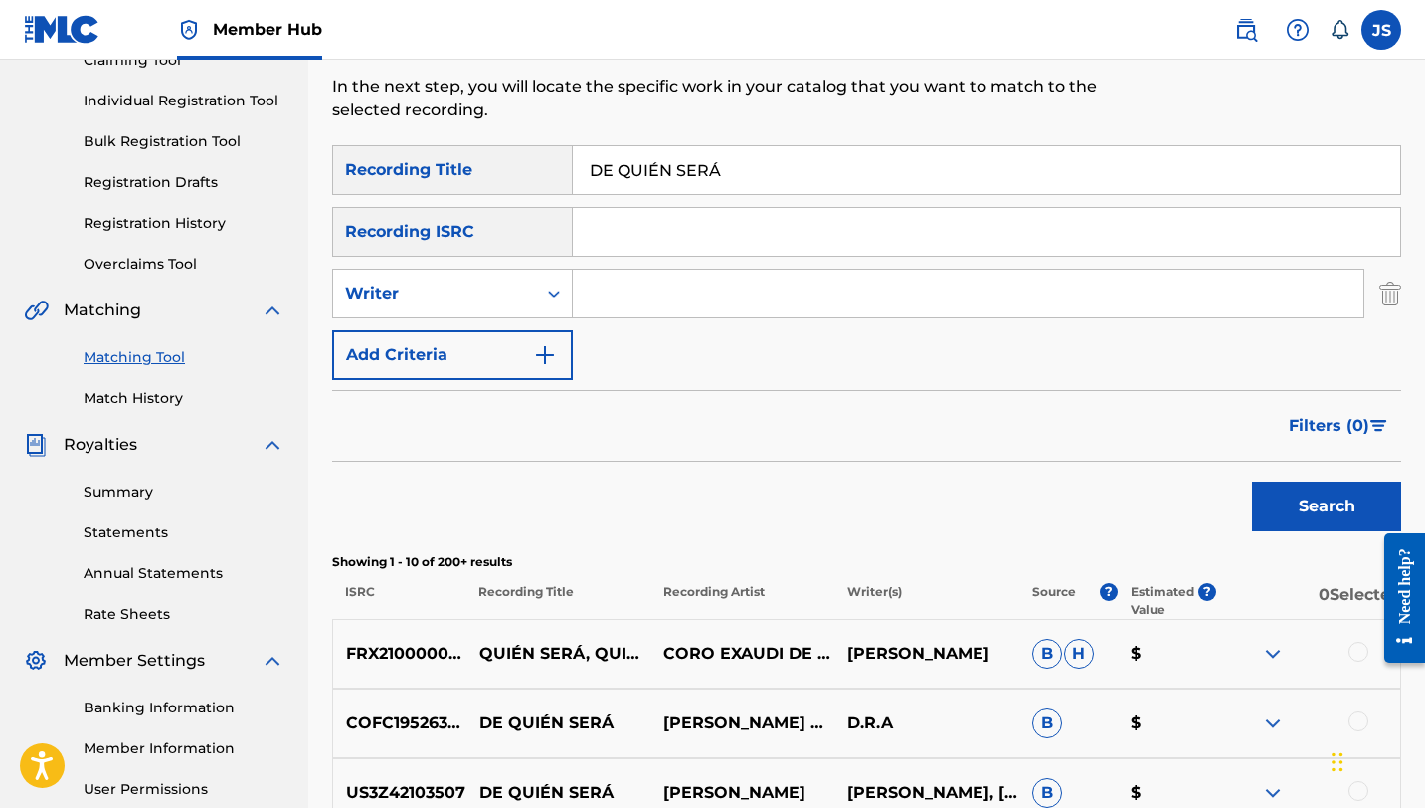
click at [628, 297] on input "Search Form" at bounding box center [968, 294] width 791 height 48
click at [1252, 481] on button "Search" at bounding box center [1326, 506] width 149 height 50
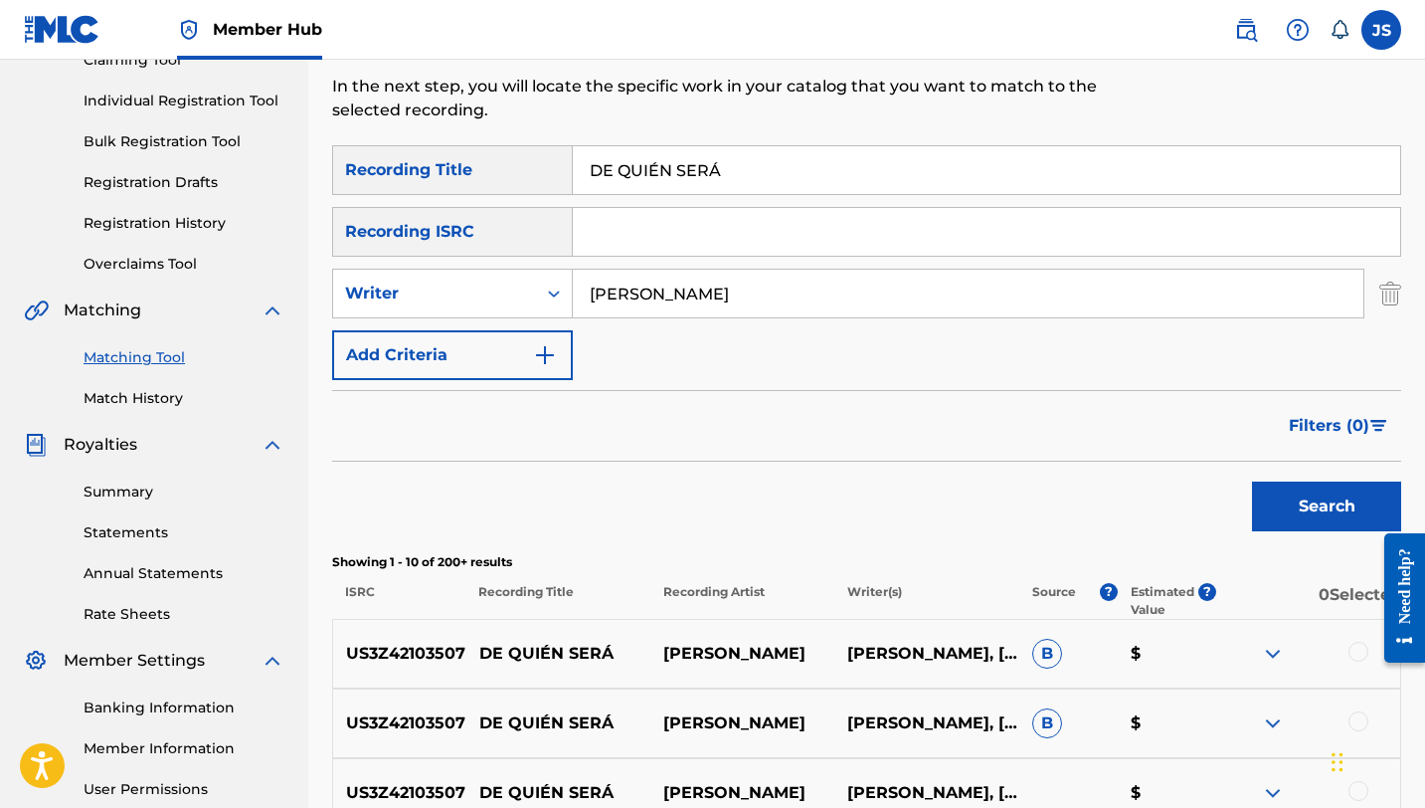
type input "[PERSON_NAME]"
click at [1252, 481] on button "Search" at bounding box center [1326, 506] width 149 height 50
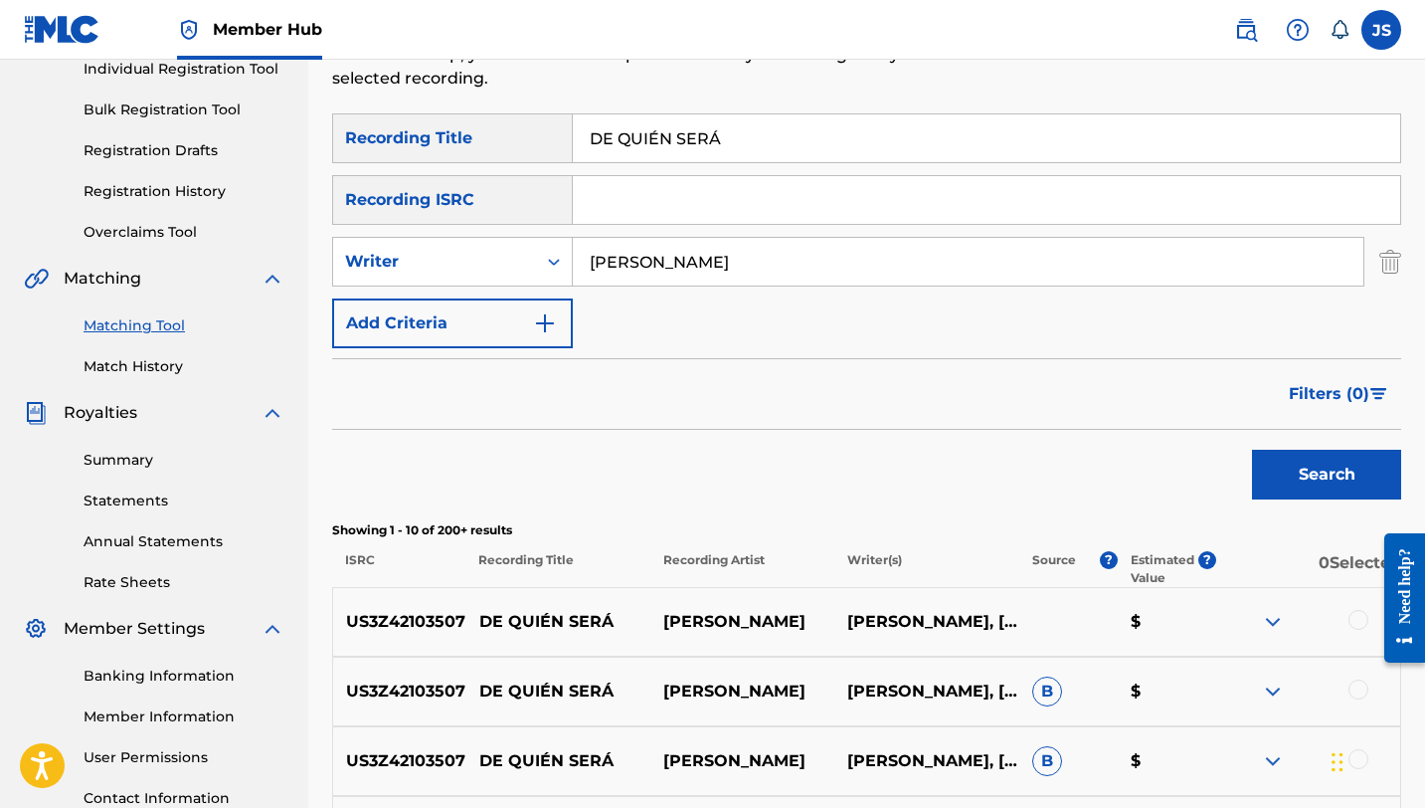
scroll to position [273, 0]
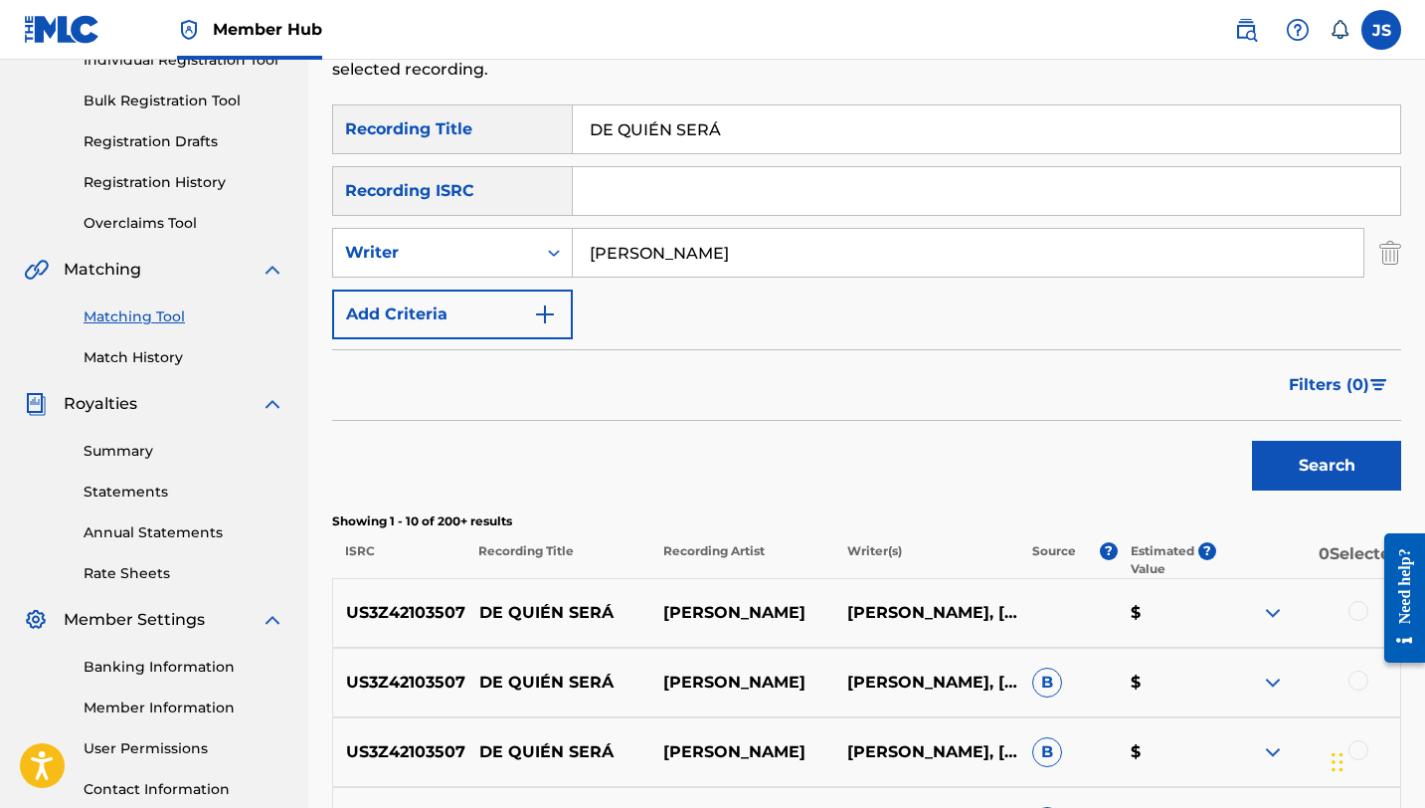
click at [1363, 606] on div at bounding box center [1359, 611] width 20 height 20
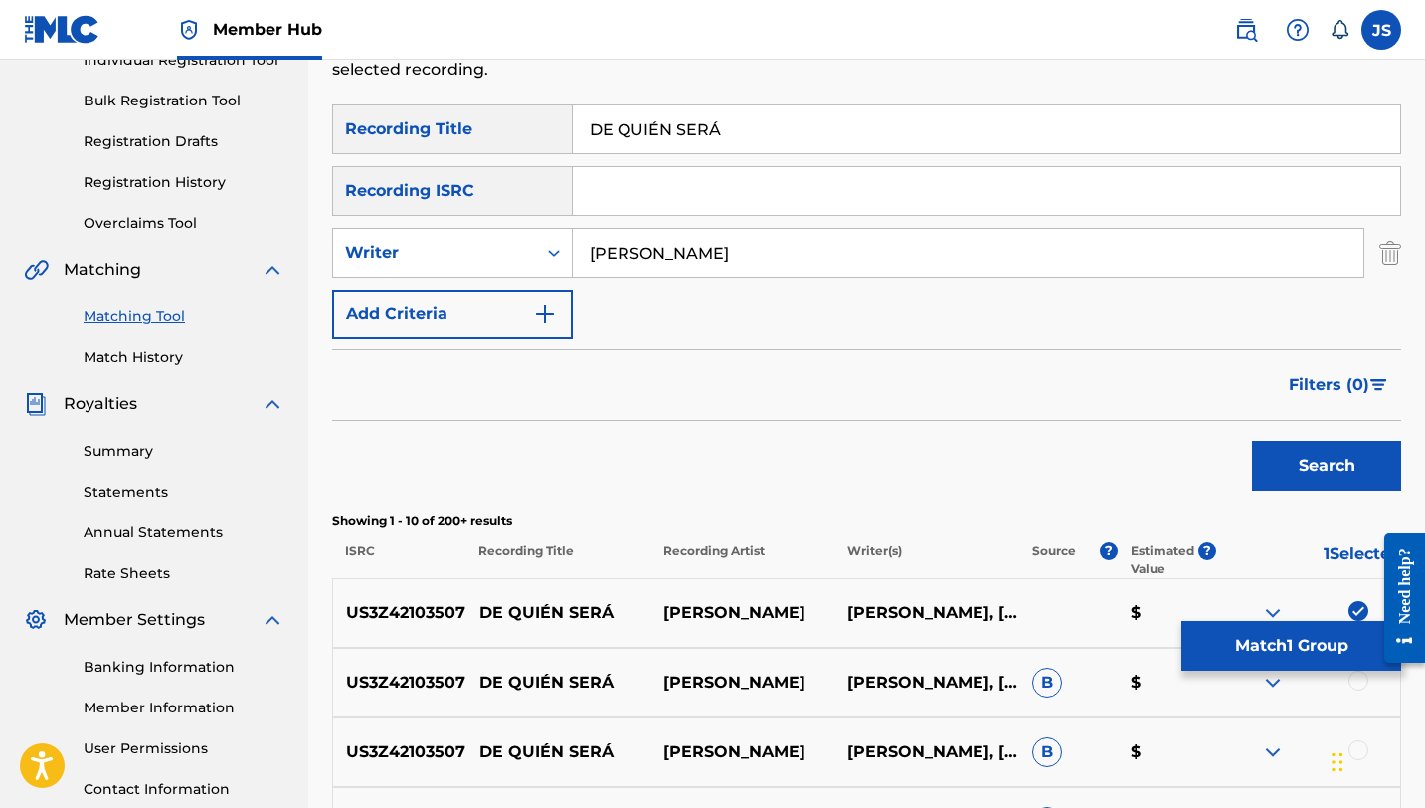
click at [1357, 687] on div at bounding box center [1359, 680] width 20 height 20
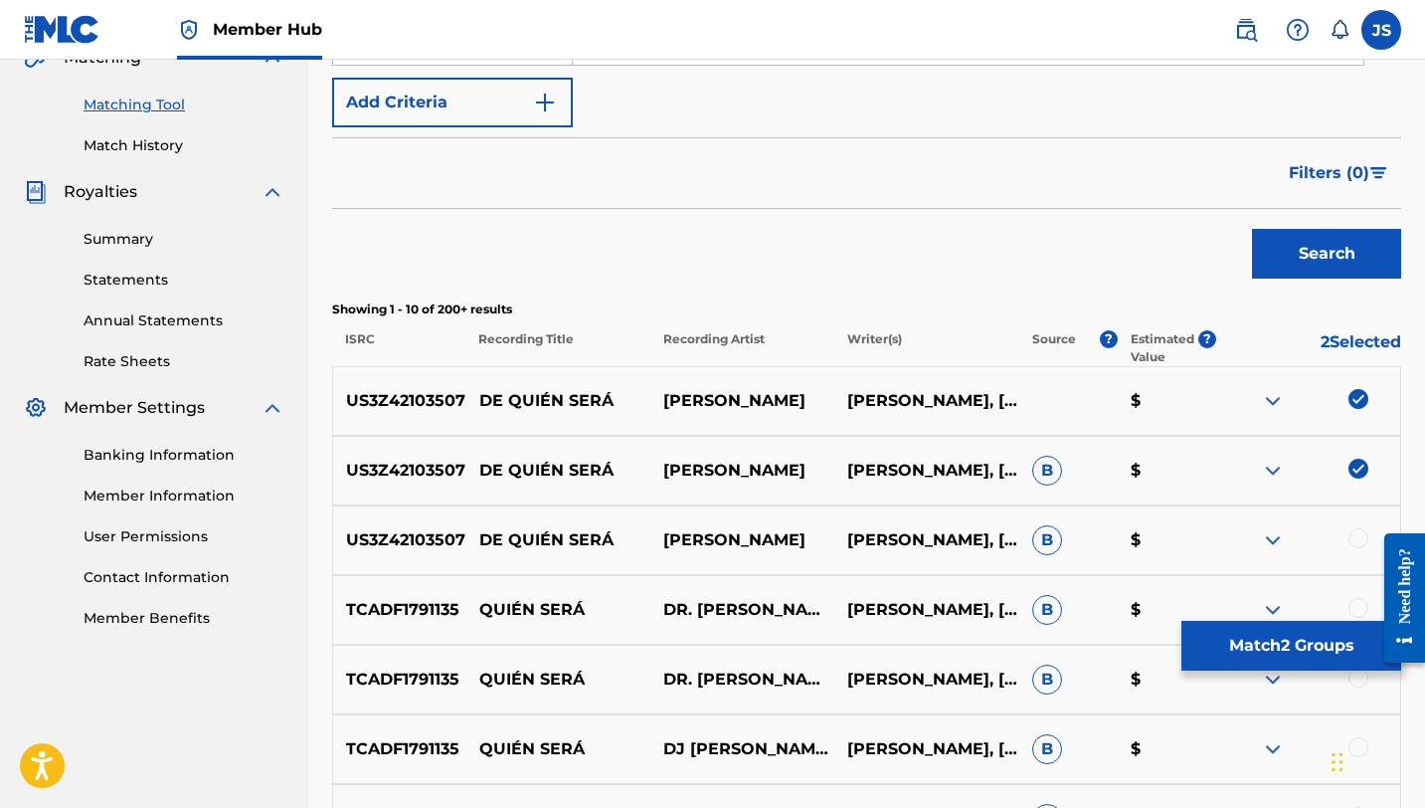
scroll to position [487, 0]
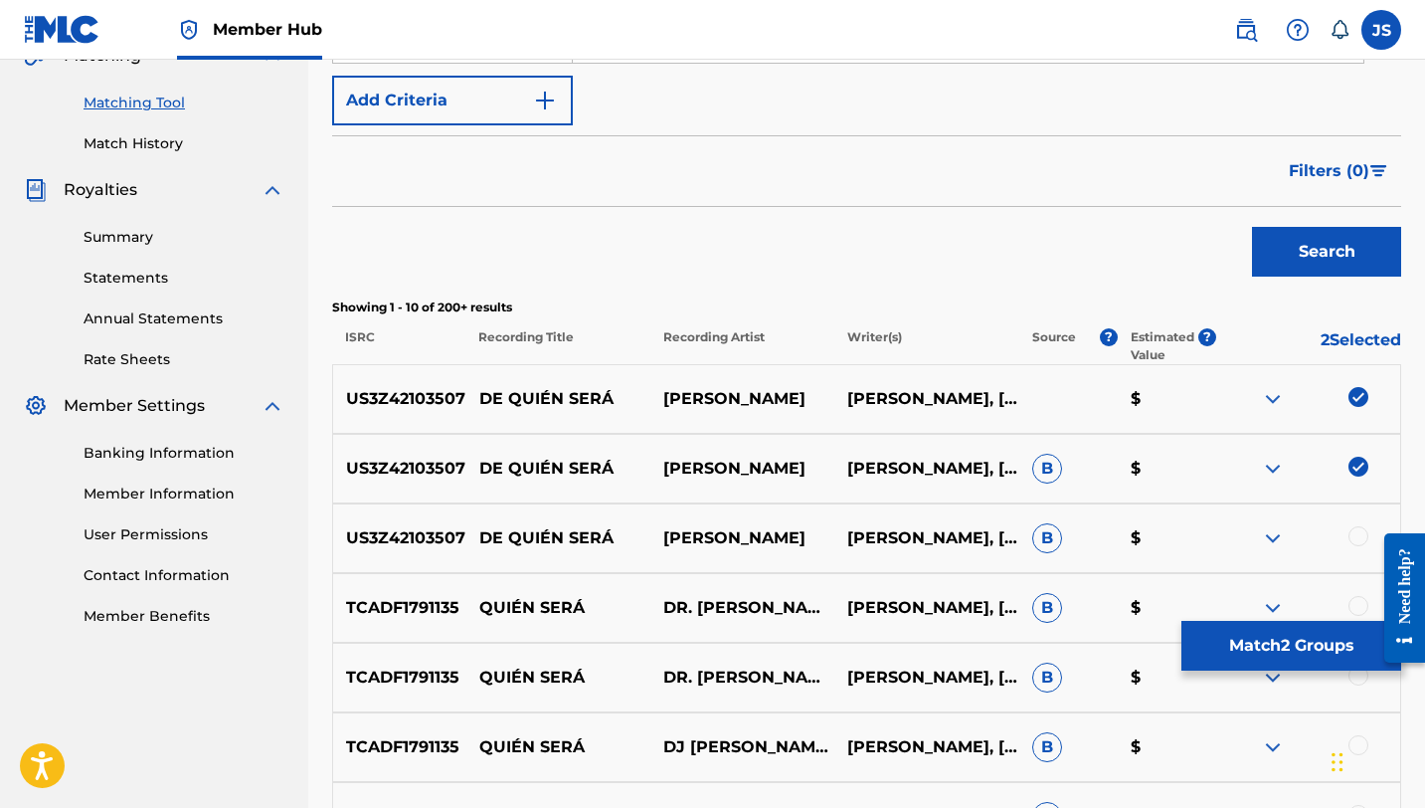
click at [1358, 540] on div at bounding box center [1359, 536] width 20 height 20
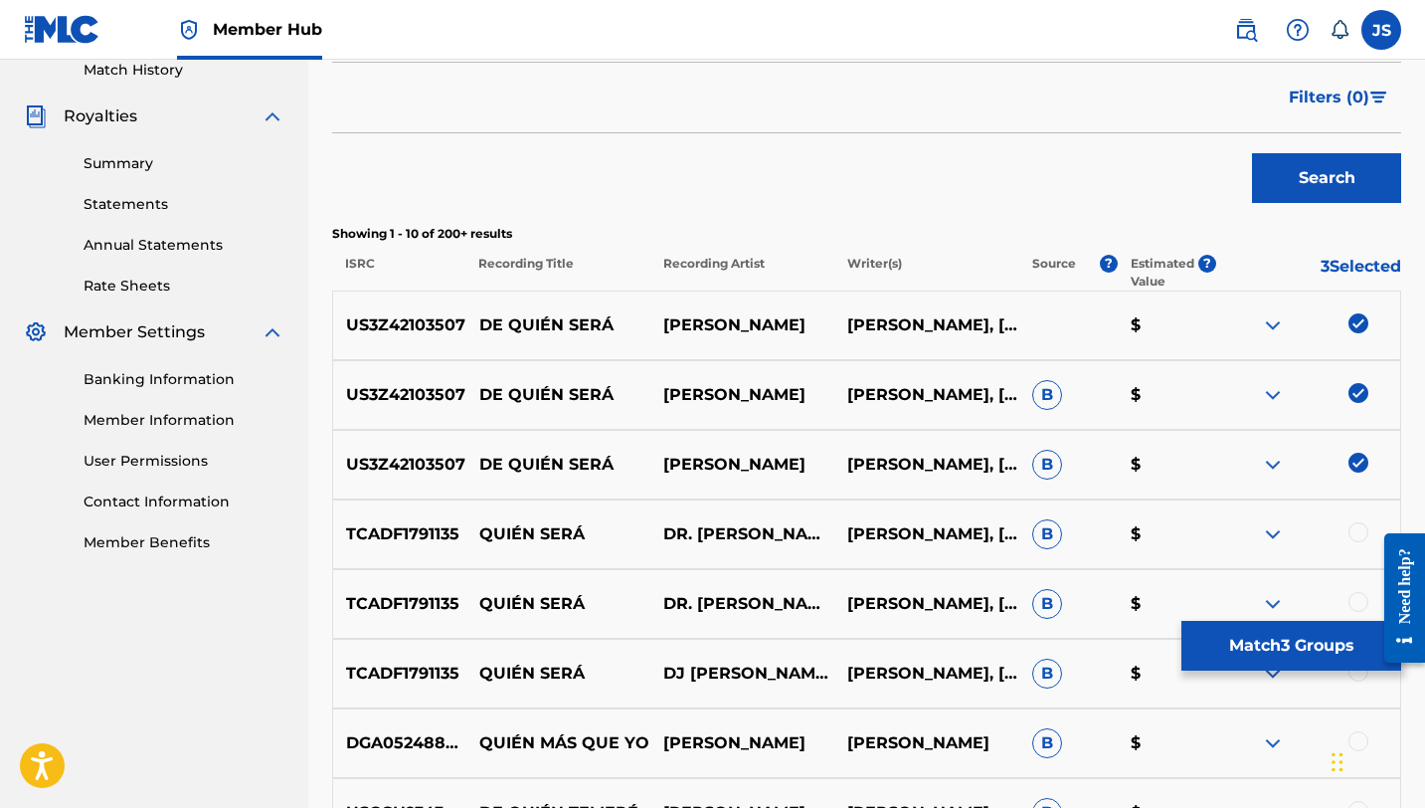
scroll to position [567, 0]
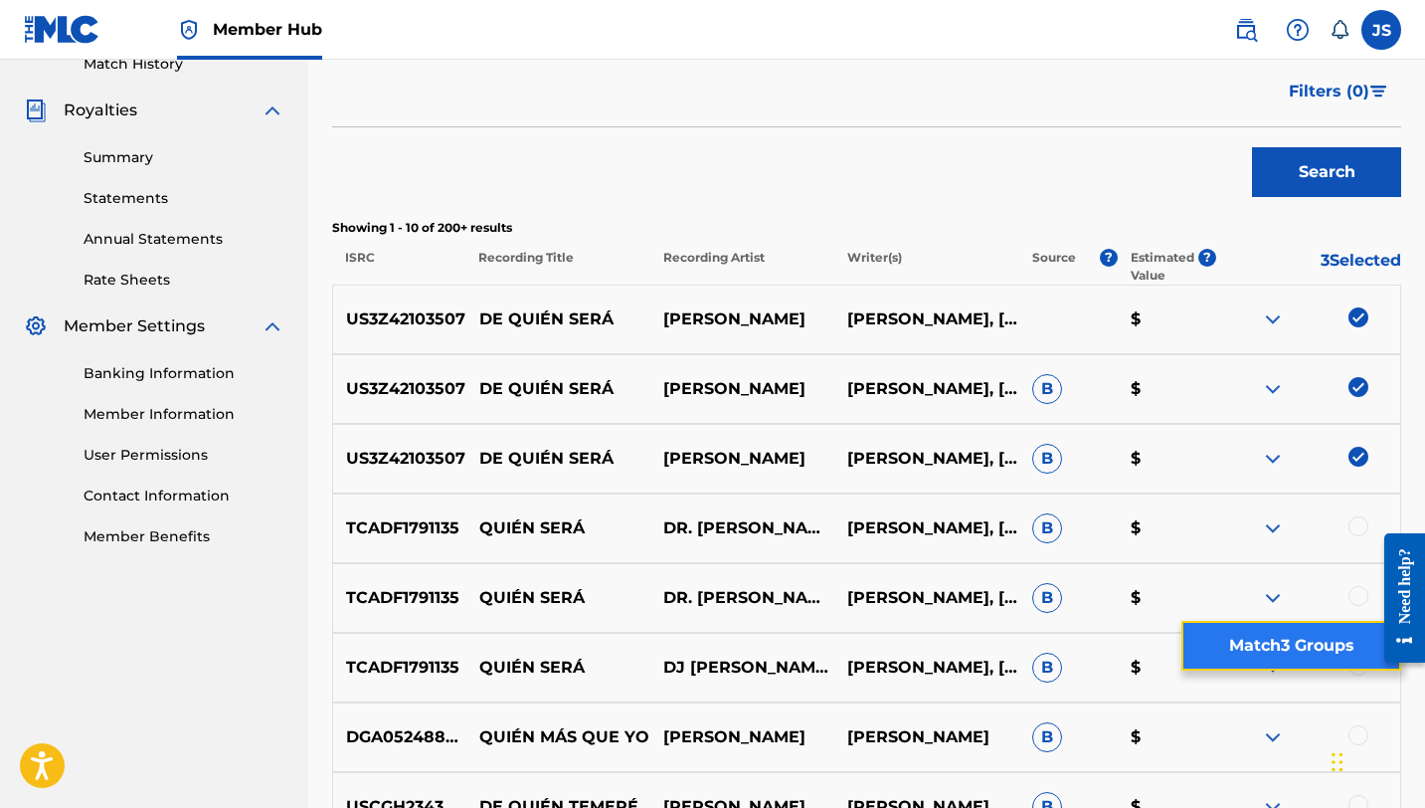
click at [1278, 642] on button "Match 3 Groups" at bounding box center [1291, 646] width 220 height 50
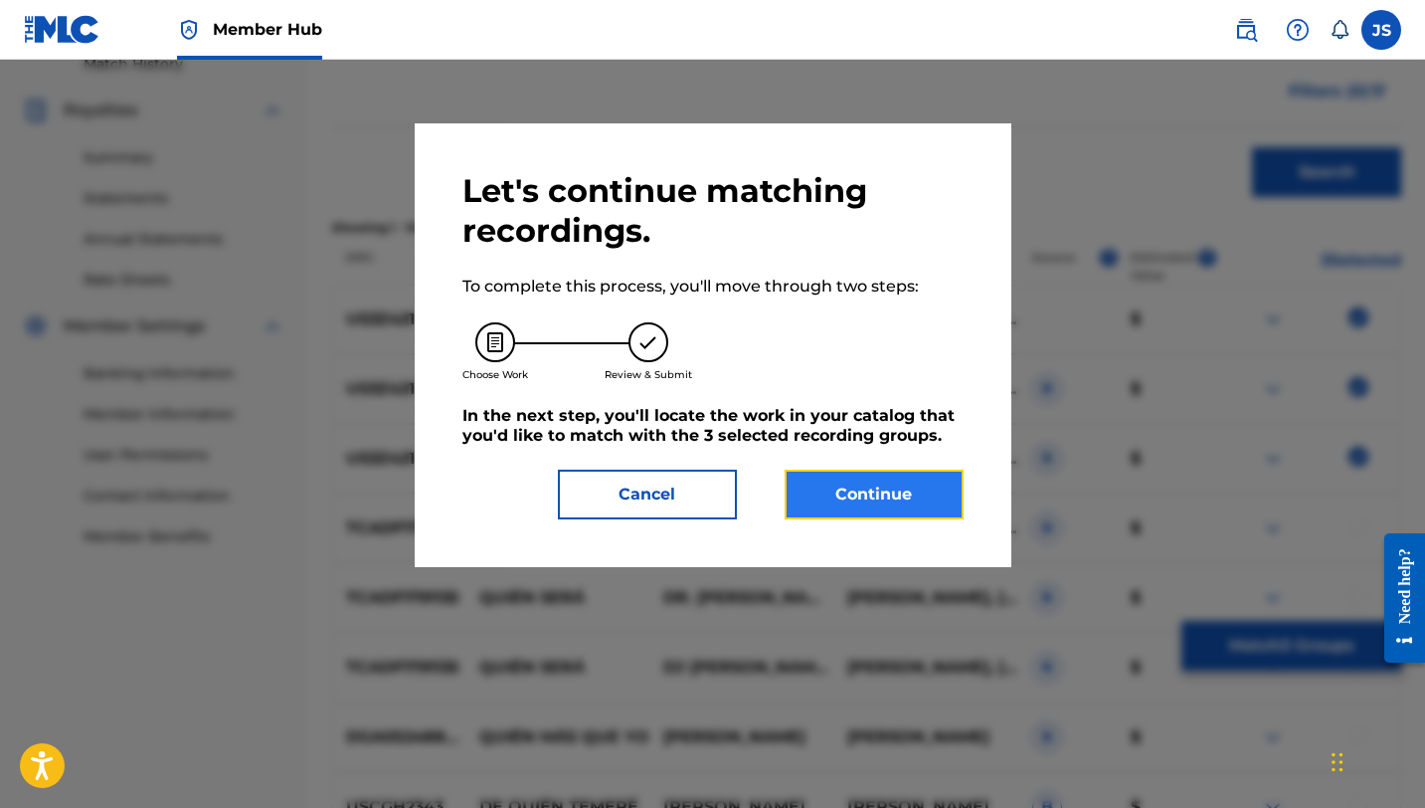
click at [912, 495] on button "Continue" at bounding box center [874, 494] width 179 height 50
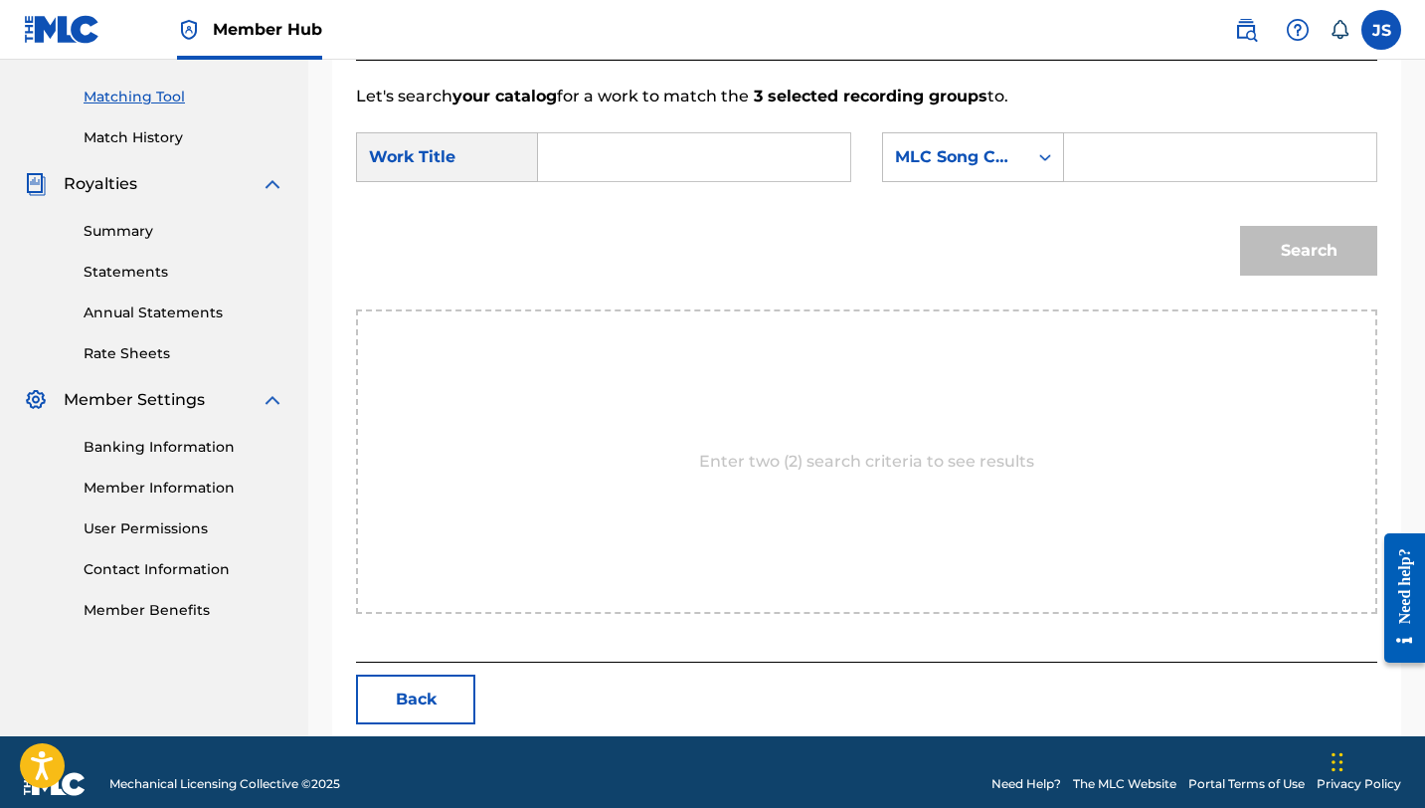
scroll to position [517, 0]
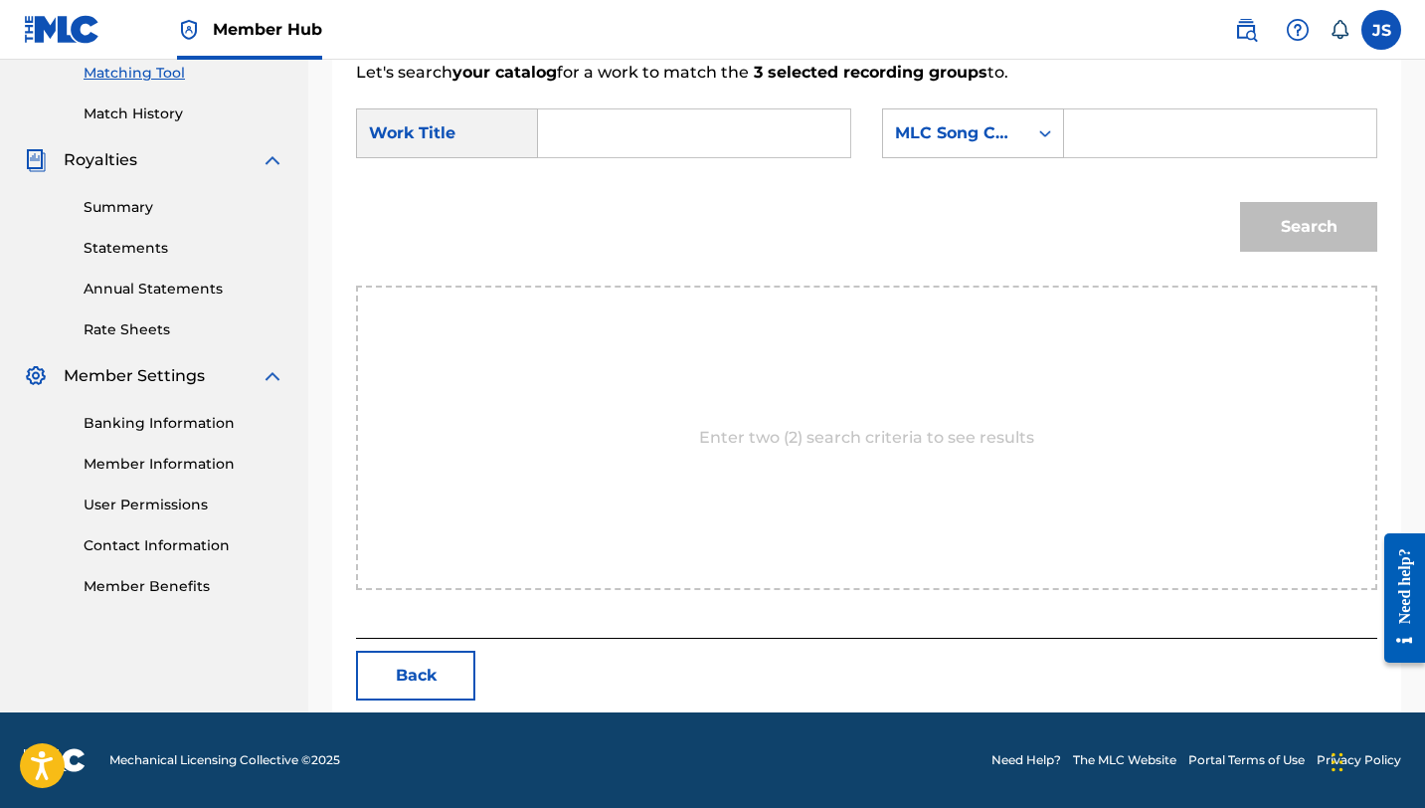
click at [742, 141] on input "Search Form" at bounding box center [694, 133] width 278 height 48
paste input "DE QUIÉN SERÁ"
type input "DE QUIÉN SERÁ"
click at [1081, 151] on input "Search Form" at bounding box center [1220, 133] width 278 height 48
paste input "DQ604W"
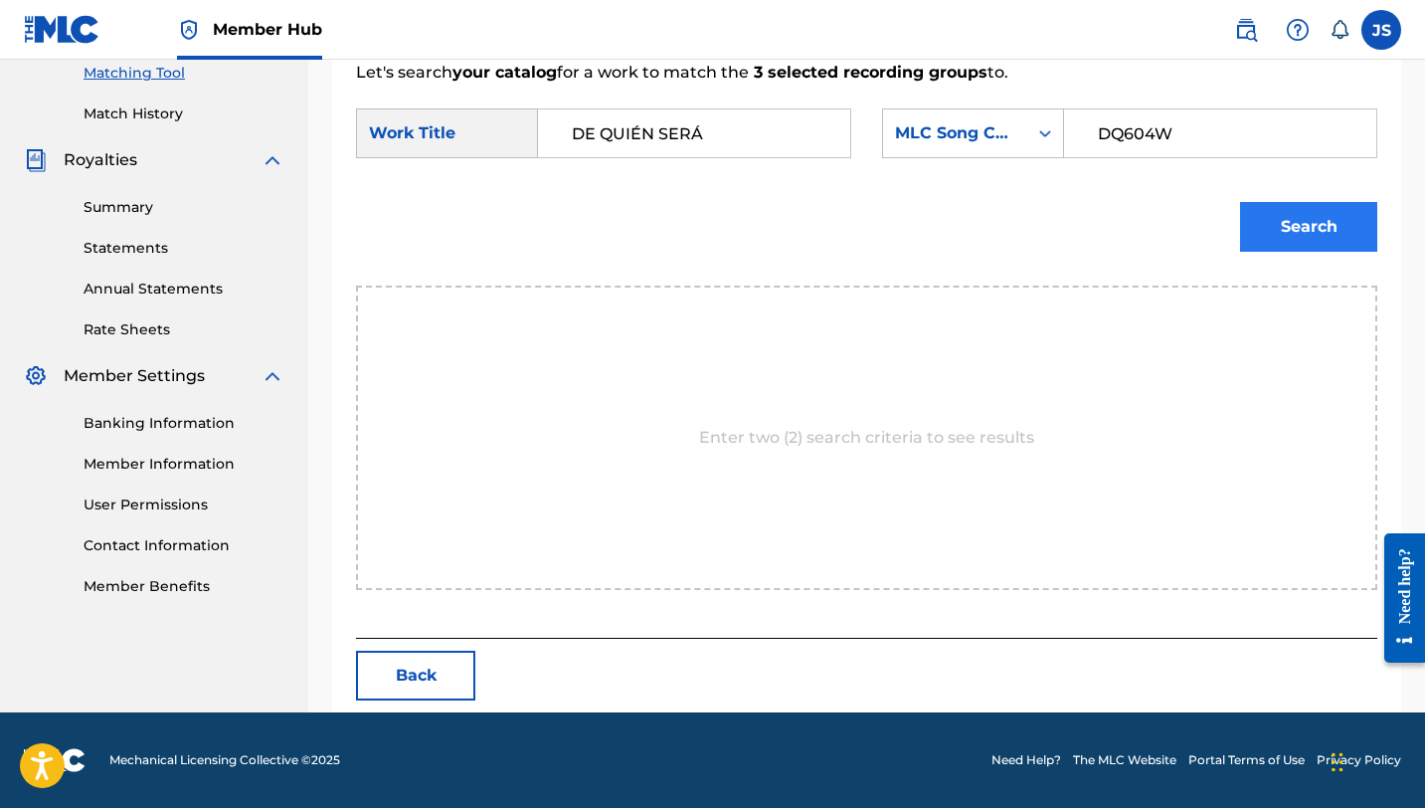
type input "DQ604W"
click at [1281, 208] on button "Search" at bounding box center [1308, 227] width 137 height 50
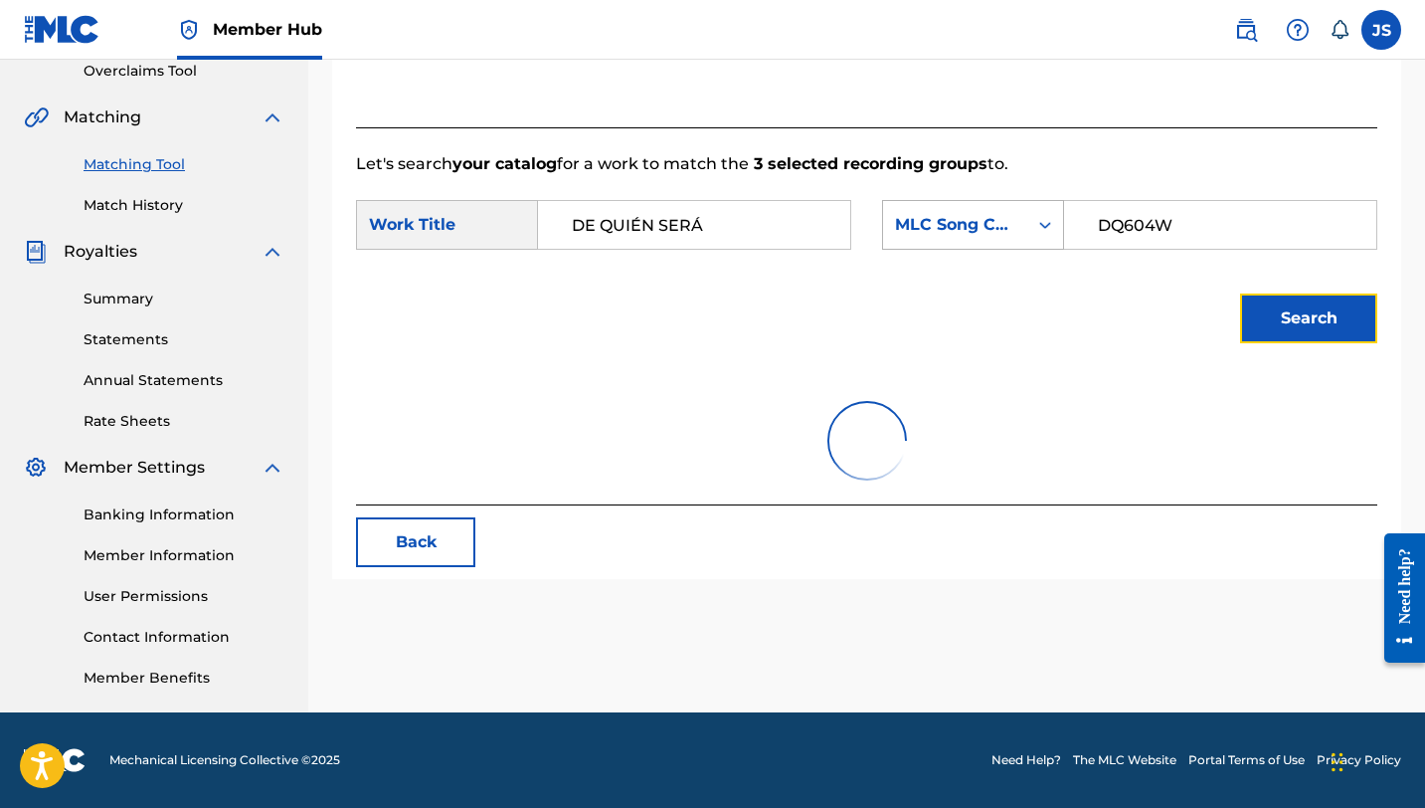
scroll to position [458, 0]
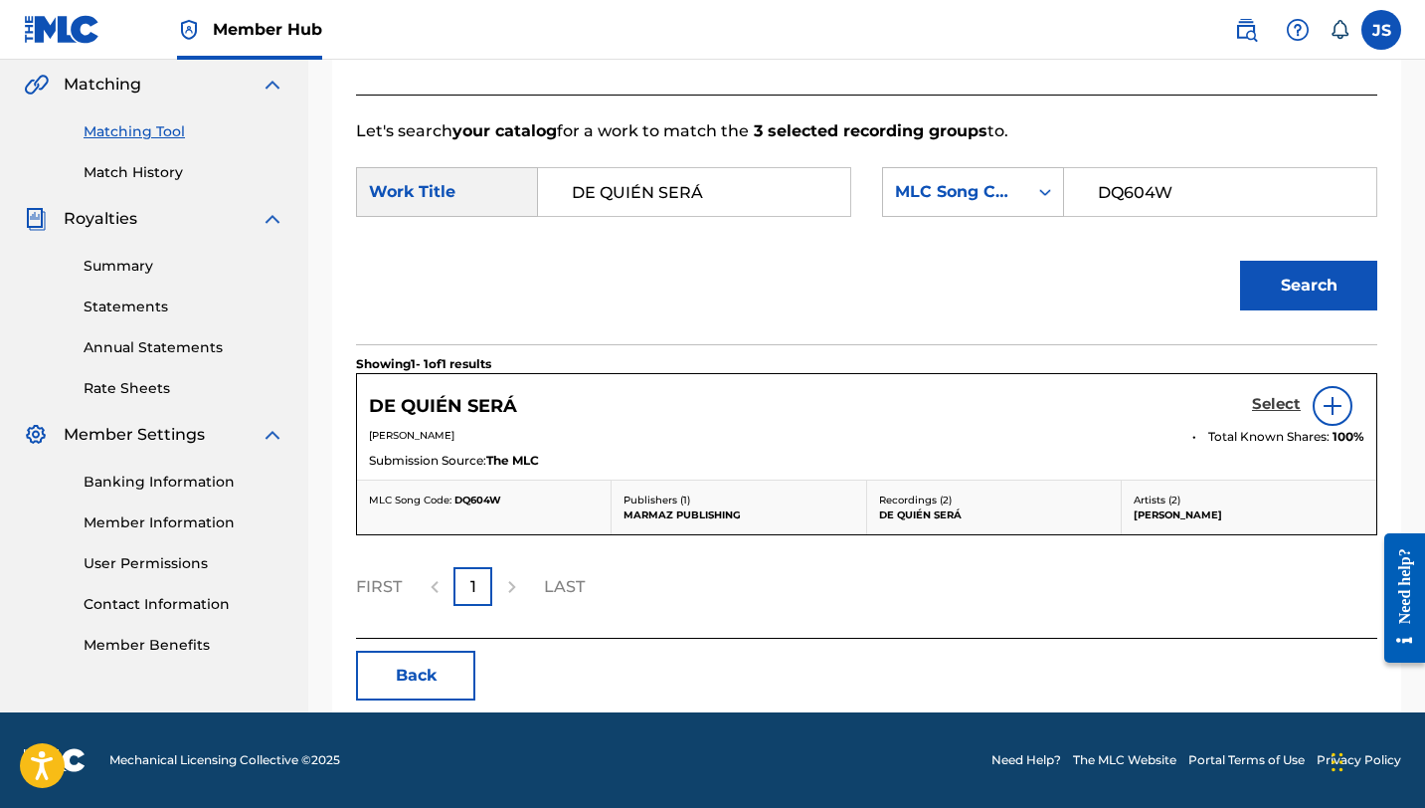
click at [1271, 402] on h5 "Select" at bounding box center [1276, 404] width 49 height 19
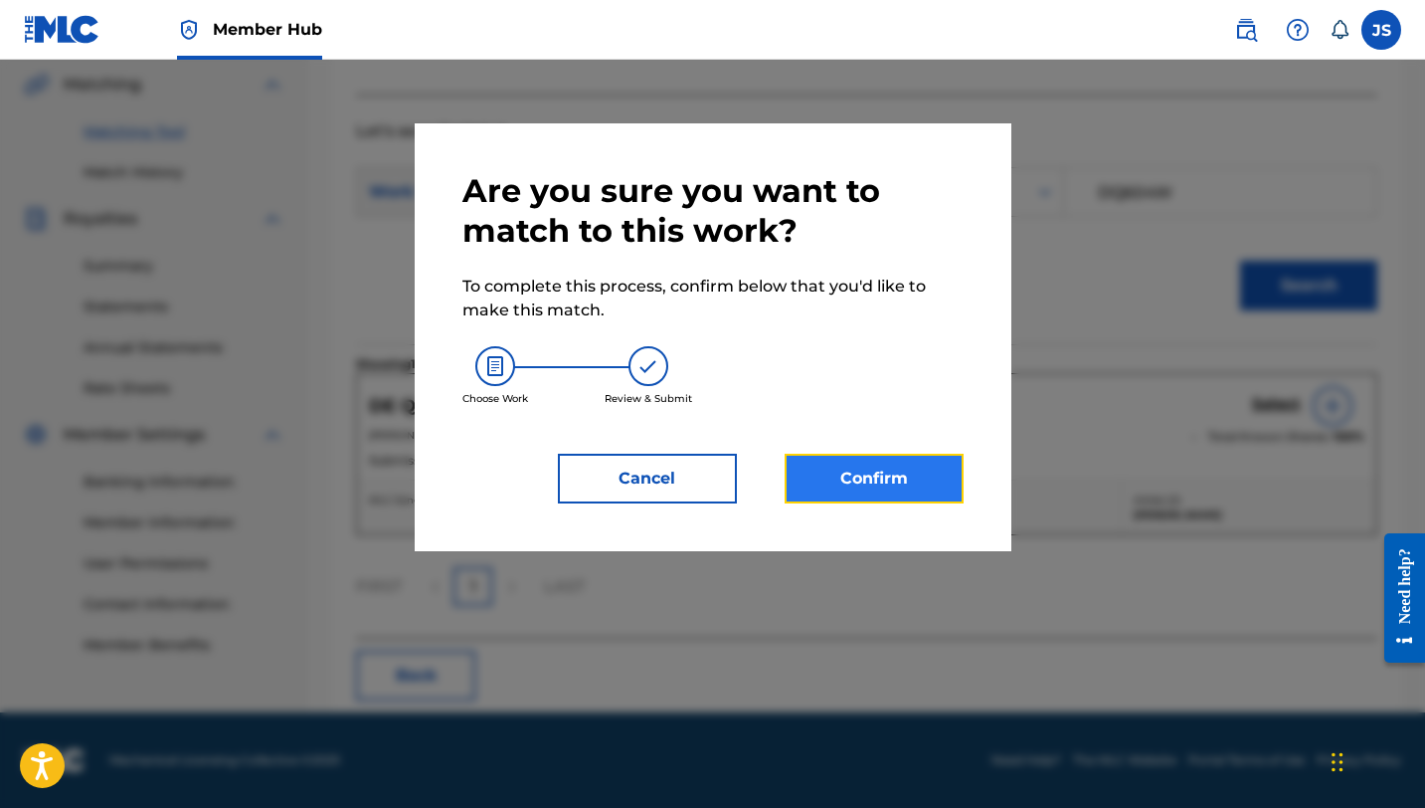
click at [916, 457] on button "Confirm" at bounding box center [874, 478] width 179 height 50
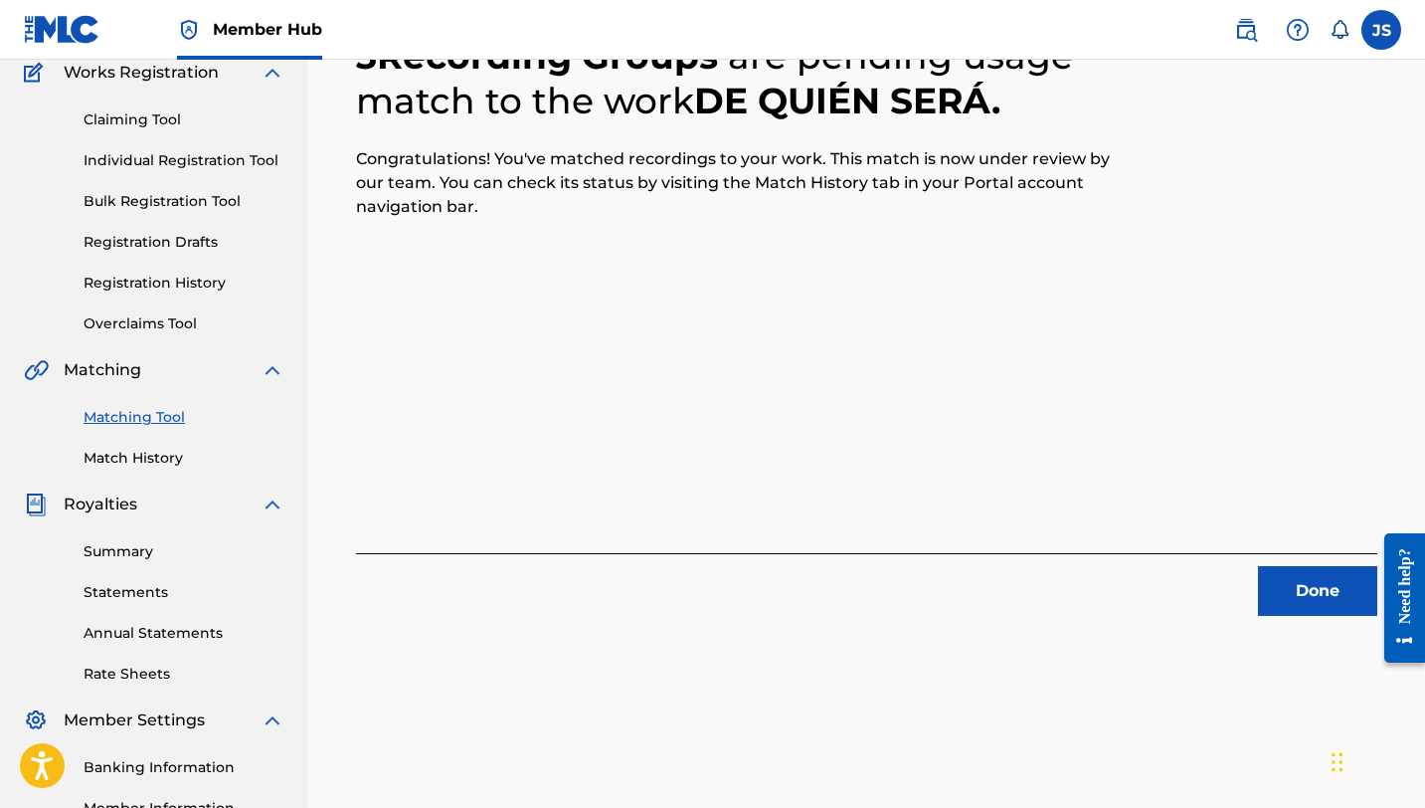
scroll to position [185, 0]
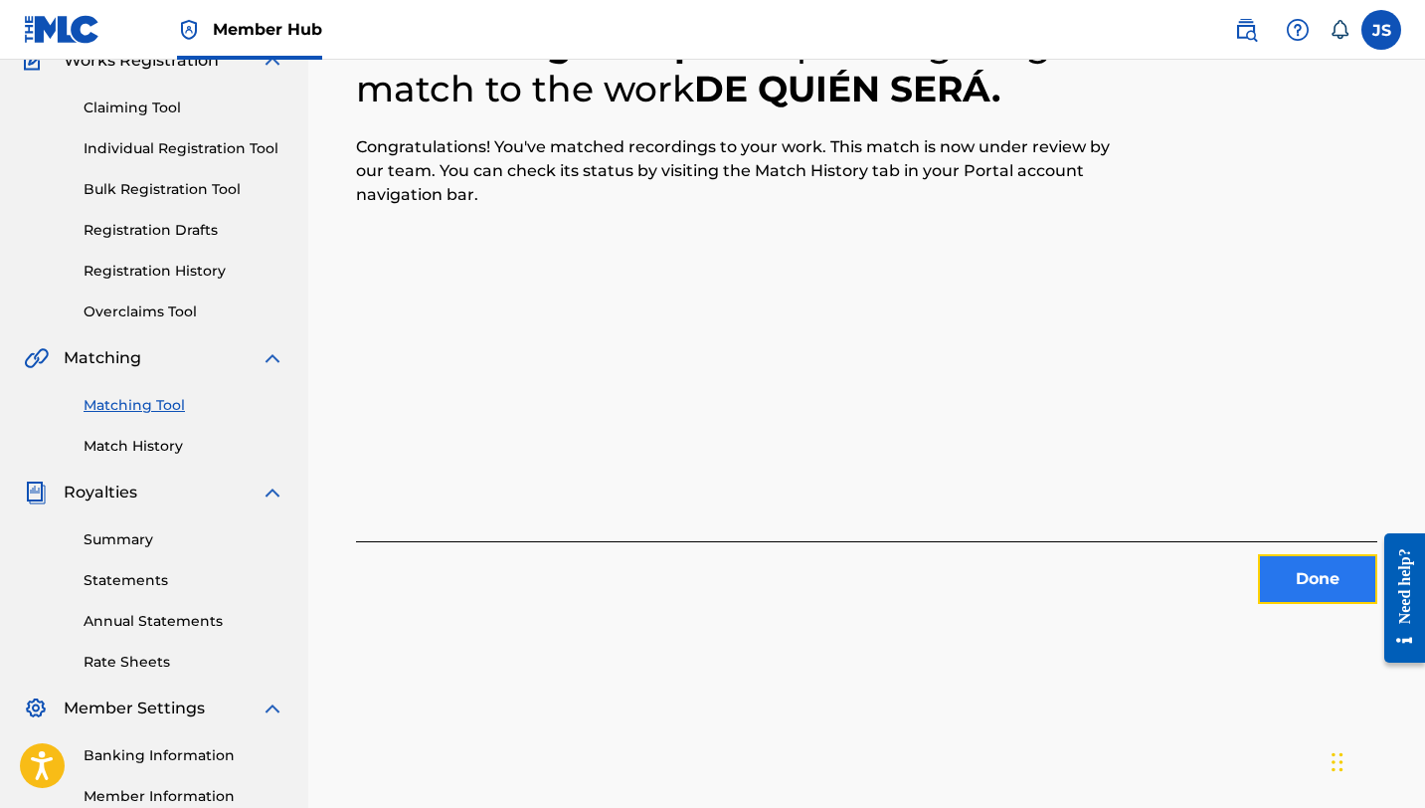
click at [1303, 562] on button "Done" at bounding box center [1317, 579] width 119 height 50
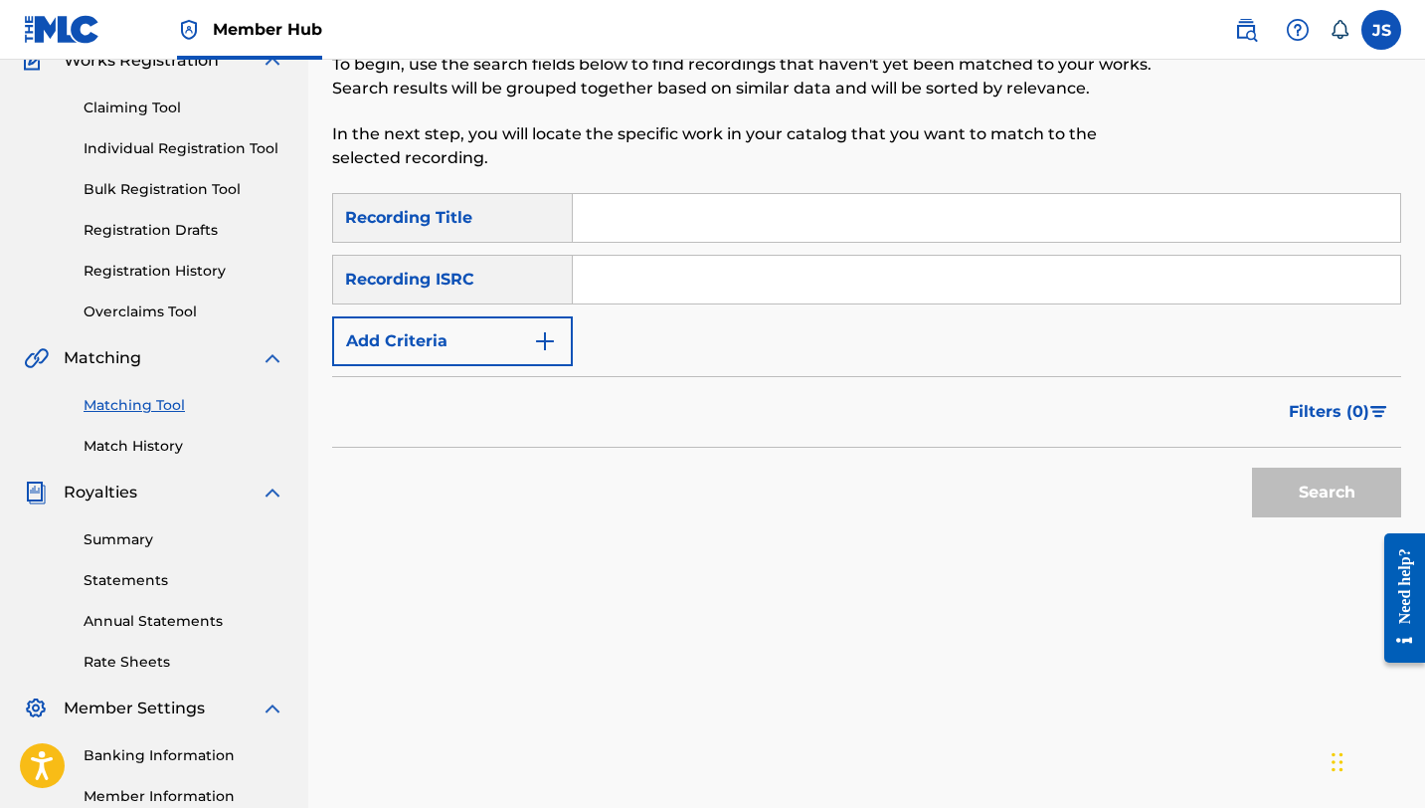
click at [817, 218] on input "Search Form" at bounding box center [986, 218] width 827 height 48
paste input "DQ604W"
type input "DQ604W"
click at [608, 198] on input "Search Form" at bounding box center [986, 218] width 827 height 48
paste input "DEJA LOS CELOS"
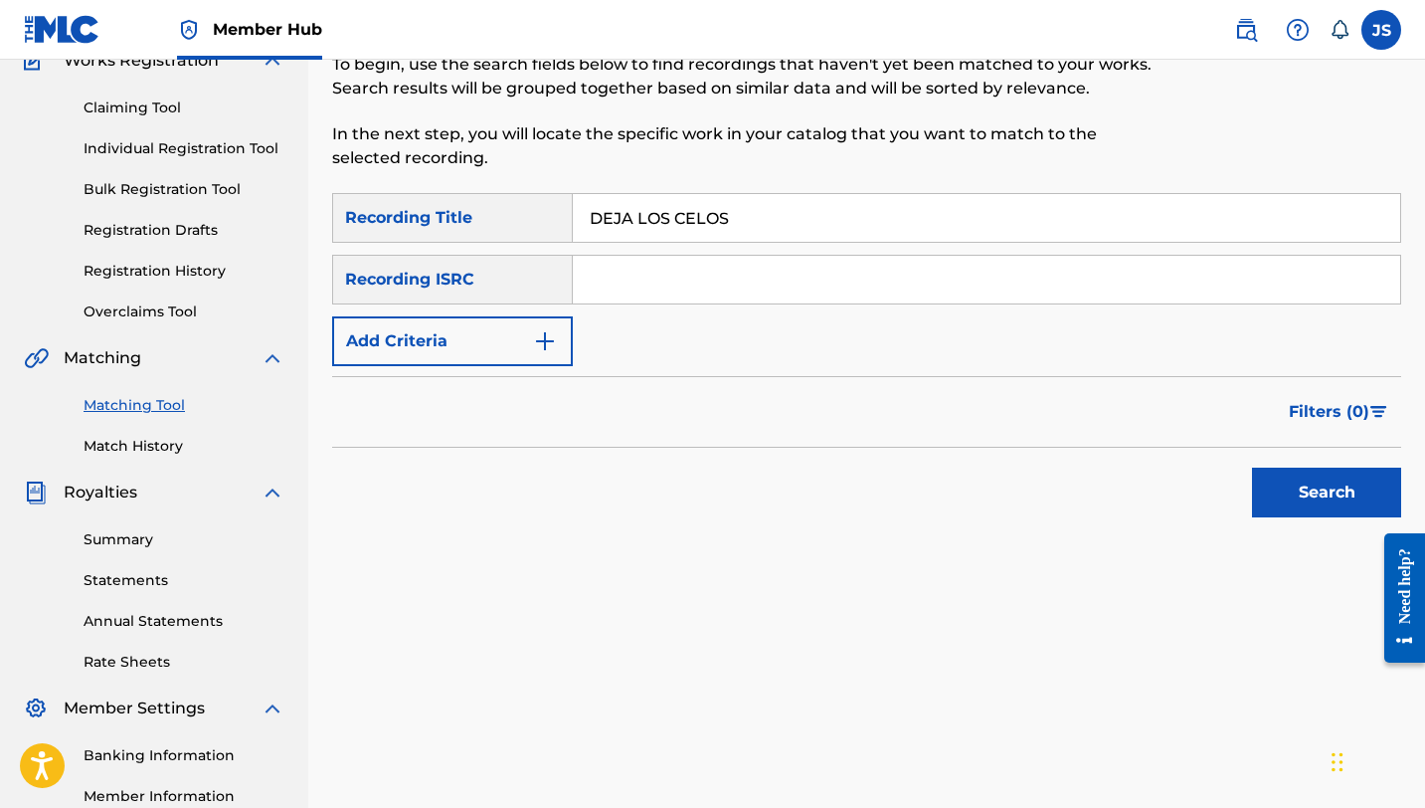
type input "DEJA LOS CELOS"
click at [1252, 467] on button "Search" at bounding box center [1326, 492] width 149 height 50
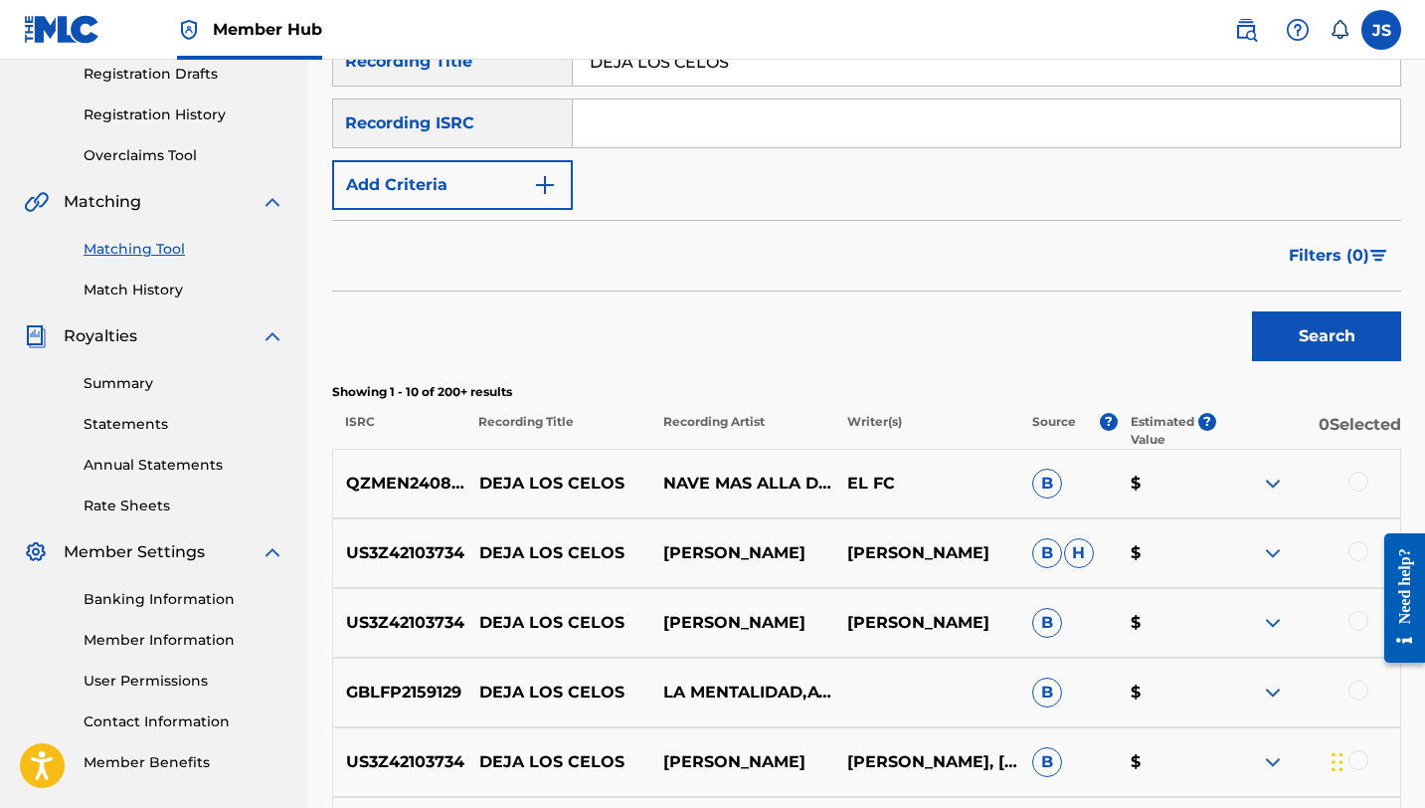
scroll to position [343, 0]
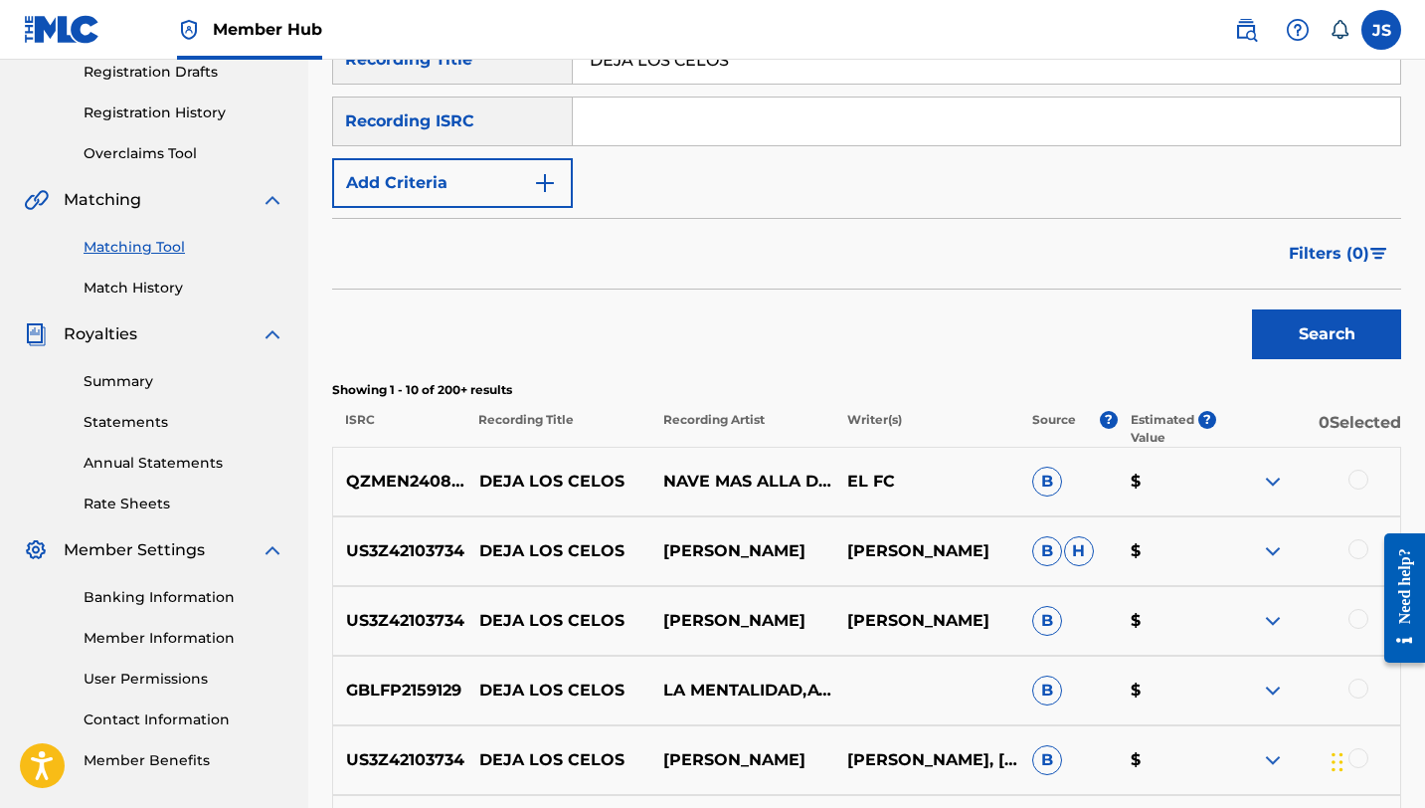
click at [1366, 548] on div at bounding box center [1359, 549] width 20 height 20
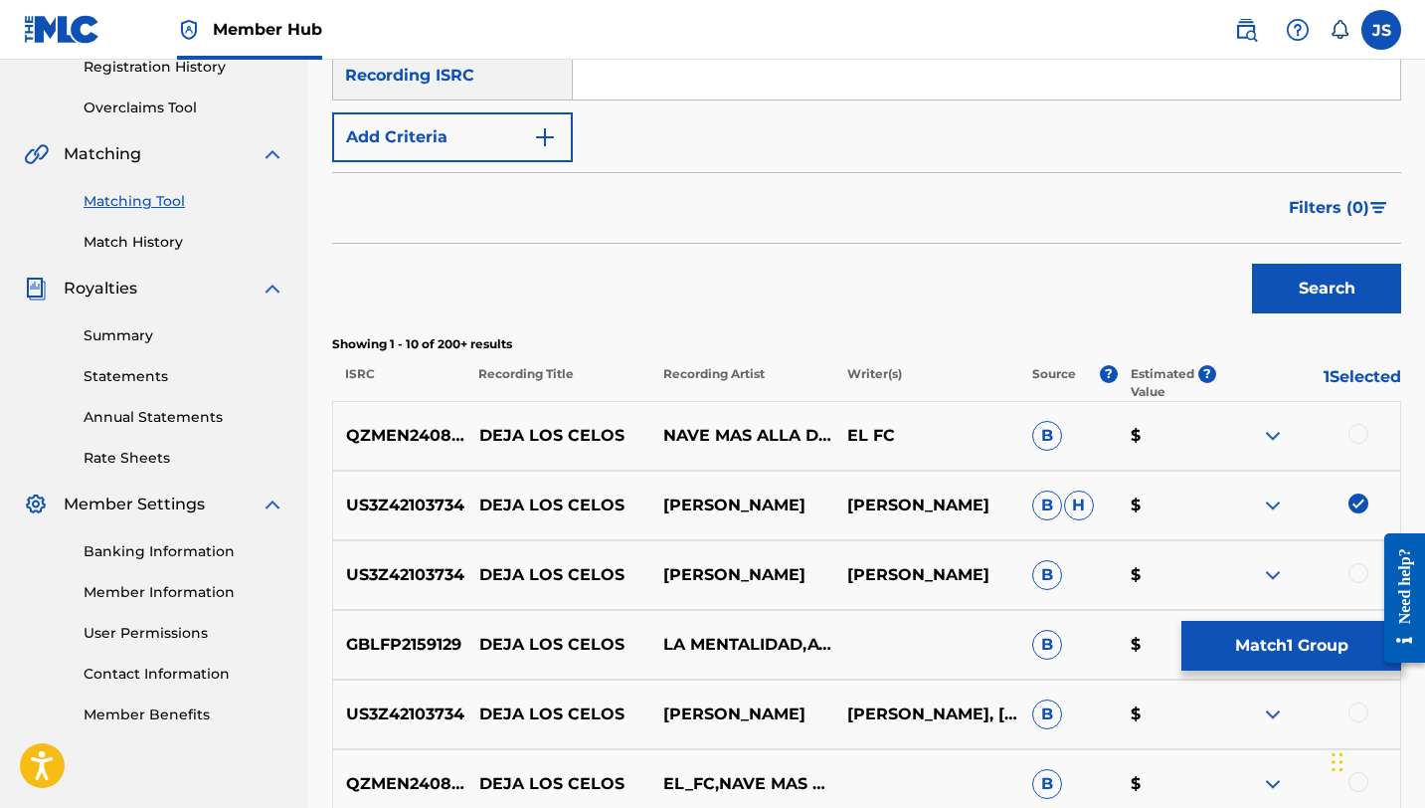
scroll to position [387, 0]
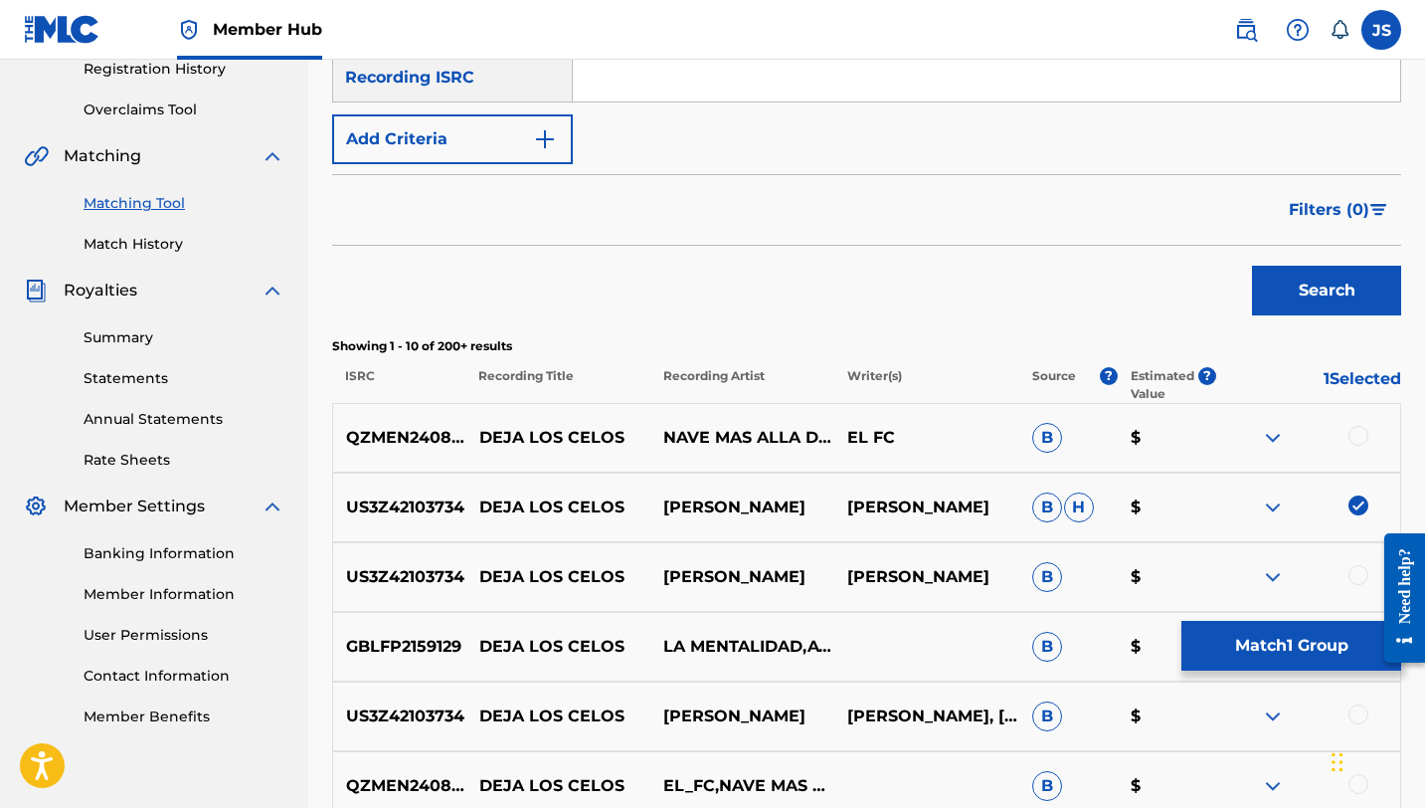
click at [1358, 573] on div at bounding box center [1359, 575] width 20 height 20
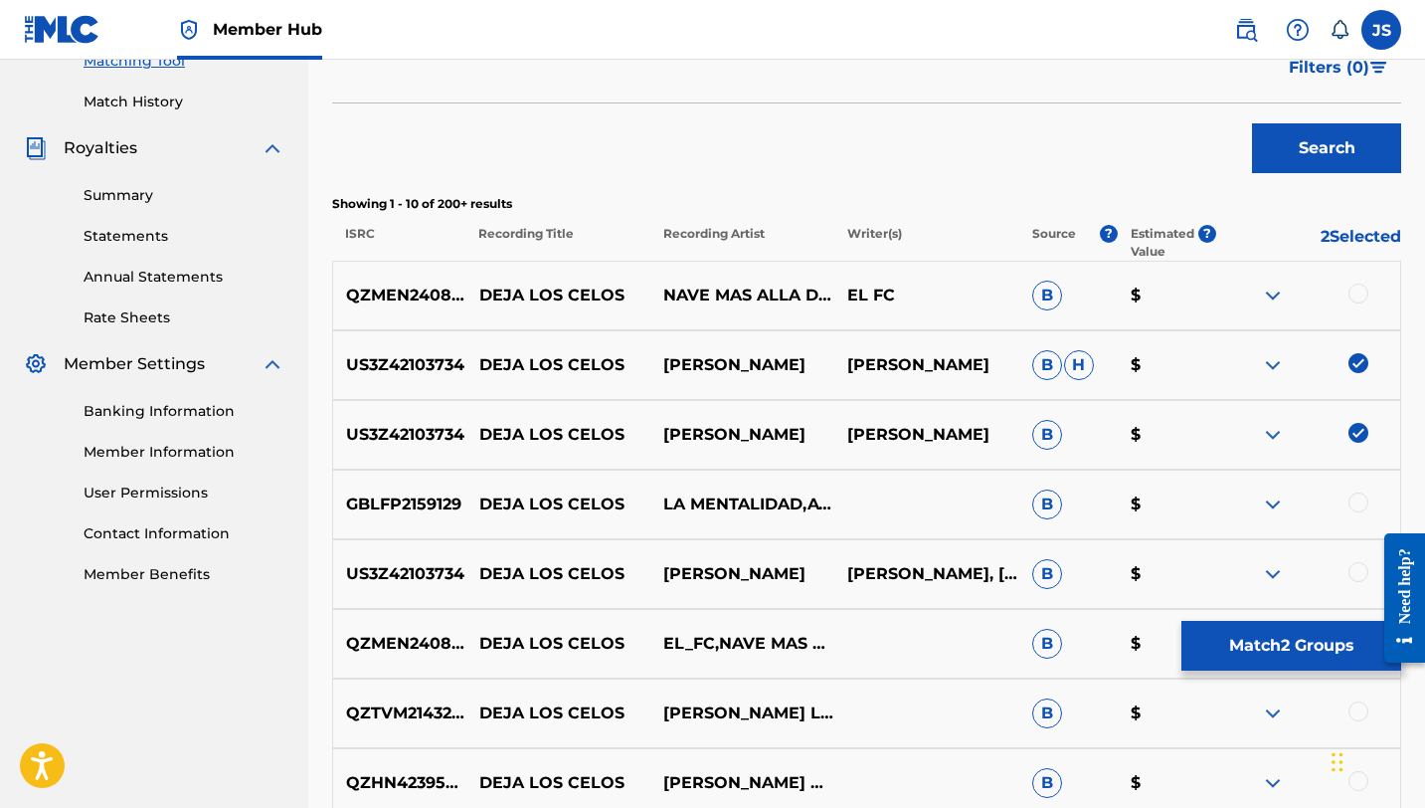
scroll to position [536, 0]
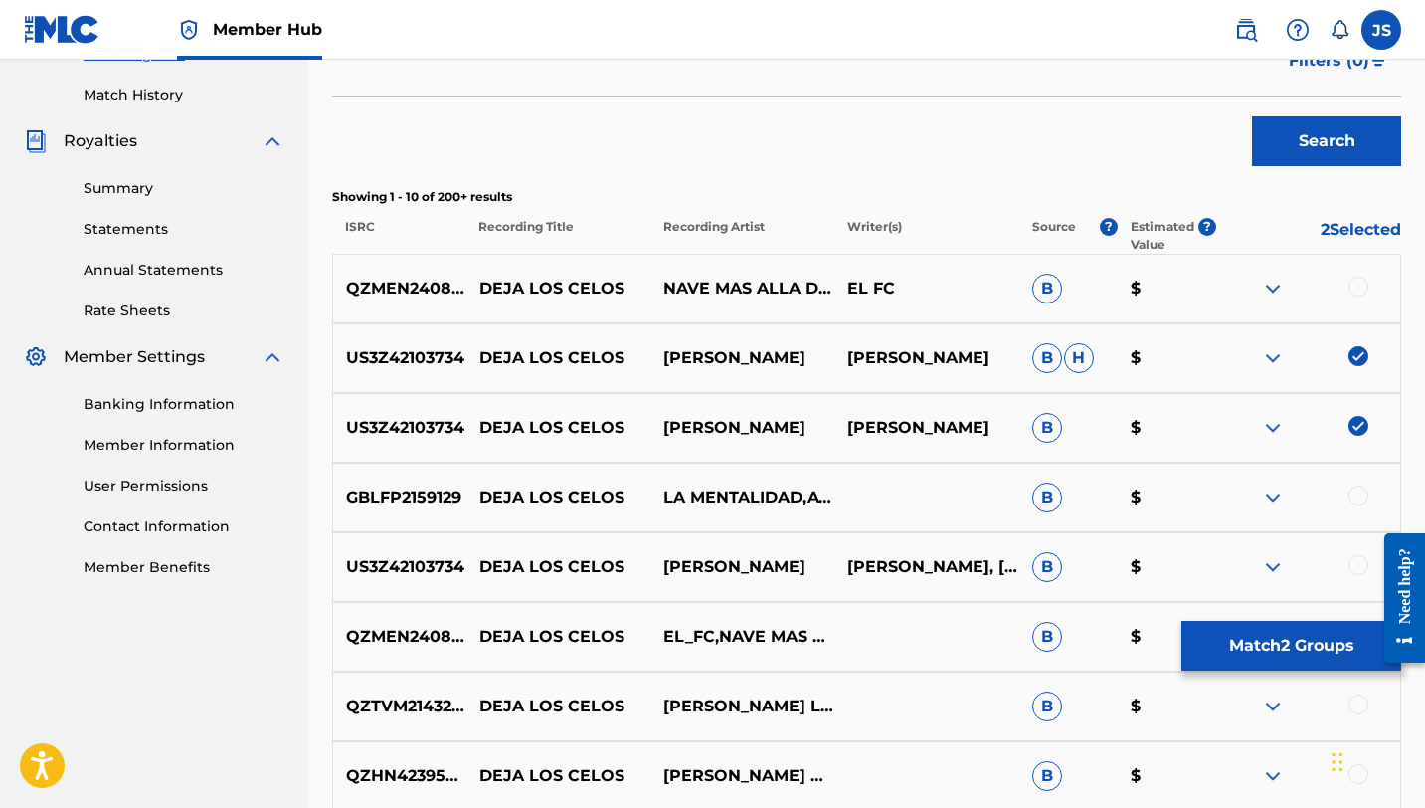
click at [1356, 565] on div at bounding box center [1359, 565] width 20 height 20
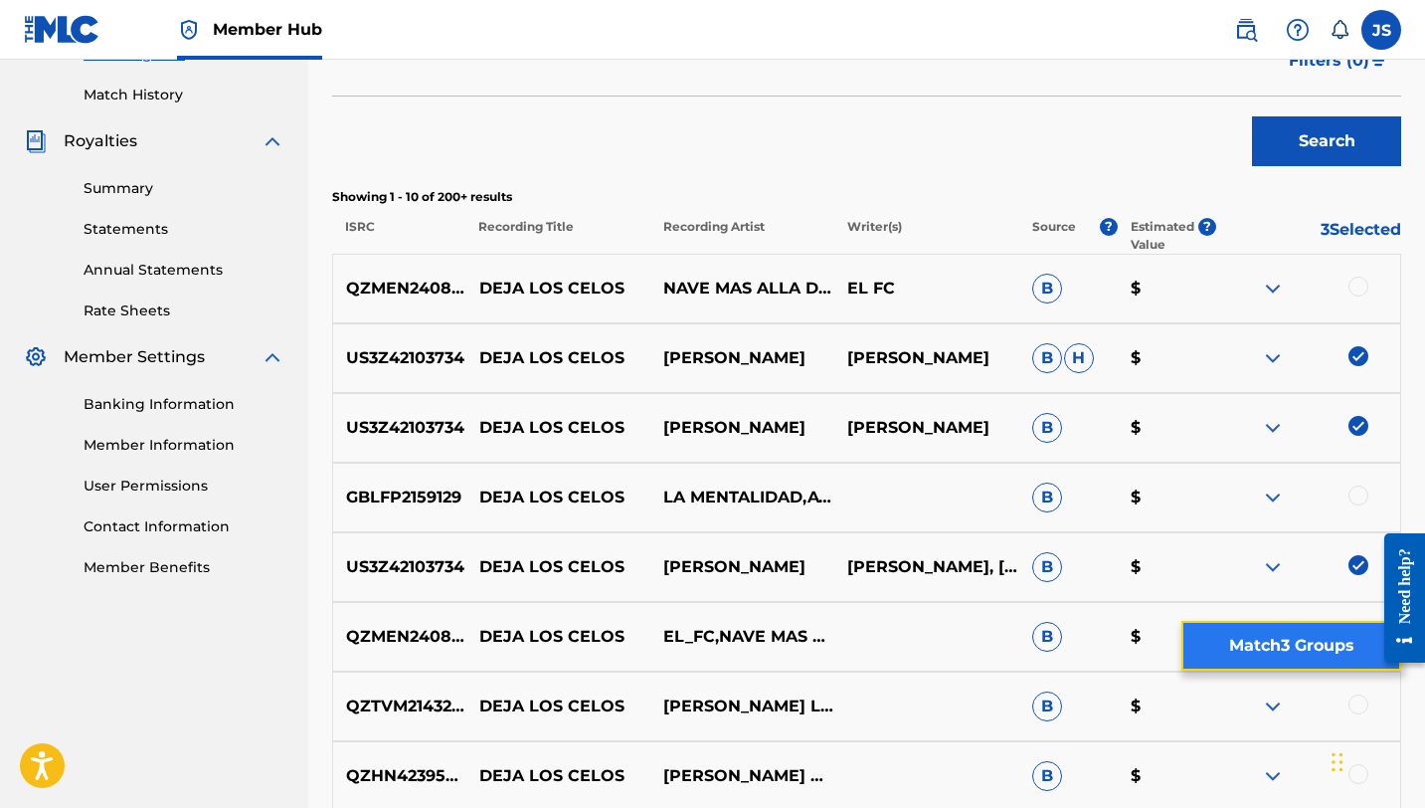
click at [1249, 649] on button "Match 3 Groups" at bounding box center [1291, 646] width 220 height 50
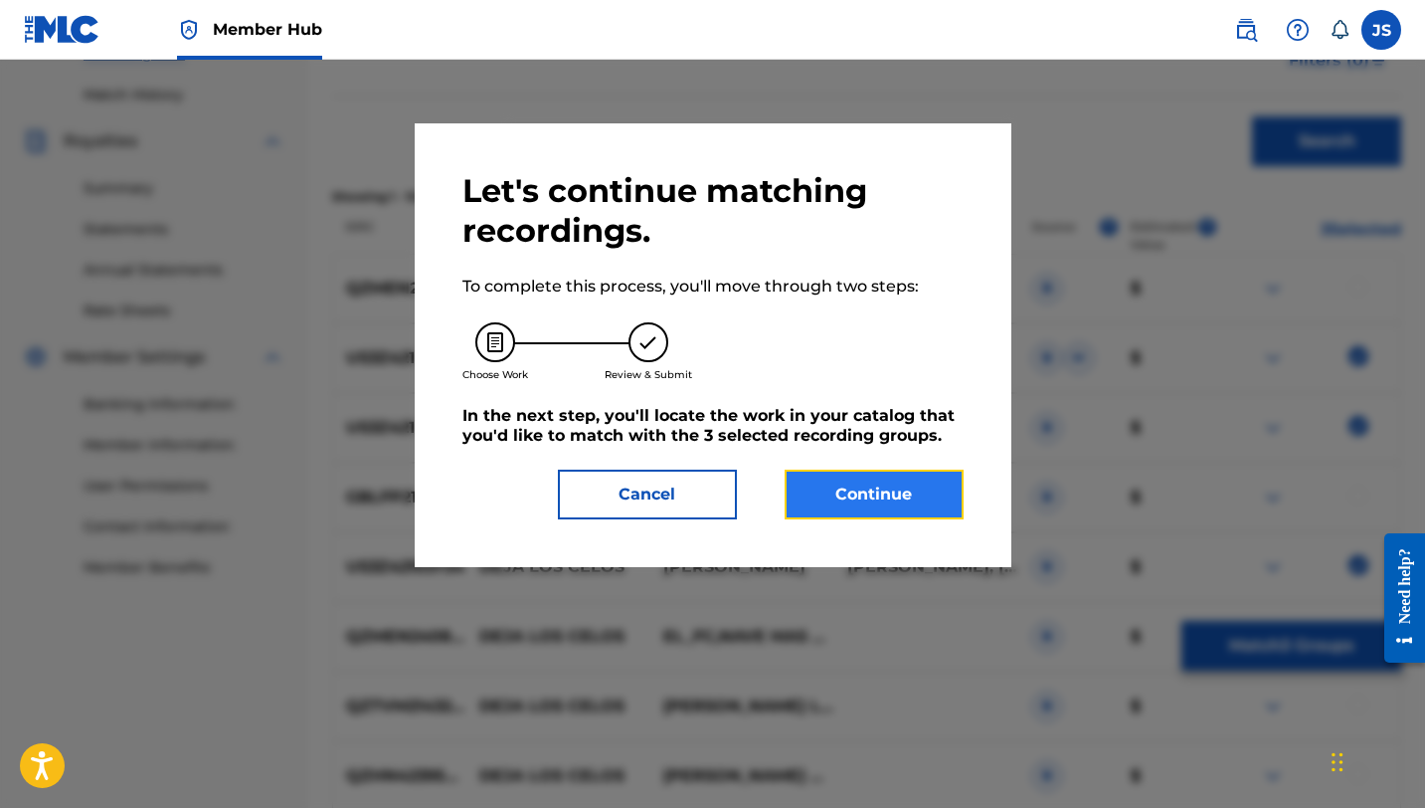
click at [932, 489] on button "Continue" at bounding box center [874, 494] width 179 height 50
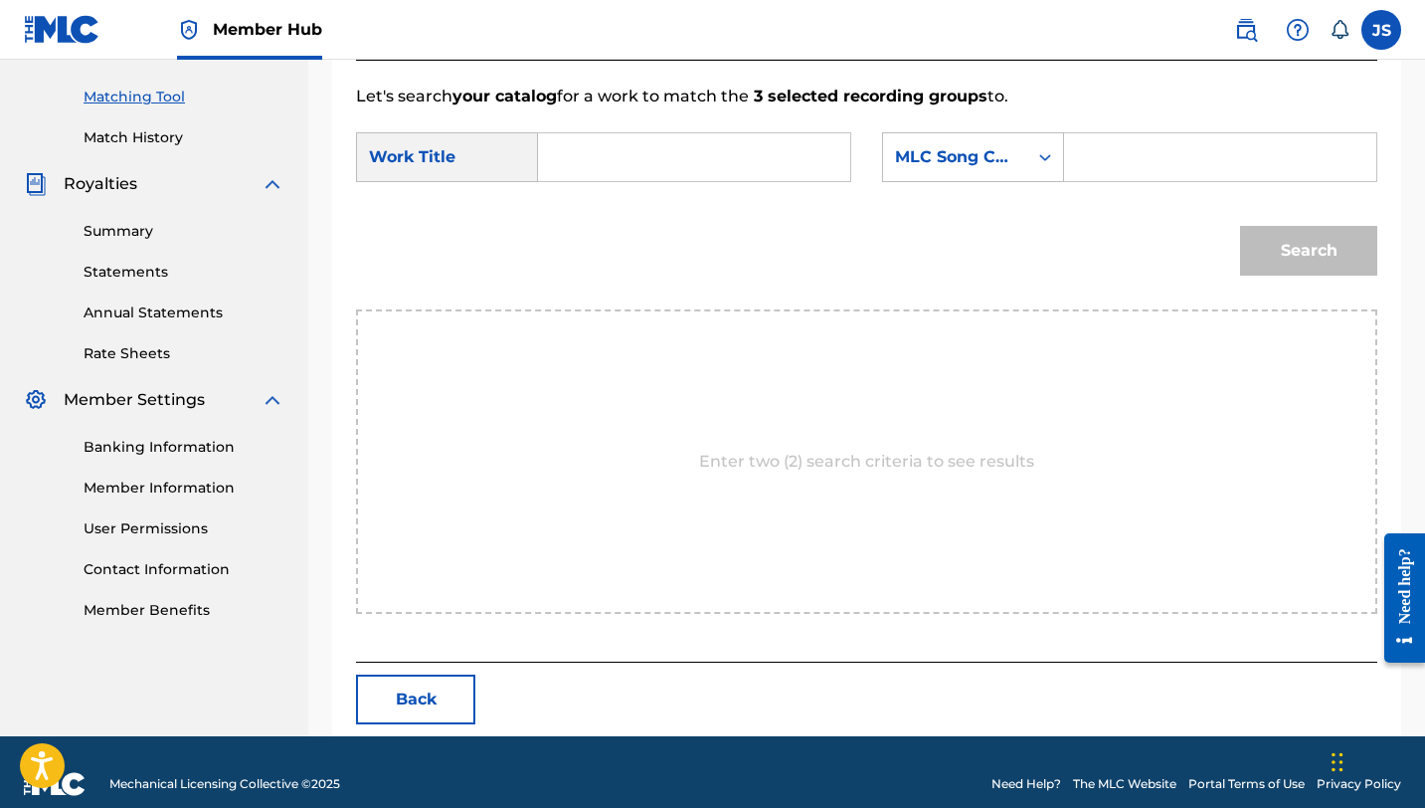
scroll to position [517, 0]
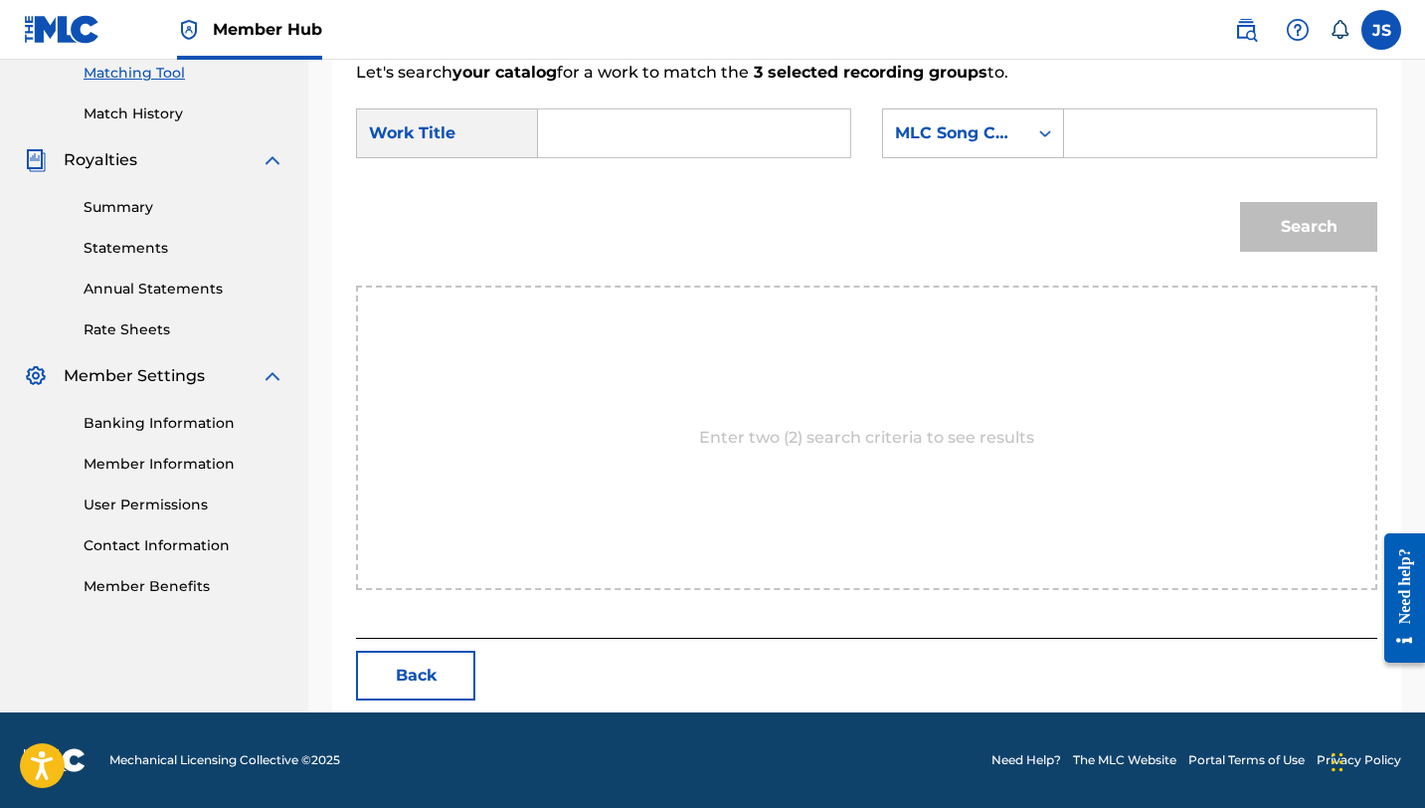
click at [756, 135] on input "Search Form" at bounding box center [694, 133] width 278 height 48
paste input "DEJA LOS CELOS"
type input "DEJA LOS CELOS"
click at [1068, 127] on div "Search Form" at bounding box center [1220, 133] width 313 height 50
click at [1076, 126] on div "Search Form" at bounding box center [1220, 133] width 313 height 50
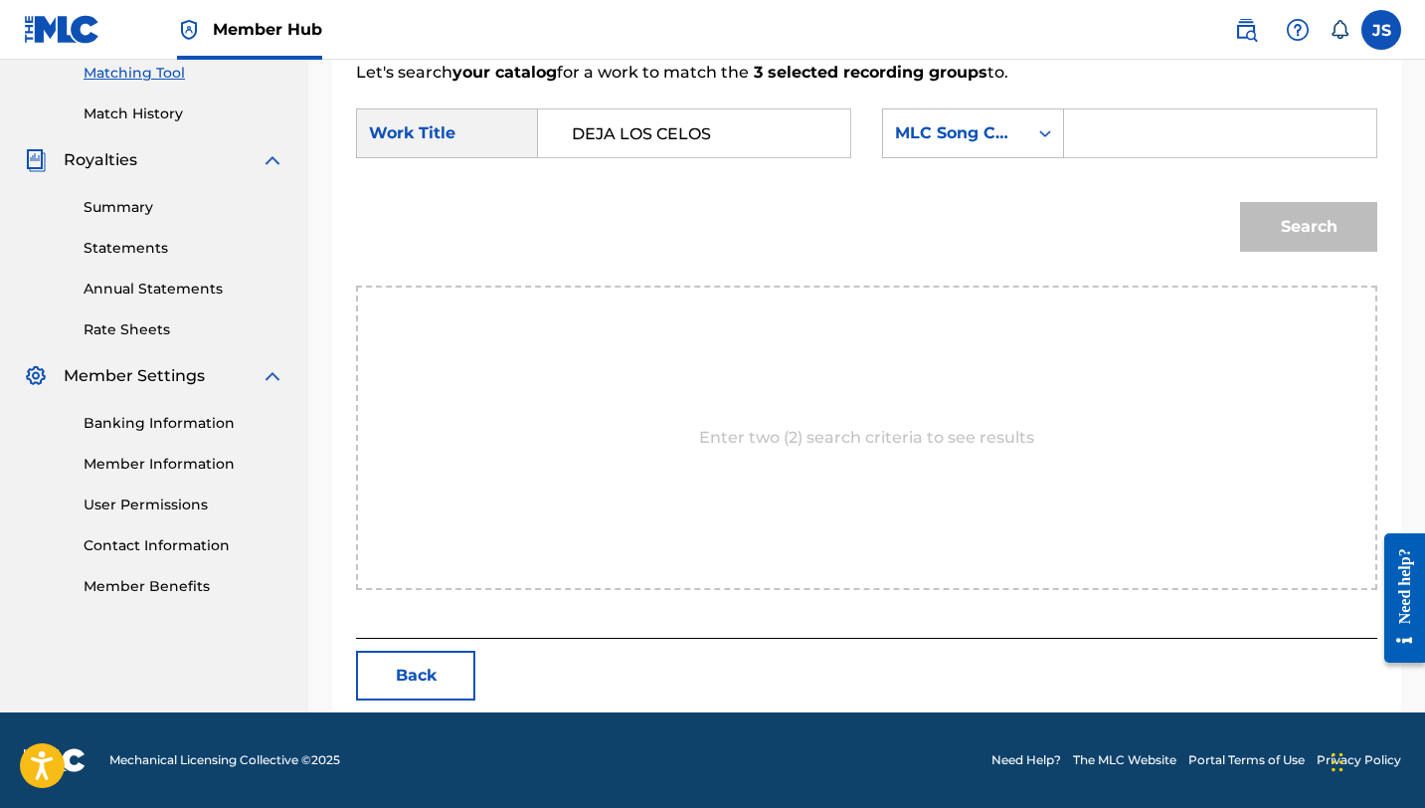
click at [1080, 137] on div "Search Form" at bounding box center [1220, 133] width 313 height 50
click at [1110, 137] on input "Search Form" at bounding box center [1220, 133] width 278 height 48
paste input "DQ68E9"
type input "DQ68E9"
click at [1240, 202] on button "Search" at bounding box center [1308, 227] width 137 height 50
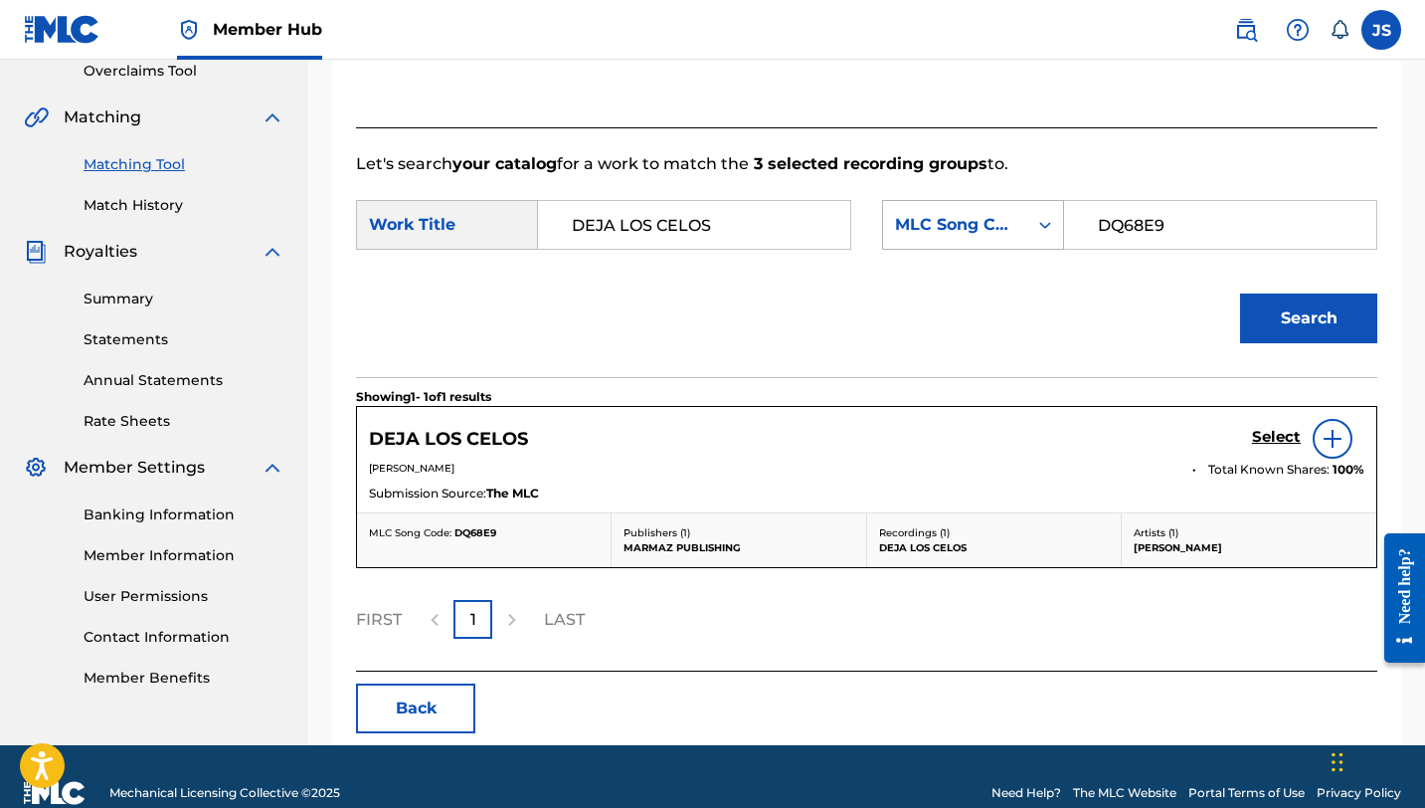
scroll to position [458, 0]
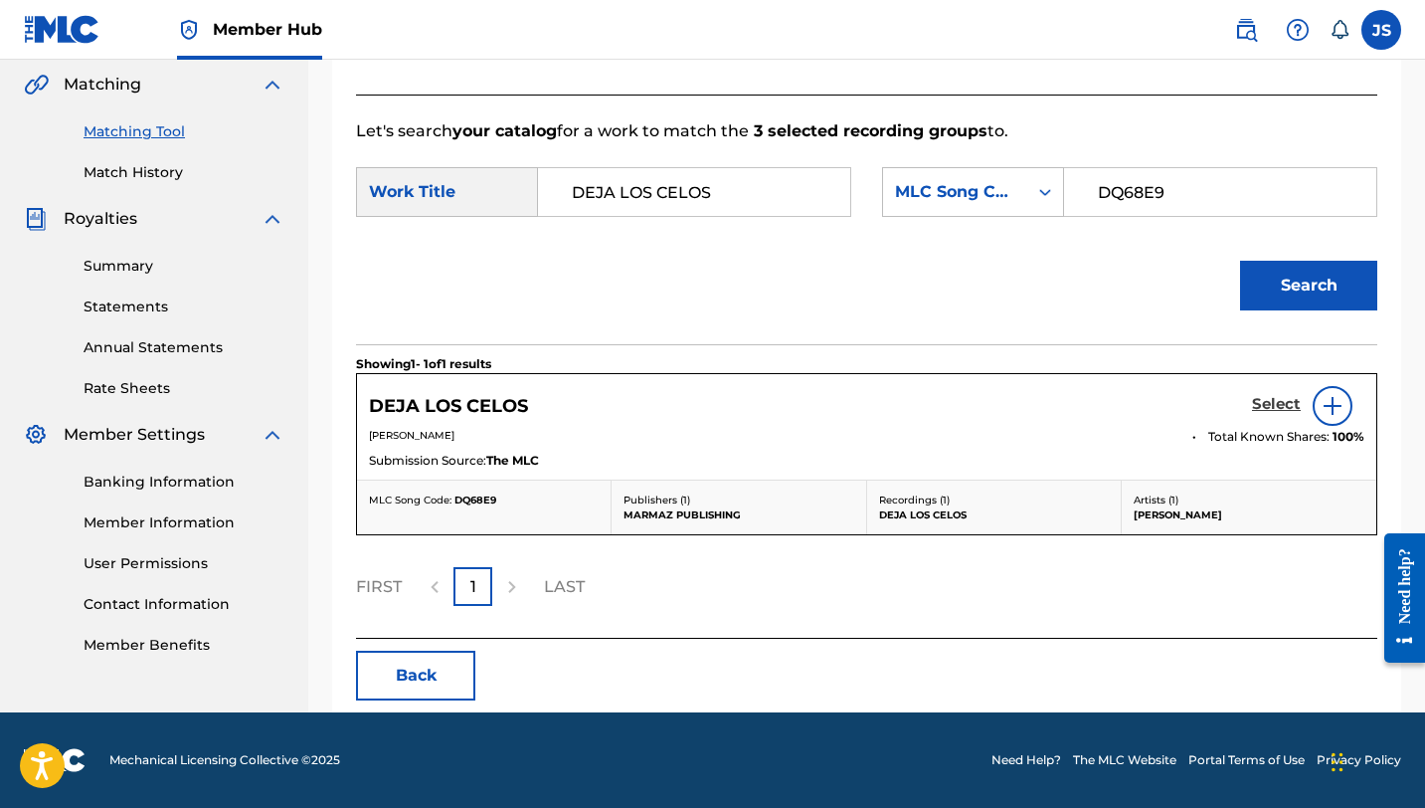
click at [1277, 404] on h5 "Select" at bounding box center [1276, 404] width 49 height 19
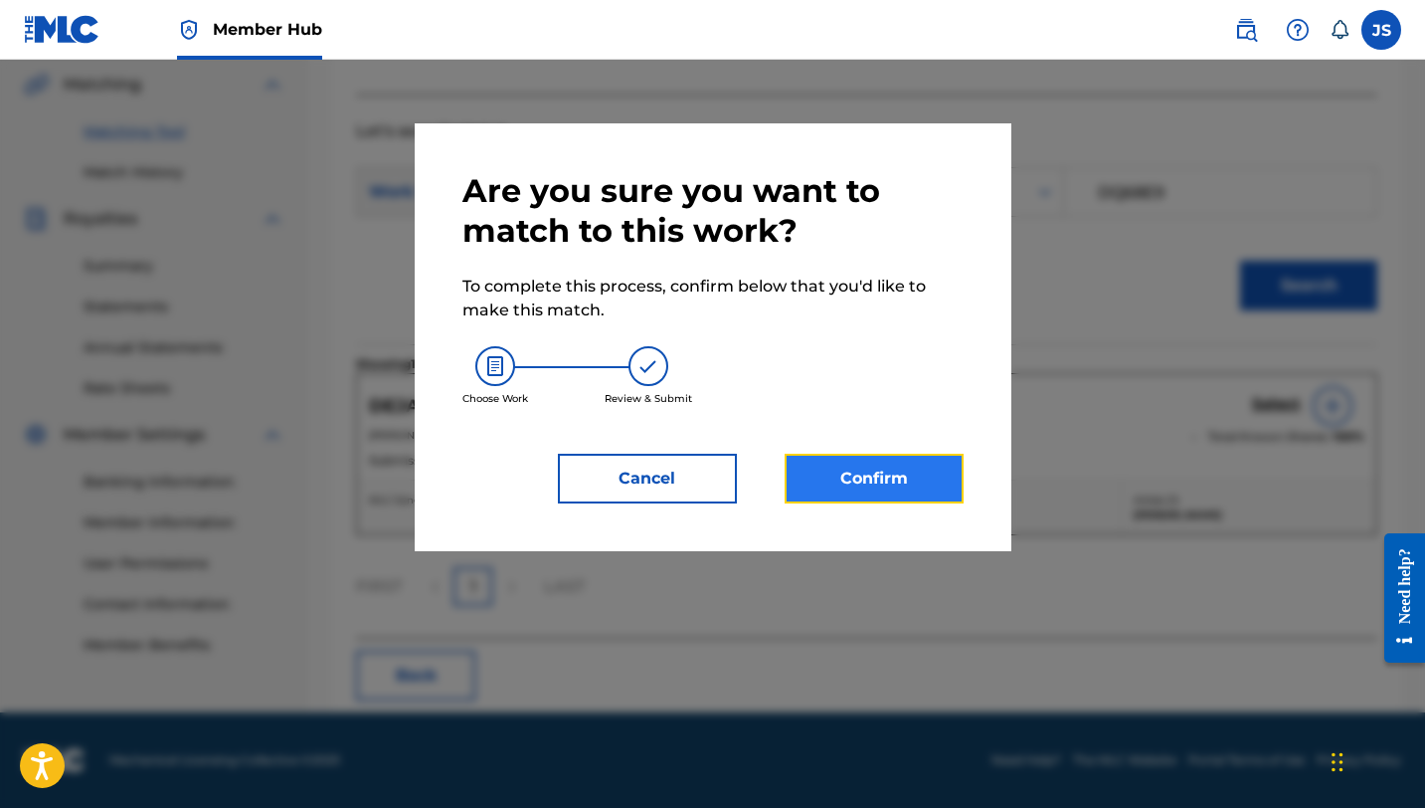
click at [826, 490] on button "Confirm" at bounding box center [874, 478] width 179 height 50
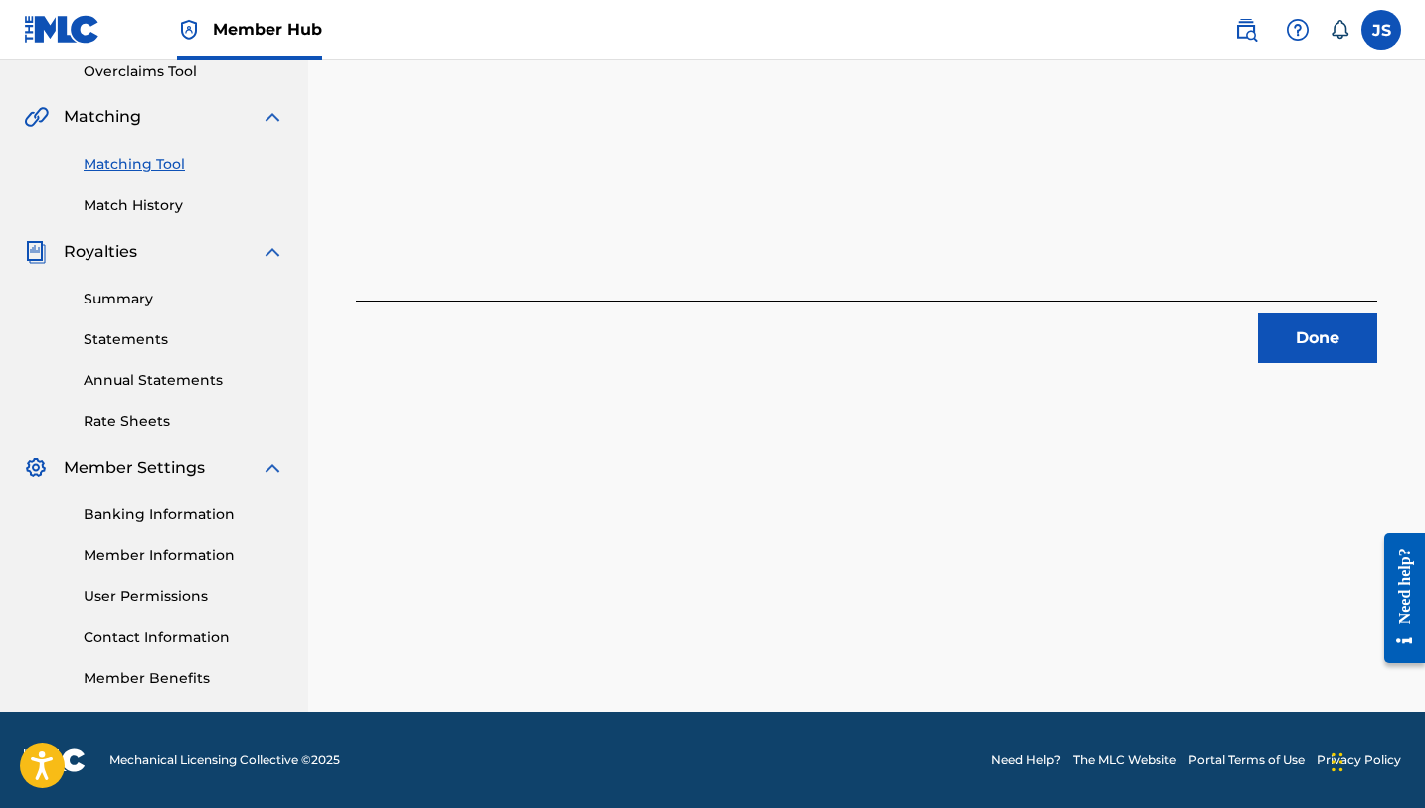
scroll to position [264, 0]
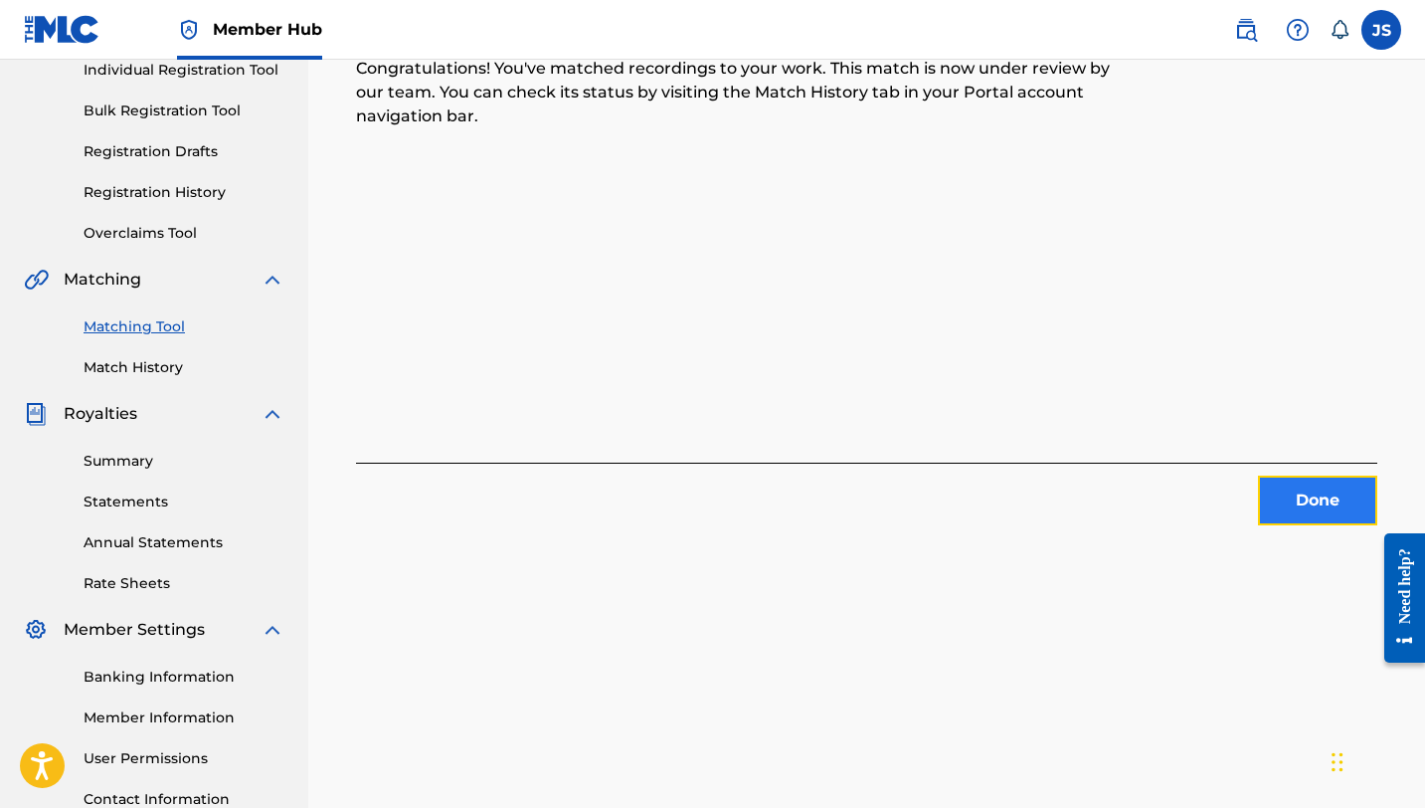
click at [1298, 507] on button "Done" at bounding box center [1317, 500] width 119 height 50
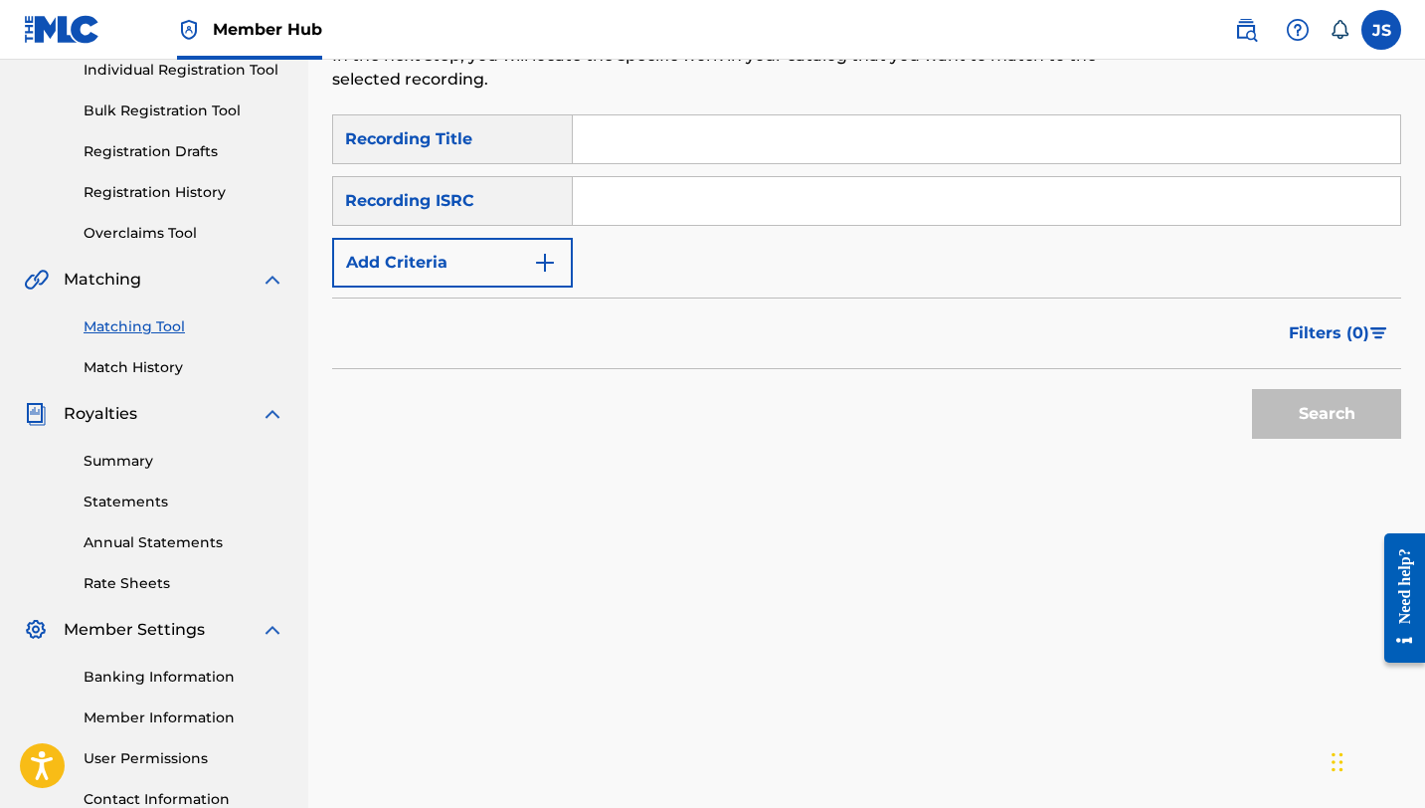
click at [643, 89] on p "In the next step, you will locate the specific work in your catalog that you wa…" at bounding box center [743, 68] width 823 height 48
click at [658, 159] on input "Search Form" at bounding box center [986, 139] width 827 height 48
paste input "DEMUESTREN QUE TIENEN RAZA (feat. [PERSON_NAME], [PERSON_NAME], [PERSON_NAME], …"
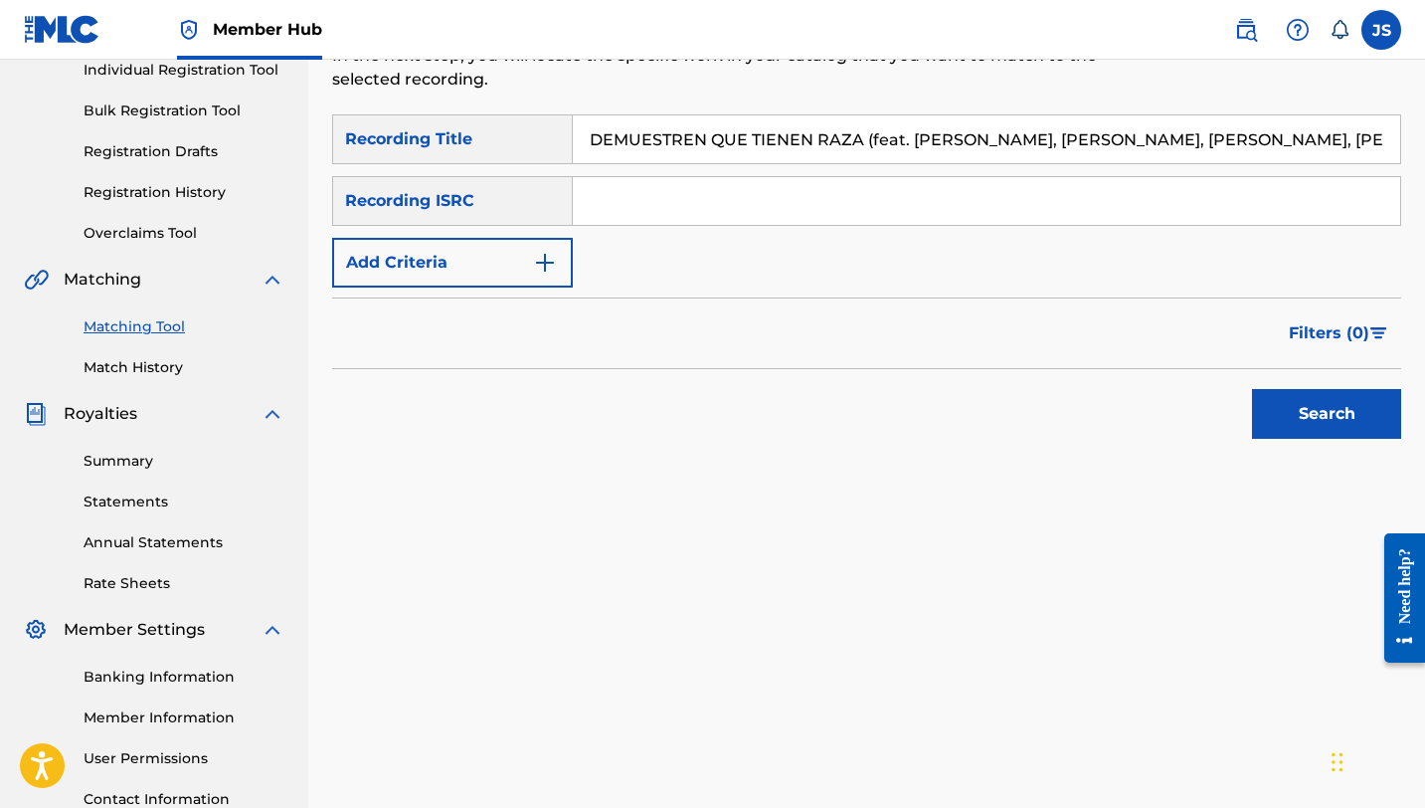
scroll to position [0, 19]
type input "DEMUESTREN QUE TIENEN RAZA (feat. [PERSON_NAME], [PERSON_NAME], [PERSON_NAME], …"
click at [1252, 389] on button "Search" at bounding box center [1326, 414] width 149 height 50
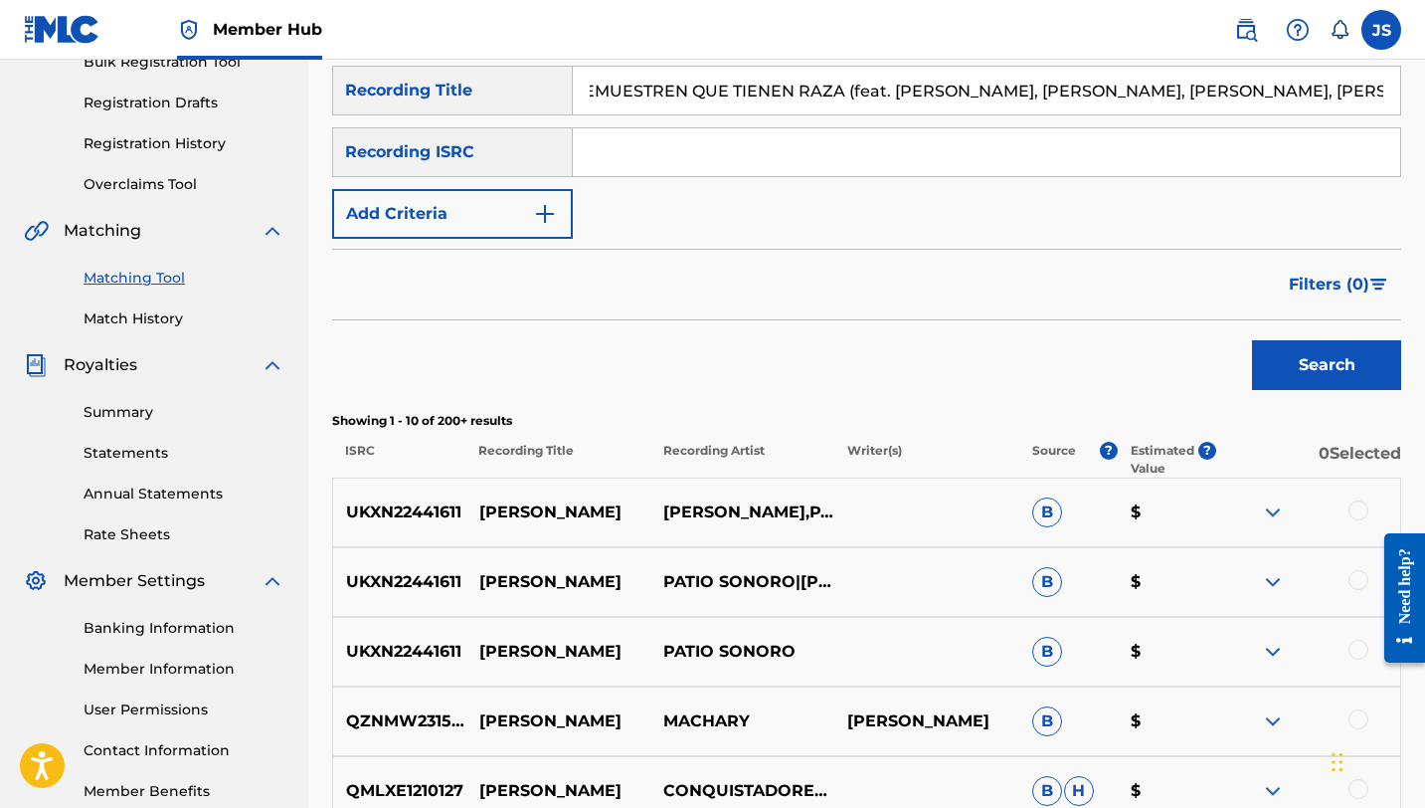
scroll to position [0, 0]
click at [1361, 508] on div at bounding box center [1359, 510] width 20 height 20
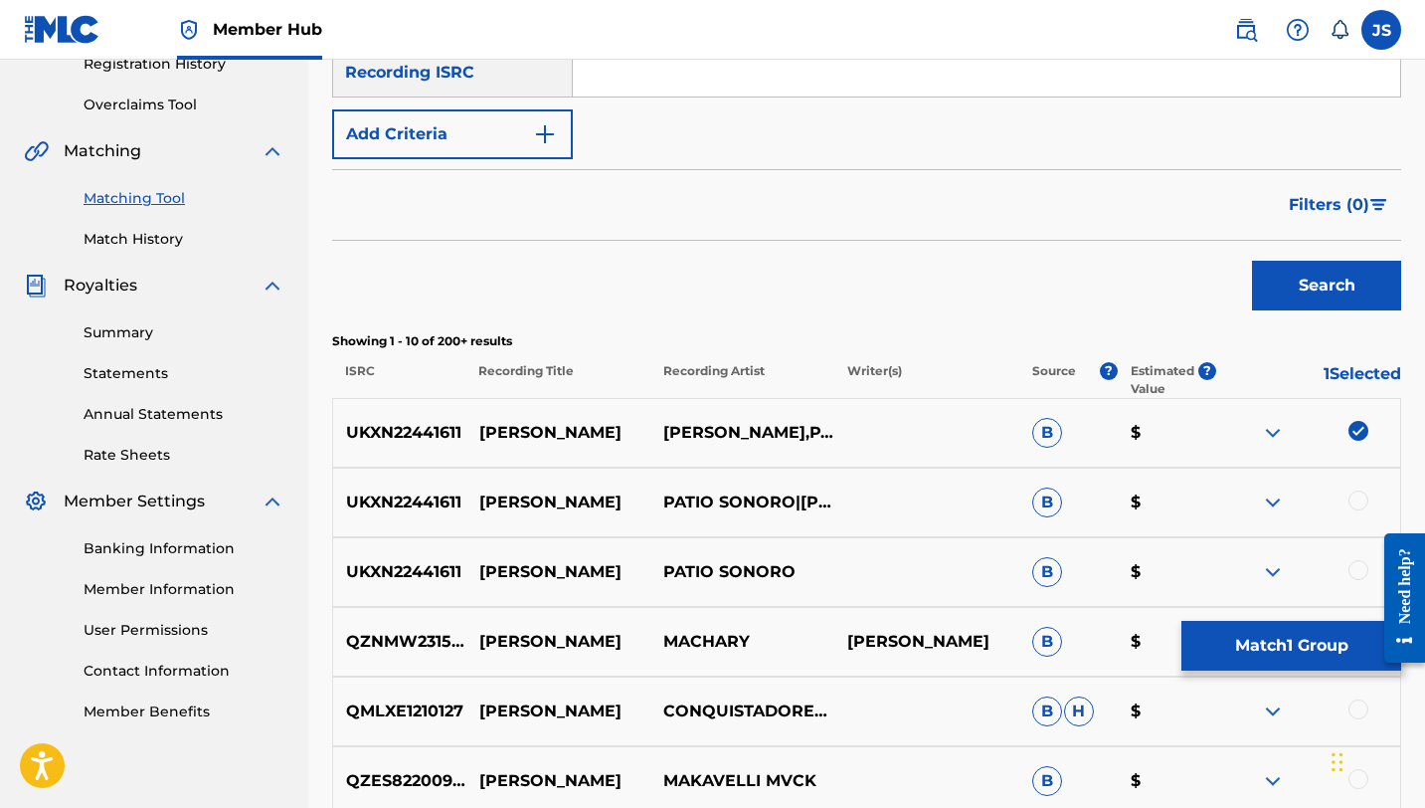
scroll to position [403, 0]
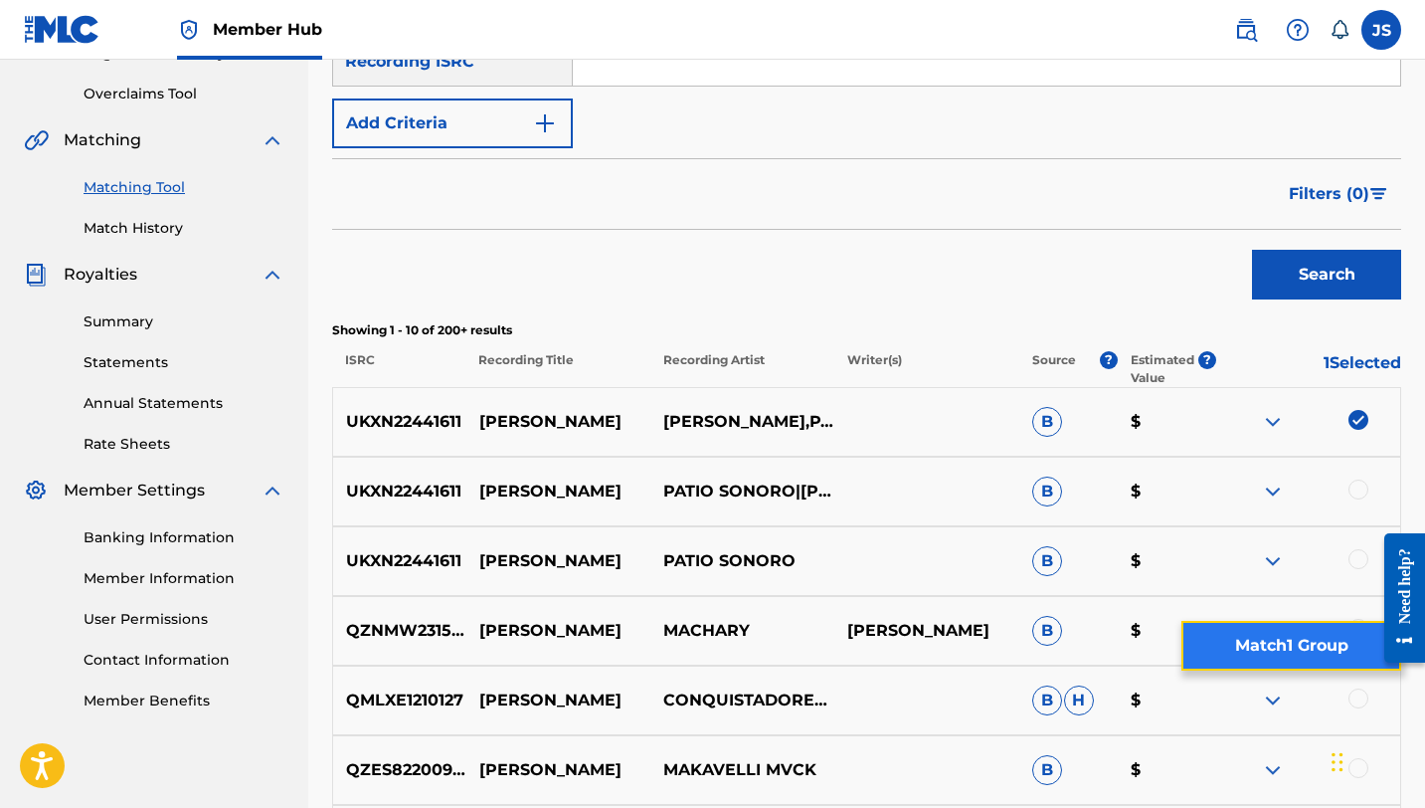
click at [1260, 632] on button "Match 1 Group" at bounding box center [1291, 646] width 220 height 50
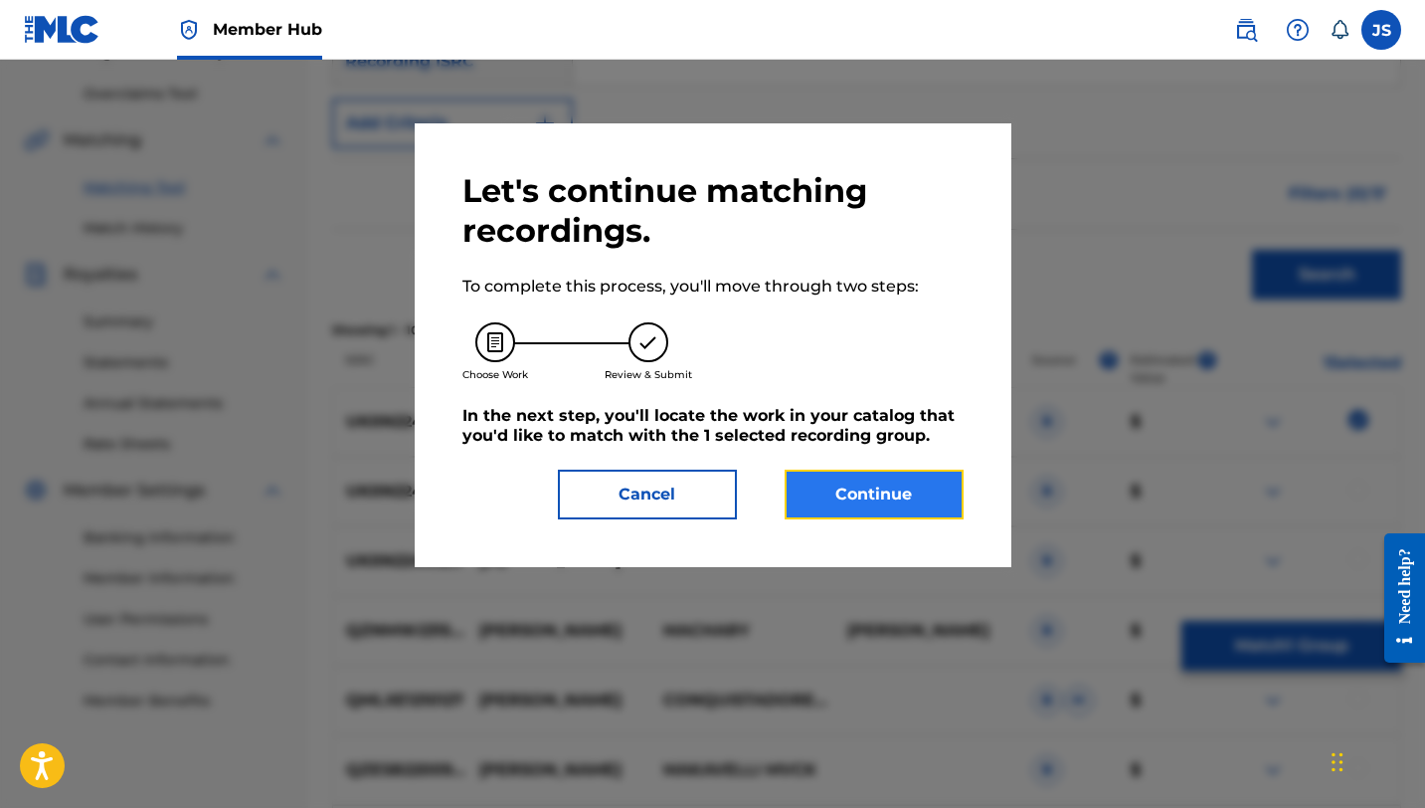
click at [908, 481] on button "Continue" at bounding box center [874, 494] width 179 height 50
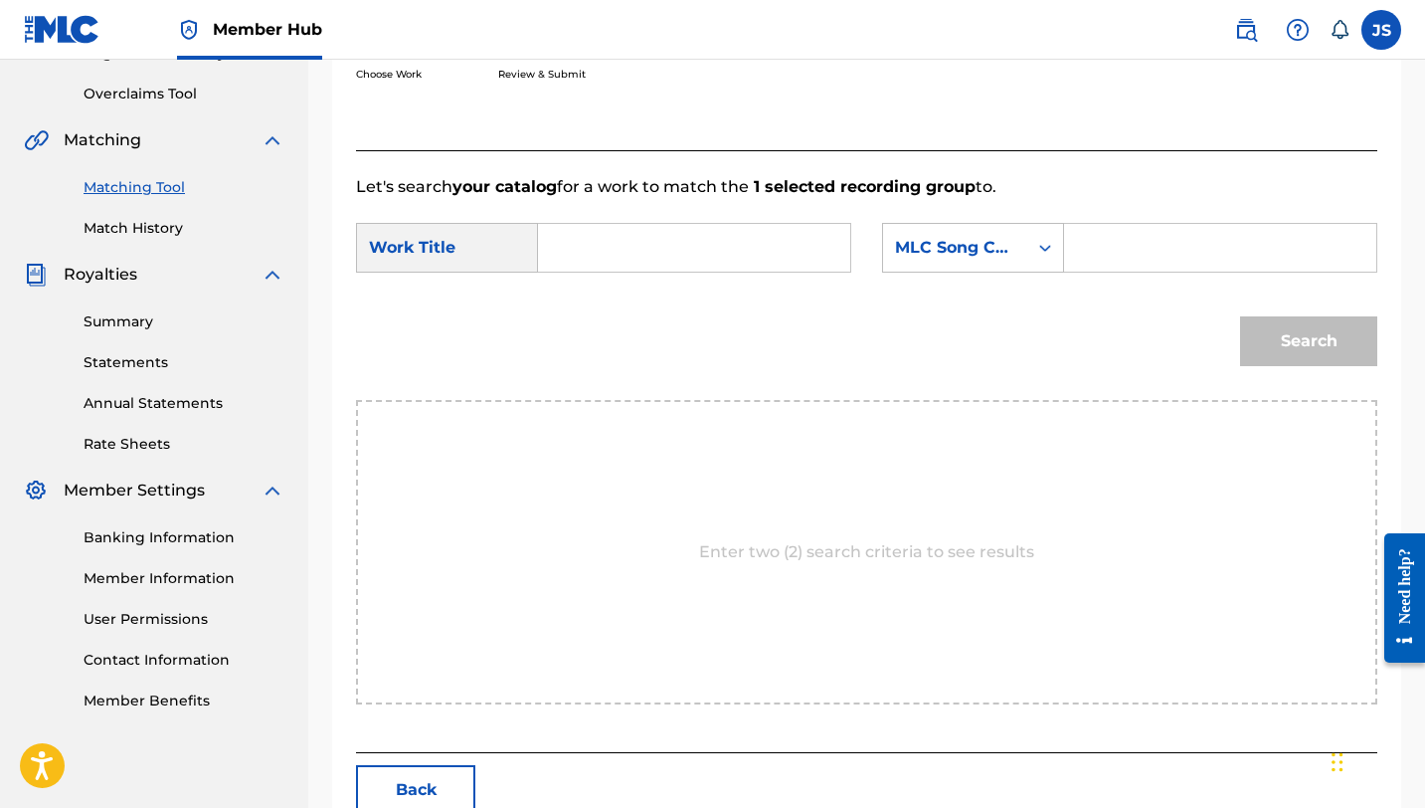
click at [720, 256] on input "Search Form" at bounding box center [694, 248] width 278 height 48
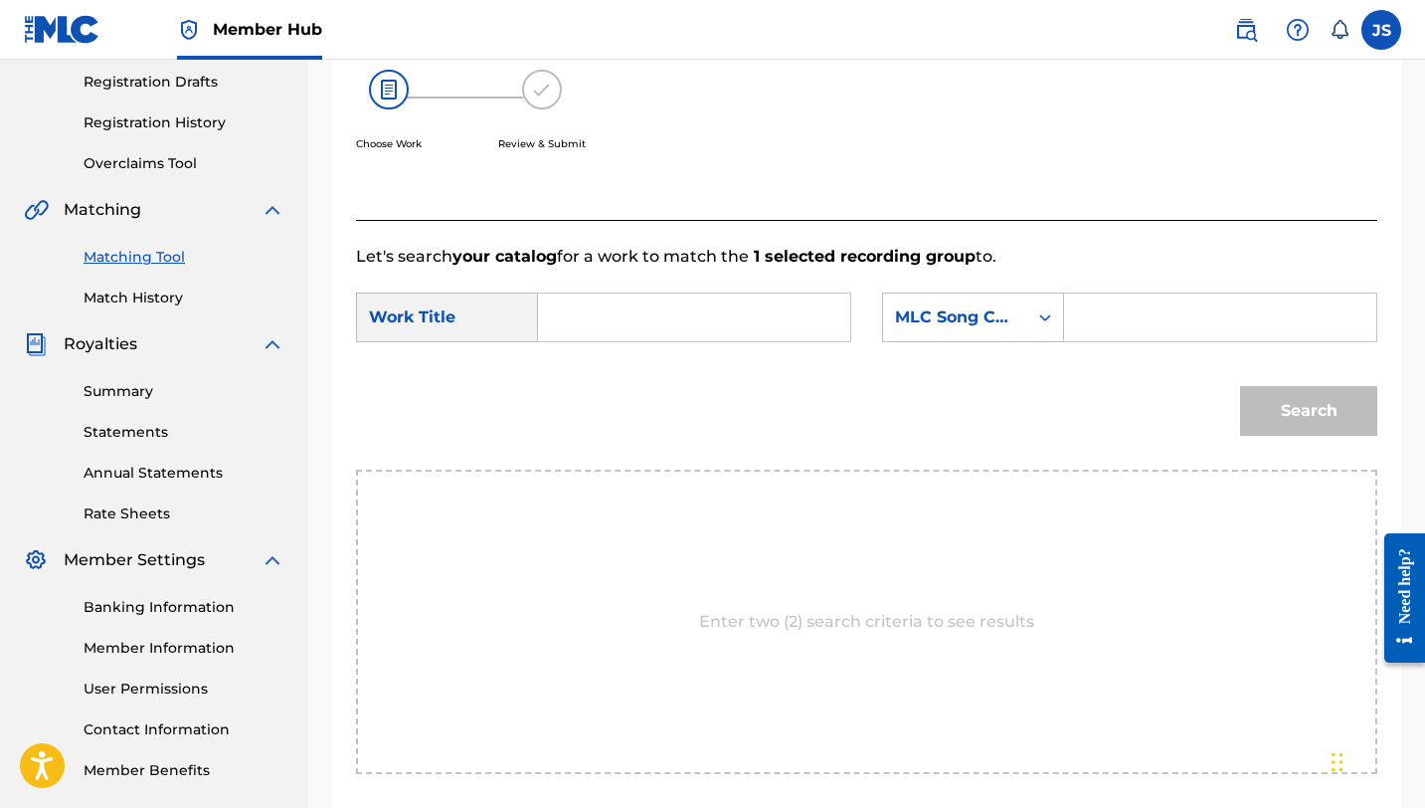
scroll to position [325, 0]
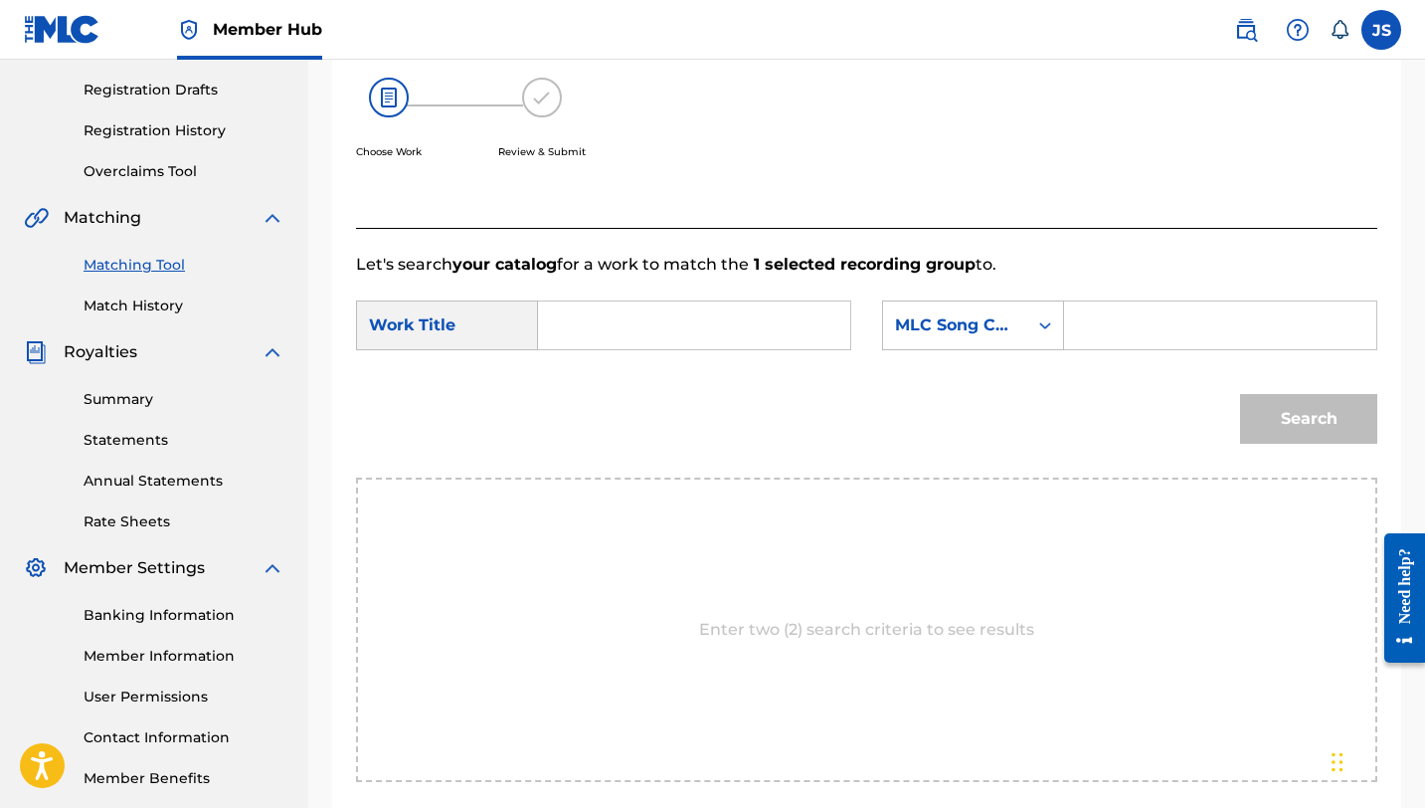
paste input "DEMUESTREN QUE TIENEN RAZA (feat. [PERSON_NAME], [PERSON_NAME], [PERSON_NAME], …"
type input "DEMUESTREN QUE TIENEN RAZA (feat. [PERSON_NAME], [PERSON_NAME], [PERSON_NAME], …"
click at [1093, 346] on input "Search Form" at bounding box center [1220, 325] width 278 height 48
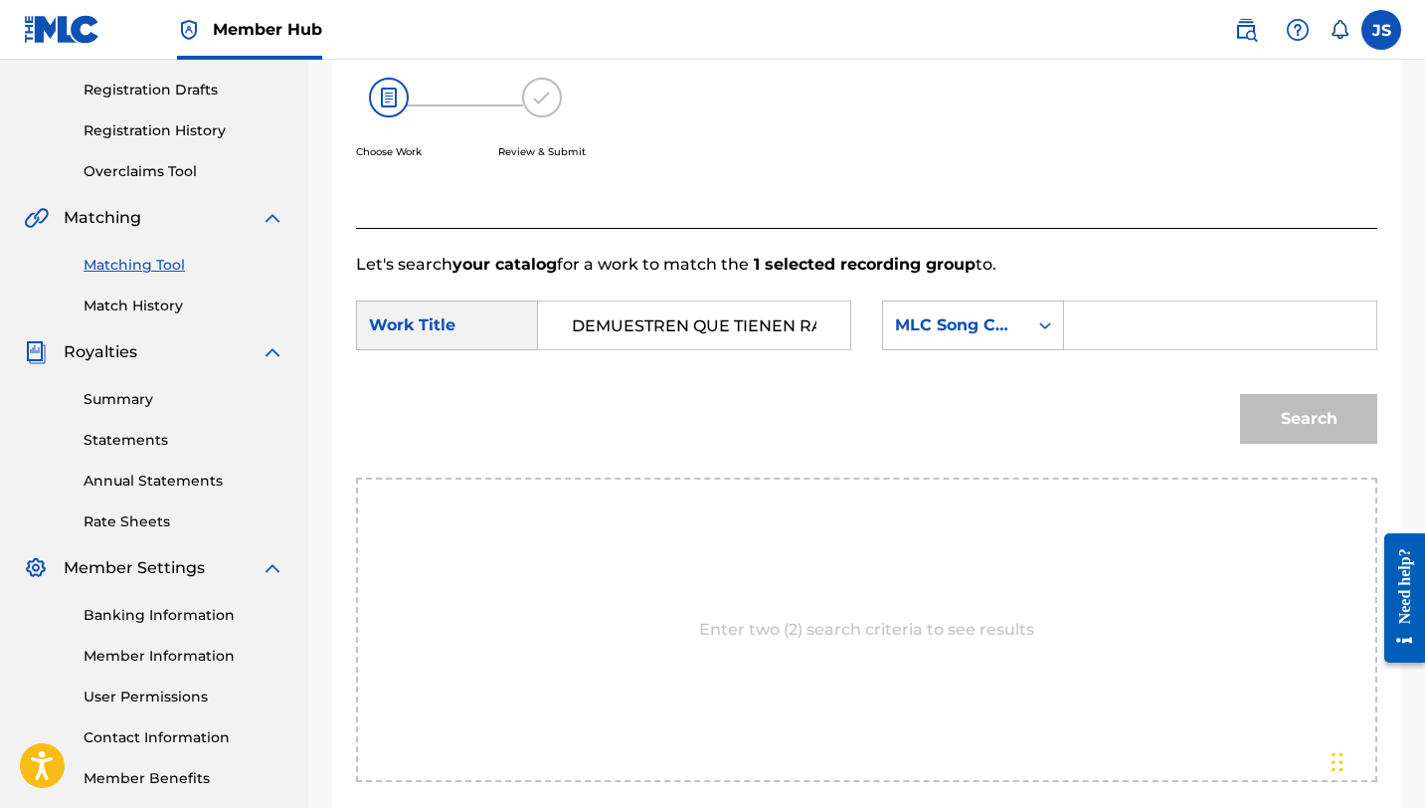
paste input "DQ68IH"
type input "DQ68IH"
click at [1240, 394] on button "Search" at bounding box center [1308, 419] width 137 height 50
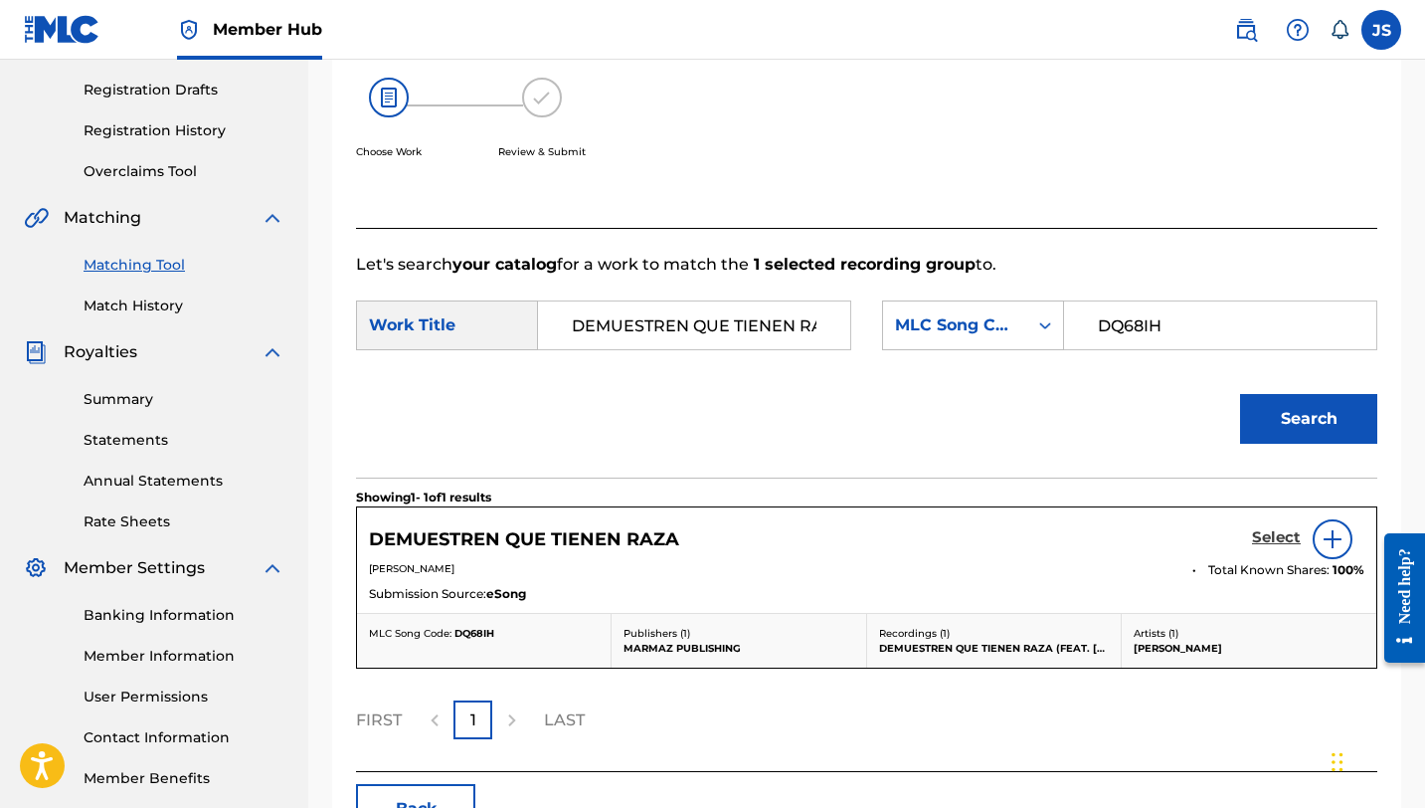
click at [1263, 531] on h5 "Select" at bounding box center [1276, 537] width 49 height 19
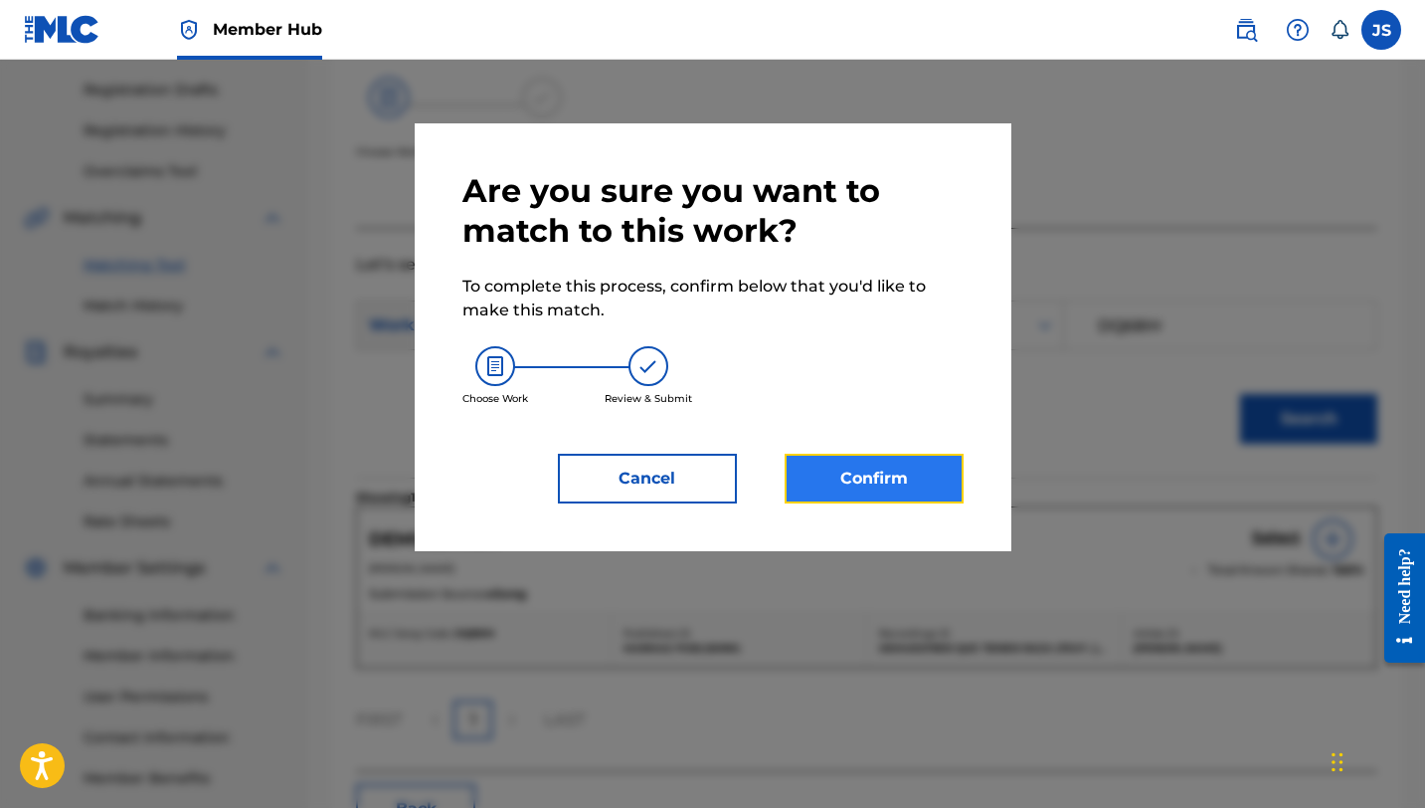
click at [919, 467] on button "Confirm" at bounding box center [874, 478] width 179 height 50
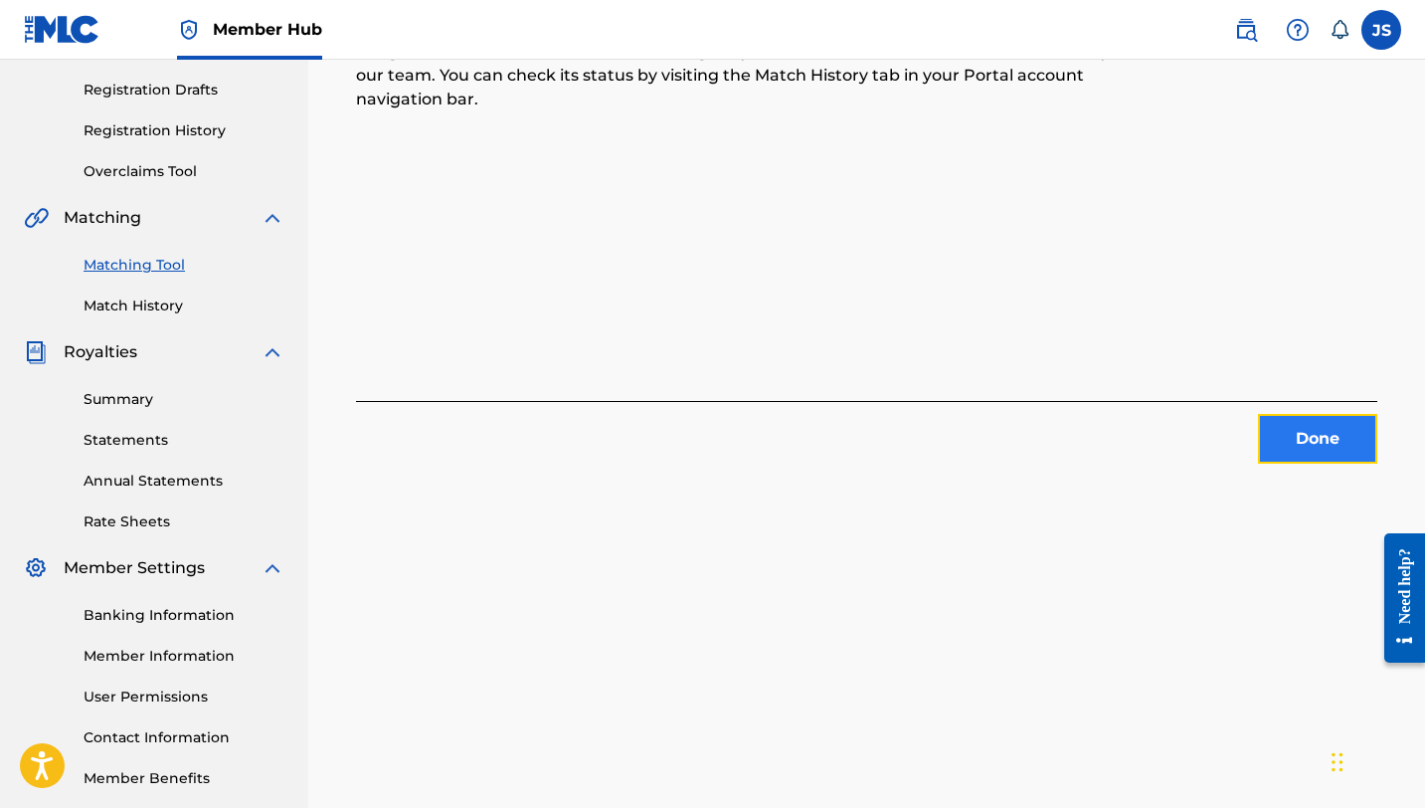
click at [1311, 441] on button "Done" at bounding box center [1317, 439] width 119 height 50
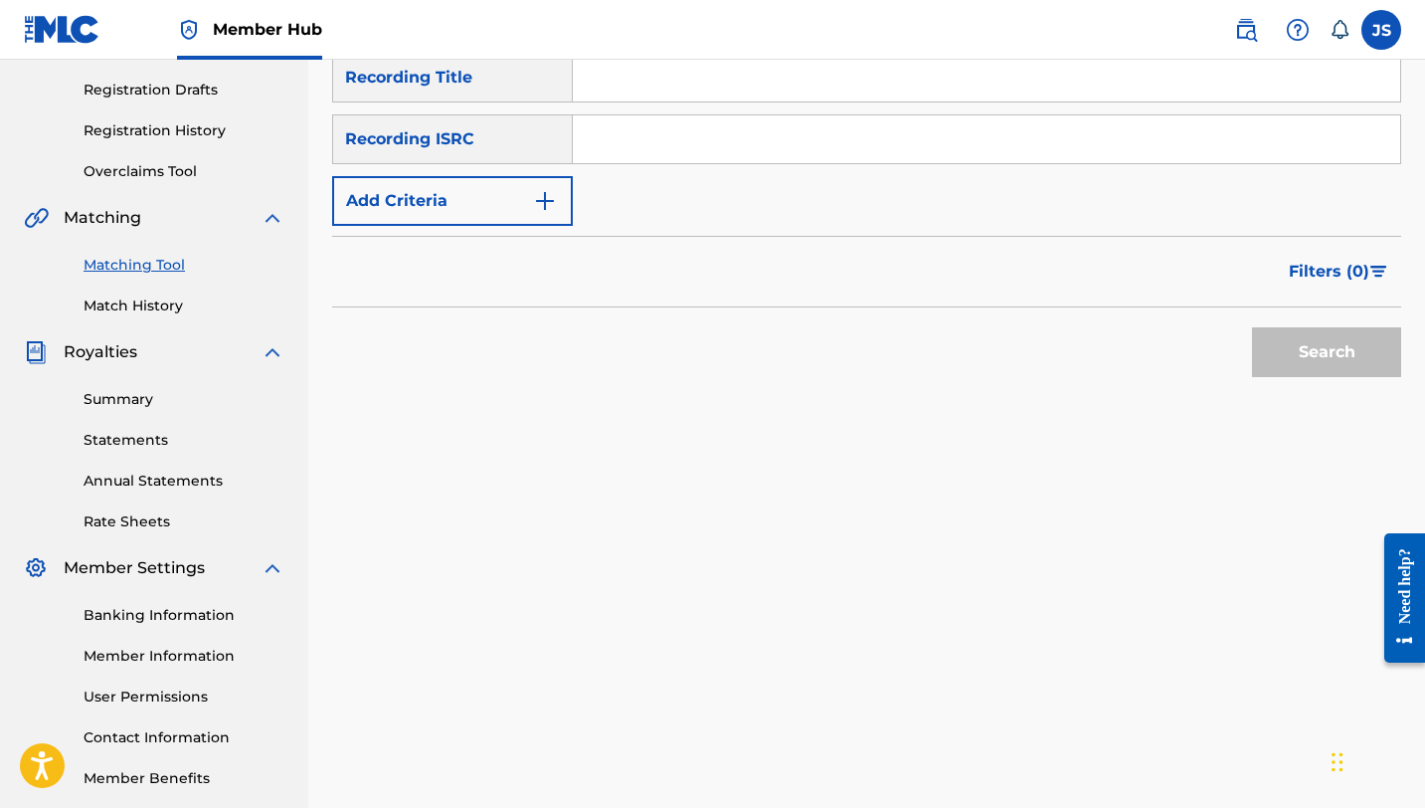
click at [754, 74] on input "Search Form" at bounding box center [986, 78] width 827 height 48
paste input "DINASTÍA (feat. Justo Figueroa, Elicar Pérez, Yohander Pérez, Justo José Figuer…"
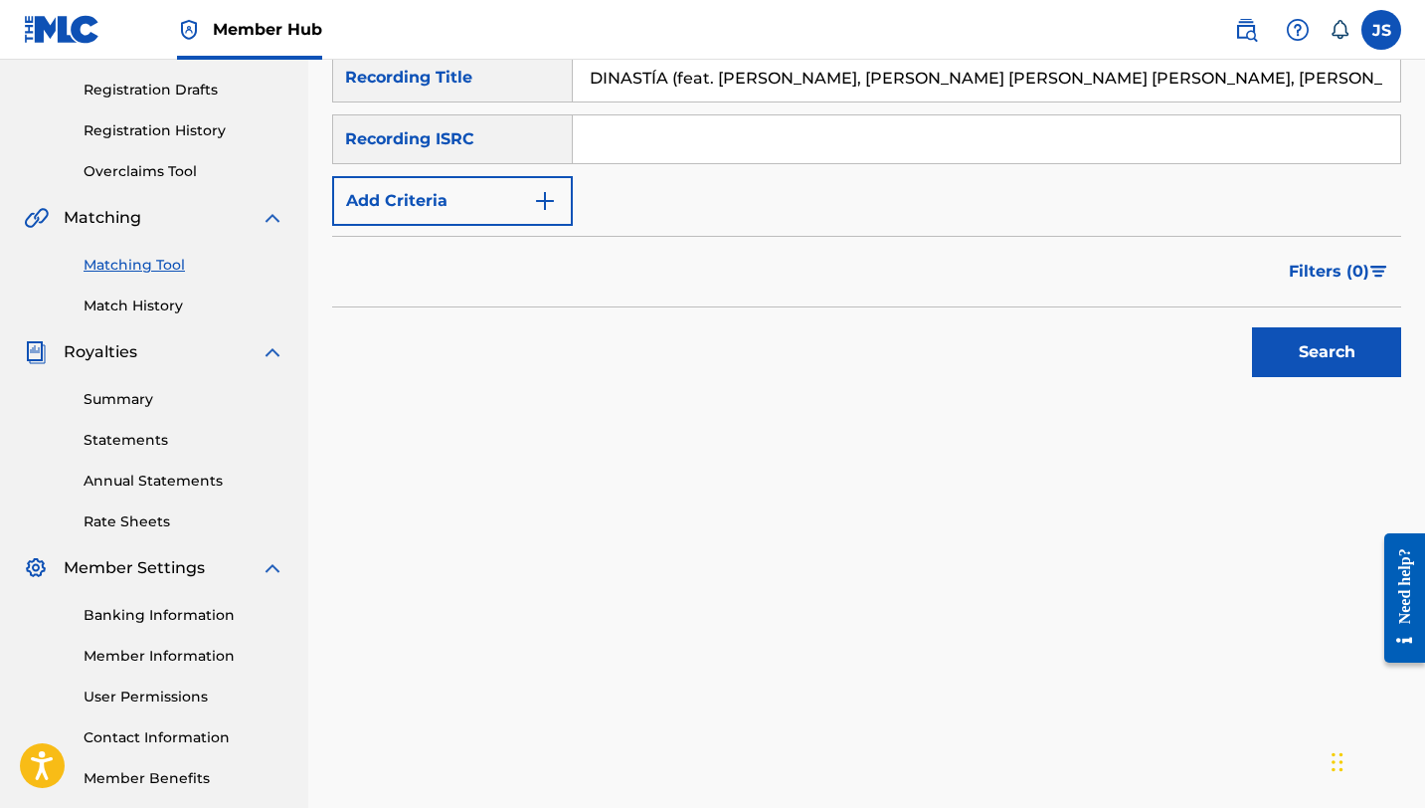
scroll to position [0, 12]
type input "DINASTÍA (feat. Justo Figueroa, Elicar Pérez, Yohander Pérez, Justo José Figuer…"
click at [1252, 327] on button "Search" at bounding box center [1326, 352] width 149 height 50
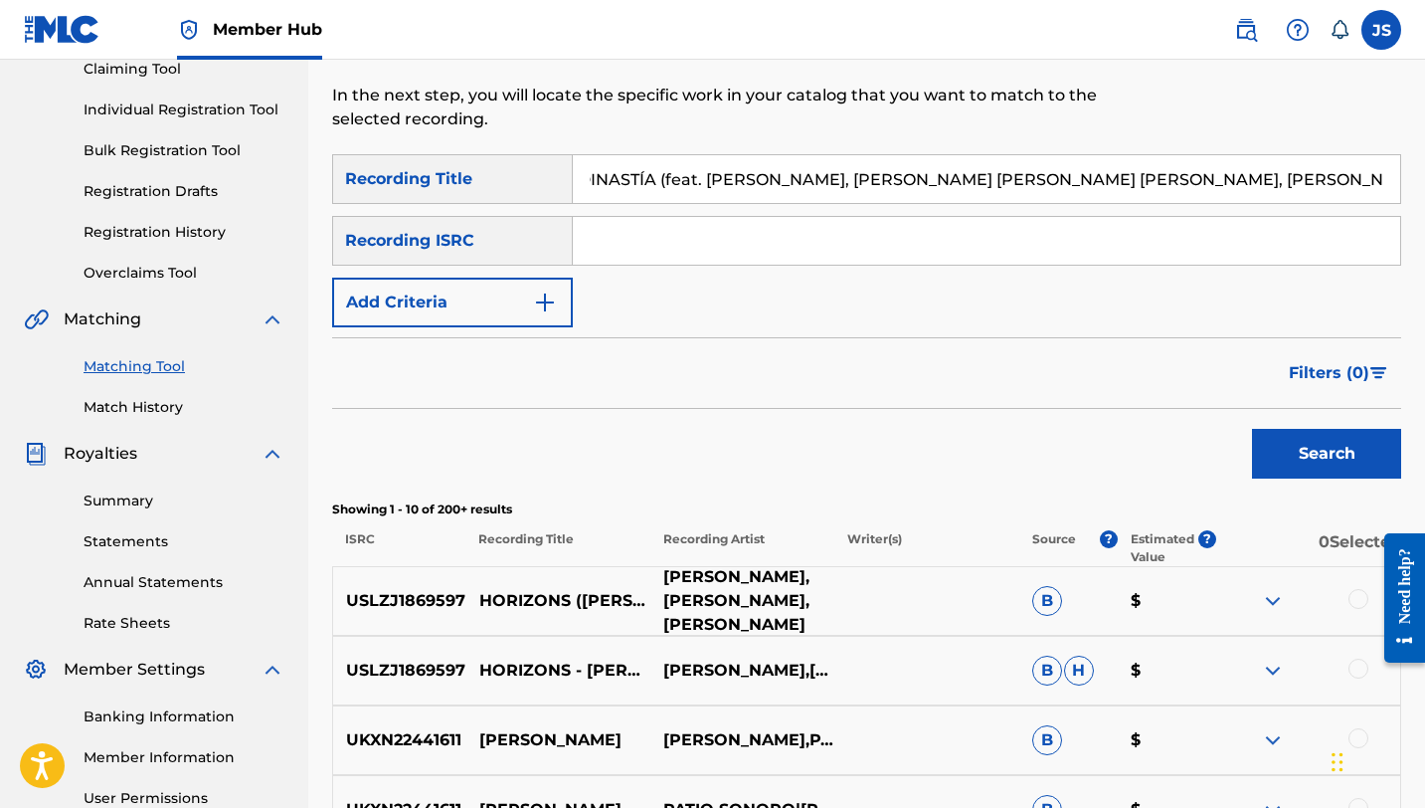
scroll to position [221, 0]
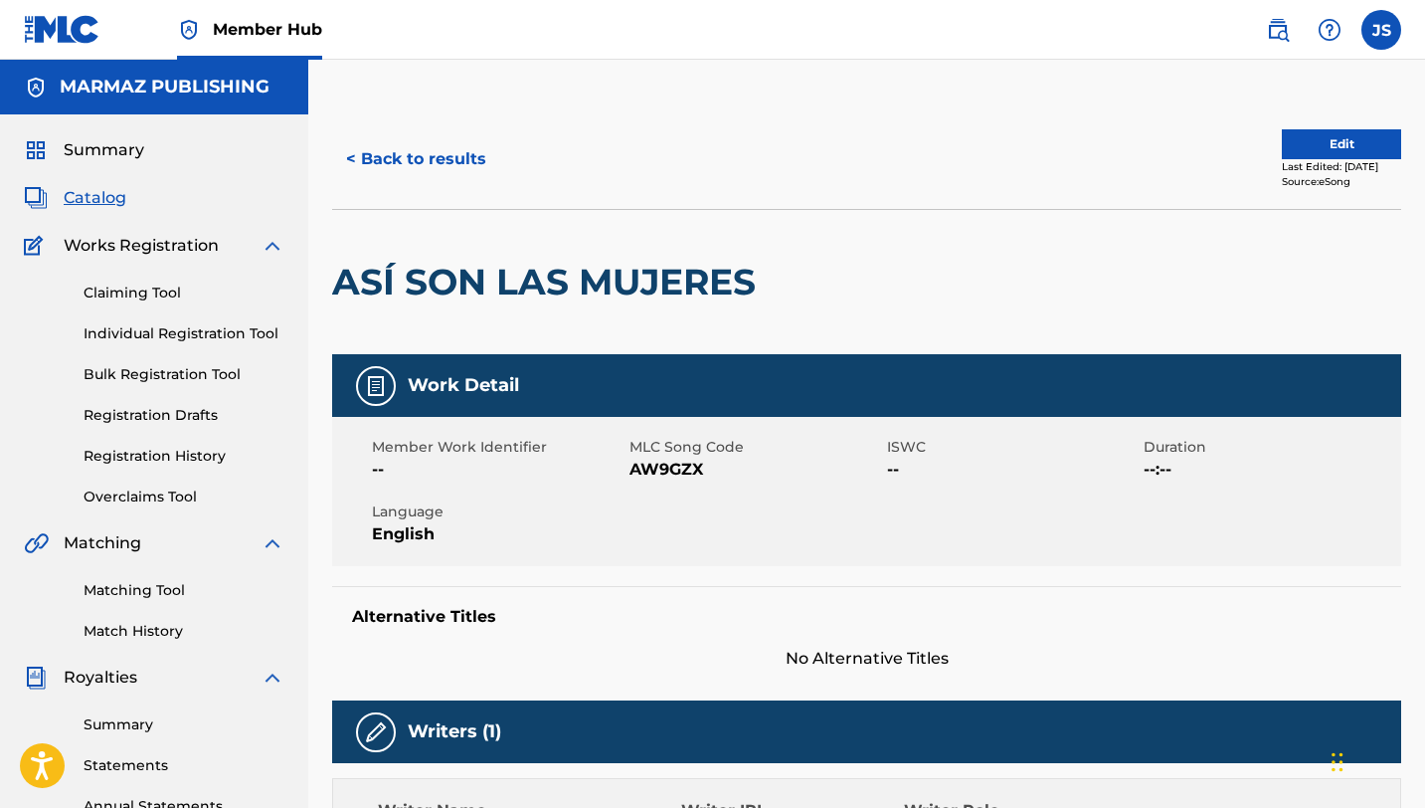
click at [434, 180] on button "< Back to results" at bounding box center [416, 159] width 168 height 50
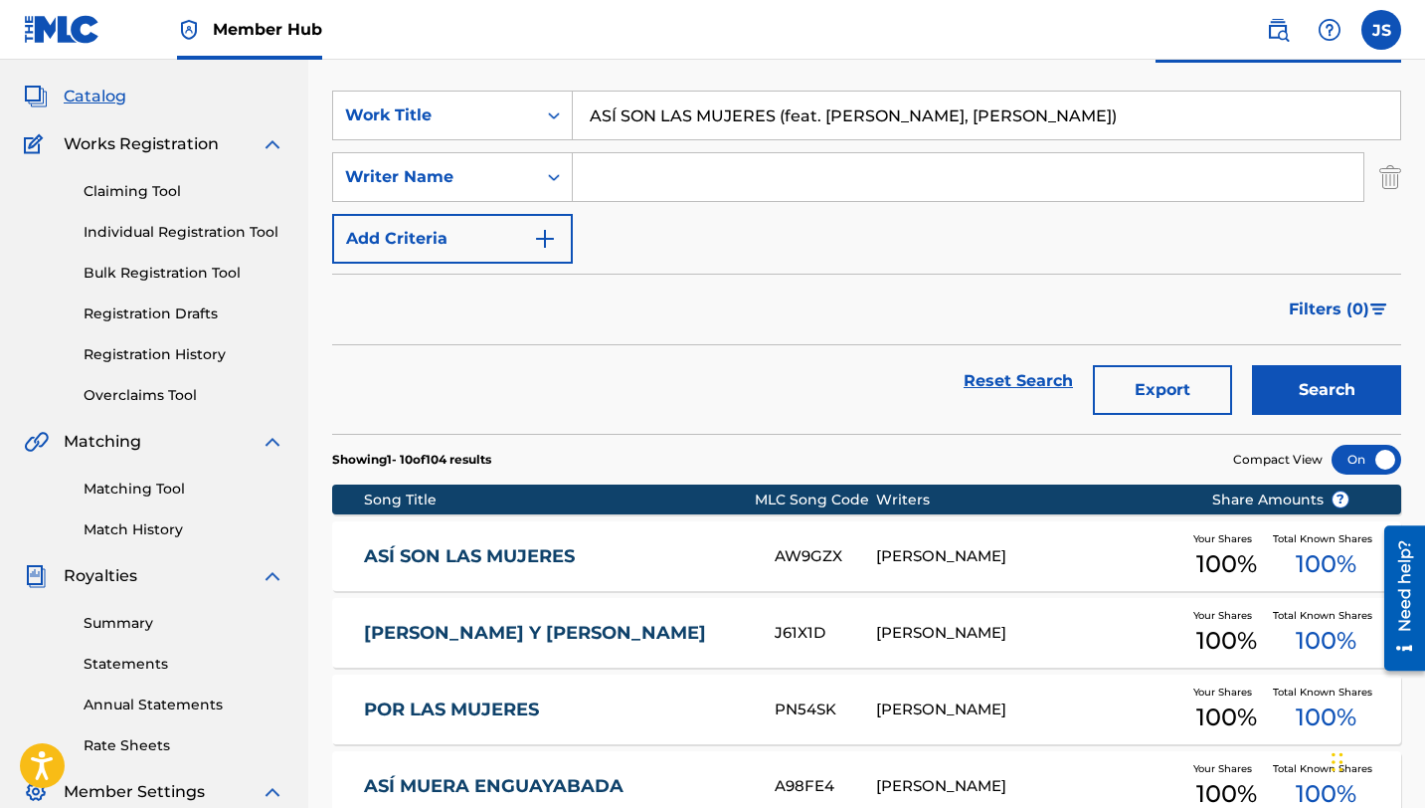
click at [654, 128] on input "ASÍ SON LAS MUJERES (feat. [PERSON_NAME], [PERSON_NAME])" at bounding box center [986, 115] width 827 height 48
paste input "VISO CLASIFICADO (feat. [PERSON_NAME]"
type input "AVISO CLASIFICADO (feat. [PERSON_NAME])"
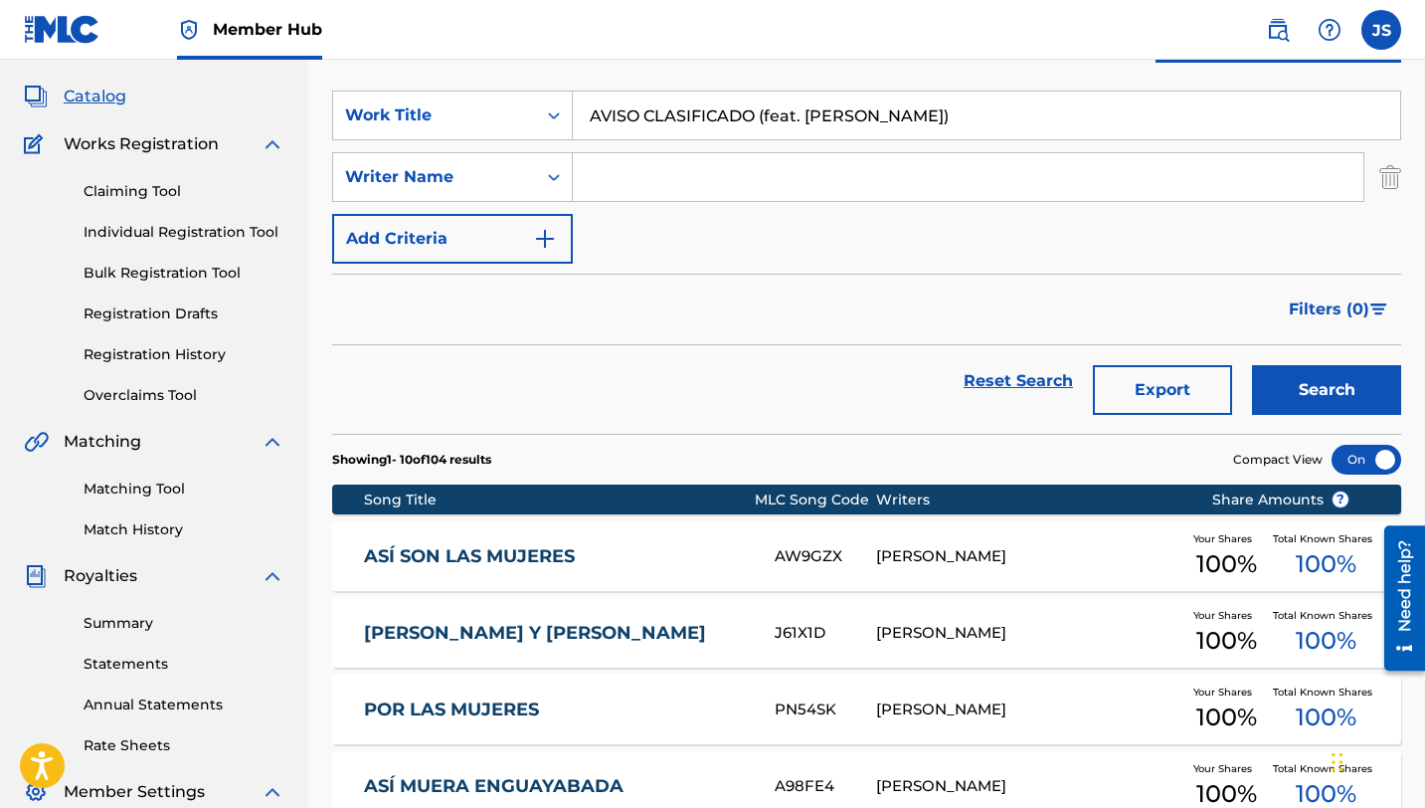
click at [1252, 365] on button "Search" at bounding box center [1326, 390] width 149 height 50
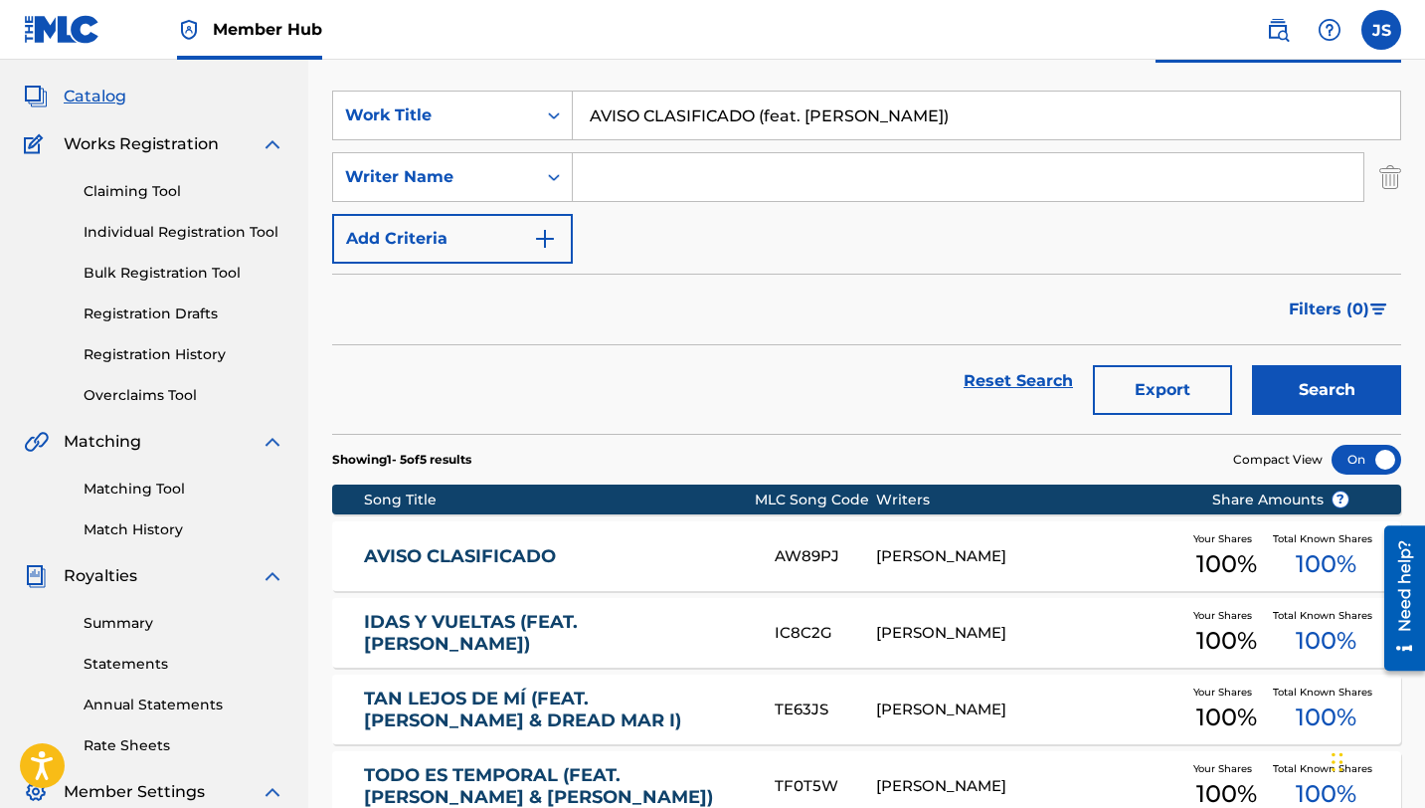
click at [634, 535] on div "AVISO CLASIFICADO AW89PJ [PERSON_NAME] Your Shares 100 % Total Known Shares 100…" at bounding box center [866, 556] width 1069 height 70
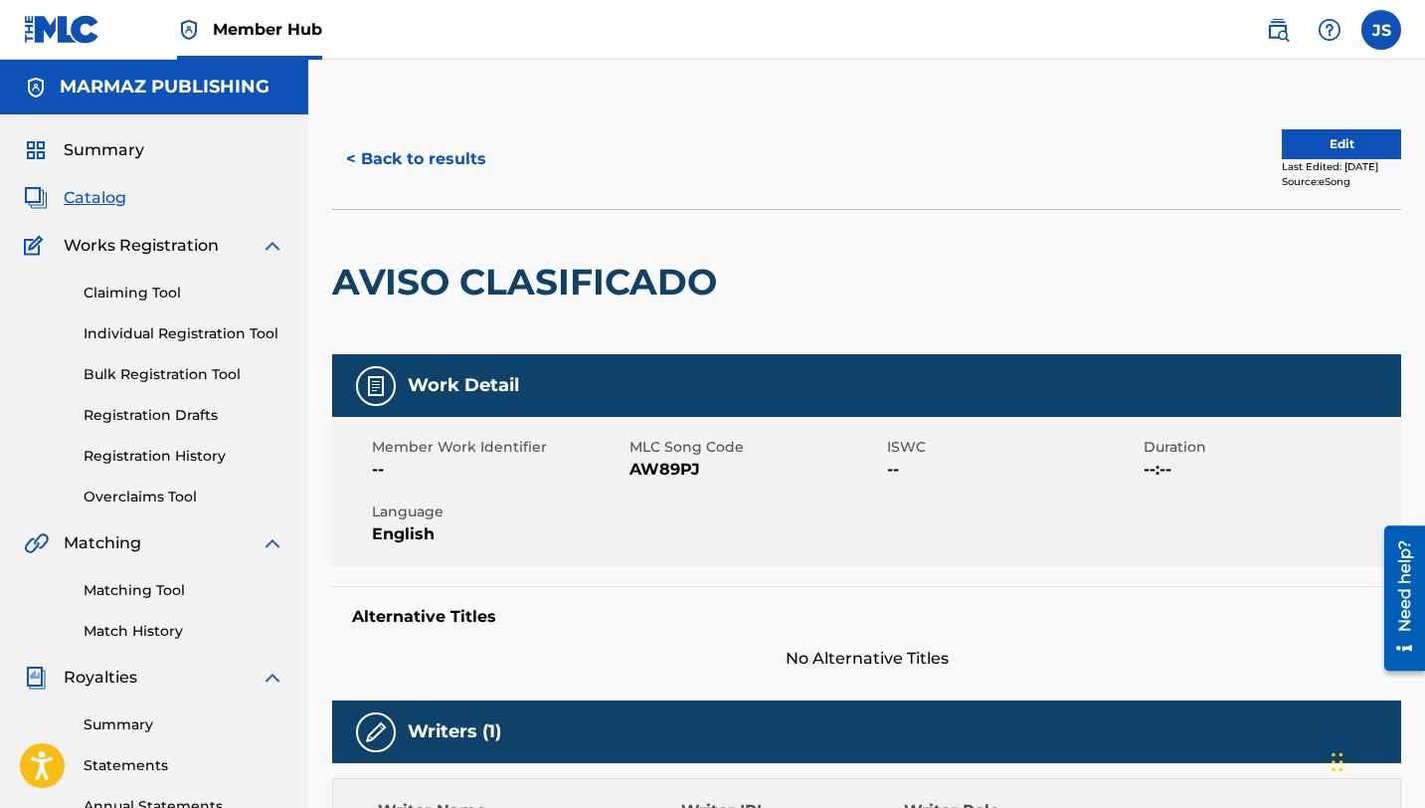
click at [674, 466] on span "AW89PJ" at bounding box center [756, 469] width 253 height 24
copy span "AW89PJ"
click at [471, 161] on button "< Back to results" at bounding box center [416, 159] width 168 height 50
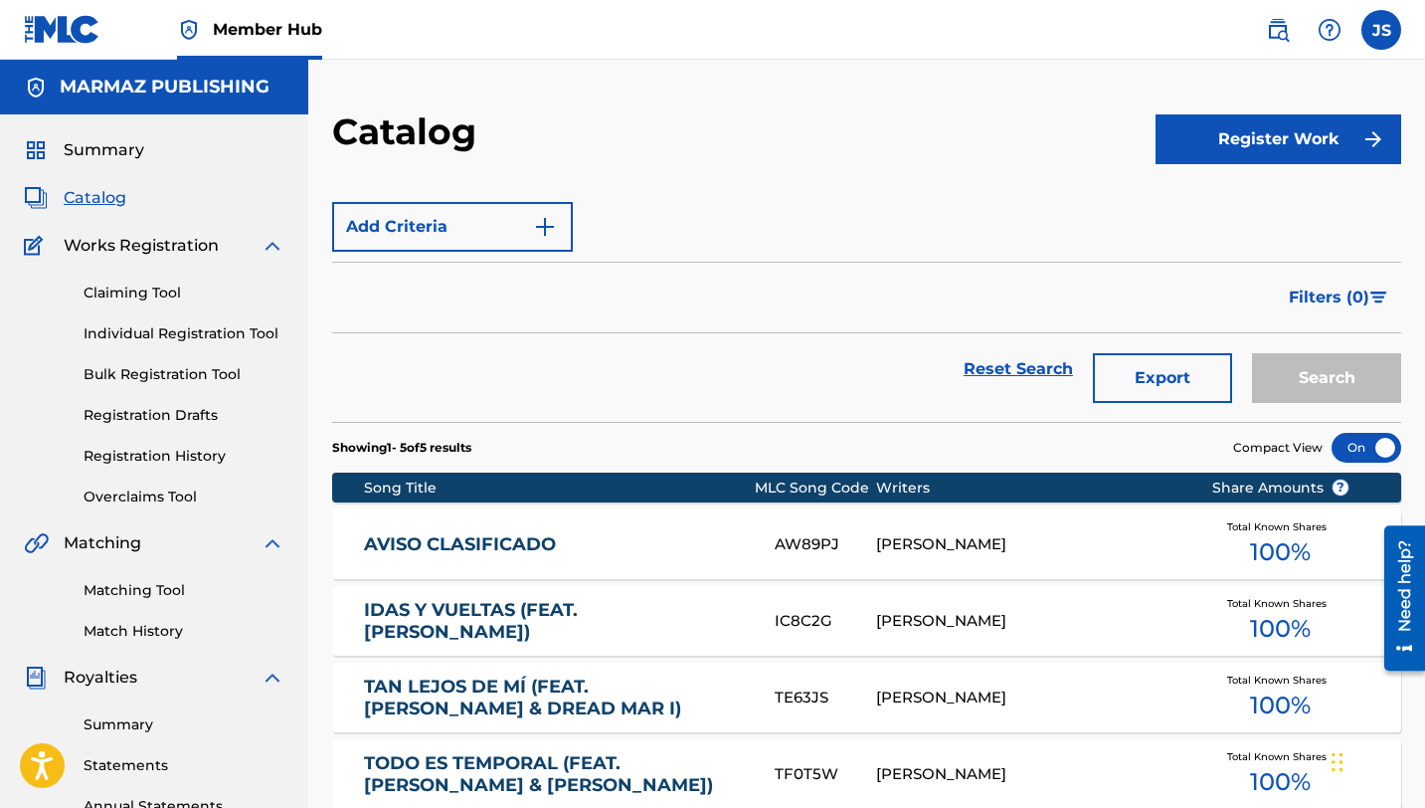
scroll to position [101, 0]
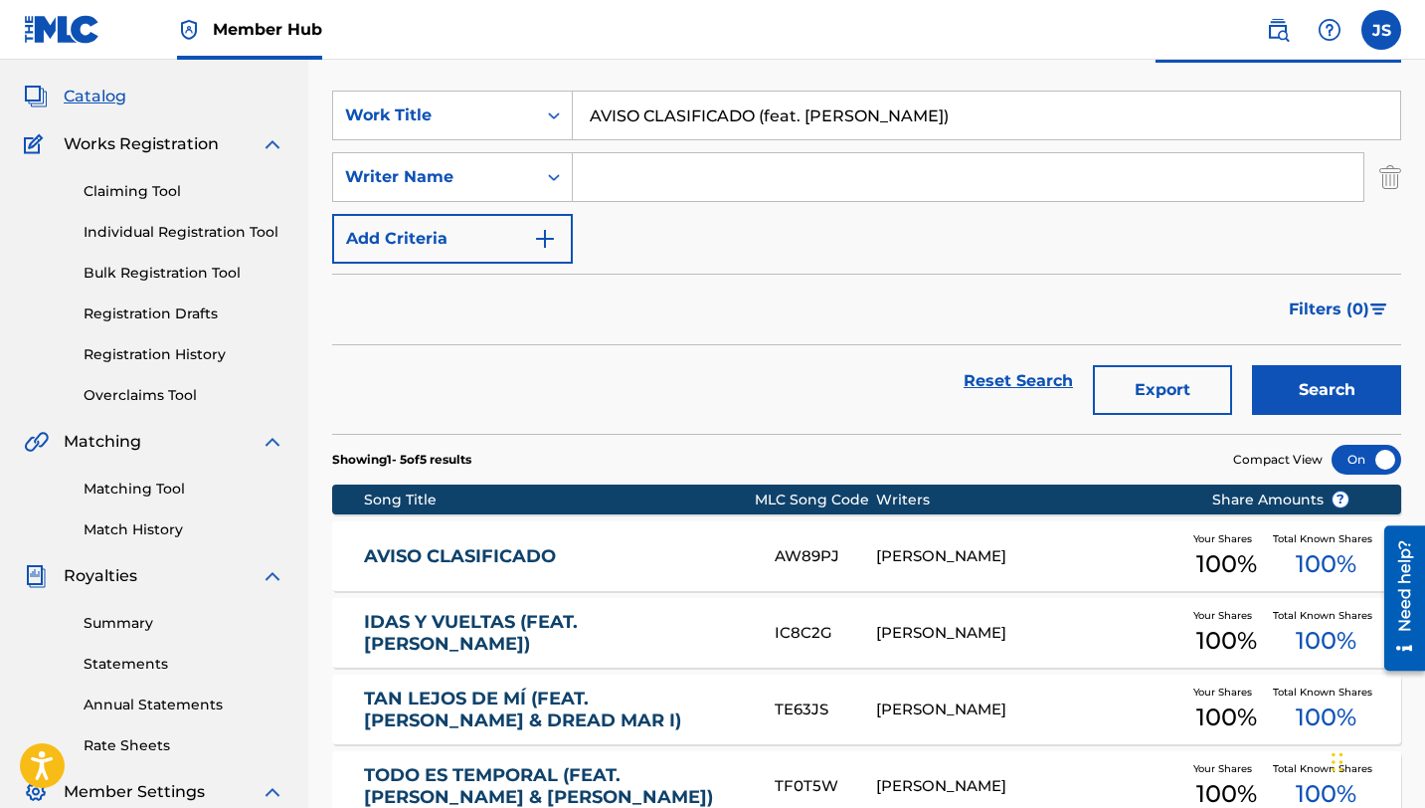
click at [729, 116] on input "AVISO CLASIFICADO (feat. [PERSON_NAME])" at bounding box center [986, 115] width 827 height 48
paste input "BAILA CONMIGO MORENA"
type input "BAILA CONMIGO MORENA (feat. [PERSON_NAME])"
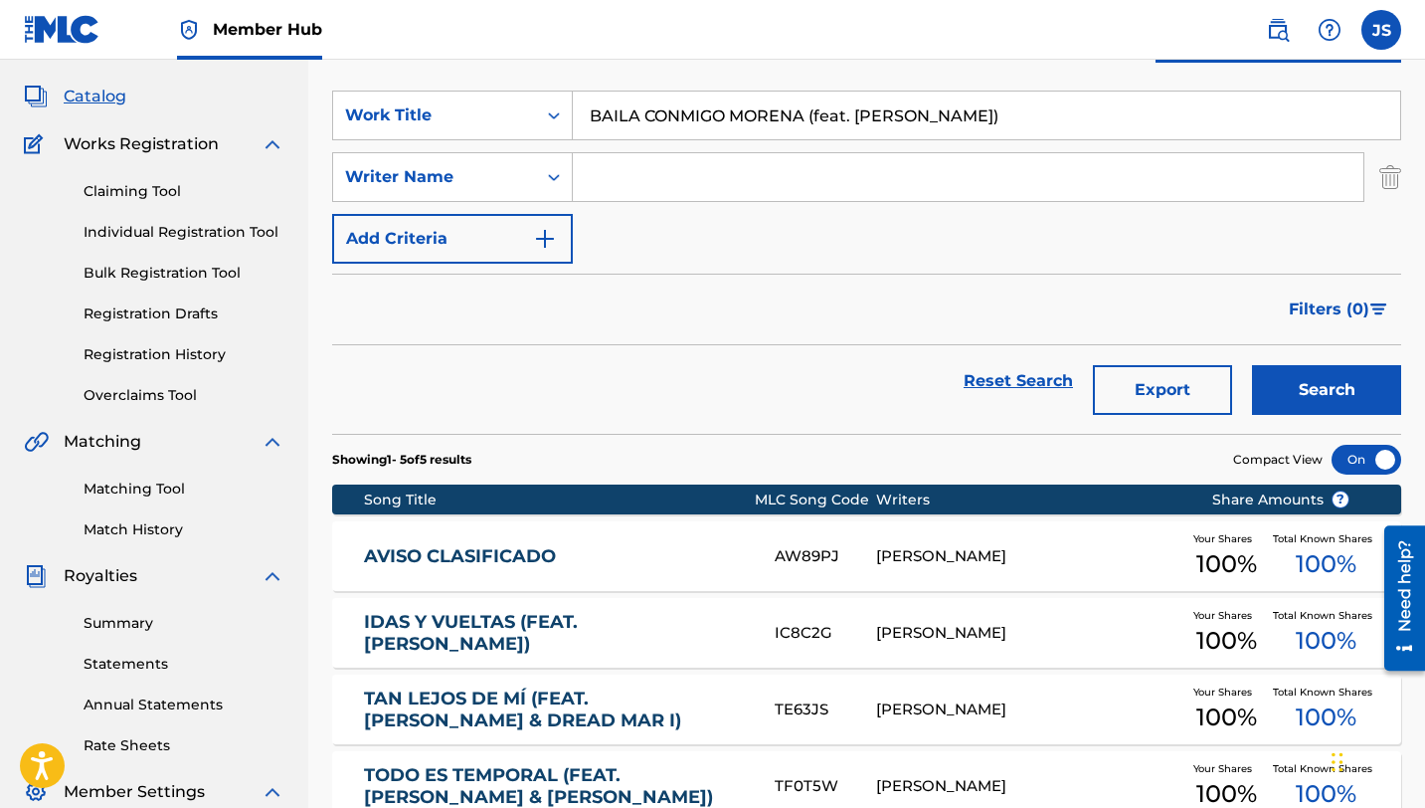
click at [1252, 365] on button "Search" at bounding box center [1326, 390] width 149 height 50
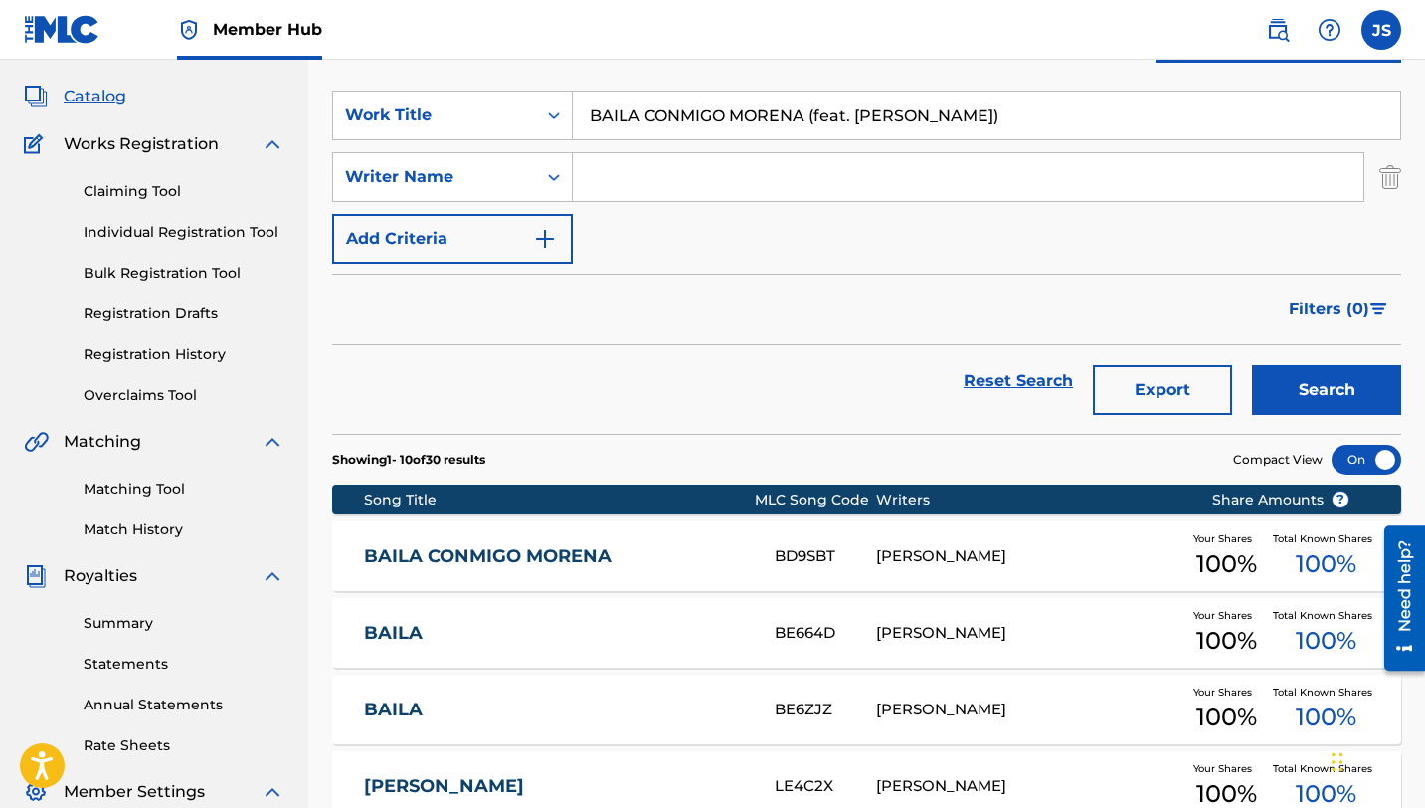
click at [1000, 559] on div "[PERSON_NAME]" at bounding box center [1028, 556] width 304 height 23
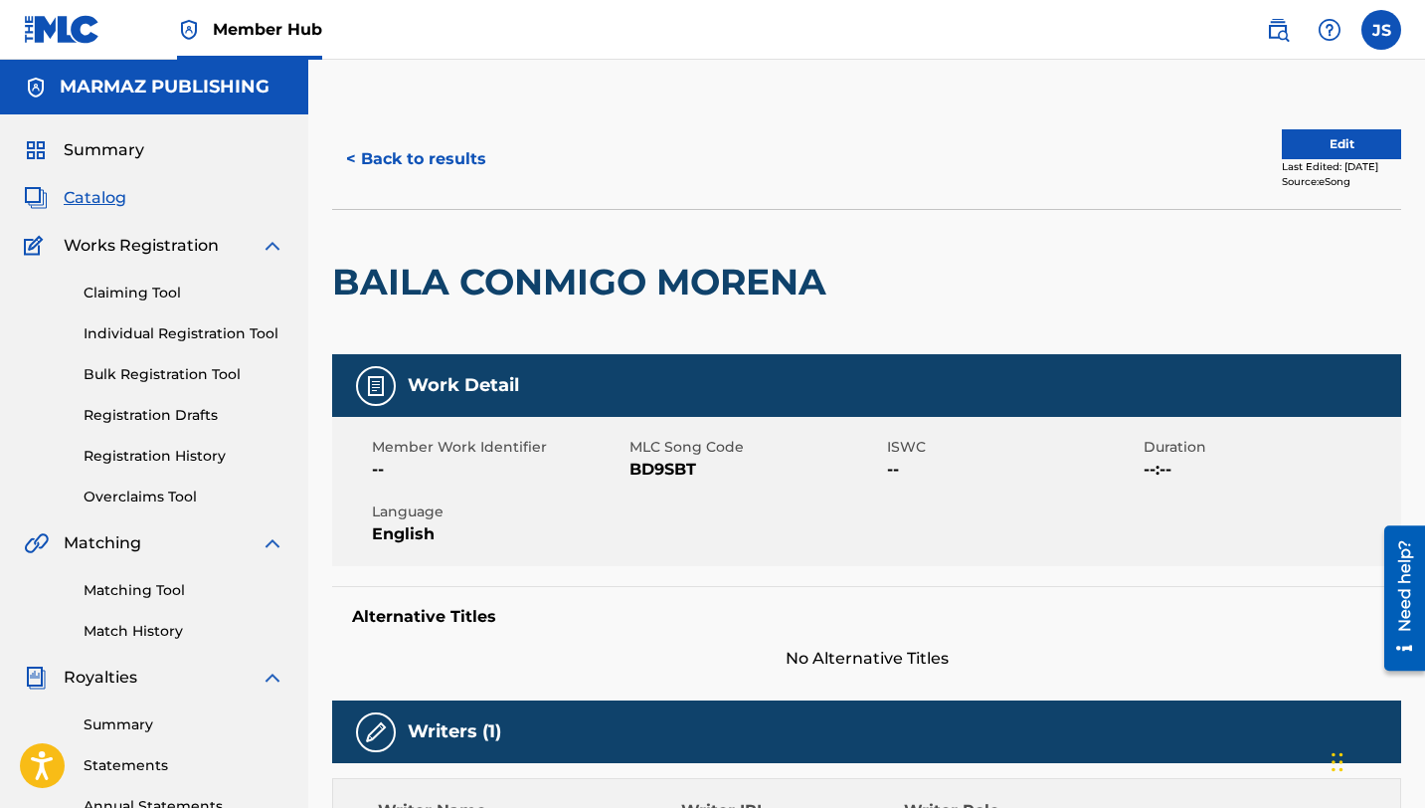
click at [655, 466] on span "BD9SBT" at bounding box center [756, 469] width 253 height 24
copy span "BD9SBT"
click at [435, 168] on button "< Back to results" at bounding box center [416, 159] width 168 height 50
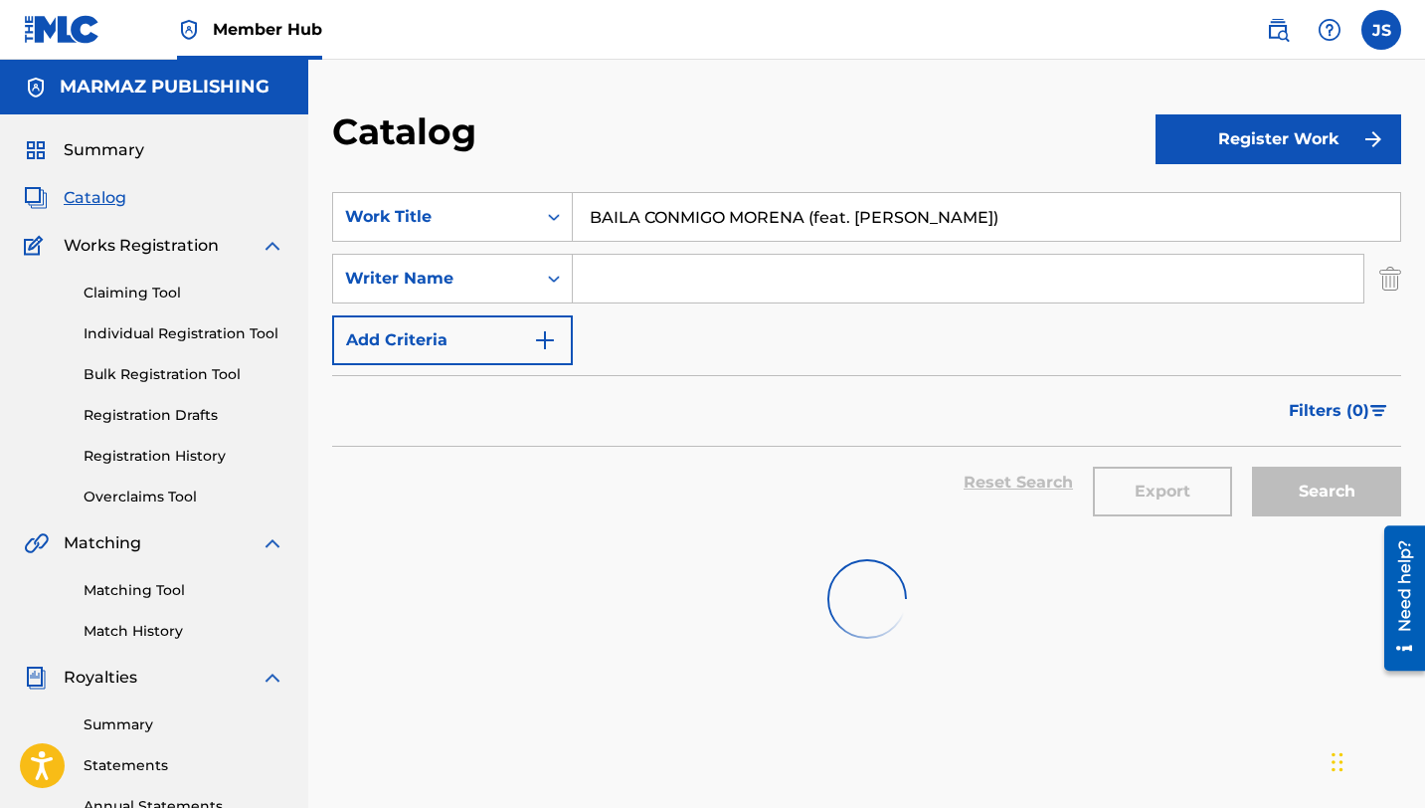
scroll to position [101, 0]
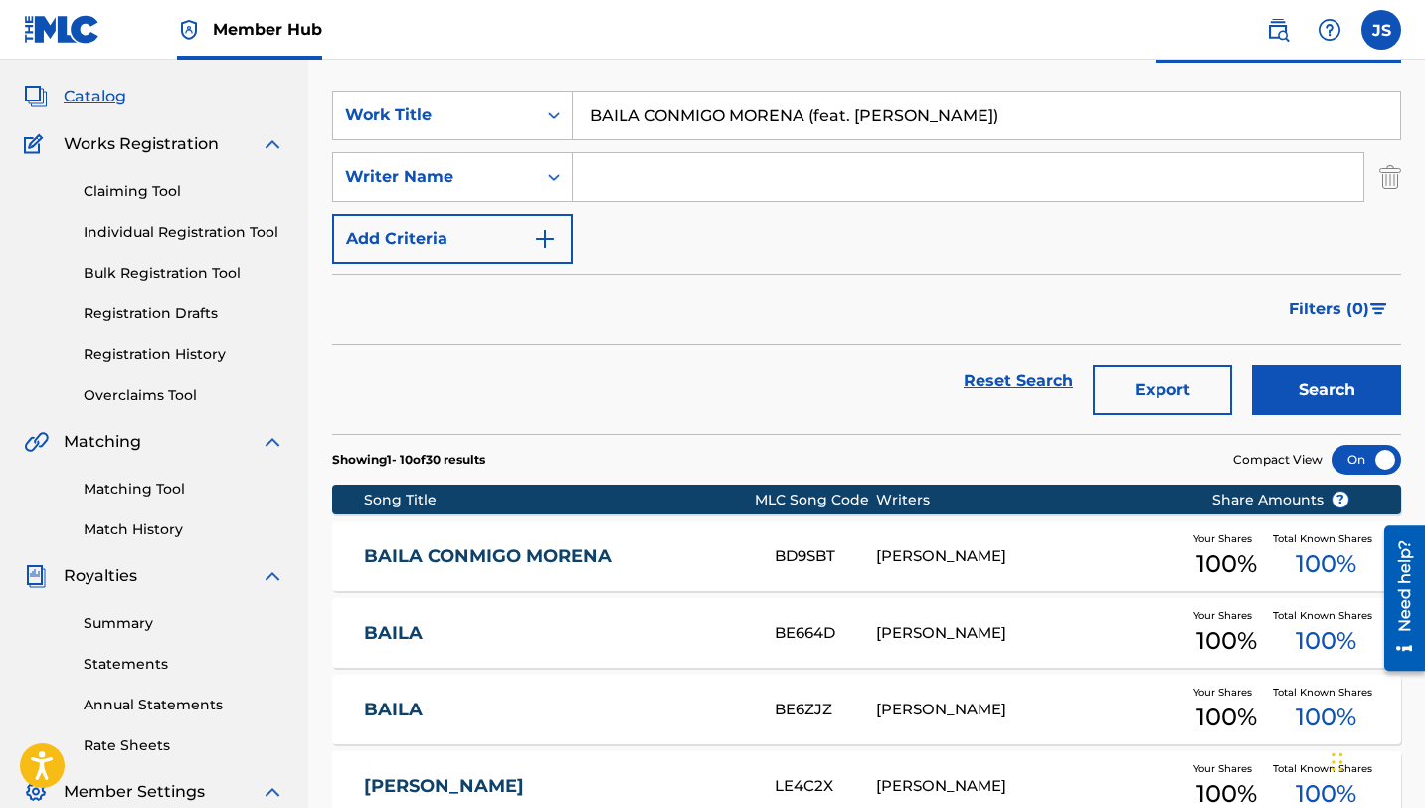
click at [663, 129] on input "BAILA CONMIGO MORENA (feat. [PERSON_NAME])" at bounding box center [986, 115] width 827 height 48
paste input "CABALGANDO EN CHURUGUARA (feat. [PERSON_NAME]"
type input "CABALGANDO EN CHURUGUARA (feat. [PERSON_NAME])"
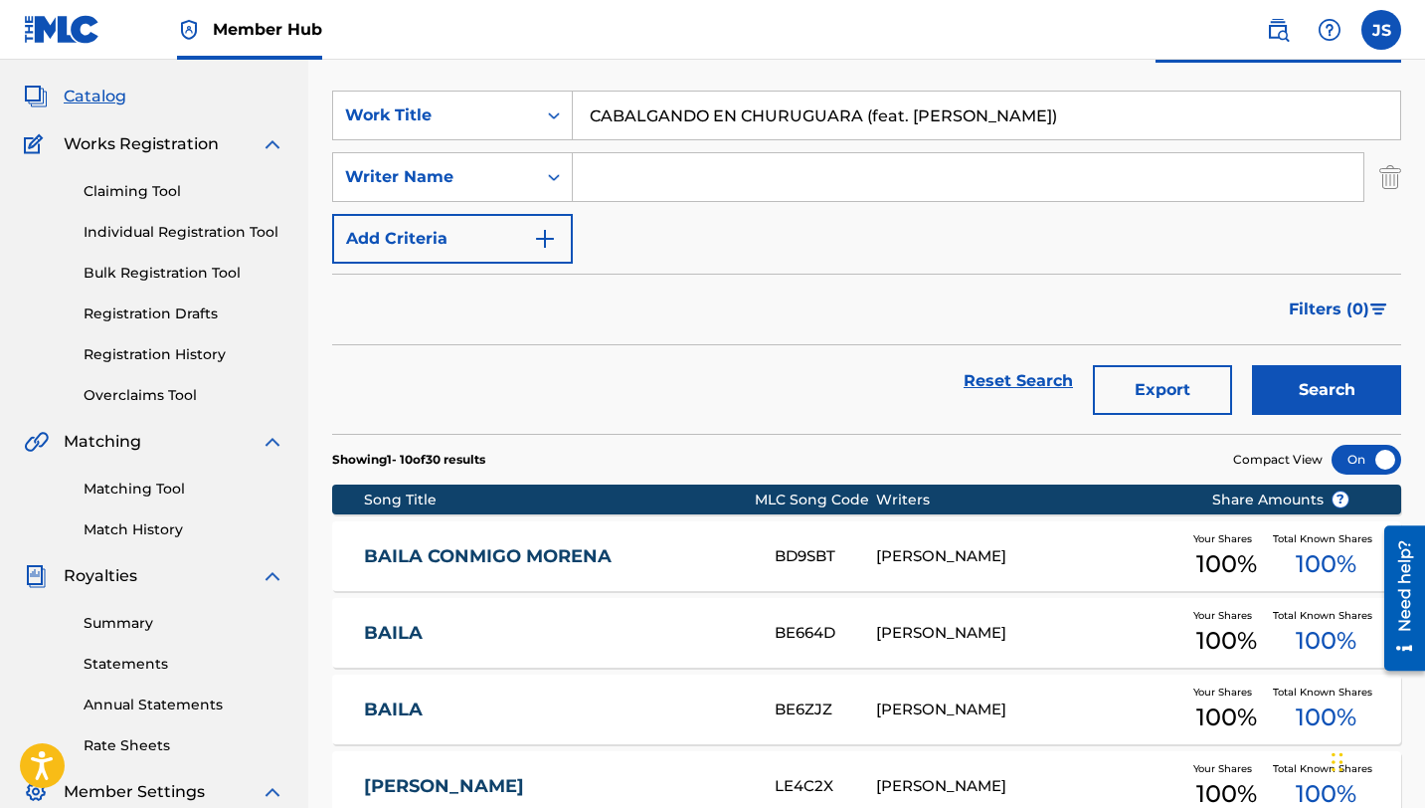
click at [1252, 365] on button "Search" at bounding box center [1326, 390] width 149 height 50
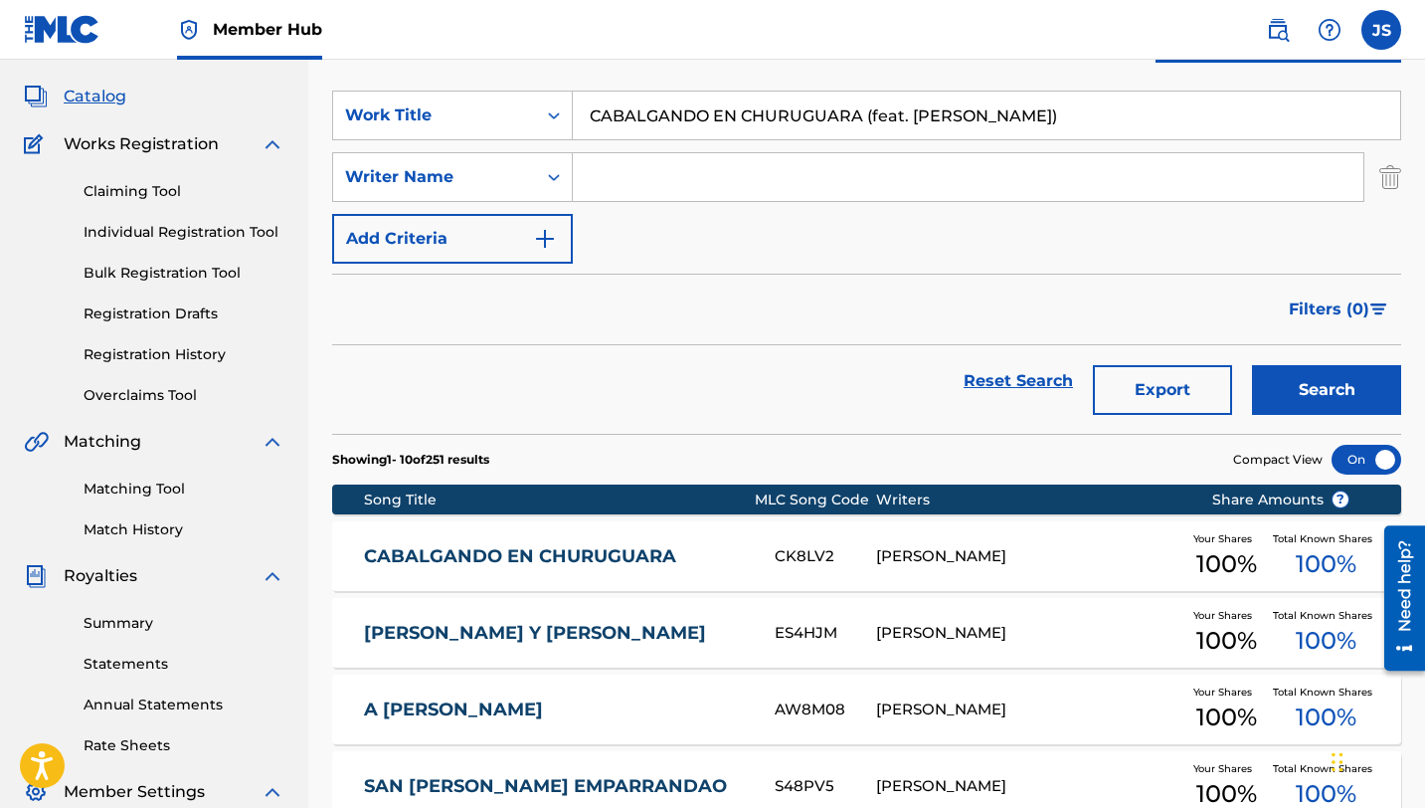
click at [634, 539] on div "CABALGANDO EN CHURUGUARA CK8LV2 [PERSON_NAME] Your Shares 100 % Total Known Sha…" at bounding box center [866, 556] width 1069 height 70
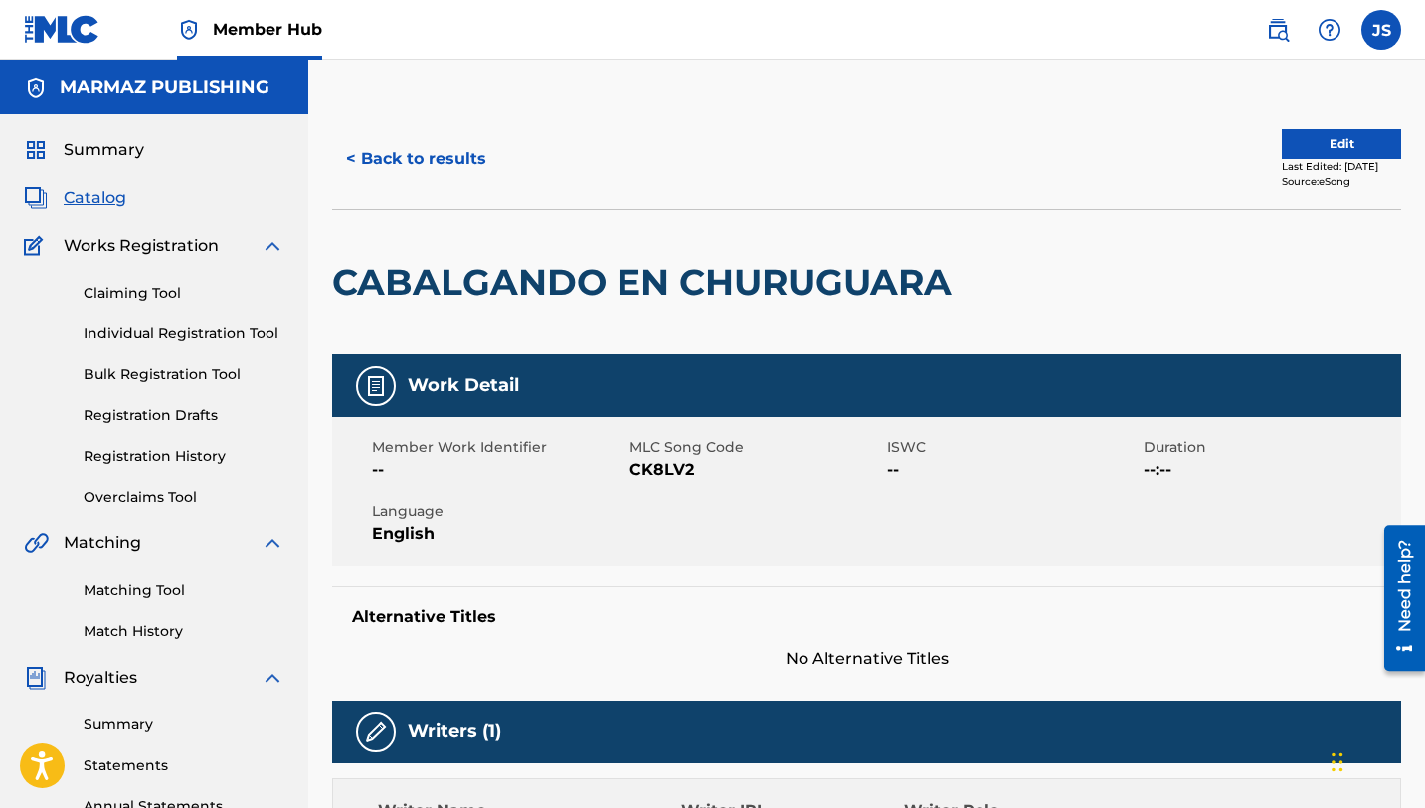
click at [651, 470] on span "CK8LV2" at bounding box center [756, 469] width 253 height 24
copy span "CK8LV2"
click at [444, 176] on button "< Back to results" at bounding box center [416, 159] width 168 height 50
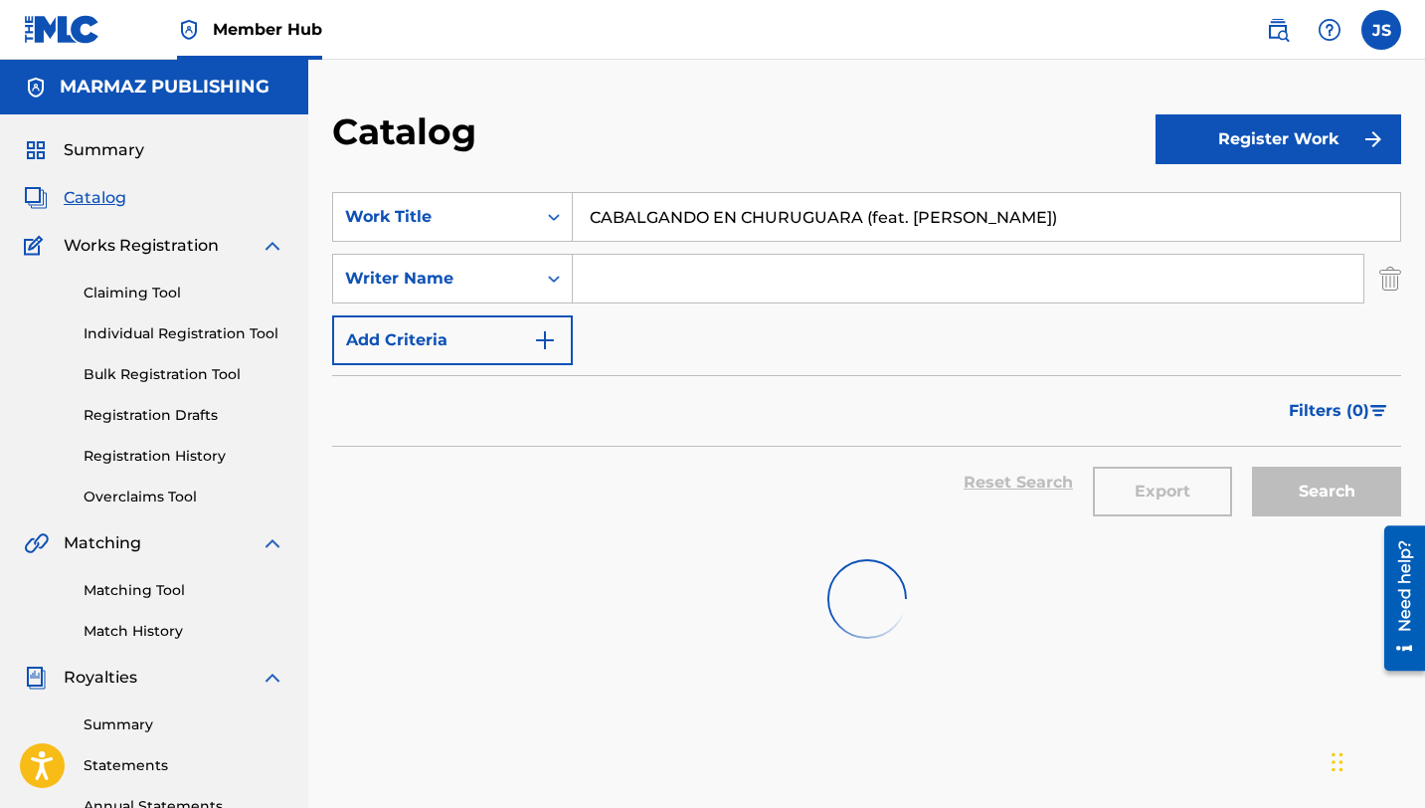
scroll to position [101, 0]
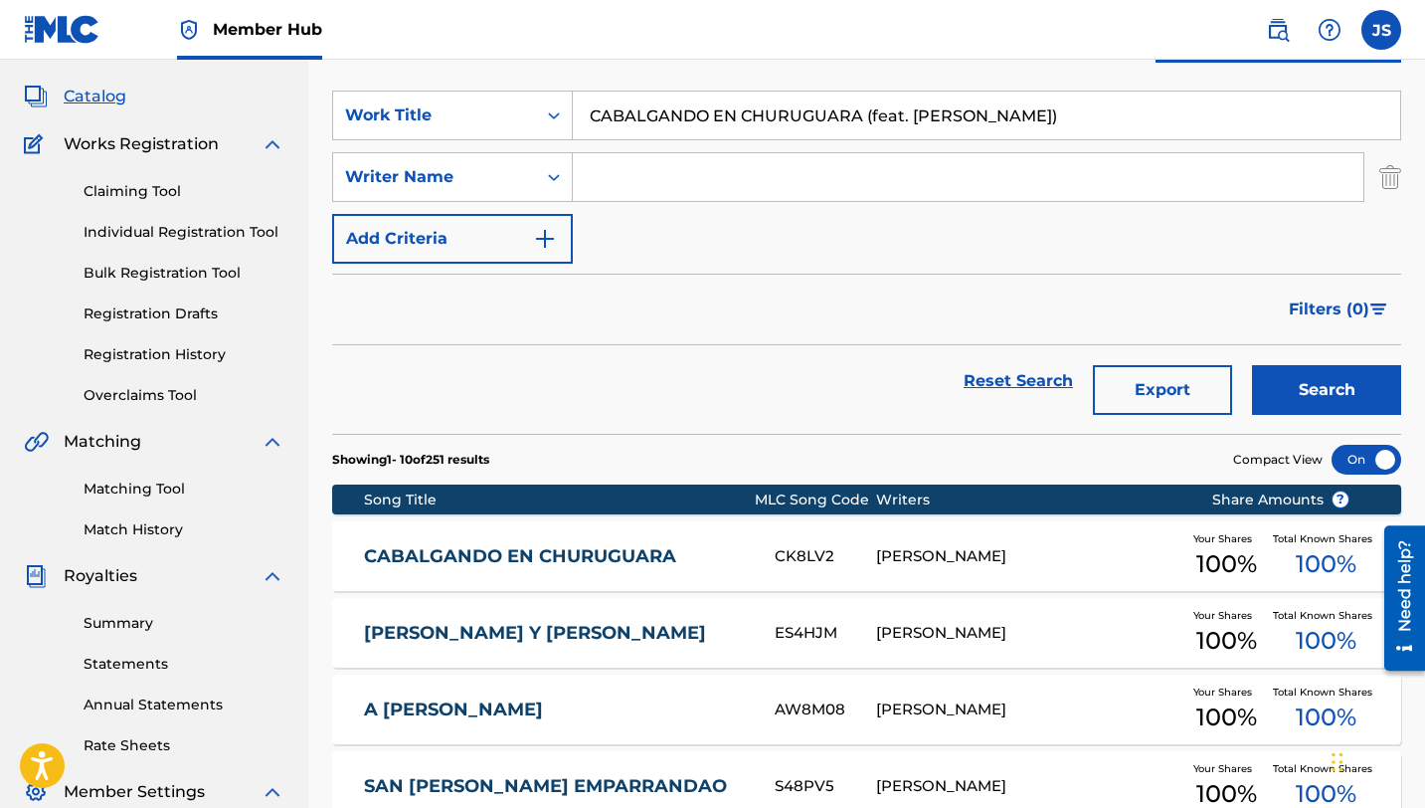
click at [691, 110] on input "CABALGANDO EN CHURUGUARA (feat. [PERSON_NAME])" at bounding box center [986, 115] width 827 height 48
paste input "LO DE COLEO"
type input "CABALLO DE COLEO"
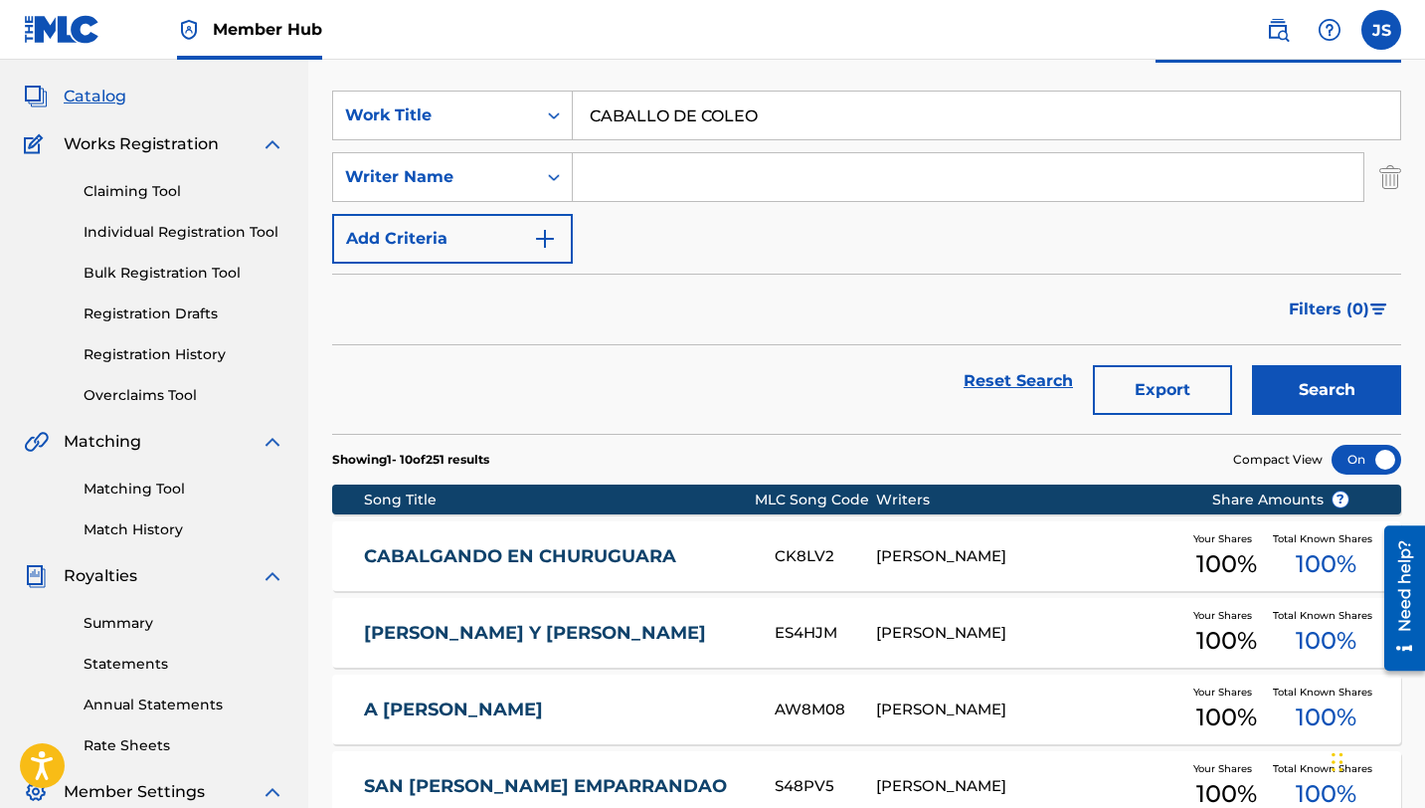
click at [1252, 365] on button "Search" at bounding box center [1326, 390] width 149 height 50
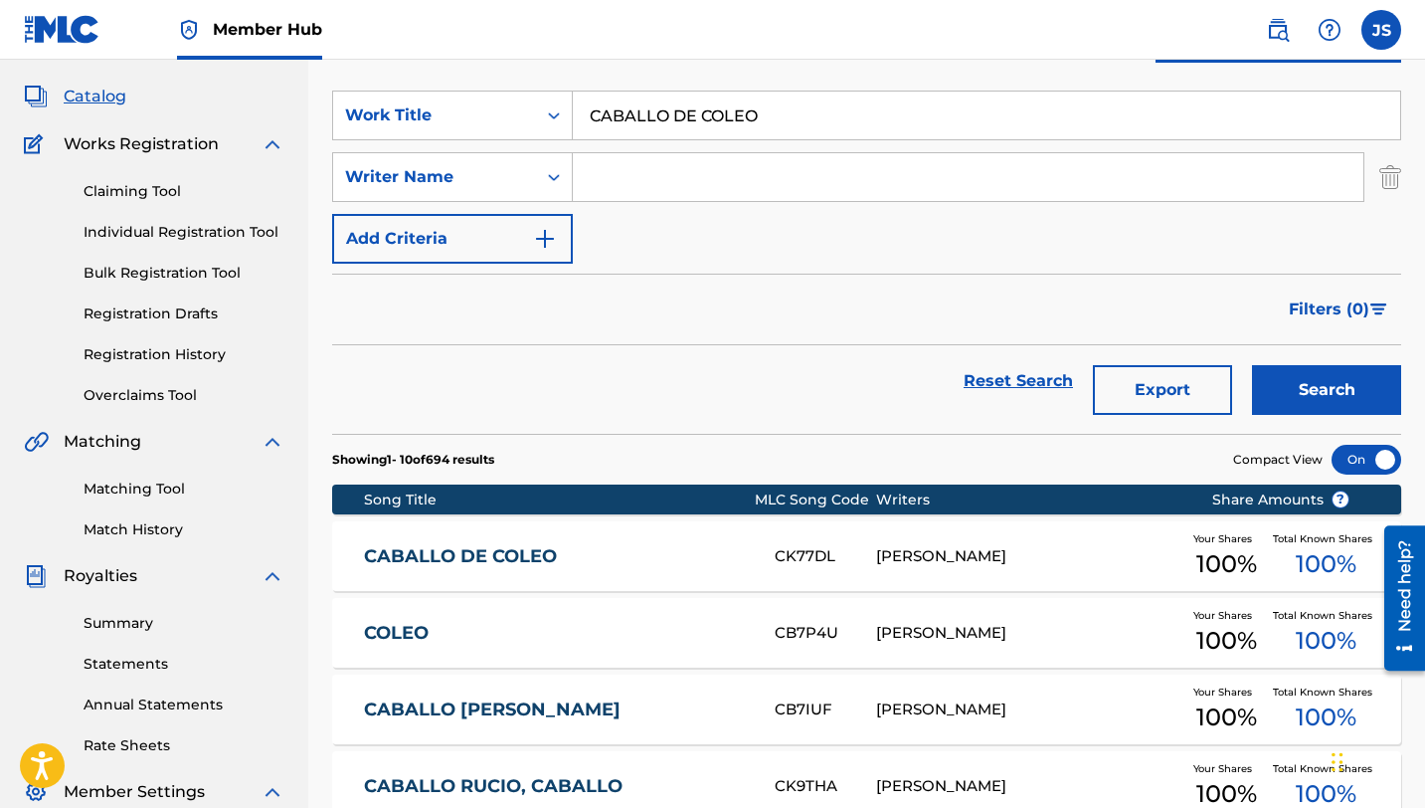
click at [1251, 542] on span "Your Shares" at bounding box center [1226, 538] width 67 height 15
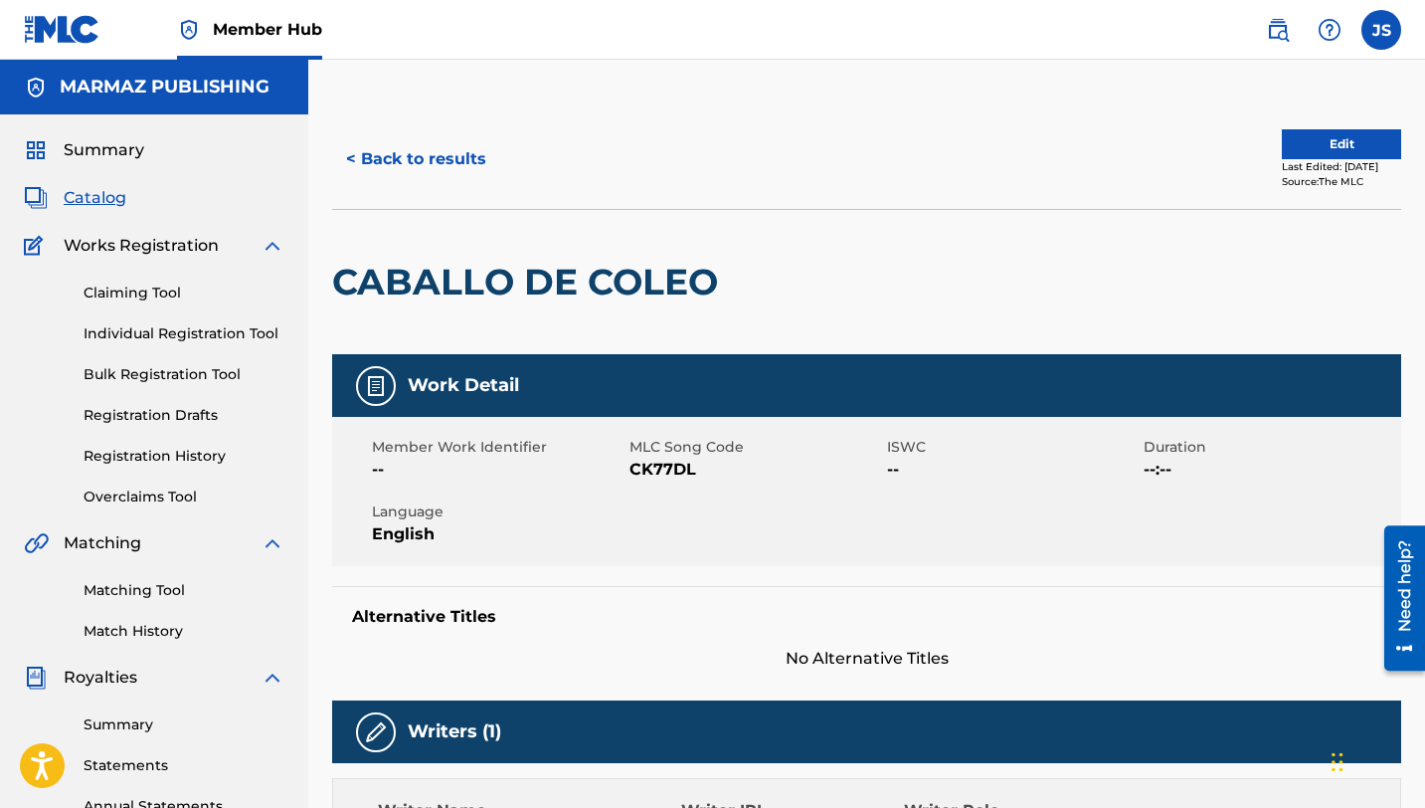
click at [664, 461] on span "CK77DL" at bounding box center [756, 469] width 253 height 24
copy span "CK77DL"
click at [414, 163] on button "< Back to results" at bounding box center [416, 159] width 168 height 50
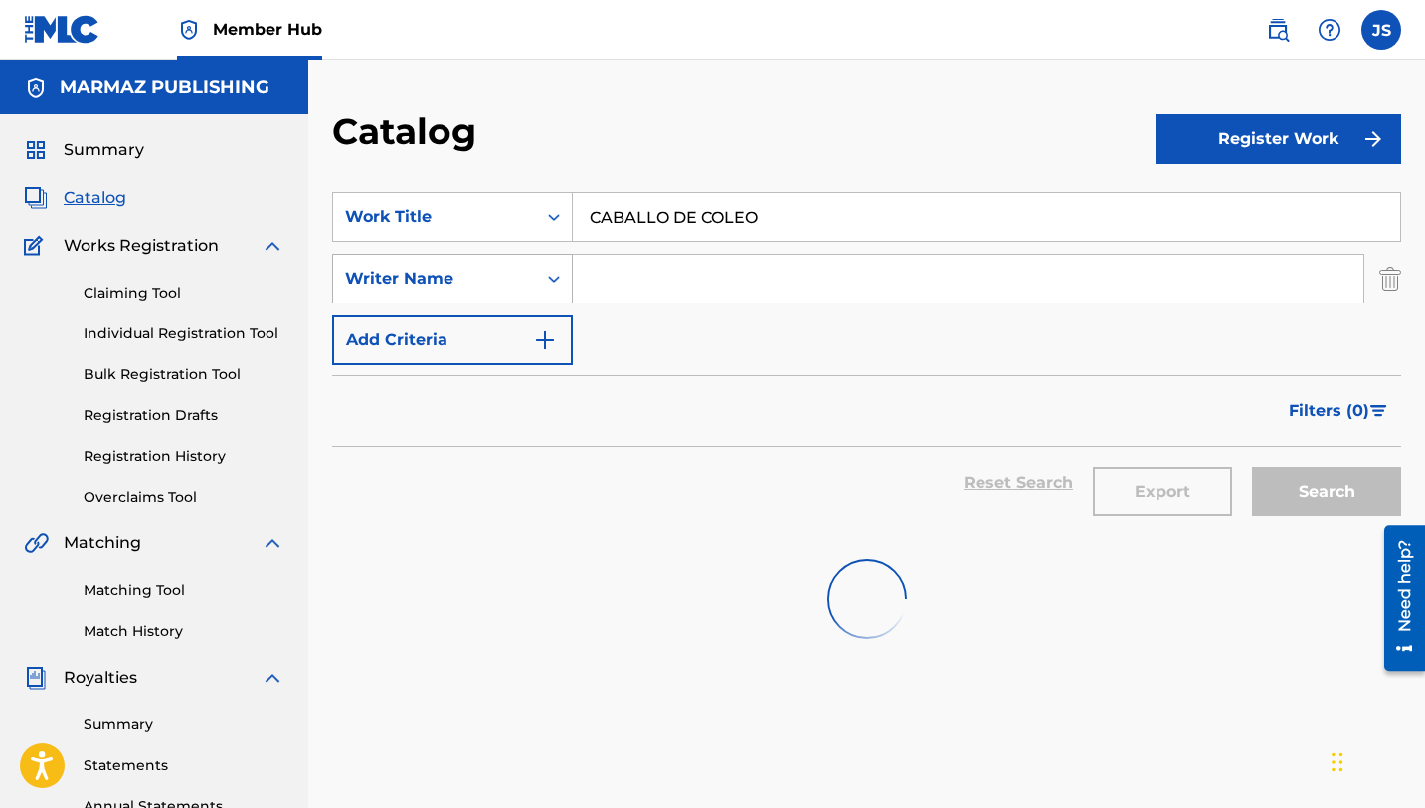
scroll to position [101, 0]
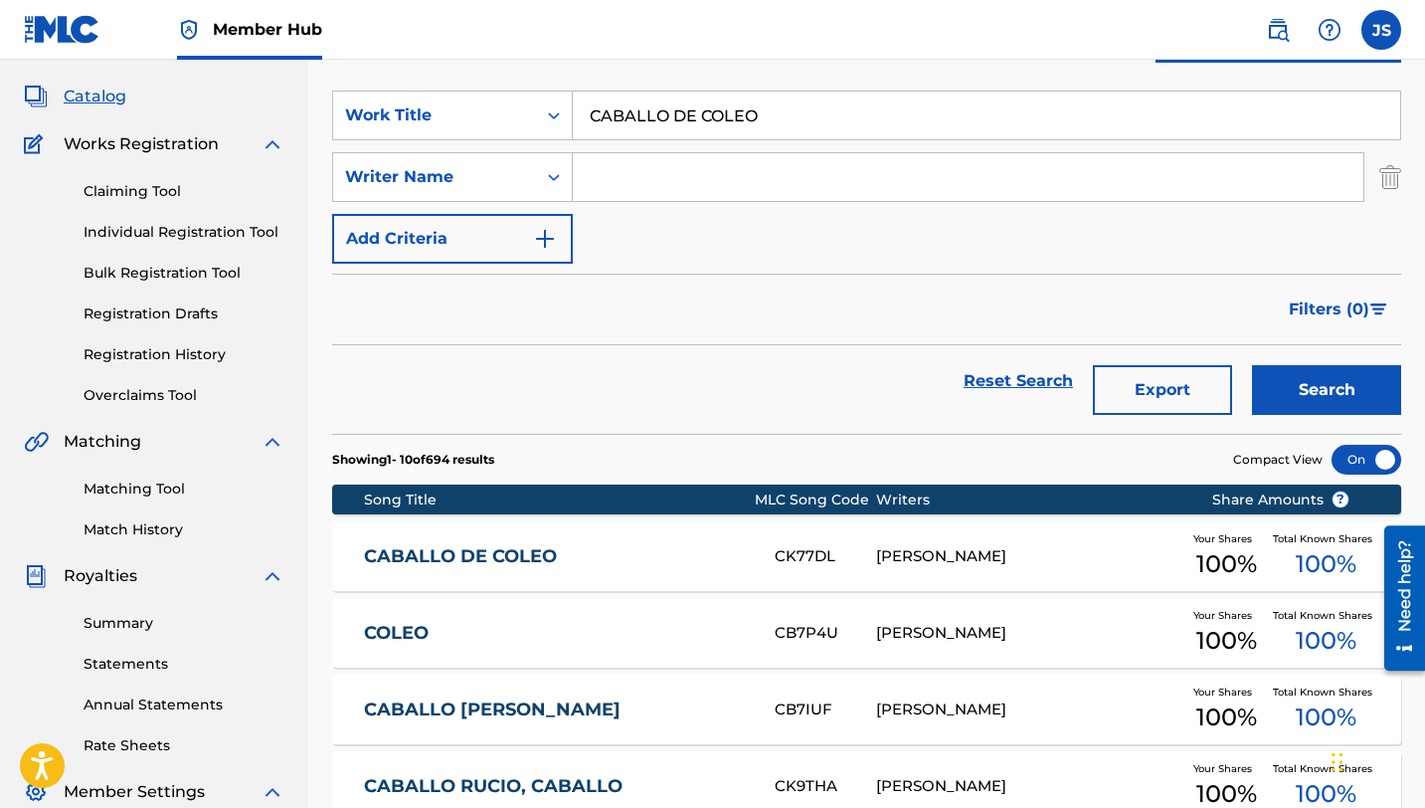
click at [627, 105] on input "CABALLO DE COLEO" at bounding box center [986, 115] width 827 height 48
paste input "CHOS VAN Y CACHOS VIENEN"
type input "CACHOS VAN Y CACHOS VIENEN"
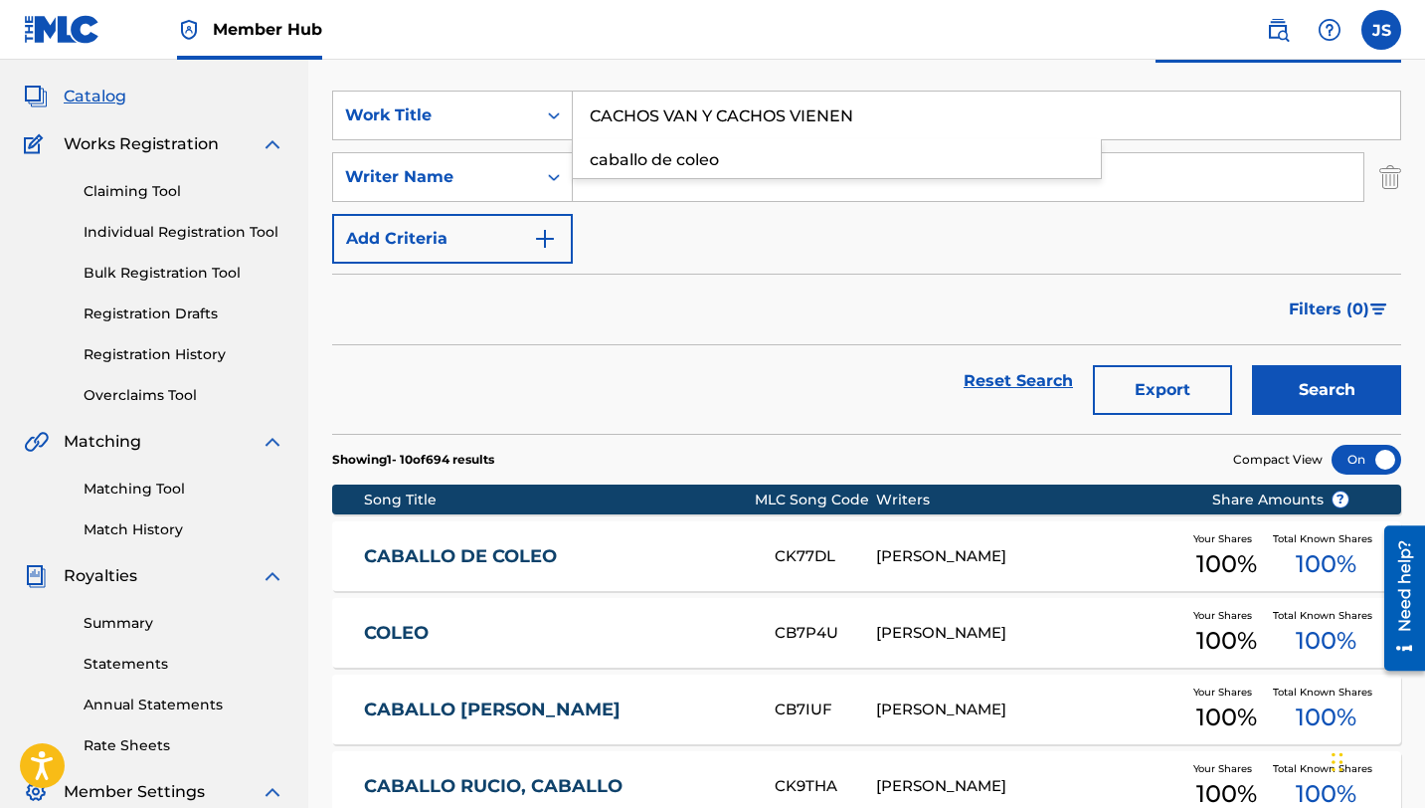
click at [1252, 365] on button "Search" at bounding box center [1326, 390] width 149 height 50
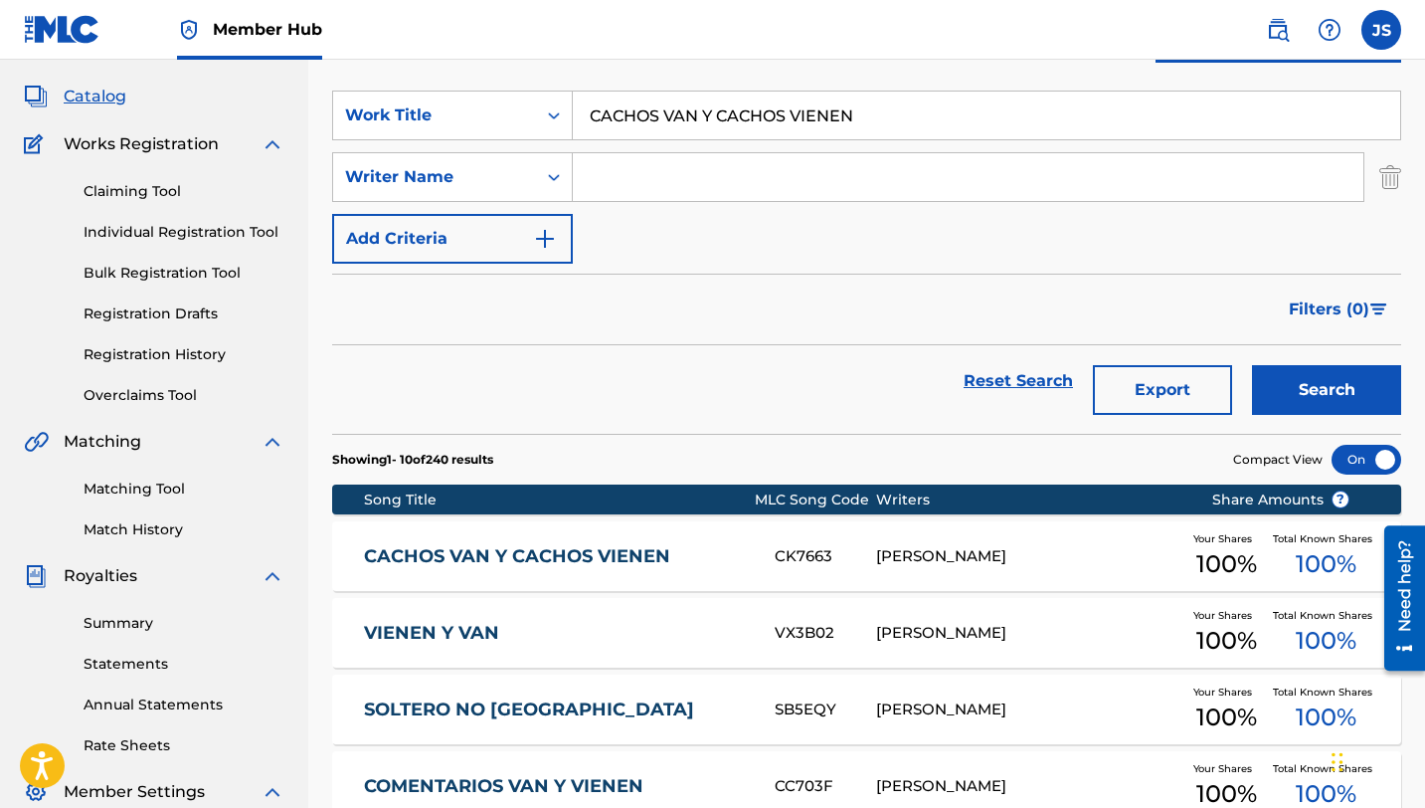
click at [1040, 567] on div "CACHOS VAN Y CACHOS VIENEN CK7663 [PERSON_NAME] Your Shares 100 % Total Known S…" at bounding box center [866, 556] width 1069 height 70
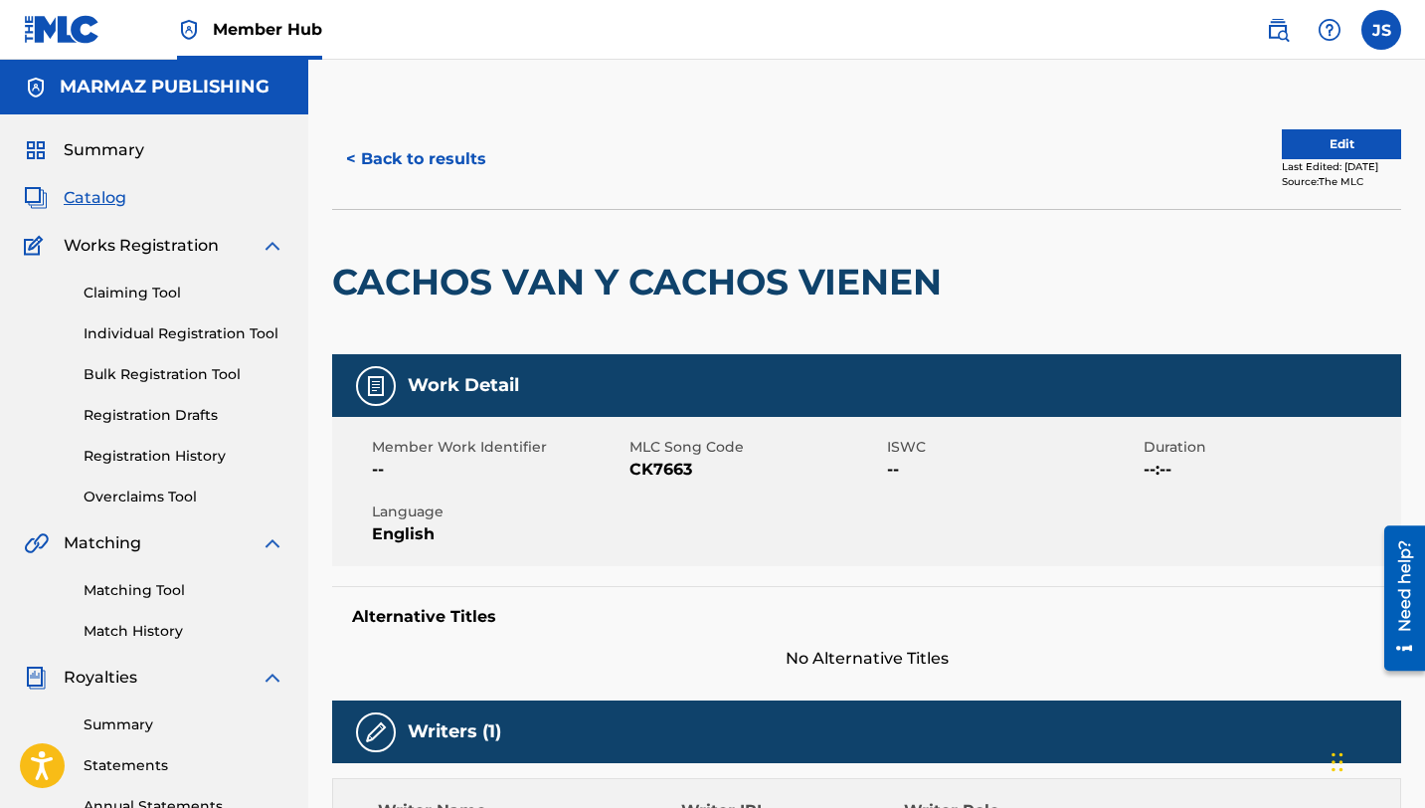
click at [671, 467] on span "CK7663" at bounding box center [756, 469] width 253 height 24
copy span "CK7663"
click at [440, 179] on button "< Back to results" at bounding box center [416, 159] width 168 height 50
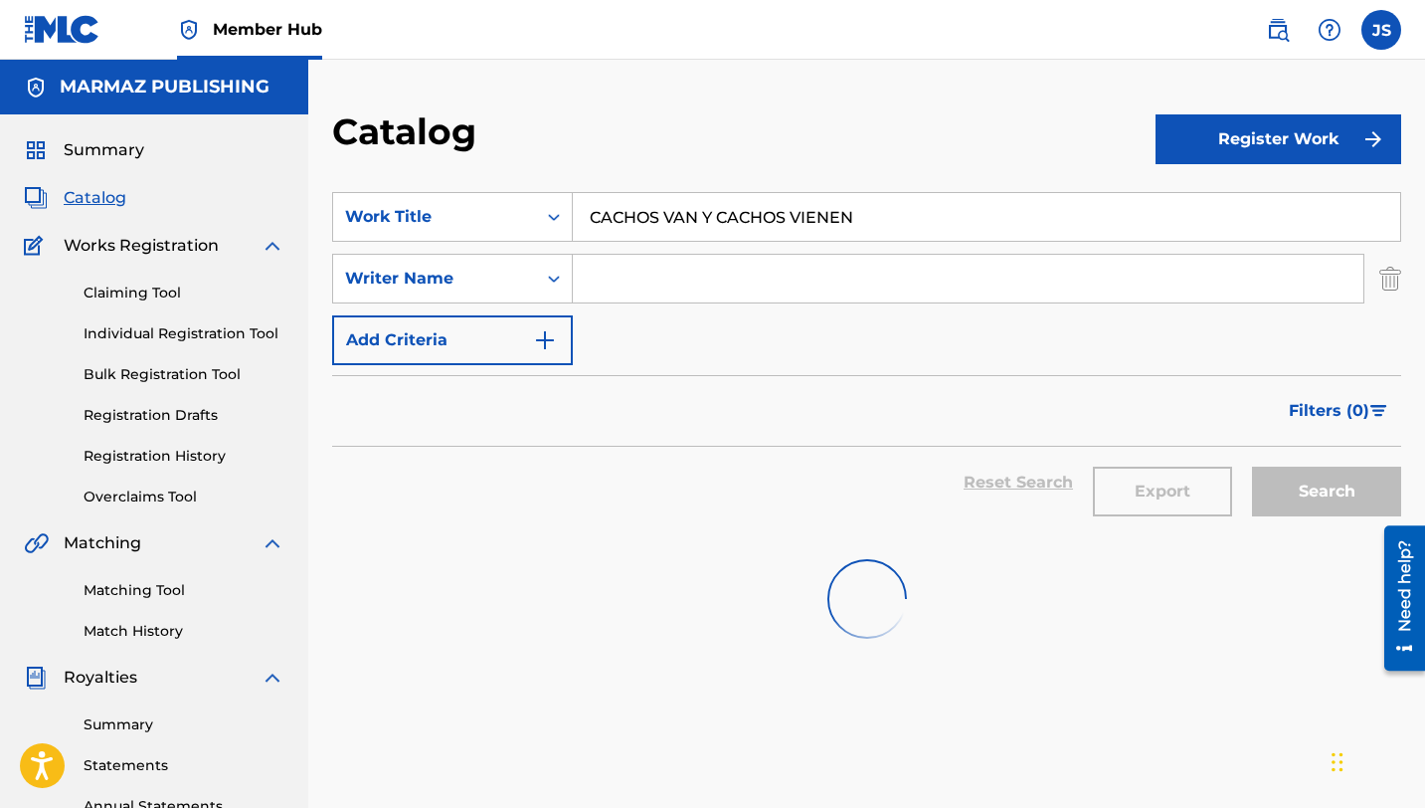
scroll to position [101, 0]
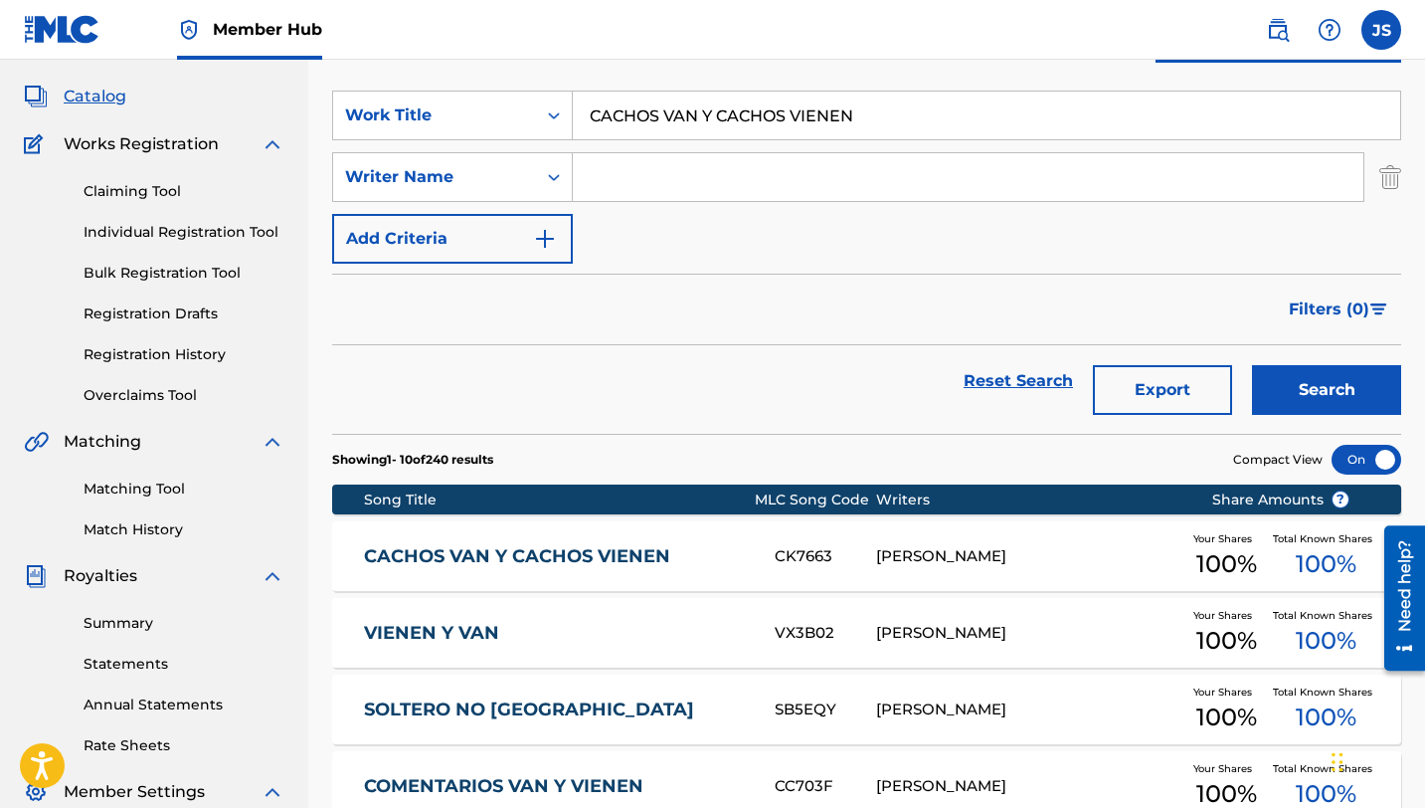
click at [630, 114] on input "CACHOS VAN Y CACHOS VIENEN" at bounding box center [986, 115] width 827 height 48
paste input "SITA VIEJA [PERSON_NAME]"
click at [630, 114] on input "CASITA VIEJA [PERSON_NAME] VAN Y CACHOS VIENEN" at bounding box center [986, 115] width 827 height 48
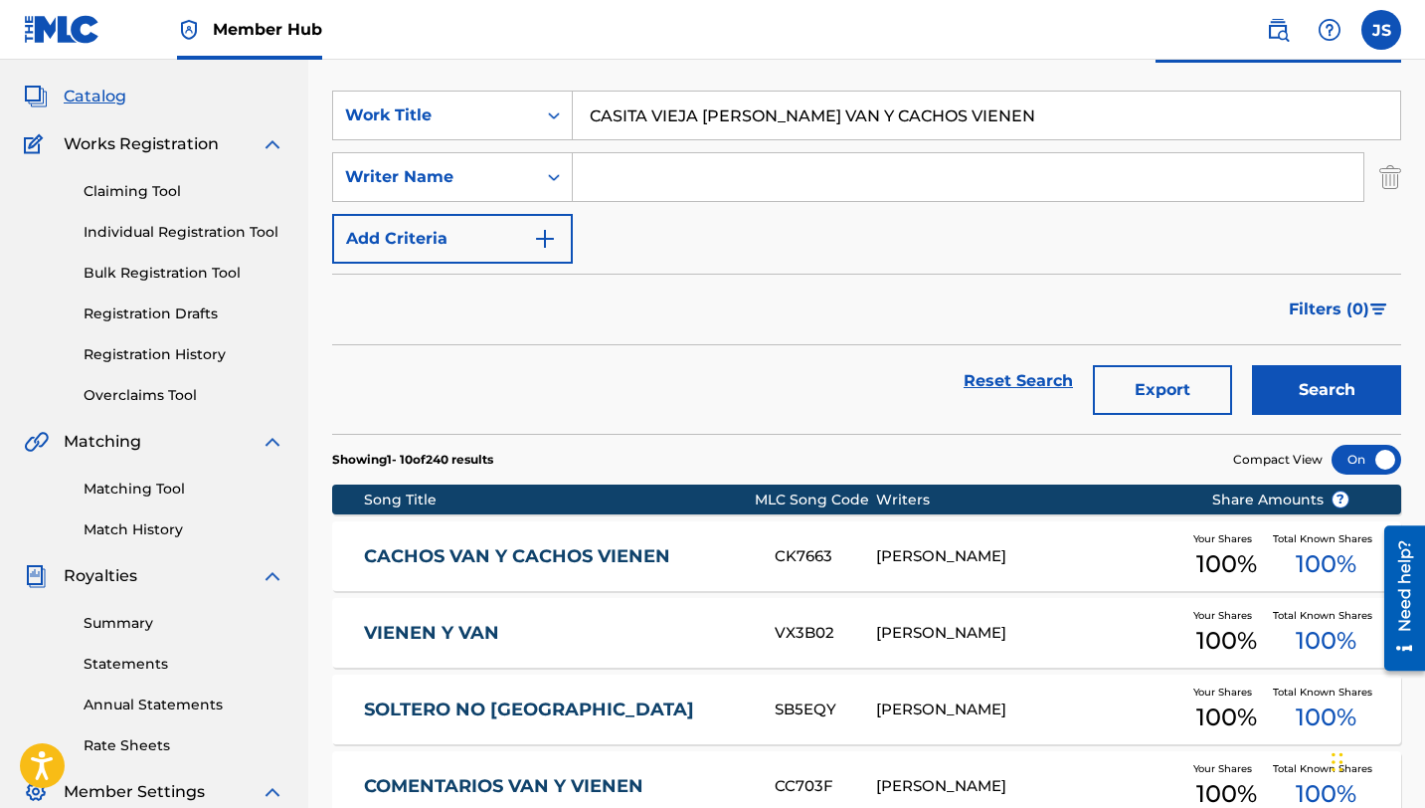
click at [630, 114] on input "CASITA VIEJA [PERSON_NAME] VAN Y CACHOS VIENEN" at bounding box center [986, 115] width 827 height 48
paste input "Search Form"
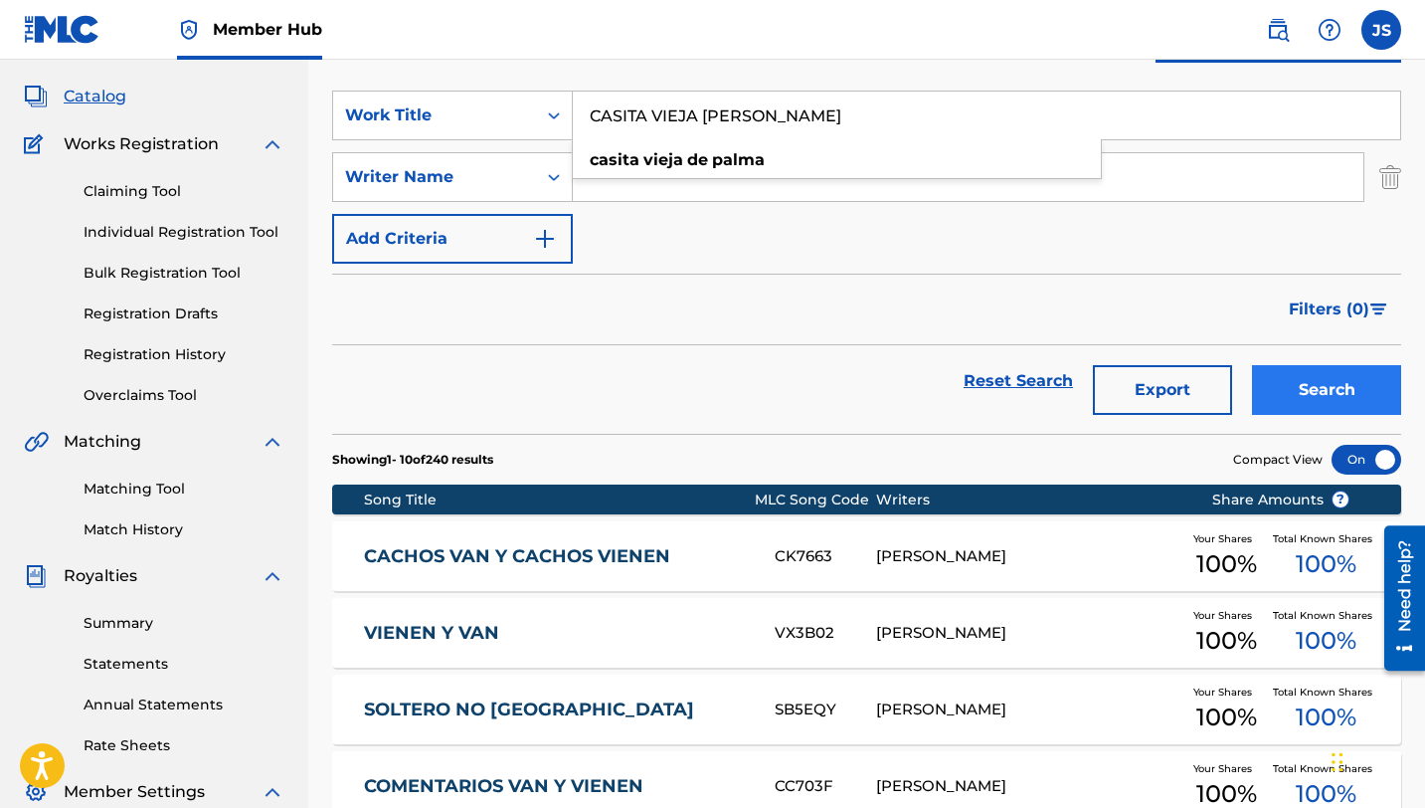
type input "CASITA VIEJA [PERSON_NAME]"
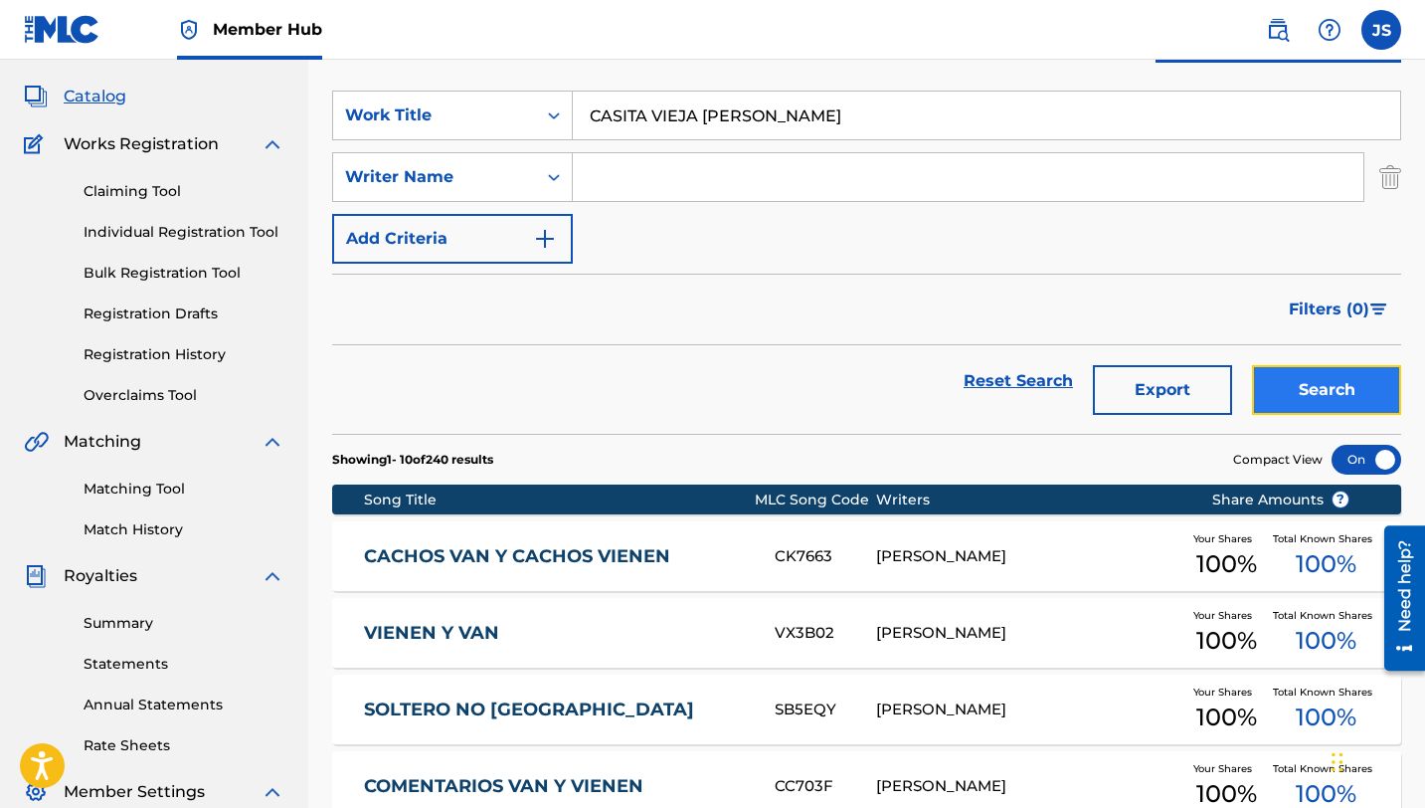
click at [1274, 383] on button "Search" at bounding box center [1326, 390] width 149 height 50
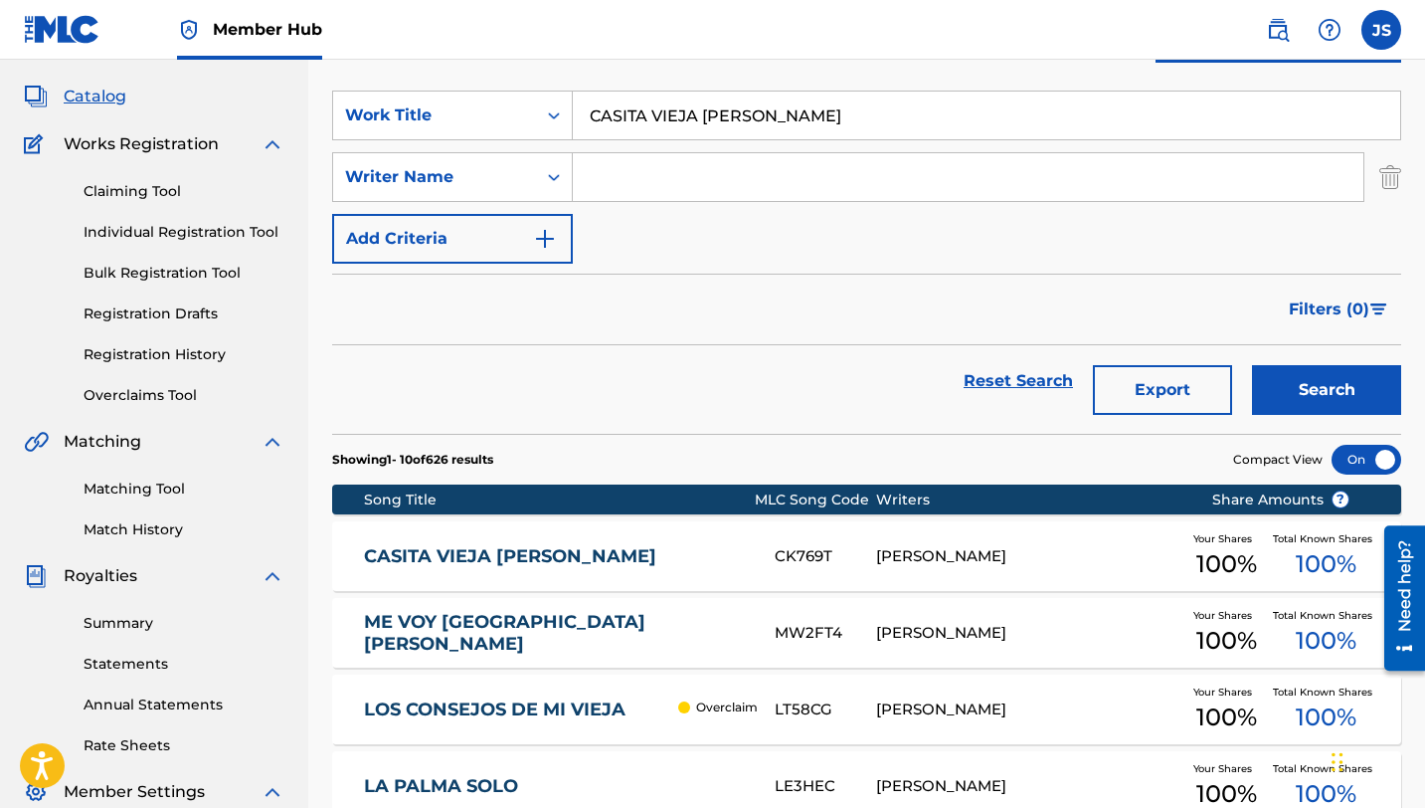
click at [976, 547] on div "[PERSON_NAME]" at bounding box center [1028, 556] width 304 height 23
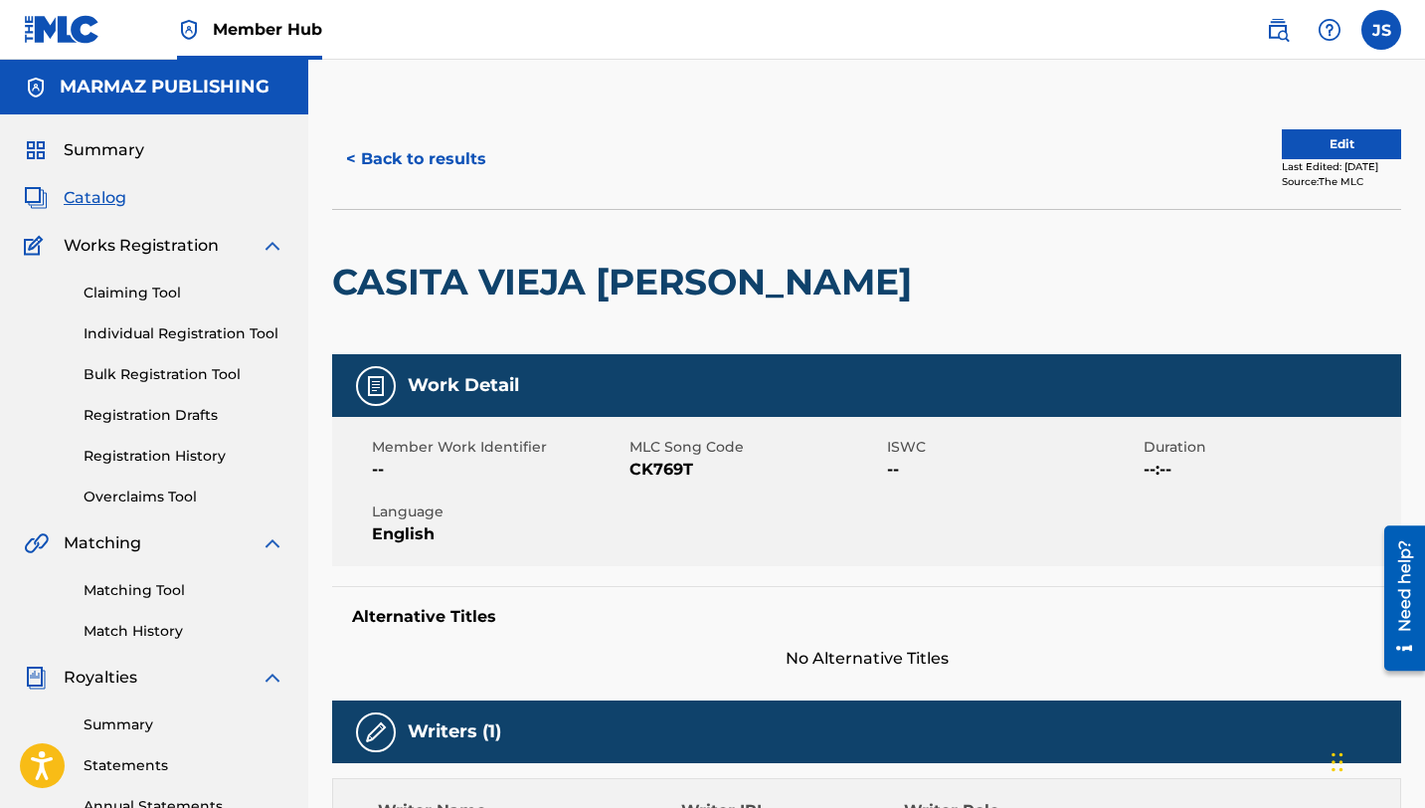
click at [679, 458] on span "CK769T" at bounding box center [756, 469] width 253 height 24
copy span "CK769T"
click at [452, 175] on button "< Back to results" at bounding box center [416, 159] width 168 height 50
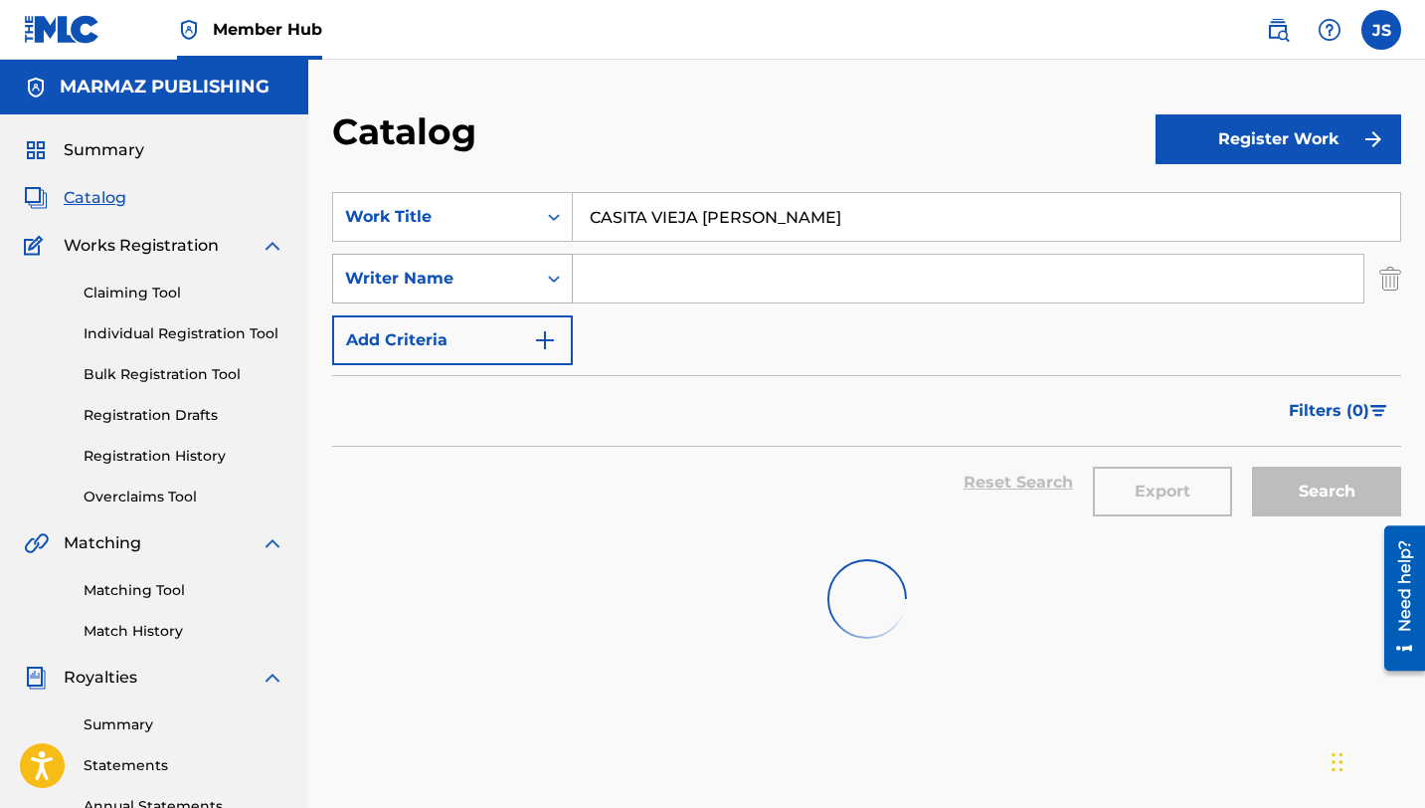
scroll to position [101, 0]
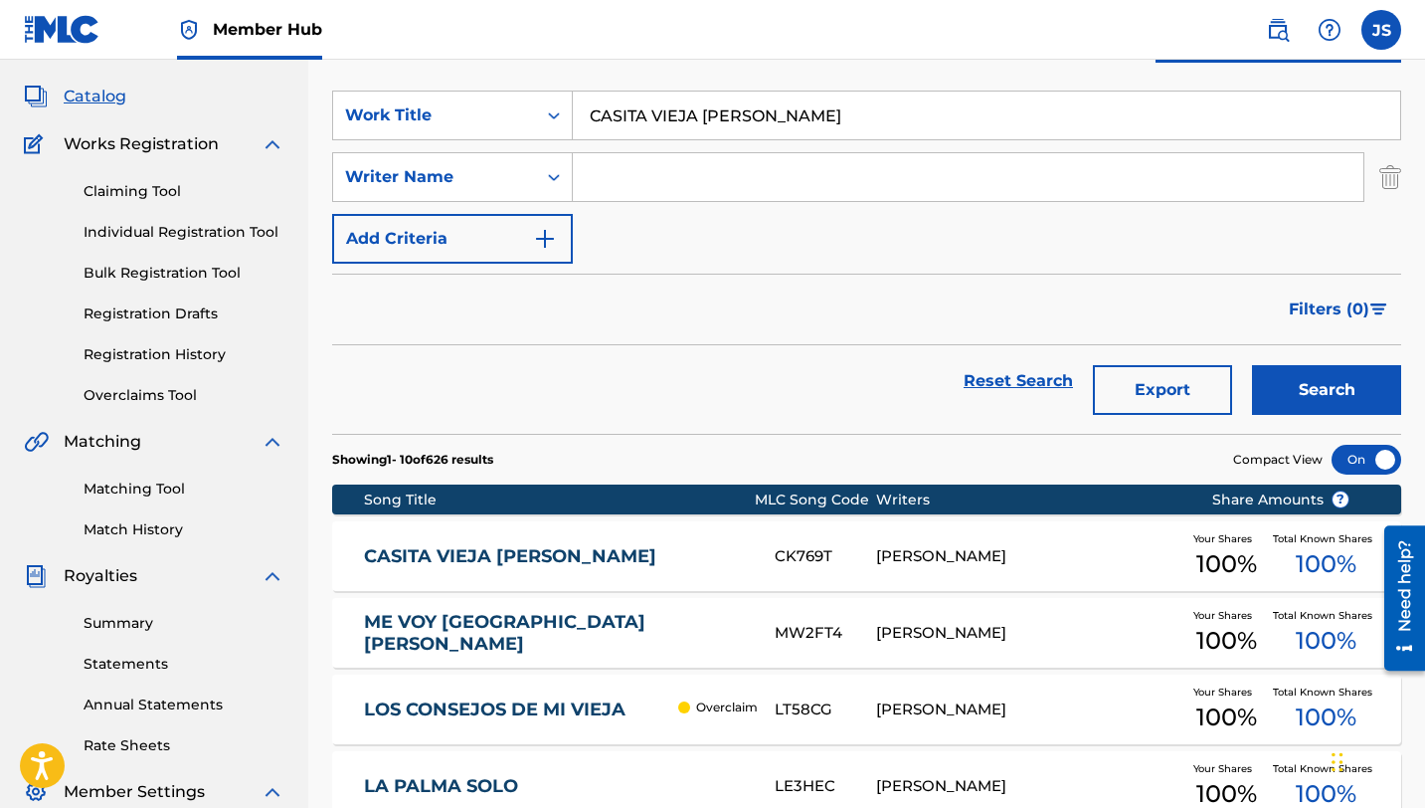
click at [630, 94] on input "CASITA VIEJA [PERSON_NAME]" at bounding box center [986, 115] width 827 height 48
paste input "ITADINA Y VEGUERA (feat. [PERSON_NAME])"
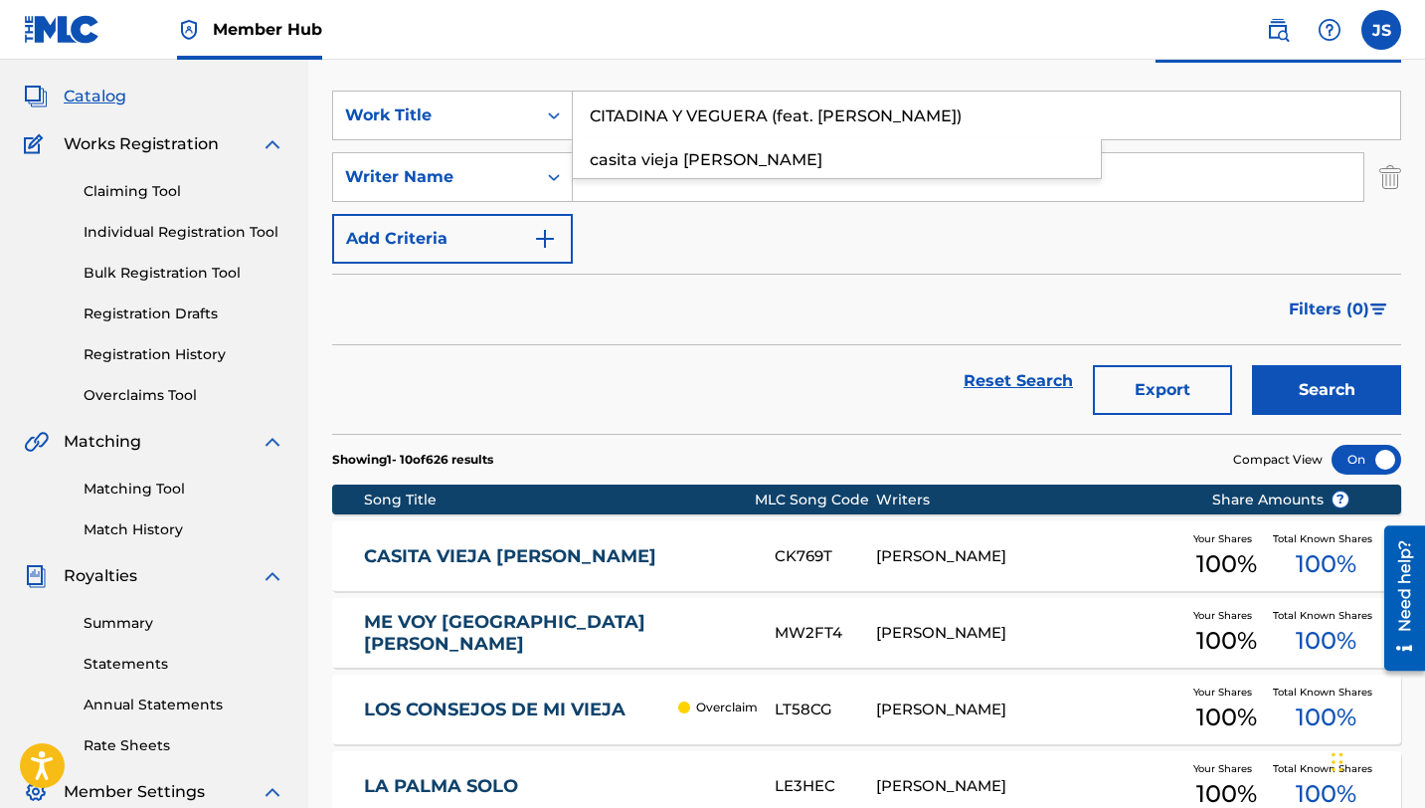
type input "CITADINA Y VEGUERA (feat. [PERSON_NAME])"
click at [1252, 365] on button "Search" at bounding box center [1326, 390] width 149 height 50
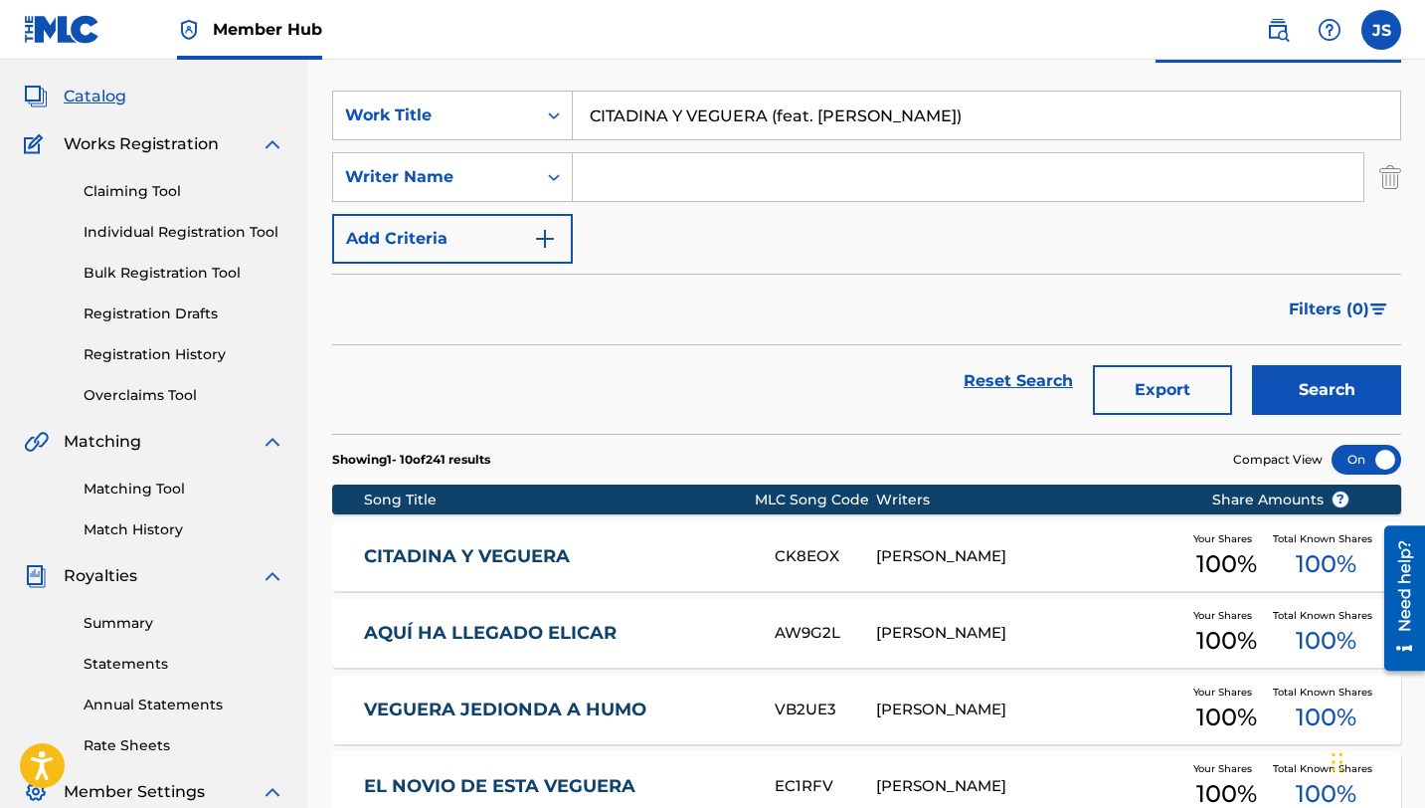
click at [575, 541] on div "CITADINA Y VEGUERA CK8EOX [PERSON_NAME] Your Shares 100 % Total Known Shares 10…" at bounding box center [866, 556] width 1069 height 70
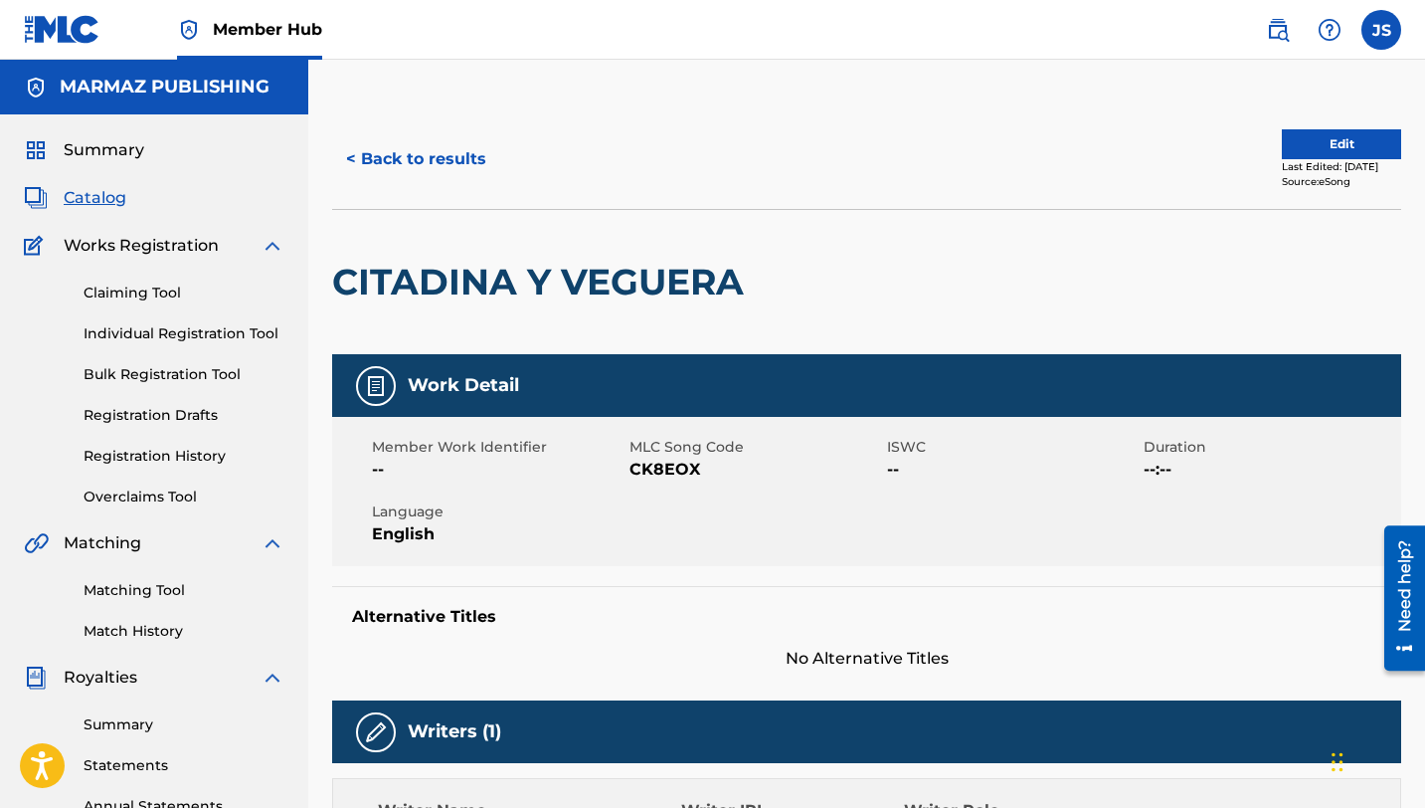
click at [677, 464] on span "CK8EOX" at bounding box center [756, 469] width 253 height 24
copy span "CK8EOX"
click at [403, 159] on button "< Back to results" at bounding box center [416, 159] width 168 height 50
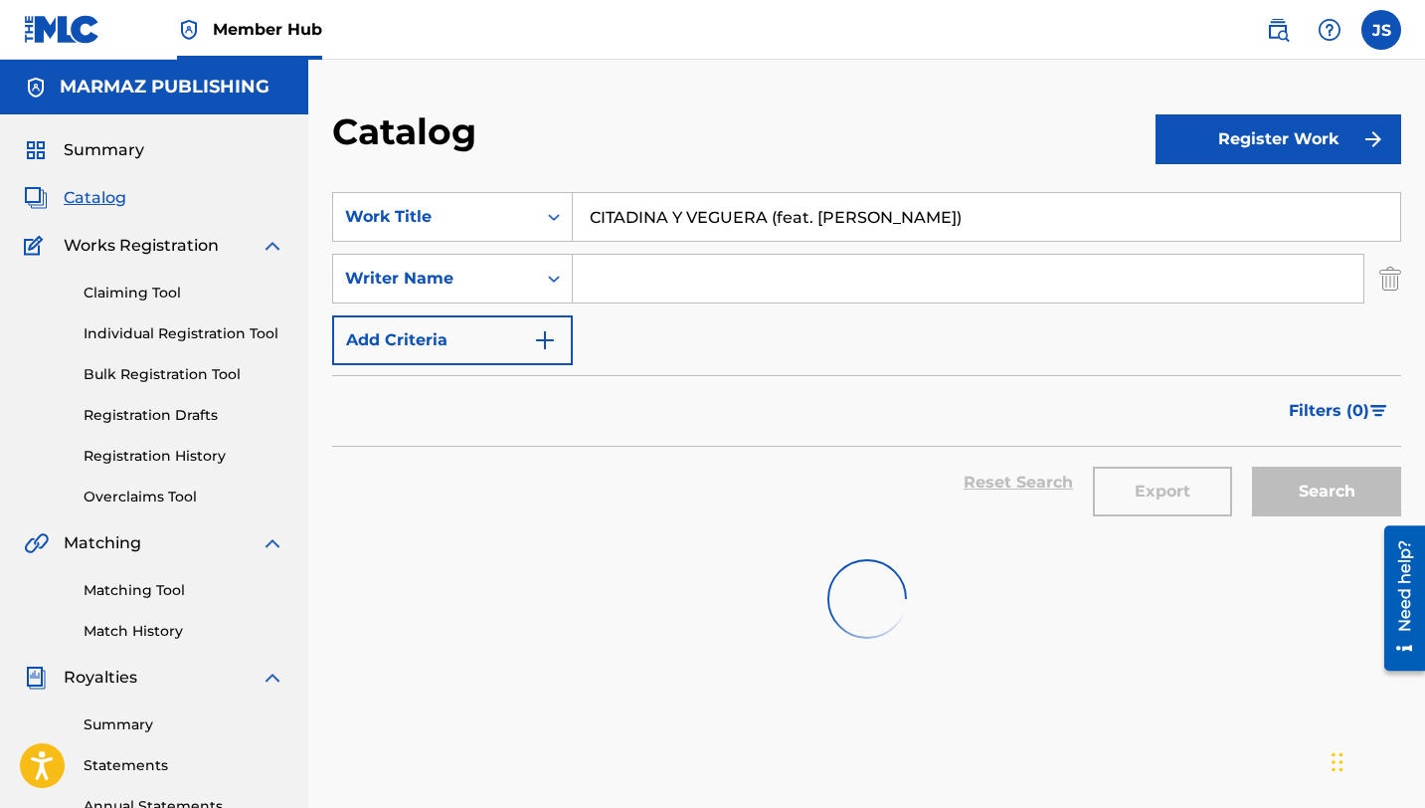
scroll to position [101, 0]
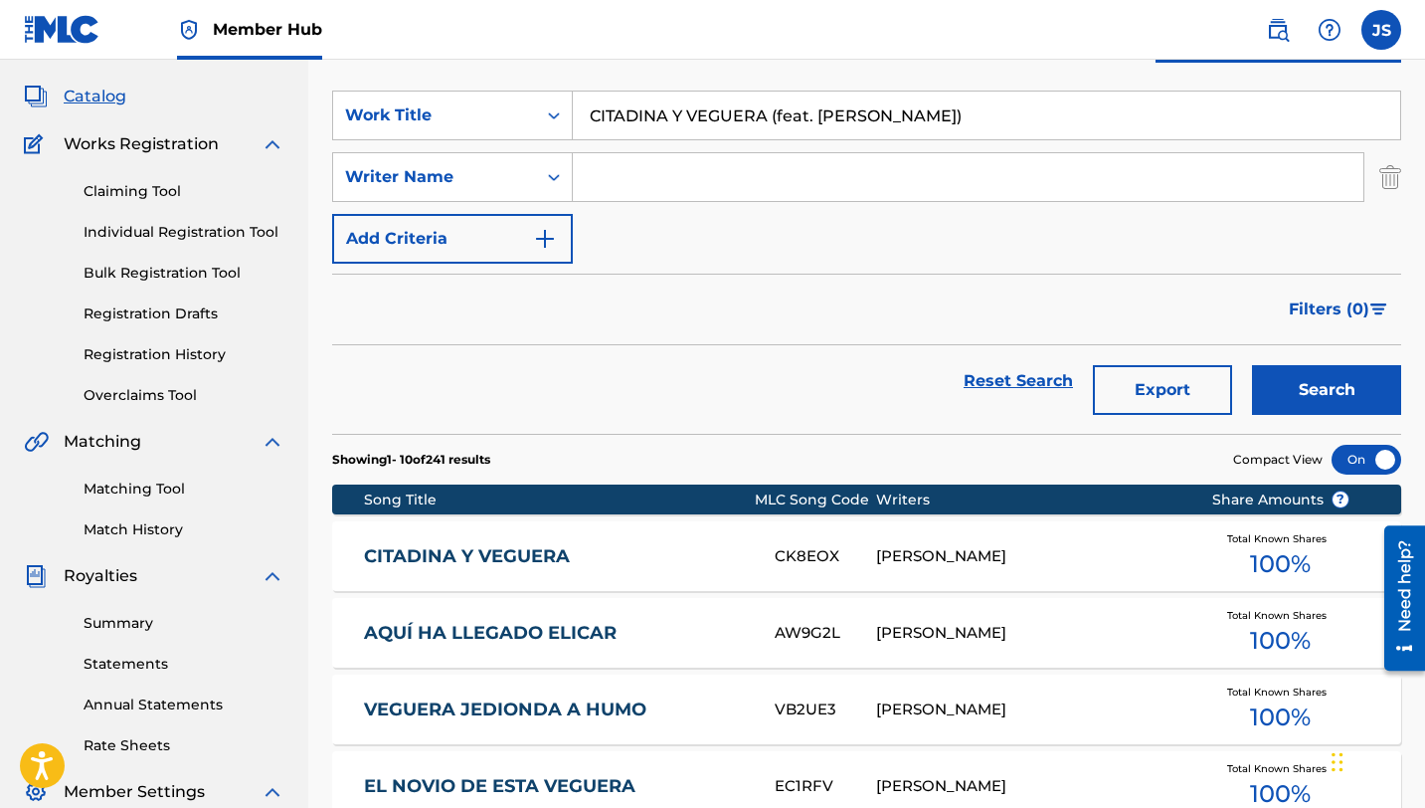
click at [670, 140] on div "SearchWithCriteriac01fbefb-cd83-480e-8c71-21ab1b1f98de Work Title CITADINA Y VE…" at bounding box center [866, 177] width 1069 height 173
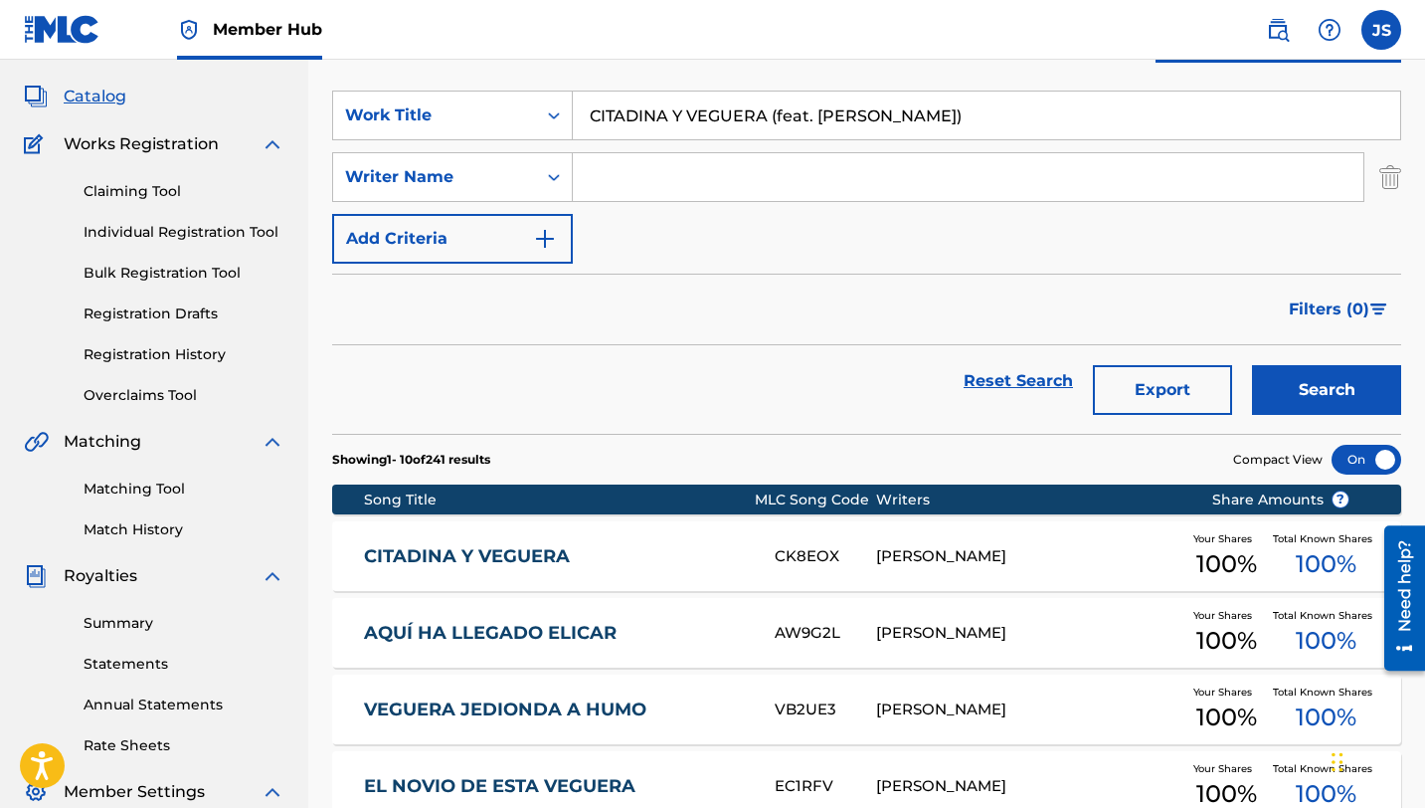
click at [670, 121] on input "CITADINA Y VEGUERA (feat. [PERSON_NAME])" at bounding box center [986, 115] width 827 height 48
paste input "OLEANDO NO SOY PIPIOLO"
type input "COLEANDO NO SOY PIPIOLO"
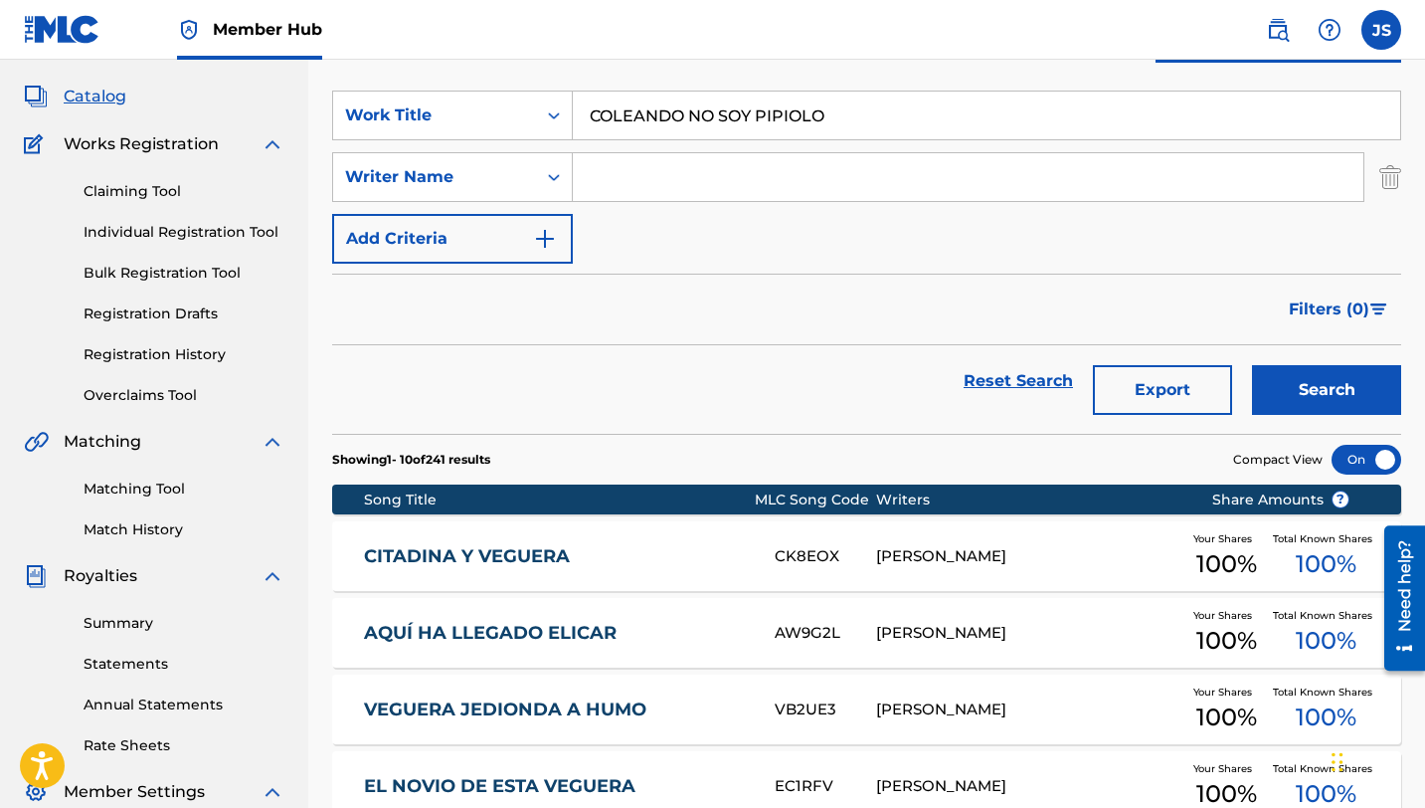
click at [1252, 365] on button "Search" at bounding box center [1326, 390] width 149 height 50
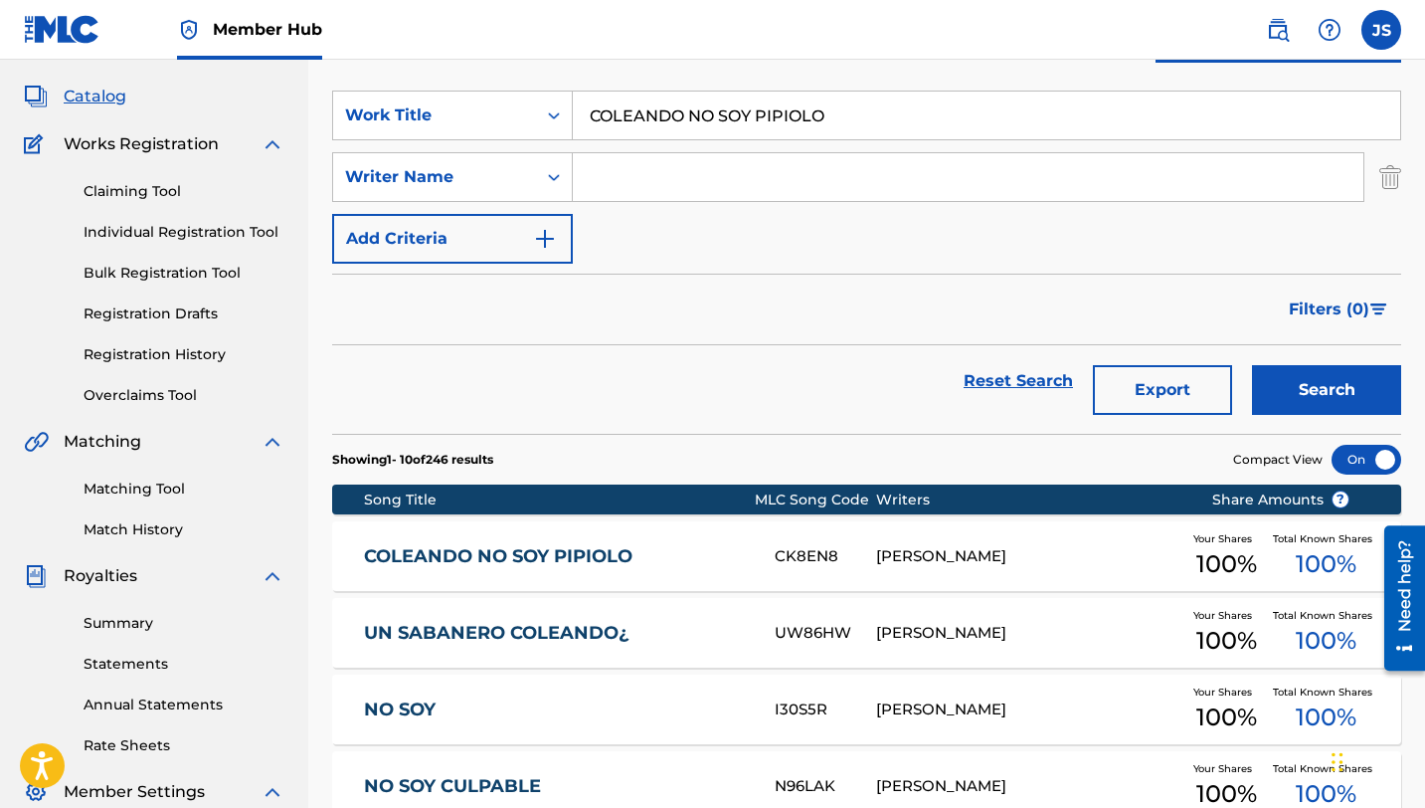
click at [710, 533] on div "COLEANDO NO SOY PIPIOLO CK8EN8 [PERSON_NAME] Your Shares 100 % Total Known Shar…" at bounding box center [866, 556] width 1069 height 70
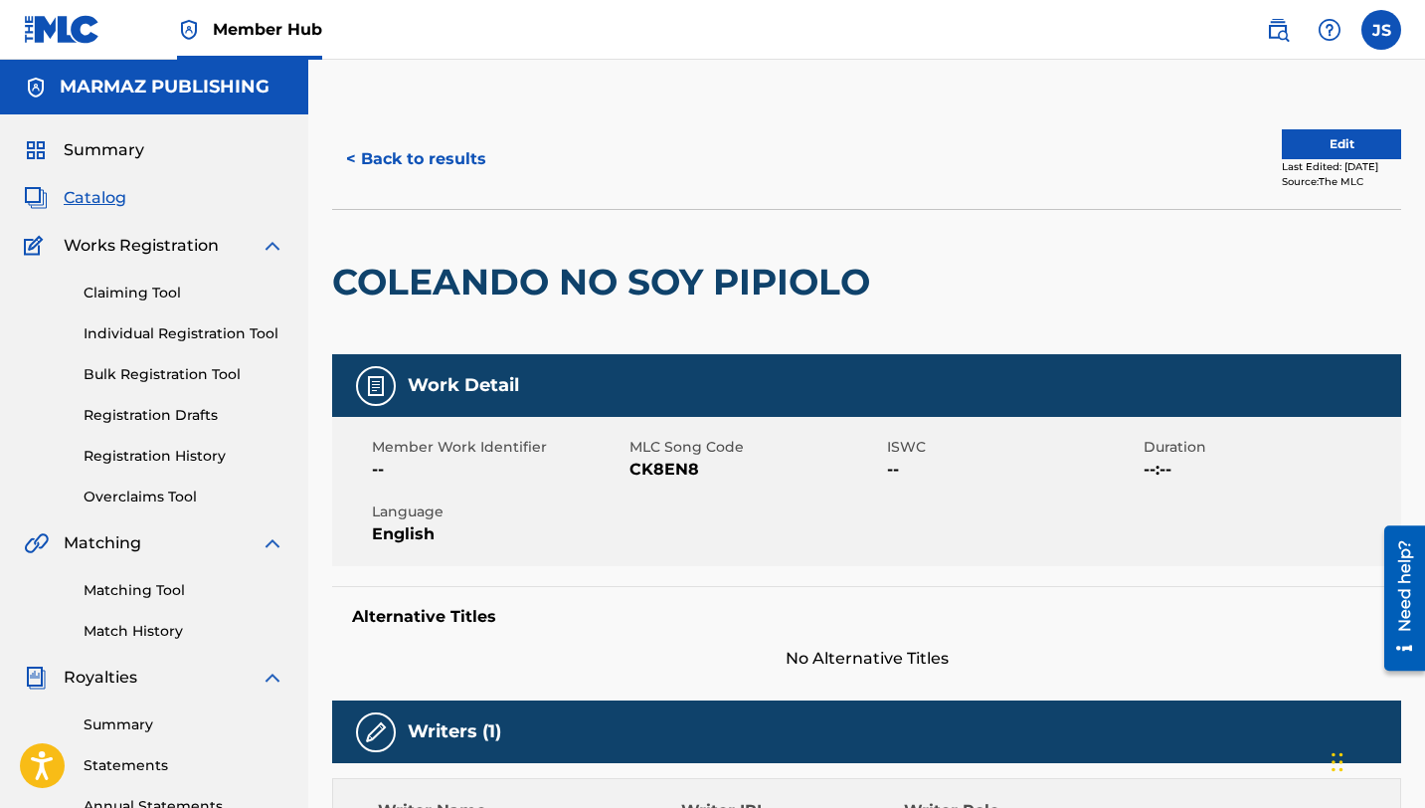
click at [685, 472] on span "CK8EN8" at bounding box center [756, 469] width 253 height 24
copy span "CK8EN8"
click at [461, 161] on button "< Back to results" at bounding box center [416, 159] width 168 height 50
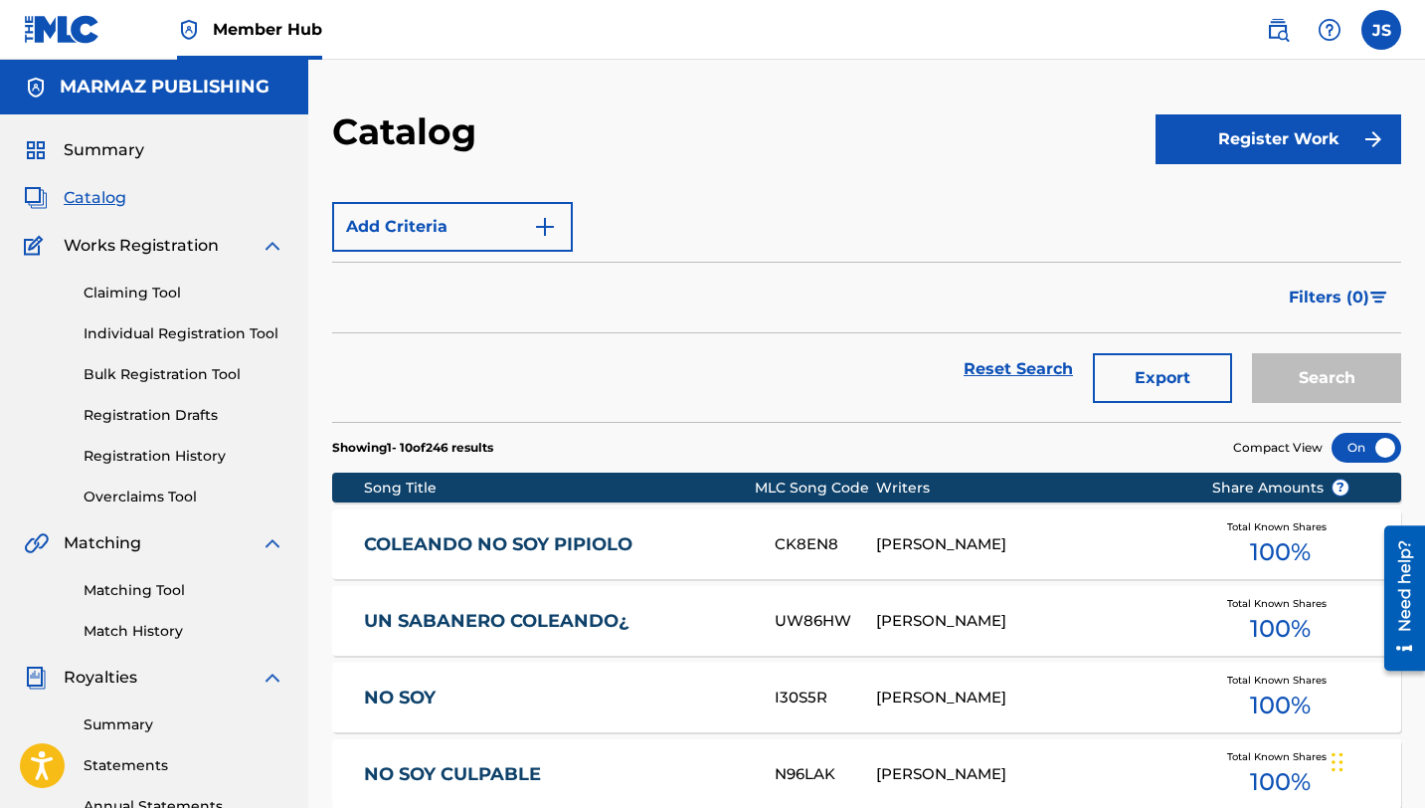
scroll to position [101, 0]
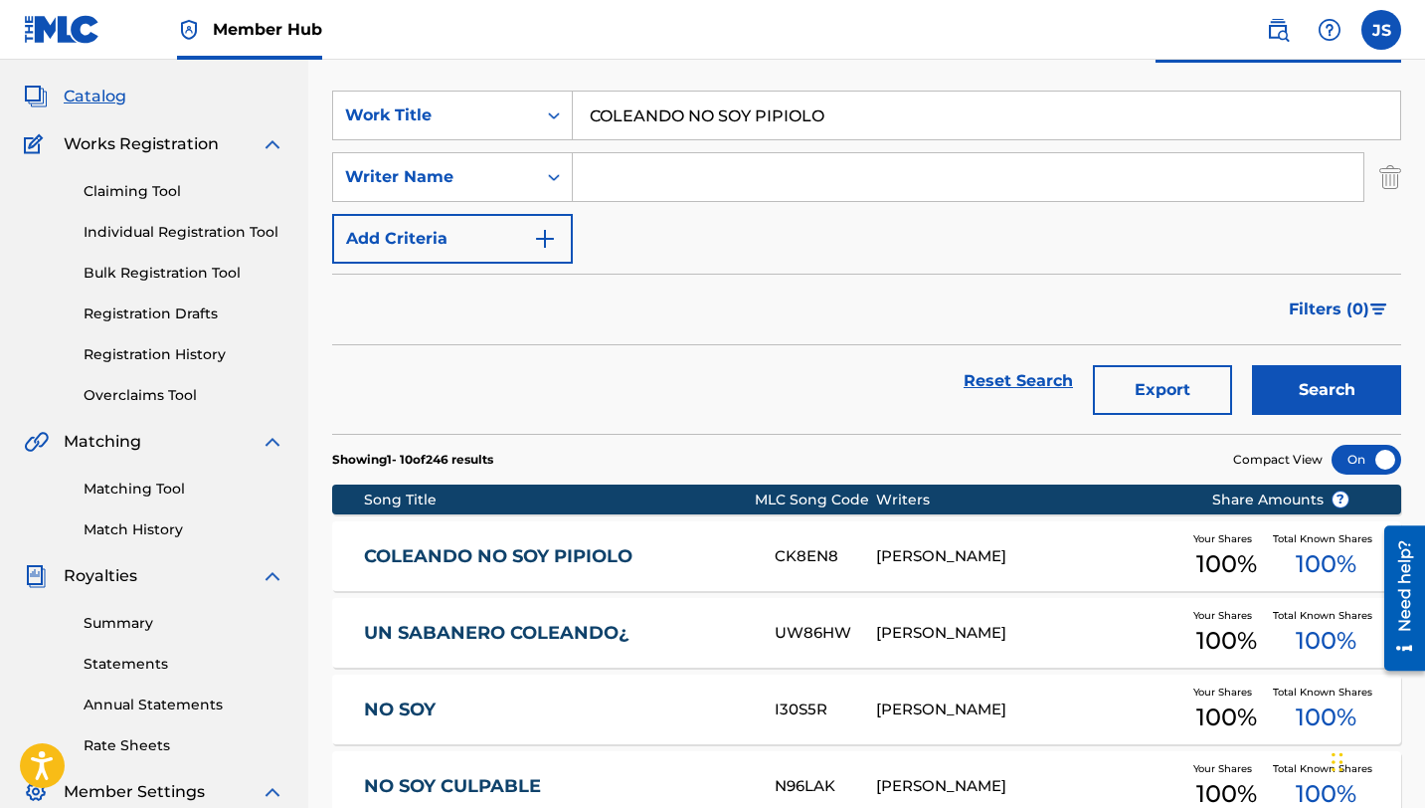
click at [661, 126] on input "COLEANDO NO SOY PIPIOLO" at bounding box center [986, 115] width 827 height 48
paste input "MO ME GUSTA"
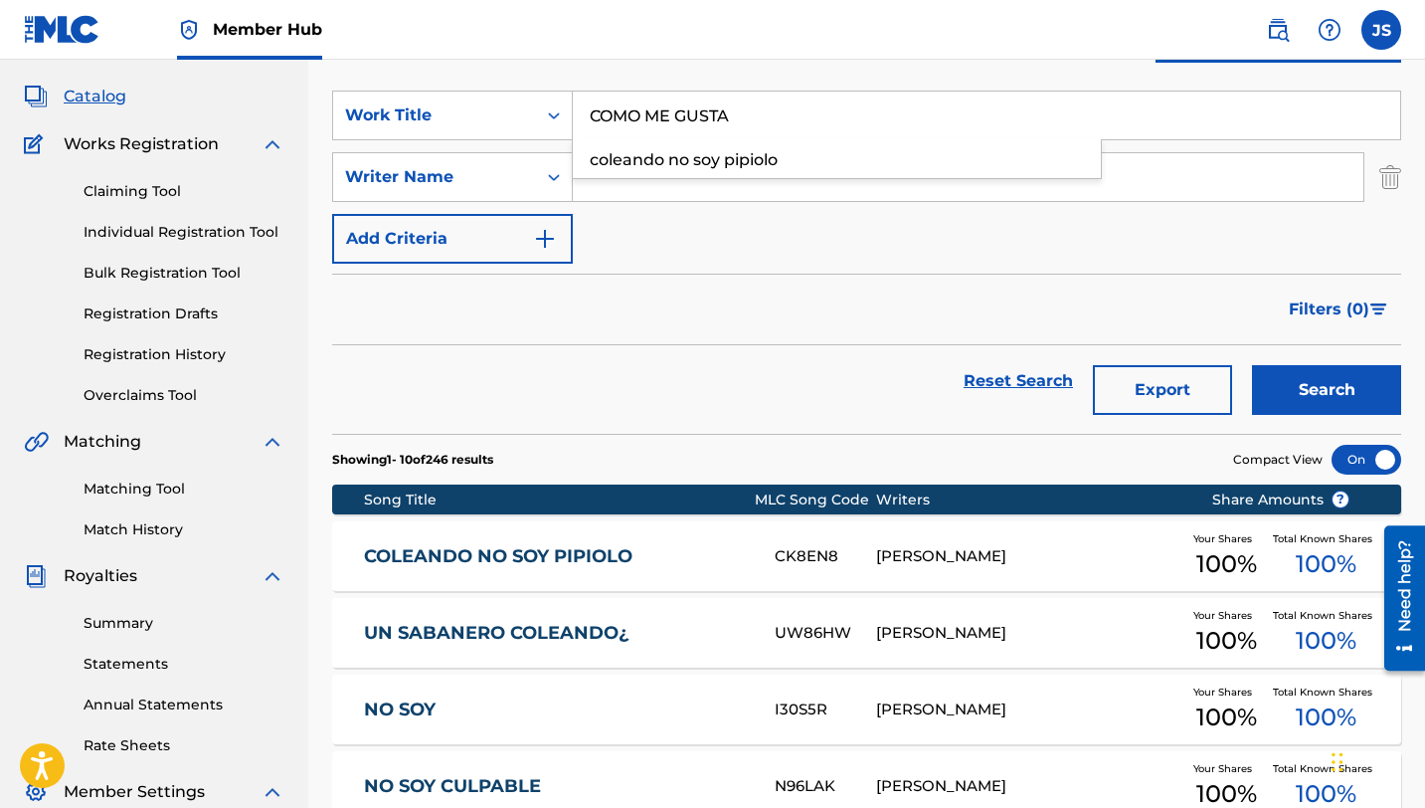
type input "COMO ME GUSTA"
click at [1252, 365] on button "Search" at bounding box center [1326, 390] width 149 height 50
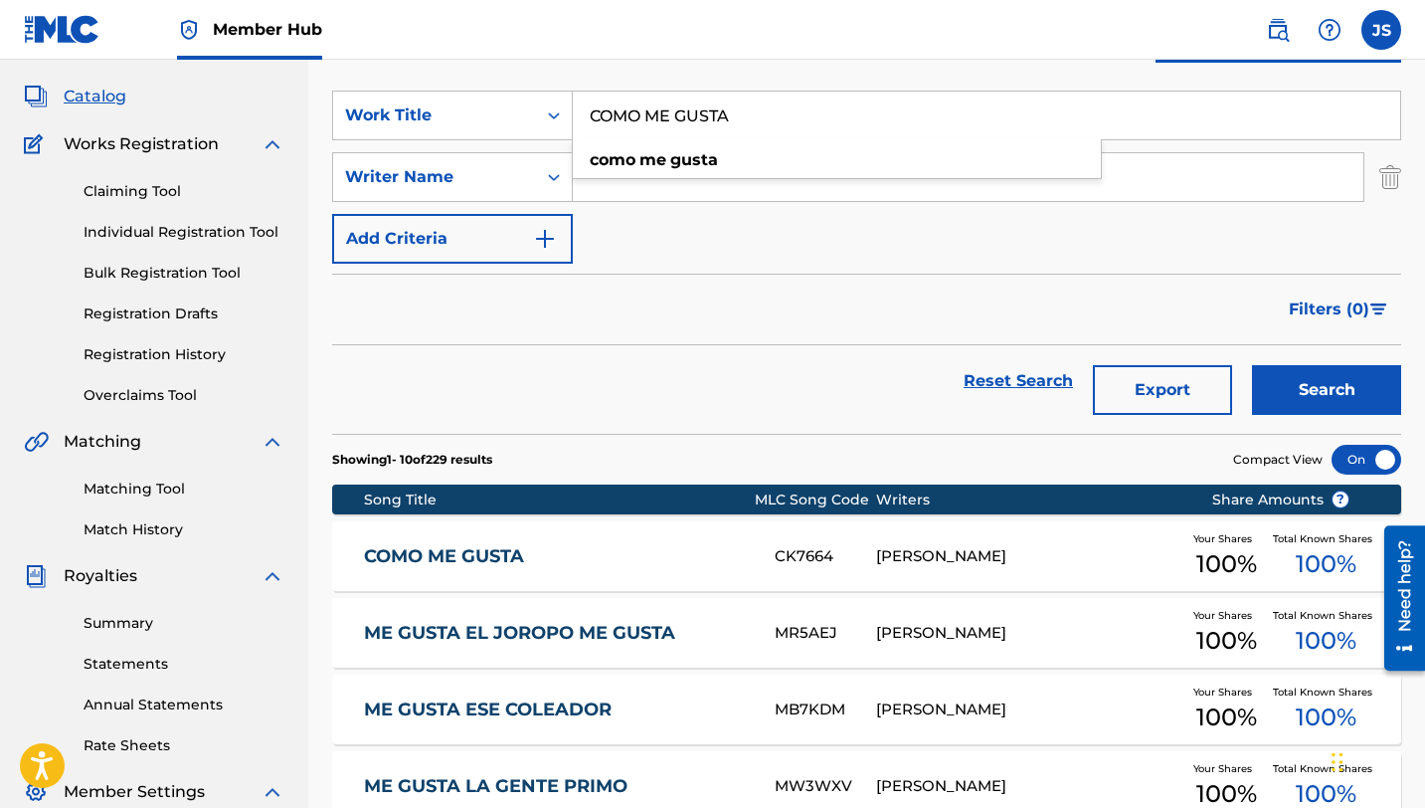
click at [632, 532] on div "COMO ME GUSTA CK7664 [PERSON_NAME] Your Shares 100 % Total Known Shares 100 %" at bounding box center [866, 556] width 1069 height 70
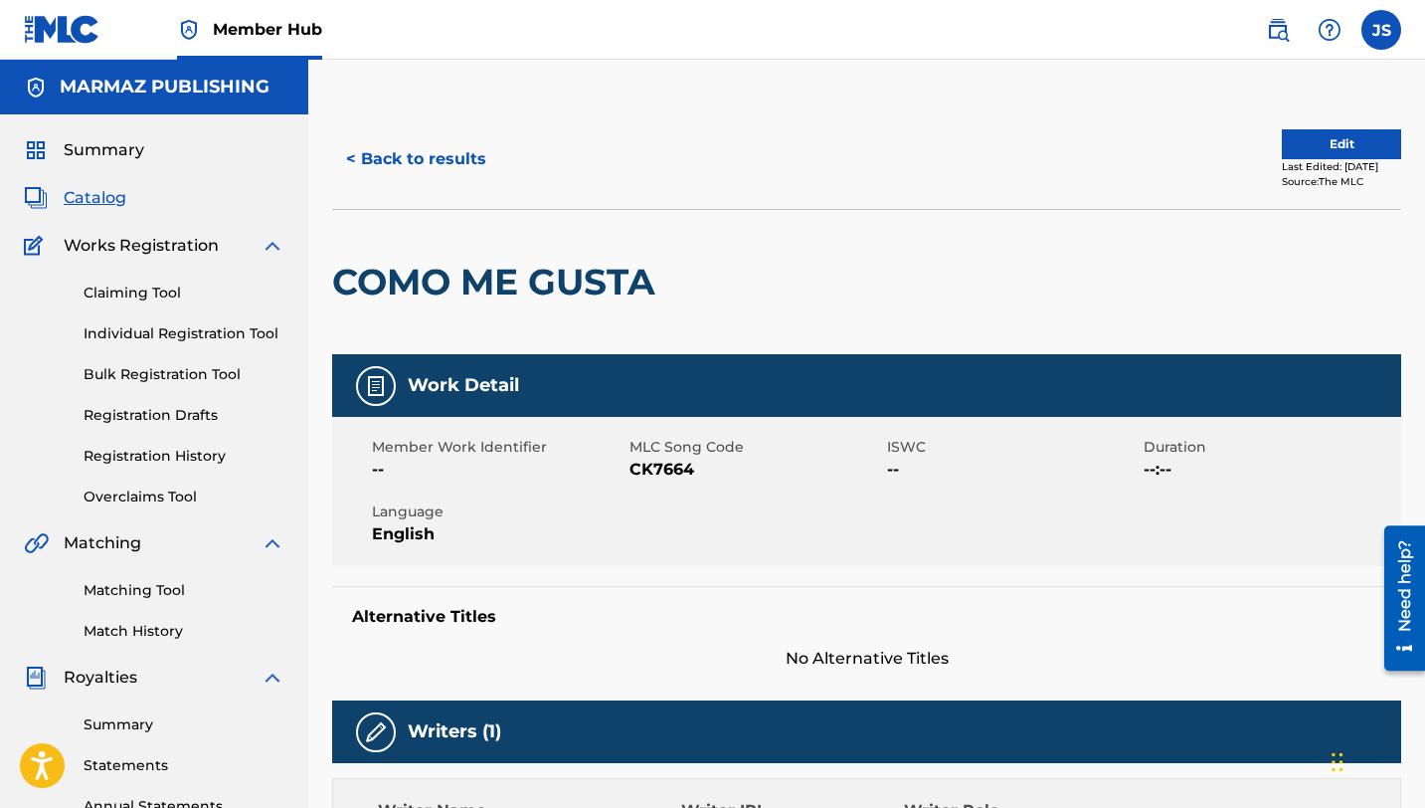
click at [651, 472] on span "CK7664" at bounding box center [756, 469] width 253 height 24
copy span "CK7664"
click at [454, 163] on button "< Back to results" at bounding box center [416, 159] width 168 height 50
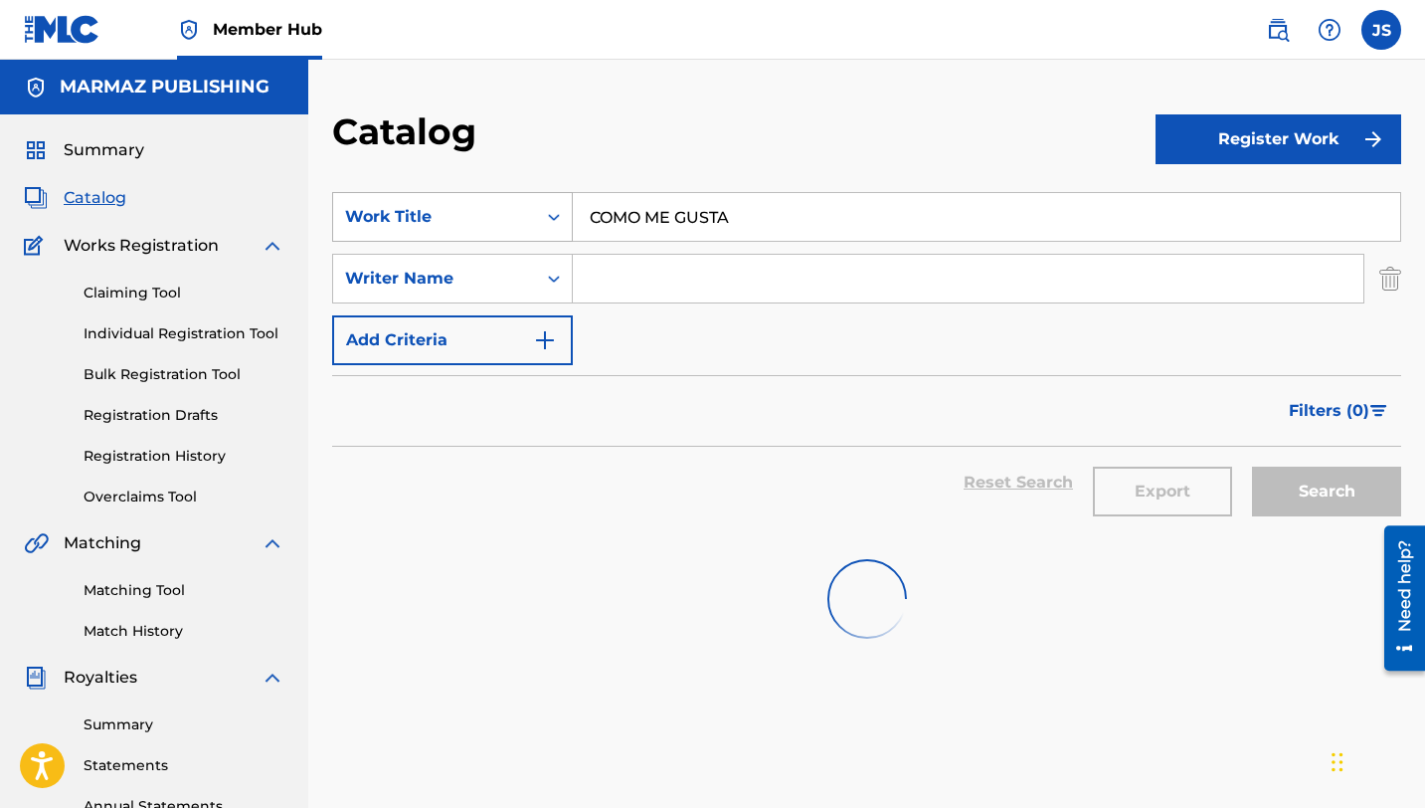
scroll to position [101, 0]
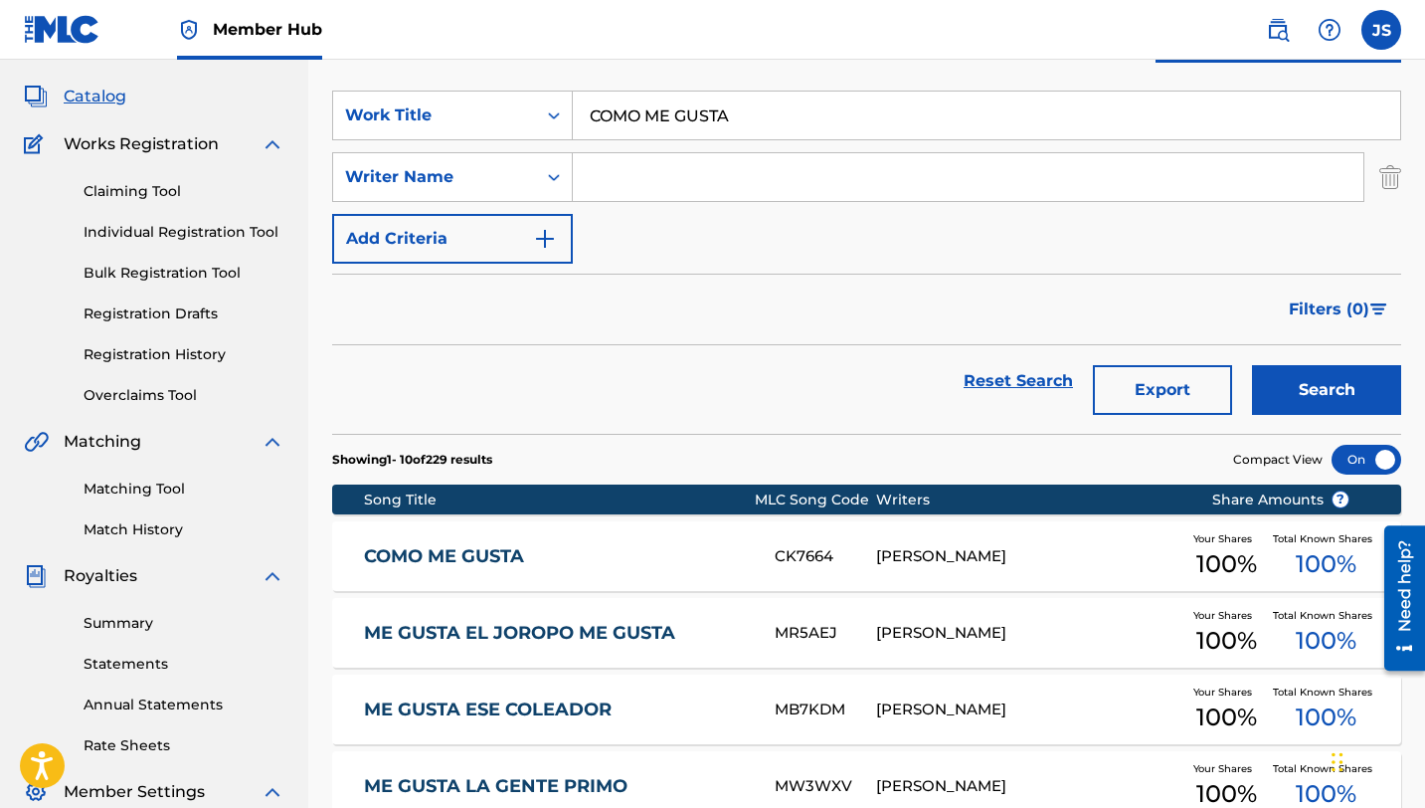
click at [711, 118] on input "COMO ME GUSTA" at bounding box center [986, 115] width 827 height 48
paste input "PLAS PARA [PERSON_NAME] (feat. [PERSON_NAME])"
type input "COPLAS PARA [PERSON_NAME] (feat. [PERSON_NAME])"
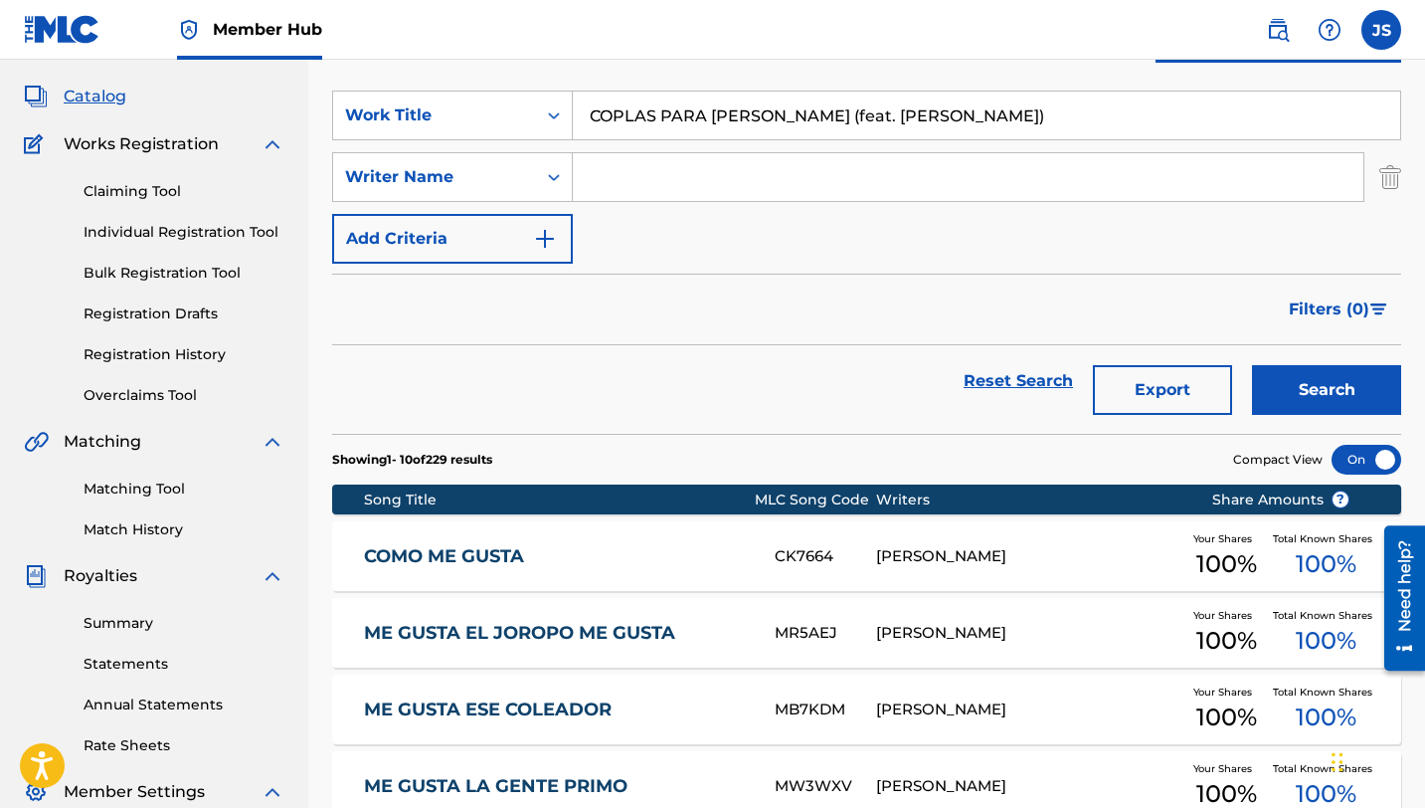
click at [1252, 365] on button "Search" at bounding box center [1326, 390] width 149 height 50
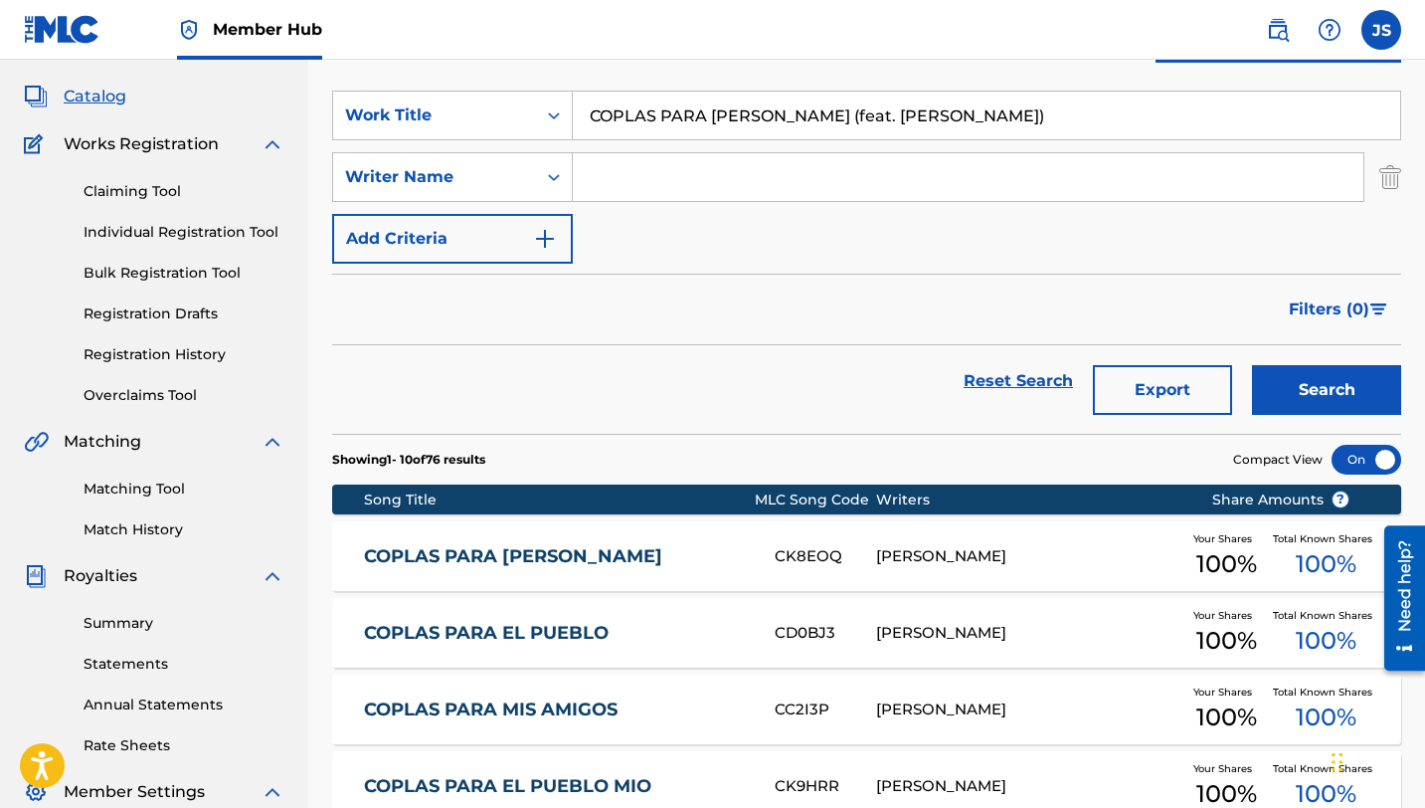
click at [620, 551] on link "COPLAS PARA [PERSON_NAME]" at bounding box center [556, 556] width 384 height 23
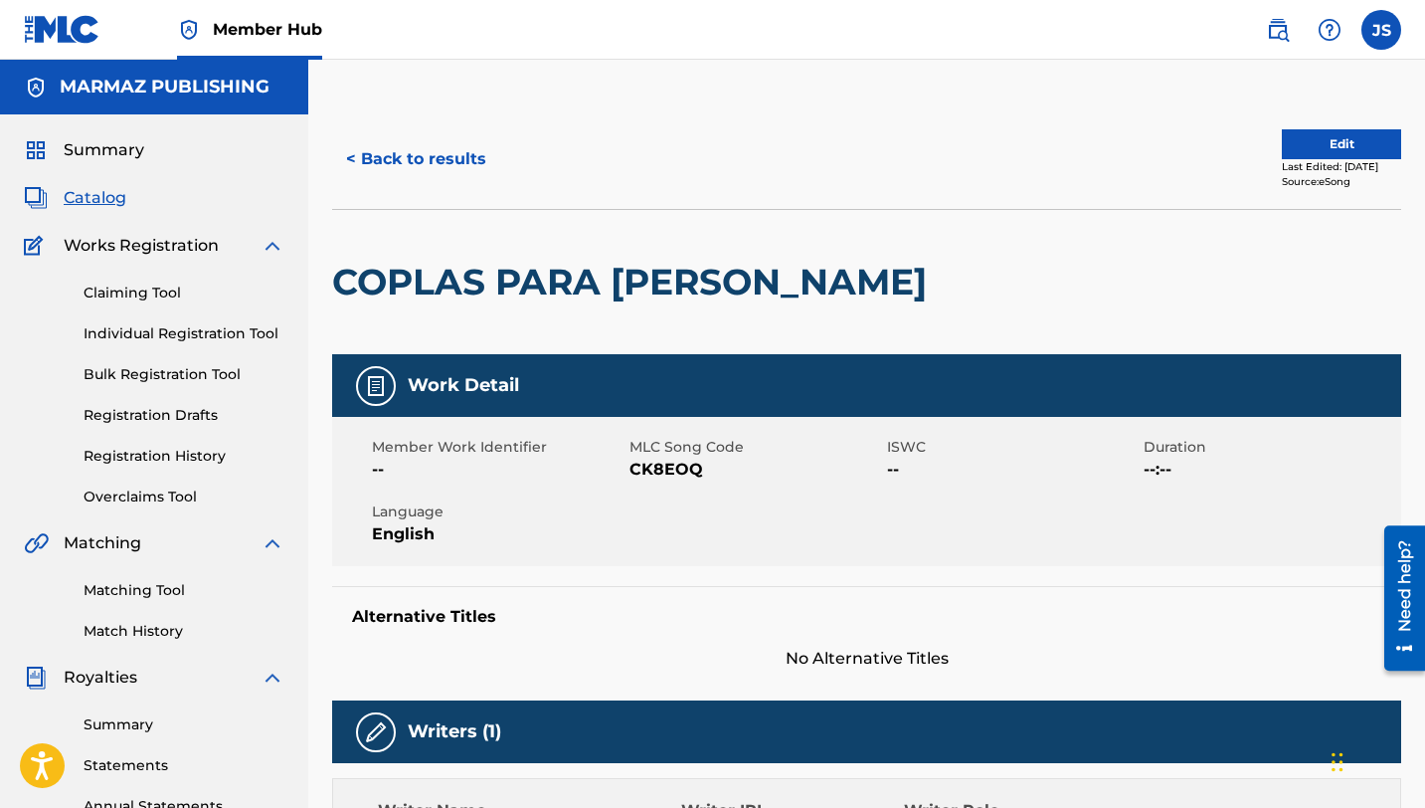
click at [655, 473] on span "CK8EOQ" at bounding box center [756, 469] width 253 height 24
click at [368, 196] on div "< Back to results Edit Last Edited: [DATE] Source: eSong" at bounding box center [866, 158] width 1069 height 99
click at [376, 169] on button "< Back to results" at bounding box center [416, 159] width 168 height 50
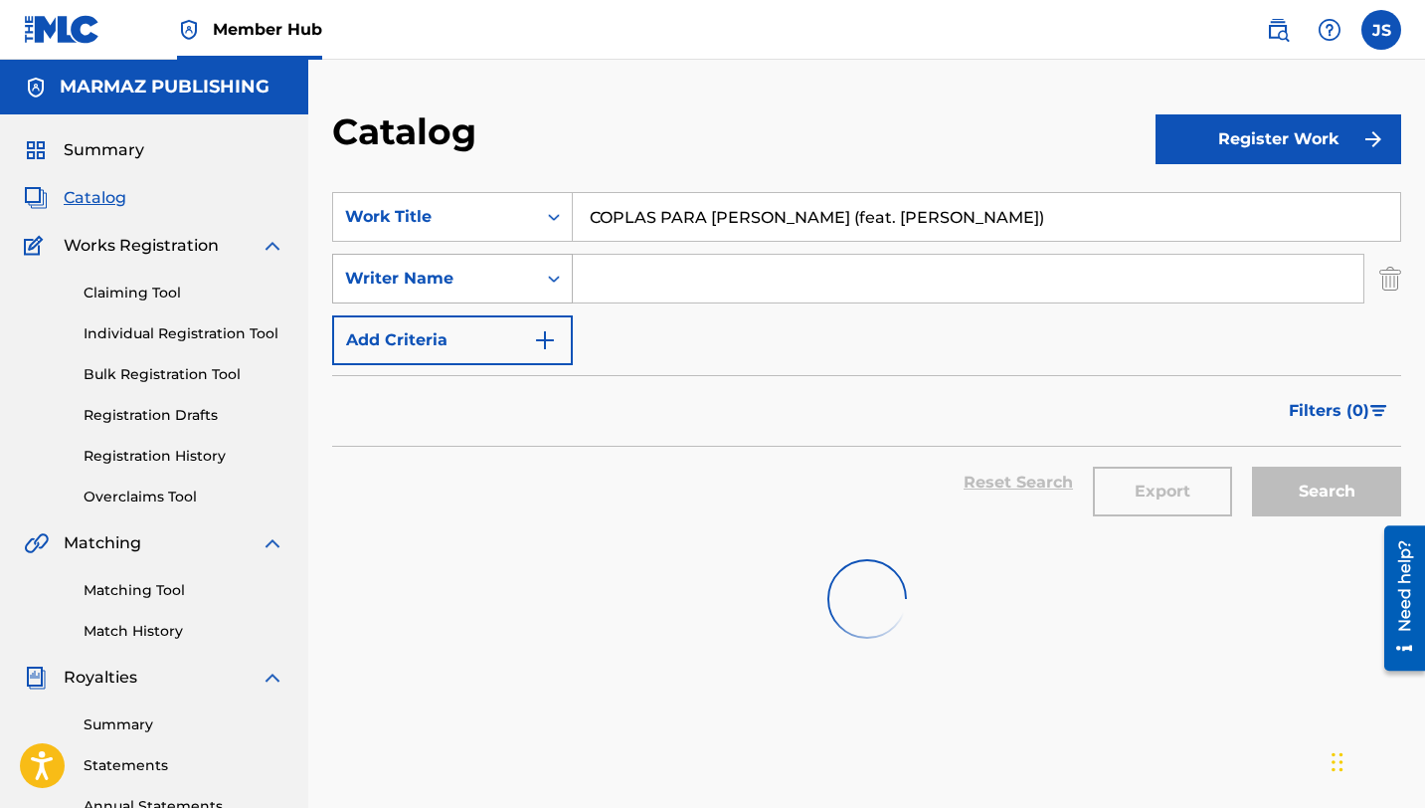
scroll to position [101, 0]
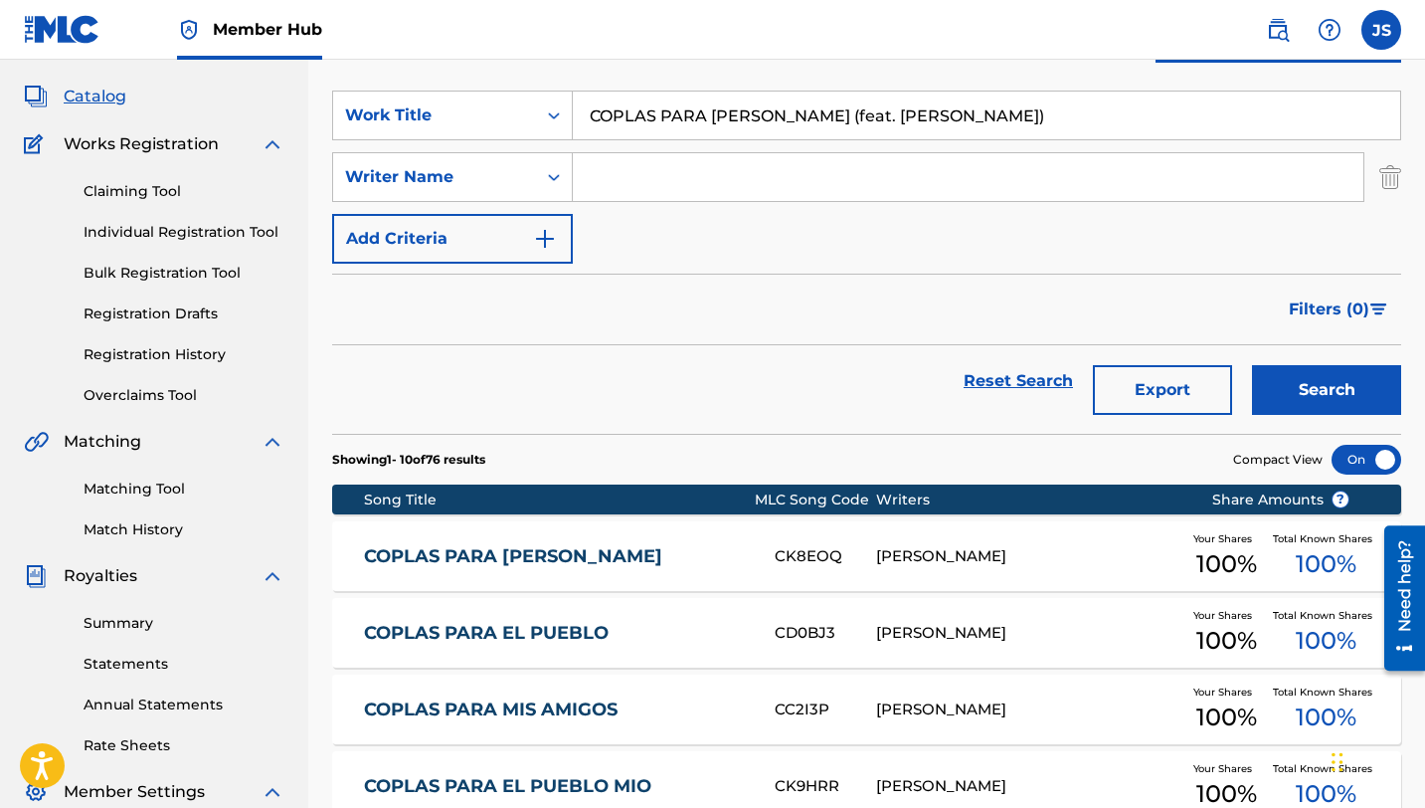
click at [656, 83] on section "SearchWithCriteriac01fbefb-cd83-480e-8c71-21ab1b1f98de Work Title COPLAS PARA […" at bounding box center [866, 250] width 1069 height 367
click at [634, 99] on input "COPLAS PARA [PERSON_NAME] (feat. [PERSON_NAME])" at bounding box center [986, 115] width 827 height 48
paste input "RAZÓN DESECHO"
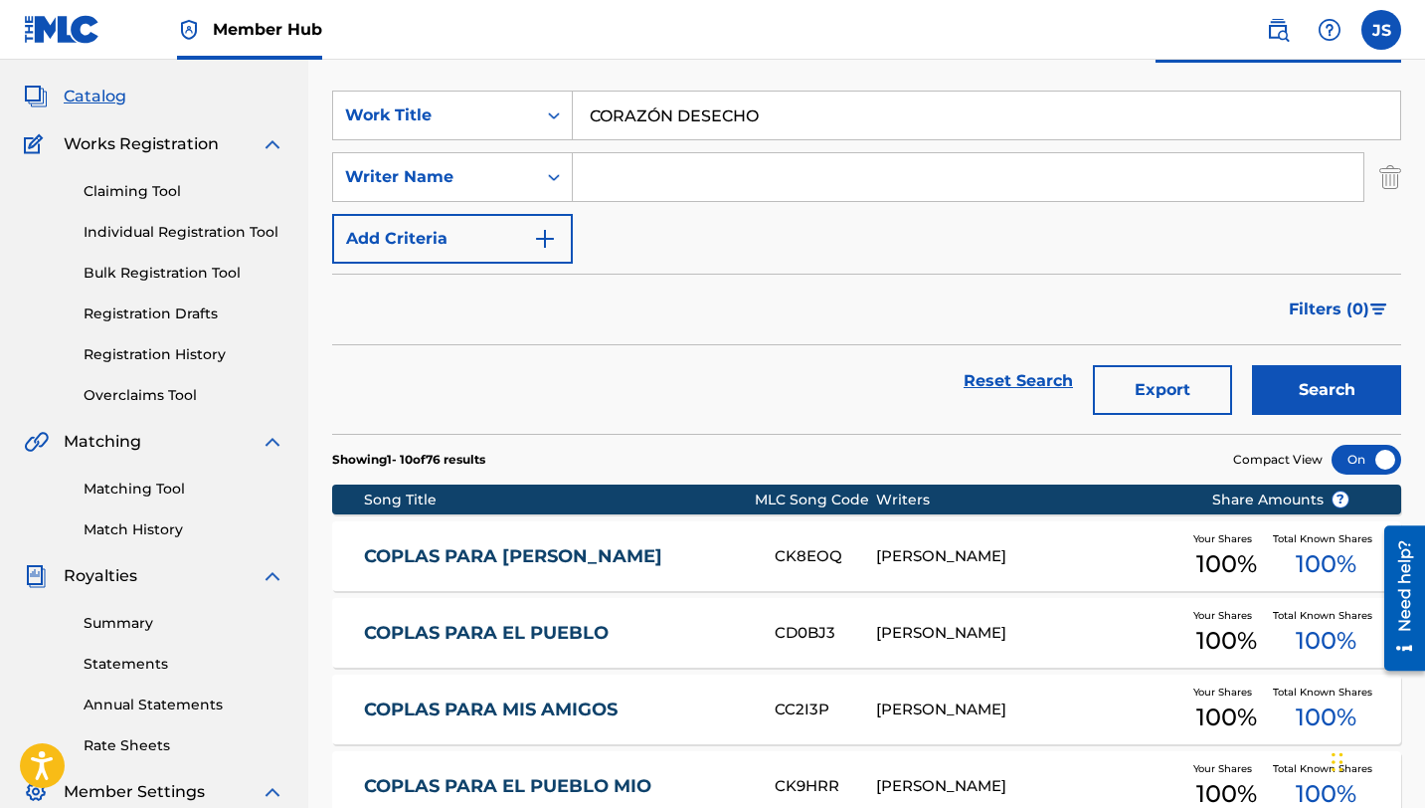
type input "CORAZÓN DESECHO"
click at [1252, 365] on button "Search" at bounding box center [1326, 390] width 149 height 50
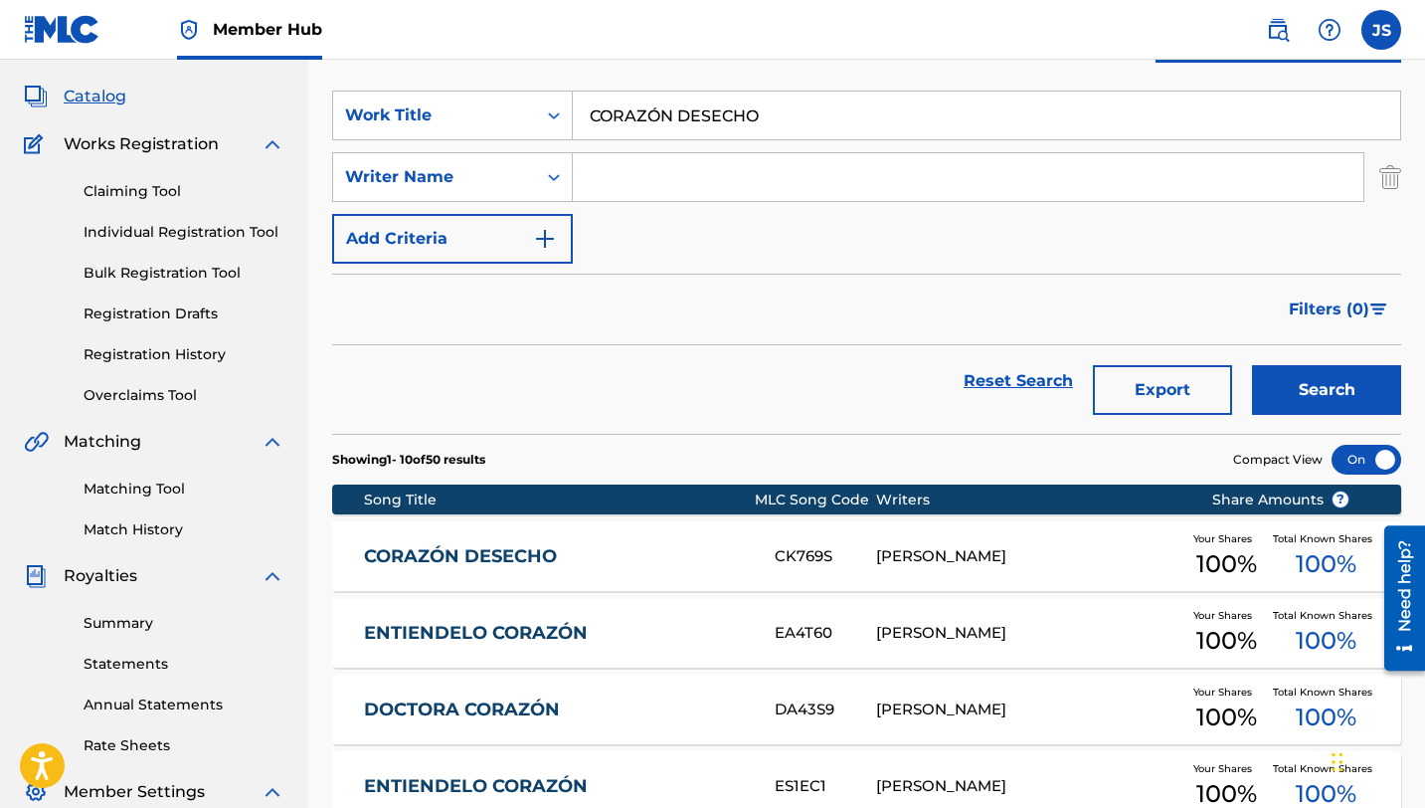
click at [968, 557] on div "[PERSON_NAME]" at bounding box center [1028, 556] width 304 height 23
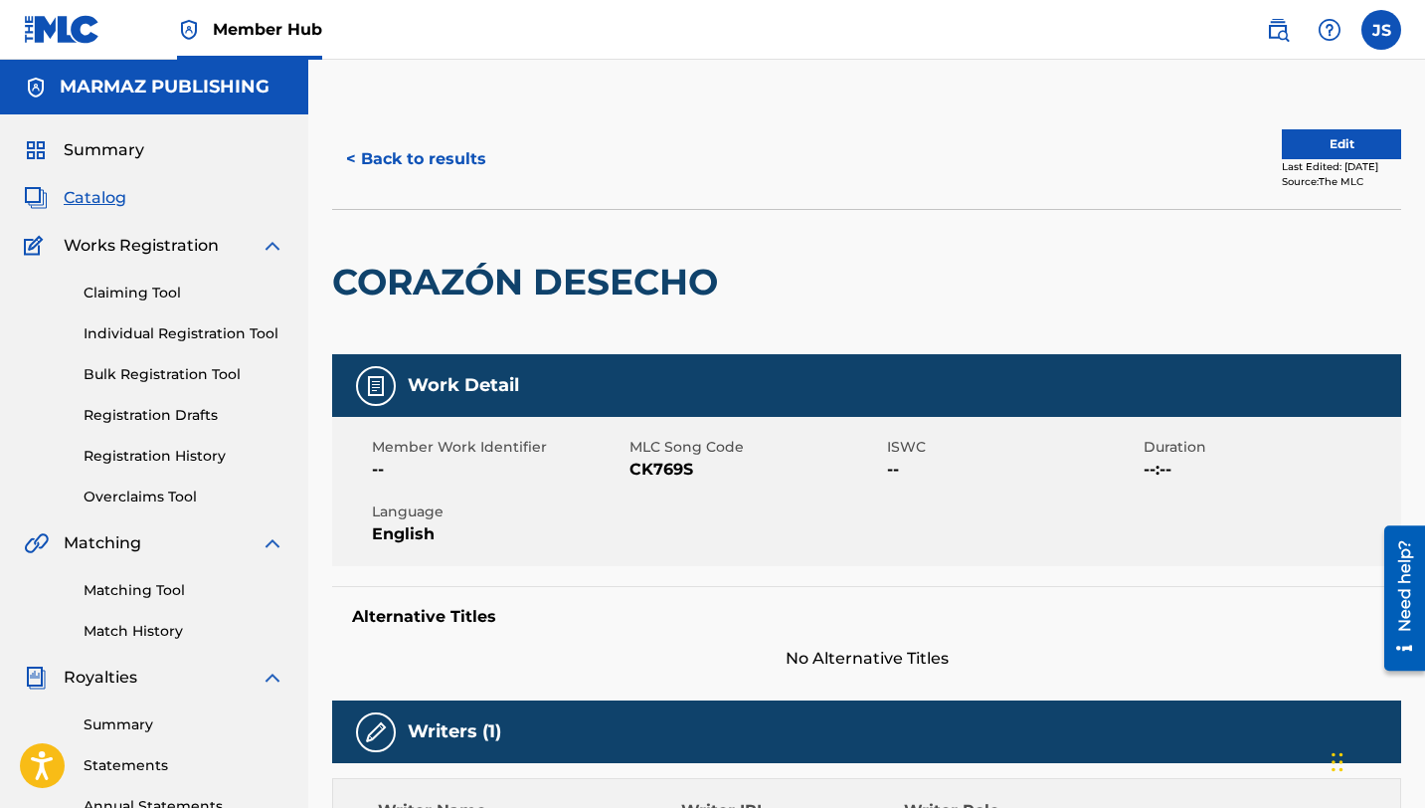
click at [644, 470] on span "CK769S" at bounding box center [756, 469] width 253 height 24
click at [395, 148] on button "< Back to results" at bounding box center [416, 159] width 168 height 50
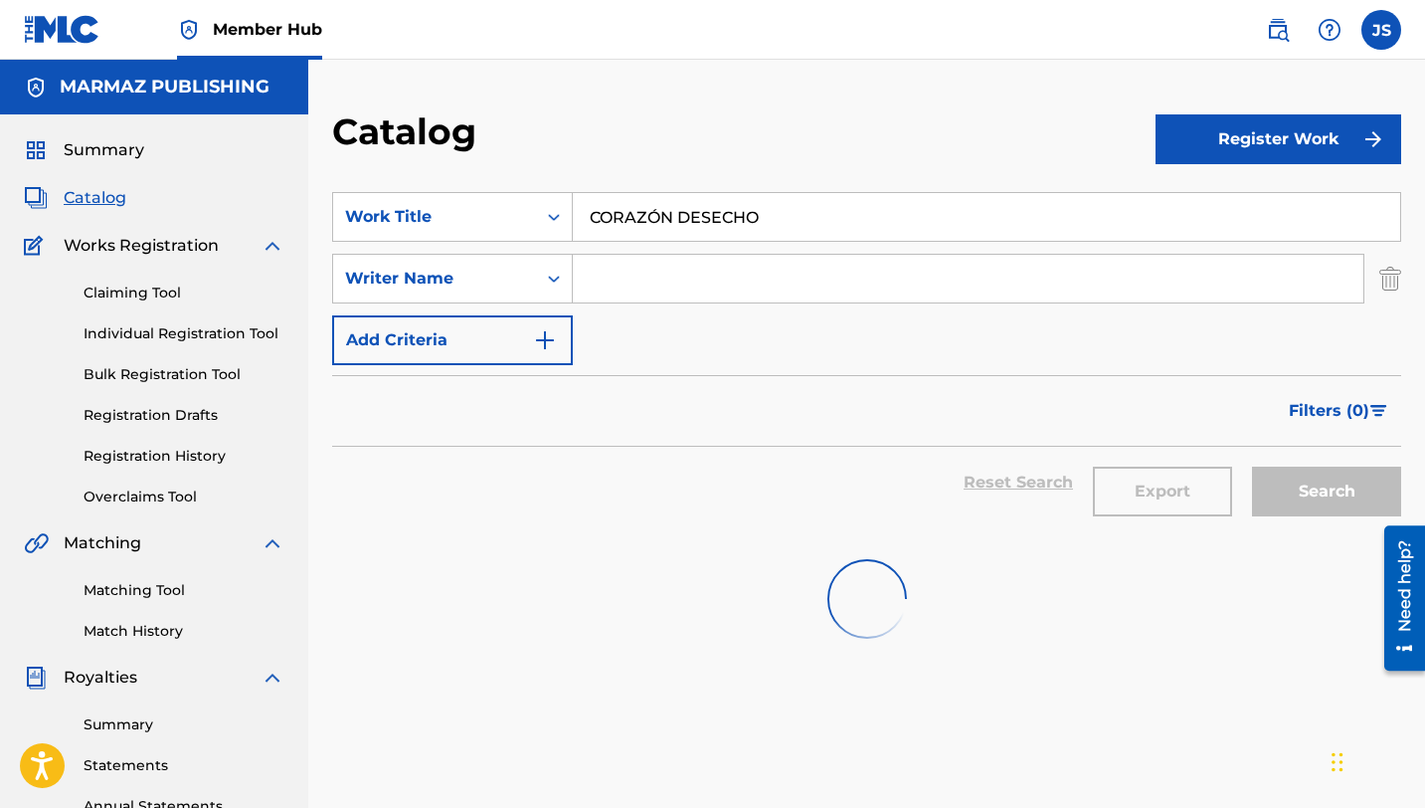
scroll to position [101, 0]
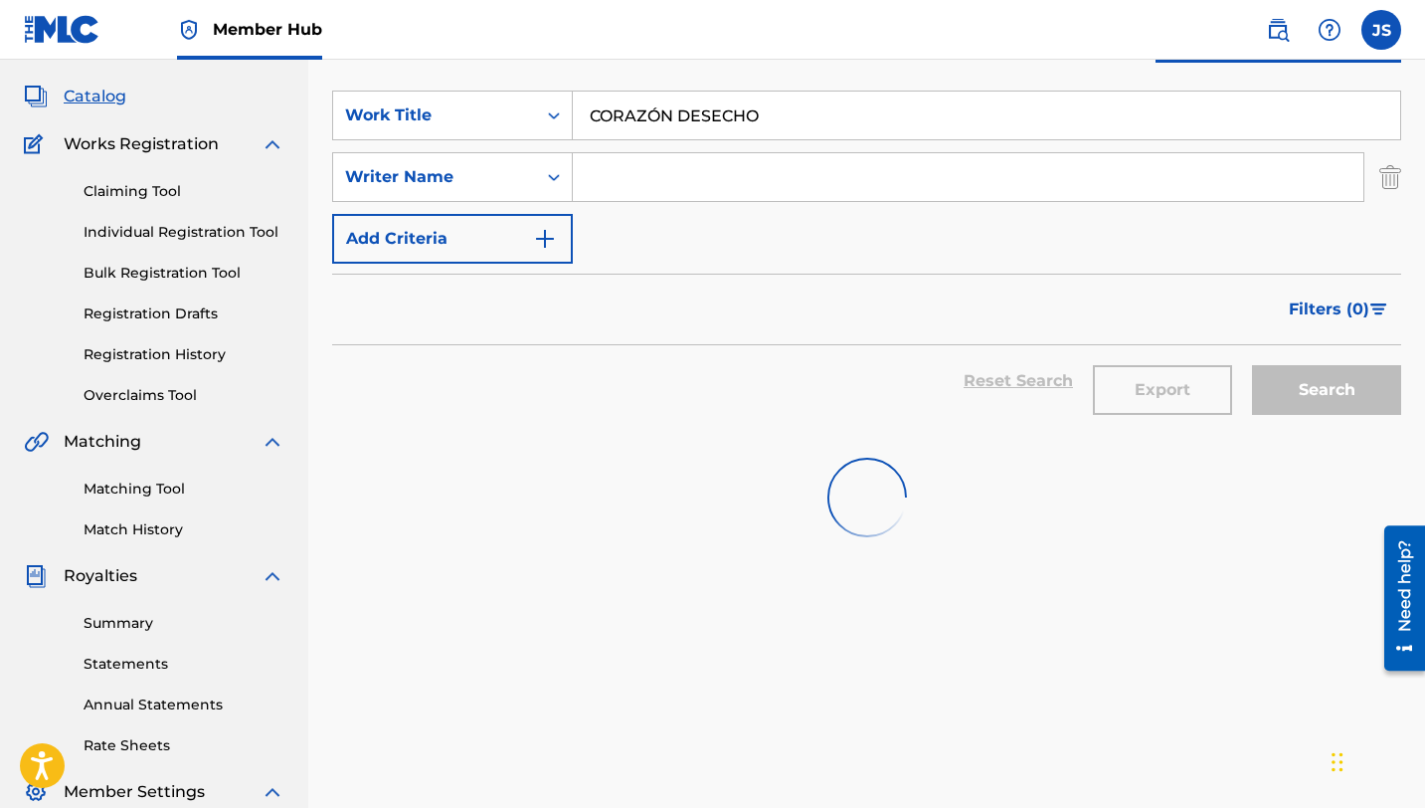
click at [741, 118] on input "CORAZÓN DESECHO" at bounding box center [986, 115] width 827 height 48
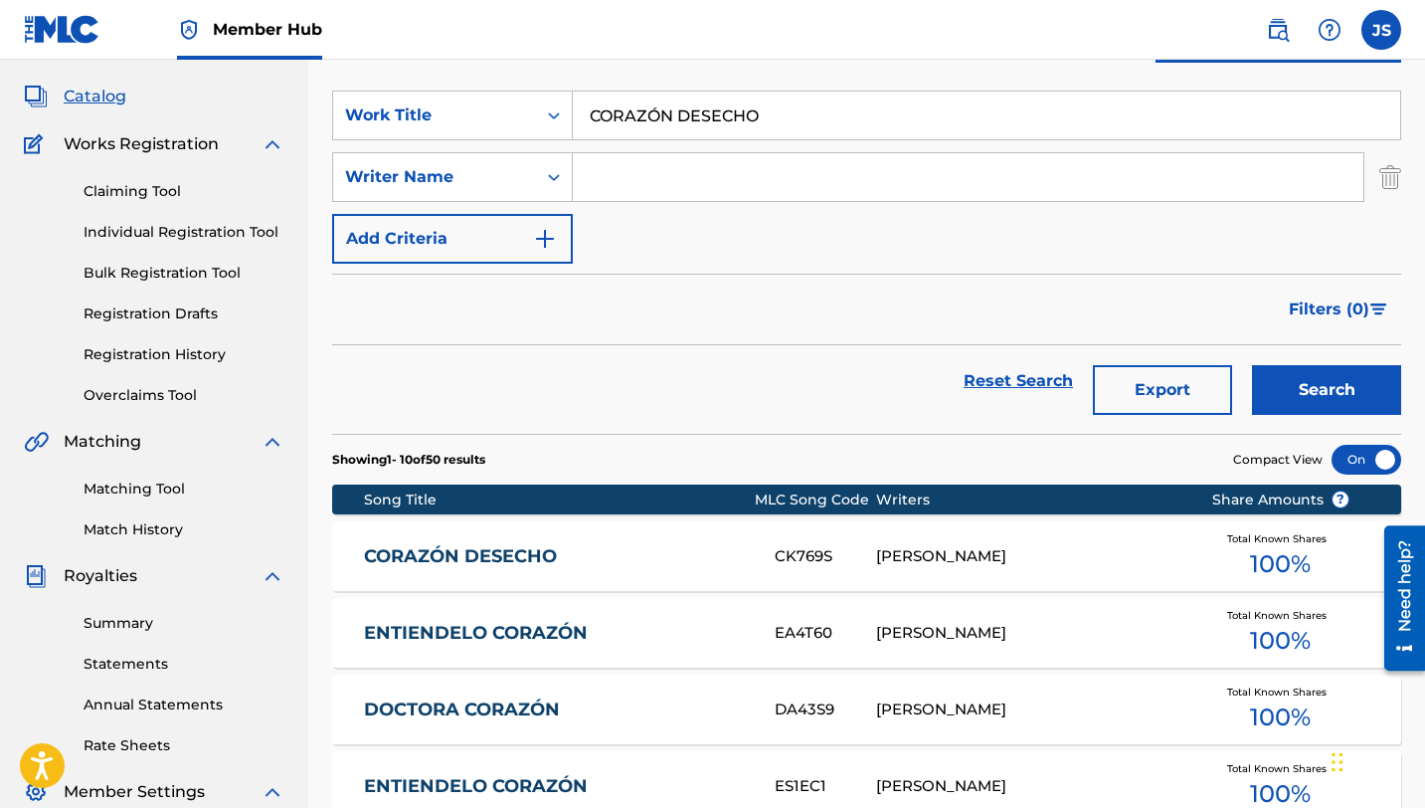
click at [741, 118] on input "CORAZÓN DESECHO" at bounding box center [986, 115] width 827 height 48
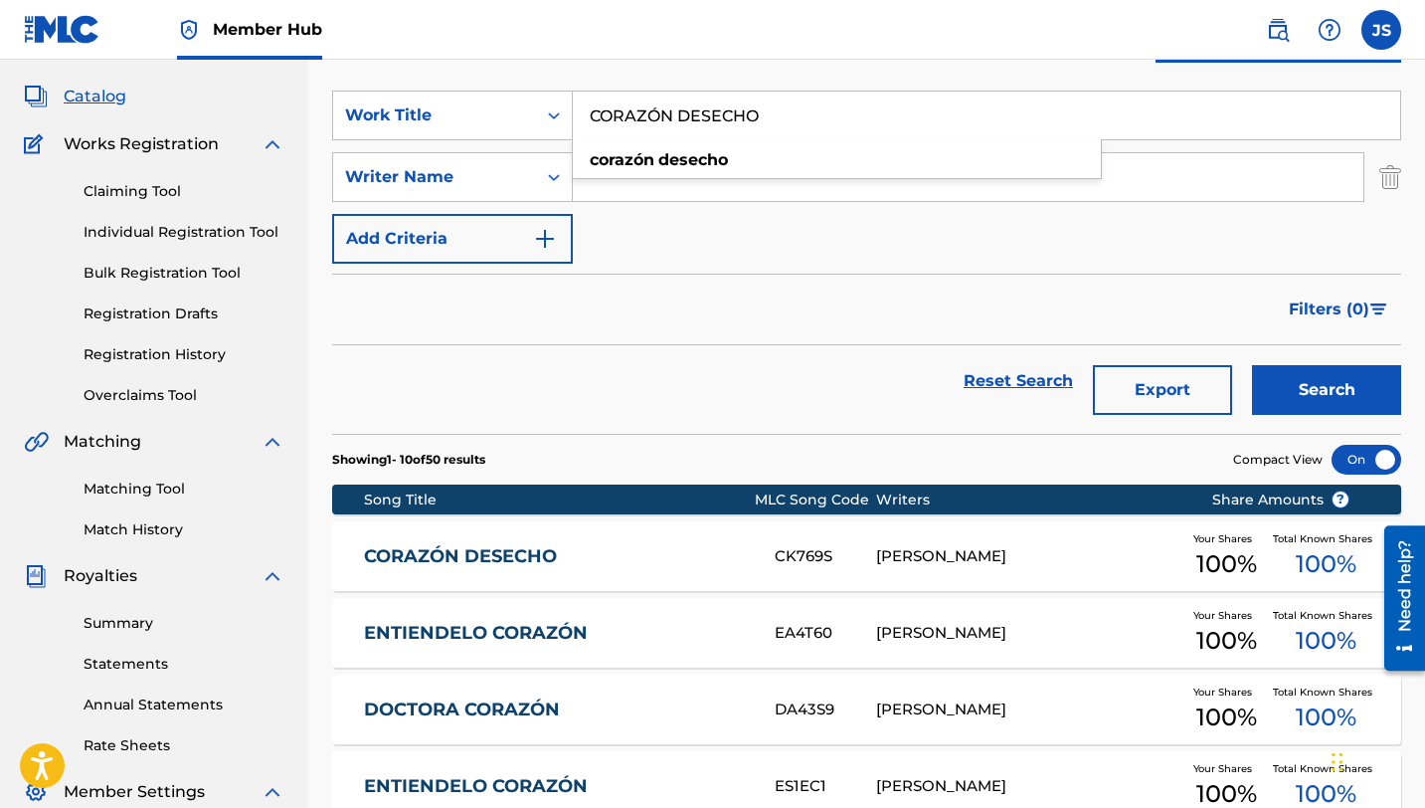
paste input "SA BUENA ES ESTAR VIV"
type input "COSA BUENA ES ESTAR VIVO"
click at [1252, 365] on button "Search" at bounding box center [1326, 390] width 149 height 50
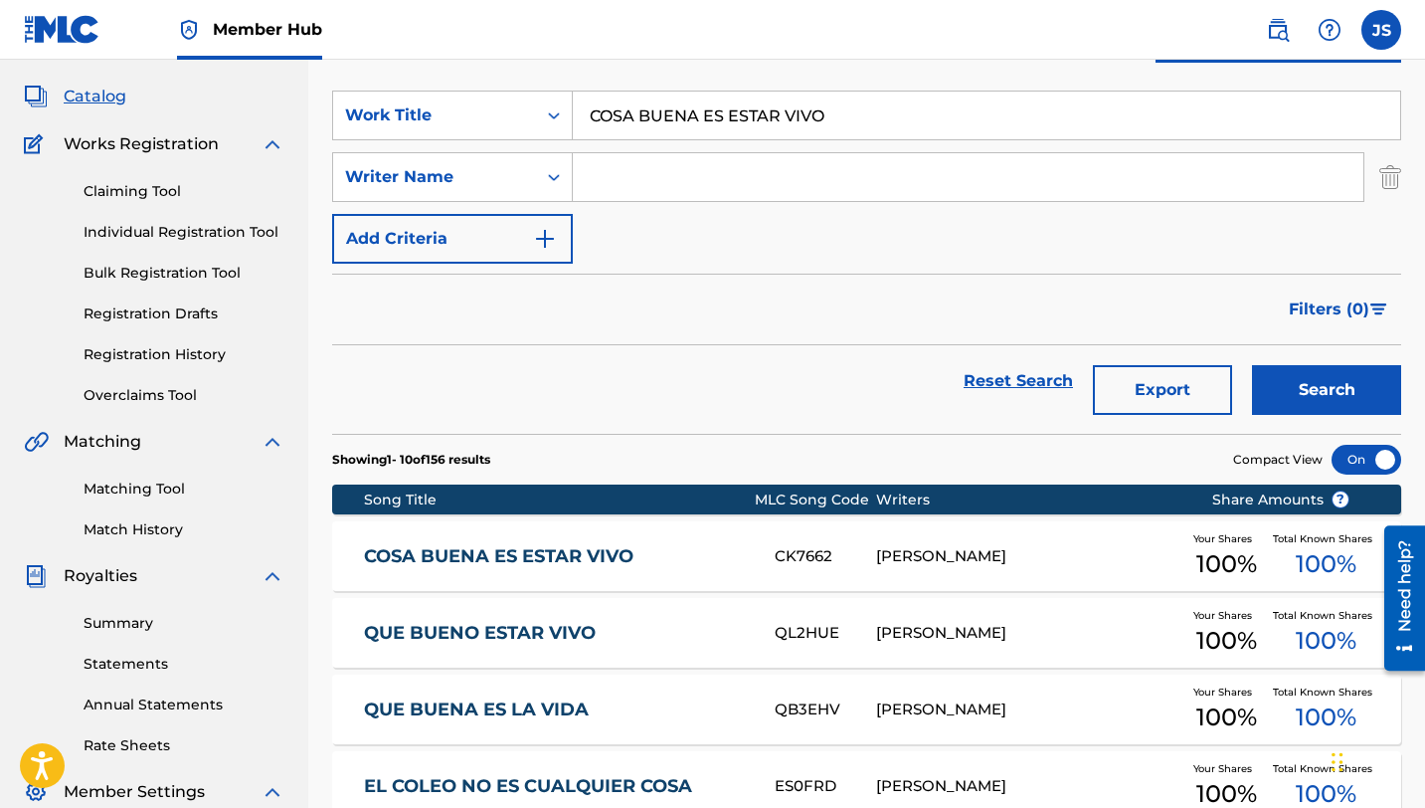
click at [713, 564] on link "COSA BUENA ES ESTAR VIVO" at bounding box center [556, 556] width 384 height 23
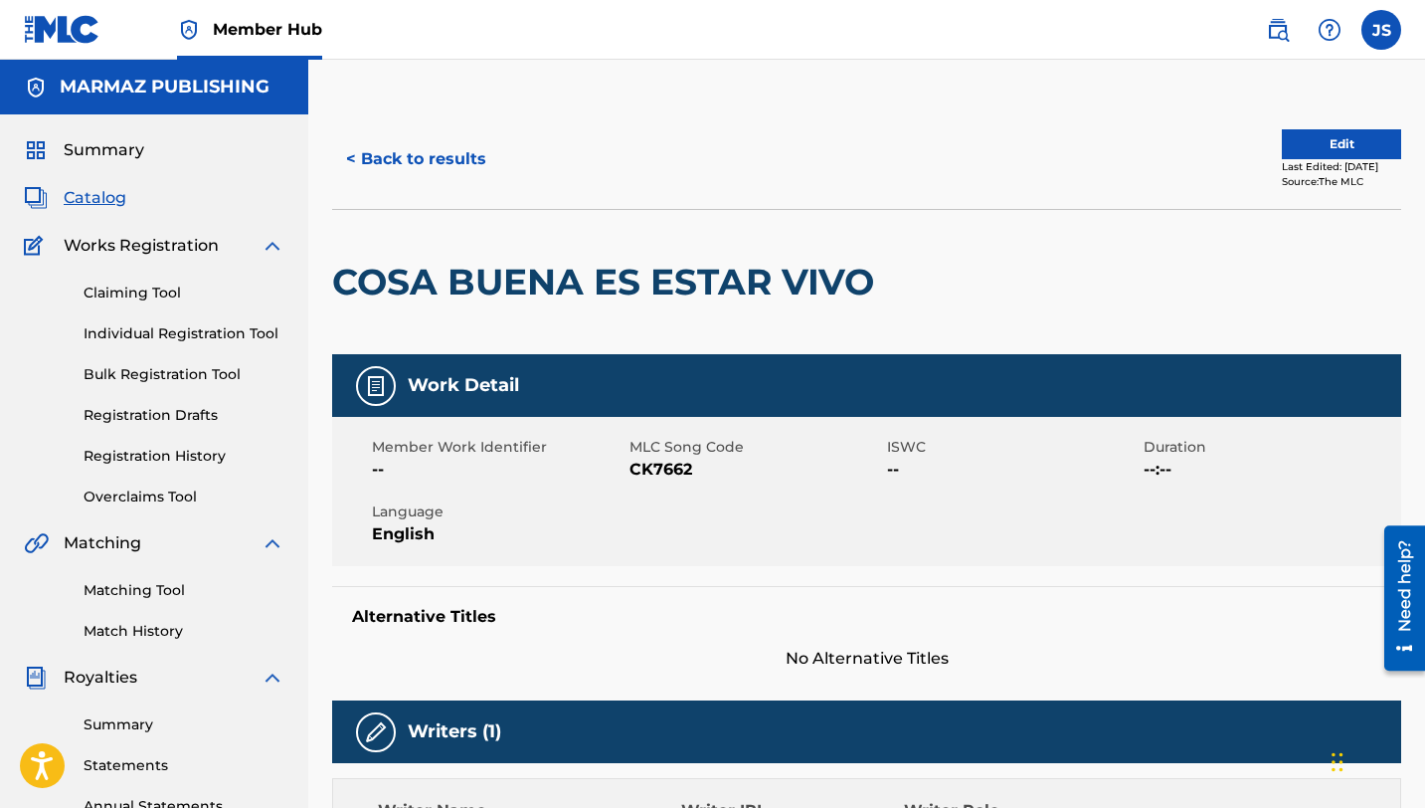
click at [670, 483] on div "Member Work Identifier -- MLC Song Code CK7662 ISWC -- Duration --:-- Language …" at bounding box center [866, 491] width 1069 height 149
click at [670, 470] on span "CK7662" at bounding box center [756, 469] width 253 height 24
click at [445, 138] on button "< Back to results" at bounding box center [416, 159] width 168 height 50
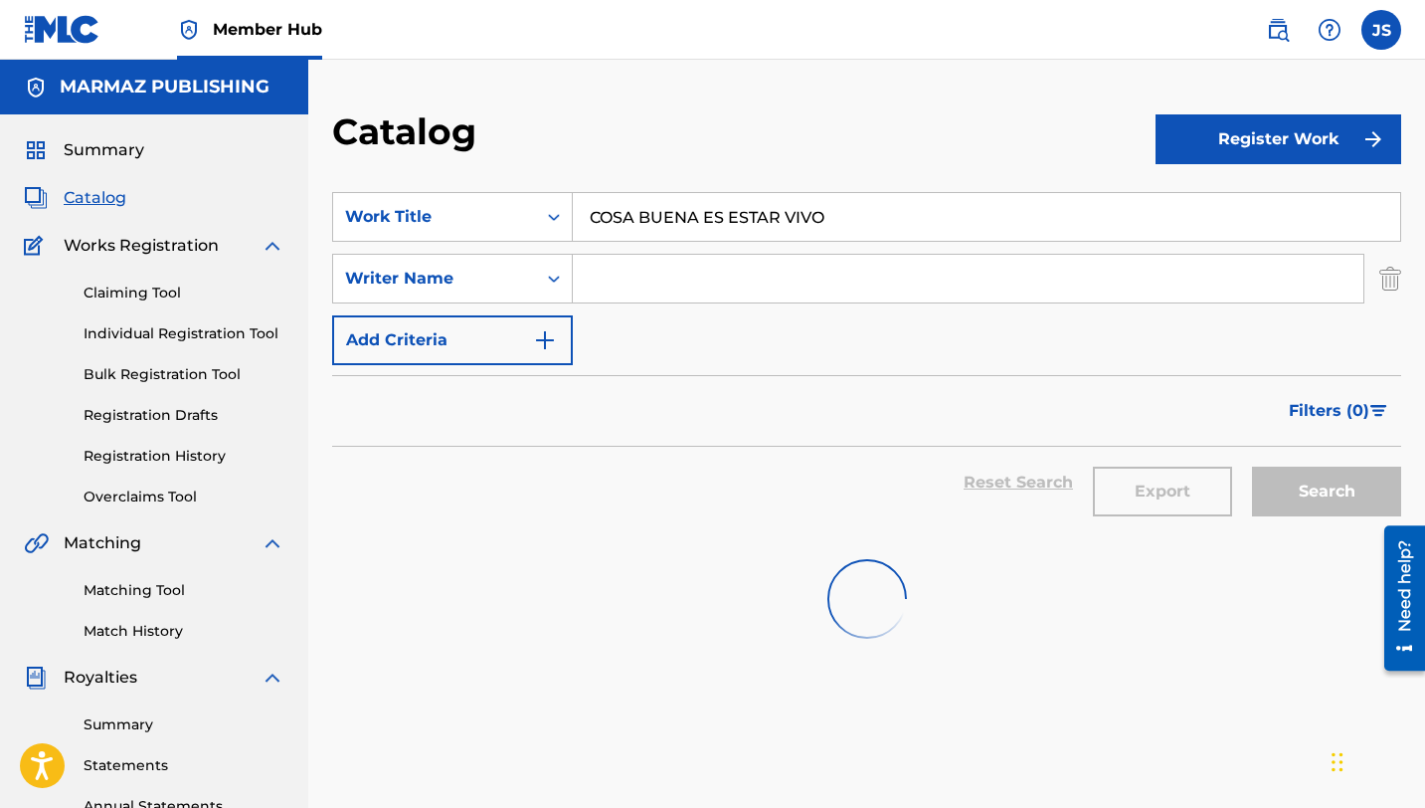
scroll to position [101, 0]
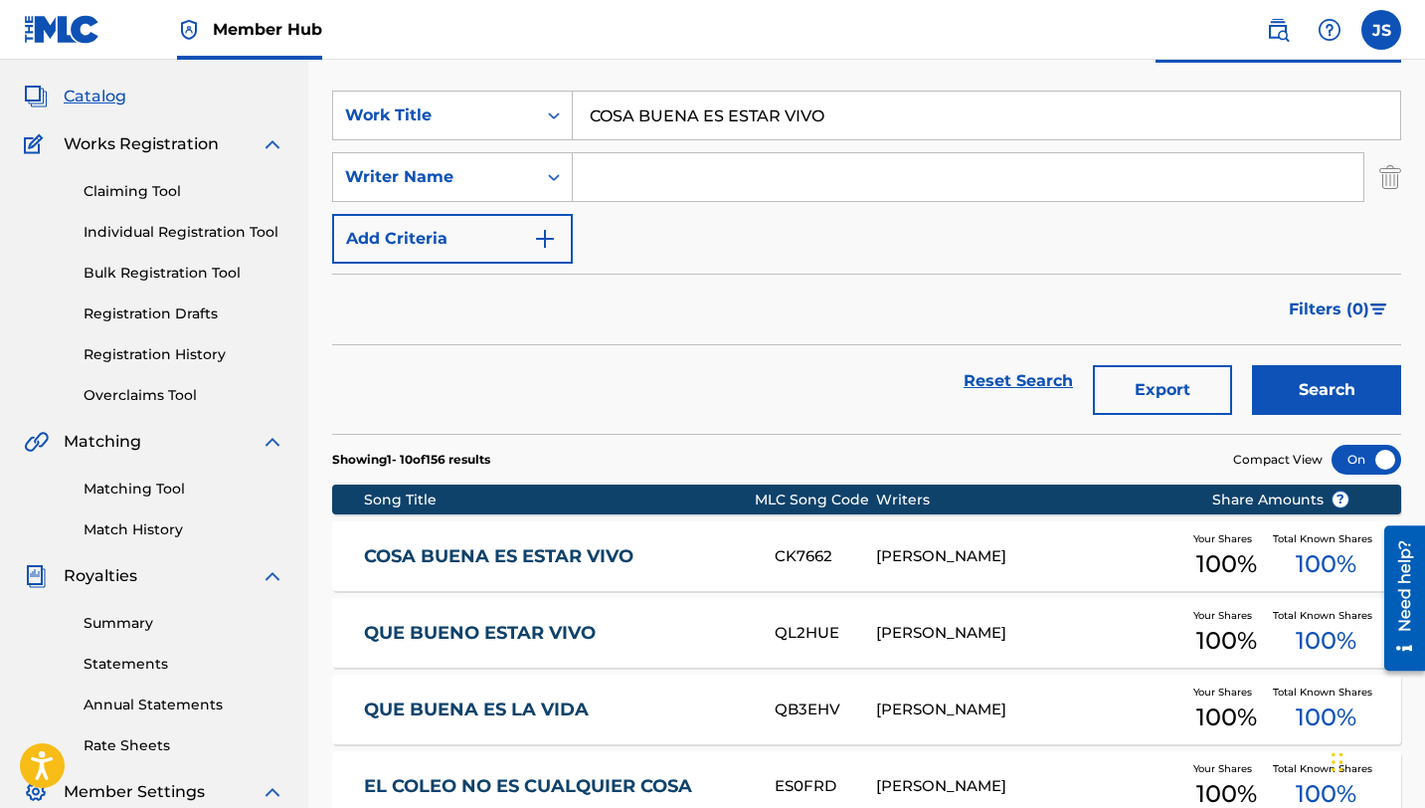
click at [700, 121] on input "COSA BUENA ES ESTAR VIVO" at bounding box center [986, 115] width 827 height 48
paste input "DE QUE LA ENCUENTRO LA ENCUENTR"
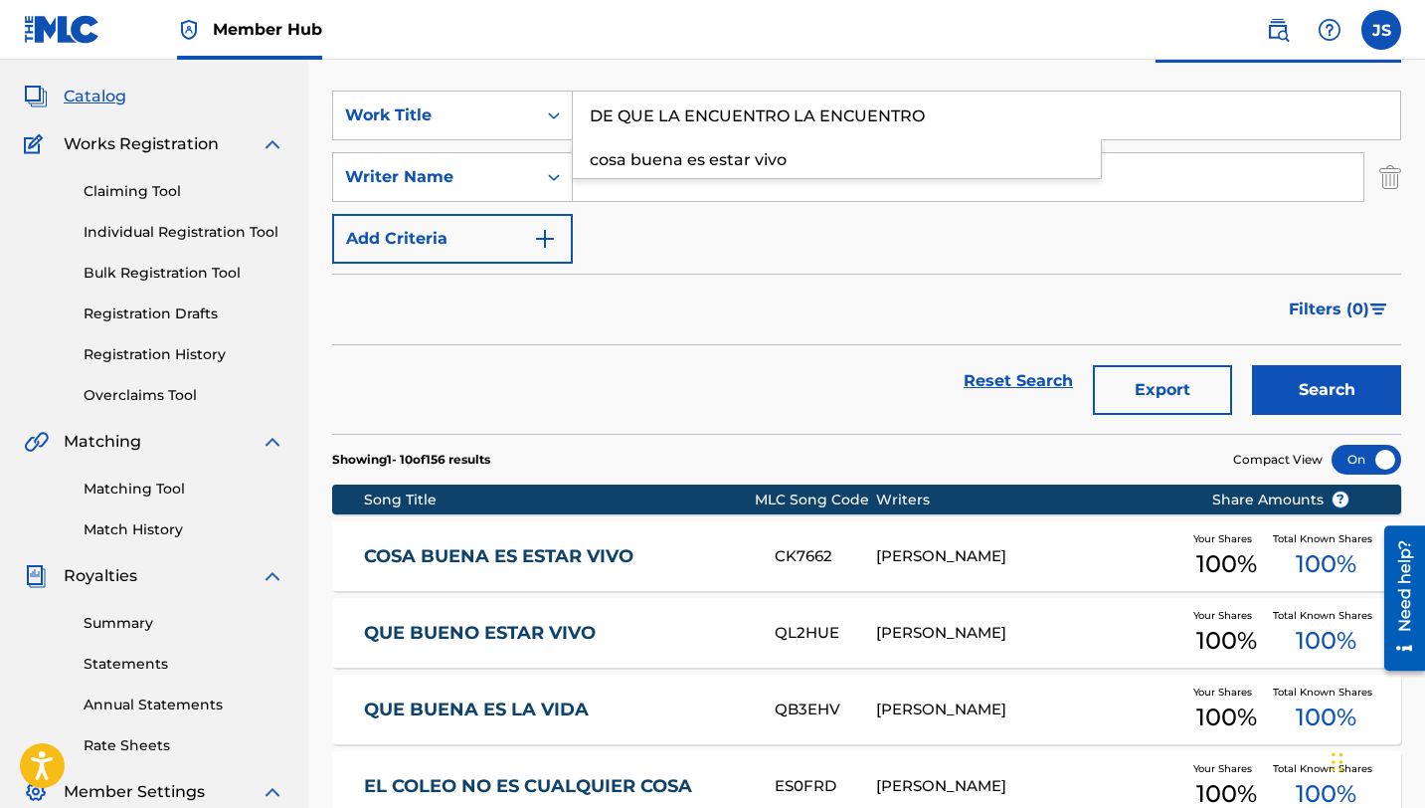
type input "DE QUE LA ENCUENTRO LA ENCUENTRO"
click at [1252, 365] on button "Search" at bounding box center [1326, 390] width 149 height 50
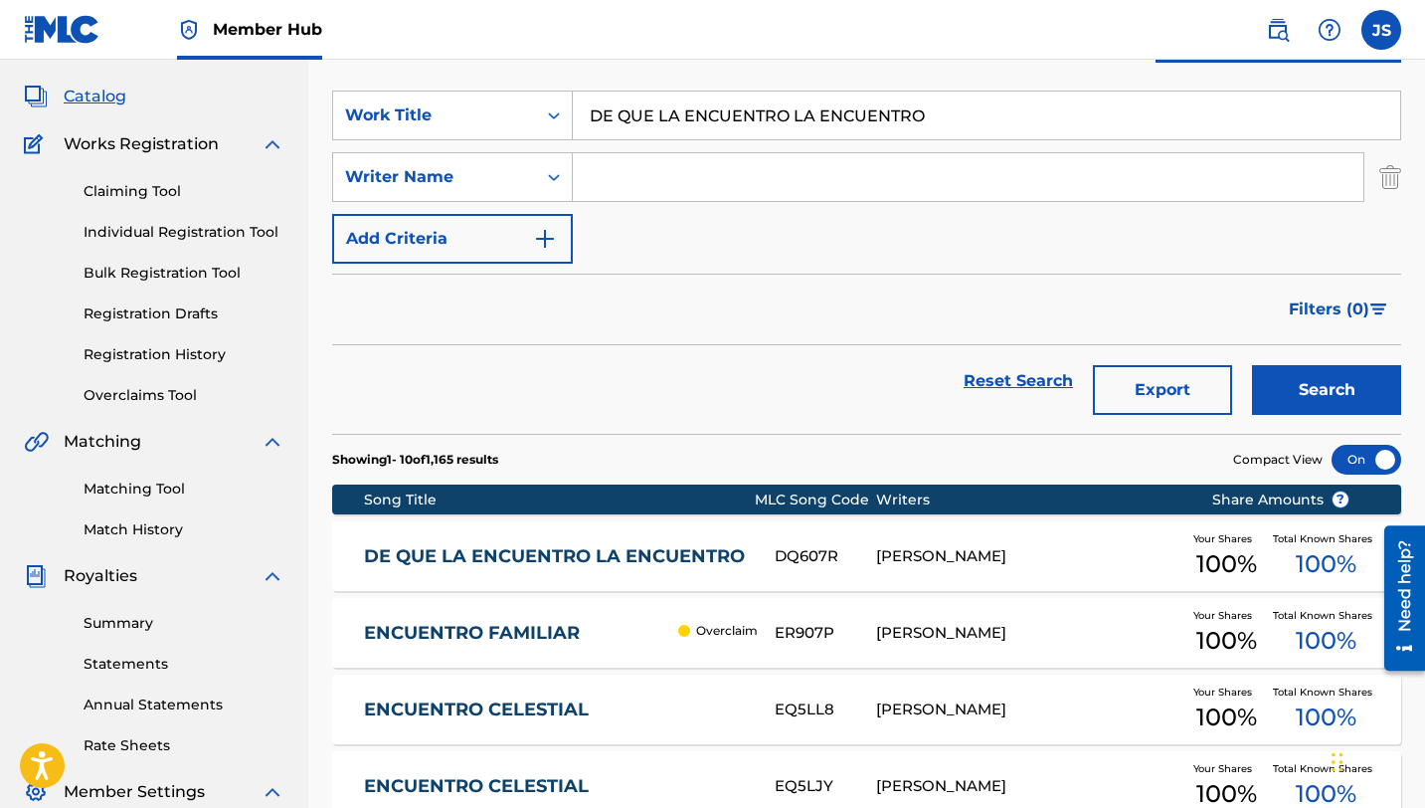
click at [691, 552] on link "DE QUE LA ENCUENTRO LA ENCUENTRO" at bounding box center [556, 556] width 384 height 23
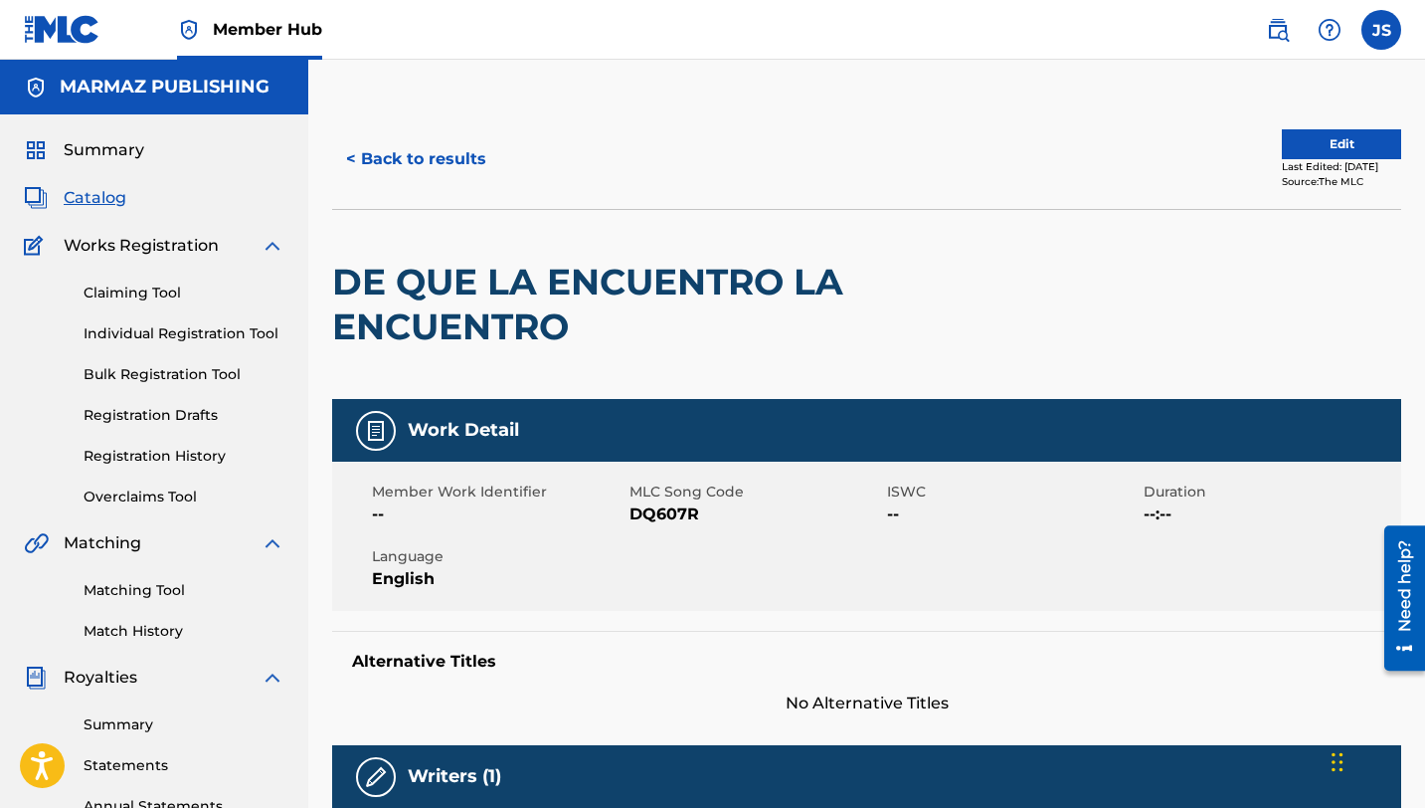
click at [667, 515] on span "DQ607R" at bounding box center [756, 514] width 253 height 24
click at [459, 130] on div "< Back to results Edit Last Edited: [DATE] Source: The MLC" at bounding box center [866, 158] width 1069 height 99
click at [459, 164] on button "< Back to results" at bounding box center [416, 159] width 168 height 50
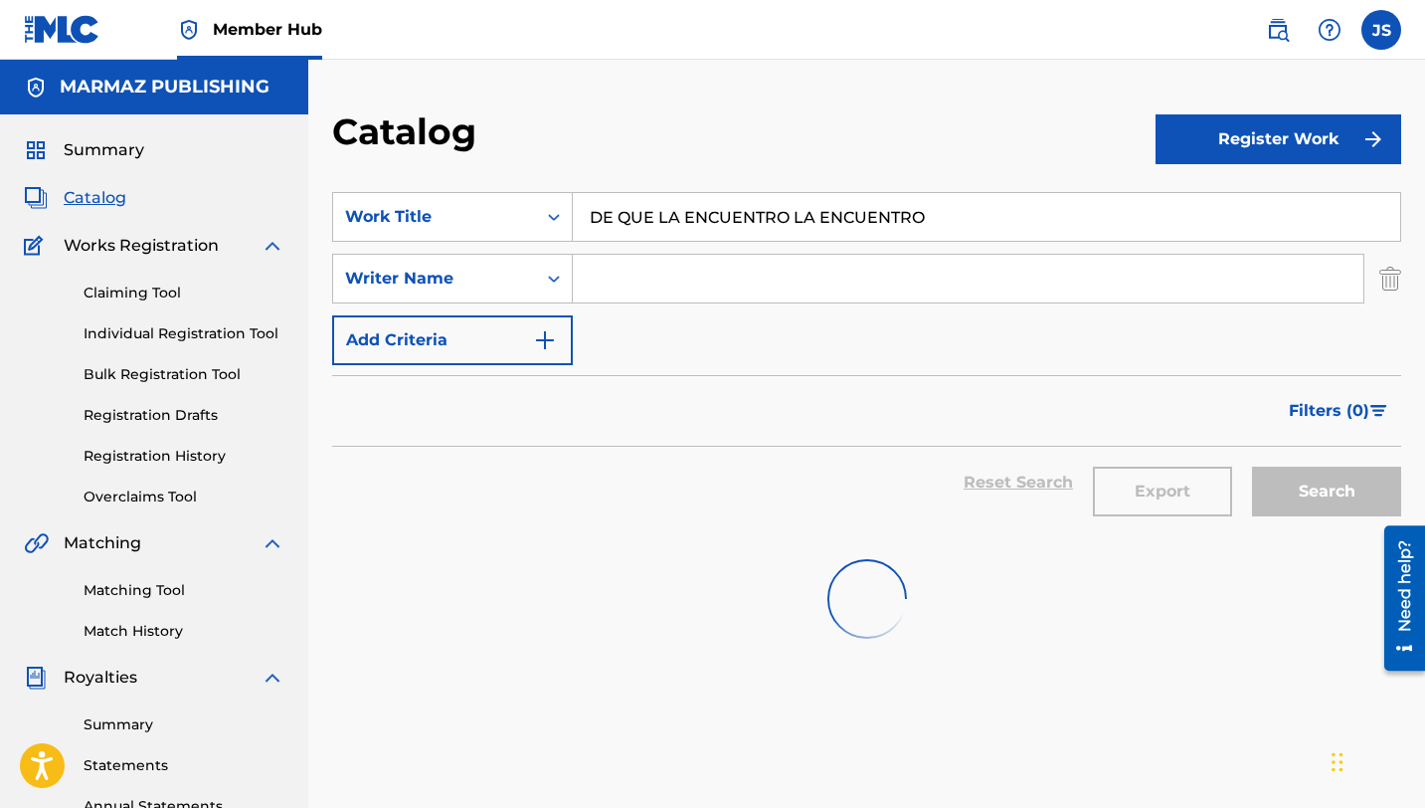
scroll to position [101, 0]
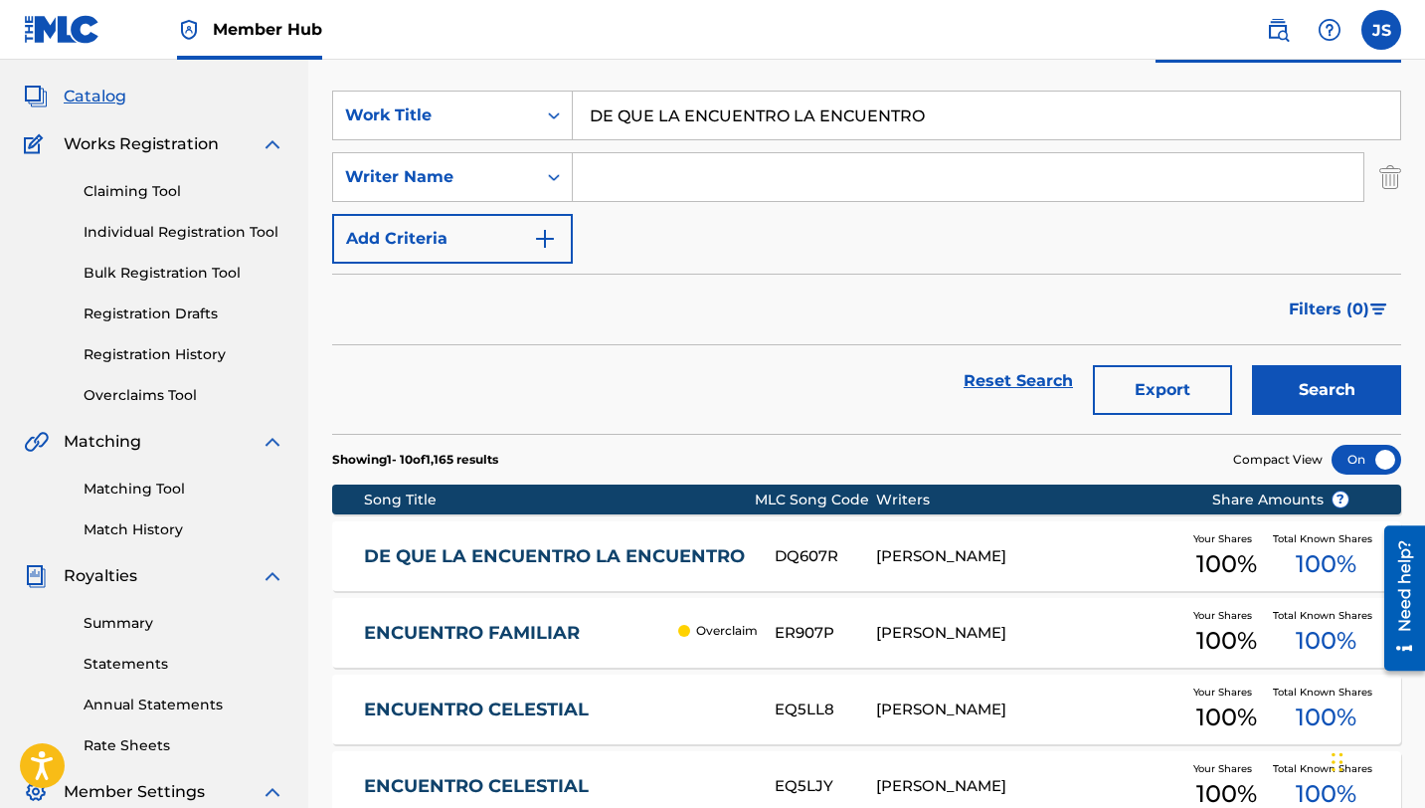
click at [665, 127] on input "DE QUE LA ENCUENTRO LA ENCUENTRO" at bounding box center [986, 115] width 827 height 48
click at [665, 125] on input "DE QUE LA ENCUENTRO LA ENCUENTRO" at bounding box center [986, 115] width 827 height 48
paste input "DE QUIÉN SERÁ"
click at [665, 124] on input "DE QUE LA ENCUENTRO LA ENCUENTRODE QUIÉN SERÁ" at bounding box center [986, 115] width 827 height 48
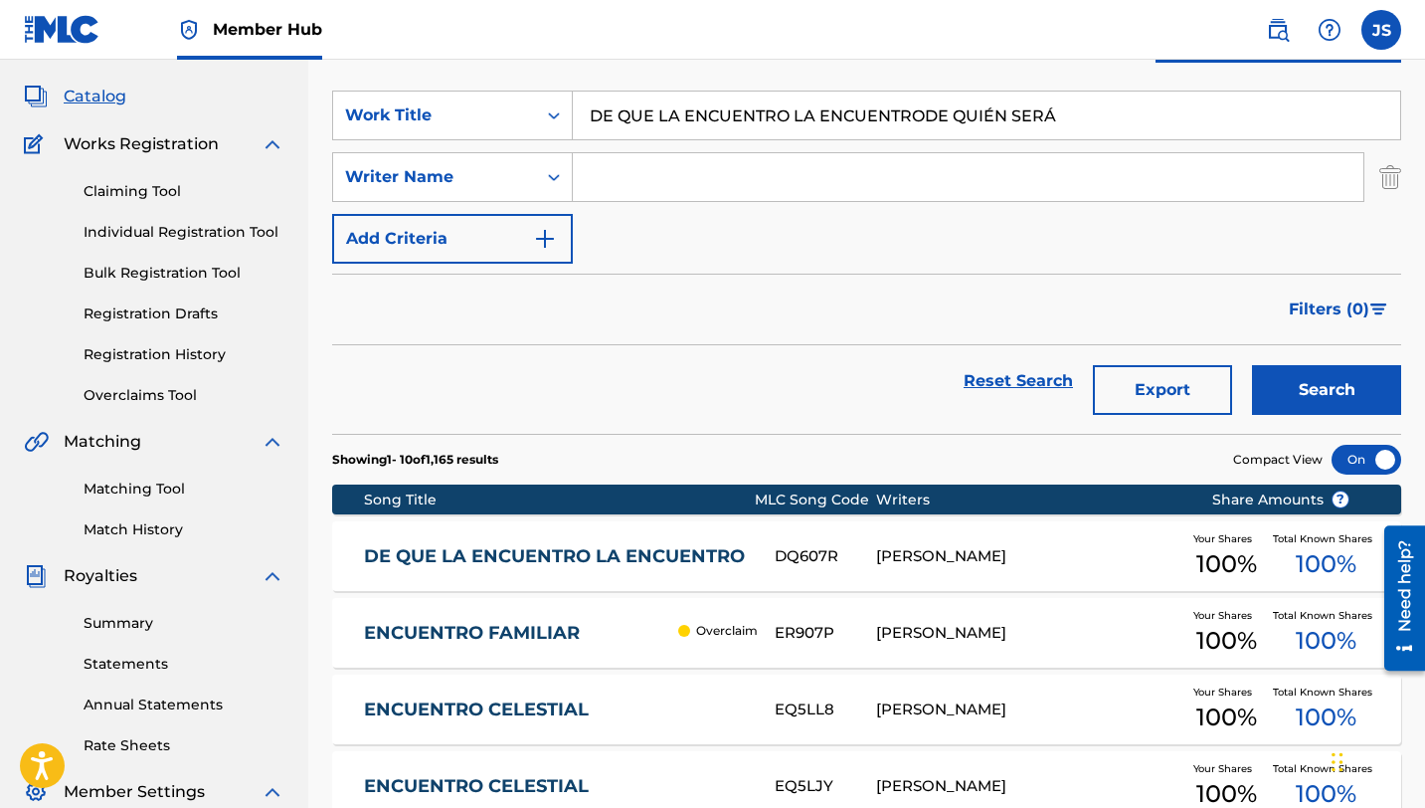
click at [665, 124] on input "DE QUE LA ENCUENTRO LA ENCUENTRODE QUIÉN SERÁ" at bounding box center [986, 115] width 827 height 48
paste input "Search Form"
type input "DE QUIÉN SERÁ"
click at [1252, 365] on button "Search" at bounding box center [1326, 390] width 149 height 50
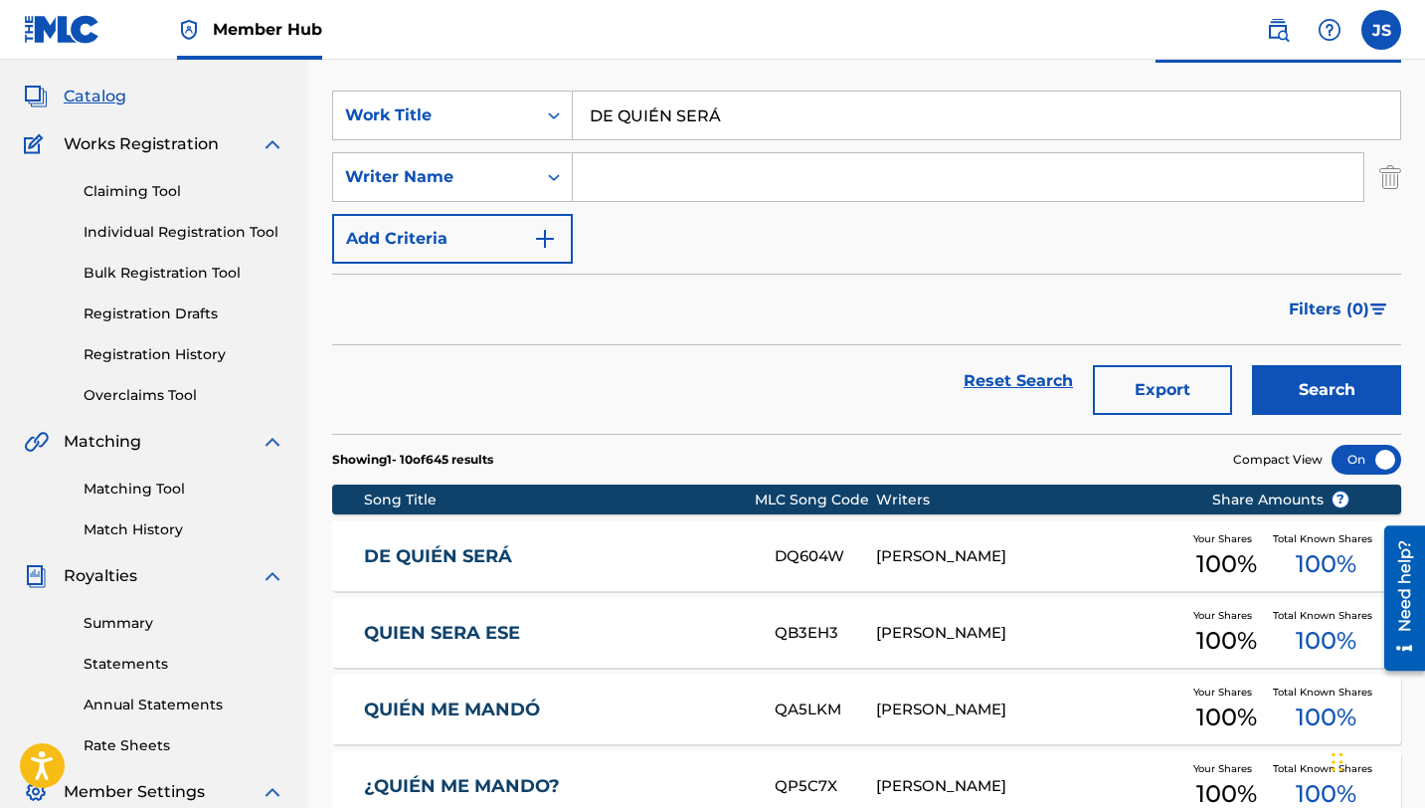
scroll to position [154, 0]
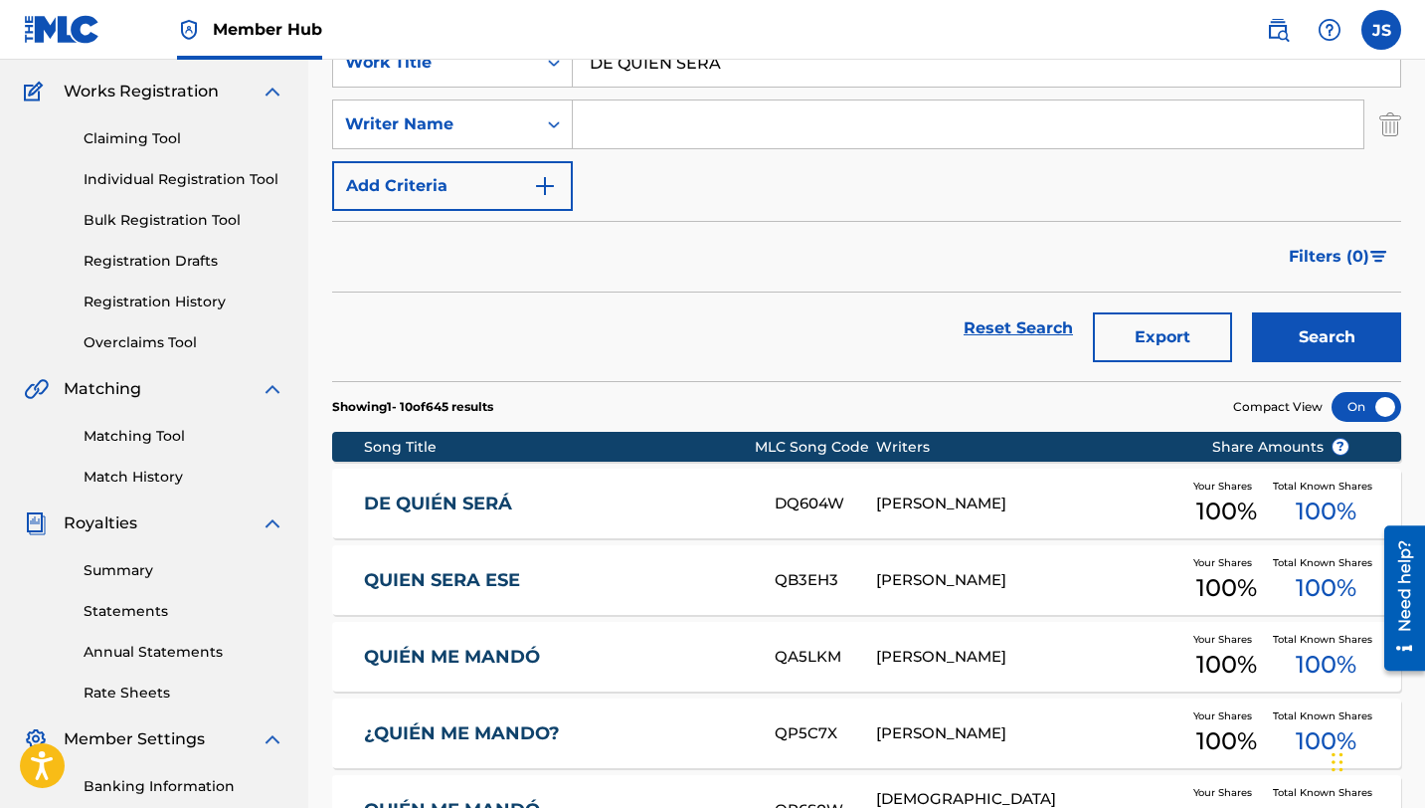
click at [729, 504] on link "DE QUIÉN SERÁ" at bounding box center [556, 503] width 384 height 23
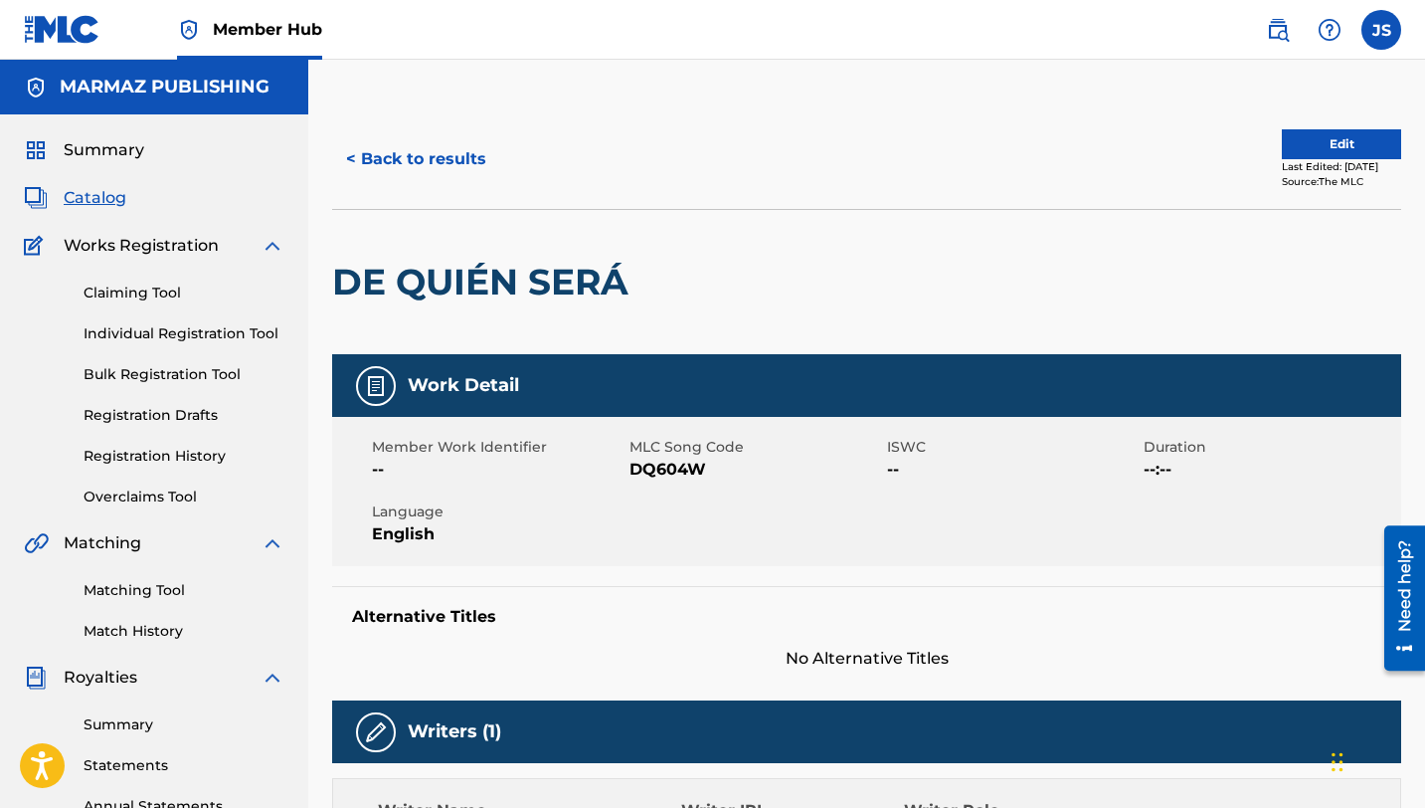
click at [664, 468] on span "DQ604W" at bounding box center [756, 469] width 253 height 24
click at [428, 163] on button "< Back to results" at bounding box center [416, 159] width 168 height 50
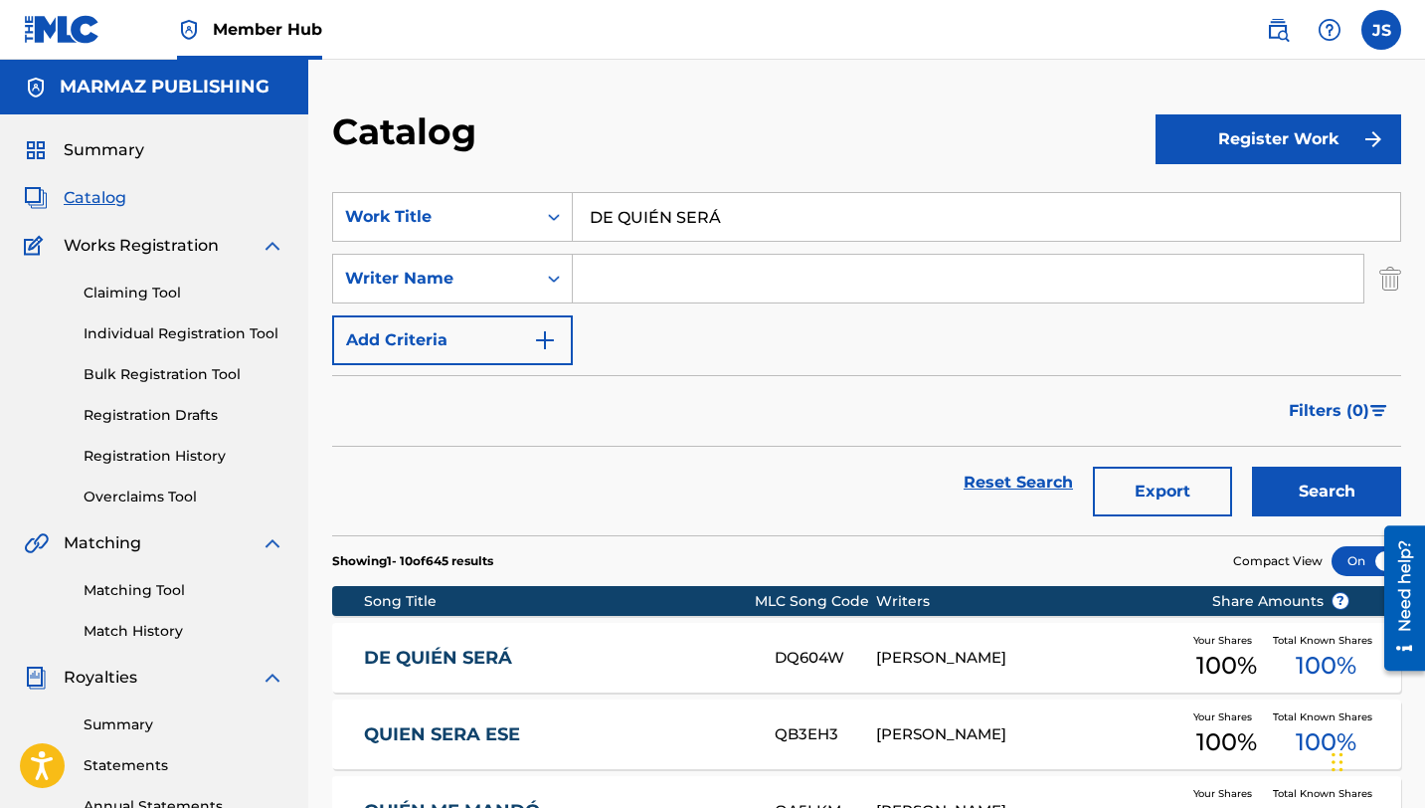
click at [706, 206] on input "DE QUIÉN SERÁ" at bounding box center [986, 217] width 827 height 48
paste input "JA LOS CELOS"
type input "DEJA LOS CELOS"
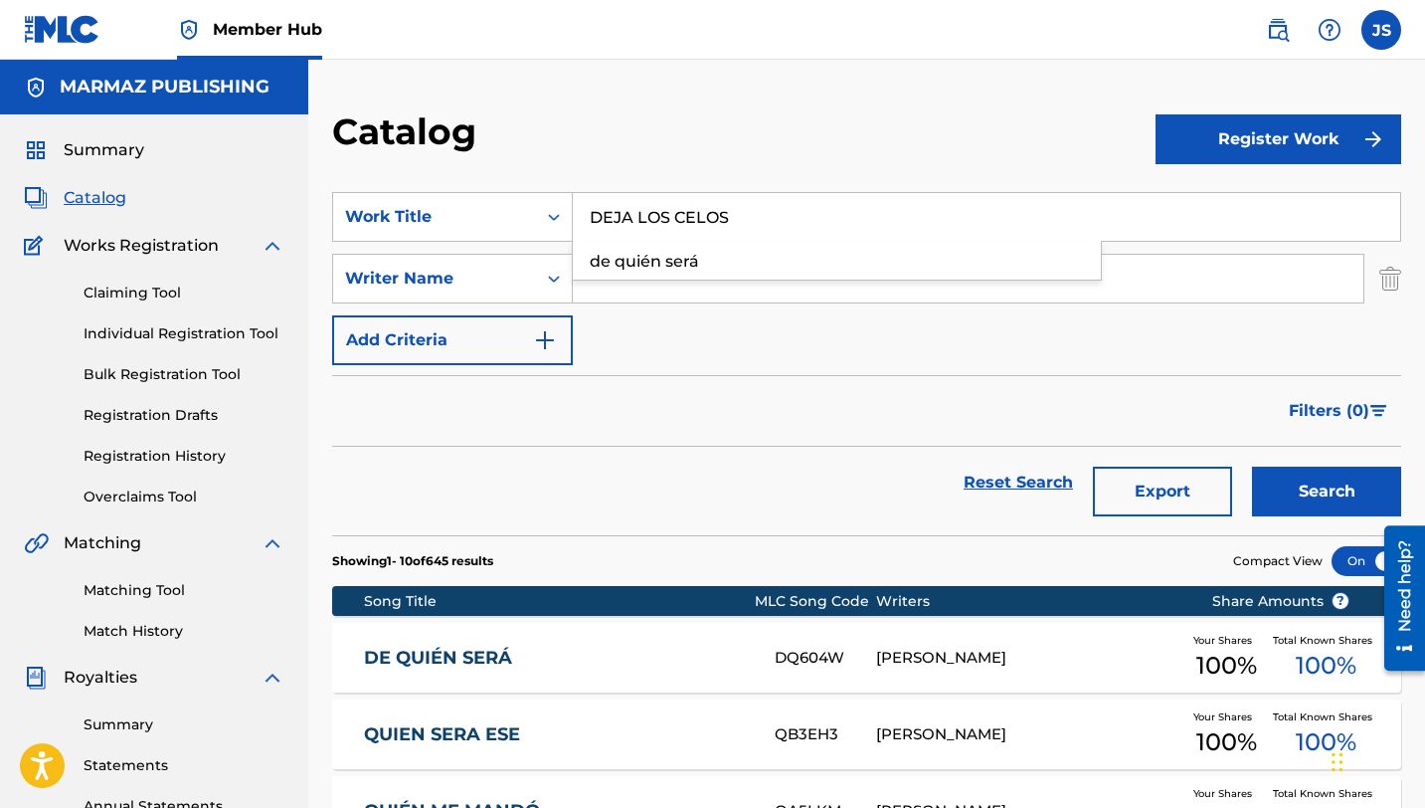
click at [1252, 466] on button "Search" at bounding box center [1326, 491] width 149 height 50
click at [656, 649] on link "DEJA LOS CELOS" at bounding box center [556, 657] width 384 height 23
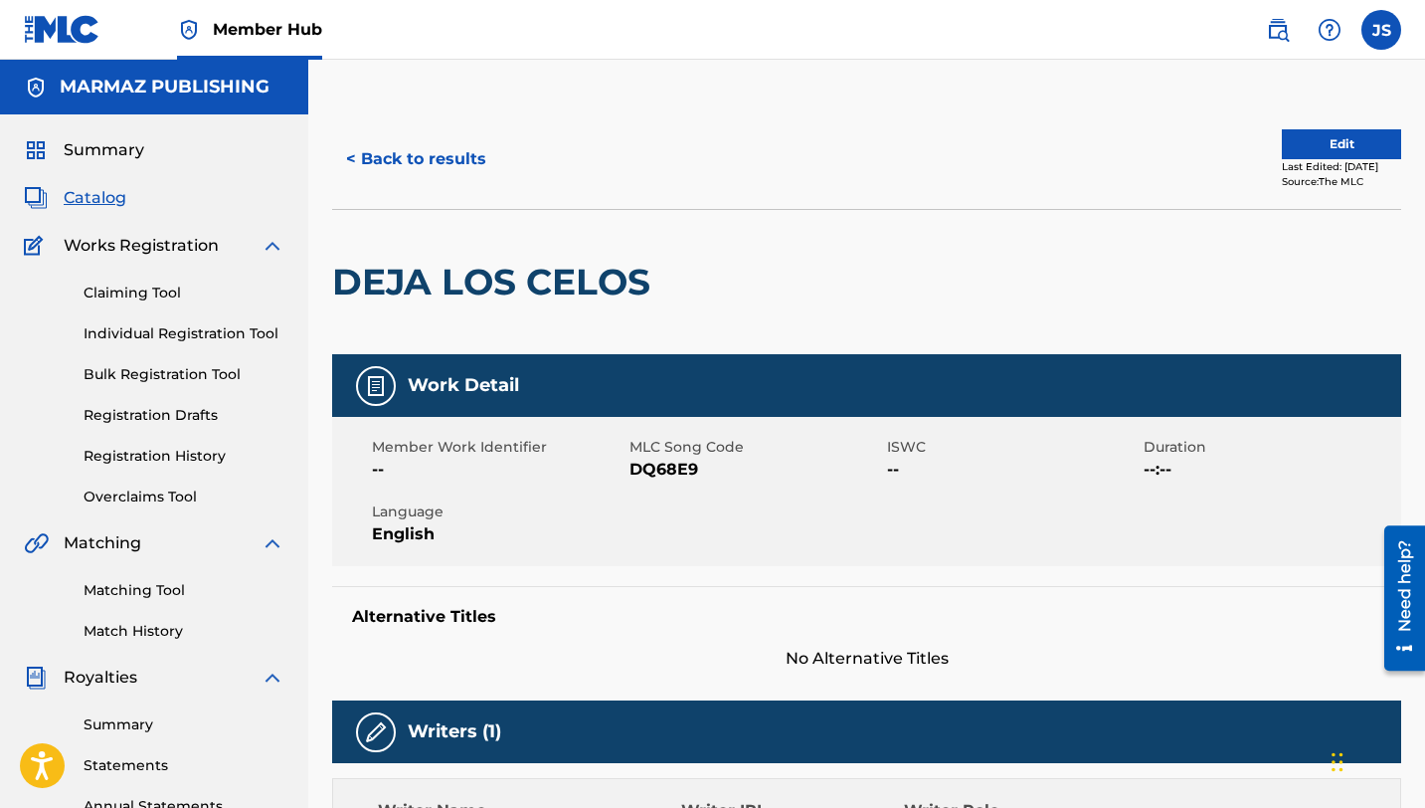
click at [683, 468] on span "DQ68E9" at bounding box center [756, 469] width 253 height 24
click at [407, 169] on button "< Back to results" at bounding box center [416, 159] width 168 height 50
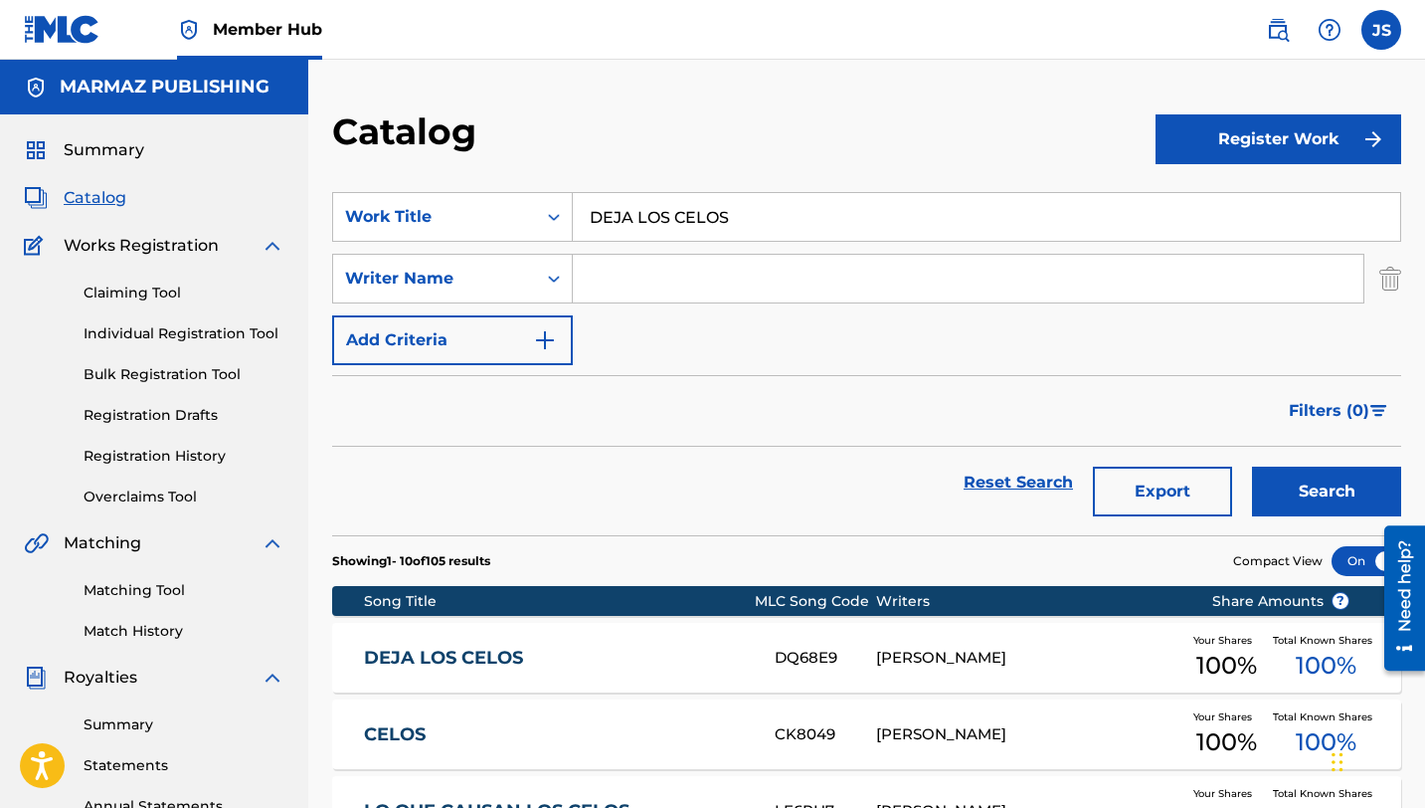
click at [630, 221] on input "DEJA LOS CELOS" at bounding box center [986, 217] width 827 height 48
paste input "MUESTREN QUE TIENEN RAZA (feat. [PERSON_NAME], [PERSON_NAME], [PERSON_NAME], [P…"
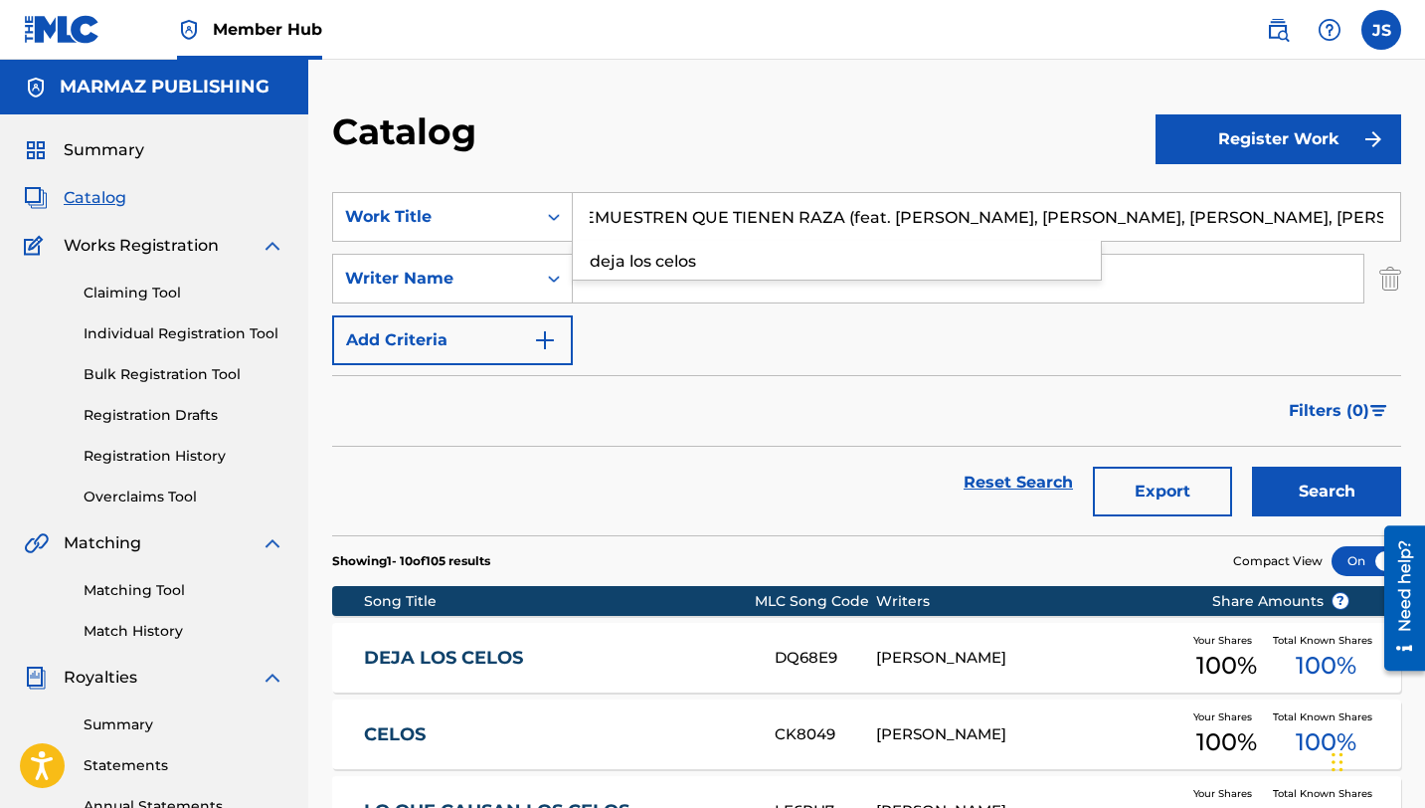
type input "DEMUESTREN QUE TIENEN RAZA (feat. [PERSON_NAME], [PERSON_NAME], [PERSON_NAME], …"
click at [1252, 466] on button "Search" at bounding box center [1326, 491] width 149 height 50
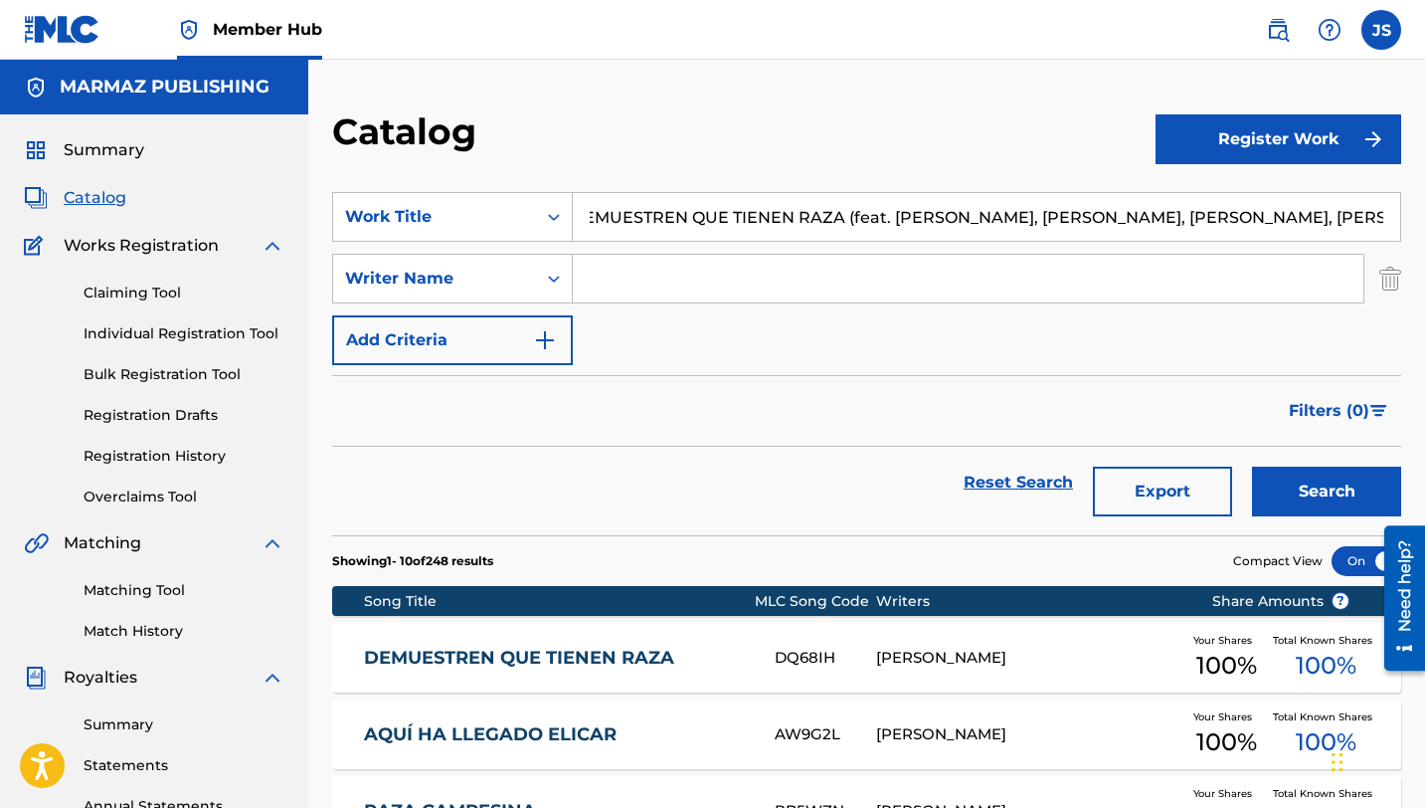
scroll to position [0, 0]
click at [663, 669] on div "DEMUESTREN QUE TIENEN RAZA DQ68IH [PERSON_NAME] Your Shares 100 % Total Known S…" at bounding box center [866, 658] width 1069 height 70
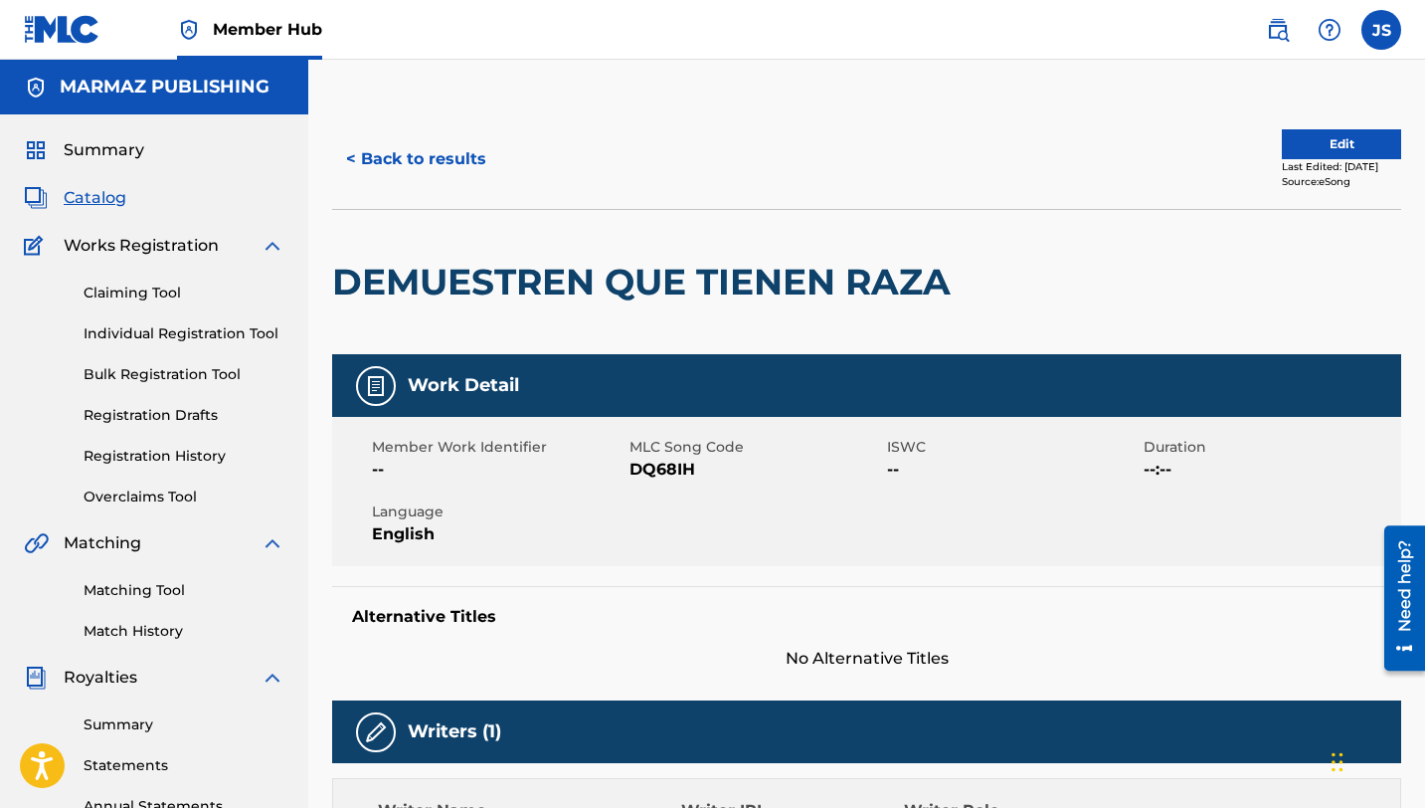
click at [671, 467] on span "DQ68IH" at bounding box center [756, 469] width 253 height 24
